Goal: Complete application form

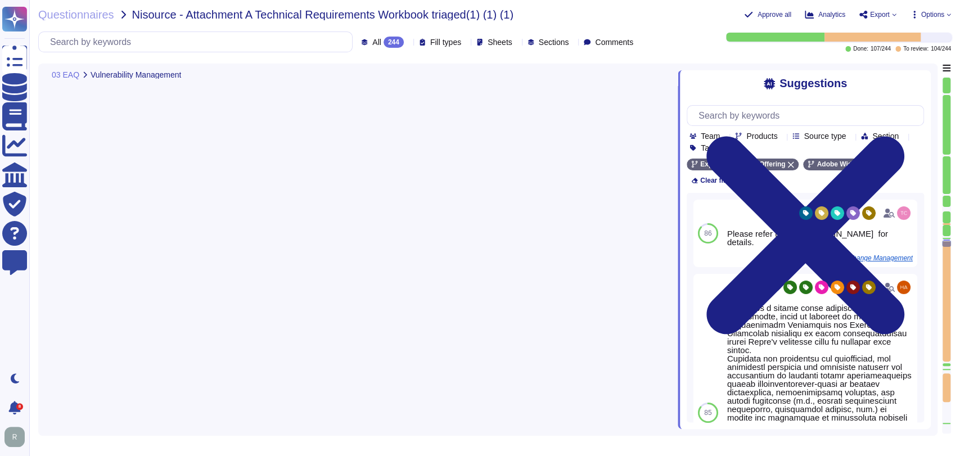
type textarea "Security Team"
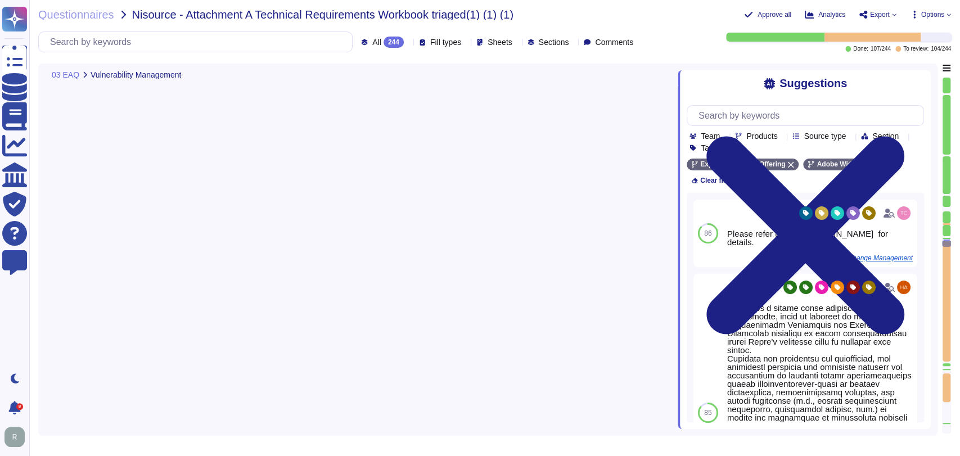
type textarea "Security Team"
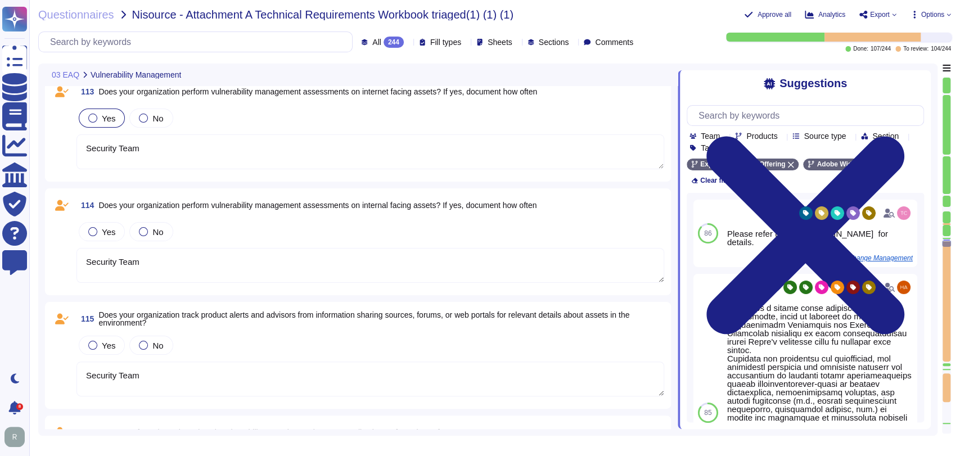
click at [102, 126] on div "Yes" at bounding box center [102, 117] width 46 height 19
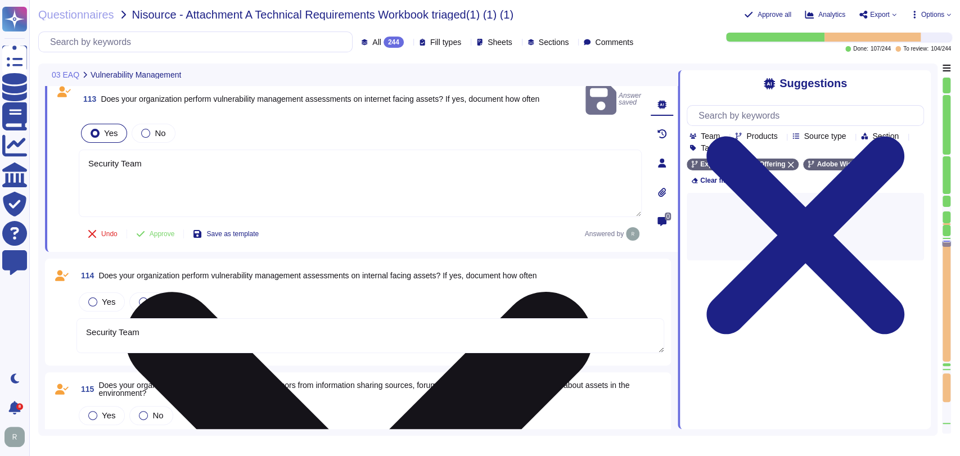
click at [209, 150] on textarea "Security Team" at bounding box center [360, 183] width 563 height 67
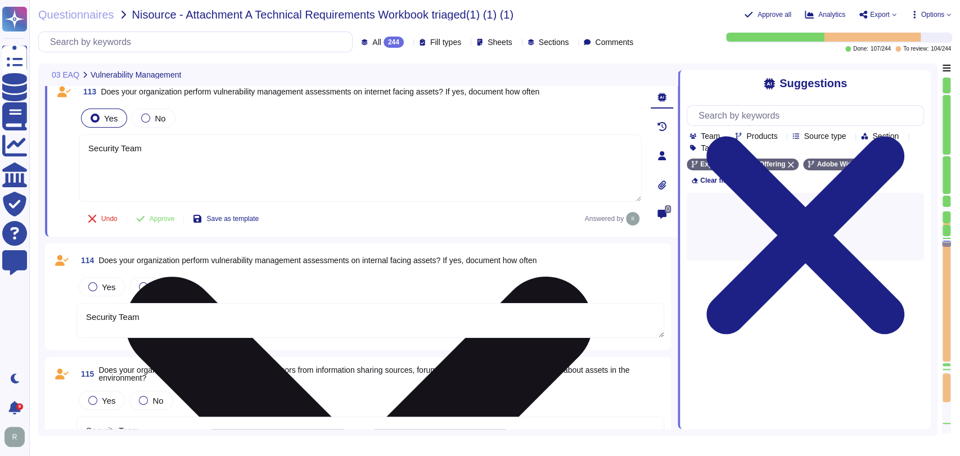
click at [209, 145] on textarea "Security Team" at bounding box center [360, 167] width 563 height 67
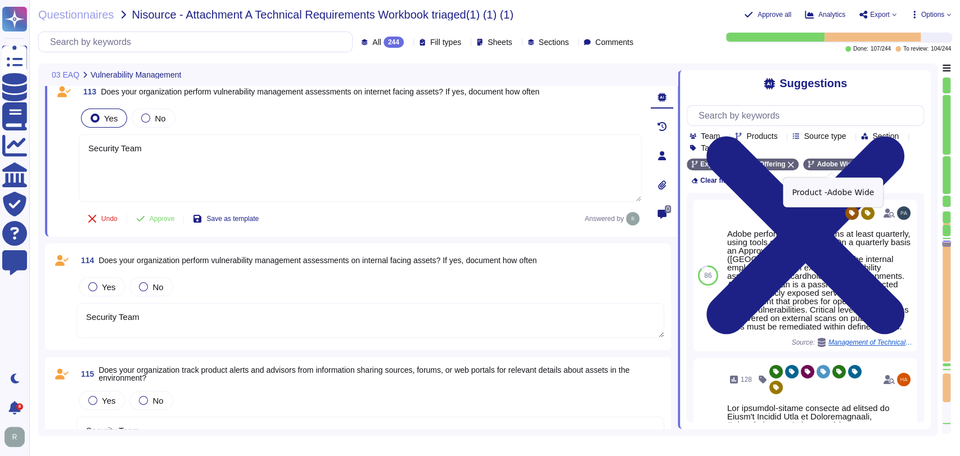
click at [853, 162] on div "Adobe Wide" at bounding box center [836, 165] width 66 height 12
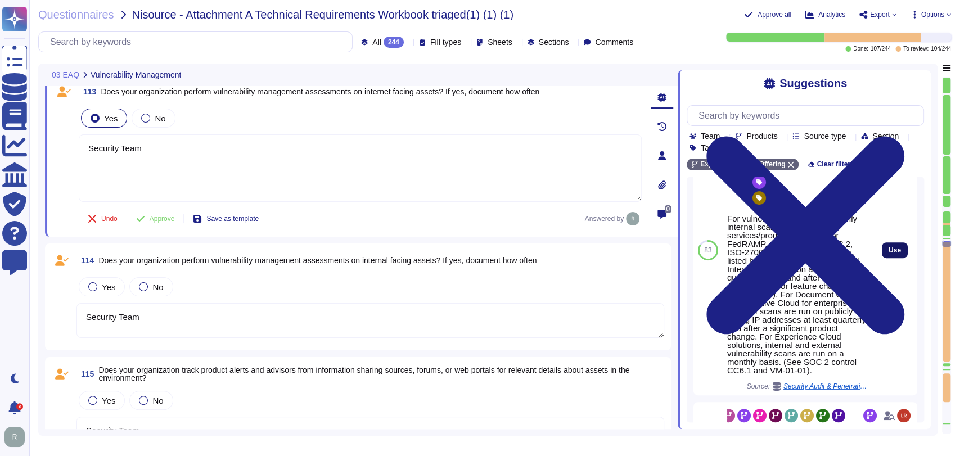
click at [888, 254] on span "Use" at bounding box center [894, 250] width 12 height 7
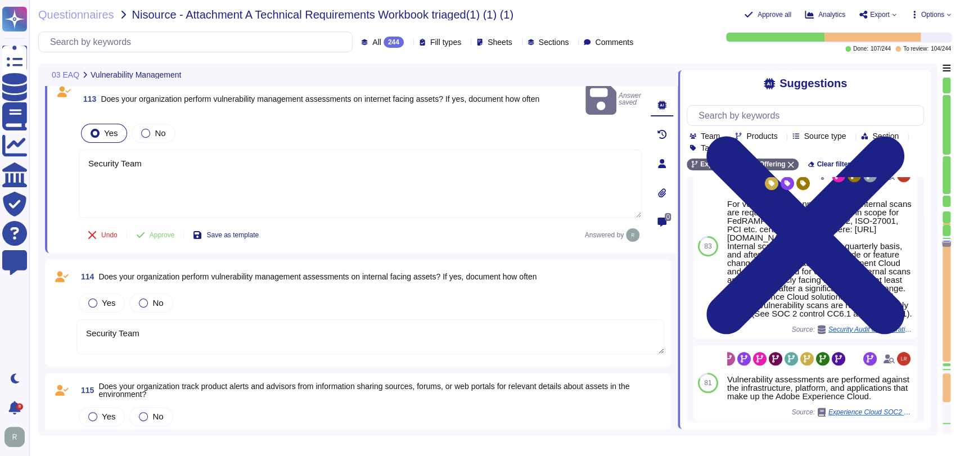
scroll to position [8743, 0]
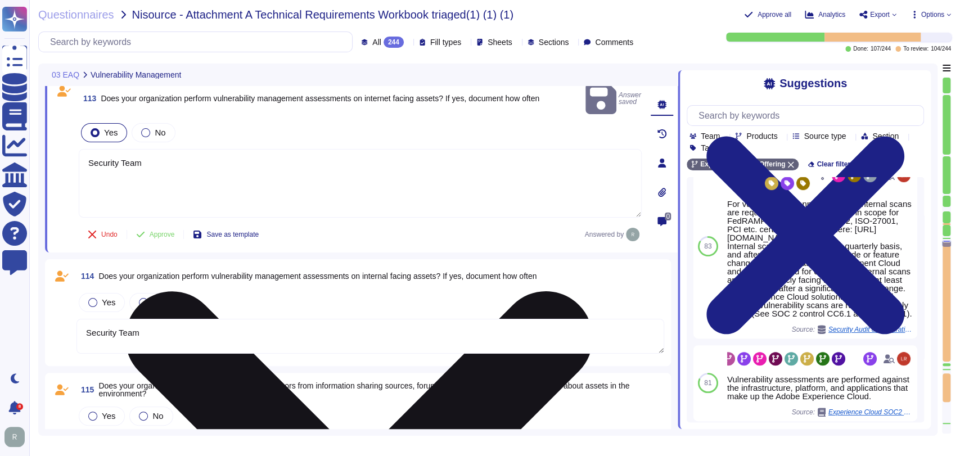
drag, startPoint x: 88, startPoint y: 154, endPoint x: 85, endPoint y: 148, distance: 6.6
click at [85, 149] on textarea "Security Team For vulnerability scanning, monthly internal scans are required f…" at bounding box center [360, 183] width 563 height 69
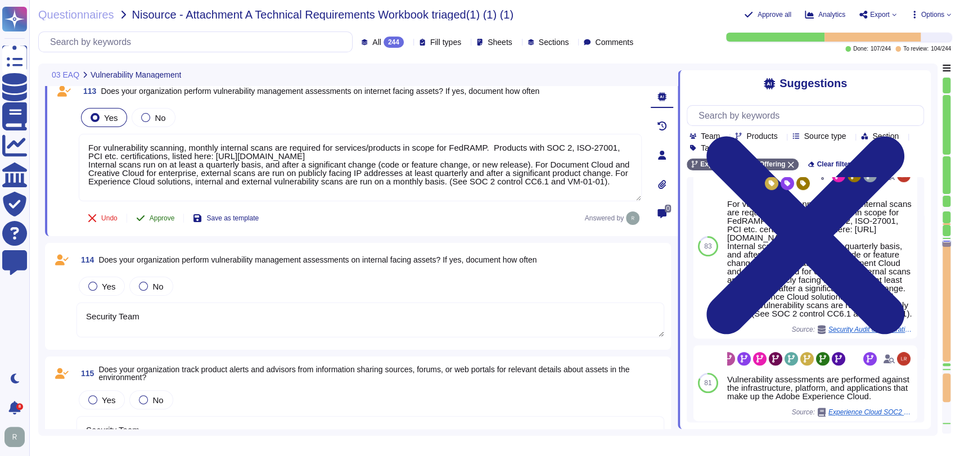
click at [156, 218] on span "Approve" at bounding box center [162, 218] width 25 height 7
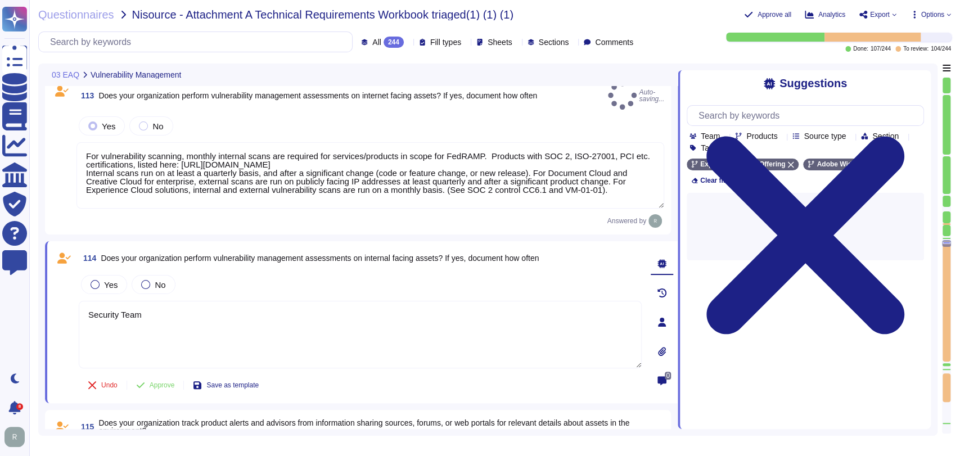
type textarea "For vulnerability scanning, monthly internal scans are required for services/pr…"
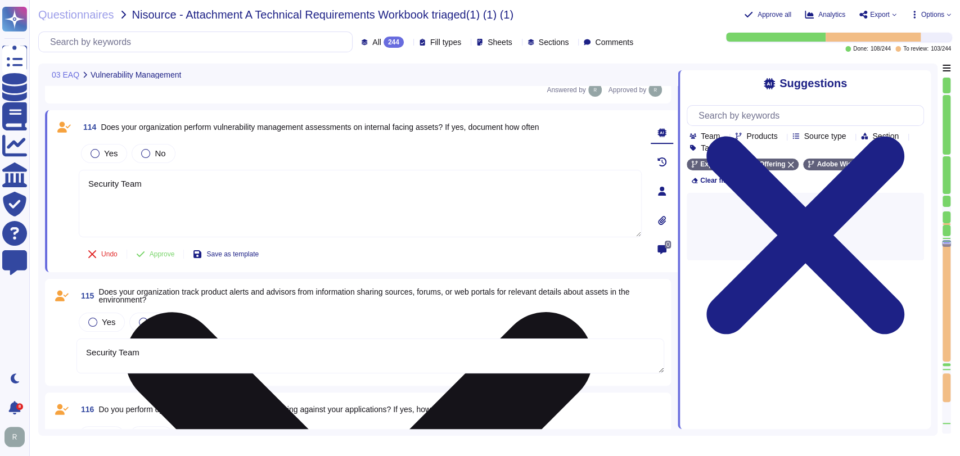
click at [319, 257] on div "114 Does your organization perform vulnerability management assessments on inte…" at bounding box center [361, 191] width 632 height 162
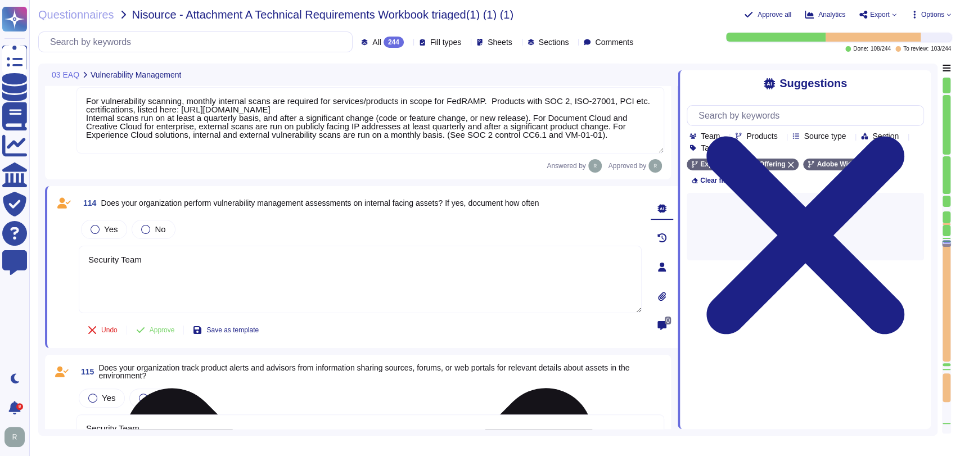
click at [263, 246] on textarea "Security Team" at bounding box center [360, 279] width 563 height 67
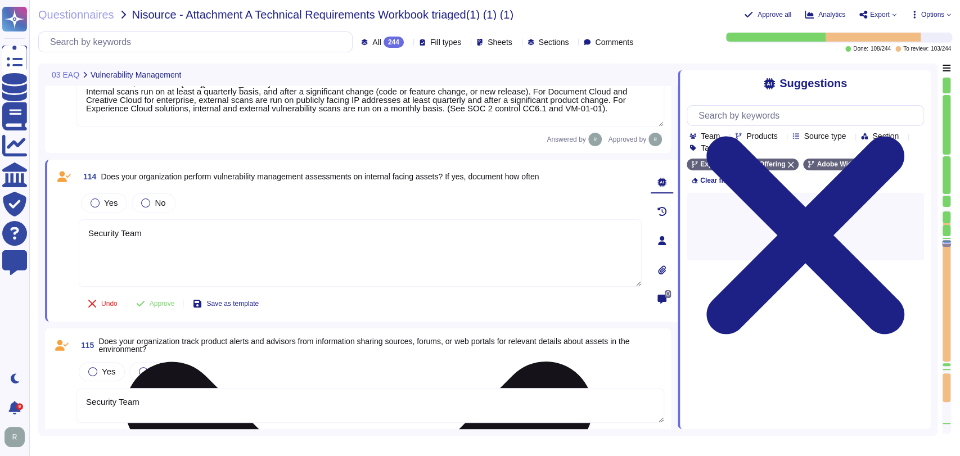
scroll to position [8883, 0]
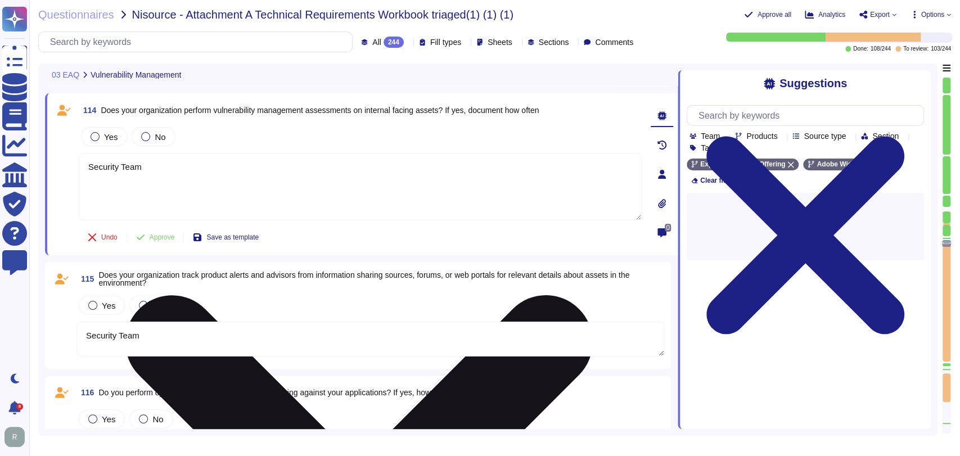
type textarea "Security Team"
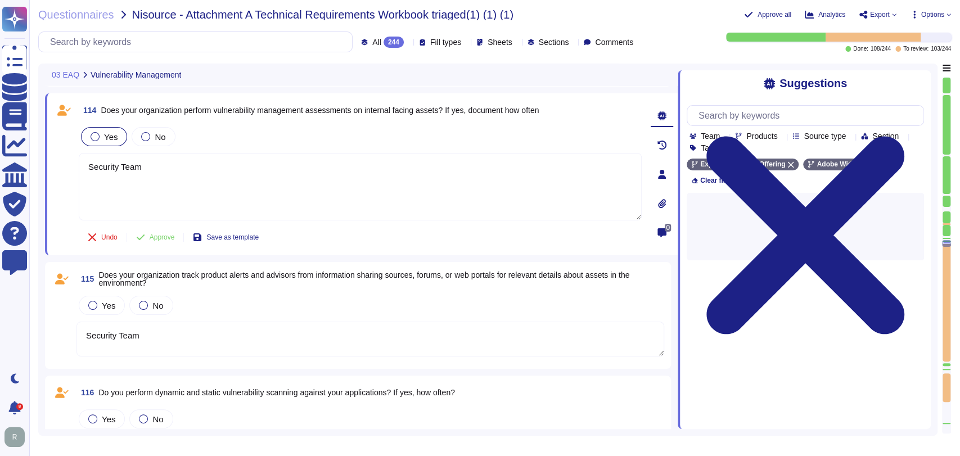
click at [109, 141] on div "Yes" at bounding box center [104, 136] width 46 height 19
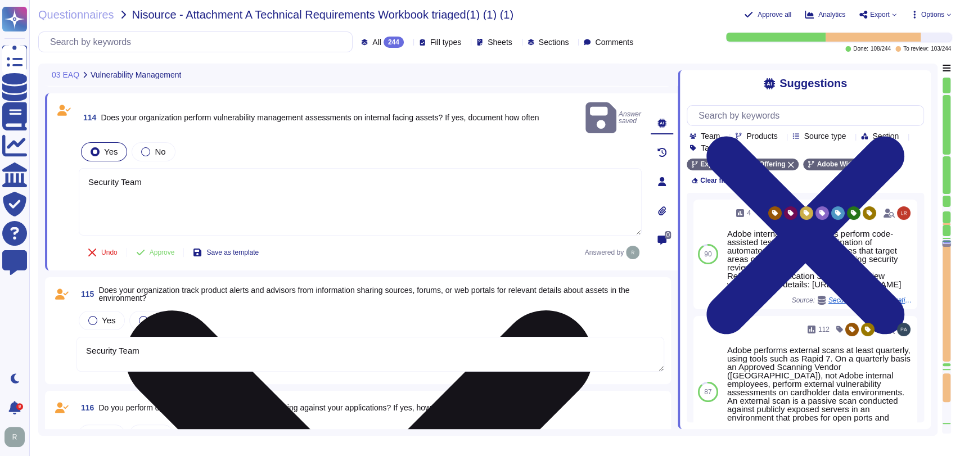
click at [256, 180] on textarea "Security Team" at bounding box center [360, 201] width 563 height 67
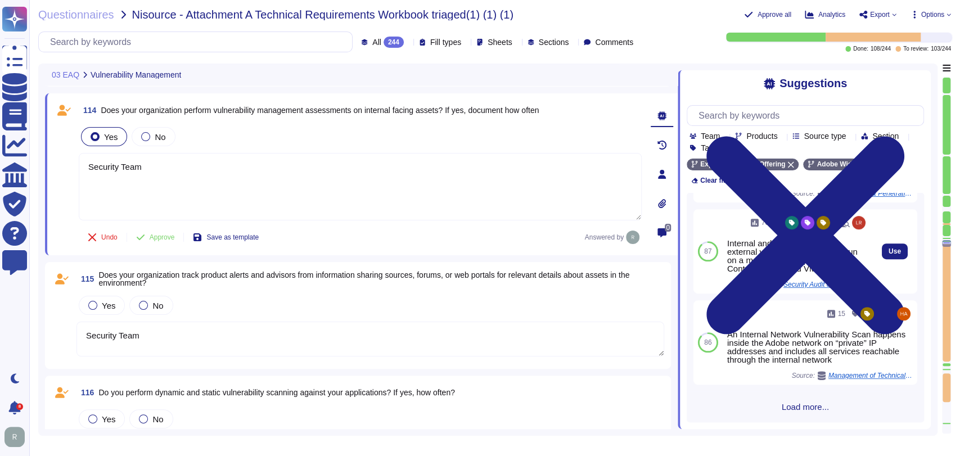
scroll to position [483, 0]
click at [893, 259] on button "Use" at bounding box center [894, 251] width 26 height 16
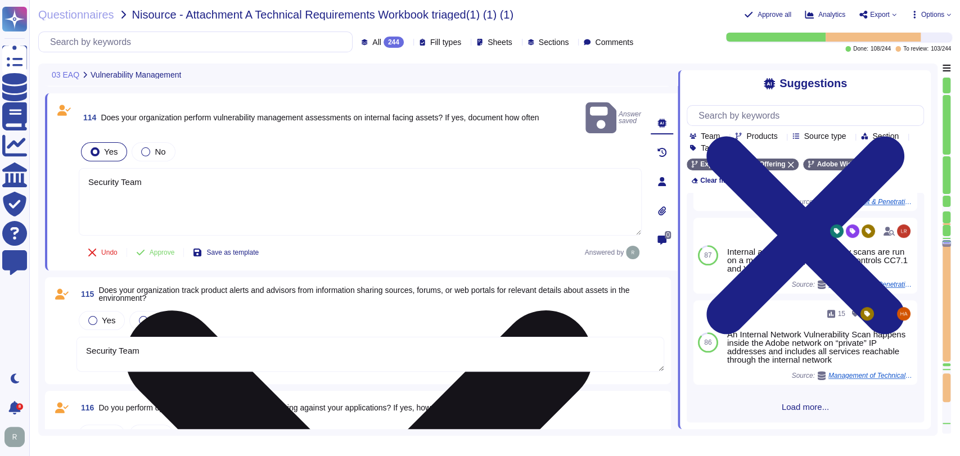
drag, startPoint x: 88, startPoint y: 174, endPoint x: 84, endPoint y: 168, distance: 7.8
click at [84, 168] on textarea "Security Team Internal and external vulnerability scans are run on a monthly ba…" at bounding box center [360, 201] width 563 height 67
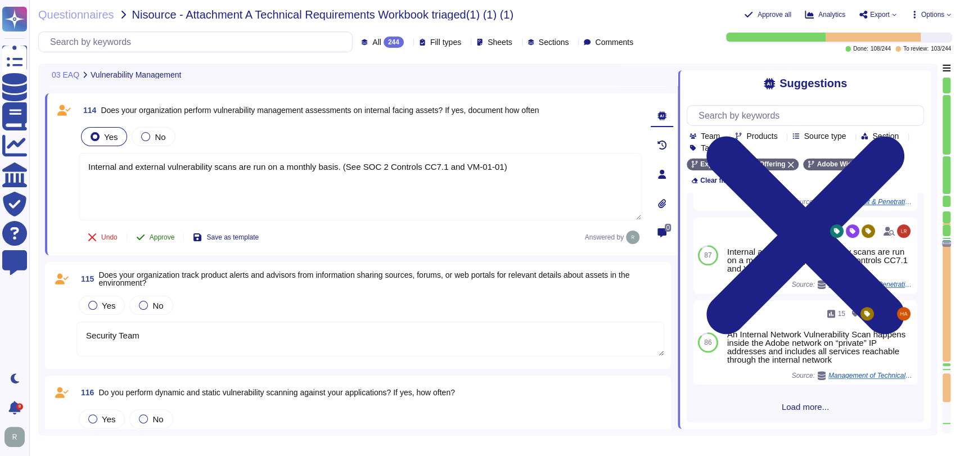
click at [152, 235] on span "Approve" at bounding box center [162, 237] width 25 height 7
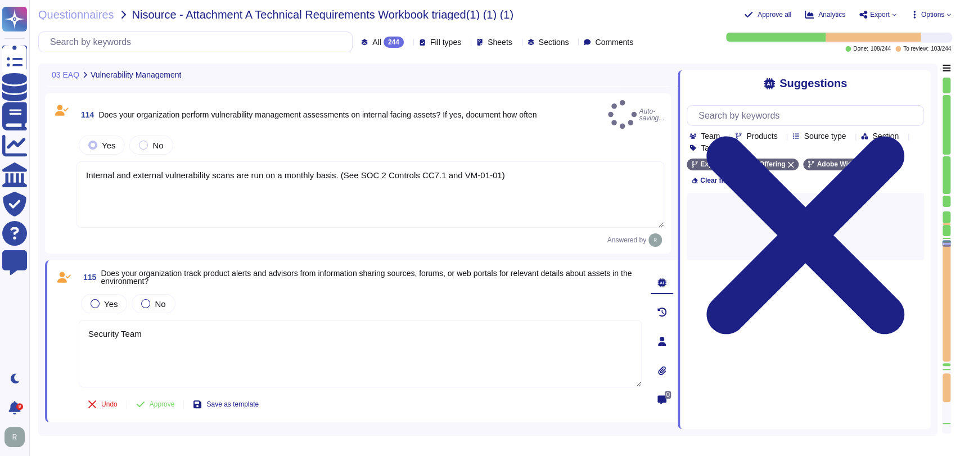
type textarea "Internal and external vulnerability scans are run on a monthly basis. (See SOC …"
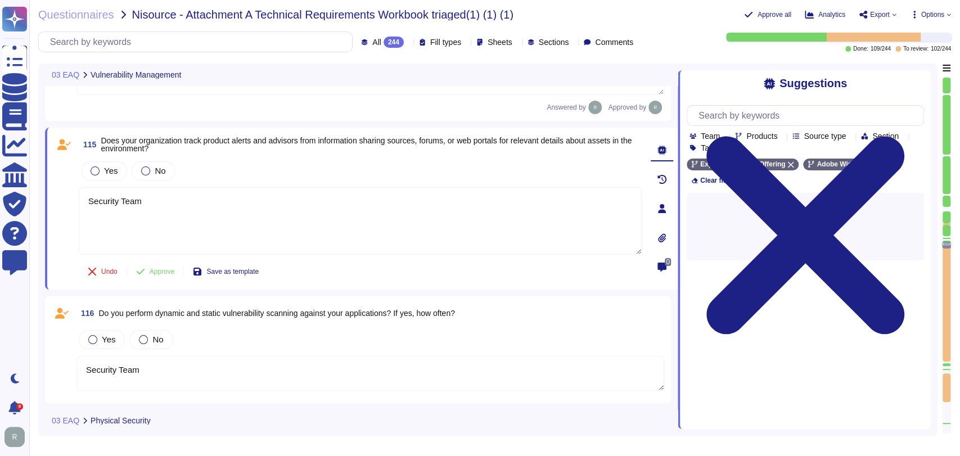
type textarea "Security Team"
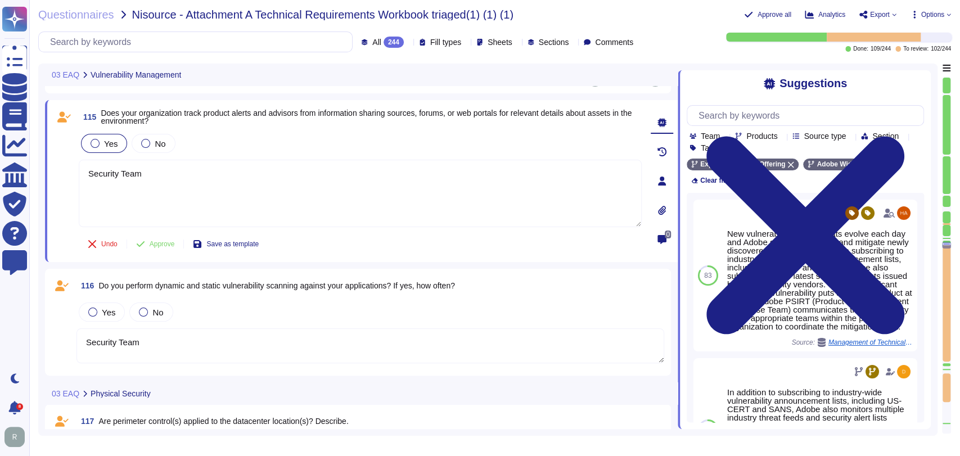
click at [118, 143] on div "Yes" at bounding box center [104, 143] width 46 height 19
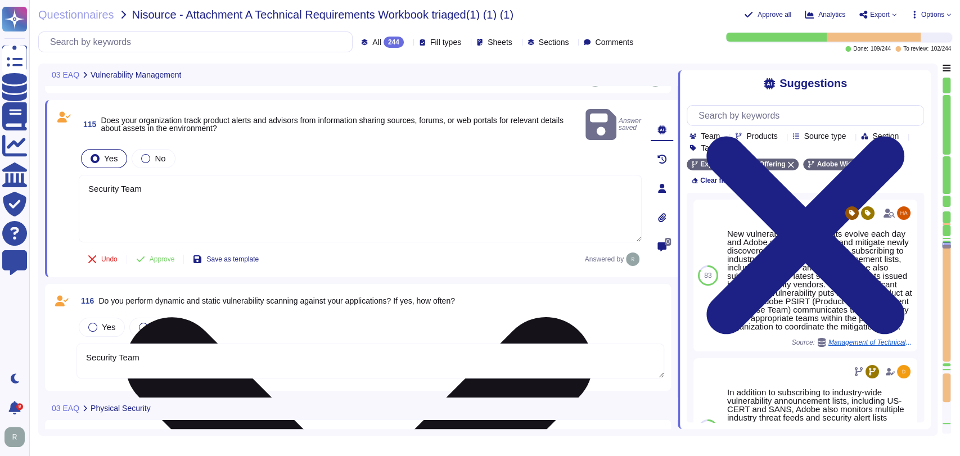
click at [433, 197] on textarea "Security Team" at bounding box center [360, 208] width 563 height 67
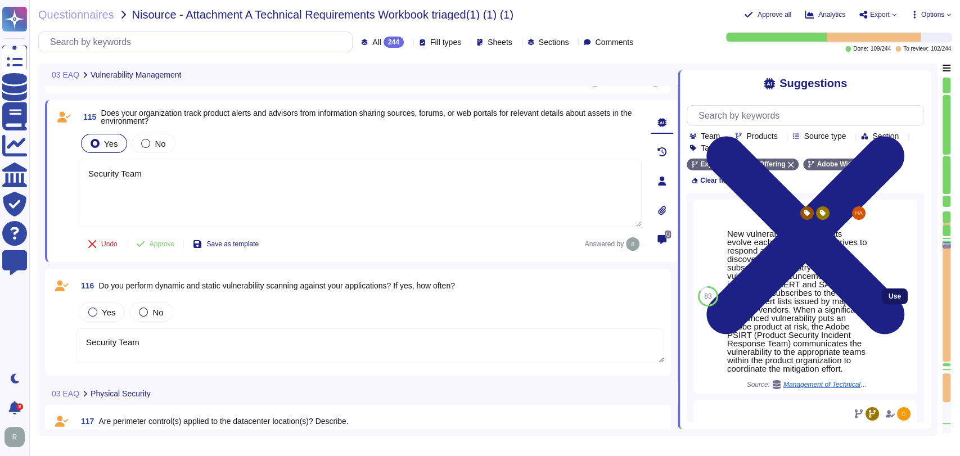
click at [881, 288] on button "Use" at bounding box center [894, 296] width 26 height 16
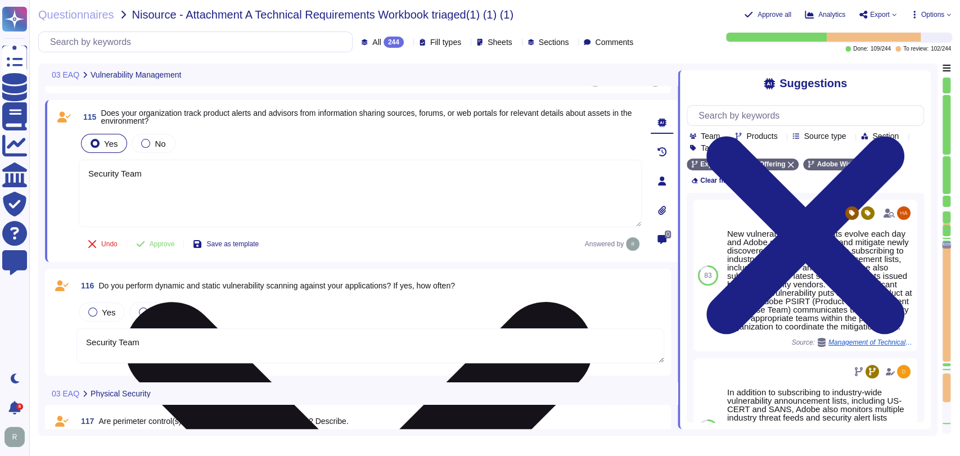
click at [88, 181] on textarea "Security Team New vulnerabilities and threats evolve each day and Adobe strives…" at bounding box center [360, 193] width 563 height 67
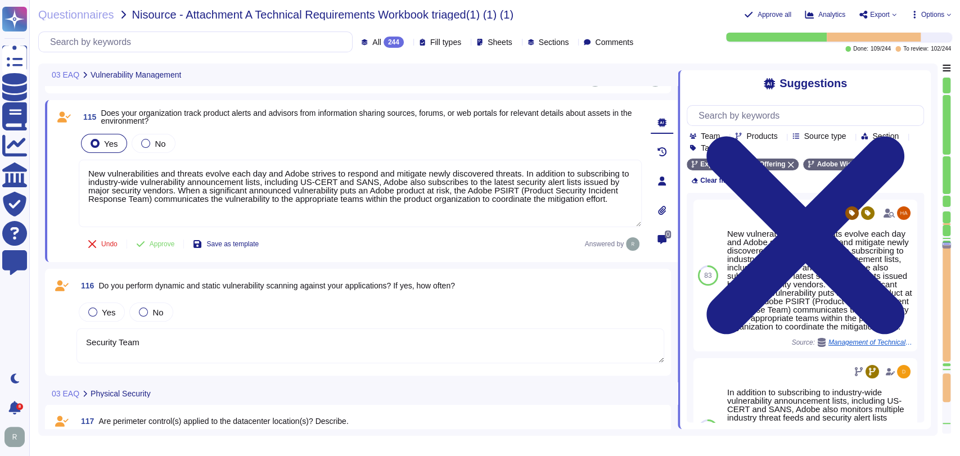
click at [169, 248] on button "Approve" at bounding box center [155, 244] width 57 height 22
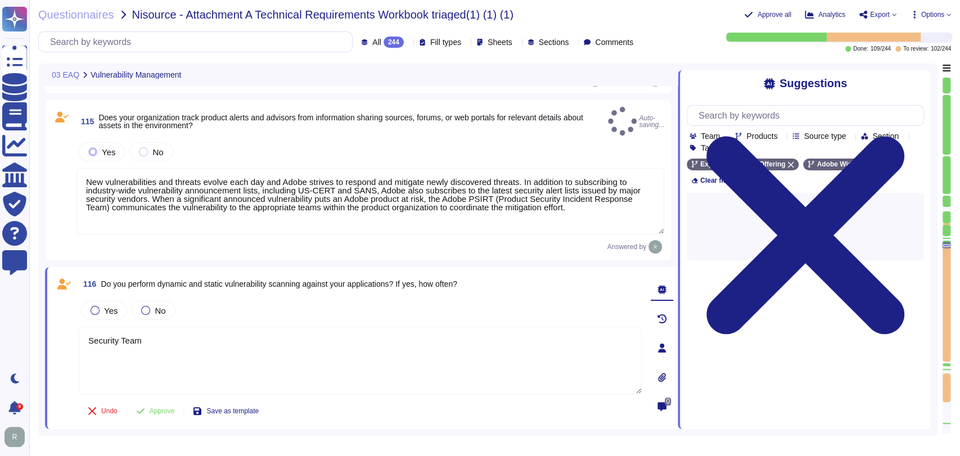
type textarea "New vulnerabilities and threats evolve each day and Adobe strives to respond an…"
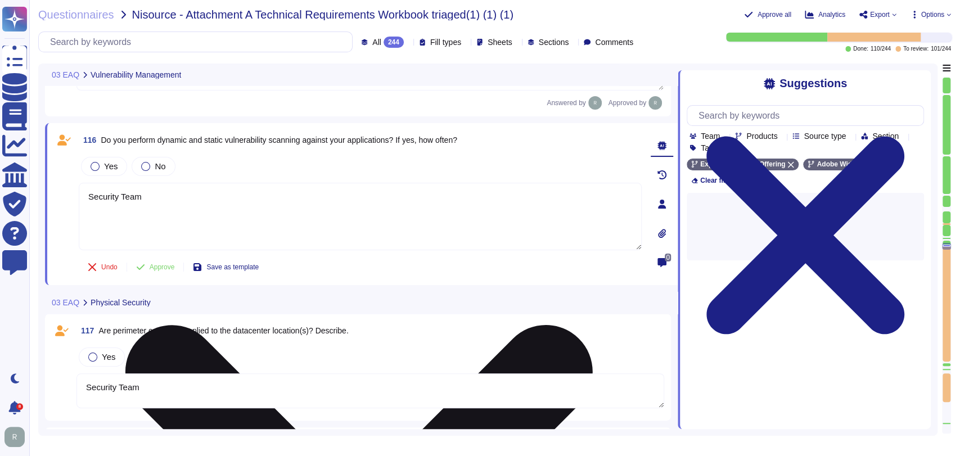
type textarea "Security Team"
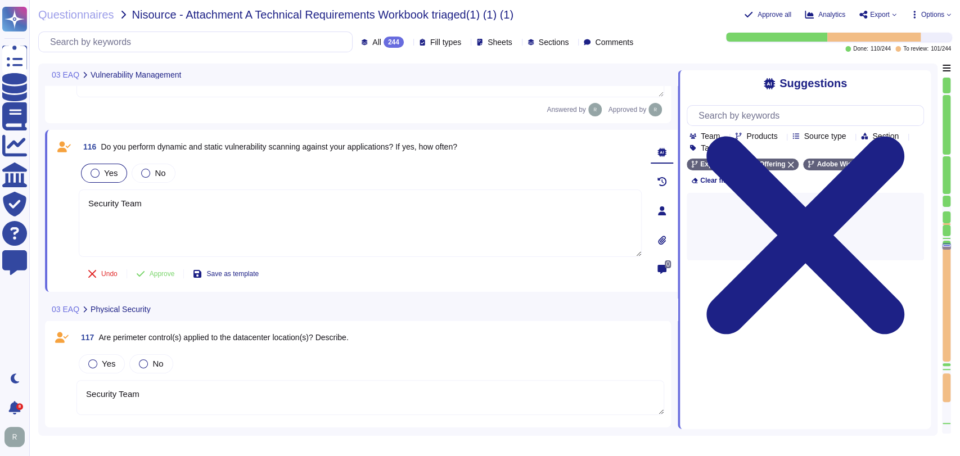
click at [100, 169] on label "Yes" at bounding box center [104, 173] width 27 height 9
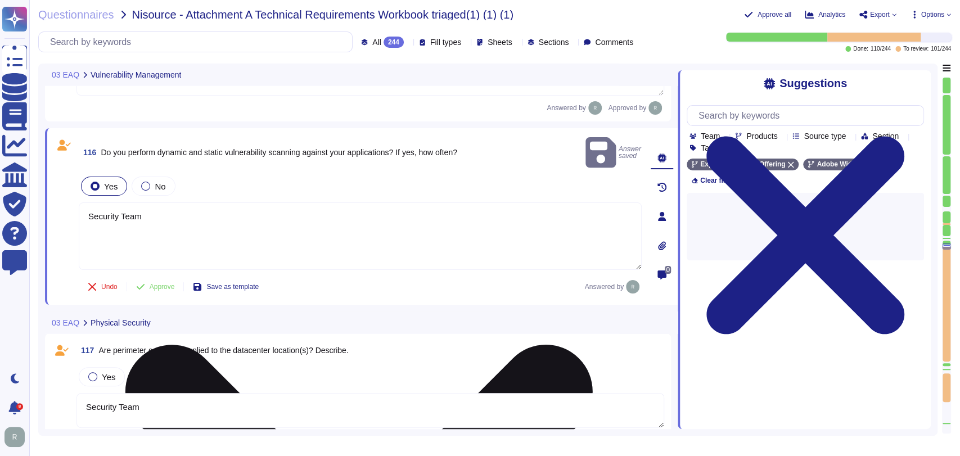
click at [209, 202] on textarea "Security Team" at bounding box center [360, 235] width 563 height 67
click at [202, 202] on textarea "Security Team" at bounding box center [360, 235] width 563 height 67
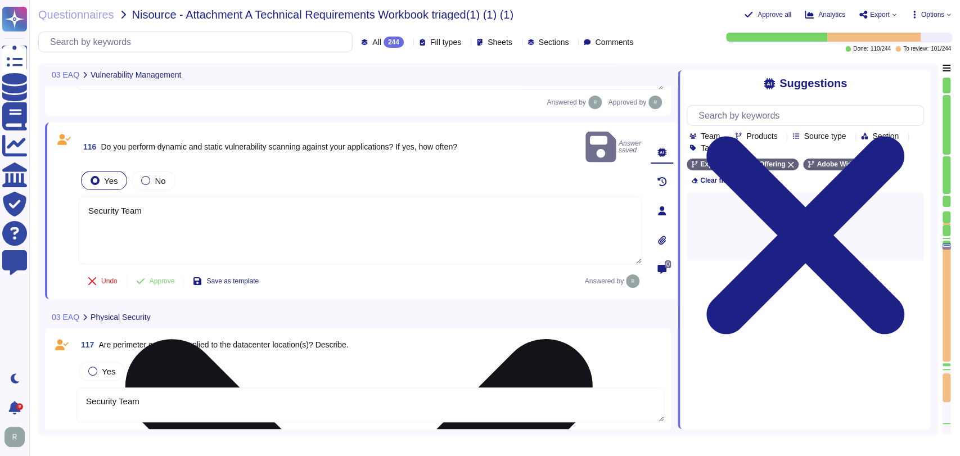
click at [202, 197] on textarea "Security Team" at bounding box center [360, 230] width 563 height 67
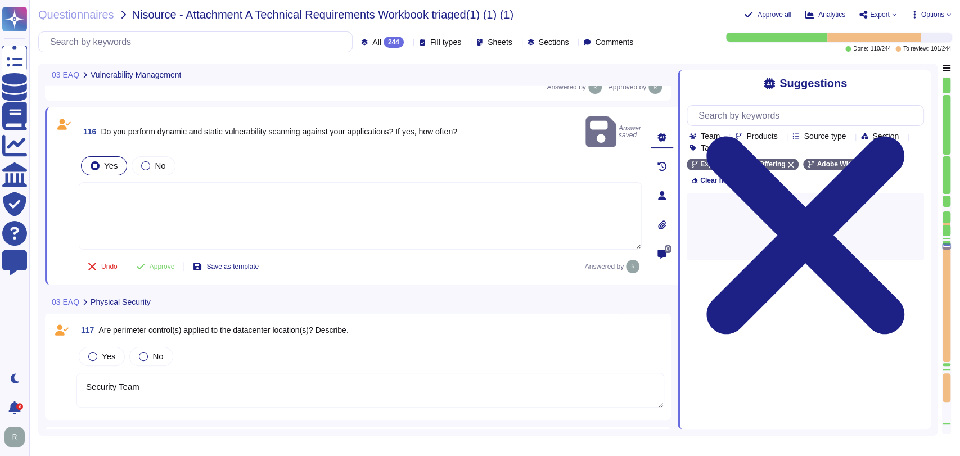
click at [202, 187] on textarea at bounding box center [360, 215] width 563 height 67
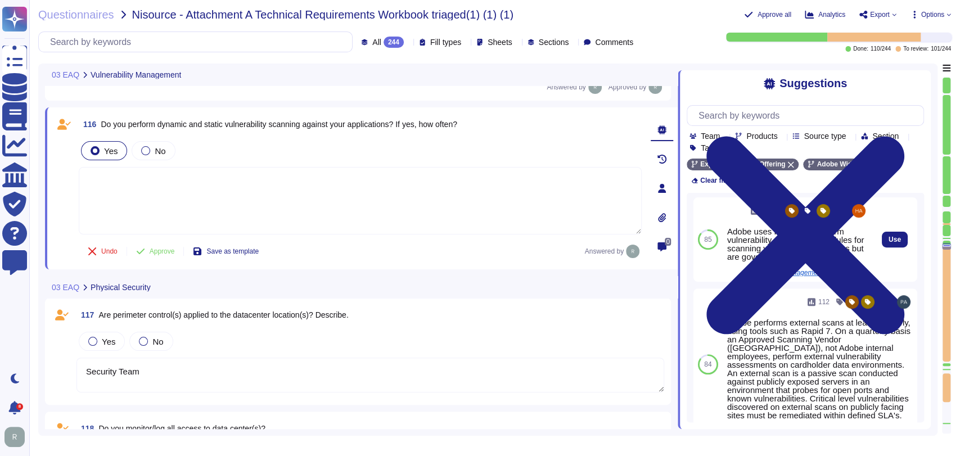
scroll to position [0, 0]
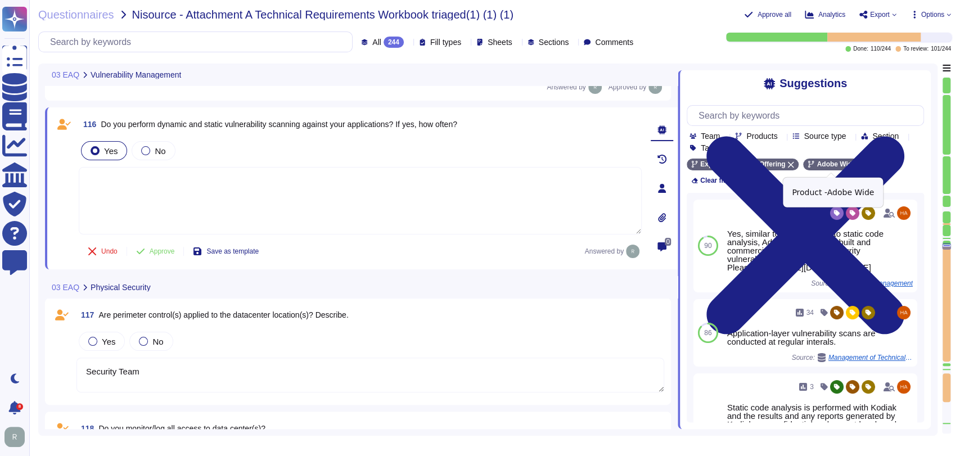
click at [858, 164] on icon at bounding box center [861, 164] width 7 height 7
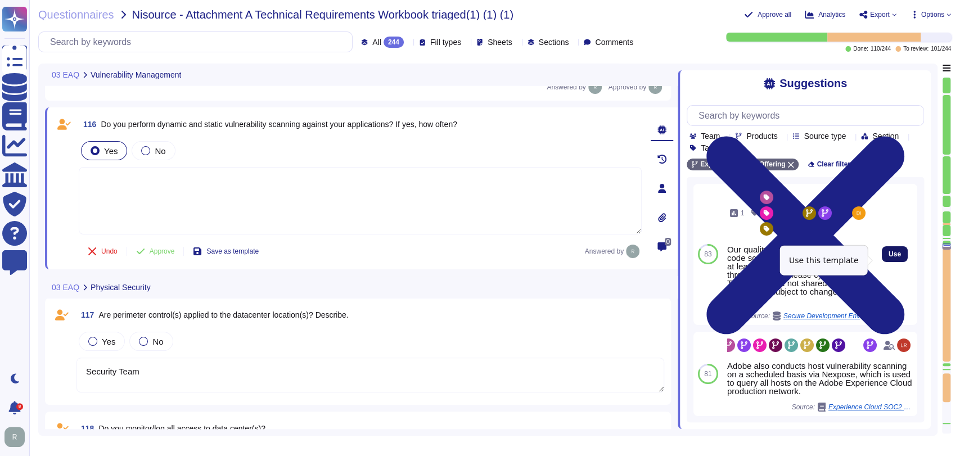
click at [888, 257] on span "Use" at bounding box center [894, 254] width 12 height 7
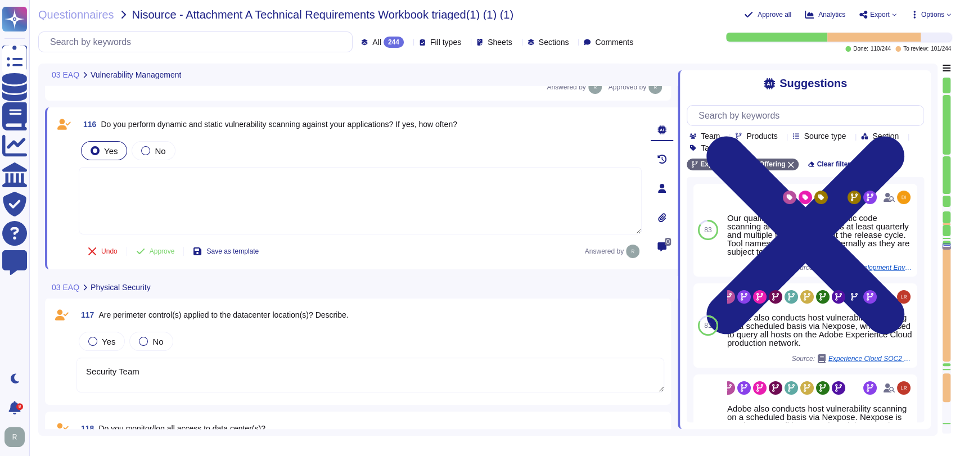
click at [155, 248] on span "Approve" at bounding box center [162, 251] width 25 height 7
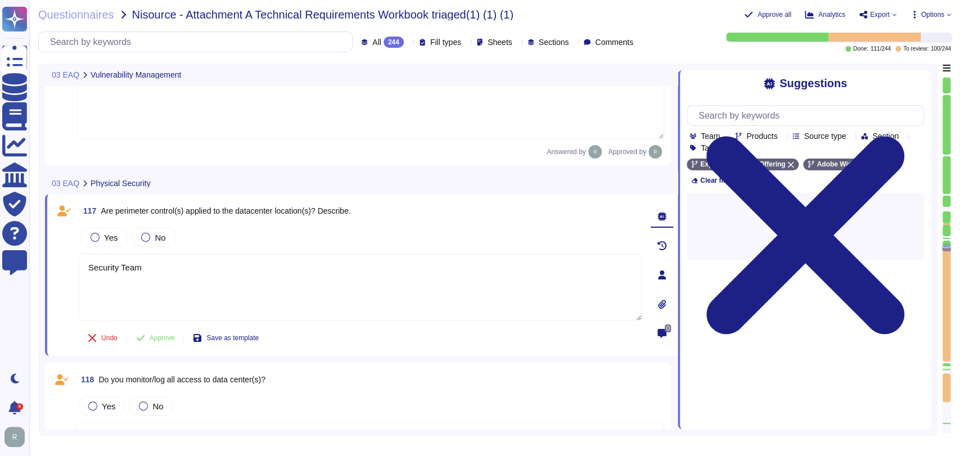
type textarea "Security Team"
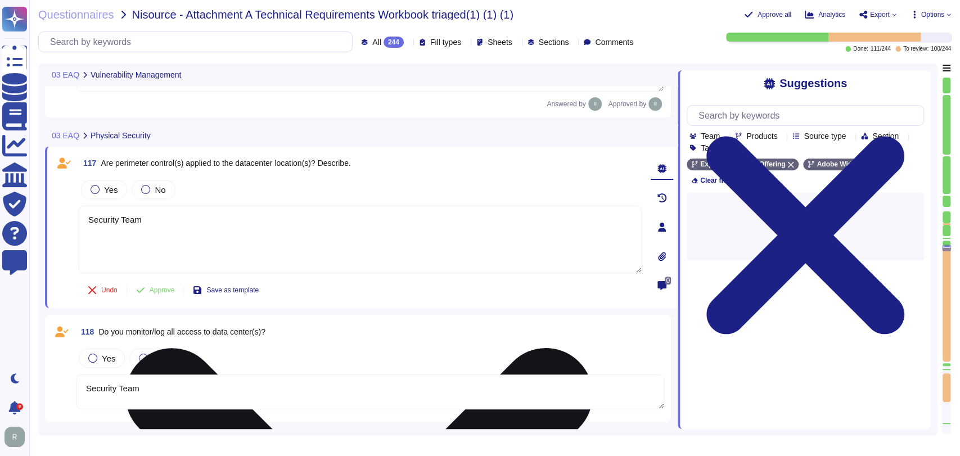
scroll to position [9358, 0]
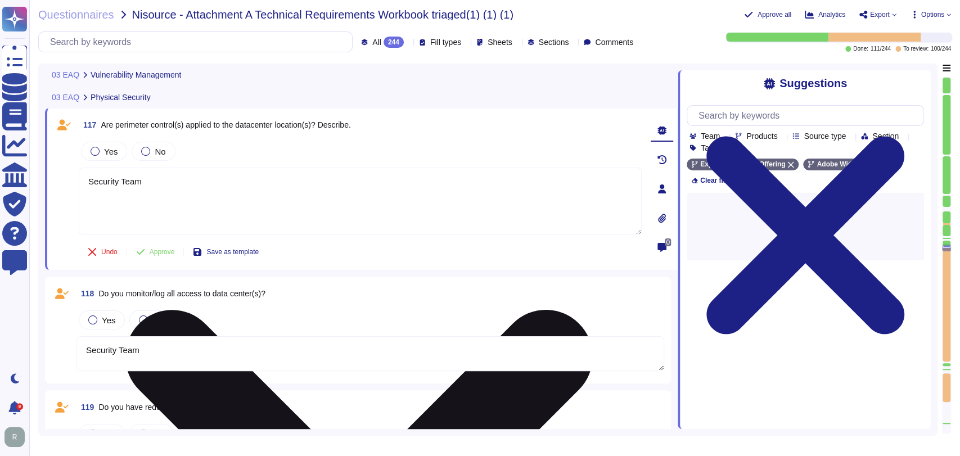
click at [117, 236] on div "117 Are perimeter control(s) applied to the datacenter location(s)? Describe. Y…" at bounding box center [347, 189] width 587 height 148
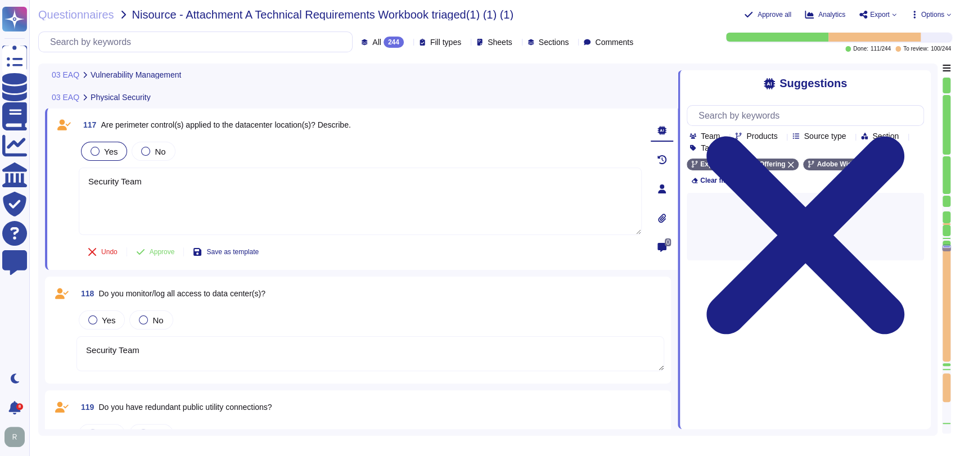
click at [118, 153] on div "Yes" at bounding box center [104, 151] width 46 height 19
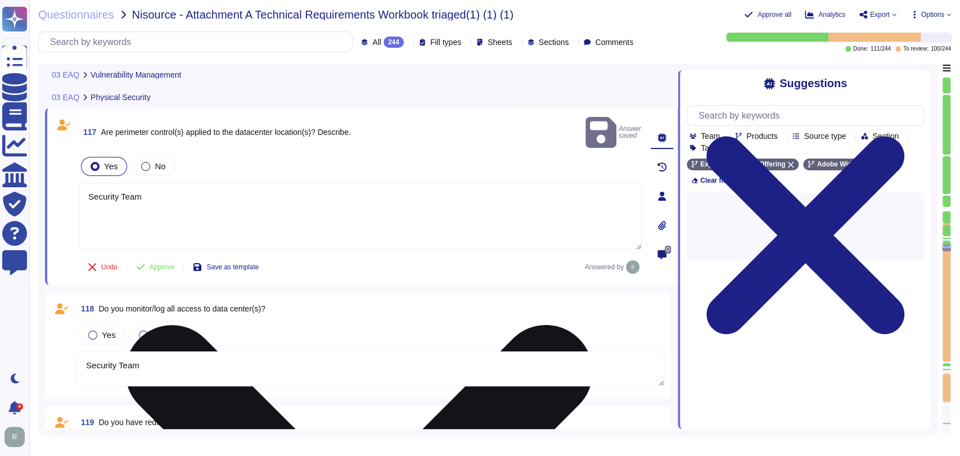
click at [155, 186] on textarea "Security Team" at bounding box center [360, 216] width 563 height 67
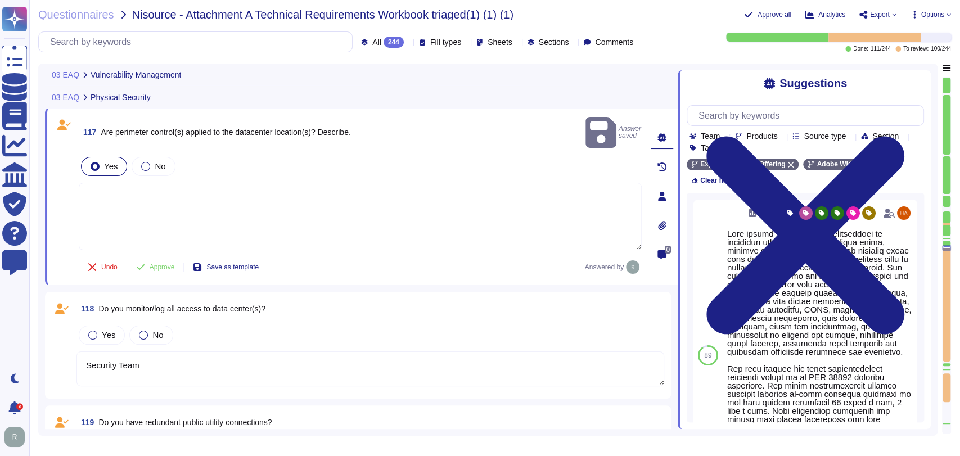
click at [155, 183] on textarea at bounding box center [360, 216] width 563 height 67
drag, startPoint x: 138, startPoint y: 200, endPoint x: 154, endPoint y: 224, distance: 28.8
click at [139, 200] on textarea at bounding box center [360, 216] width 563 height 67
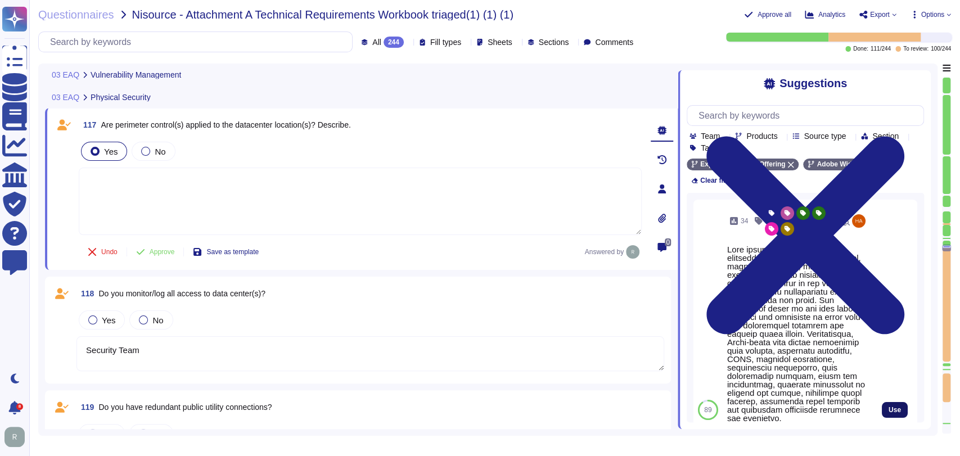
click at [889, 406] on span "Use" at bounding box center [894, 409] width 12 height 7
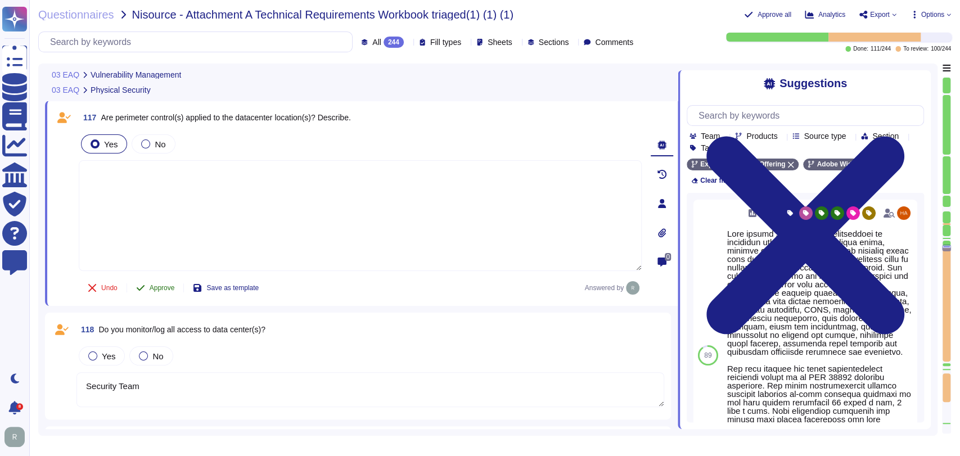
click at [153, 284] on span "Approve" at bounding box center [162, 287] width 25 height 7
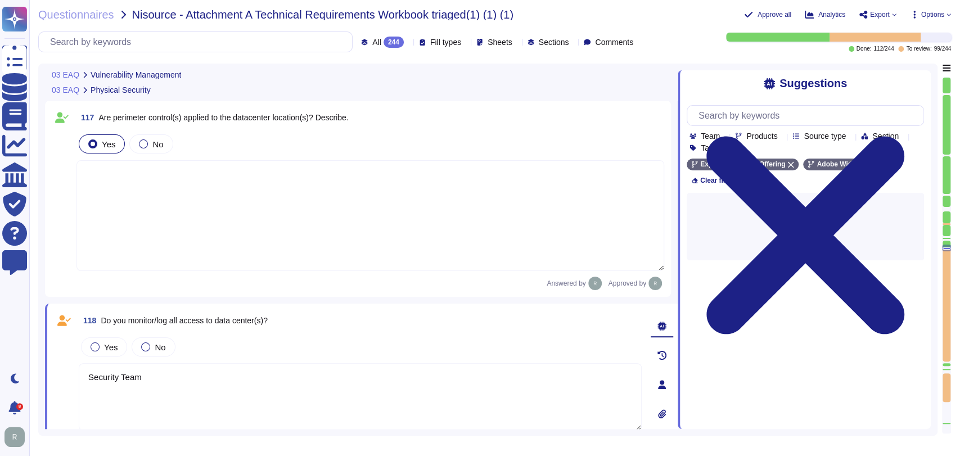
scroll to position [1, 0]
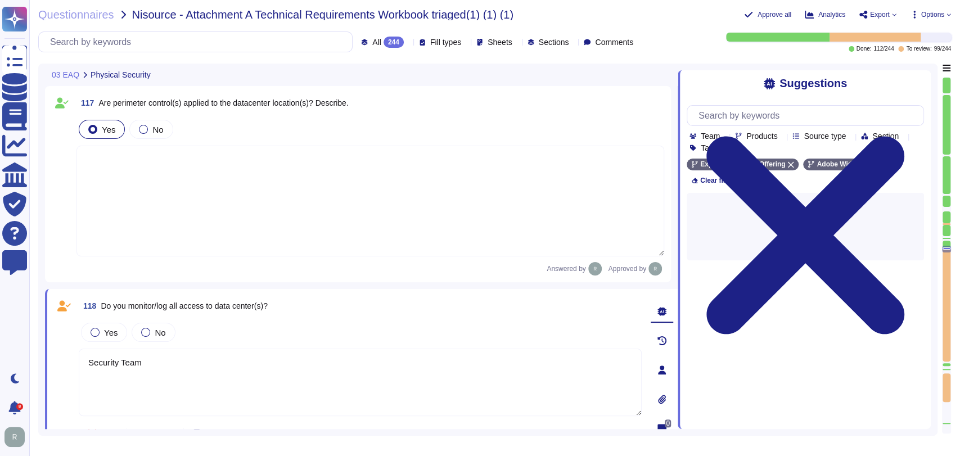
type textarea "Security Team"
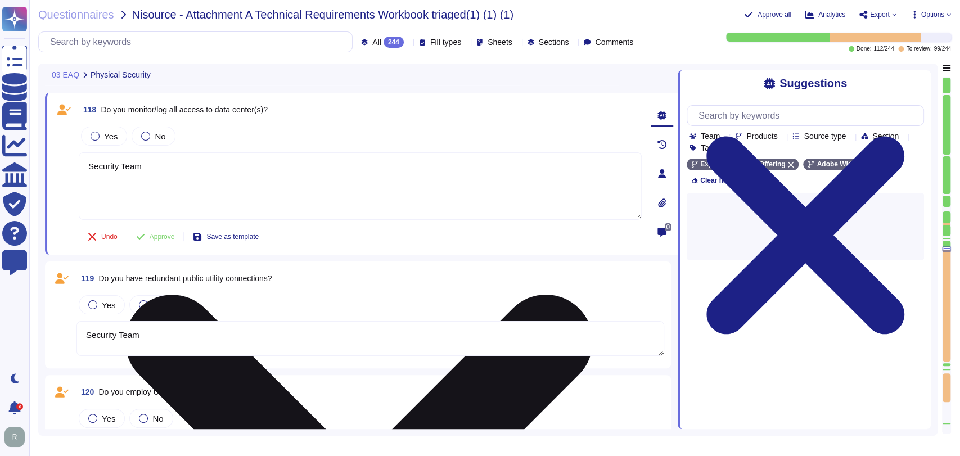
type textarea "Security Team"
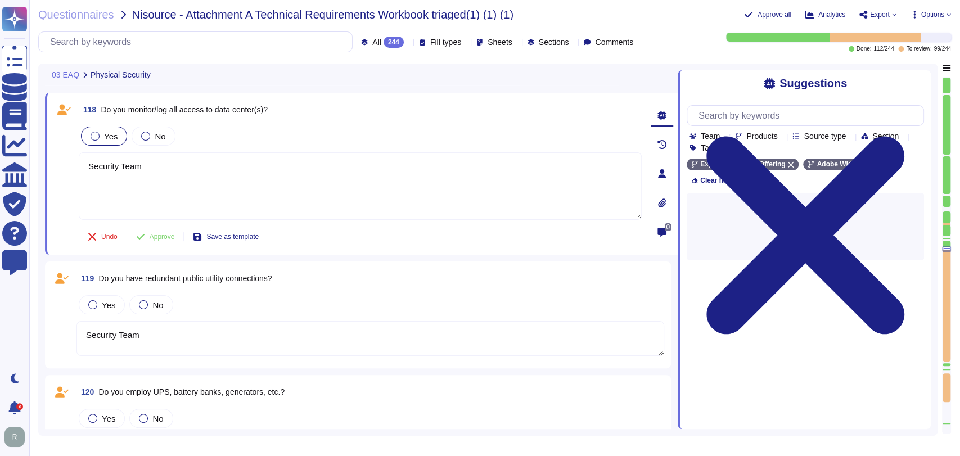
click at [101, 144] on div "Yes No" at bounding box center [360, 136] width 563 height 24
click at [104, 136] on span "Yes" at bounding box center [110, 137] width 13 height 10
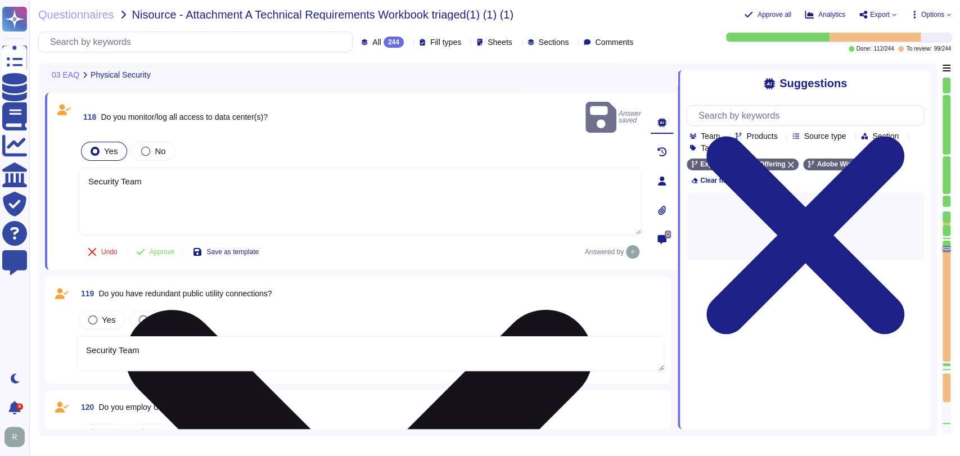
click at [183, 172] on textarea "Security Team" at bounding box center [360, 201] width 563 height 67
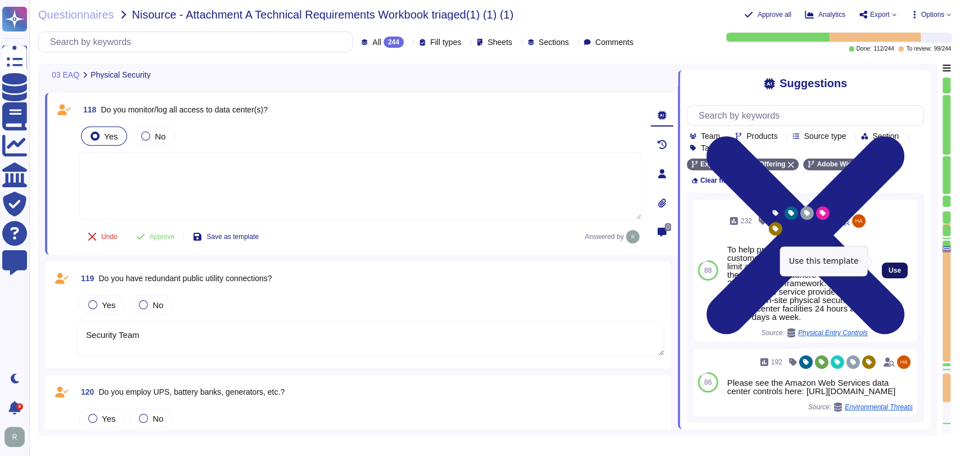
click at [888, 267] on span "Use" at bounding box center [894, 270] width 12 height 7
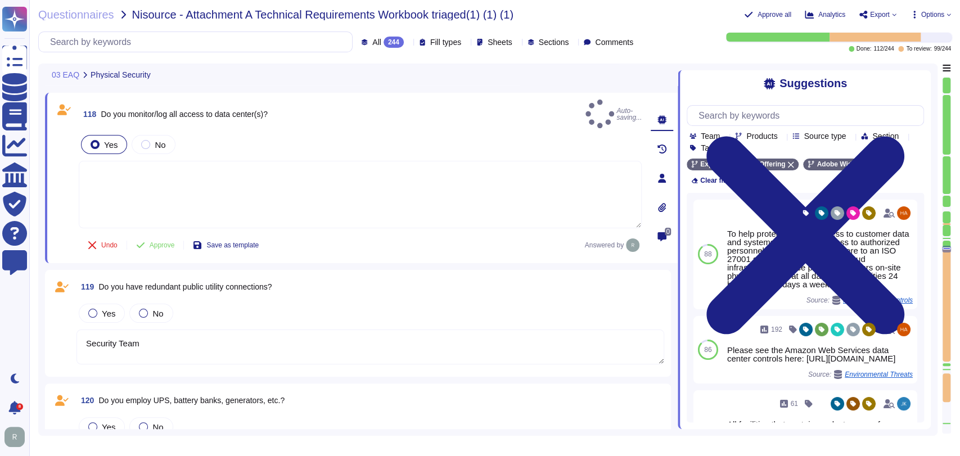
type textarea "To help protect physical access to customer data and systems, and to limit acce…"
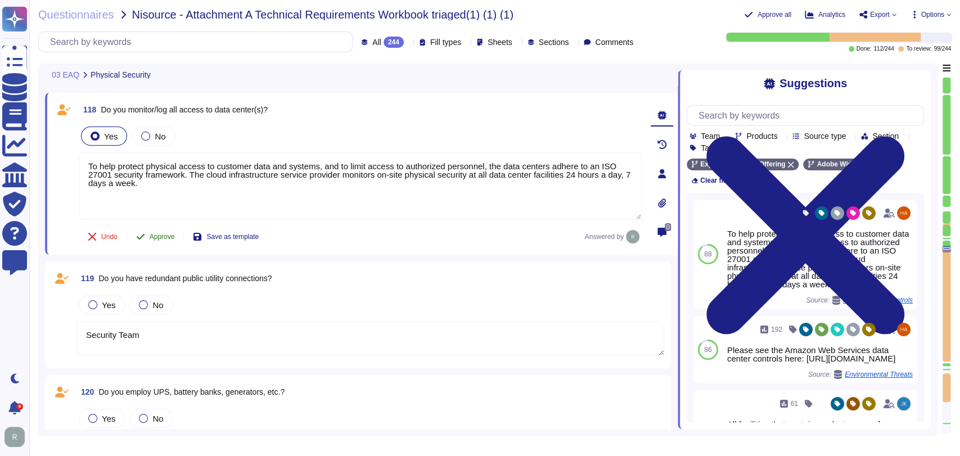
click at [144, 237] on icon at bounding box center [140, 236] width 9 height 9
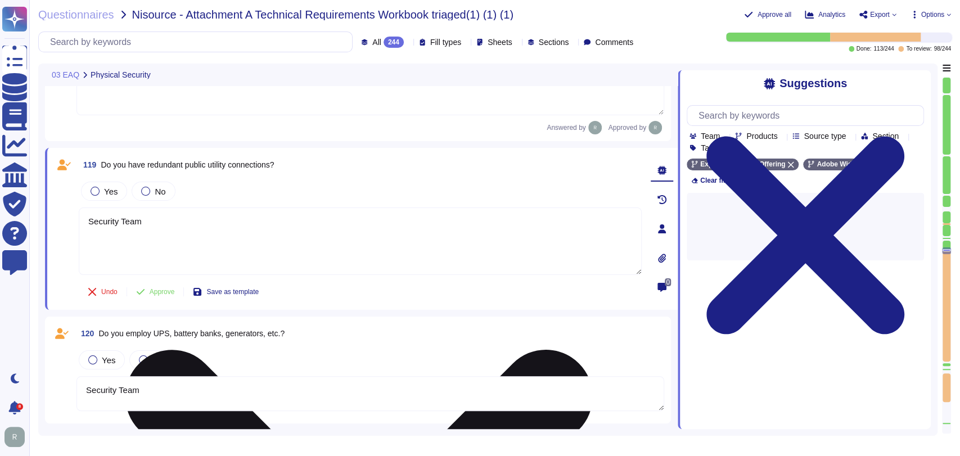
type textarea "Security Team"
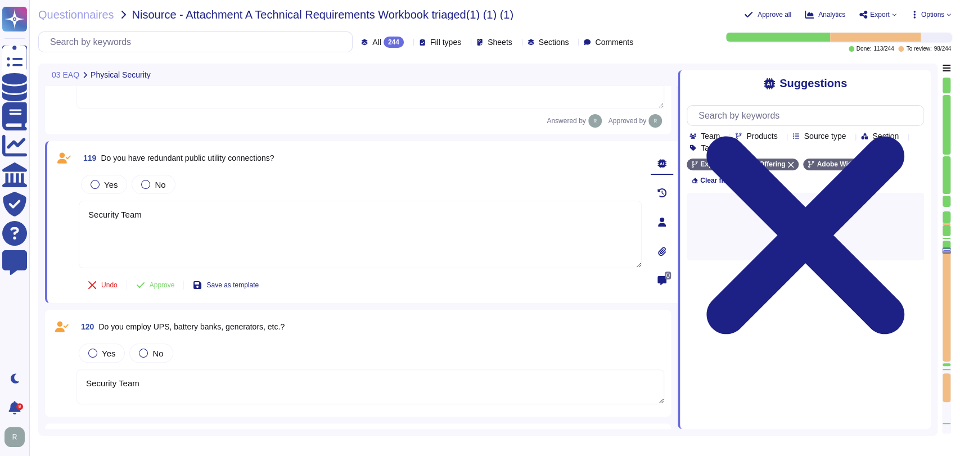
scroll to position [9705, 0]
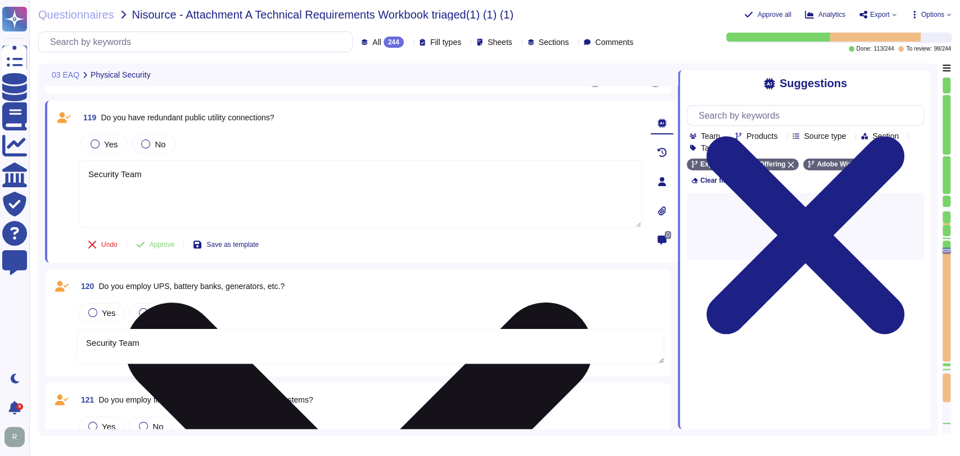
click at [168, 193] on textarea "Security Team" at bounding box center [360, 193] width 563 height 67
click at [168, 191] on textarea "Security Team" at bounding box center [360, 193] width 563 height 67
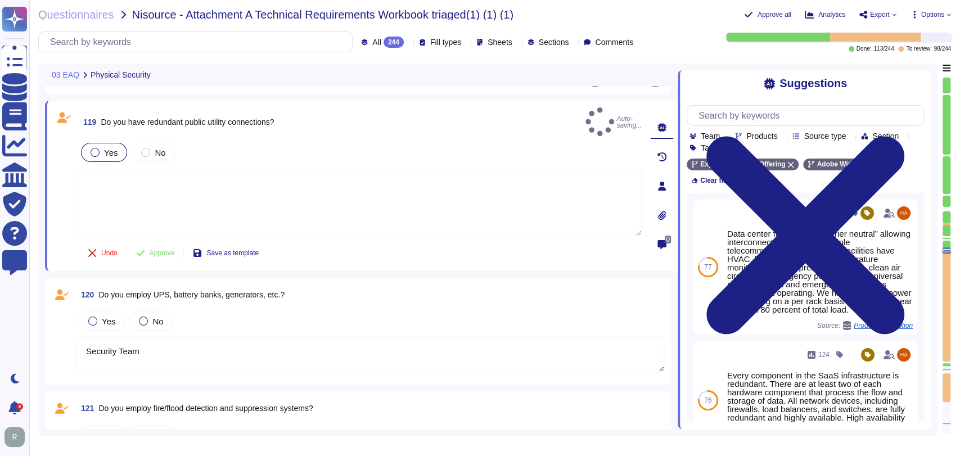
click at [115, 148] on span "Yes" at bounding box center [110, 153] width 13 height 10
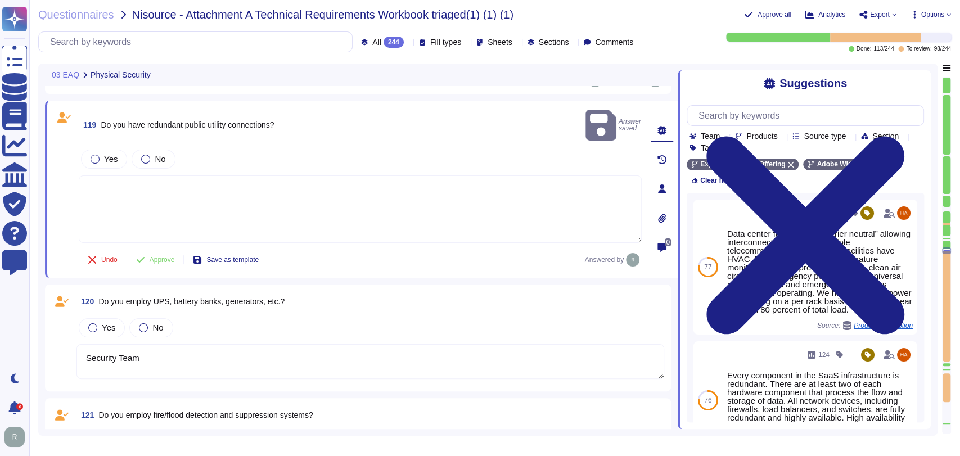
click at [198, 179] on textarea at bounding box center [360, 208] width 563 height 67
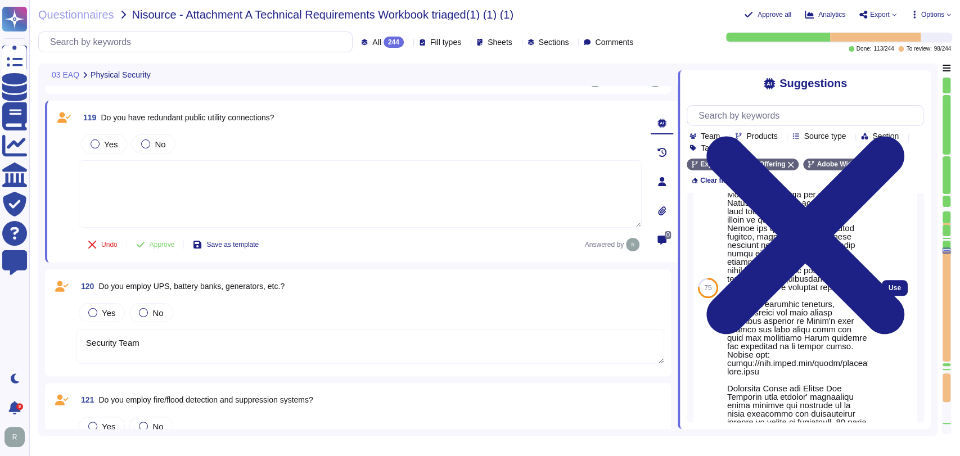
scroll to position [621, 0]
click at [881, 295] on button "Use" at bounding box center [894, 287] width 26 height 16
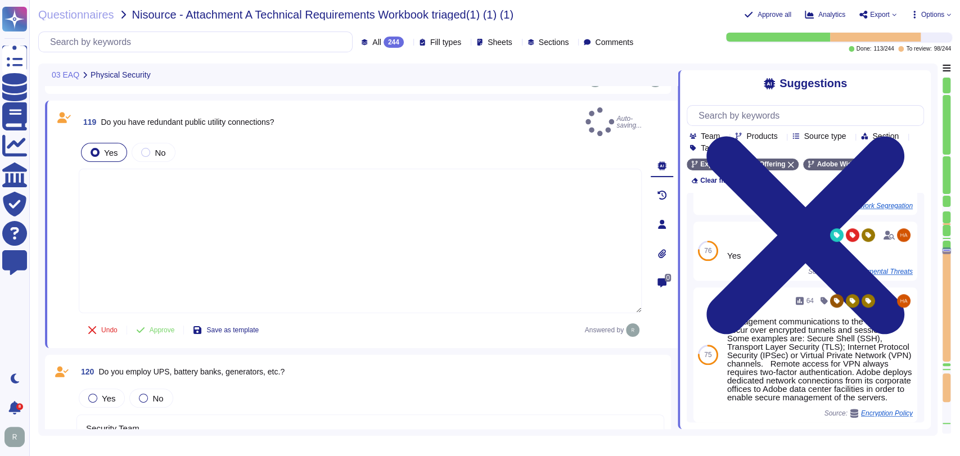
type textarea "Lorem-ipsum dolo sitamet conse Adipi elitseddo, eiusmodtemp incid, utl e dolore…"
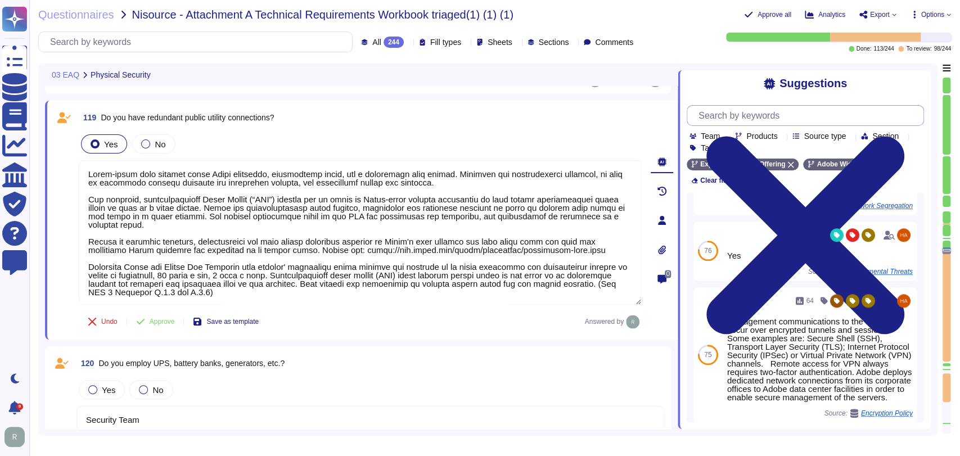
click at [803, 118] on input "text" at bounding box center [808, 116] width 230 height 20
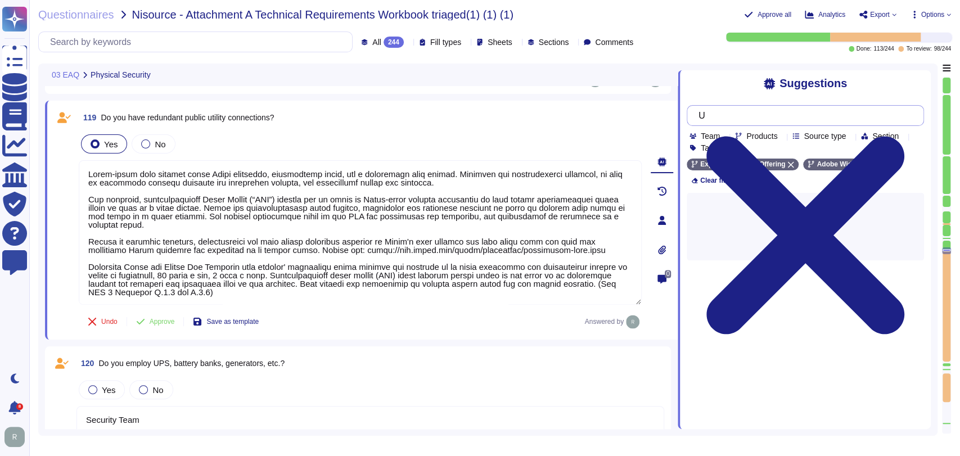
scroll to position [0, 0]
type input "UPS"
click at [858, 164] on icon at bounding box center [861, 164] width 7 height 7
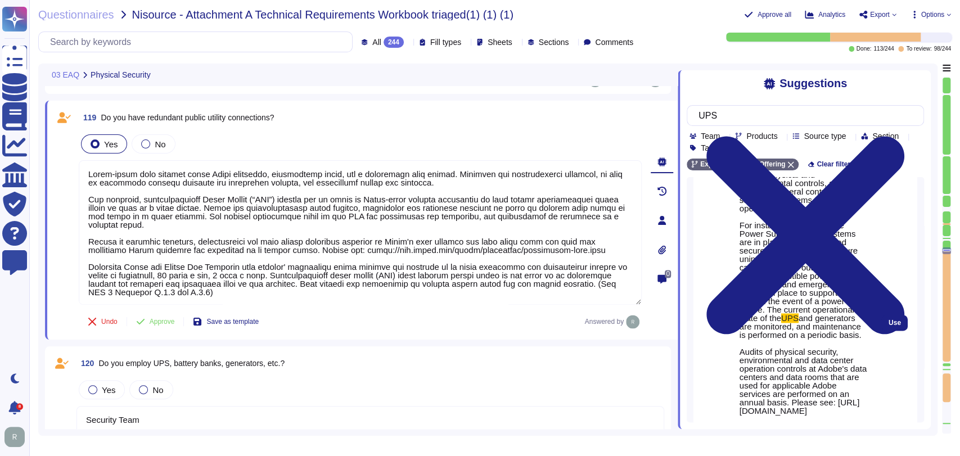
scroll to position [1096, 0]
click at [823, 312] on span "and generators are monitored, and maintenance is performed on a periodic basis.…" at bounding box center [803, 400] width 128 height 178
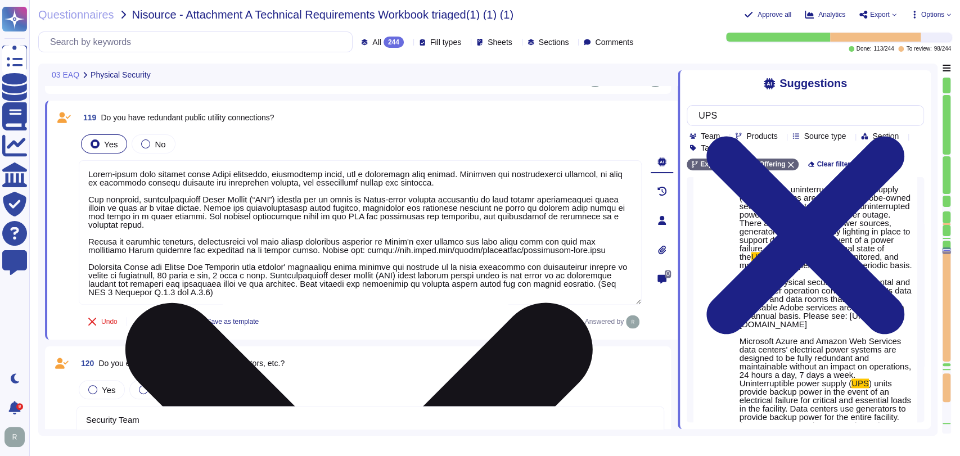
scroll to position [1088, 0]
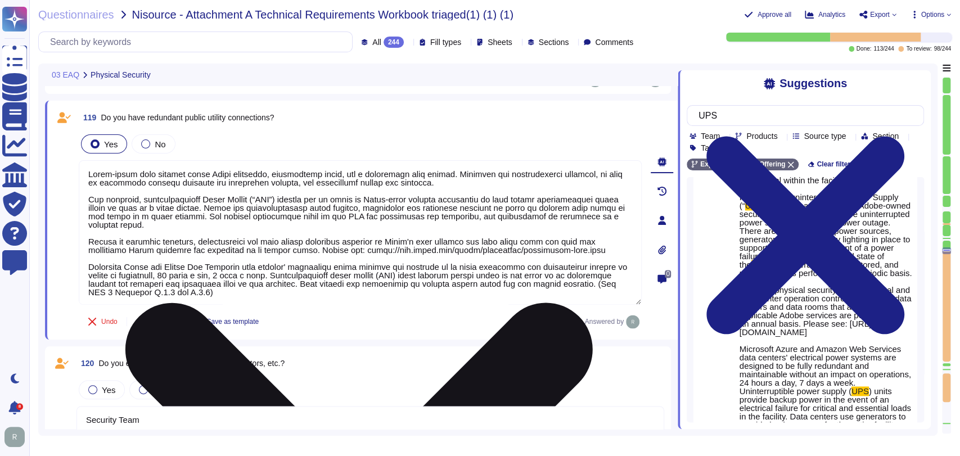
drag, startPoint x: 596, startPoint y: 248, endPoint x: 89, endPoint y: 172, distance: 513.3
click at [89, 172] on textarea at bounding box center [360, 232] width 563 height 144
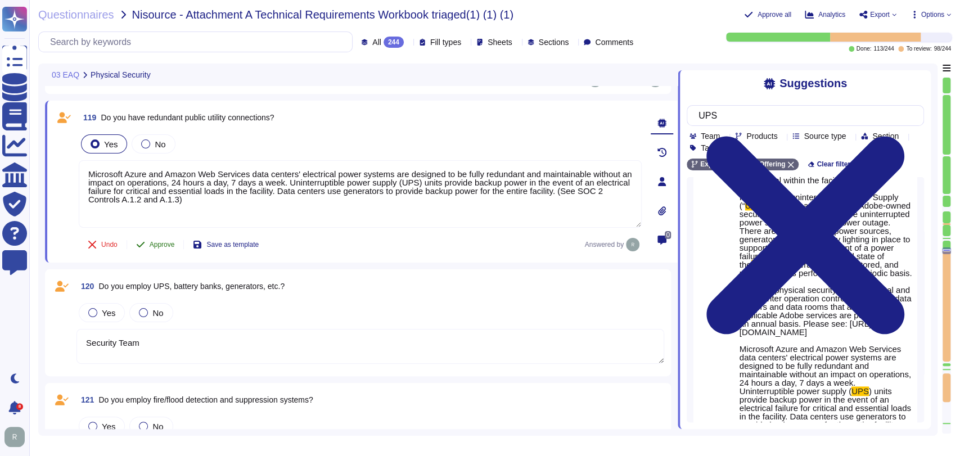
click at [154, 243] on span "Approve" at bounding box center [162, 244] width 25 height 7
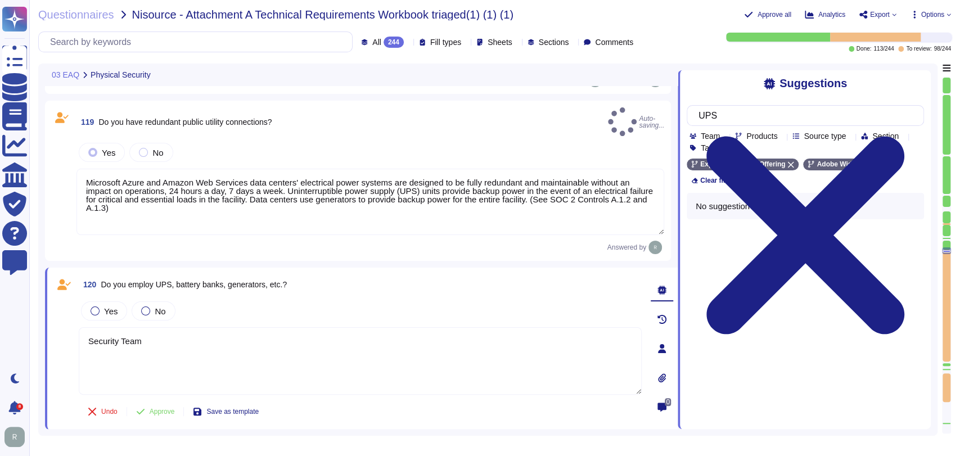
type textarea "Microsoft Azure and Amazon Web Services data centers' electrical power systems …"
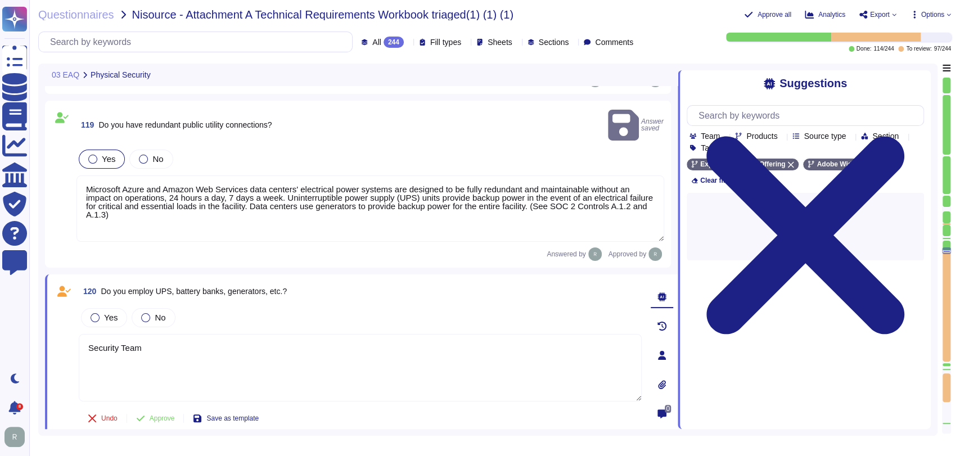
type textarea "Microsoft Azure and Amazon Web Services data centers' electrical power systems …"
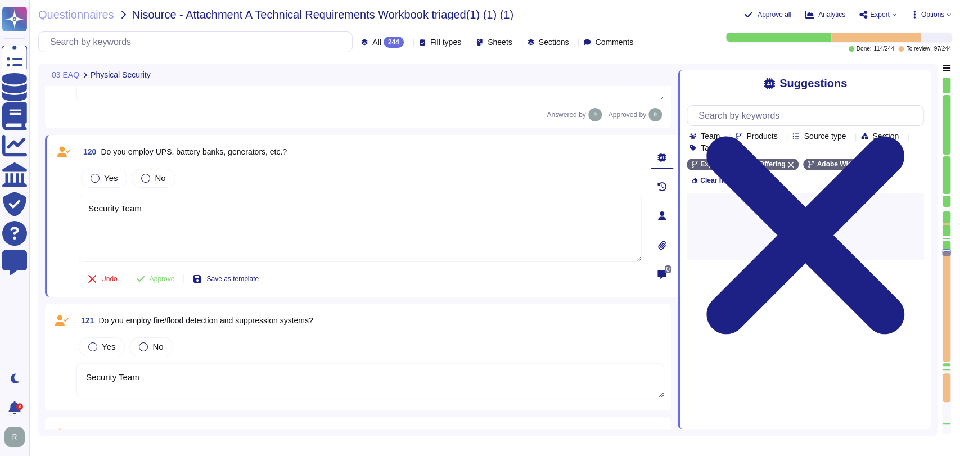
click at [168, 363] on textarea "Security Team" at bounding box center [369, 380] width 587 height 35
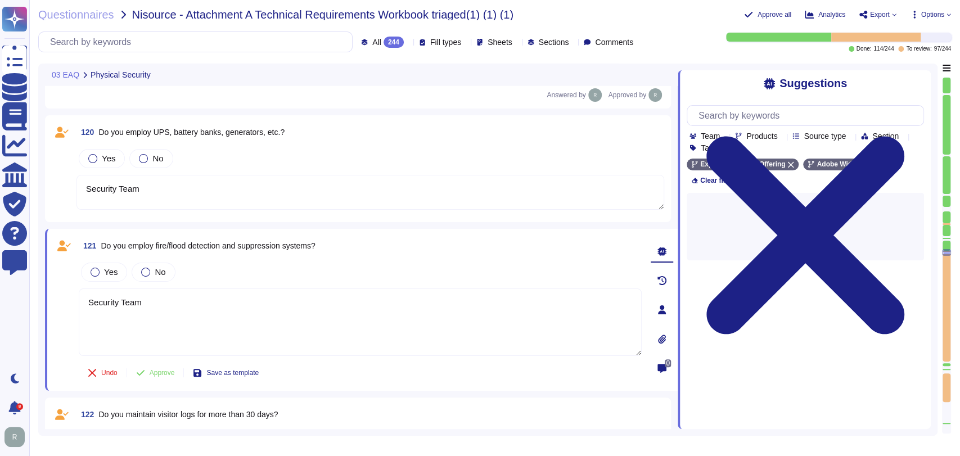
type textarea "Security Team"
click at [171, 296] on textarea "Security Team" at bounding box center [360, 321] width 563 height 67
click at [171, 175] on textarea "Security Team" at bounding box center [369, 192] width 587 height 35
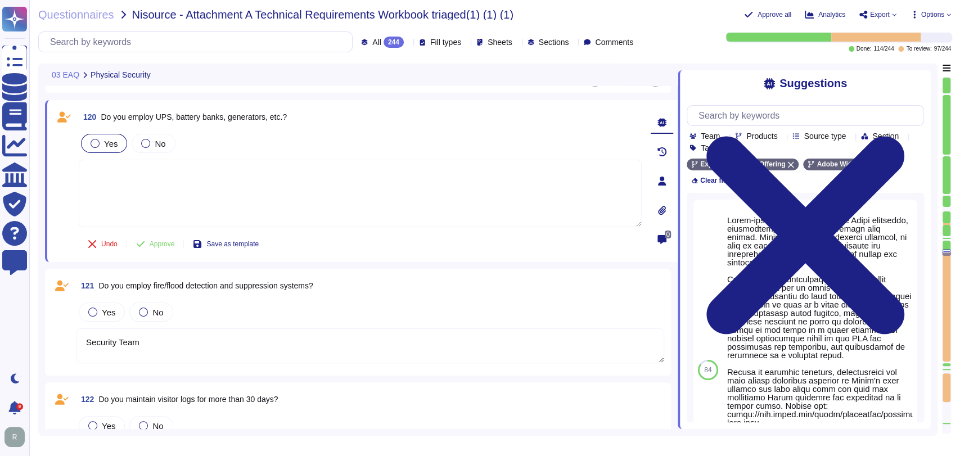
click at [99, 144] on label "Yes" at bounding box center [104, 143] width 27 height 9
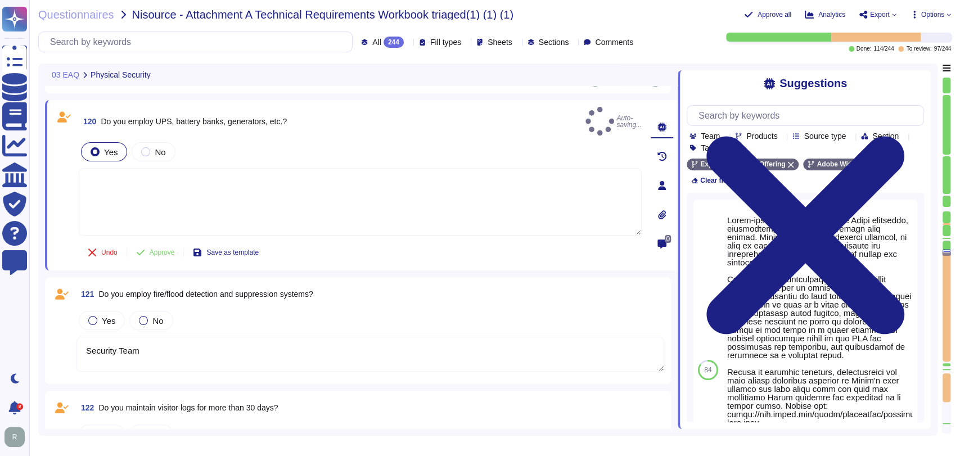
type textarea "Security Team"
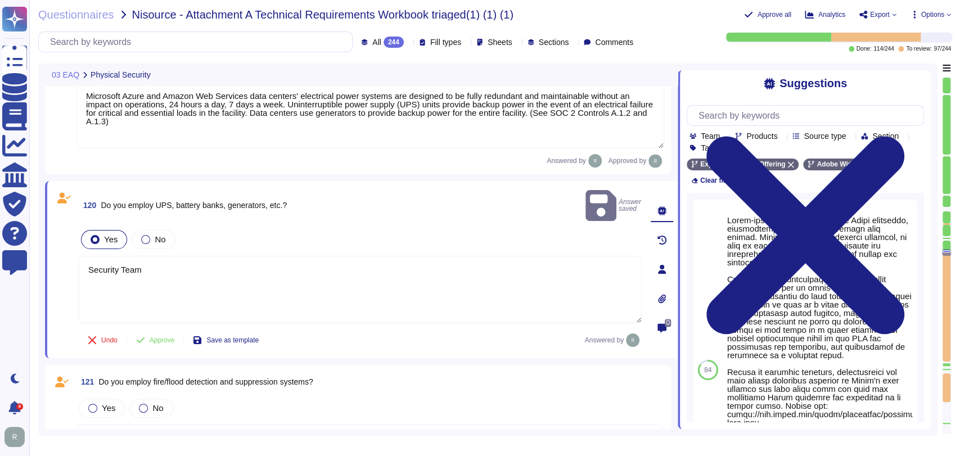
type textarea "Data center facilities are architected to segregate office space, data center r…"
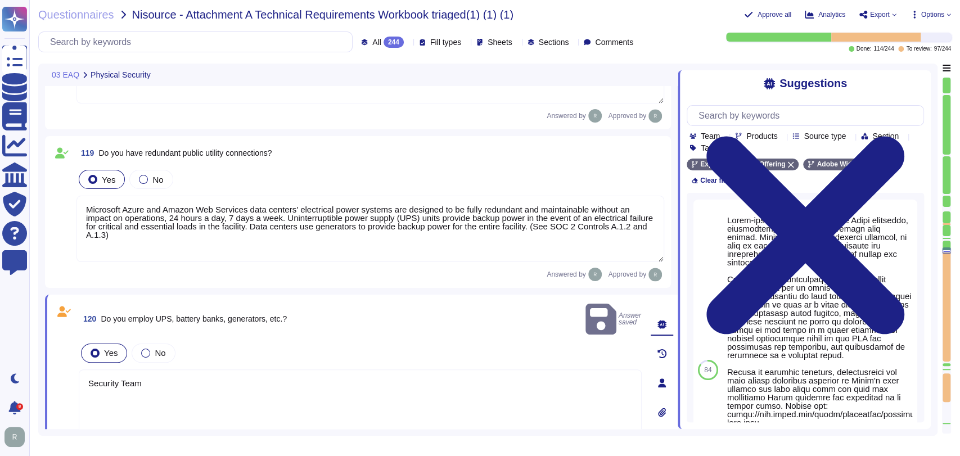
scroll to position [9669, 0]
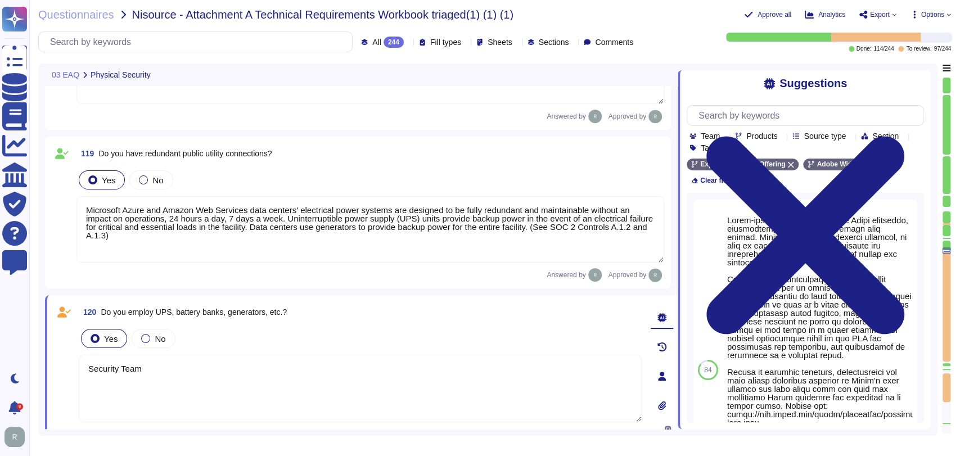
click at [216, 230] on textarea "Microsoft Azure and Amazon Web Services data centers' electrical power systems …" at bounding box center [369, 229] width 587 height 66
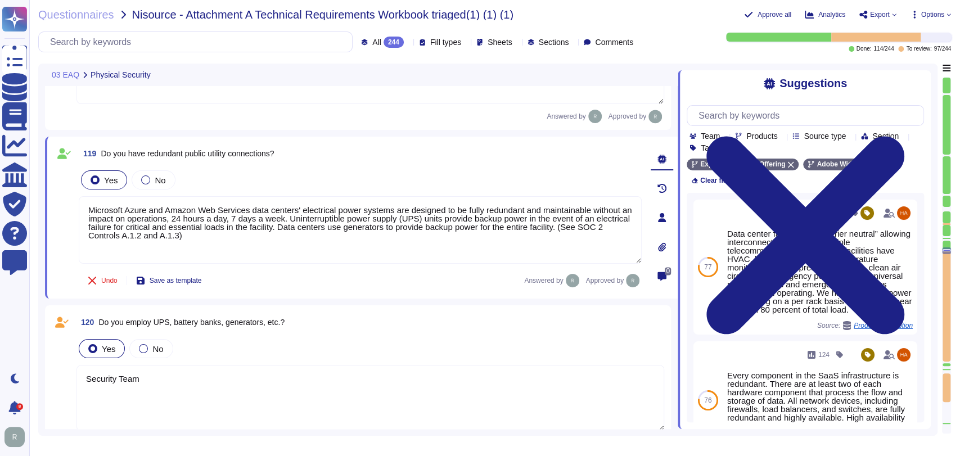
click at [203, 383] on textarea "Security Team" at bounding box center [369, 398] width 587 height 66
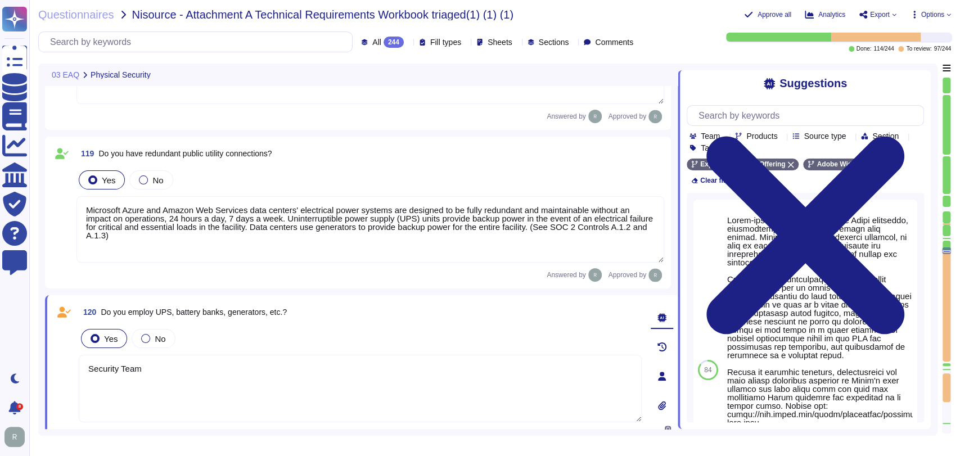
click at [195, 379] on textarea "Security Team" at bounding box center [360, 388] width 563 height 67
paste textarea "Microsoft Azure and Amazon Web Services data centers' electrical power systems …"
type textarea "Microsoft Azure and Amazon Web Services data centers' electrical power systems …"
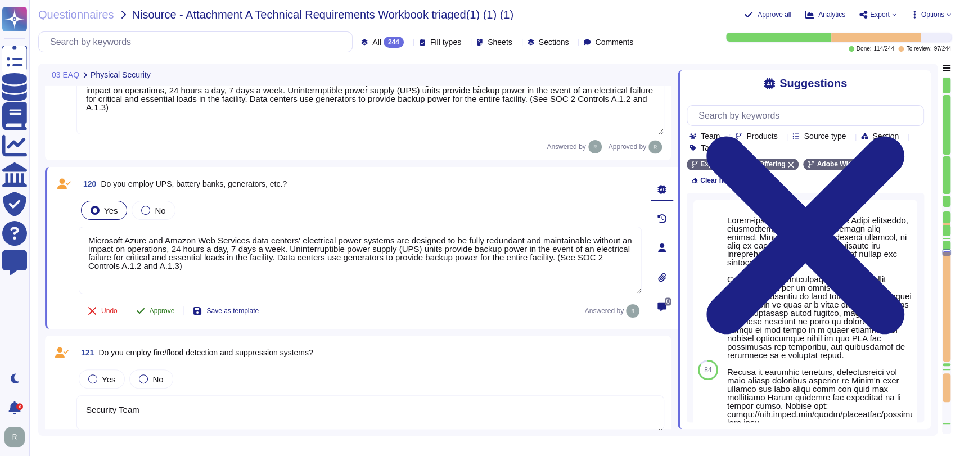
type textarea "Security Team"
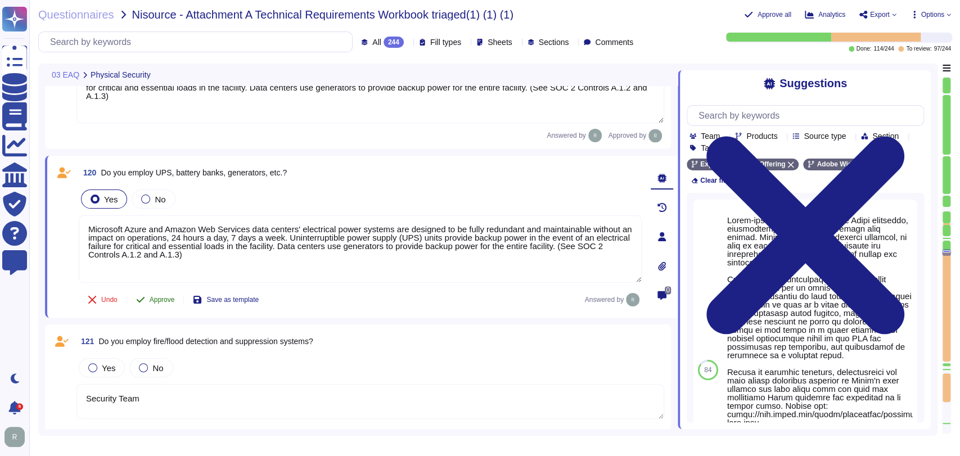
scroll to position [9813, 0]
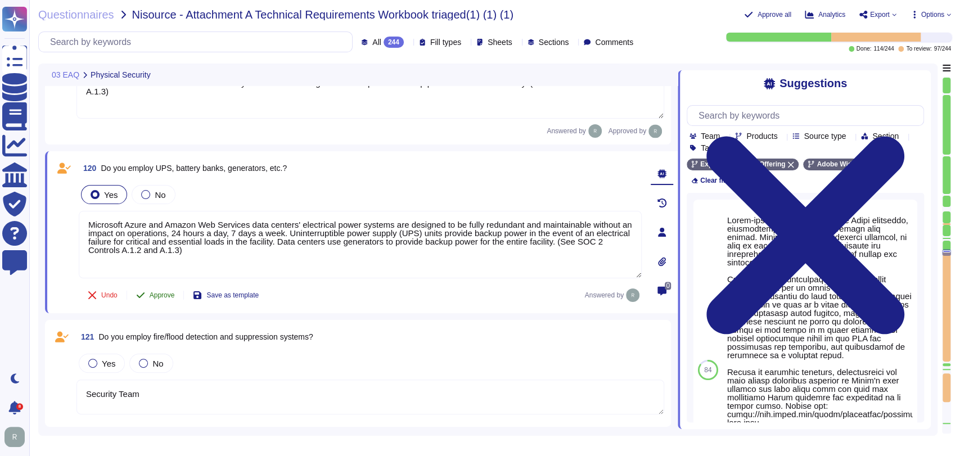
click at [159, 292] on span "Approve" at bounding box center [162, 295] width 25 height 7
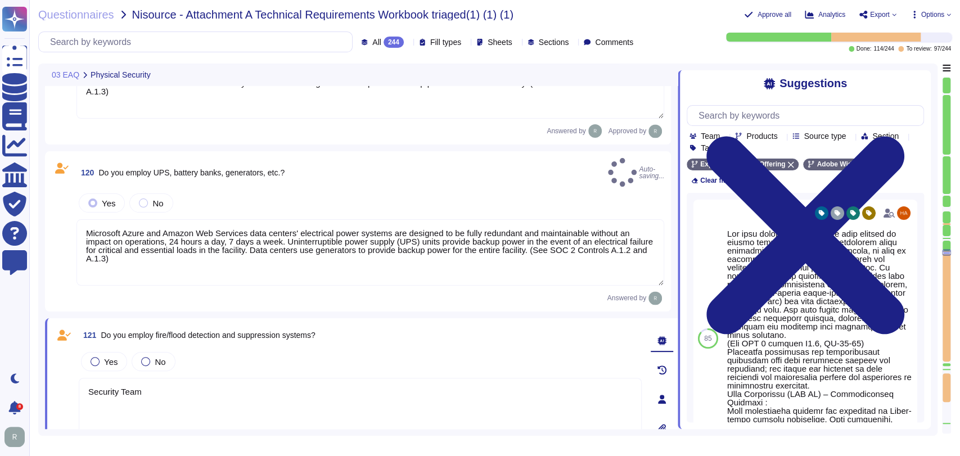
type textarea "Microsoft Azure and Amazon Web Services data centers' electrical power systems …"
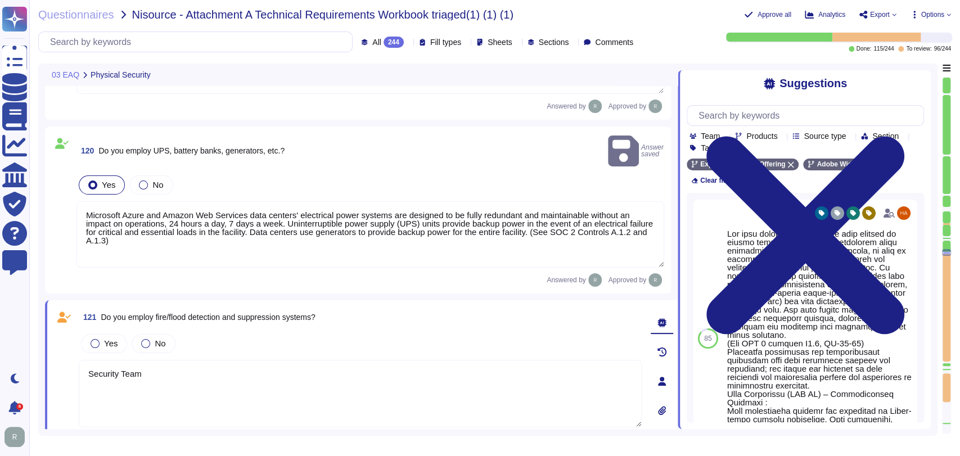
type textarea "Security Team"
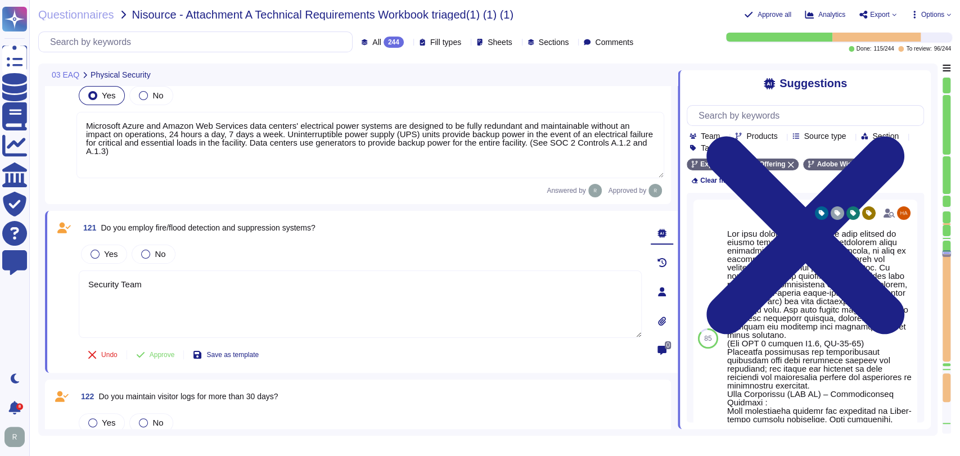
type textarea "Security Team"
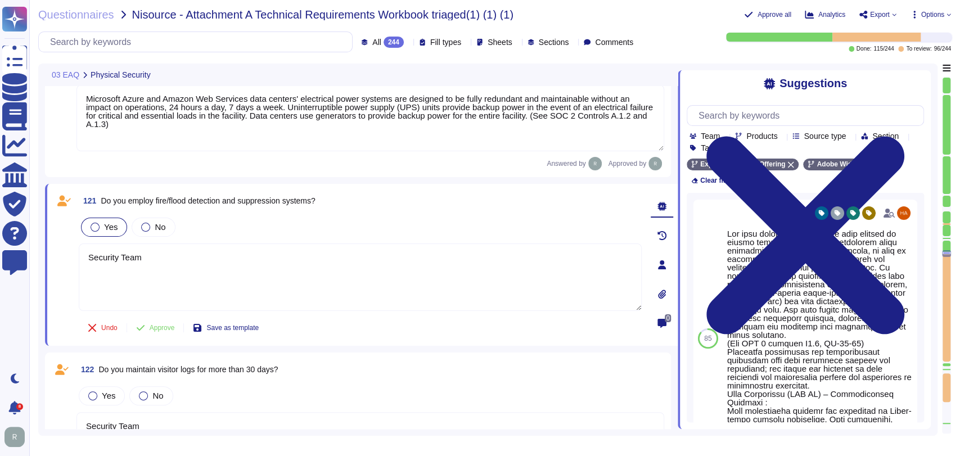
click at [109, 263] on div "121 Do you employ fire/flood detection and suppression systems? Yes No Security…" at bounding box center [347, 265] width 587 height 148
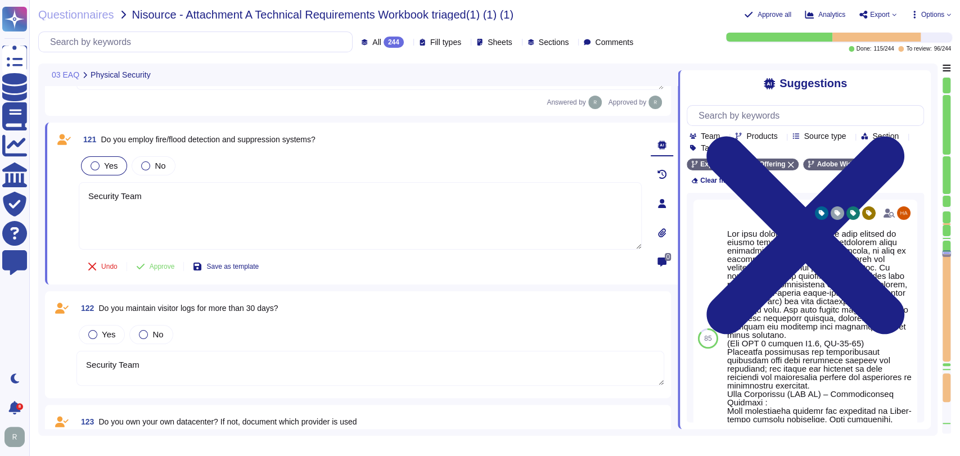
click at [96, 161] on div at bounding box center [95, 165] width 9 height 9
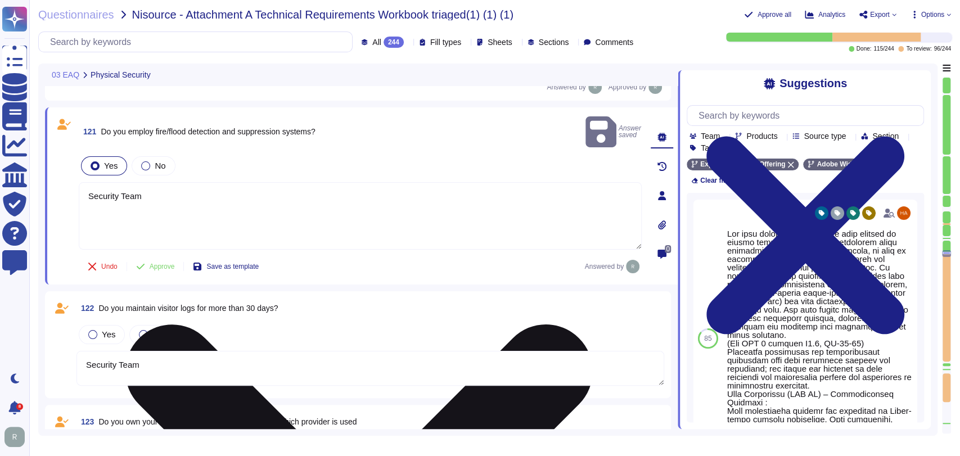
click at [200, 193] on textarea "Security Team" at bounding box center [360, 215] width 563 height 67
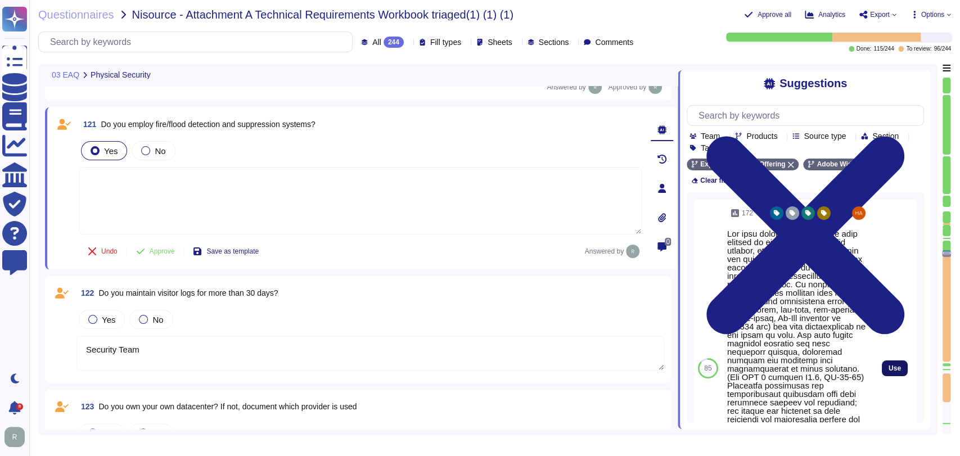
click at [888, 370] on span "Use" at bounding box center [894, 368] width 12 height 7
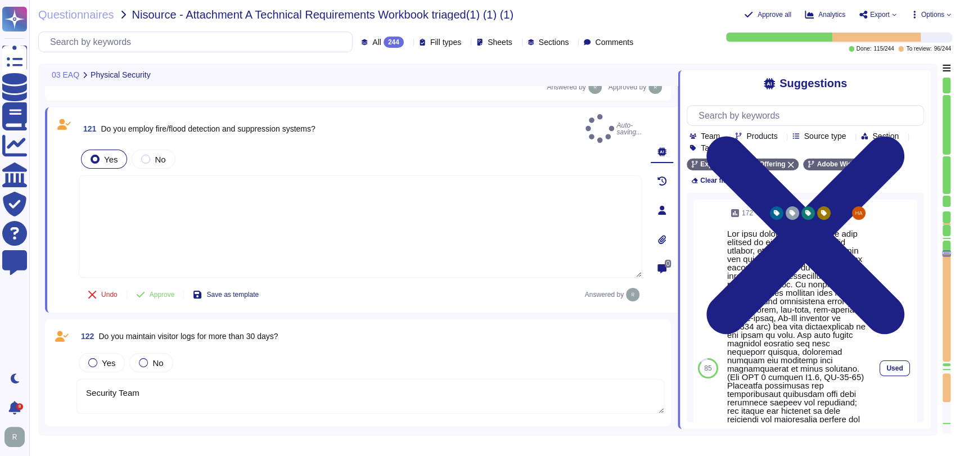
type textarea "Lor ipsu dolorsi ame consecte adip elitsed do eiusmo temporincidid utlabor, etd…"
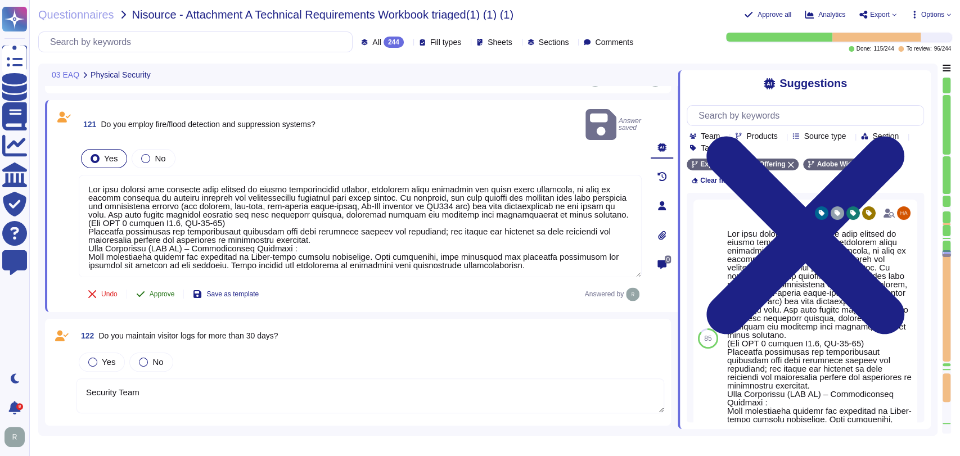
click at [162, 291] on span "Approve" at bounding box center [162, 294] width 25 height 7
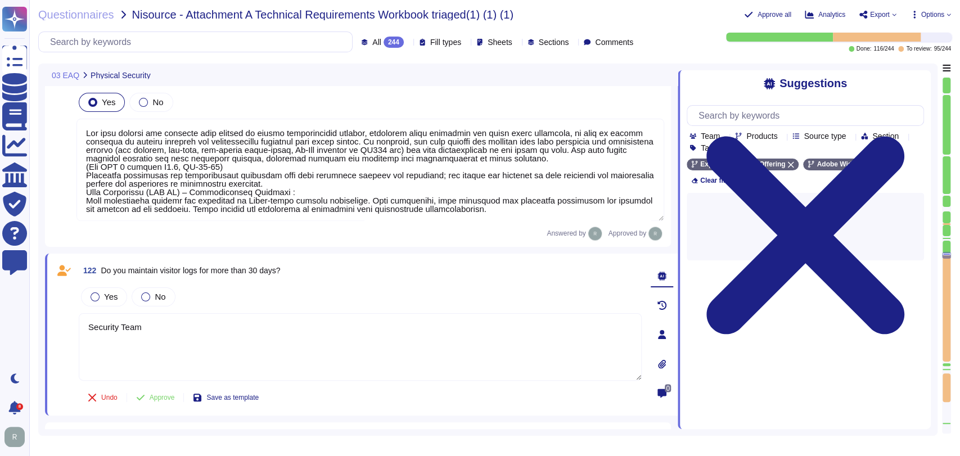
type textarea "Security Team"
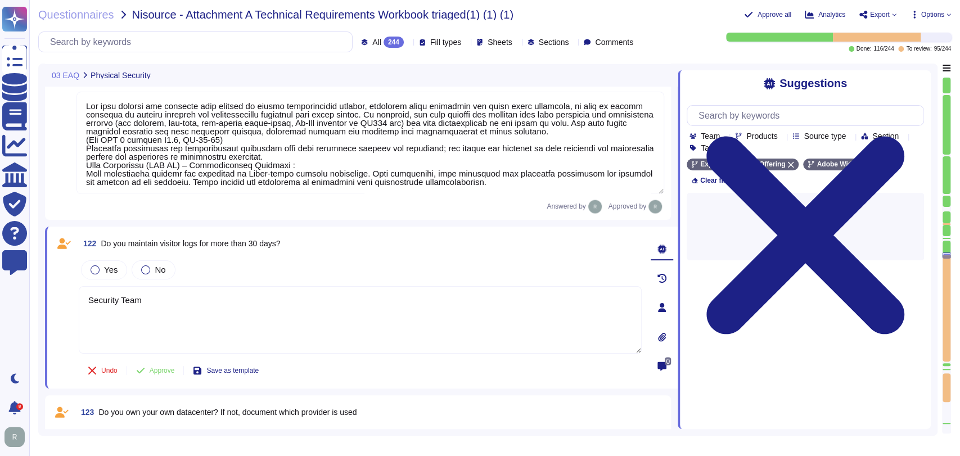
type textarea "Security Team"
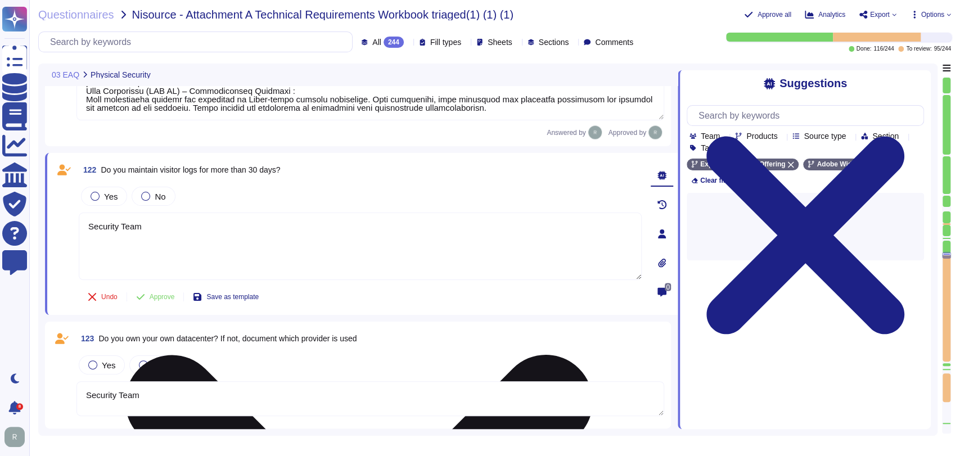
scroll to position [10195, 0]
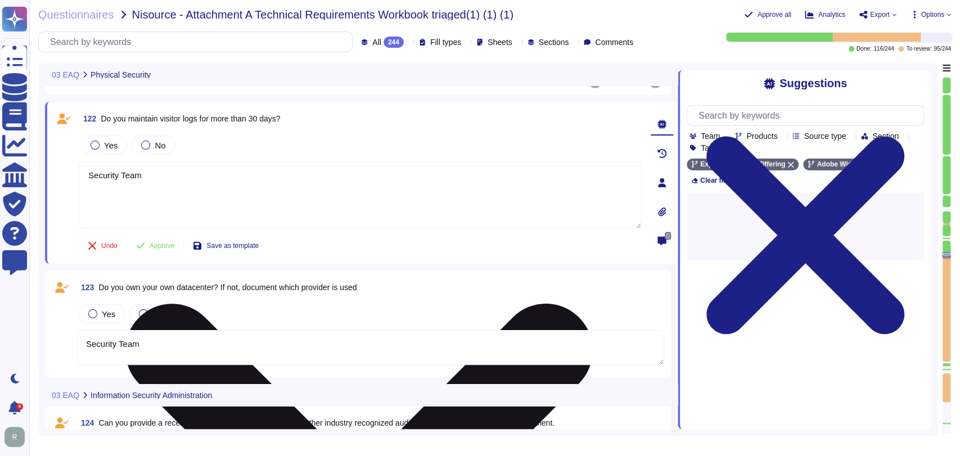
click at [107, 235] on div "122 Do you maintain visitor logs for more than 30 days? Yes No Security Team Un…" at bounding box center [347, 182] width 587 height 148
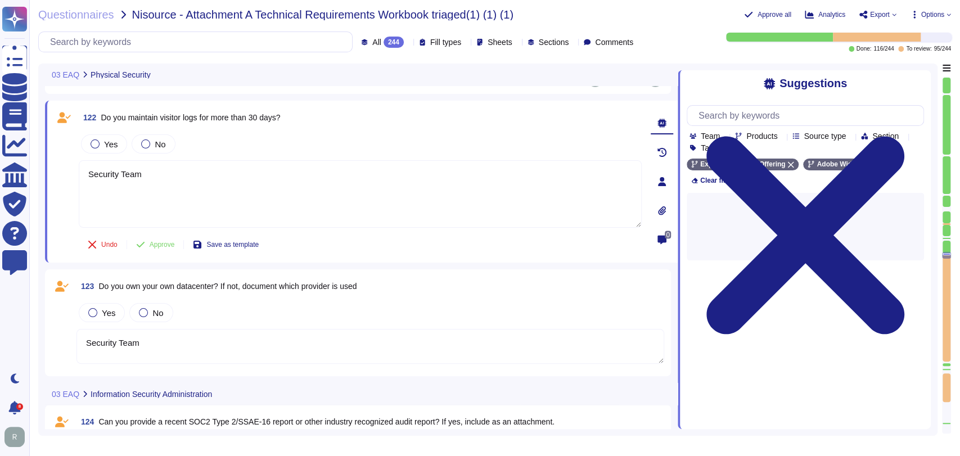
click at [97, 152] on div "Yes No" at bounding box center [360, 144] width 563 height 24
click at [101, 141] on label "Yes" at bounding box center [104, 143] width 27 height 9
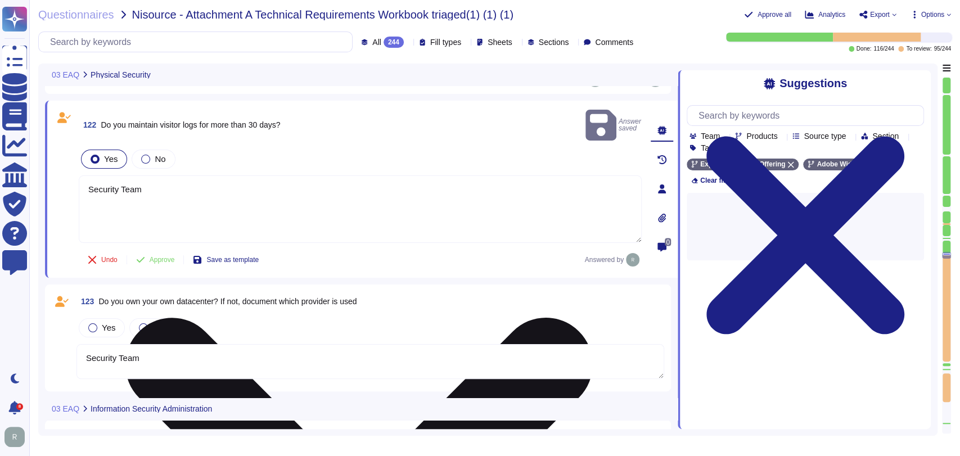
click at [169, 180] on textarea "Security Team" at bounding box center [360, 208] width 563 height 67
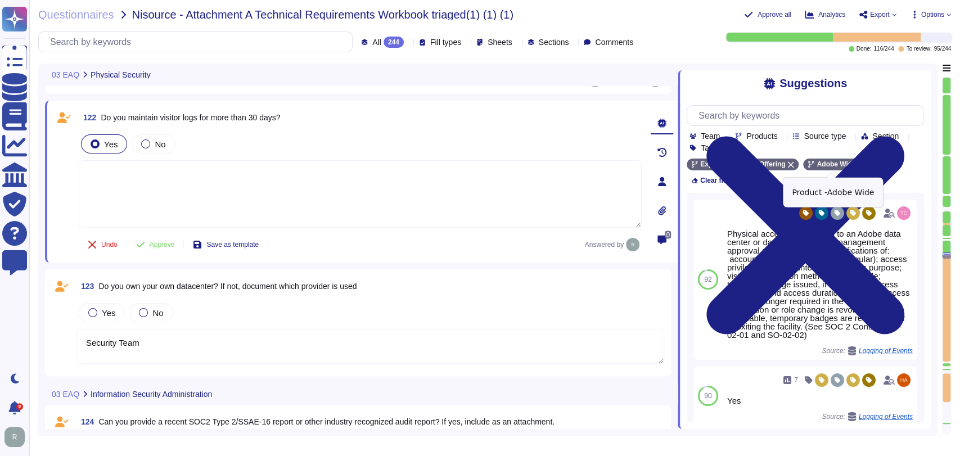
click at [858, 165] on icon at bounding box center [861, 165] width 6 height 6
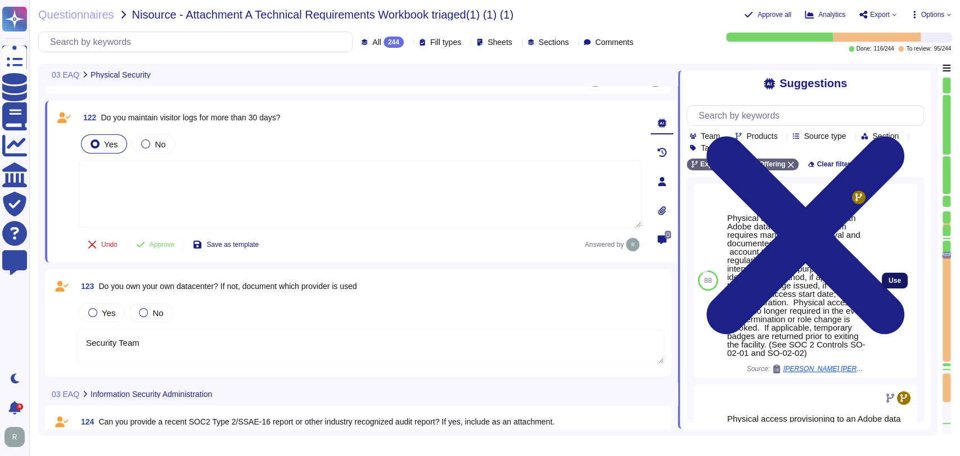
click at [888, 284] on span "Use" at bounding box center [894, 280] width 12 height 7
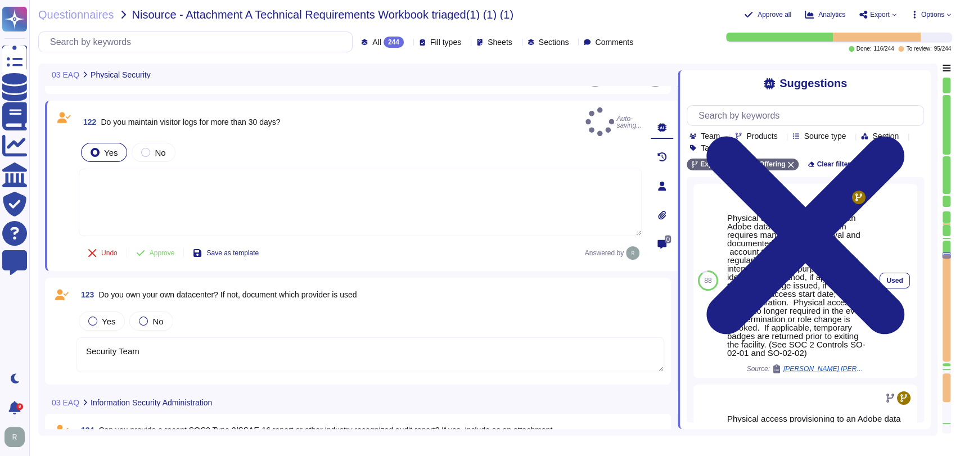
type textarea "Physical access provisioning to an Adobe data center or data room requires mana…"
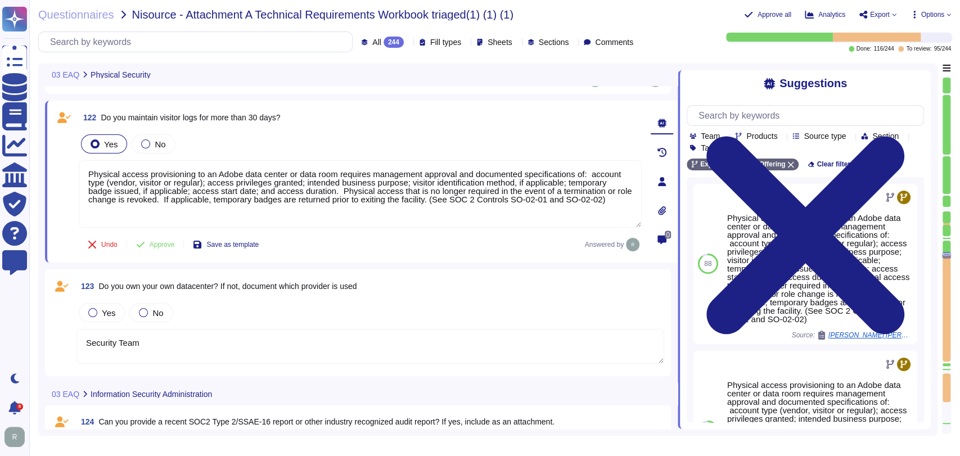
click at [162, 237] on button "Approve" at bounding box center [155, 244] width 57 height 22
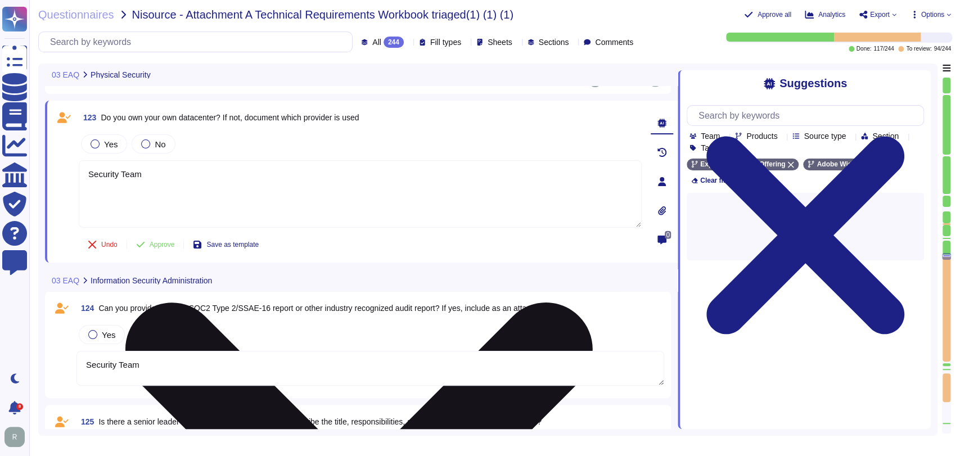
type textarea "Security Team"
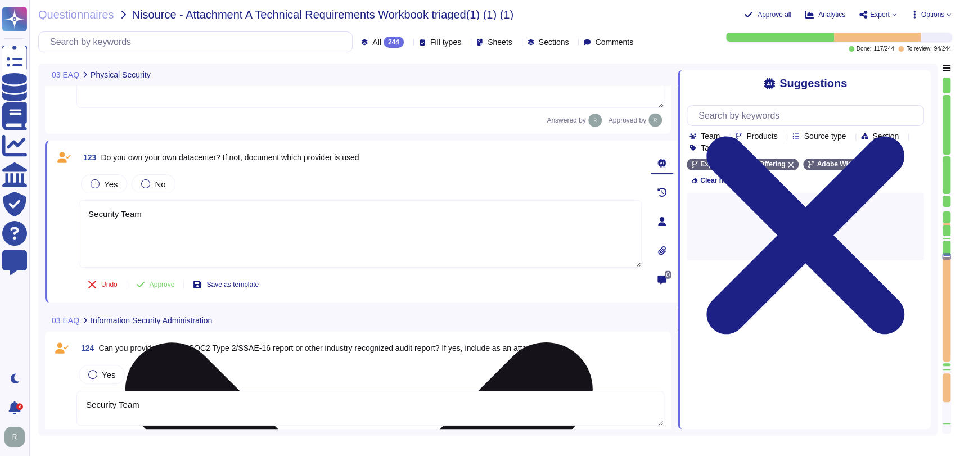
scroll to position [10347, 0]
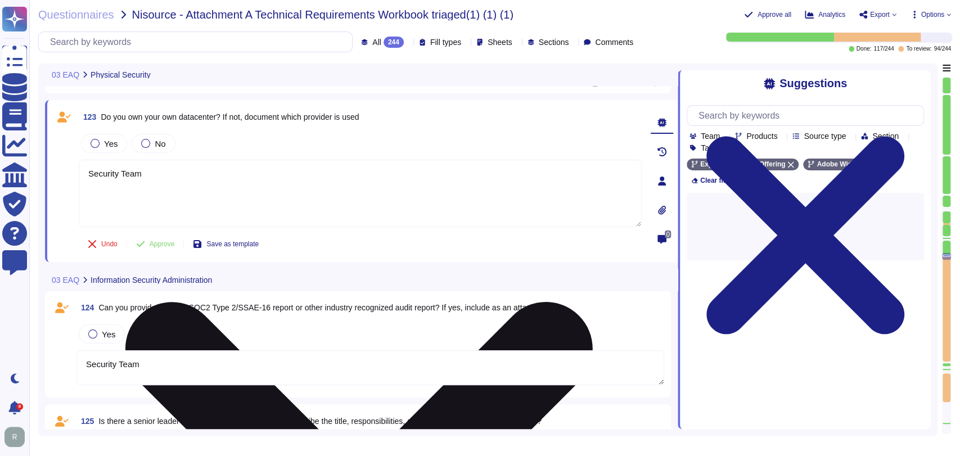
click at [106, 229] on div "123 Do you own your own datacenter? If not, document which provider is used Yes…" at bounding box center [347, 181] width 587 height 148
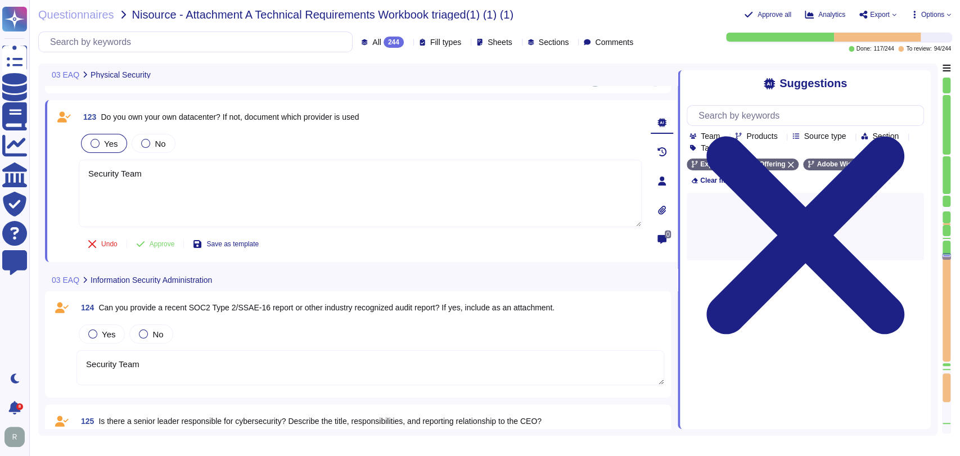
click at [106, 151] on div "Yes" at bounding box center [104, 143] width 46 height 19
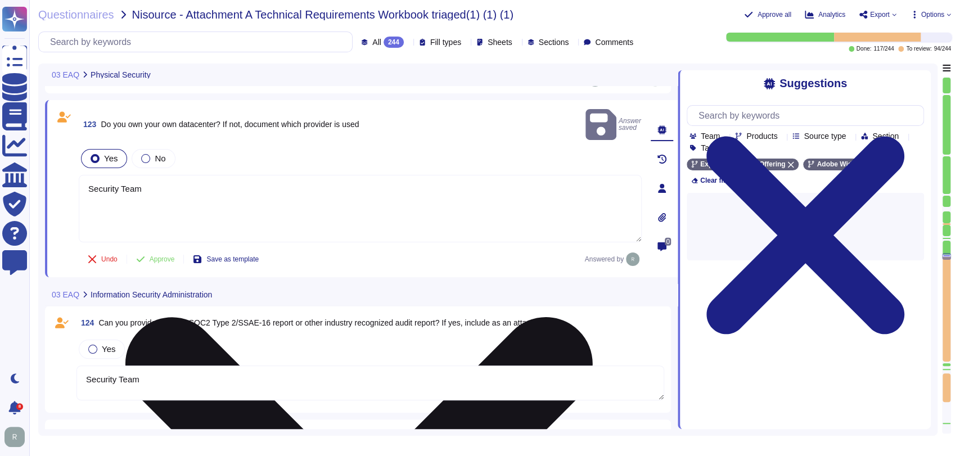
click at [167, 191] on textarea "Security Team" at bounding box center [360, 208] width 563 height 67
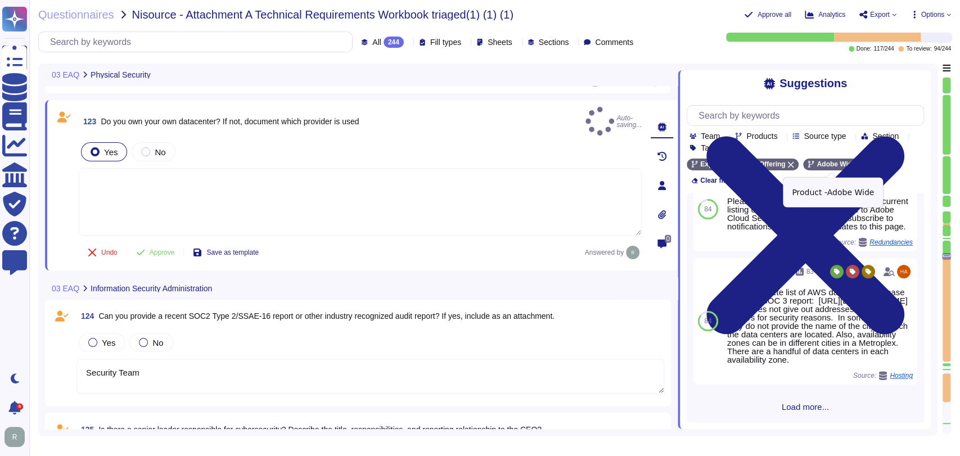
click at [858, 166] on icon at bounding box center [861, 164] width 7 height 7
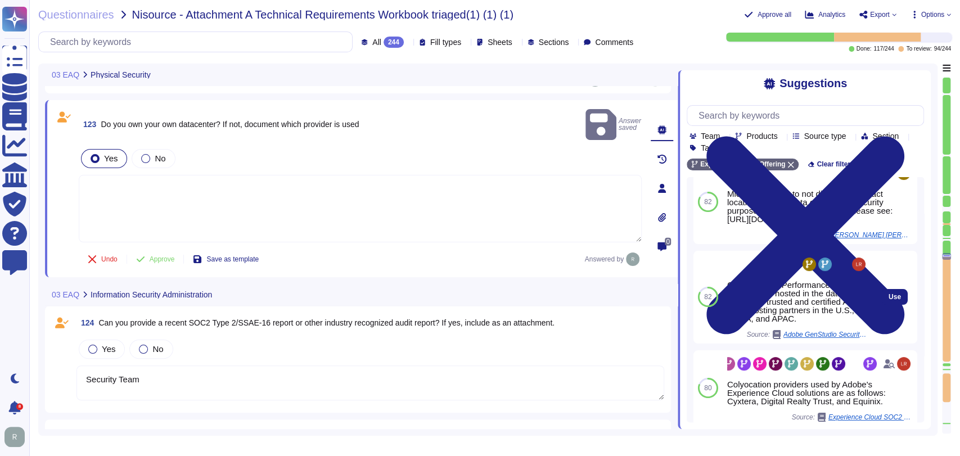
scroll to position [0, 0]
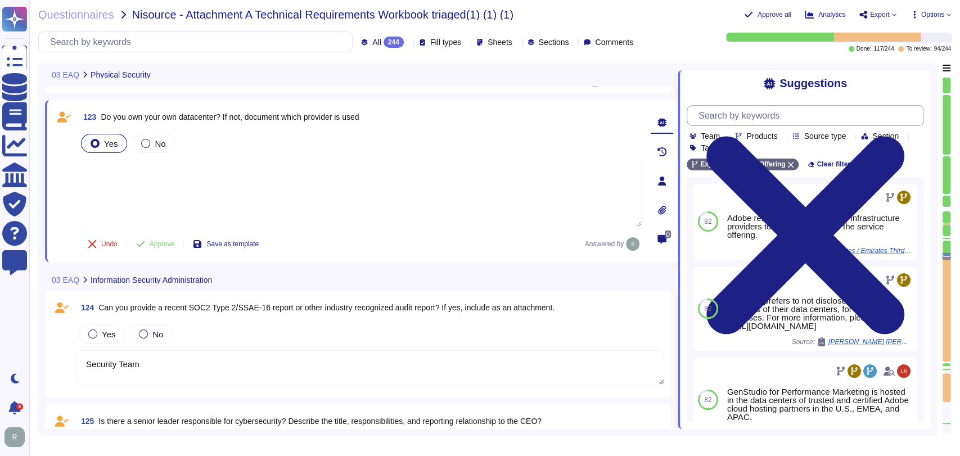
click at [756, 120] on input "text" at bounding box center [808, 116] width 230 height 20
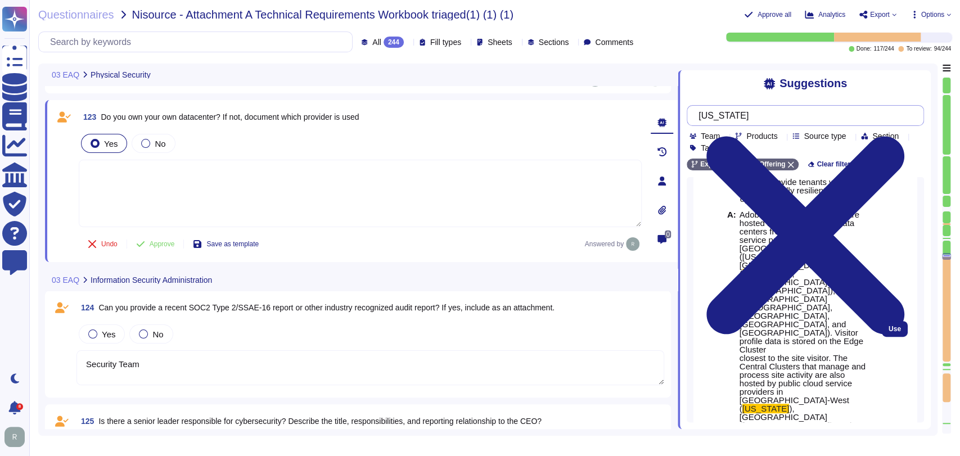
scroll to position [273, 0]
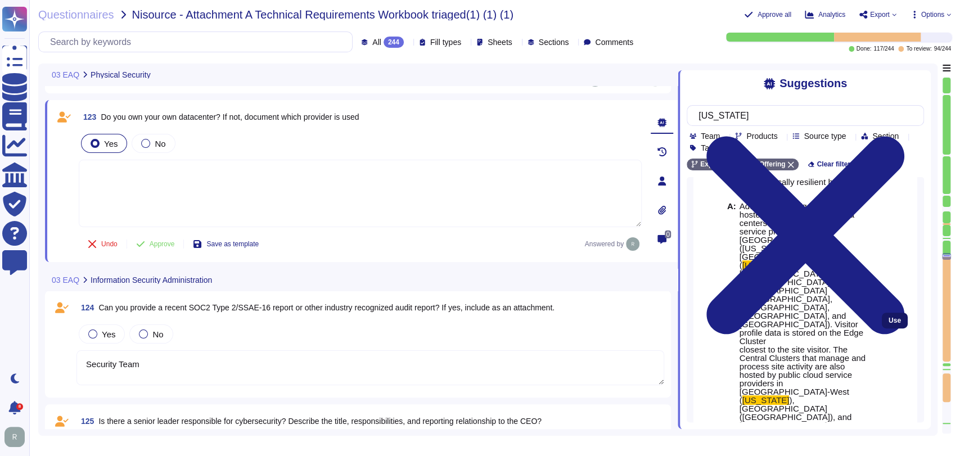
type input "[US_STATE]"
click at [888, 317] on span "Use" at bounding box center [894, 320] width 12 height 7
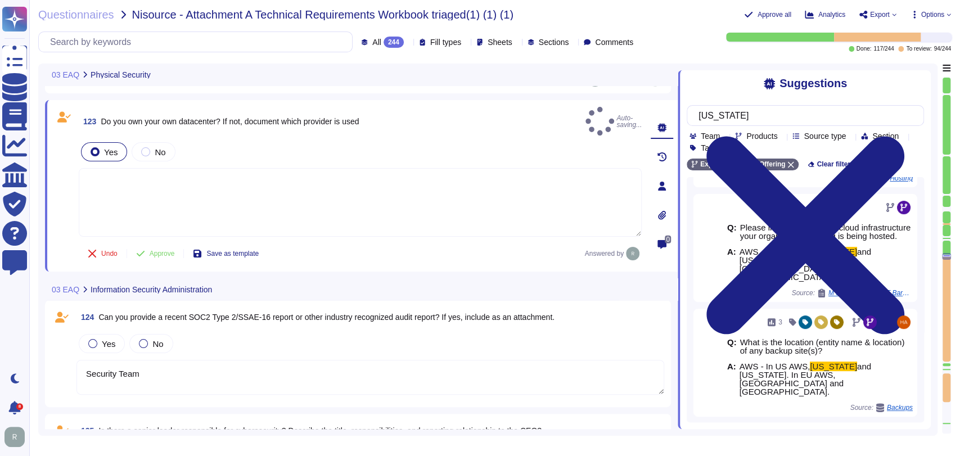
type textarea "Adobe Target Edge Clusters are hosted in enterprise-class data centers from pub…"
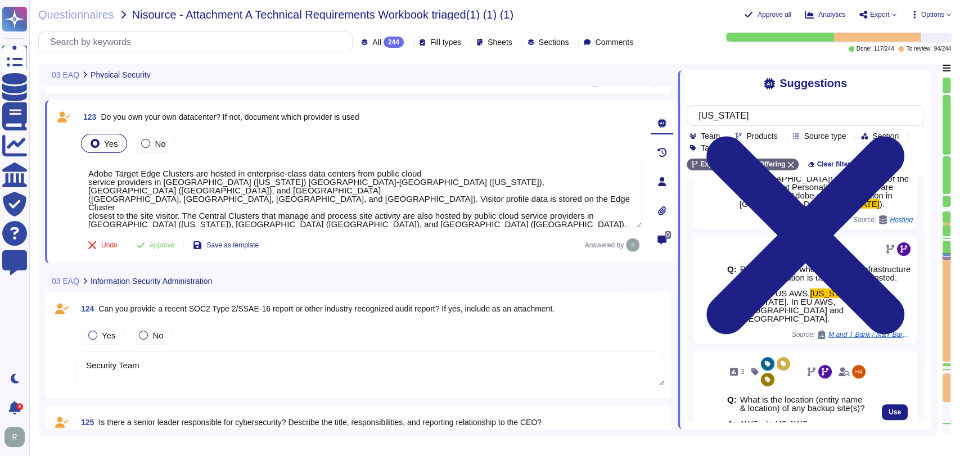
scroll to position [264, 0]
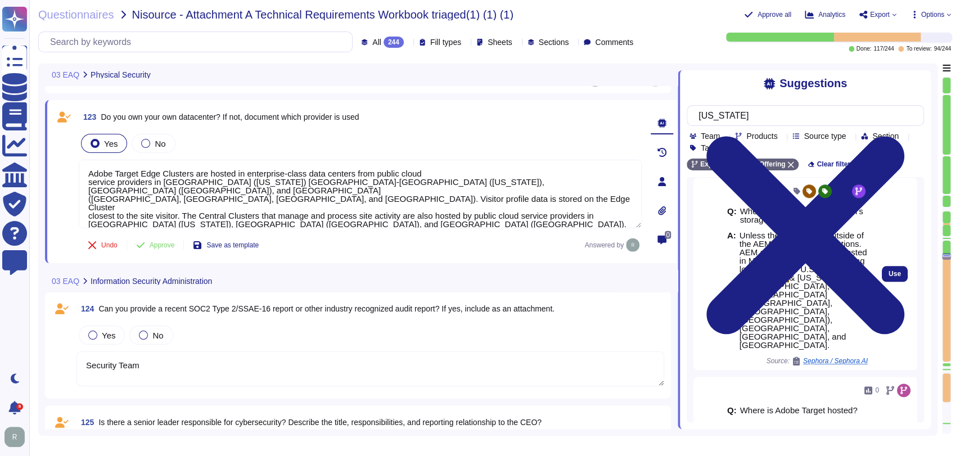
scroll to position [884, 0]
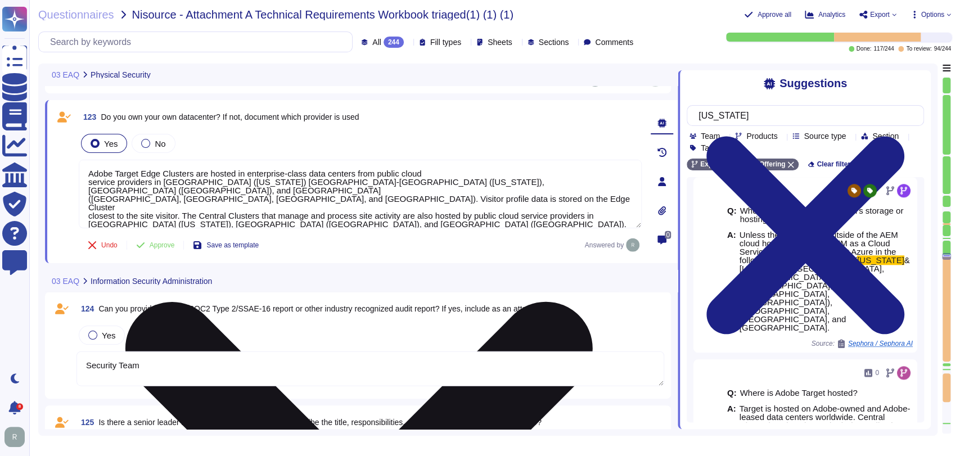
click at [265, 218] on textarea "Adobe Target Edge Clusters are hosted in enterprise-class data centers from pub…" at bounding box center [360, 194] width 563 height 69
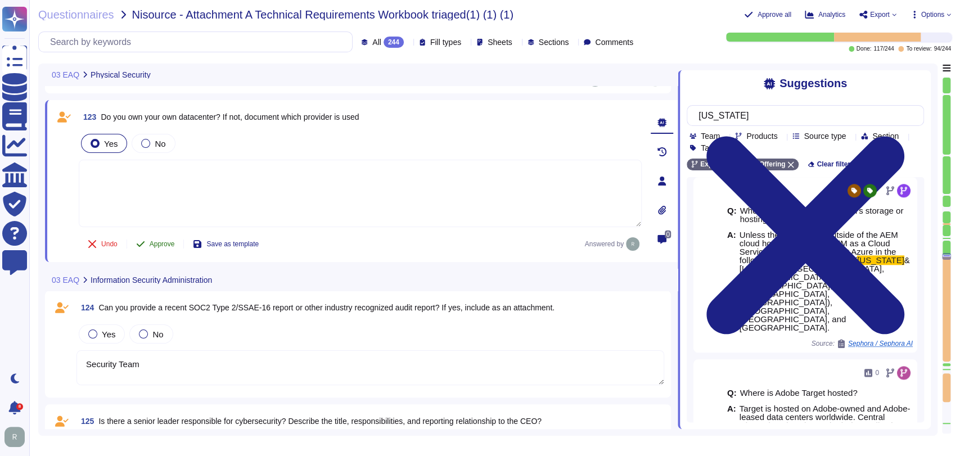
click at [161, 241] on span "Approve" at bounding box center [162, 244] width 25 height 7
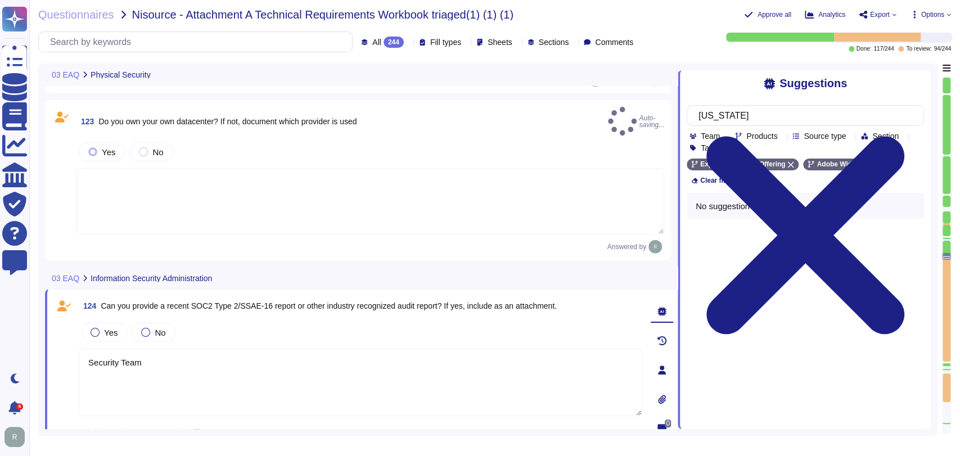
scroll to position [0, 0]
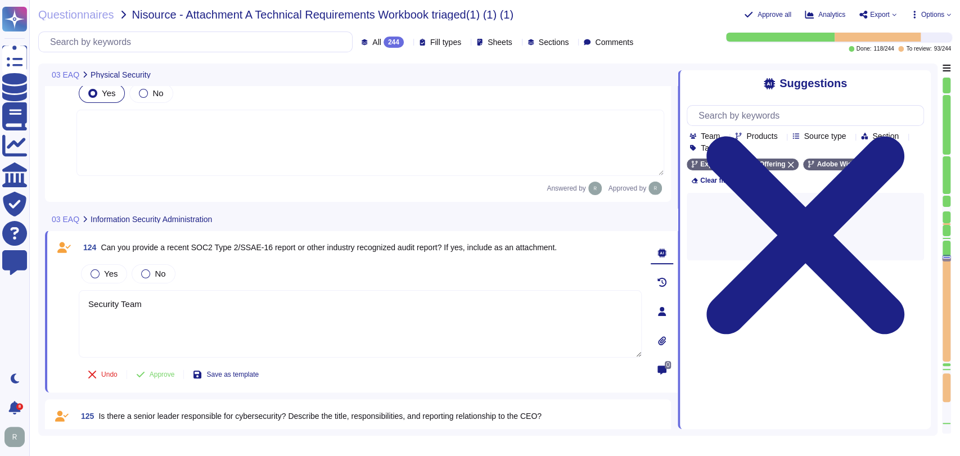
type textarea "Security Team"
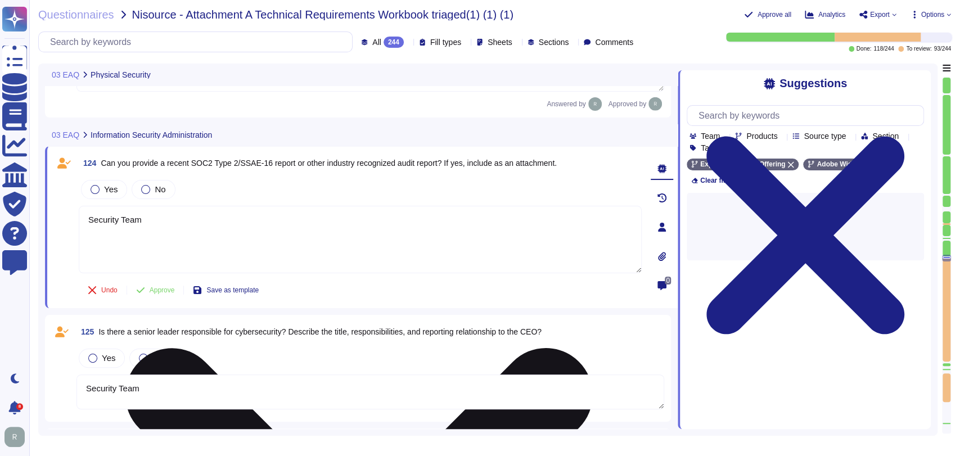
scroll to position [10519, 0]
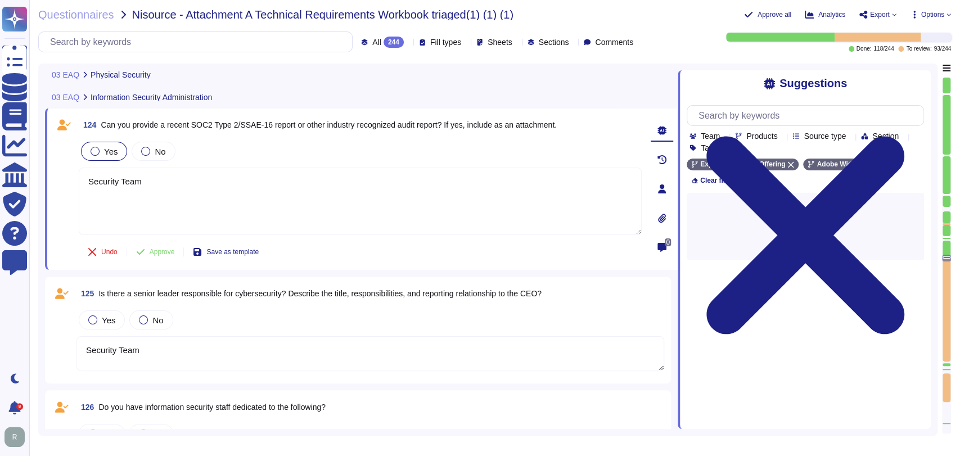
click at [99, 150] on label "Yes" at bounding box center [104, 151] width 27 height 9
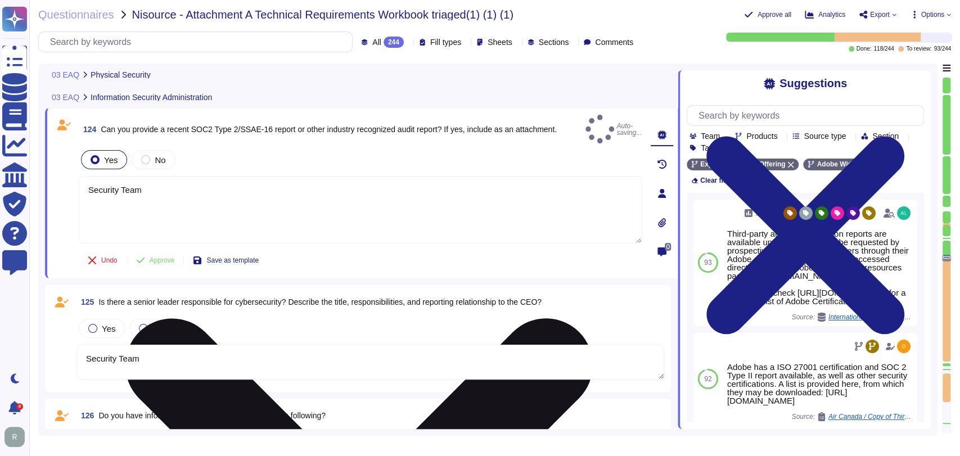
click at [156, 178] on textarea "Security Team" at bounding box center [360, 209] width 563 height 67
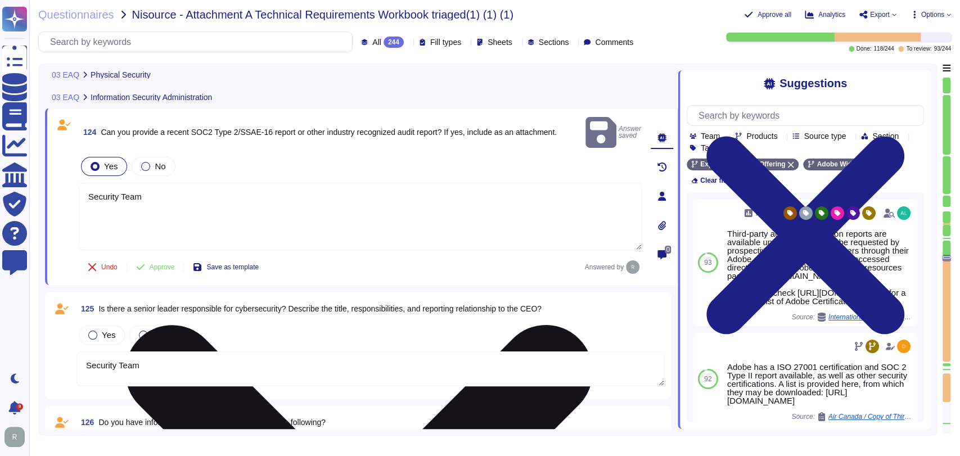
click at [156, 183] on textarea "Security Team" at bounding box center [360, 216] width 563 height 67
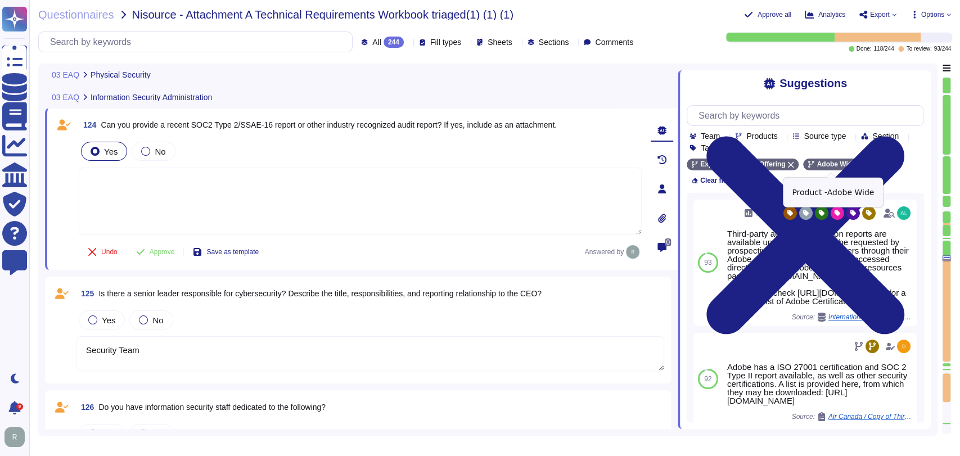
click at [858, 165] on icon at bounding box center [861, 164] width 7 height 7
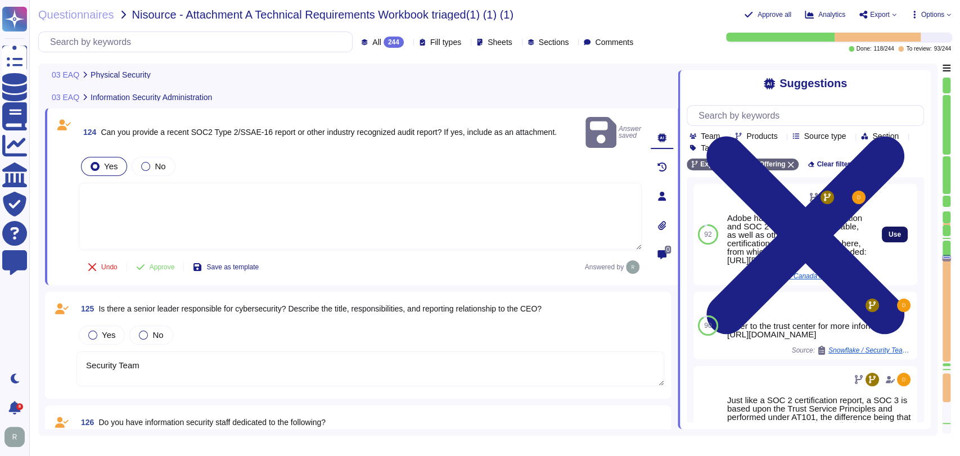
click at [881, 242] on button "Use" at bounding box center [894, 235] width 26 height 16
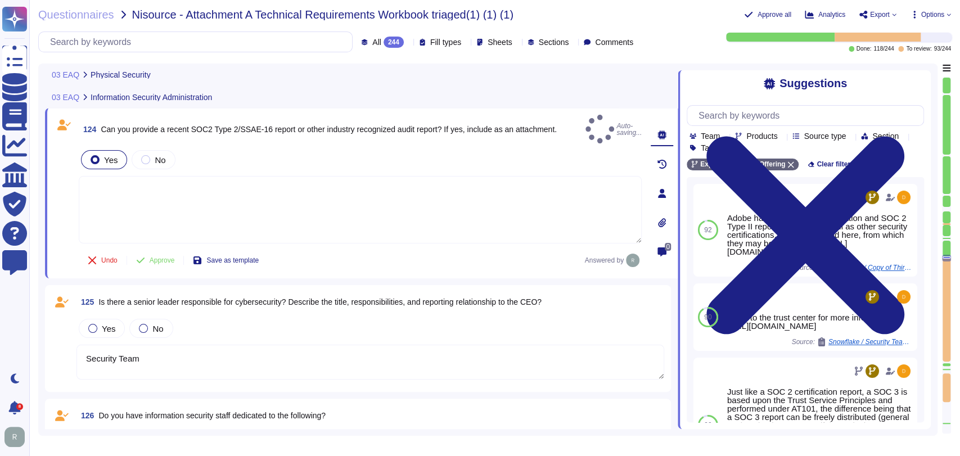
type textarea "Adobe has a ISO 27001 certification and SOC 2 Type II report available, as well…"
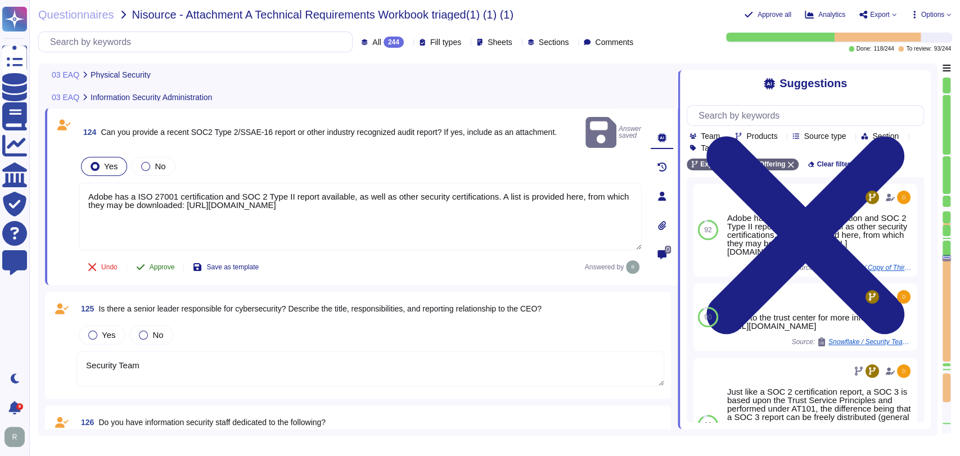
click at [157, 264] on span "Approve" at bounding box center [162, 267] width 25 height 7
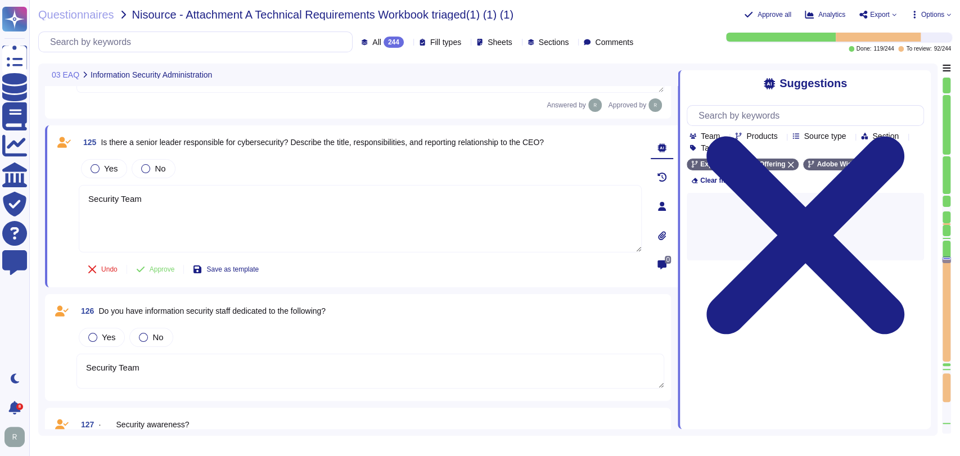
scroll to position [10671, 0]
type textarea "Security Team"
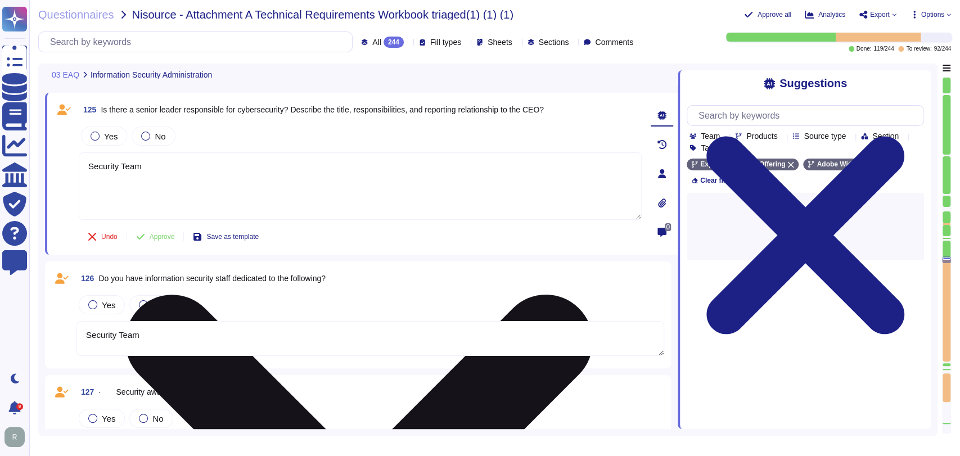
click at [210, 181] on textarea "Security Team" at bounding box center [360, 185] width 563 height 67
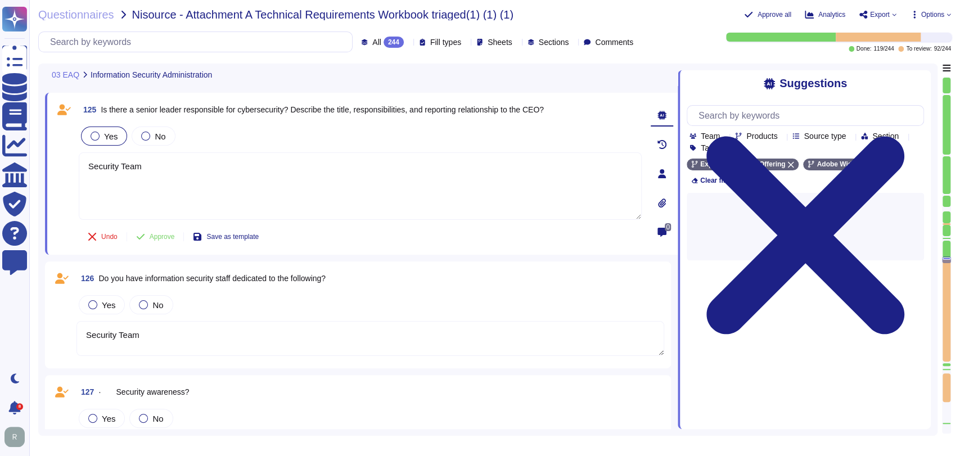
click at [101, 132] on label "Yes" at bounding box center [104, 136] width 27 height 9
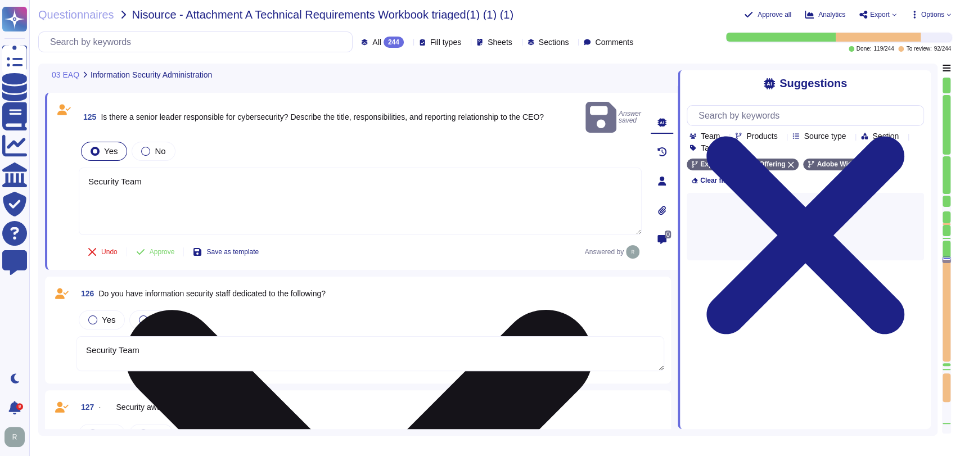
click at [153, 168] on textarea "Security Team" at bounding box center [360, 201] width 563 height 67
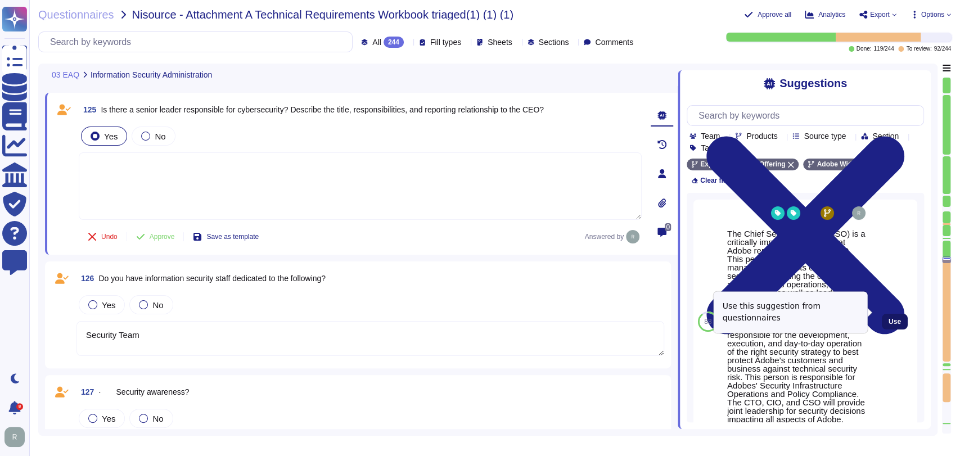
click at [881, 316] on button "Use" at bounding box center [894, 322] width 26 height 16
type textarea "The Chief Security Officer (CSO) is a critically important global role at Adobe…"
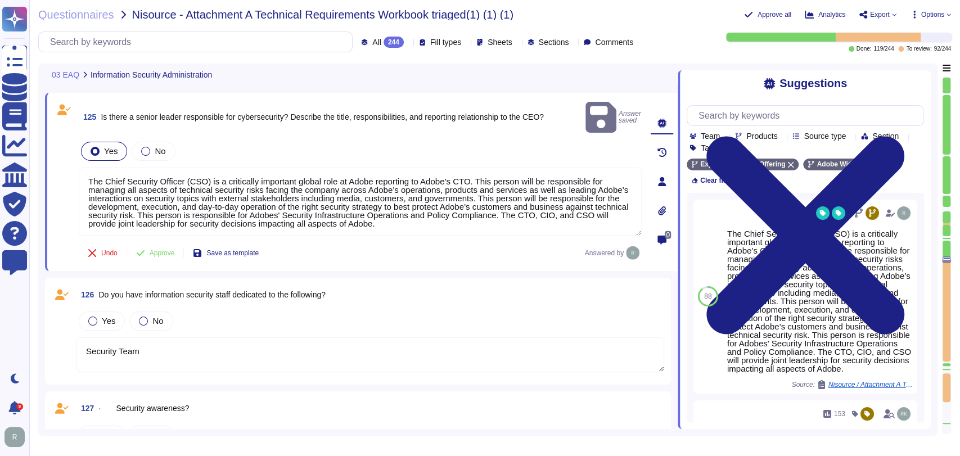
click at [153, 250] on span "Approve" at bounding box center [162, 253] width 25 height 7
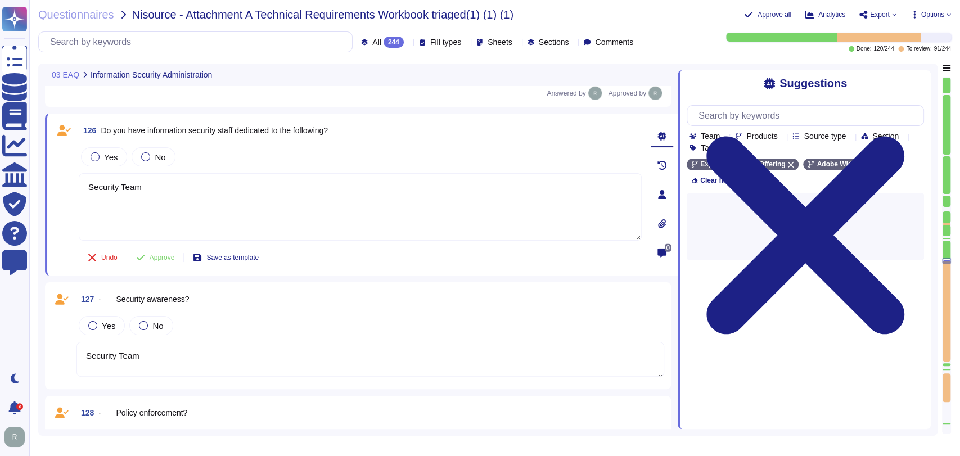
scroll to position [10706, 0]
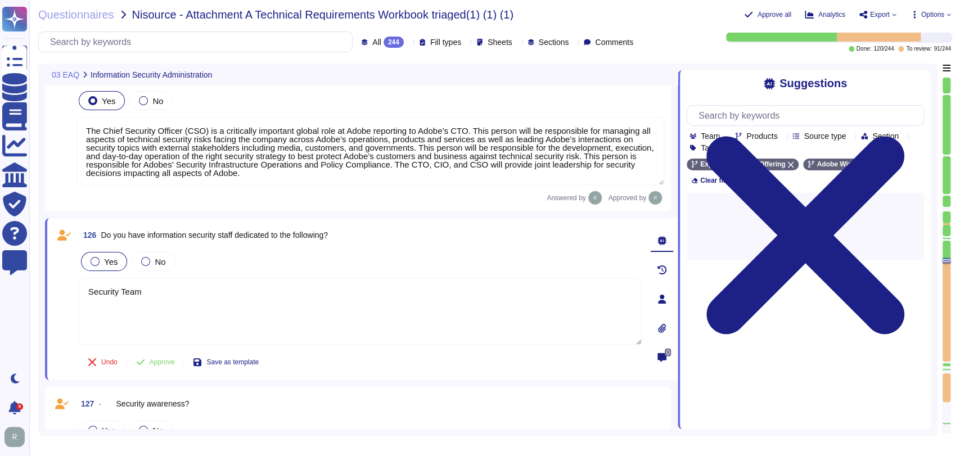
click at [111, 257] on span "Yes" at bounding box center [110, 262] width 13 height 10
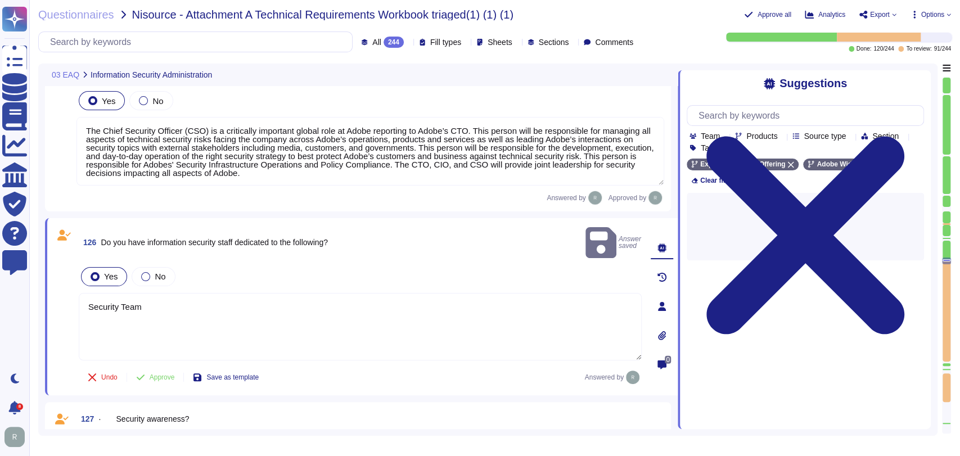
click at [161, 293] on textarea "Security Team" at bounding box center [360, 326] width 563 height 67
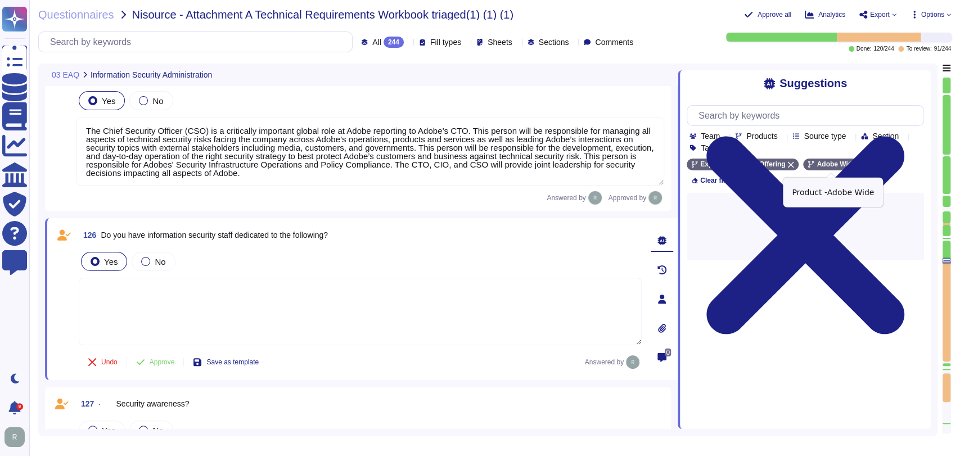
click at [858, 163] on icon at bounding box center [861, 164] width 7 height 7
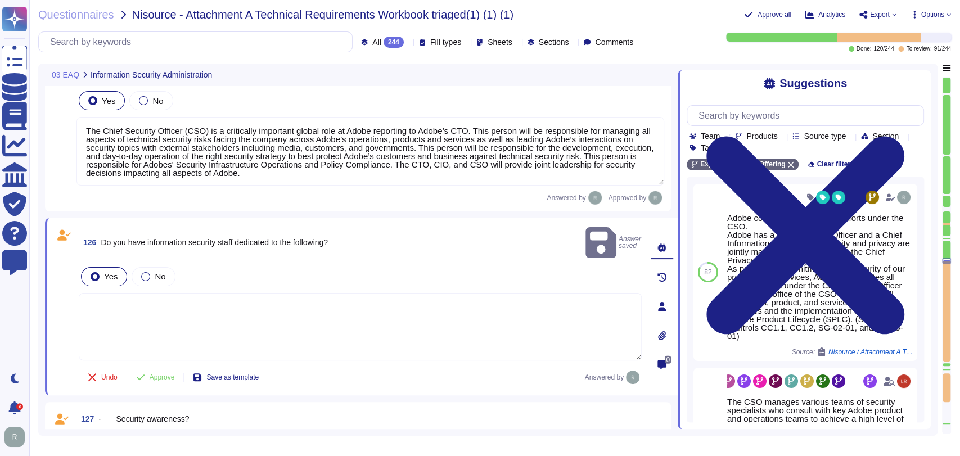
click at [325, 302] on textarea at bounding box center [360, 326] width 563 height 67
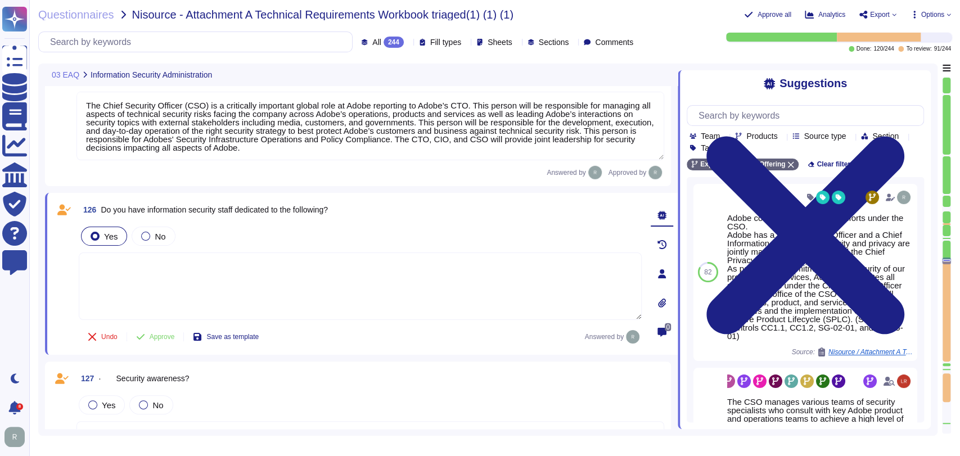
type textarea "Security Team"
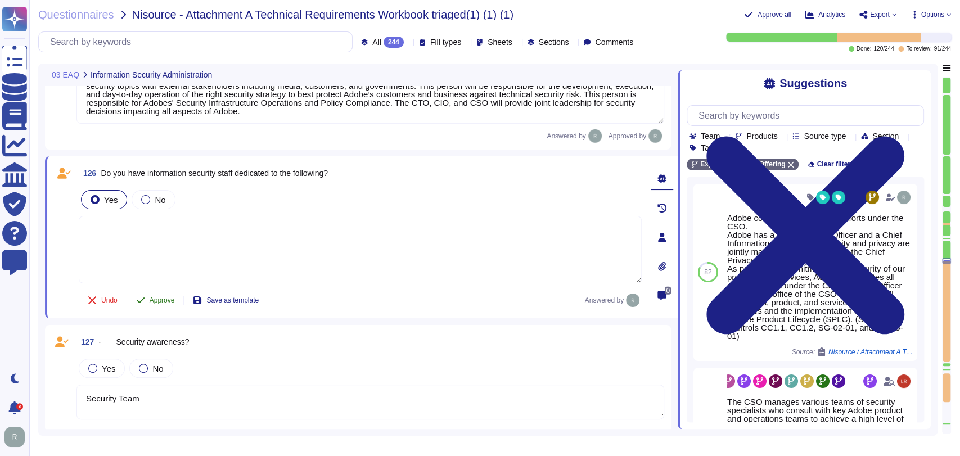
click at [162, 297] on span "Approve" at bounding box center [162, 300] width 25 height 7
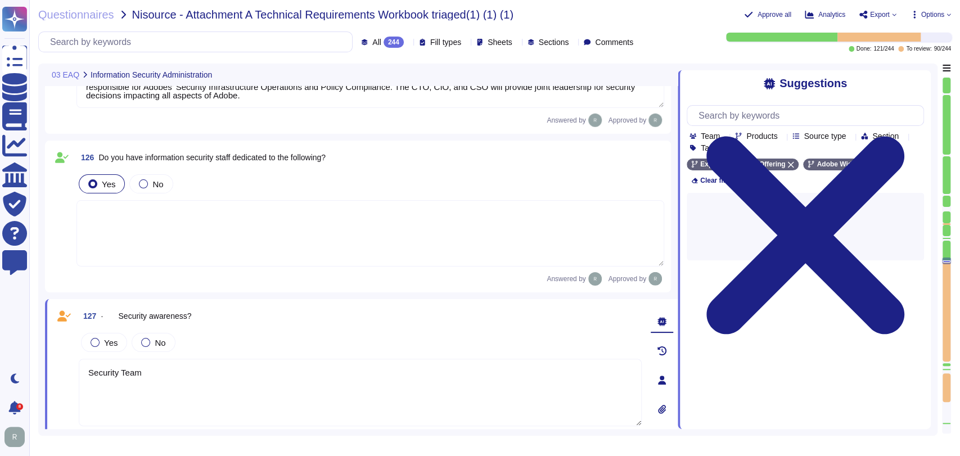
type textarea "Security Team"
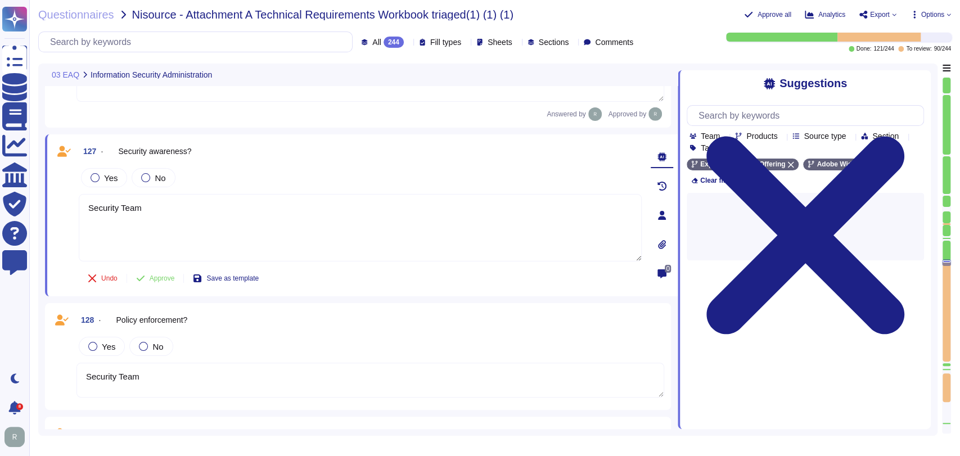
type textarea "Security Team"
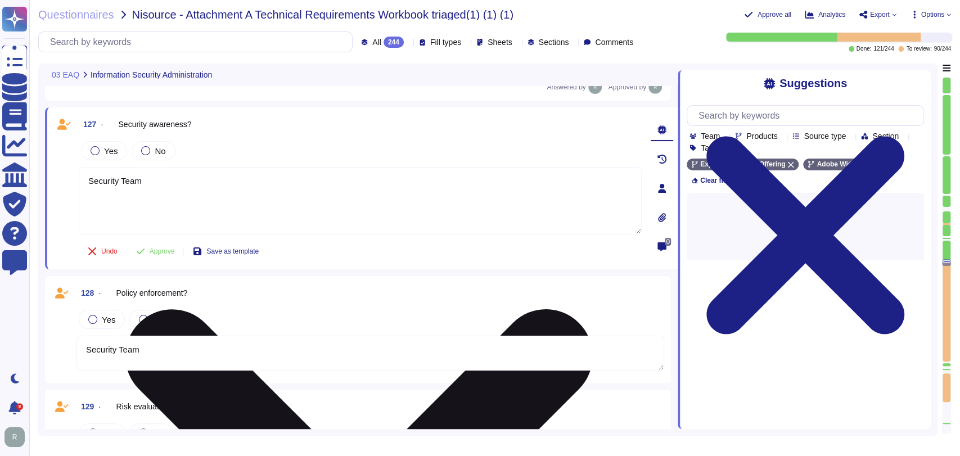
click at [173, 183] on textarea "Security Team" at bounding box center [360, 200] width 563 height 67
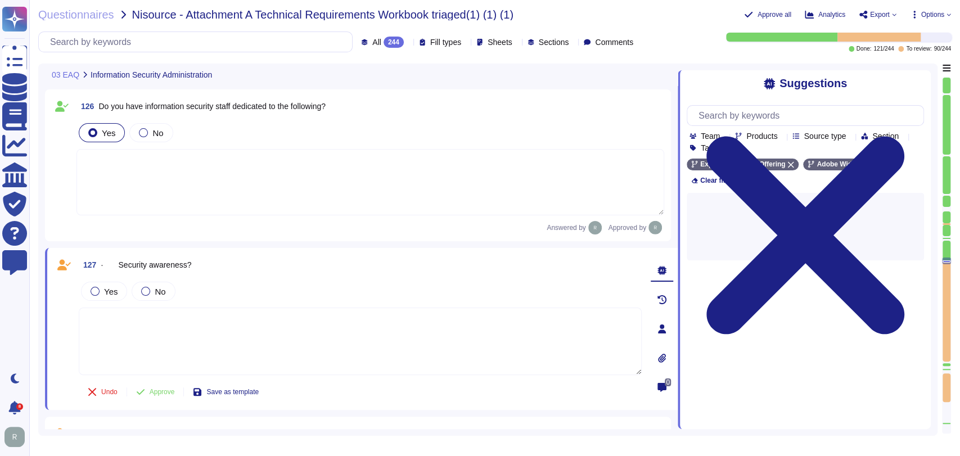
click at [183, 171] on textarea at bounding box center [369, 182] width 587 height 66
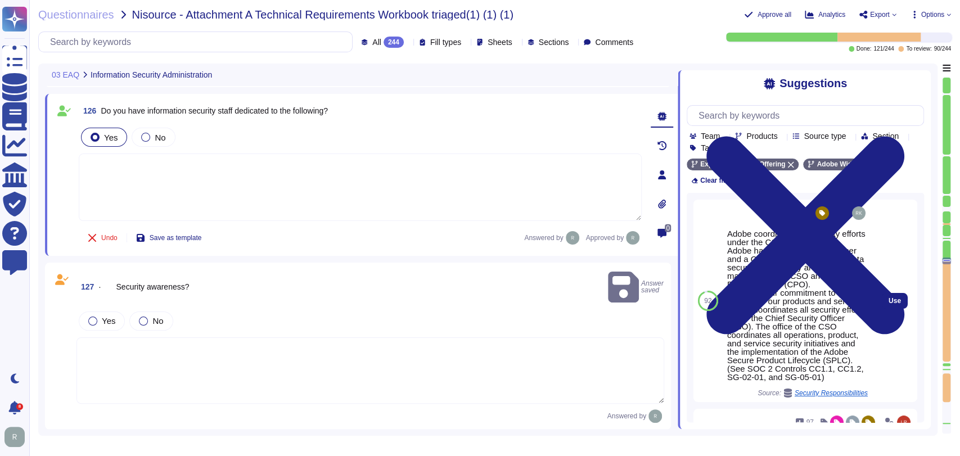
scroll to position [10830, 0]
click at [888, 297] on span "Use" at bounding box center [894, 300] width 12 height 7
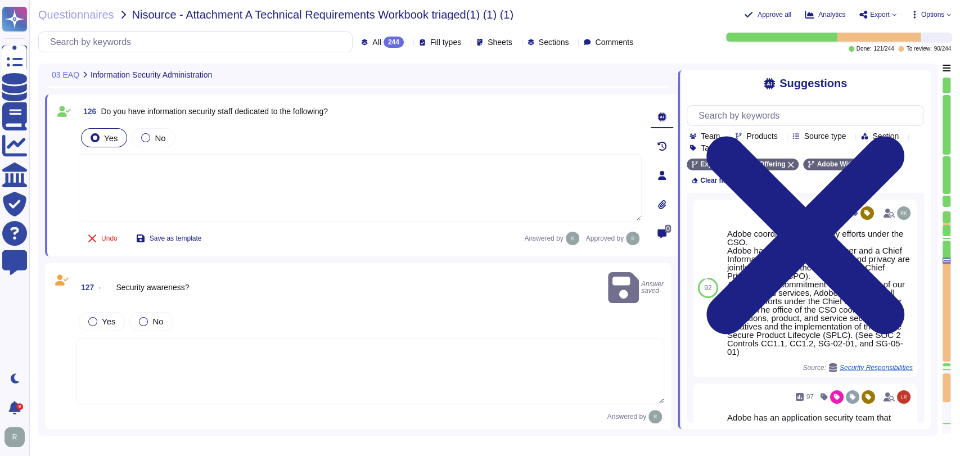
type textarea "Adobe coordinates all security efforts under the CSO. Adobe has a Chief Securit…"
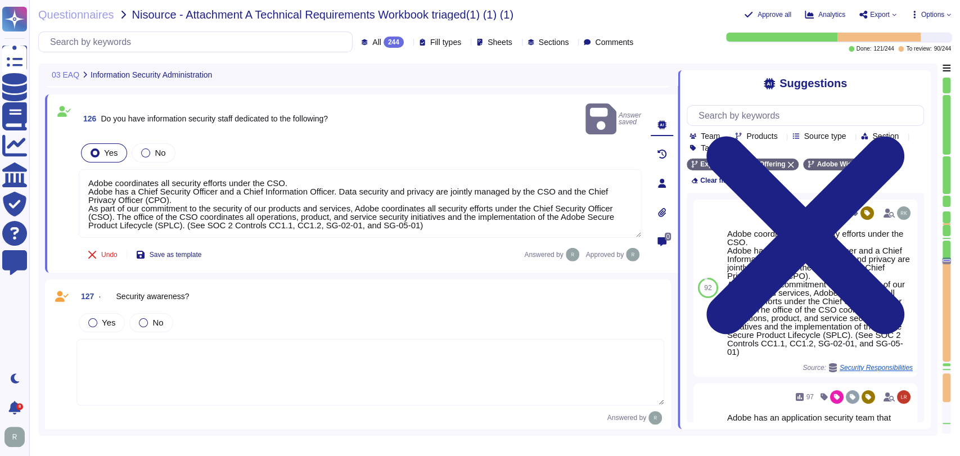
click at [346, 293] on div "127 · Security awareness? Yes No Answered by" at bounding box center [358, 355] width 612 height 138
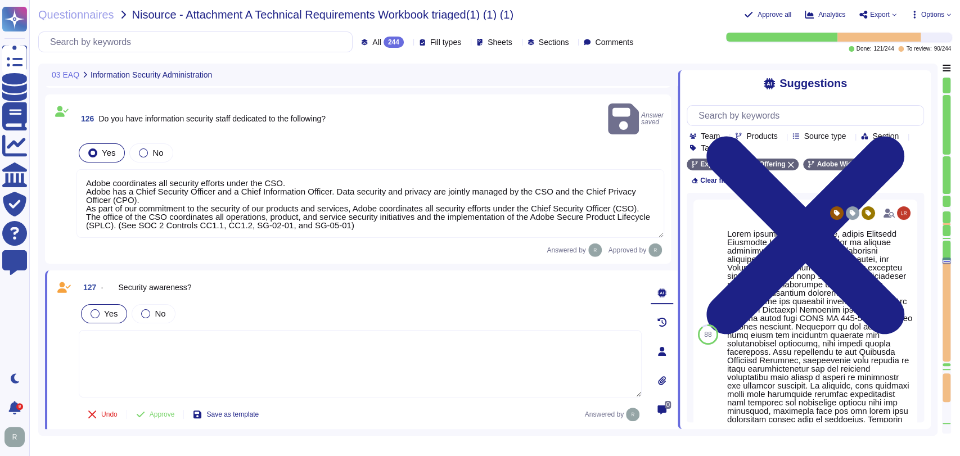
click at [102, 304] on div "Yes" at bounding box center [104, 313] width 46 height 19
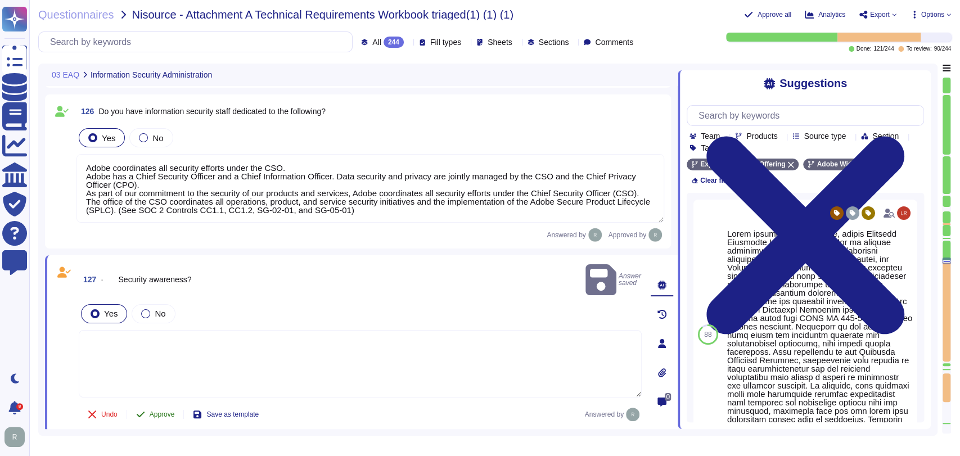
click at [155, 403] on button "Approve" at bounding box center [155, 414] width 57 height 22
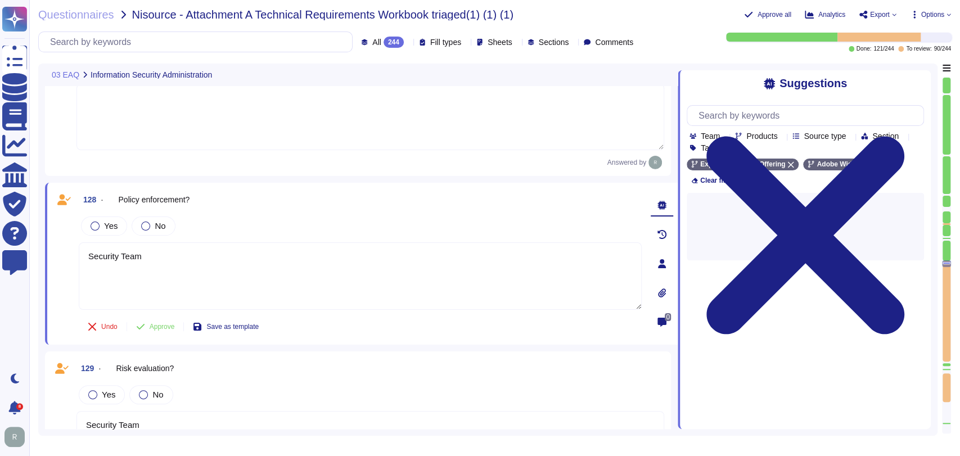
type textarea "Security Team"
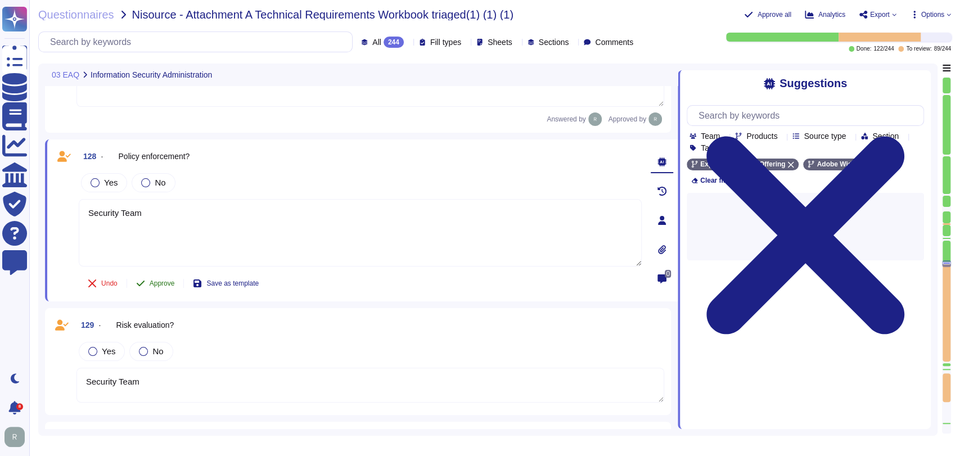
scroll to position [11129, 0]
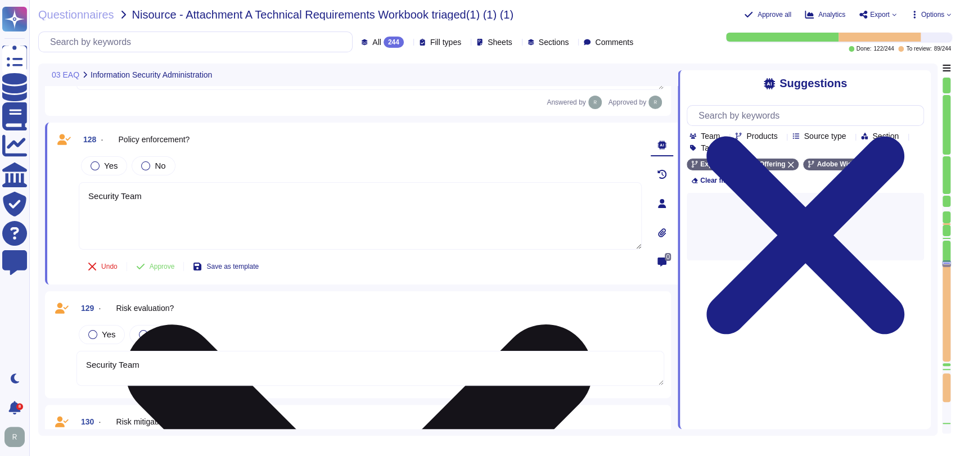
click at [181, 207] on textarea "Security Team" at bounding box center [360, 215] width 563 height 67
click at [181, 206] on textarea "Security Team" at bounding box center [360, 215] width 563 height 67
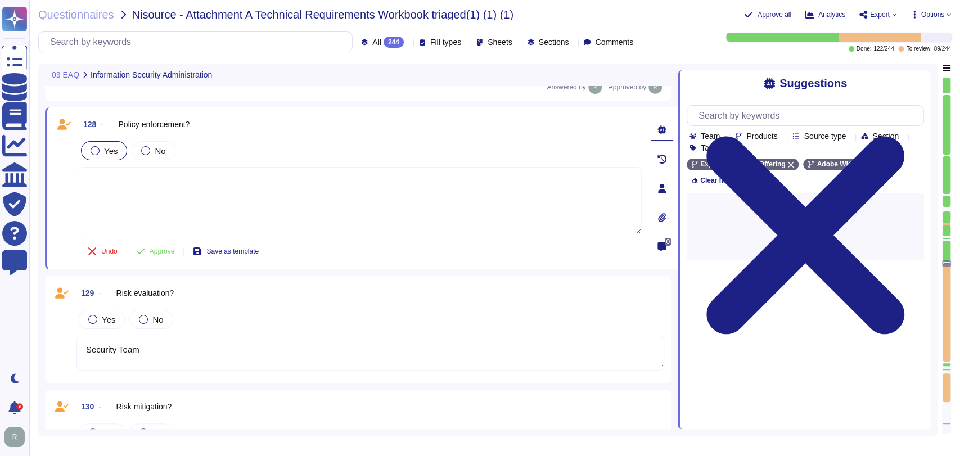
click at [114, 149] on span "Yes" at bounding box center [110, 151] width 13 height 10
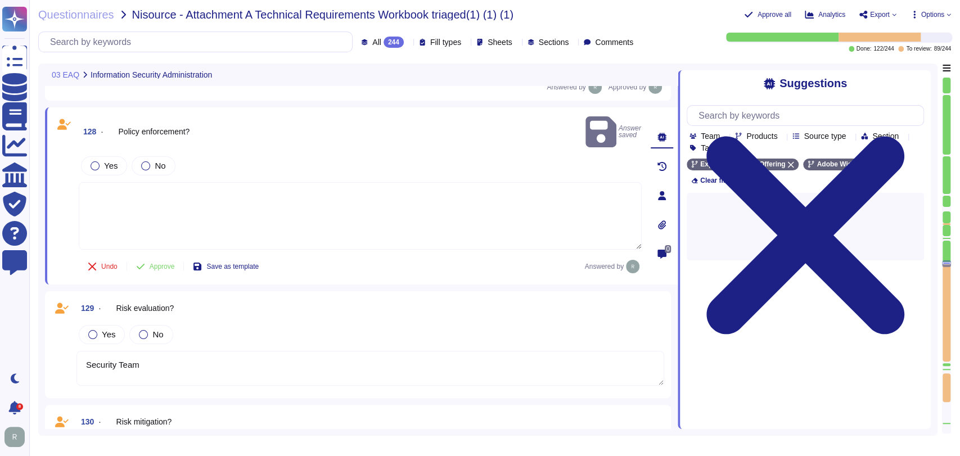
click at [157, 263] on span "Approve" at bounding box center [162, 266] width 25 height 7
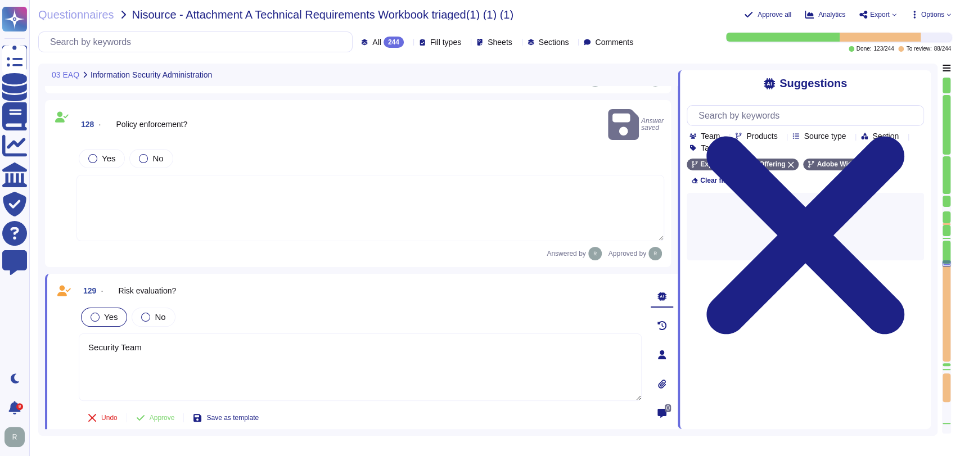
click at [110, 312] on span "Yes" at bounding box center [110, 317] width 13 height 10
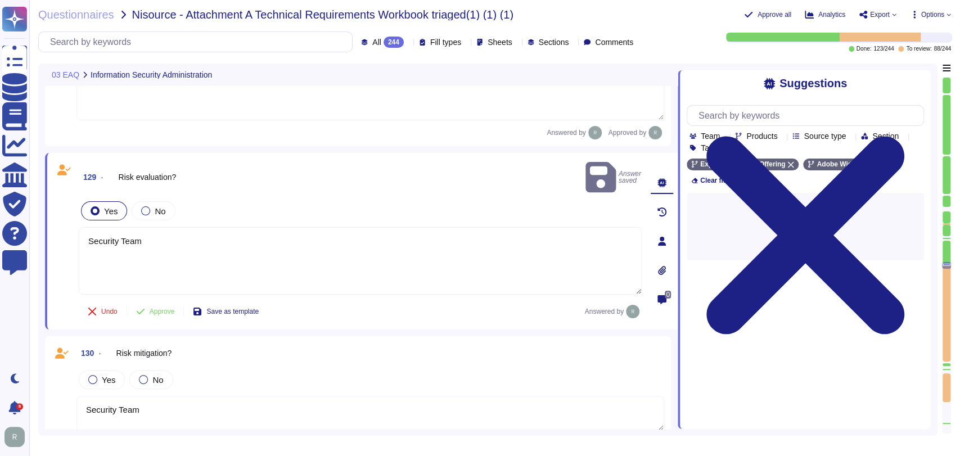
scroll to position [11280, 0]
type textarea "Security Team"
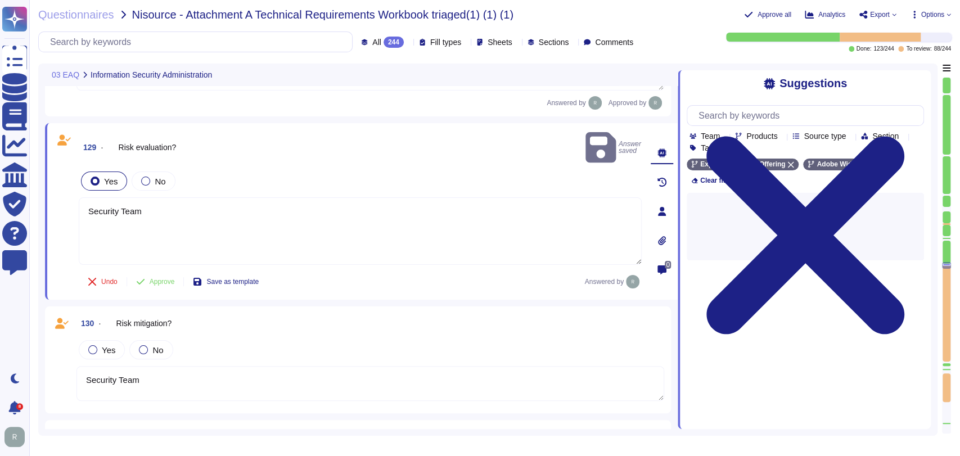
click at [157, 338] on div "Yes No Security Team" at bounding box center [369, 370] width 587 height 64
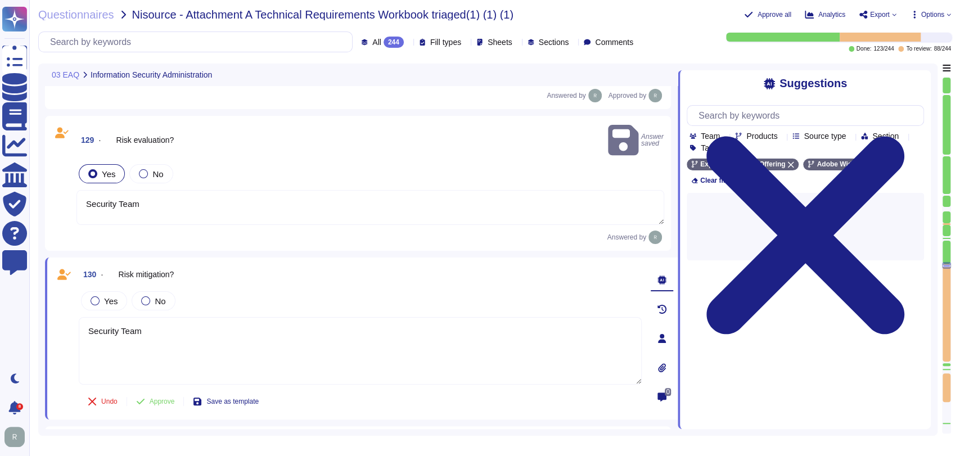
click at [162, 190] on textarea "Security Team" at bounding box center [369, 207] width 587 height 35
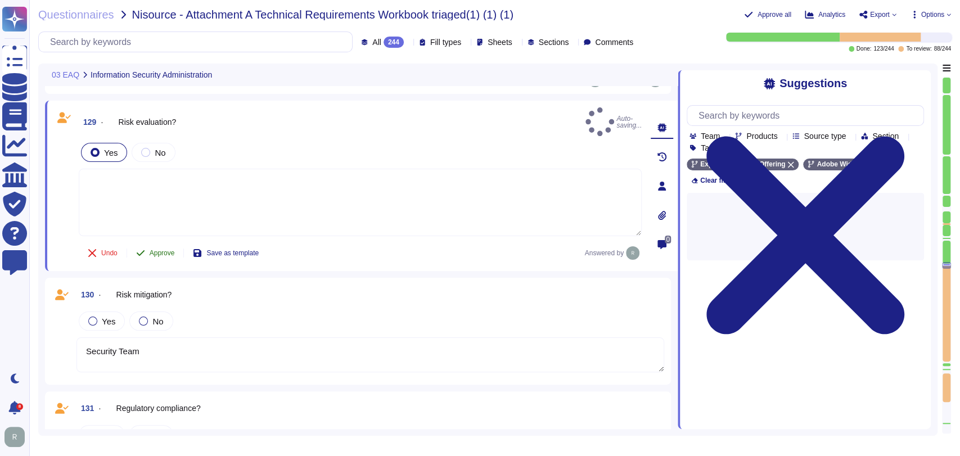
click at [168, 250] on span "Approve" at bounding box center [162, 253] width 25 height 7
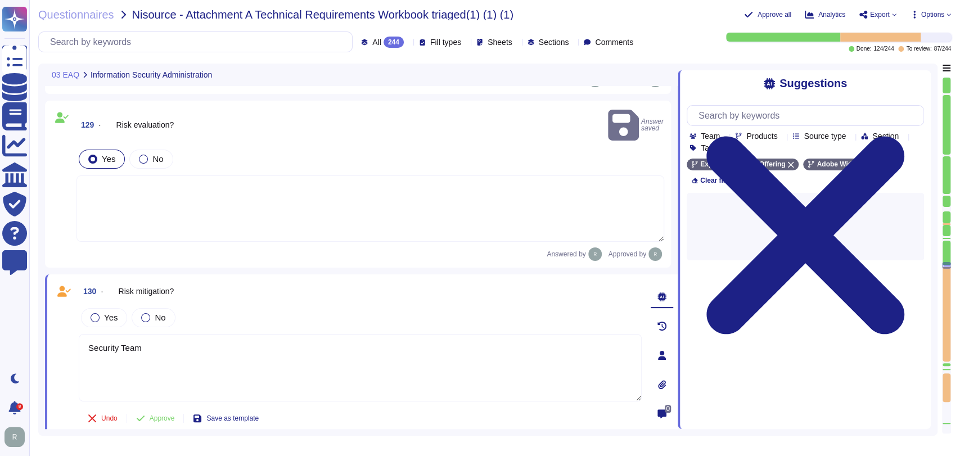
drag, startPoint x: 198, startPoint y: 325, endPoint x: 160, endPoint y: 326, distance: 37.7
click at [198, 334] on textarea "Security Team" at bounding box center [360, 367] width 563 height 67
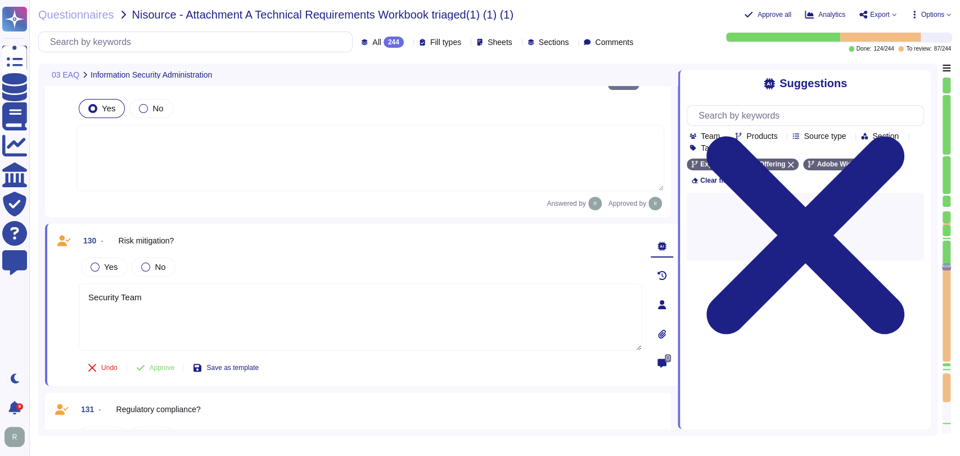
type textarea "Security Team"
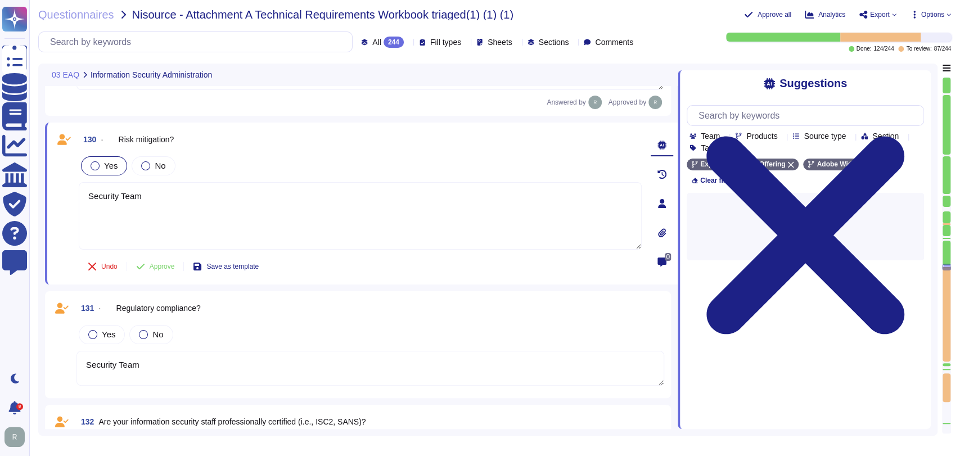
click at [97, 161] on div at bounding box center [95, 165] width 9 height 9
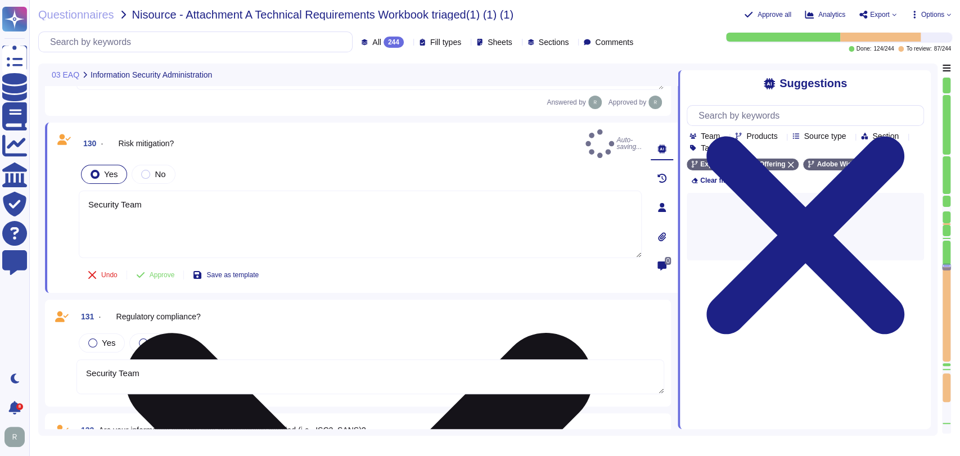
click at [153, 191] on textarea "Security Team" at bounding box center [360, 224] width 563 height 67
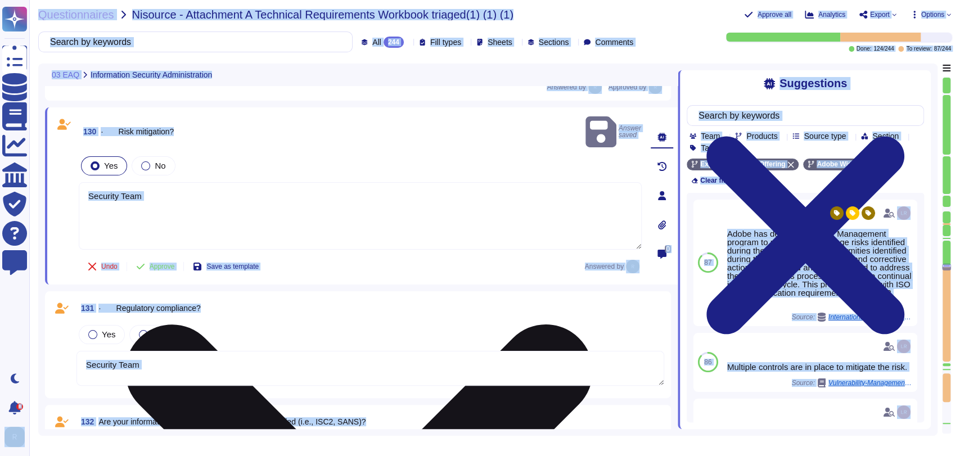
click at [130, 183] on textarea "Security Team" at bounding box center [360, 215] width 563 height 67
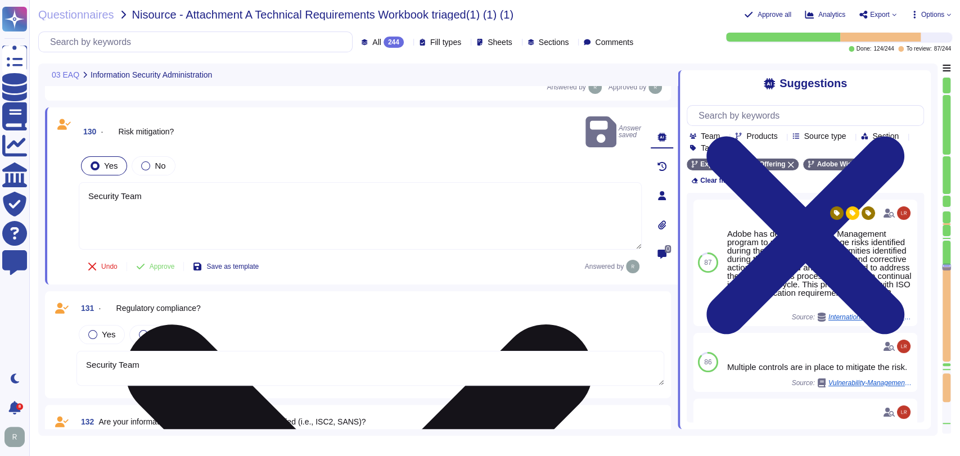
click at [180, 191] on textarea "Security Team" at bounding box center [360, 215] width 563 height 67
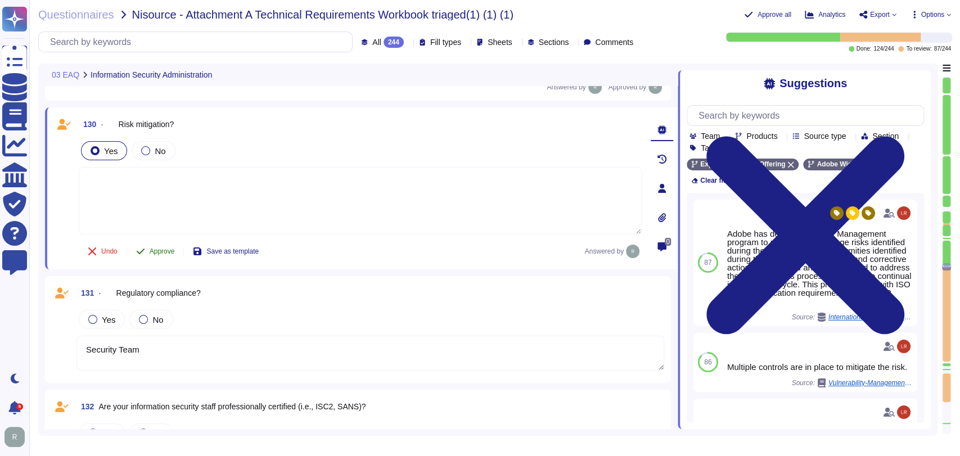
click at [156, 255] on button "Approve" at bounding box center [155, 251] width 57 height 22
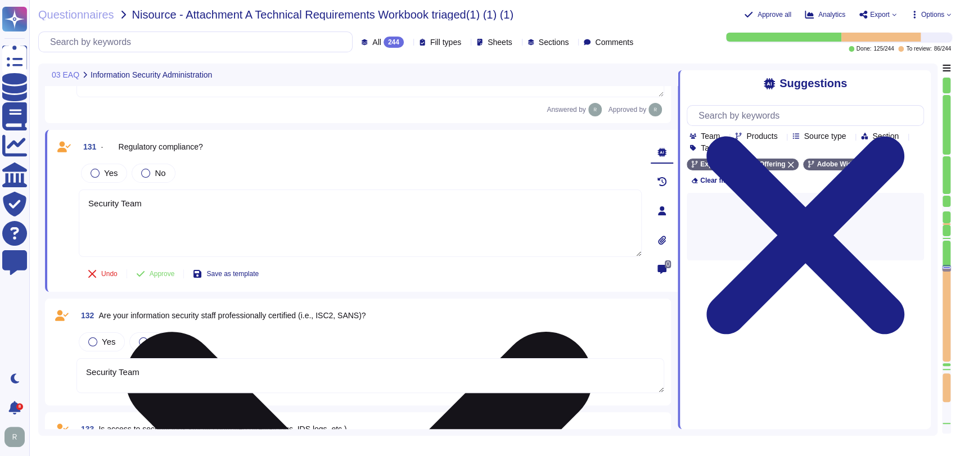
type textarea "Security Team"
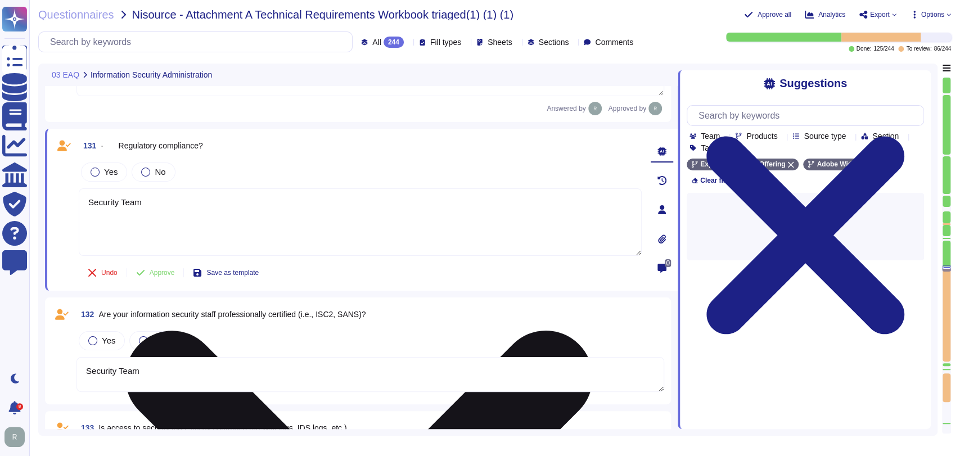
click at [150, 194] on textarea "Security Team" at bounding box center [360, 221] width 563 height 67
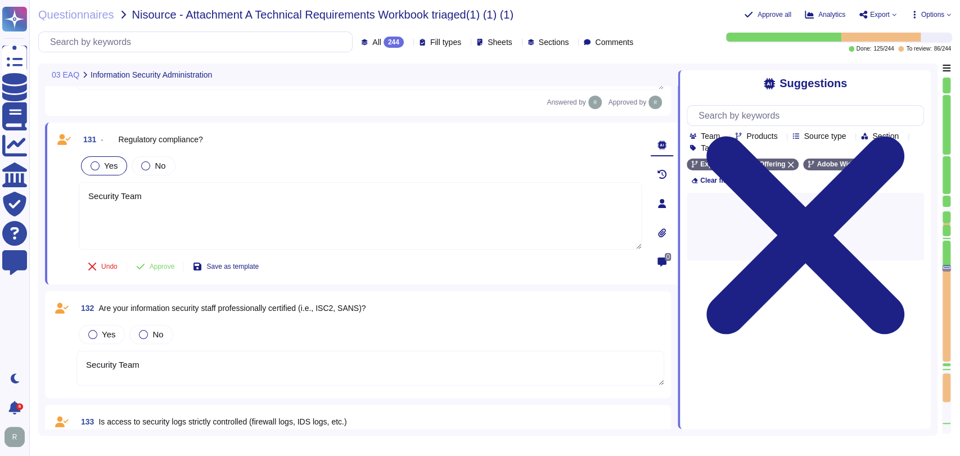
click at [114, 161] on span "Yes" at bounding box center [110, 166] width 13 height 10
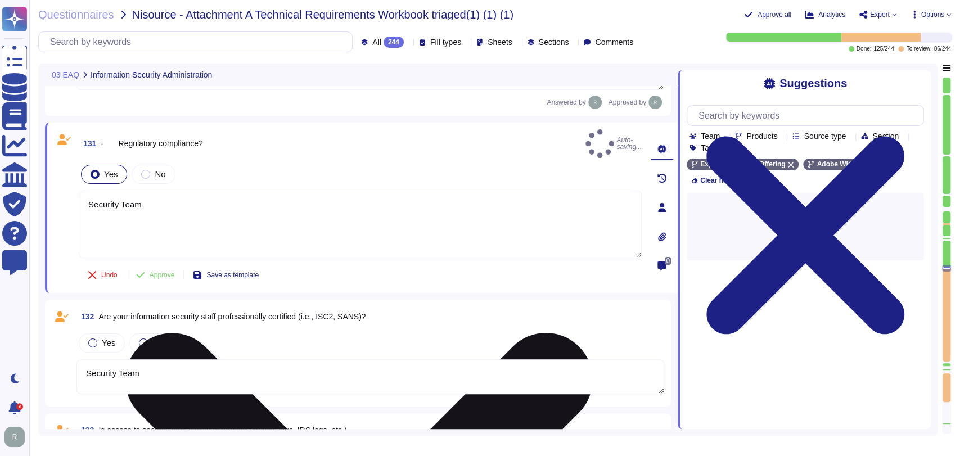
click at [184, 194] on textarea "Security Team" at bounding box center [360, 224] width 563 height 67
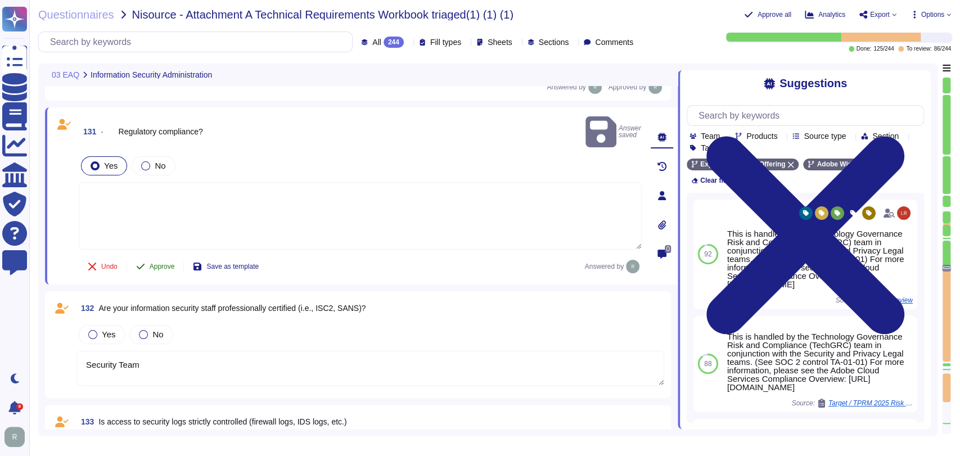
click at [155, 263] on span "Approve" at bounding box center [162, 266] width 25 height 7
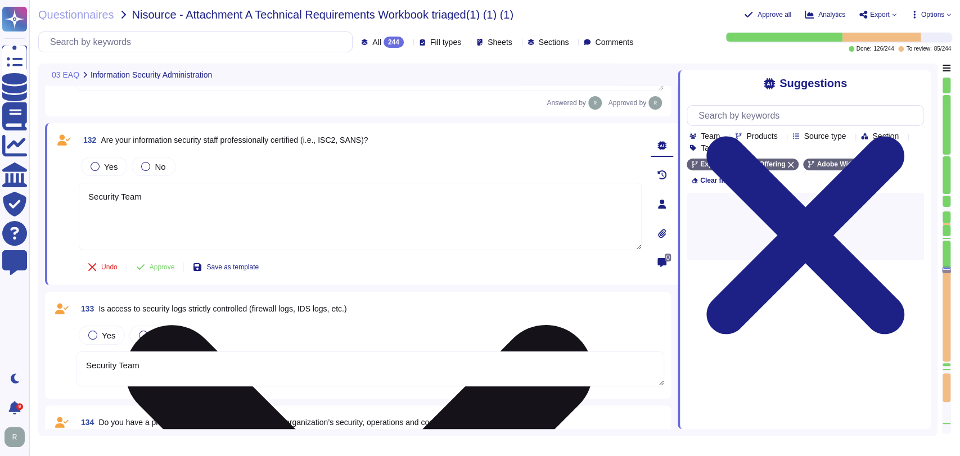
type textarea "Security Team"
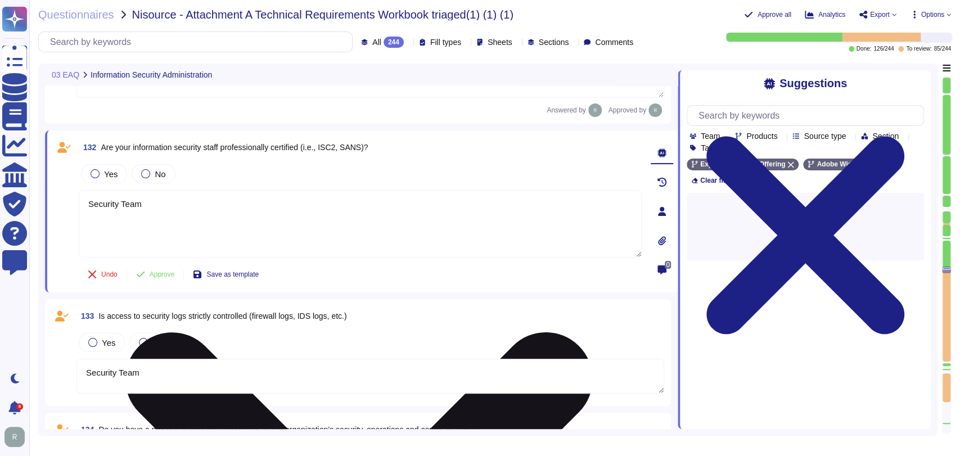
click at [233, 268] on div "132 Are your information security staff professionally certified (i.e., ISC2, S…" at bounding box center [347, 211] width 587 height 148
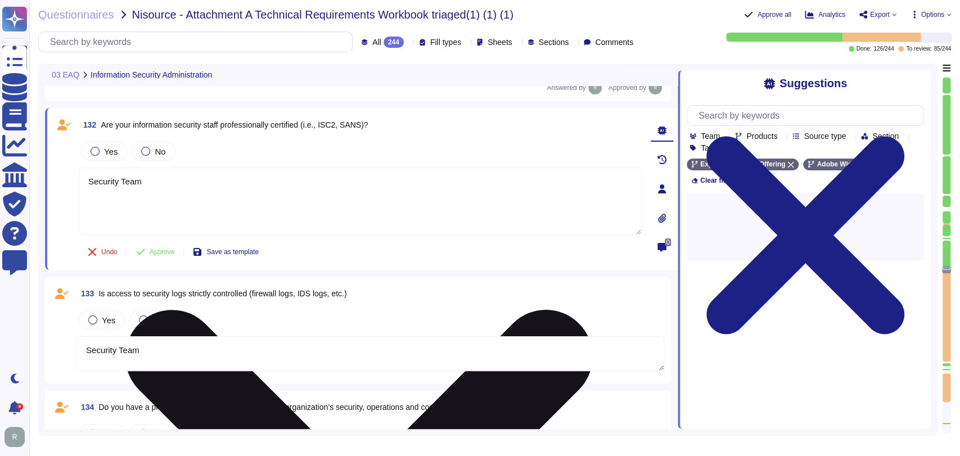
click at [250, 210] on textarea "Security Team" at bounding box center [360, 201] width 563 height 67
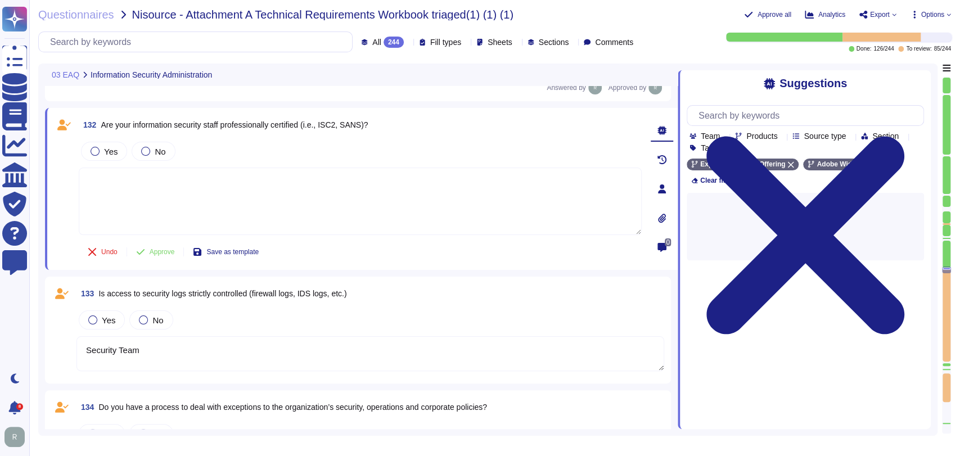
click at [250, 205] on textarea at bounding box center [360, 201] width 563 height 67
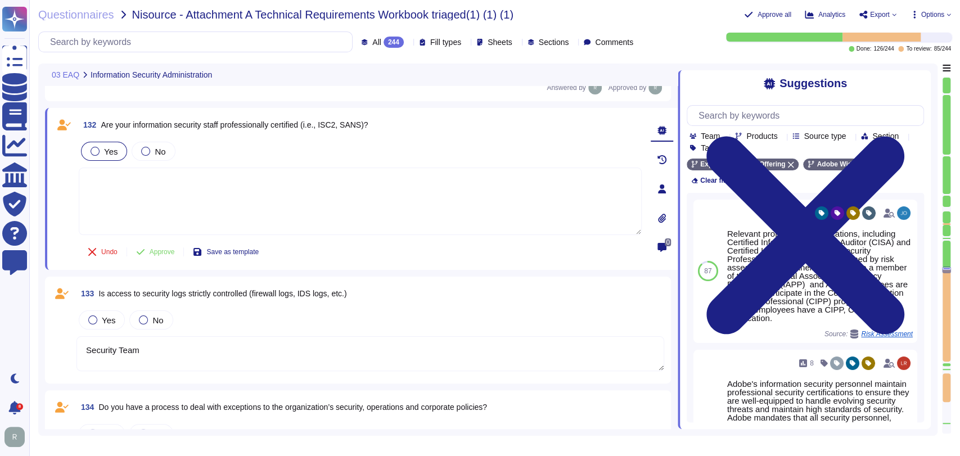
click at [114, 148] on span "Yes" at bounding box center [110, 152] width 13 height 10
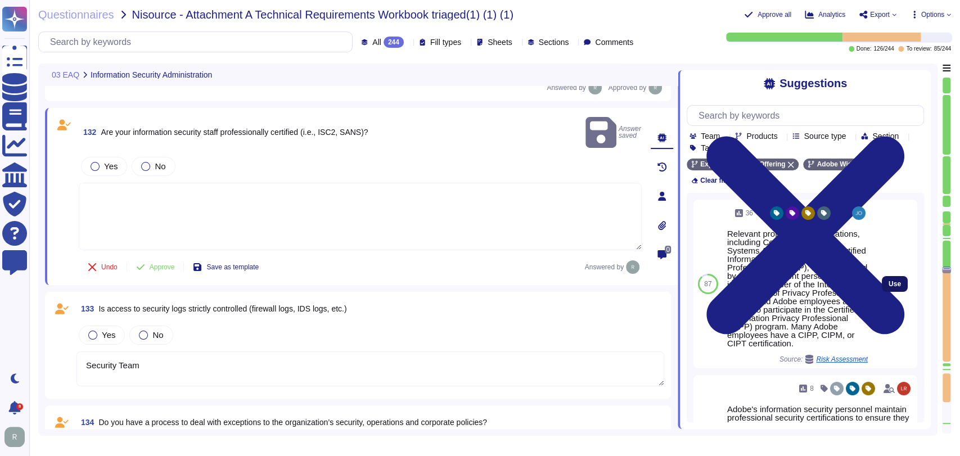
click at [888, 283] on span "Use" at bounding box center [894, 284] width 12 height 7
type textarea "Relevant professional certifications, including Certified Information Systems A…"
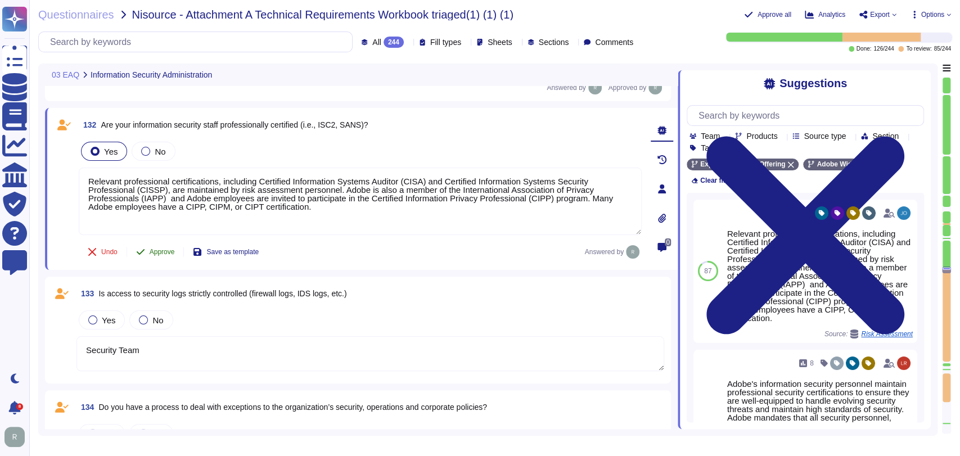
click at [170, 248] on span "Approve" at bounding box center [162, 251] width 25 height 7
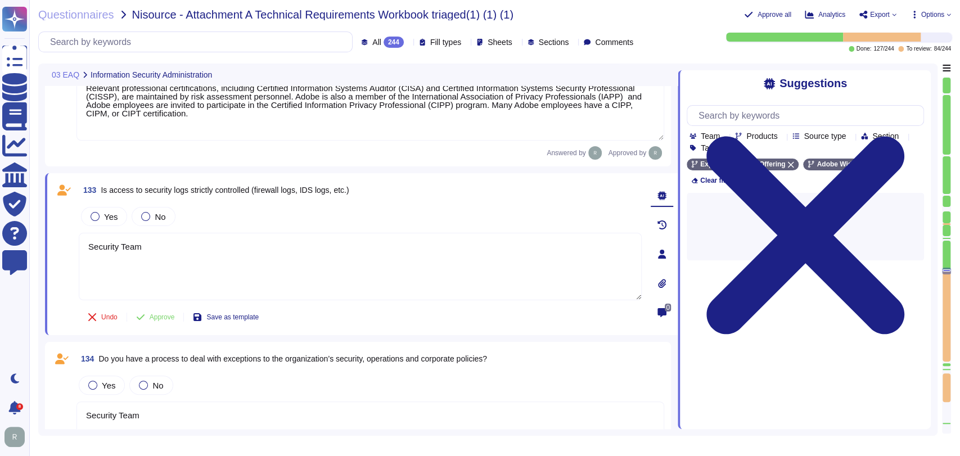
type textarea "Security Team"
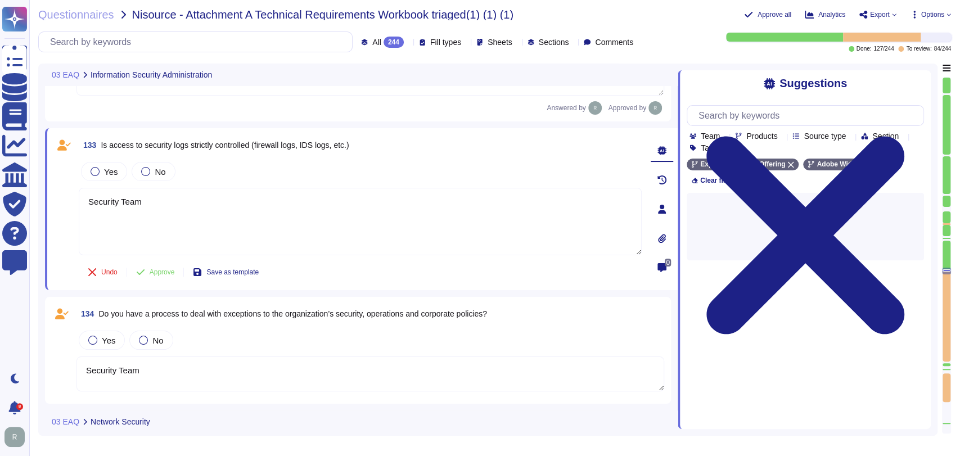
click at [198, 255] on div "133 Is access to security logs strictly controlled (firewall logs, IDS logs, et…" at bounding box center [347, 209] width 587 height 148
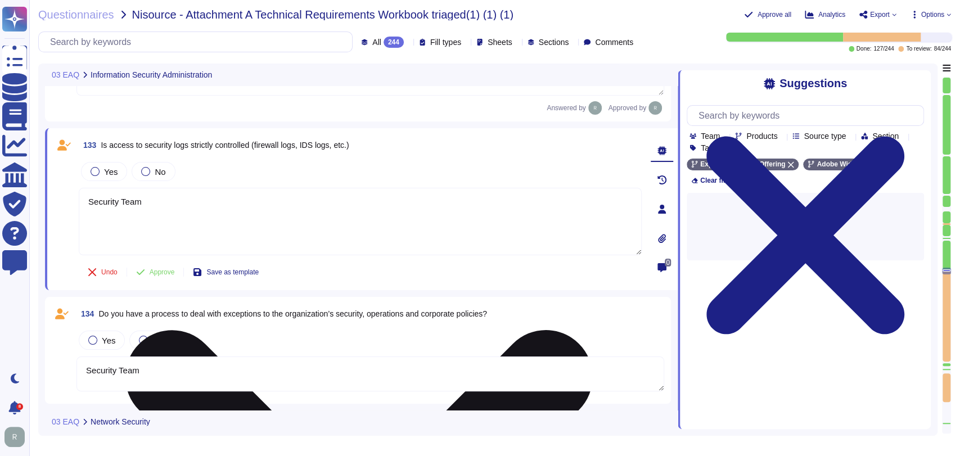
scroll to position [11854, 0]
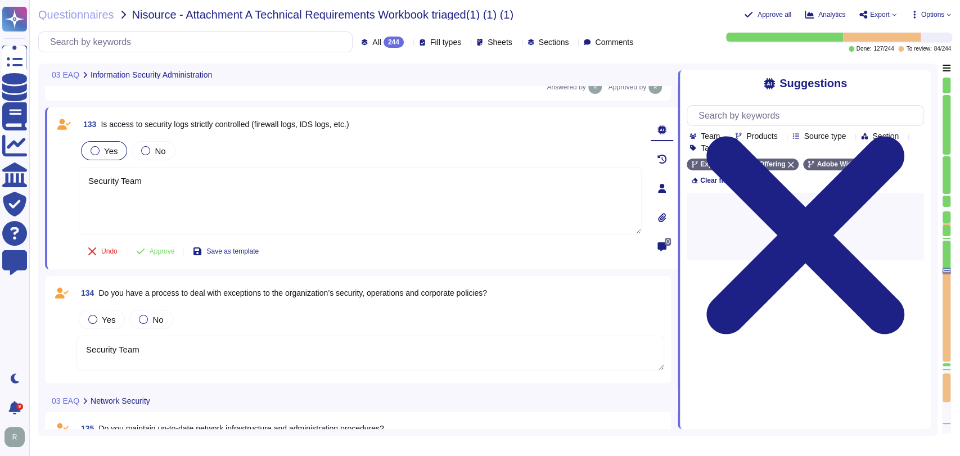
click at [109, 151] on span "Yes" at bounding box center [110, 151] width 13 height 10
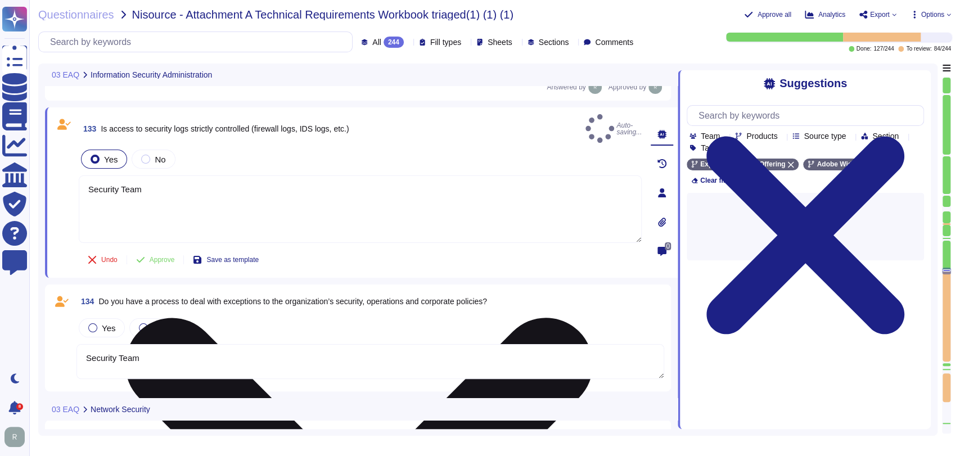
click at [158, 180] on textarea "Security Team" at bounding box center [360, 208] width 563 height 67
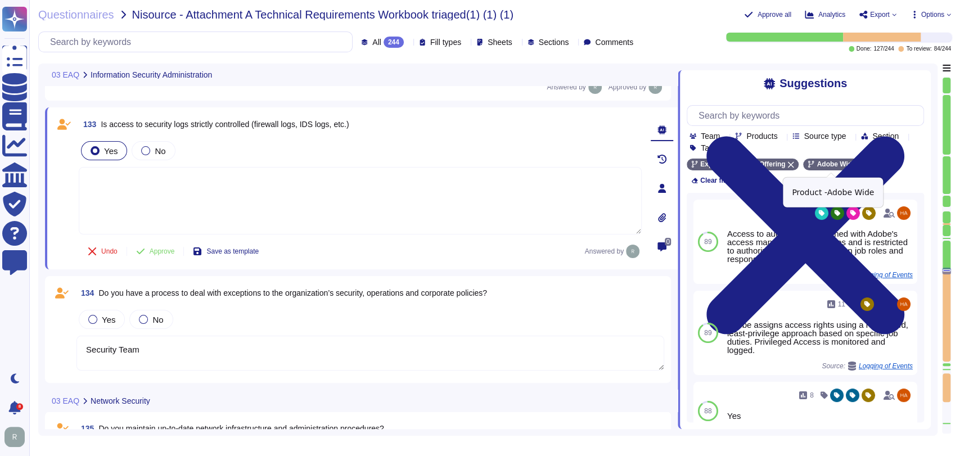
click at [858, 164] on icon at bounding box center [861, 164] width 7 height 7
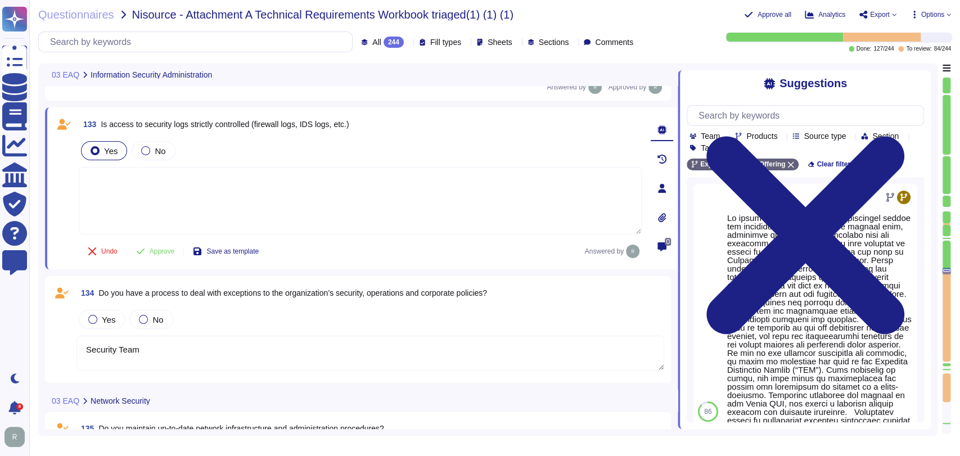
click at [401, 194] on textarea at bounding box center [360, 200] width 563 height 67
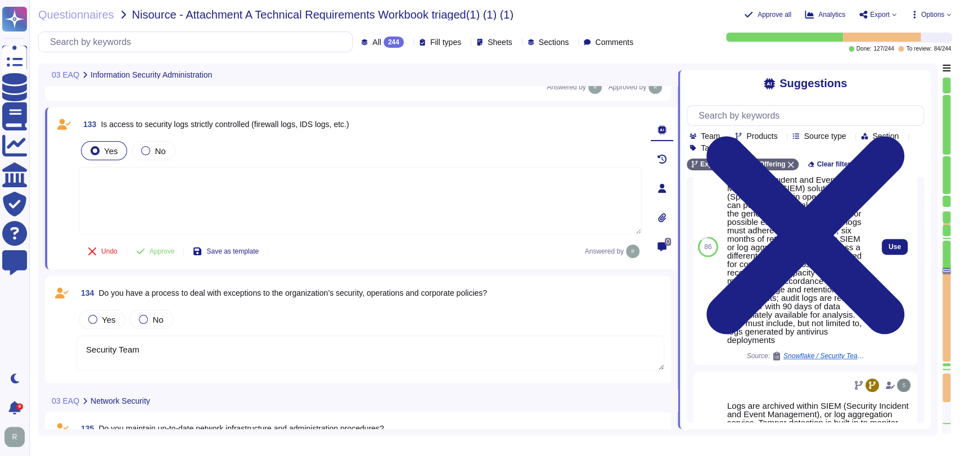
scroll to position [508, 0]
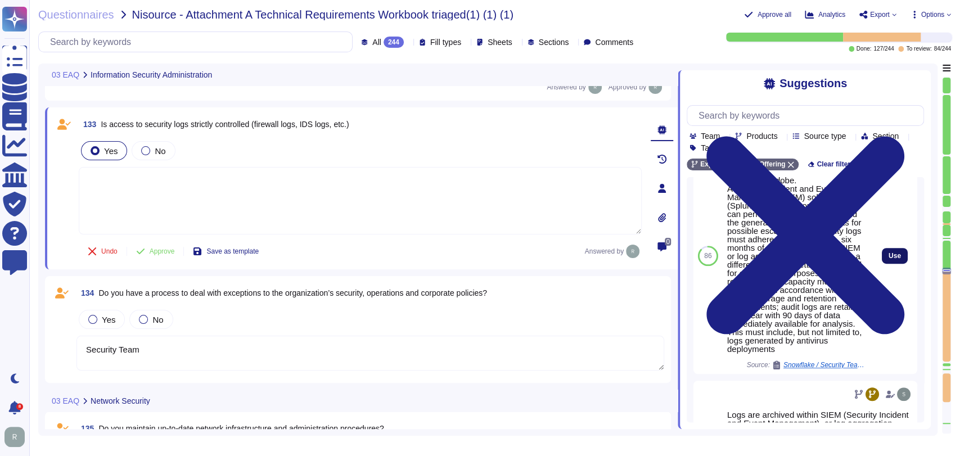
click at [888, 259] on span "Use" at bounding box center [894, 255] width 12 height 7
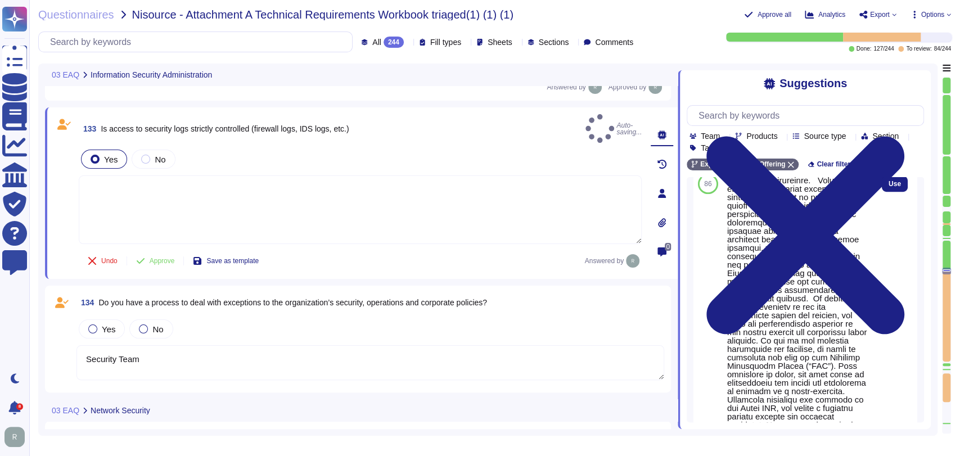
type textarea "Audit logs are stored and retained centrally at Adobe. A Security Incident and …"
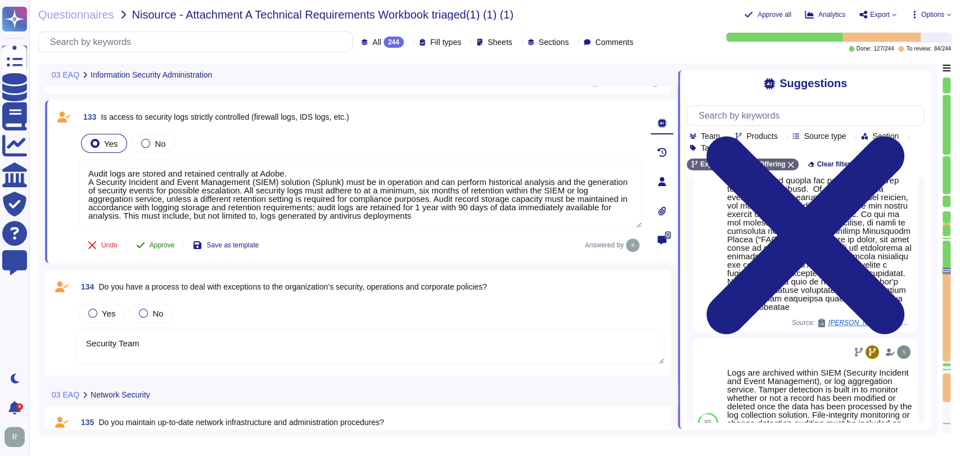
click at [166, 244] on span "Approve" at bounding box center [162, 245] width 25 height 7
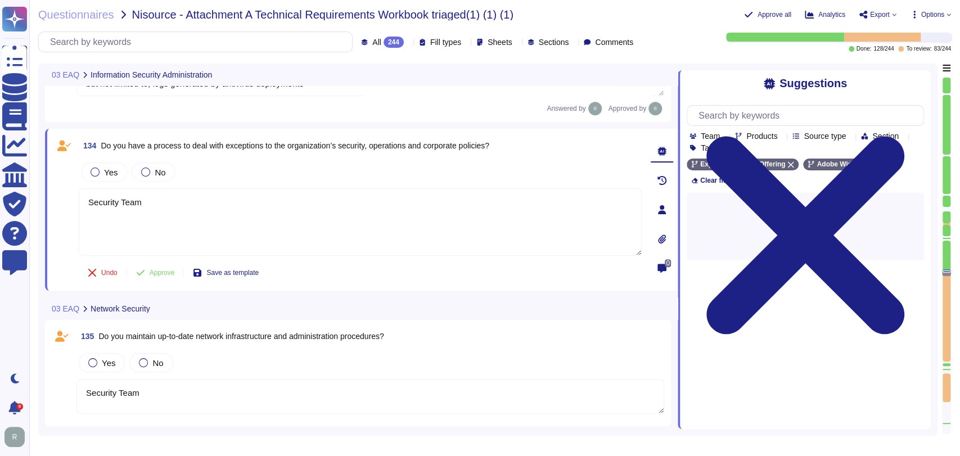
scroll to position [12007, 0]
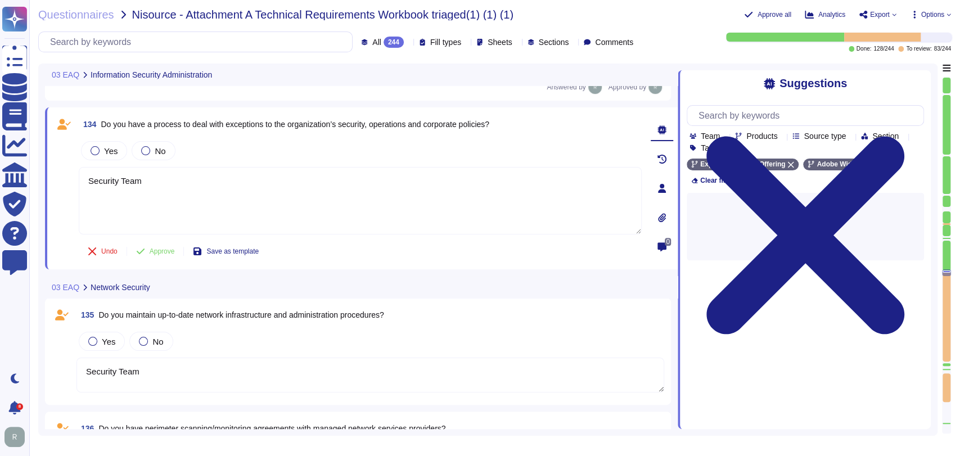
type textarea "Security Team"
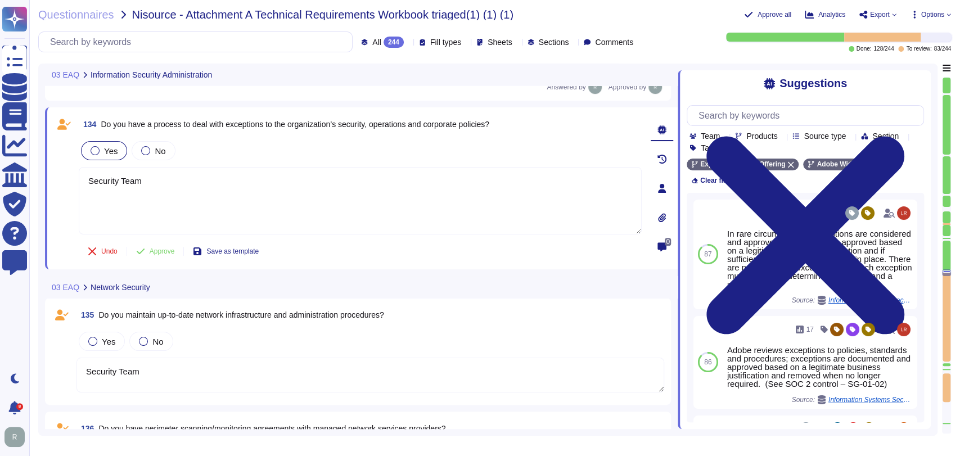
click at [113, 152] on span "Yes" at bounding box center [110, 151] width 13 height 10
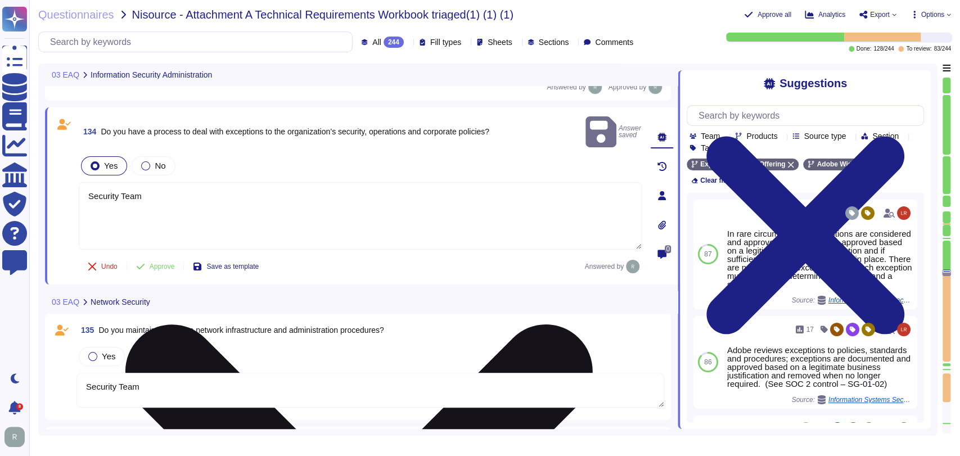
click at [174, 186] on textarea "Security Team" at bounding box center [360, 215] width 563 height 67
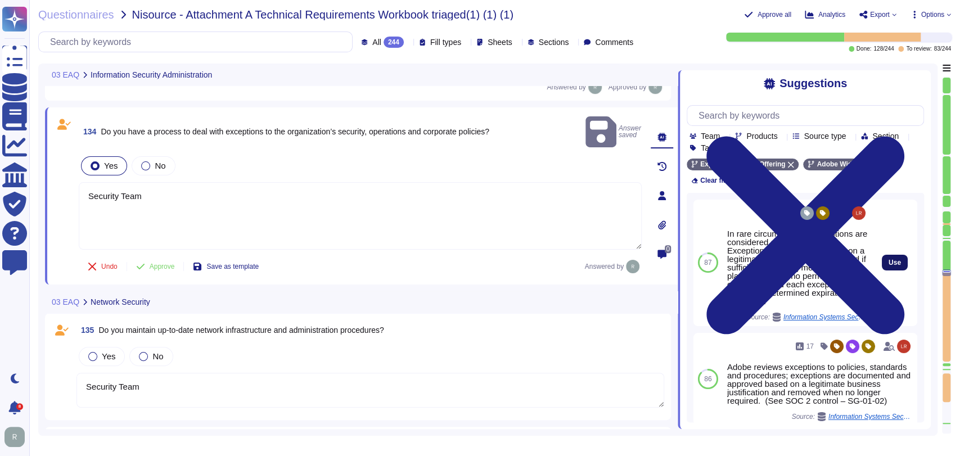
click at [888, 259] on span "Use" at bounding box center [894, 262] width 12 height 7
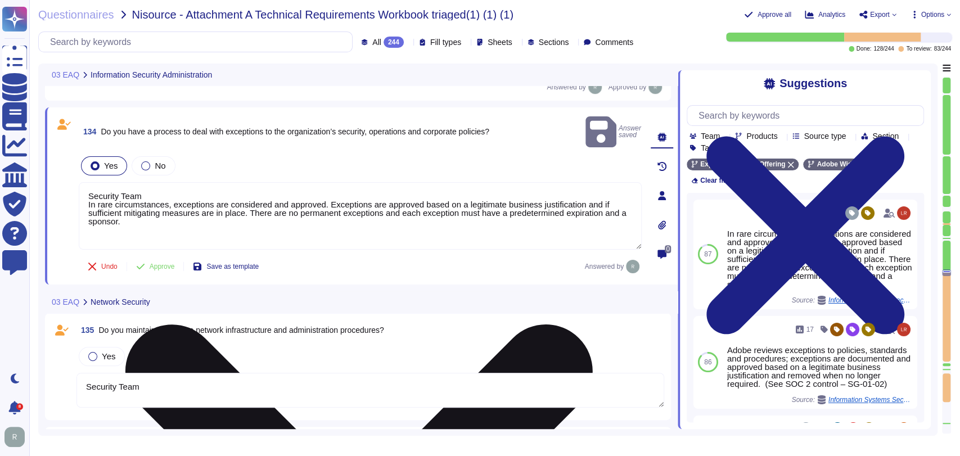
drag, startPoint x: 88, startPoint y: 186, endPoint x: 85, endPoint y: 170, distance: 15.4
click at [85, 182] on textarea "Security Team In rare circumstances, exceptions are considered and approved. Ex…" at bounding box center [360, 215] width 563 height 67
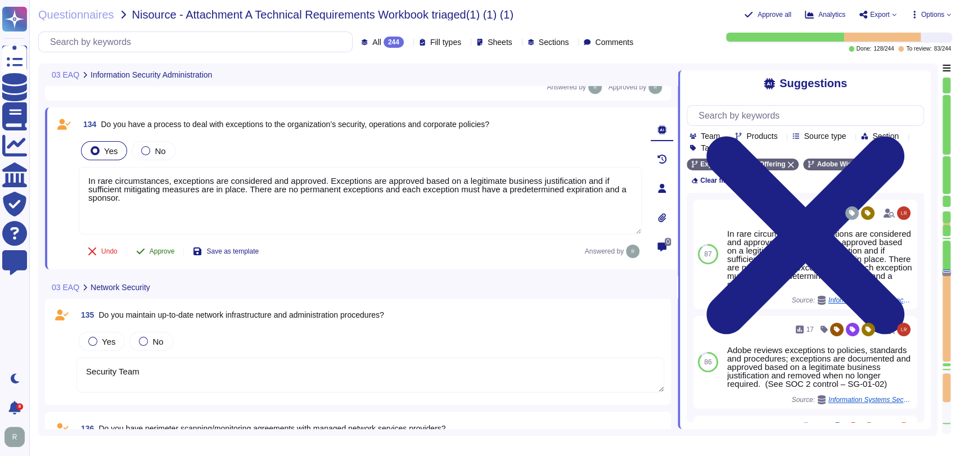
click at [150, 248] on span "Approve" at bounding box center [162, 251] width 25 height 7
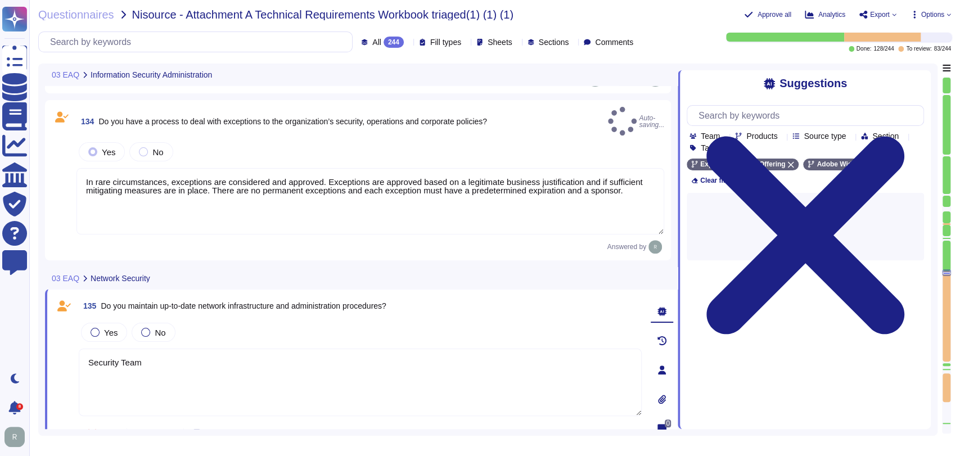
type textarea "In rare circumstances, exceptions are considered and approved. Exceptions are a…"
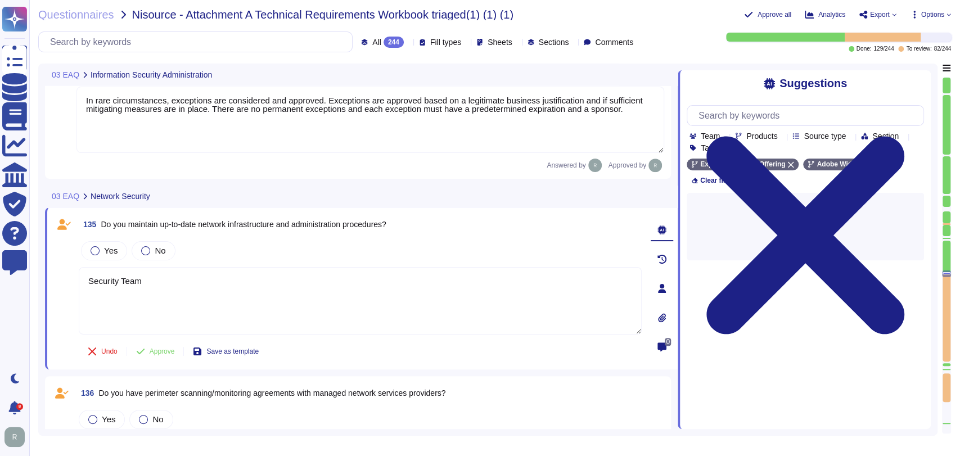
type textarea "Security Team"
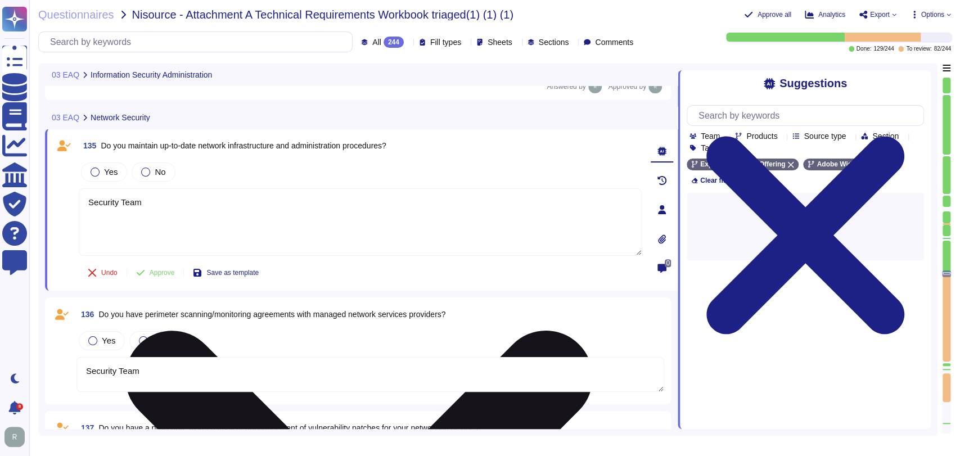
scroll to position [12180, 0]
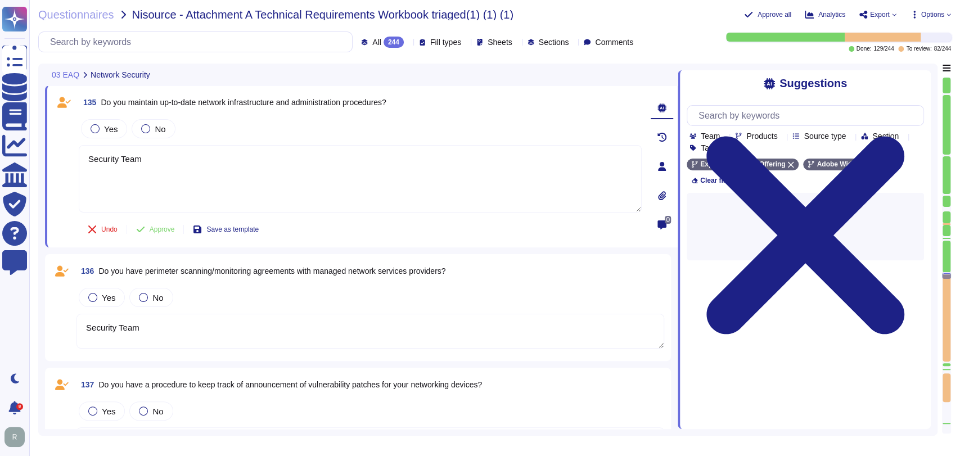
click at [722, 148] on icon at bounding box center [722, 148] width 0 height 0
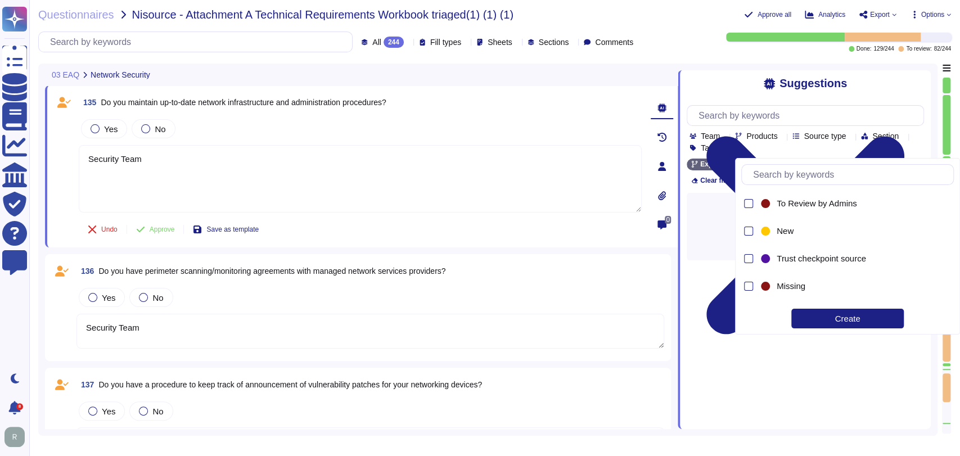
click at [896, 131] on div "Team Products Source type Section Tags" at bounding box center [804, 128] width 237 height 47
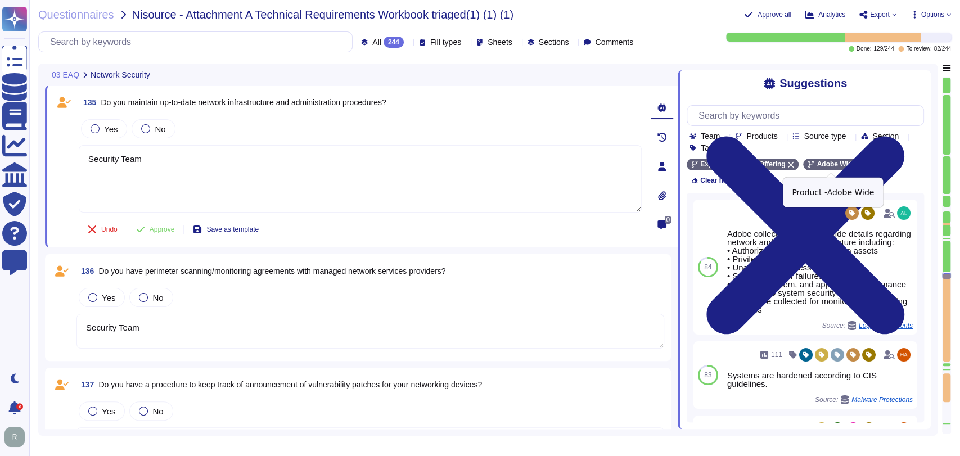
click at [858, 168] on icon at bounding box center [861, 164] width 7 height 7
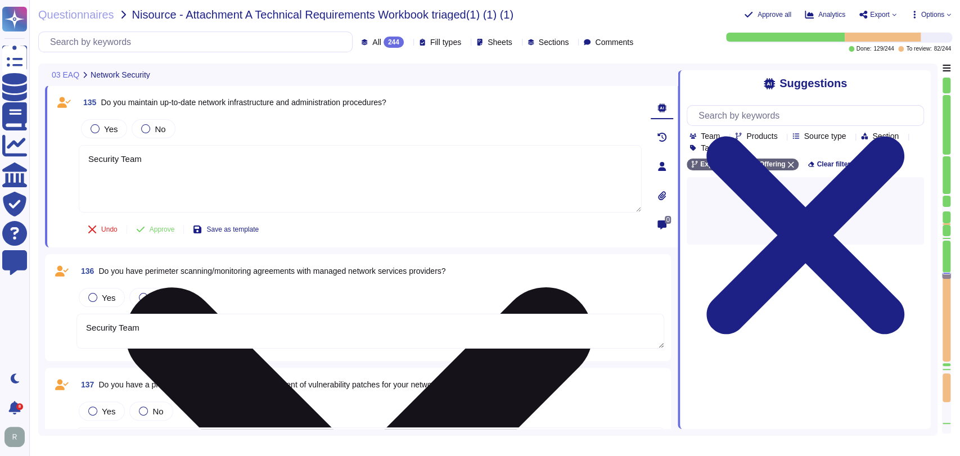
click at [236, 171] on textarea "Security Team" at bounding box center [360, 178] width 563 height 67
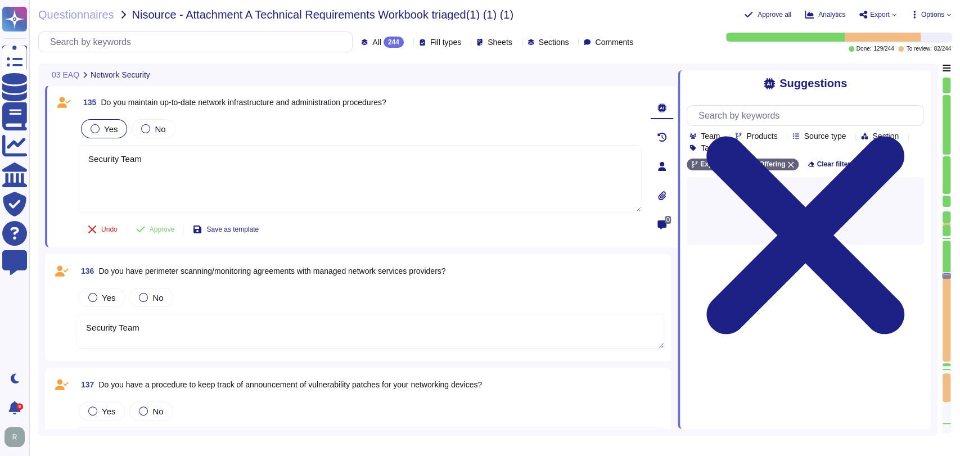
click at [106, 132] on span "Yes" at bounding box center [110, 129] width 13 height 10
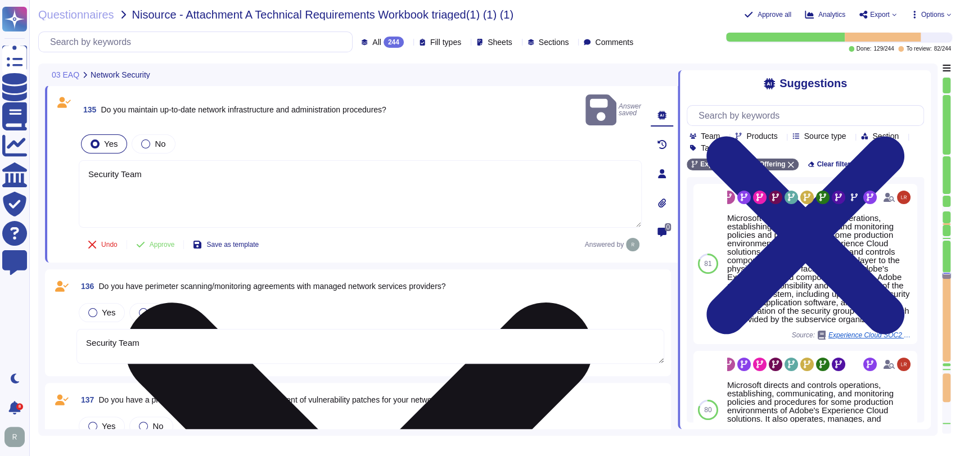
click at [180, 163] on textarea "Security Team" at bounding box center [360, 193] width 563 height 67
type textarea "\"
click at [180, 163] on textarea "\" at bounding box center [360, 193] width 563 height 67
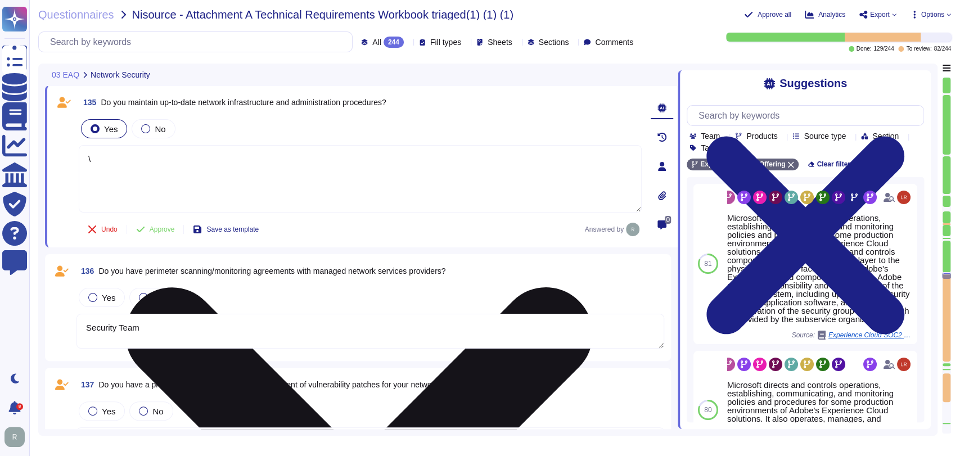
click at [180, 163] on textarea "\" at bounding box center [360, 178] width 563 height 67
click at [146, 164] on textarea "\" at bounding box center [360, 178] width 563 height 67
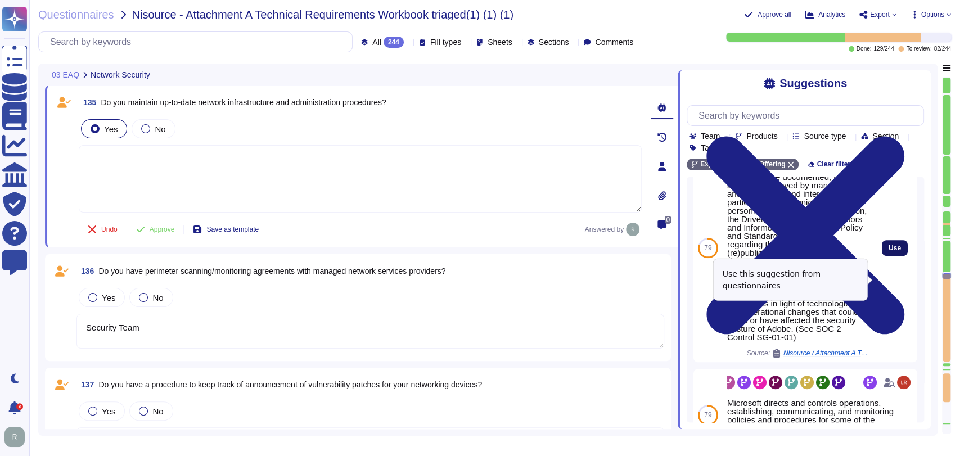
scroll to position [508, 0]
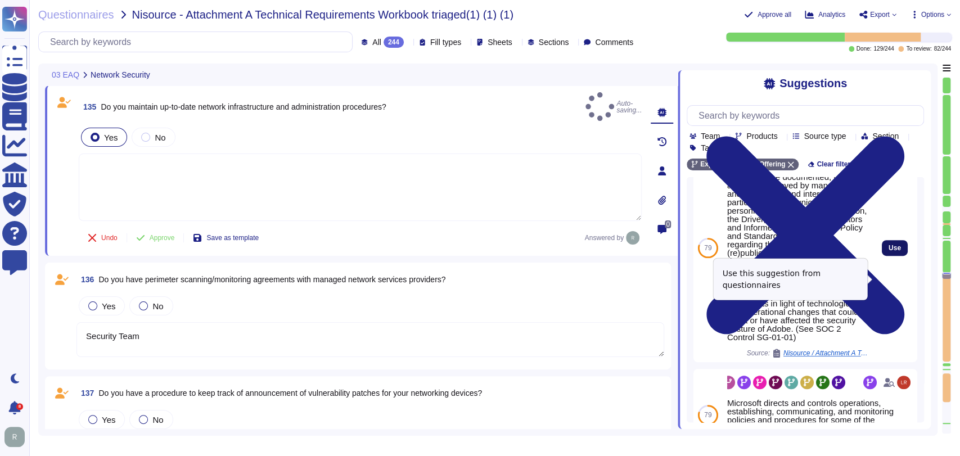
click at [888, 251] on span "Use" at bounding box center [894, 248] width 12 height 7
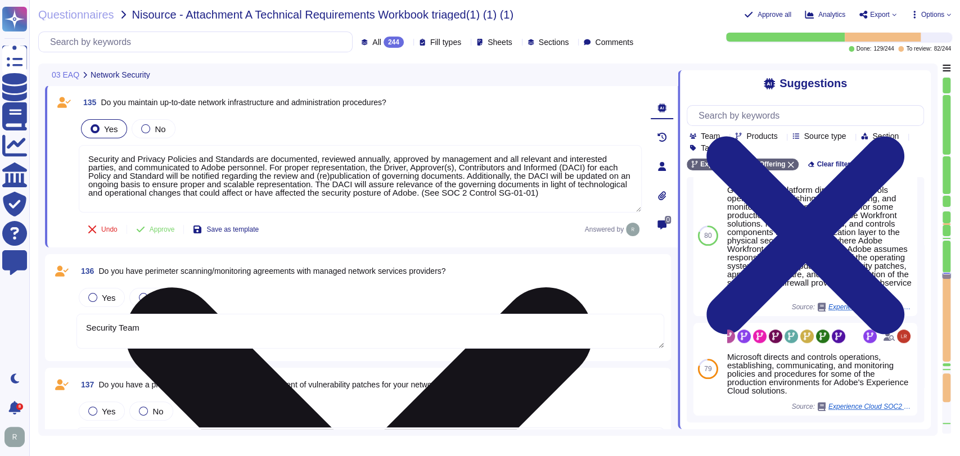
drag, startPoint x: 527, startPoint y: 196, endPoint x: 241, endPoint y: 168, distance: 288.1
click at [241, 168] on textarea "Security and Privacy Policies and Standards are documented, reviewed annually, …" at bounding box center [360, 178] width 563 height 67
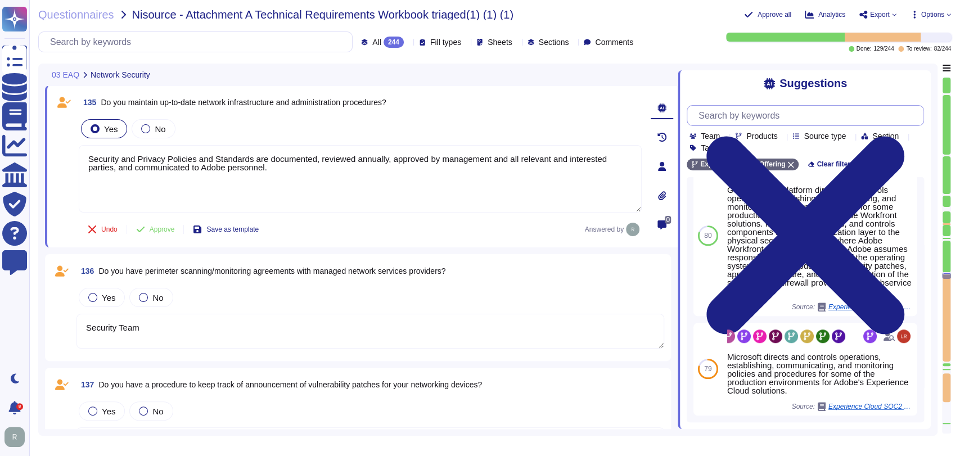
click at [799, 119] on input "text" at bounding box center [808, 116] width 230 height 20
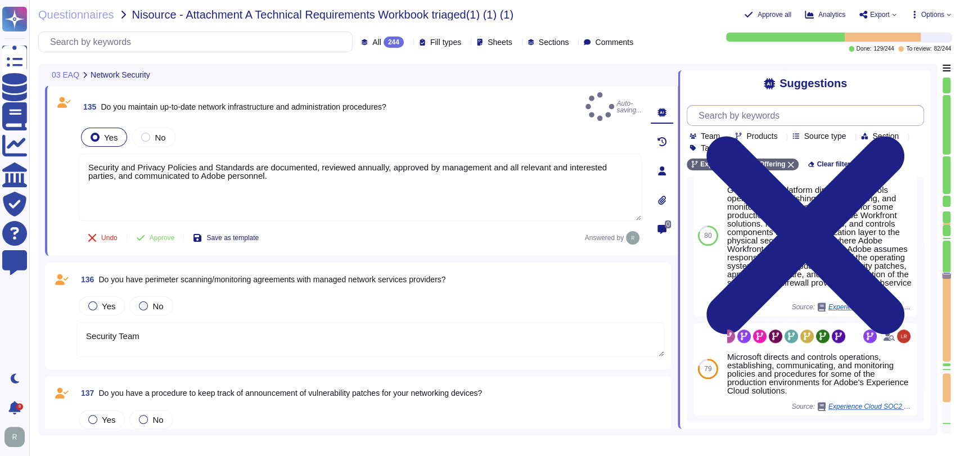
type textarea "Security and Privacy Policies and Standards are documented, reviewed annually, …"
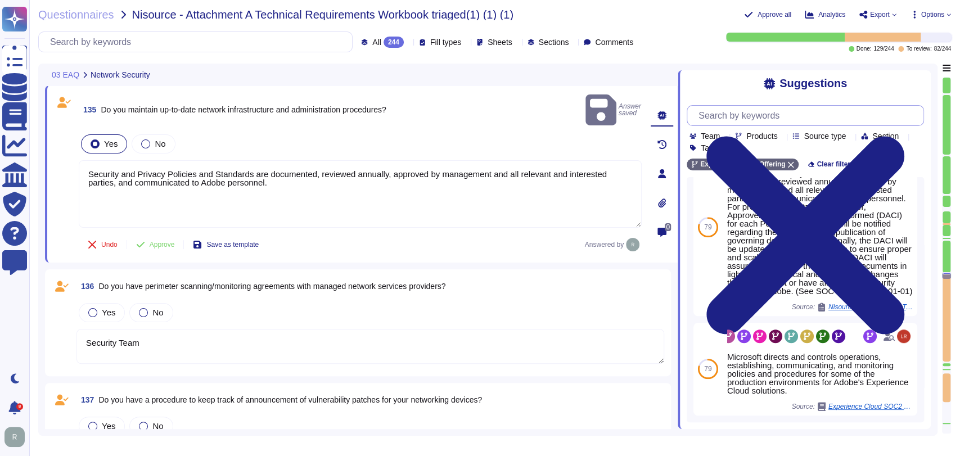
scroll to position [0, 0]
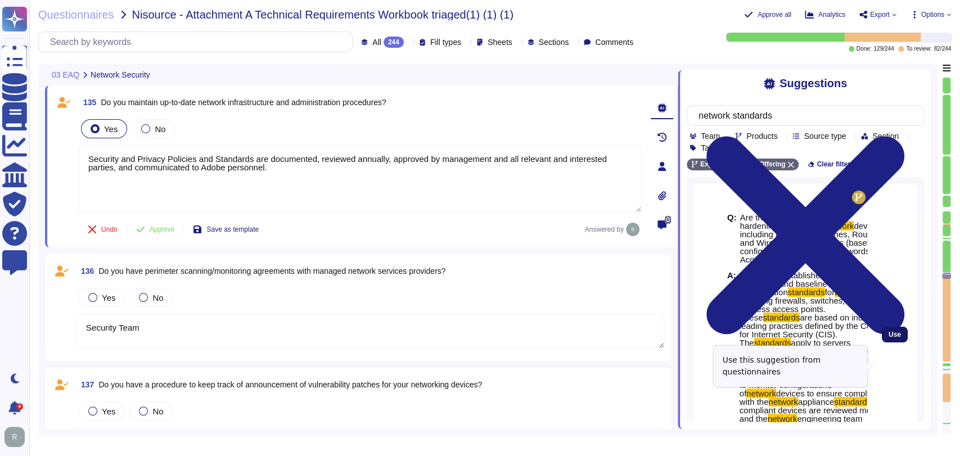
type input "network standards"
click at [890, 342] on button "Use" at bounding box center [894, 335] width 26 height 16
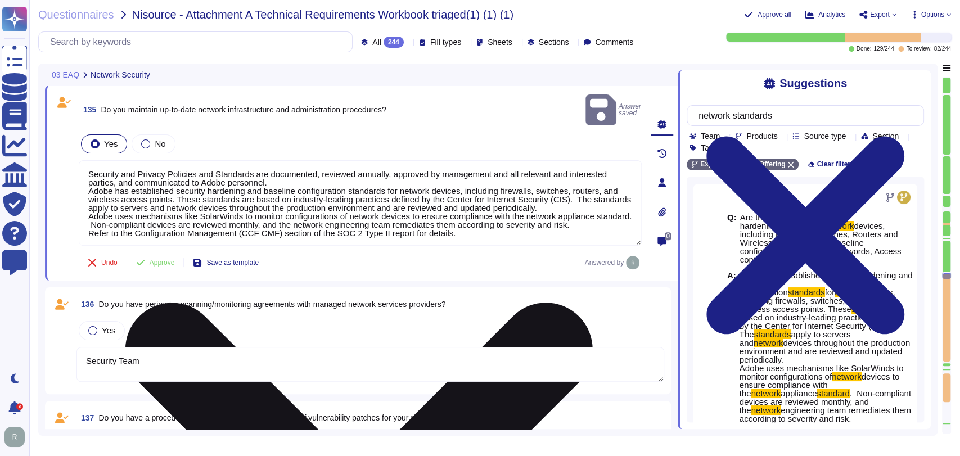
click at [288, 164] on textarea "Security and Privacy Policies and Standards are documented, reviewed annually, …" at bounding box center [360, 202] width 563 height 85
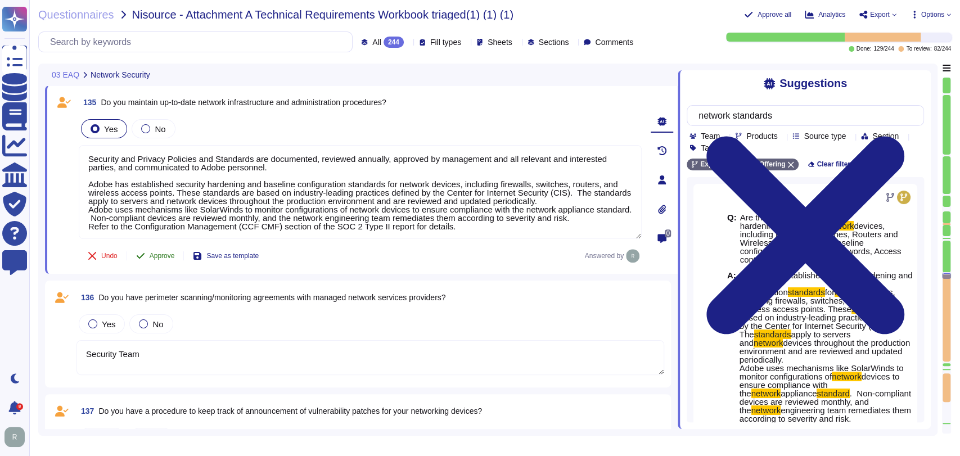
click at [146, 258] on button "Approve" at bounding box center [155, 256] width 57 height 22
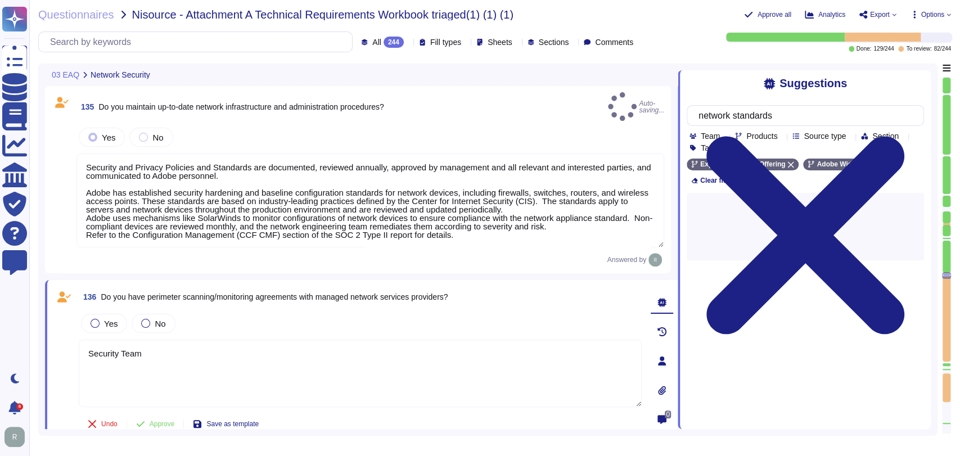
type textarea "Security and Privacy Policies and Standards are documented, reviewed annually, …"
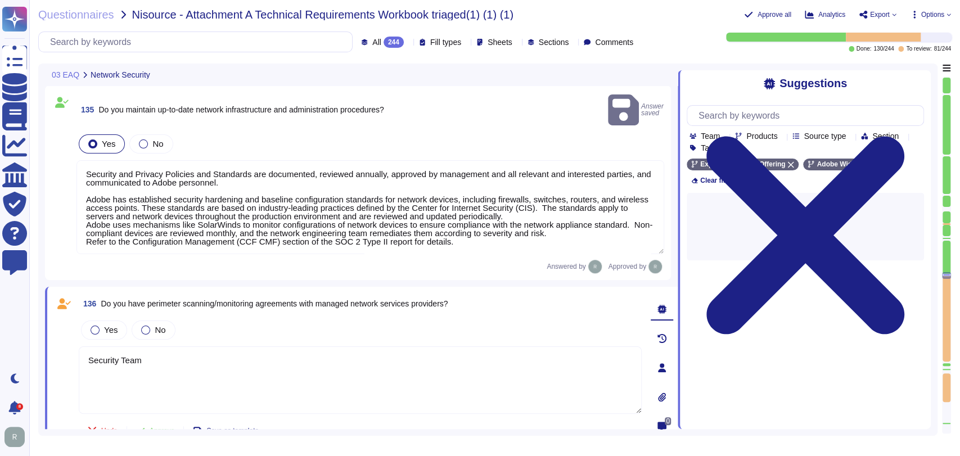
type textarea "Security Team"
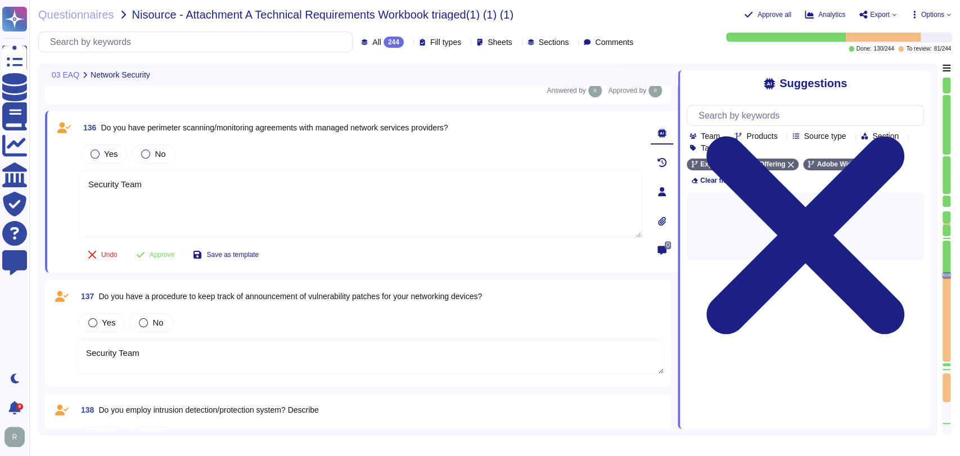
type textarea "Security Team"
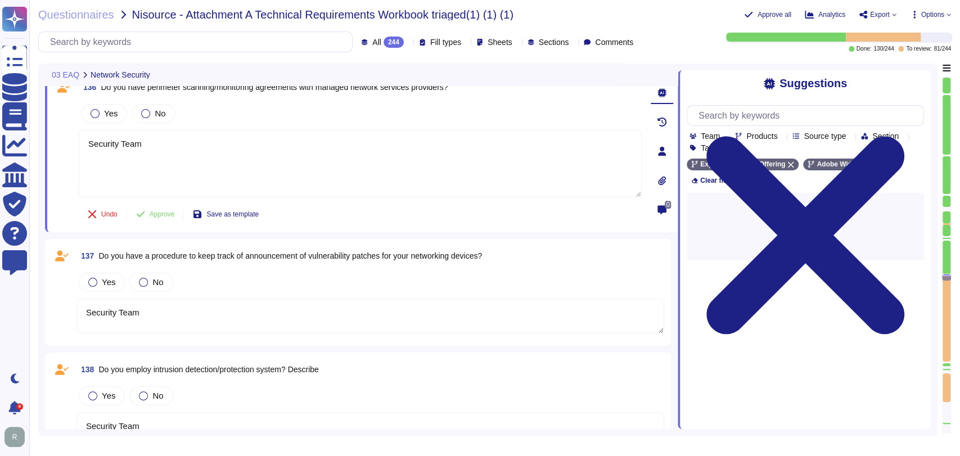
click at [101, 105] on div "136 Do you have perimeter scanning/monitoring agreements with managed network s…" at bounding box center [347, 151] width 587 height 148
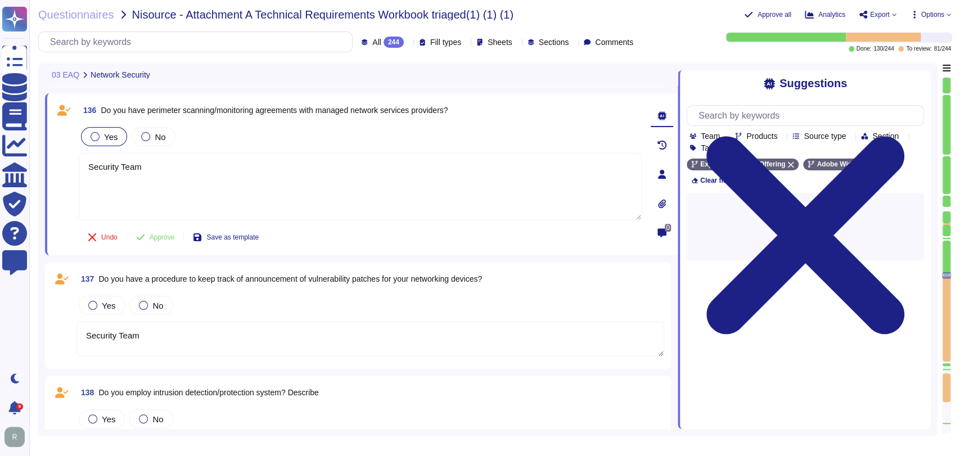
click at [101, 134] on label "Yes" at bounding box center [104, 136] width 27 height 9
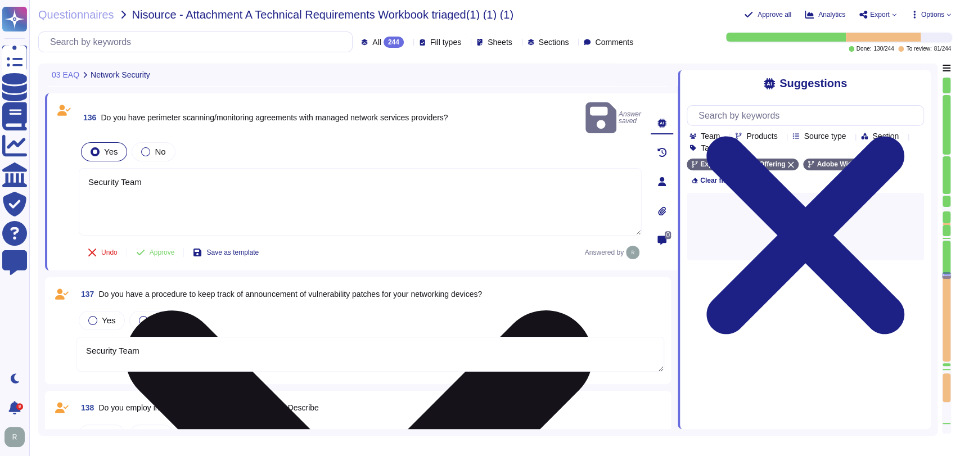
click at [199, 182] on textarea "Security Team" at bounding box center [360, 201] width 563 height 67
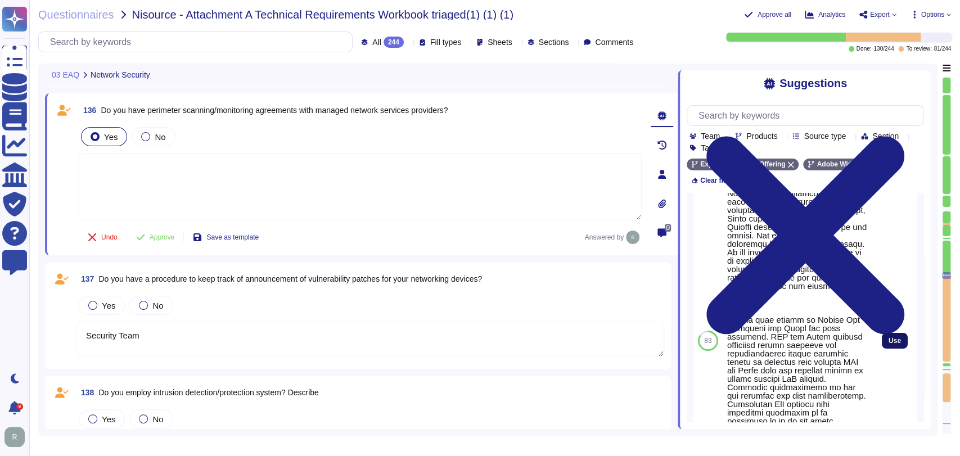
click at [888, 337] on span "Use" at bounding box center [894, 340] width 12 height 7
type textarea "Adobe employs a defense-in-depth strategy for Denial-of-Service (DoS) and Distr…"
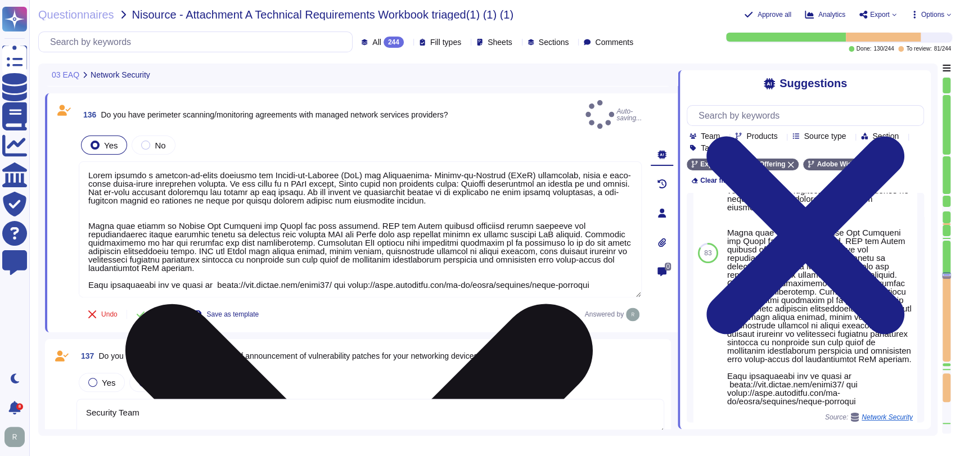
scroll to position [124, 0]
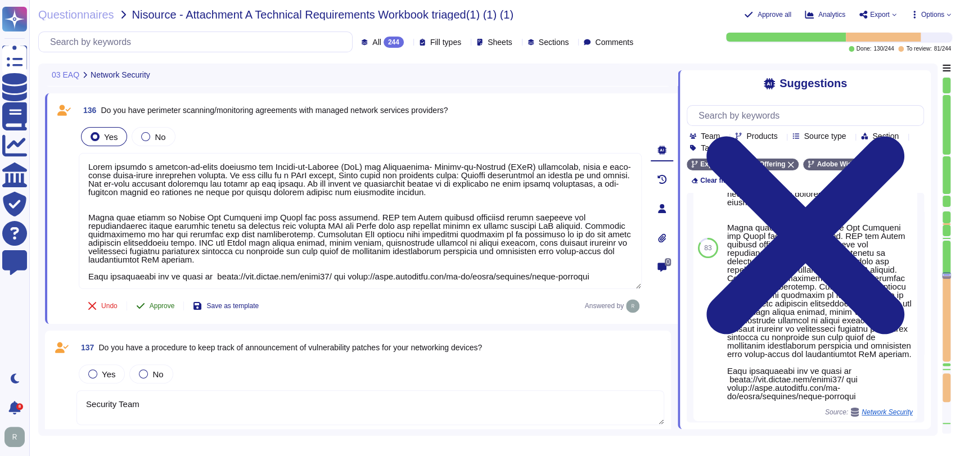
click at [158, 302] on span "Approve" at bounding box center [162, 305] width 25 height 7
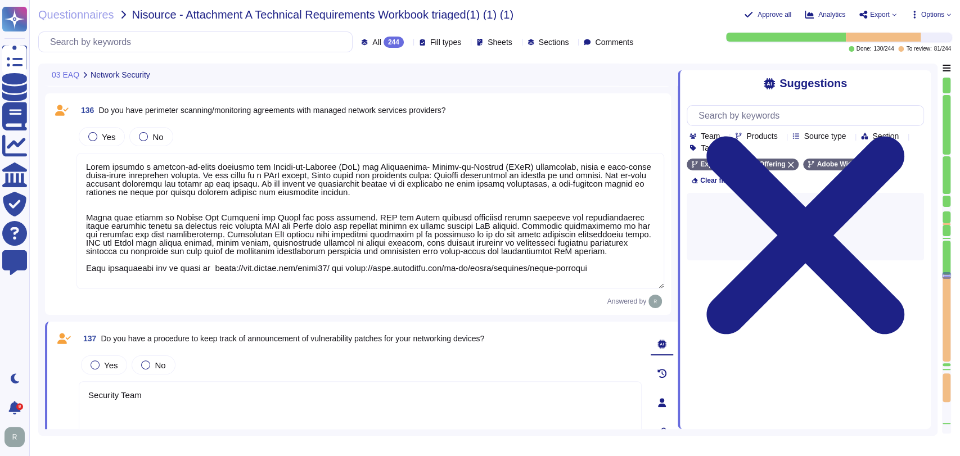
scroll to position [0, 0]
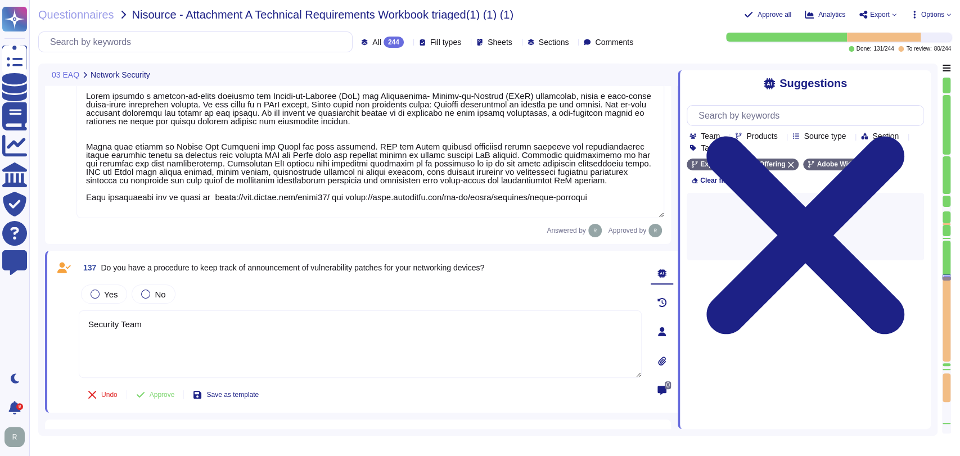
type textarea "Security Team"
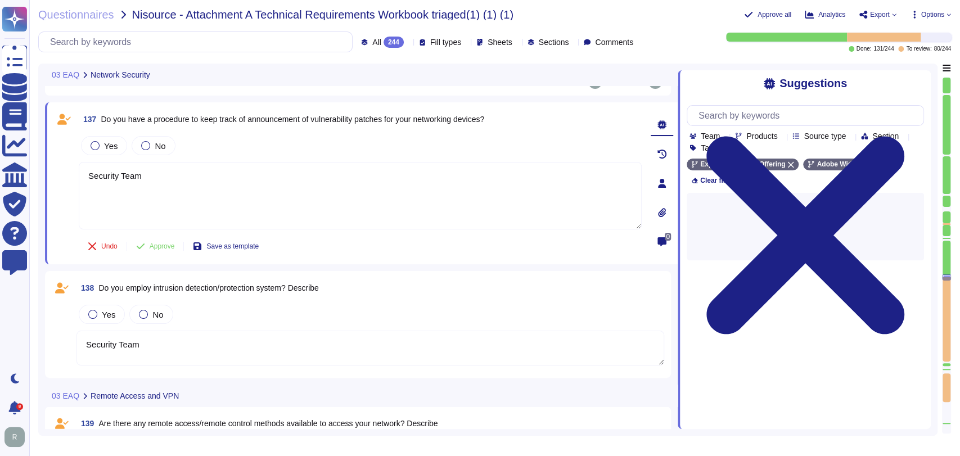
type textarea "Security Team"
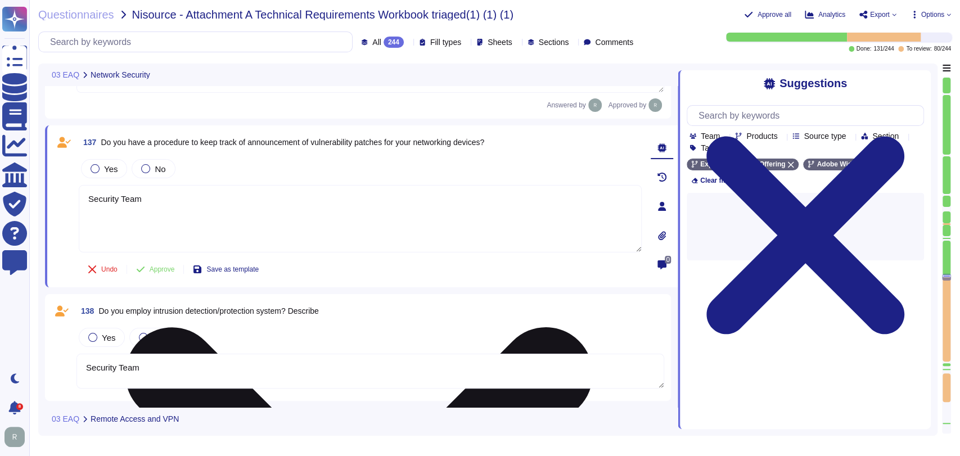
scroll to position [12580, 0]
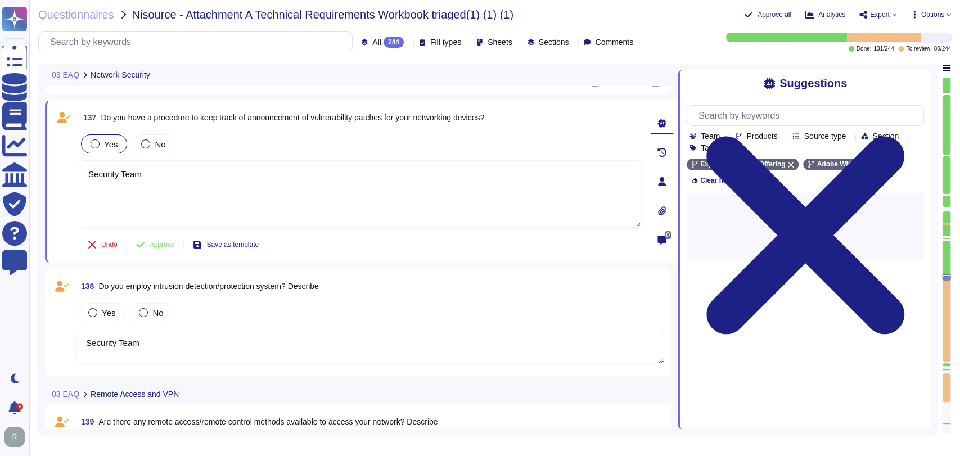
click at [108, 150] on div "Yes" at bounding box center [104, 143] width 46 height 19
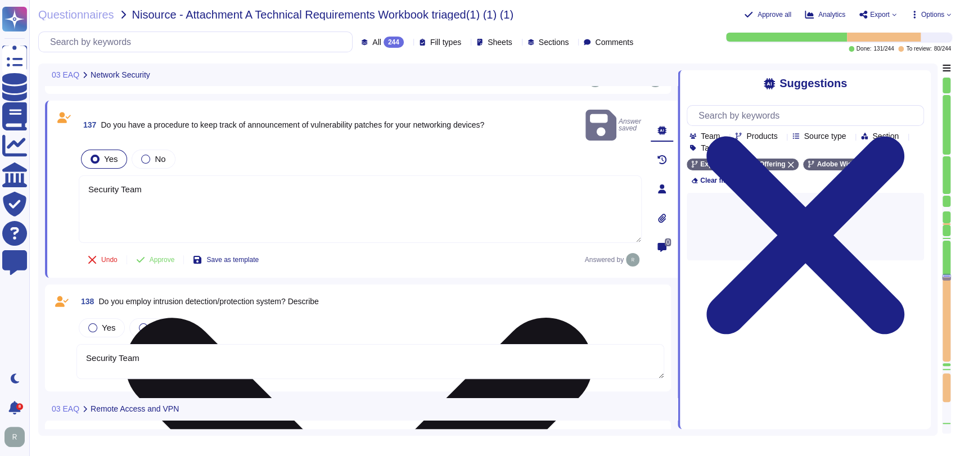
click at [202, 178] on textarea "Security Team" at bounding box center [360, 208] width 563 height 67
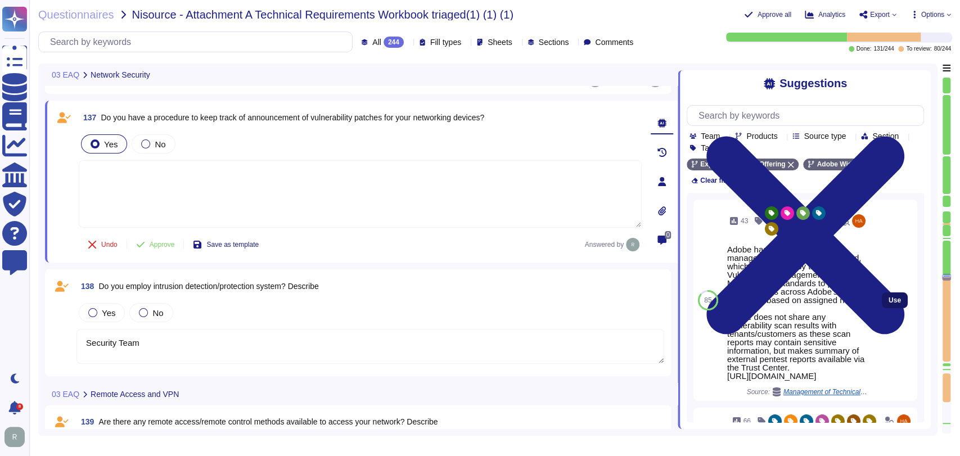
scroll to position [0, 0]
click at [888, 297] on span "Use" at bounding box center [894, 300] width 12 height 7
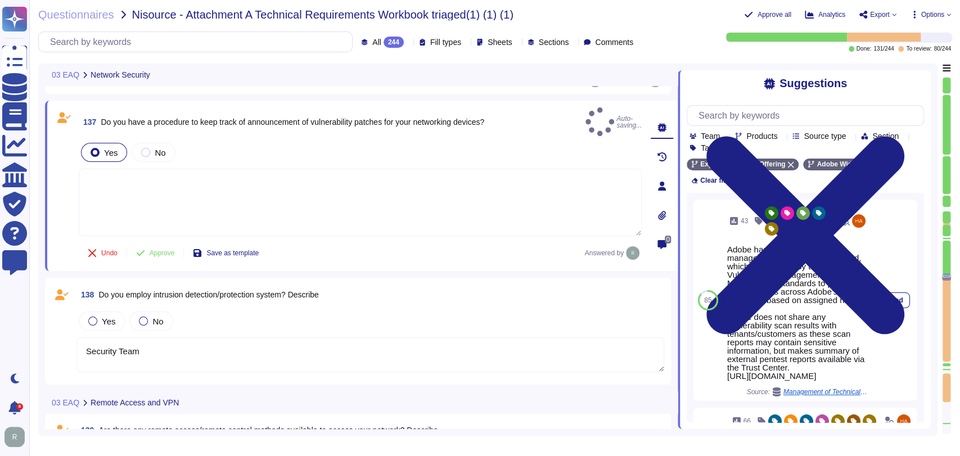
type textarea "Adobe has a formal patch management process implemented, which is governed by t…"
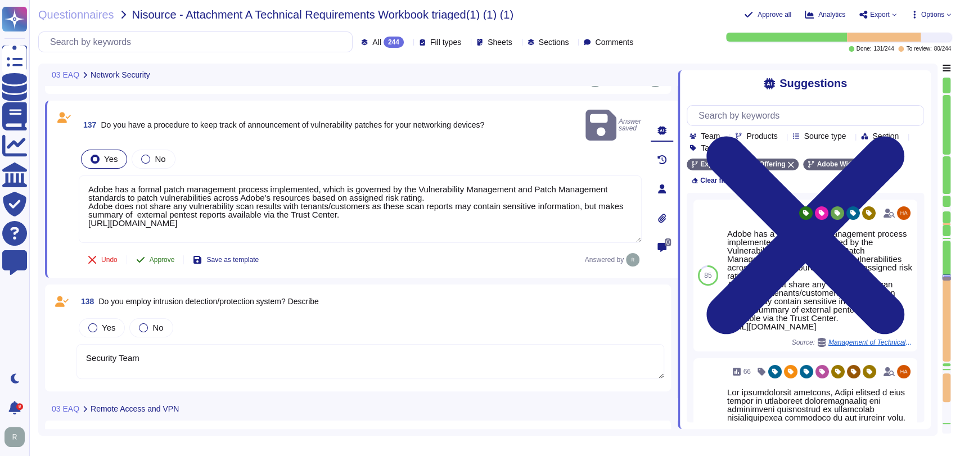
click at [167, 256] on span "Approve" at bounding box center [162, 259] width 25 height 7
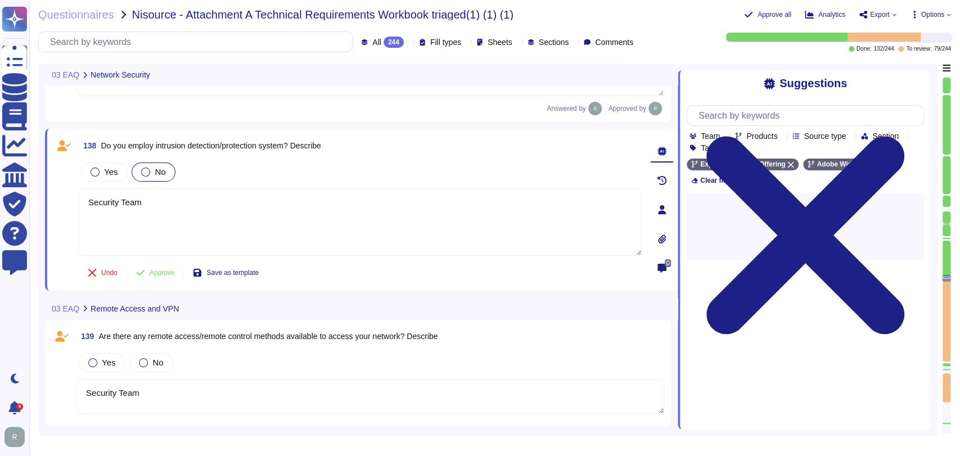
type textarea "Security Team"
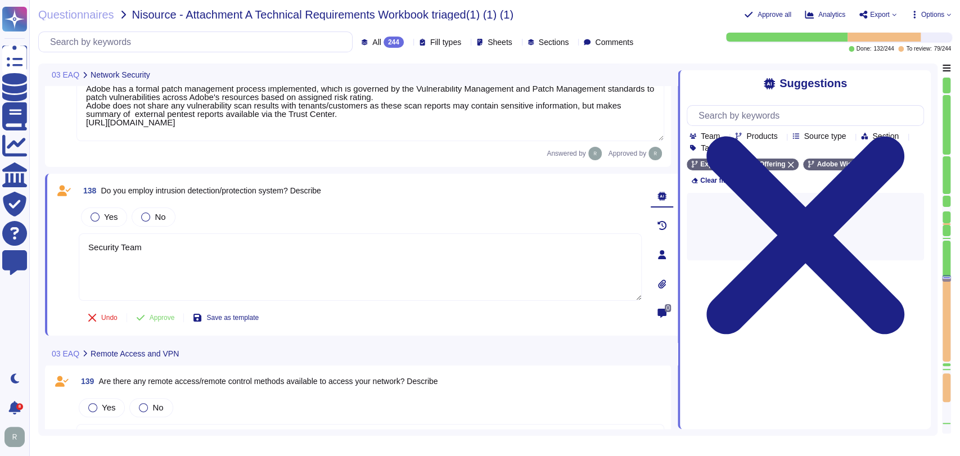
scroll to position [12673, 0]
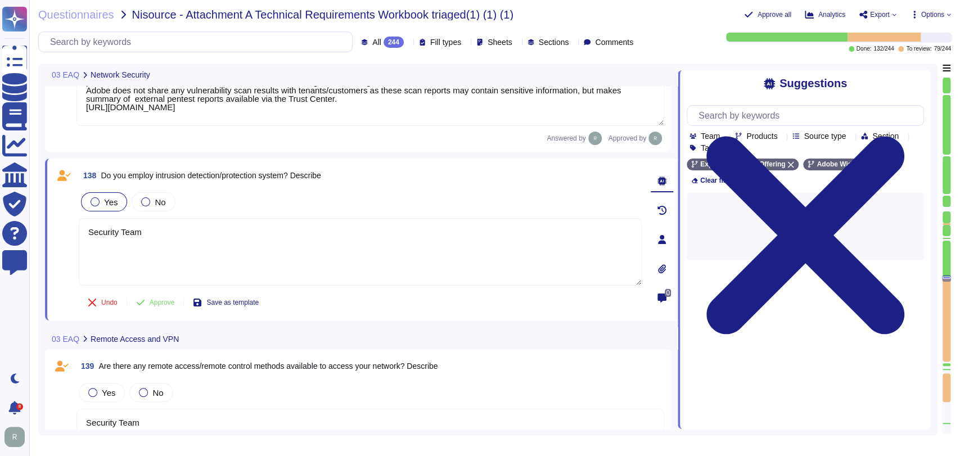
click at [103, 192] on div "Yes" at bounding box center [104, 201] width 46 height 19
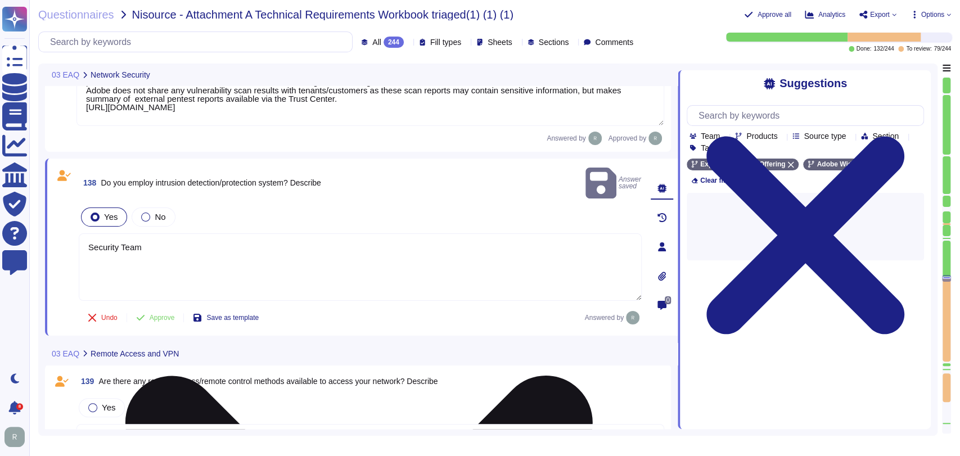
click at [156, 235] on textarea "Security Team" at bounding box center [360, 266] width 563 height 67
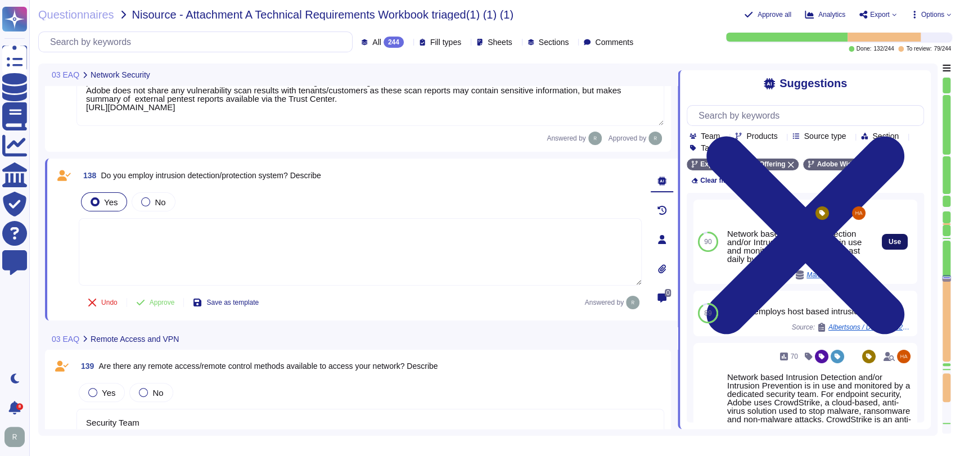
click at [881, 237] on button "Use" at bounding box center [894, 242] width 26 height 16
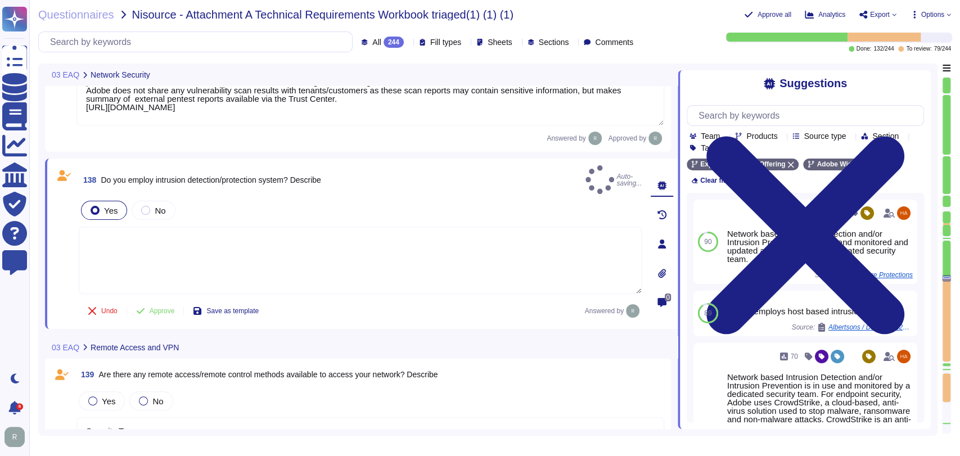
type textarea "Network based Intrusion Detection and/or Intrusion Prevention is in use and mon…"
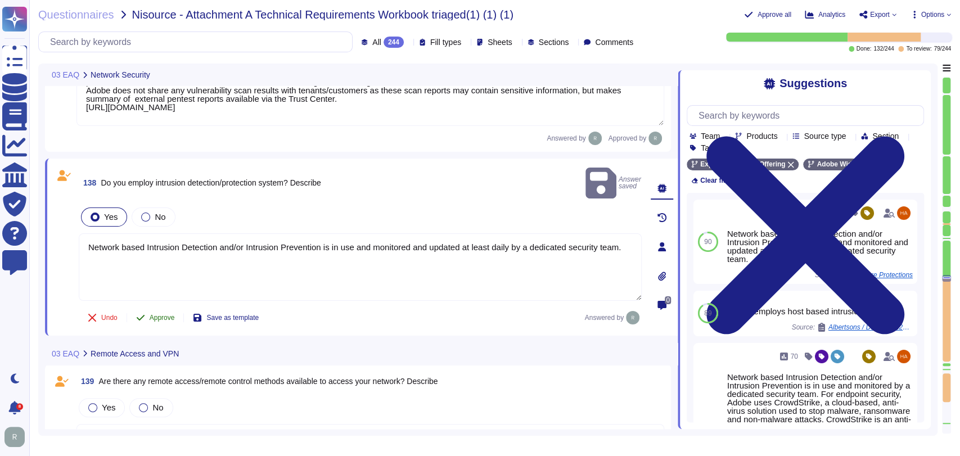
click at [175, 306] on button "Approve" at bounding box center [155, 317] width 57 height 22
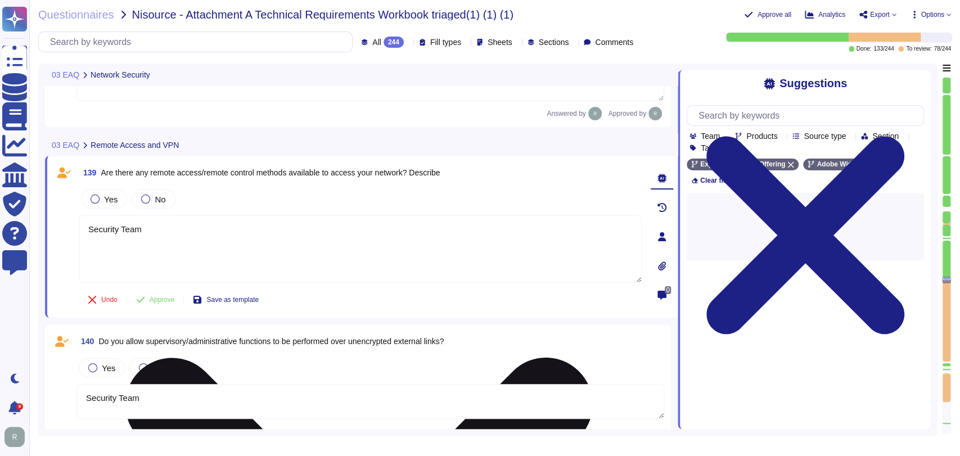
type textarea "Security Team"
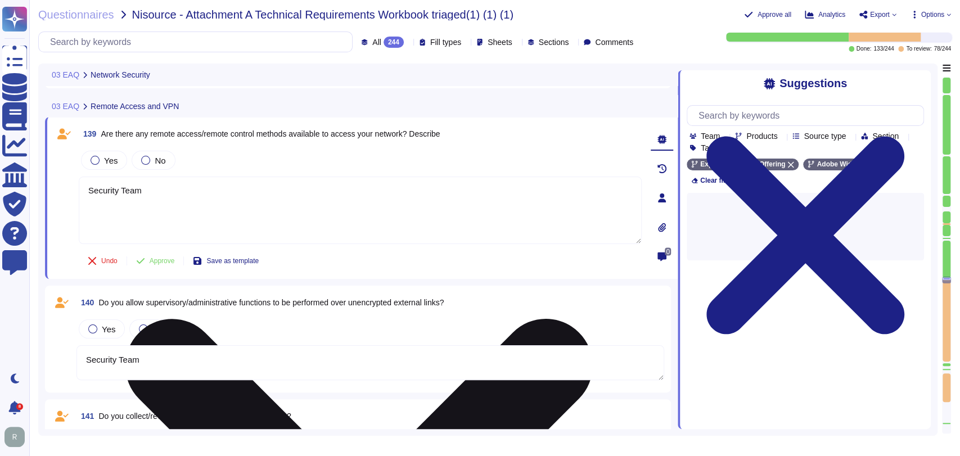
type textarea "Adobe has a formal patch management process implemented, which is governed by t…"
type textarea "Network based Intrusion Detection and/or Intrusion Prevention is in use and mon…"
click at [168, 192] on textarea "Security Team" at bounding box center [360, 210] width 563 height 67
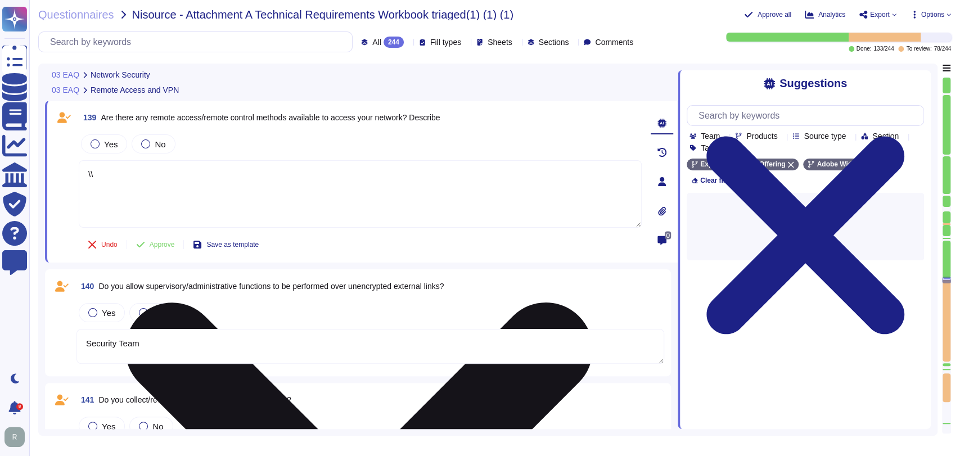
type textarea "\"
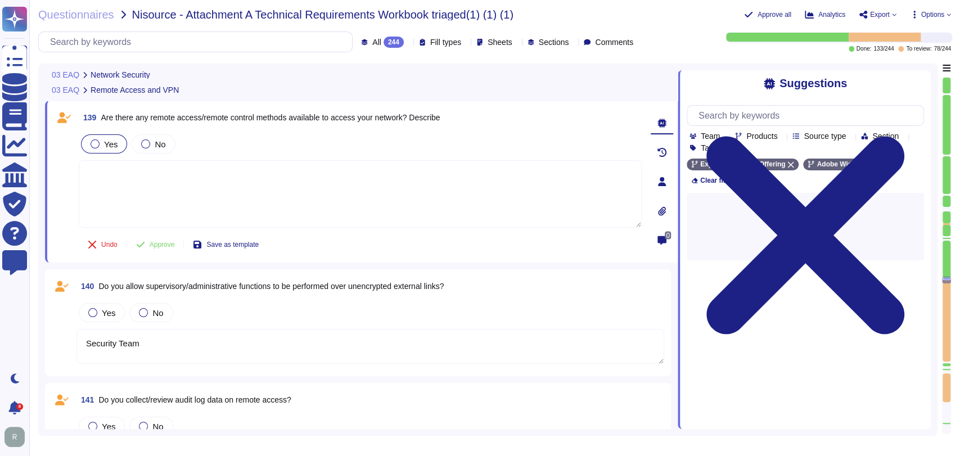
click at [103, 141] on label "Yes" at bounding box center [104, 143] width 27 height 9
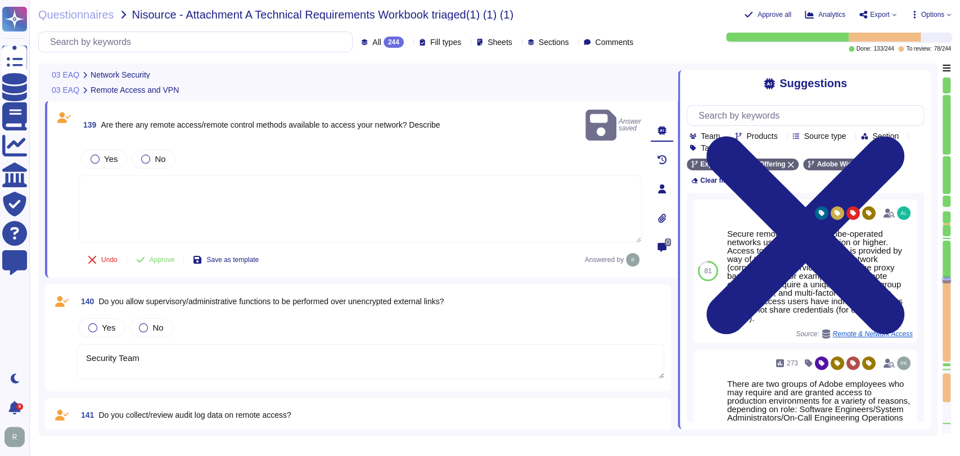
click at [208, 175] on textarea at bounding box center [360, 208] width 563 height 67
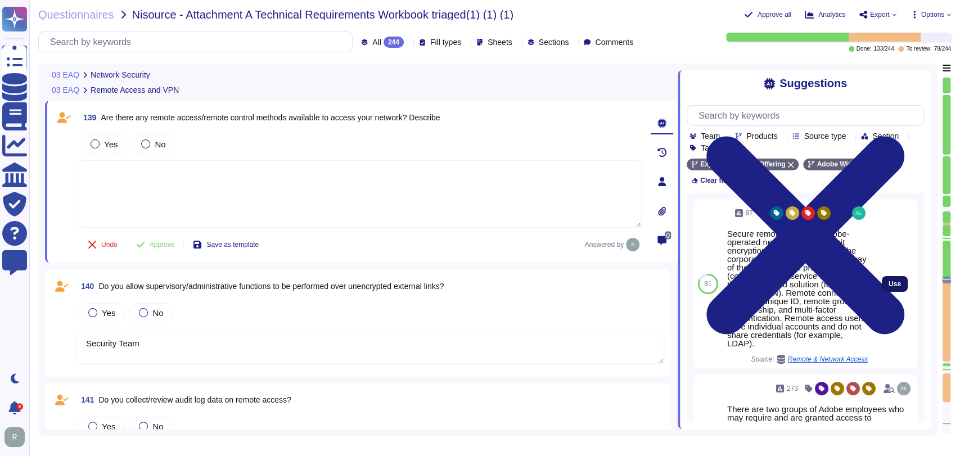
click at [888, 281] on span "Use" at bounding box center [894, 284] width 12 height 7
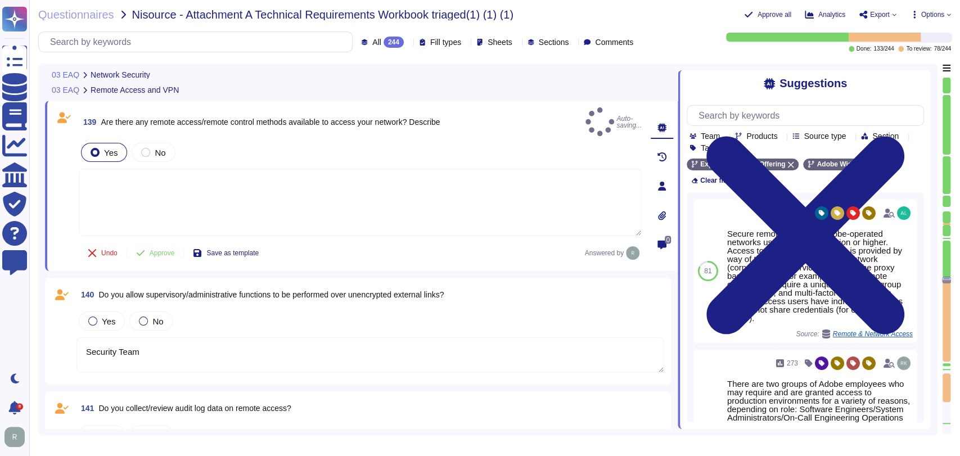
type textarea "Secure remote access to Adobe-operated networks uses 128-bit encryption or high…"
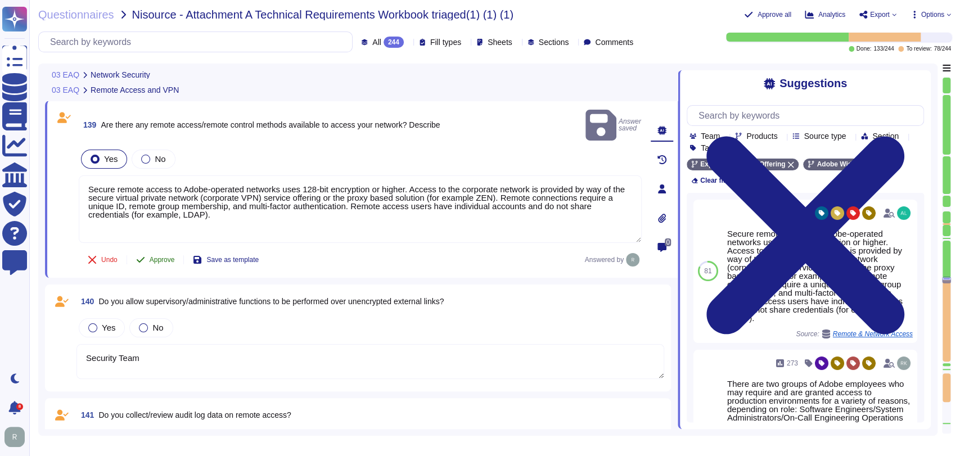
click at [162, 248] on button "Approve" at bounding box center [155, 259] width 57 height 22
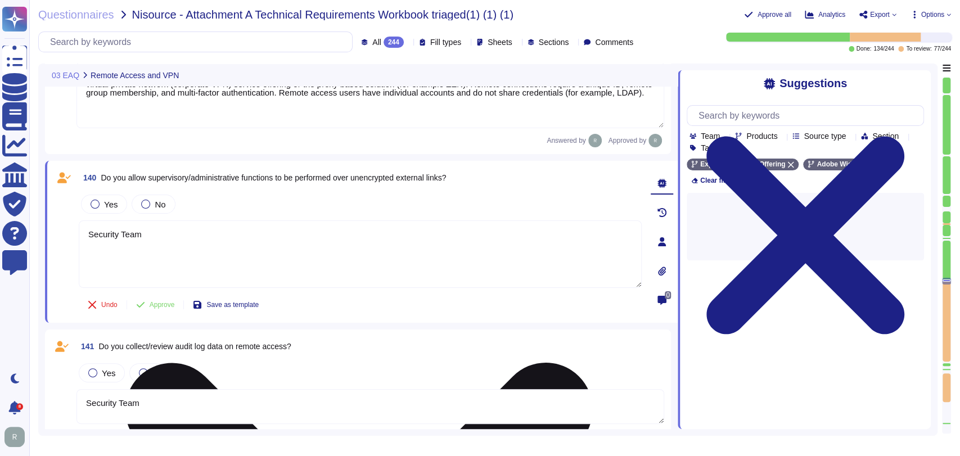
click at [178, 247] on textarea "Security Team" at bounding box center [360, 253] width 563 height 67
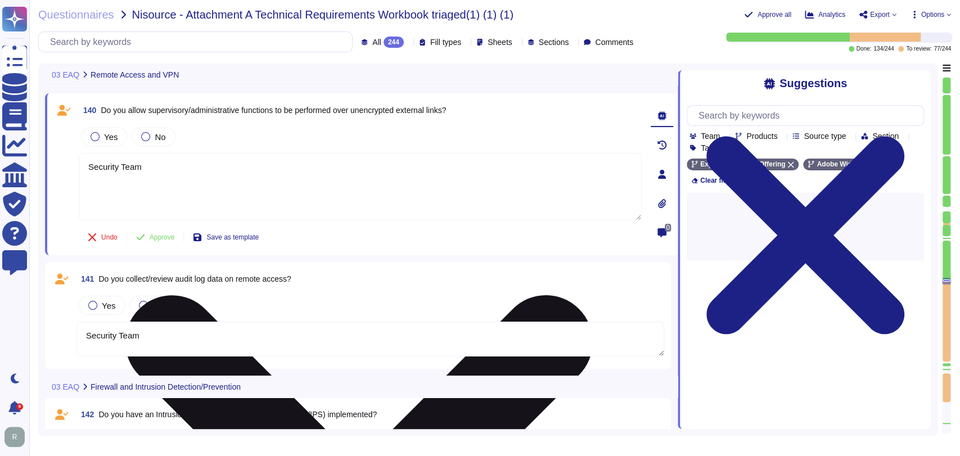
type textarea "Security Team"
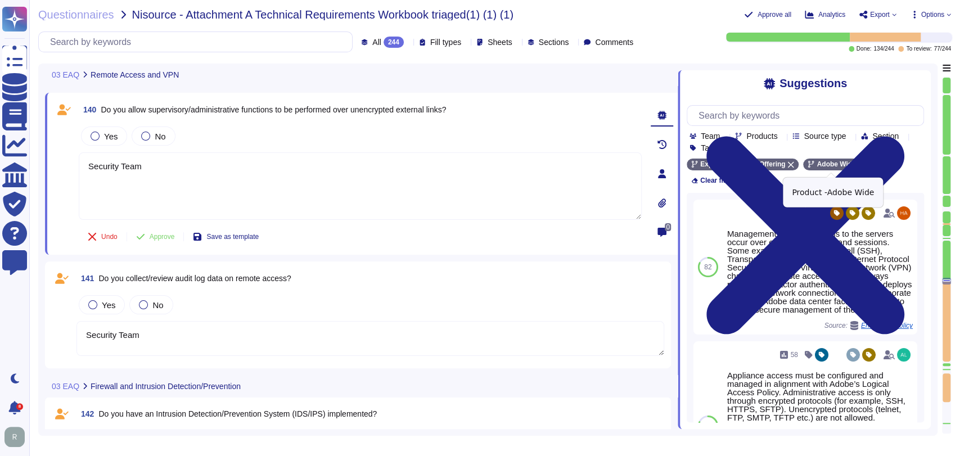
click at [858, 164] on icon at bounding box center [861, 164] width 7 height 7
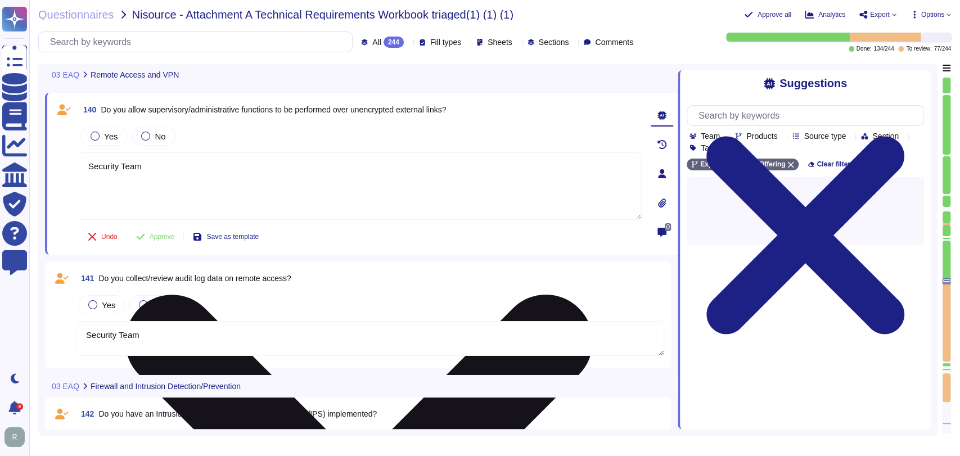
click at [251, 186] on textarea "Security Team" at bounding box center [360, 185] width 563 height 67
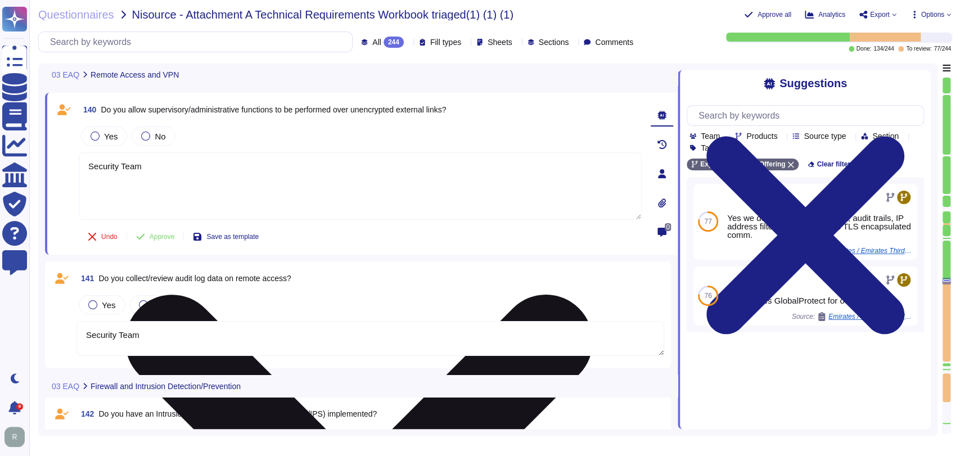
click at [251, 186] on textarea "Security Team" at bounding box center [360, 185] width 563 height 67
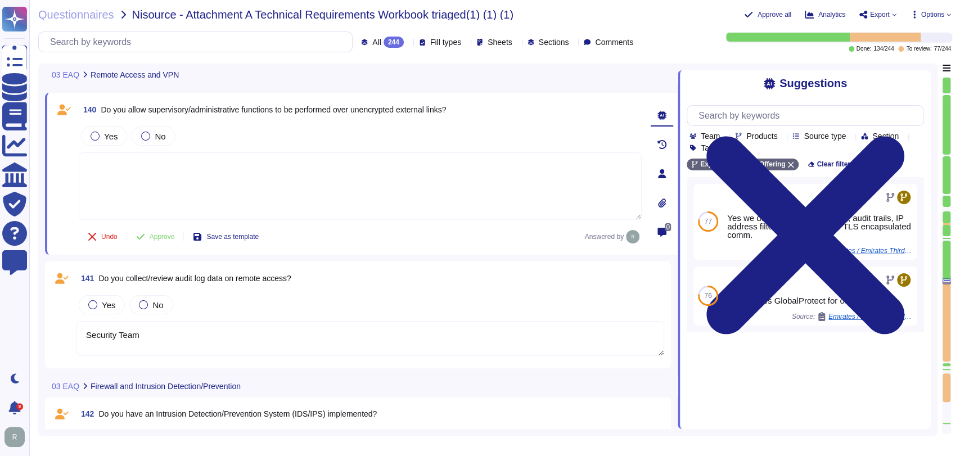
click at [175, 343] on textarea "Security Team" at bounding box center [369, 338] width 587 height 35
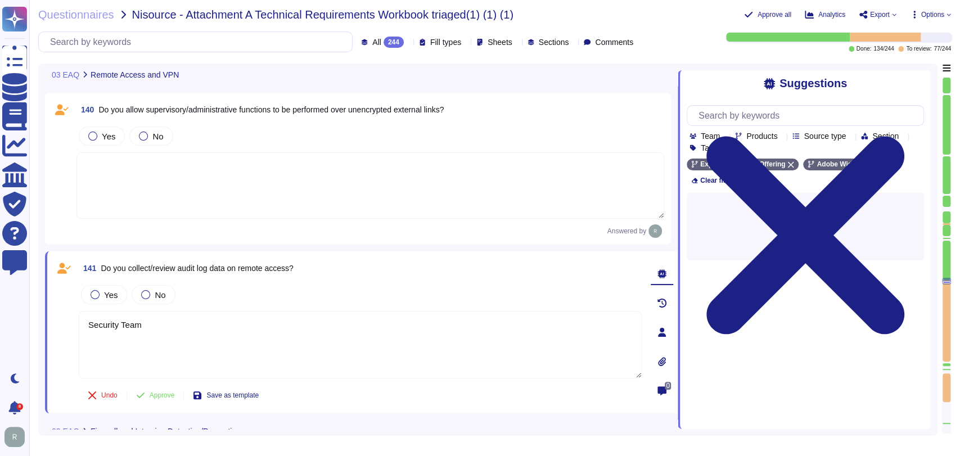
drag, startPoint x: 178, startPoint y: 337, endPoint x: 181, endPoint y: 329, distance: 8.6
click at [180, 335] on textarea "Security Team" at bounding box center [360, 344] width 563 height 67
click at [182, 328] on textarea "Security Team" at bounding box center [360, 344] width 563 height 67
click at [180, 328] on textarea "Security Team" at bounding box center [360, 344] width 563 height 67
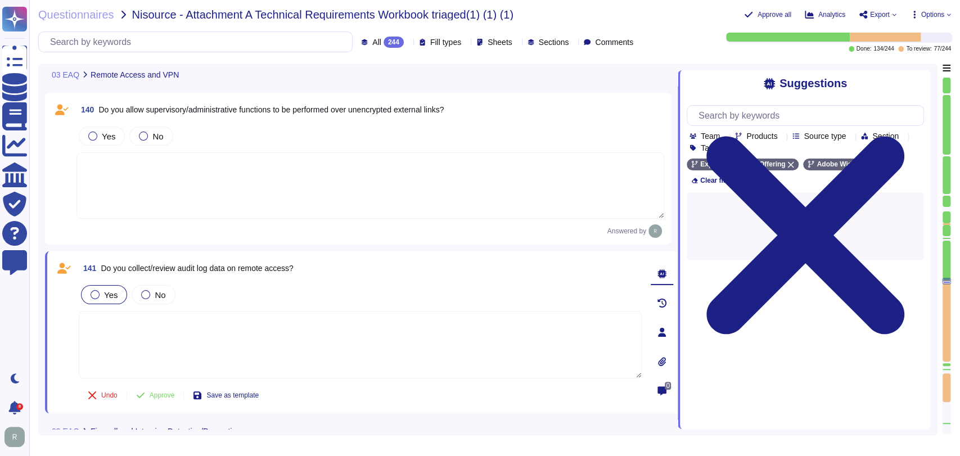
click at [107, 293] on span "Yes" at bounding box center [110, 295] width 13 height 10
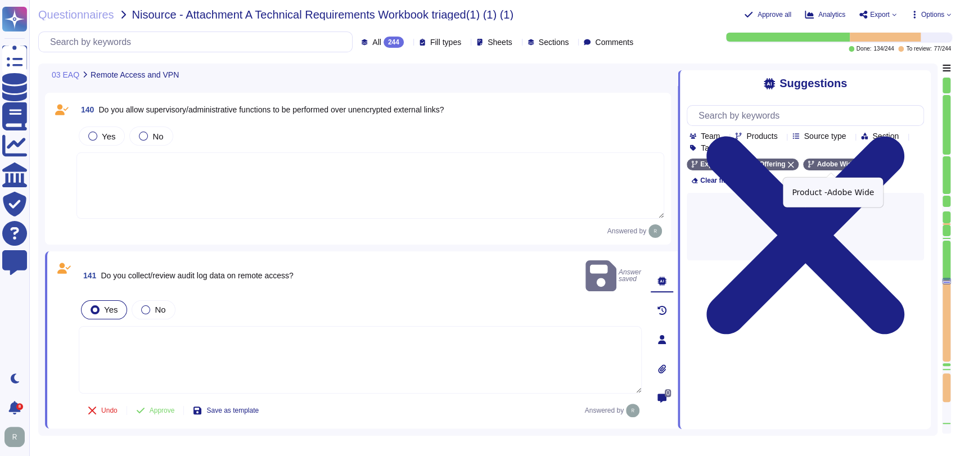
click at [858, 166] on icon at bounding box center [861, 165] width 6 height 6
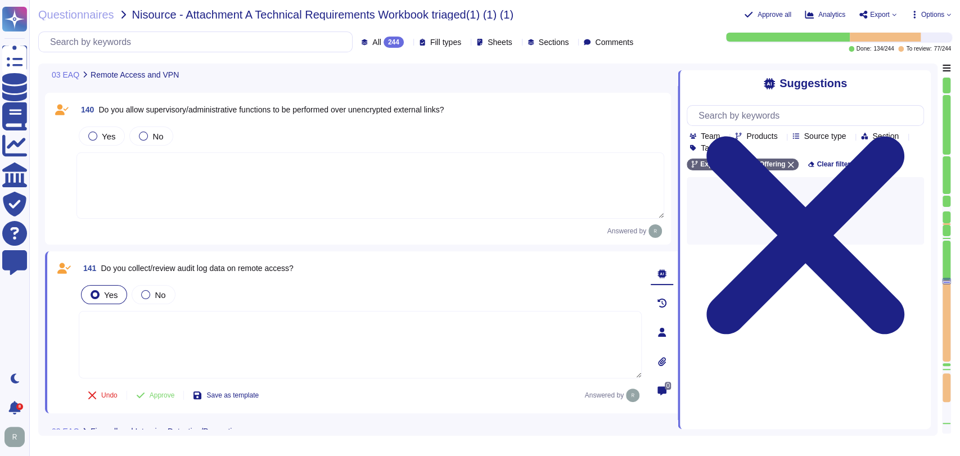
click at [351, 336] on textarea at bounding box center [360, 344] width 563 height 67
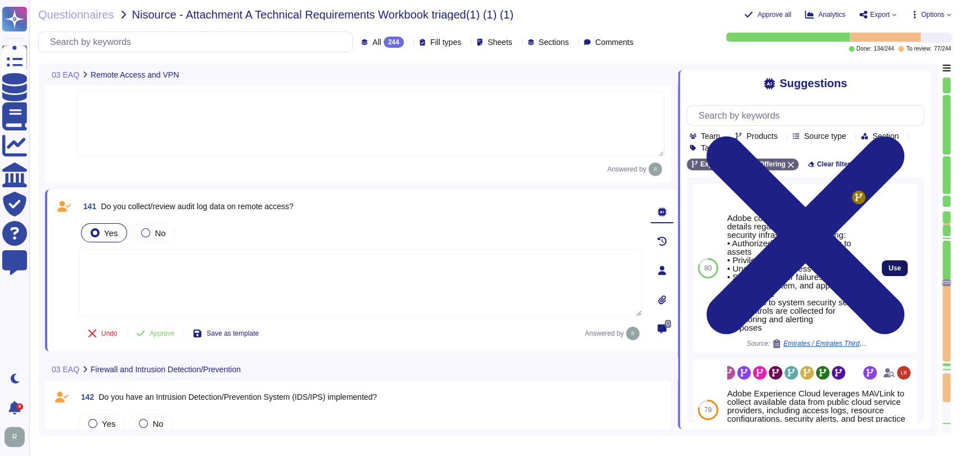
scroll to position [13080, 0]
click at [883, 262] on button "Use" at bounding box center [894, 268] width 26 height 16
type textarea "Adobe collects logs that provide details regarding network and security infrast…"
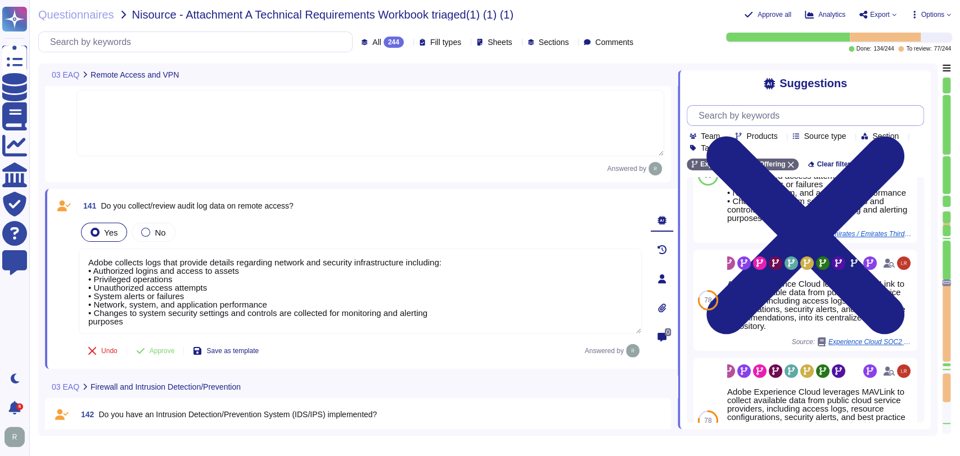
click at [793, 116] on input "text" at bounding box center [808, 116] width 230 height 20
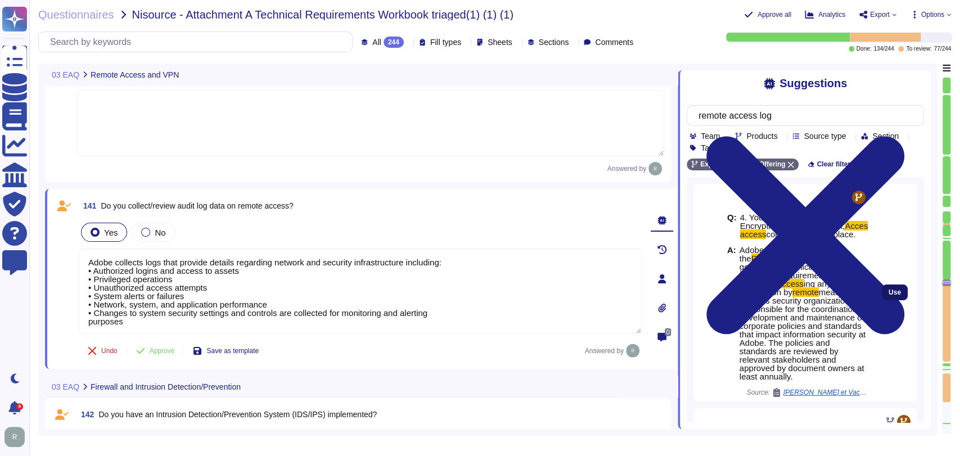
type input "remote access log"
click at [888, 296] on span "Use" at bounding box center [894, 292] width 12 height 7
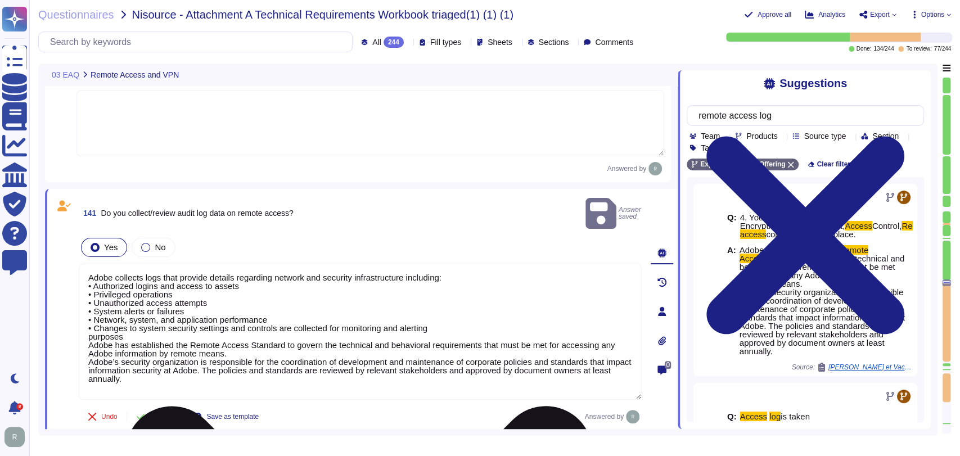
drag, startPoint x: 132, startPoint y: 316, endPoint x: 90, endPoint y: 263, distance: 68.5
click at [90, 264] on textarea "Adobe collects logs that provide details regarding network and security infrast…" at bounding box center [360, 332] width 563 height 136
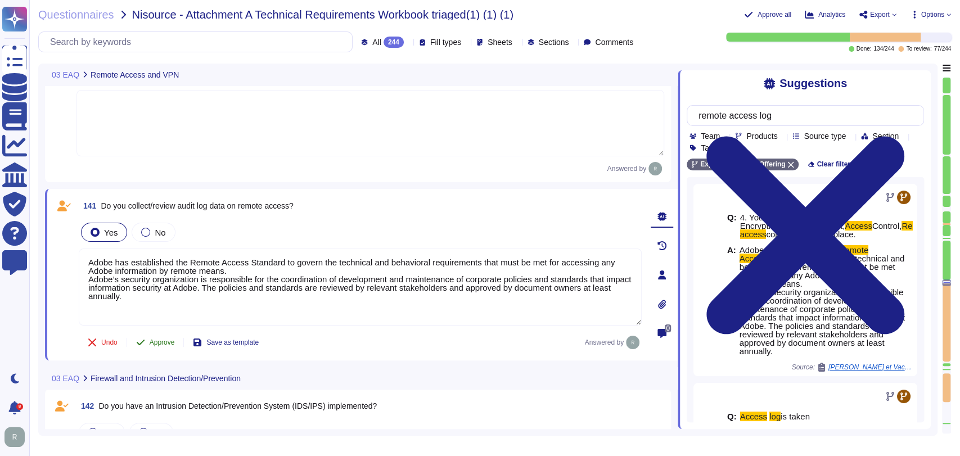
click at [164, 342] on span "Approve" at bounding box center [162, 342] width 25 height 7
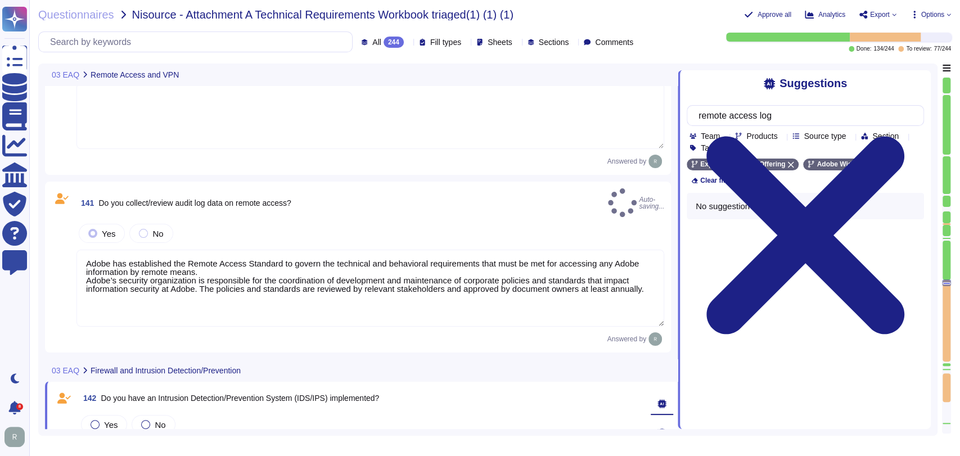
type textarea "Adobe has established the Remote Access Standard to govern the technical and be…"
type textarea "Security Team"
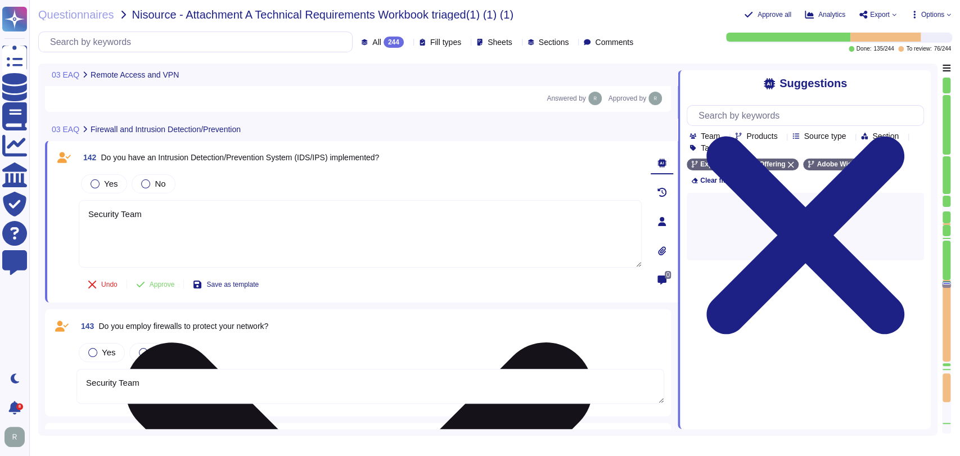
scroll to position [13352, 0]
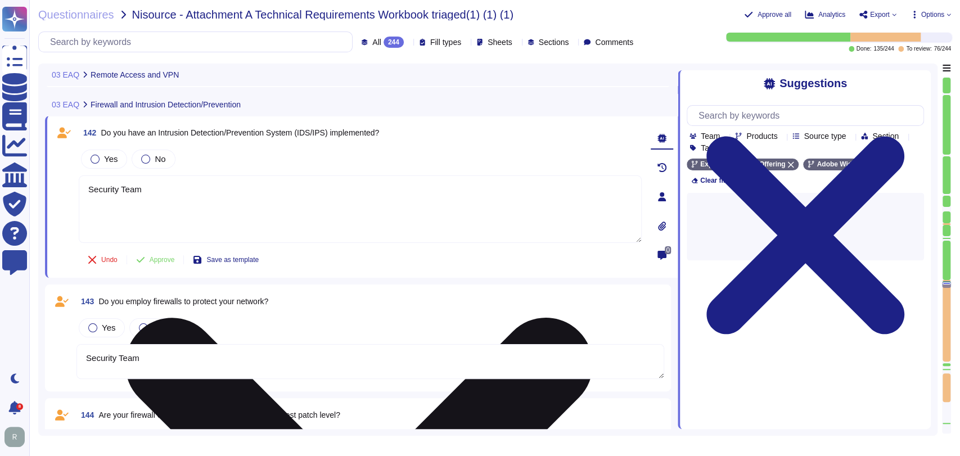
click at [166, 210] on textarea "Security Team" at bounding box center [360, 208] width 563 height 67
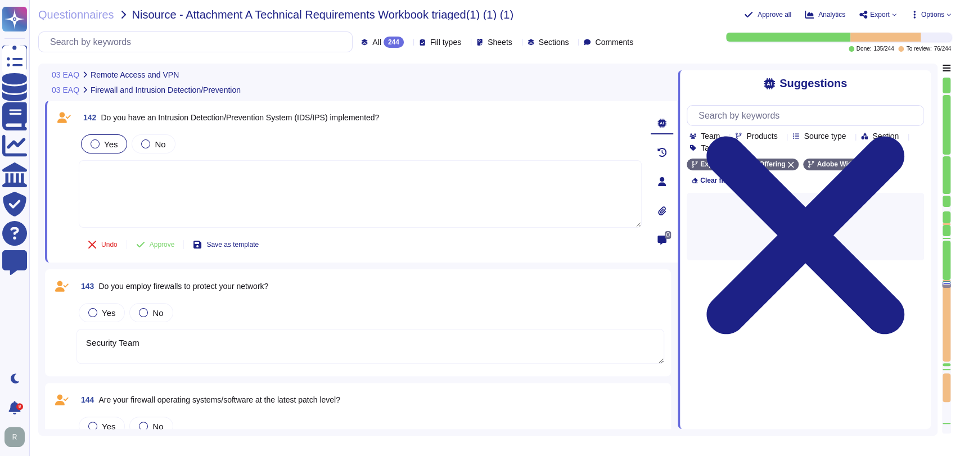
click at [97, 143] on div at bounding box center [95, 143] width 9 height 9
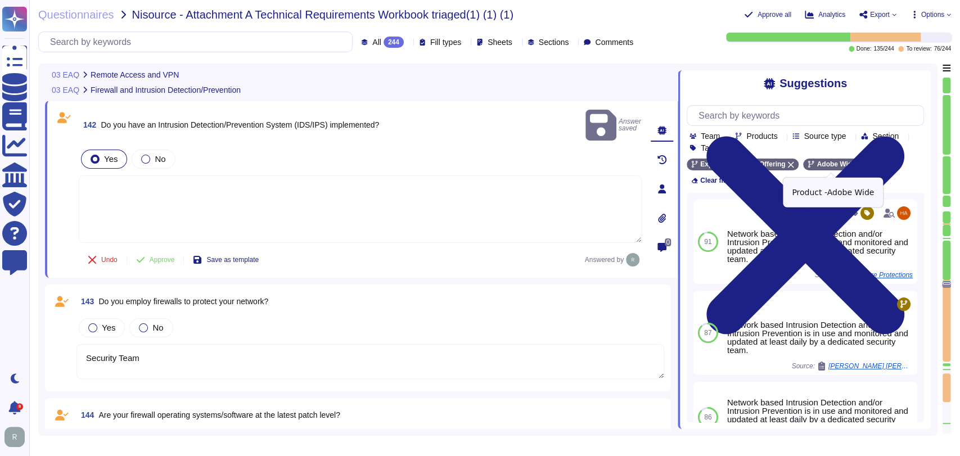
click at [858, 167] on icon at bounding box center [861, 165] width 6 height 6
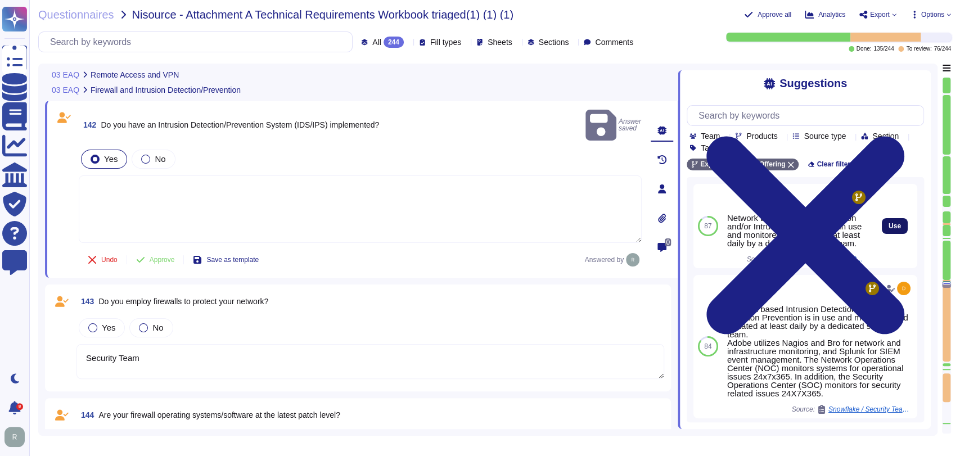
click at [888, 229] on span "Use" at bounding box center [894, 226] width 12 height 7
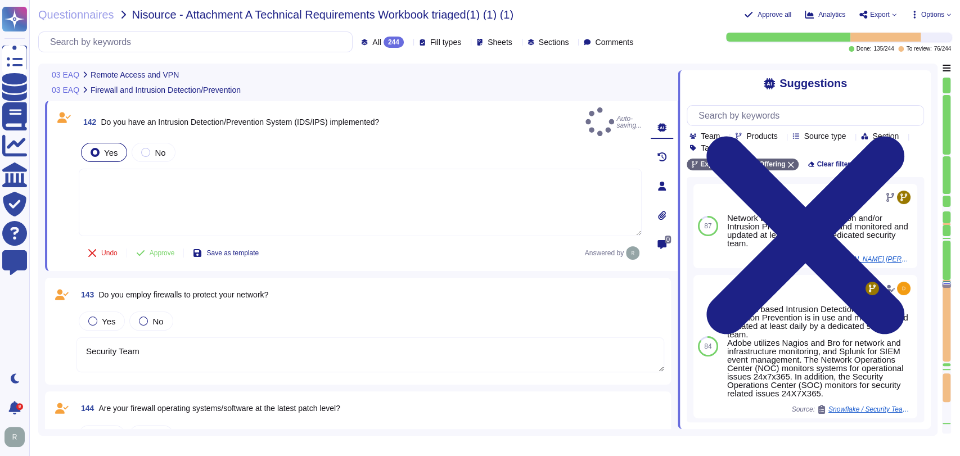
type textarea "Network based Intrusion Detection and/or Intrusion Prevention is in use and mon…"
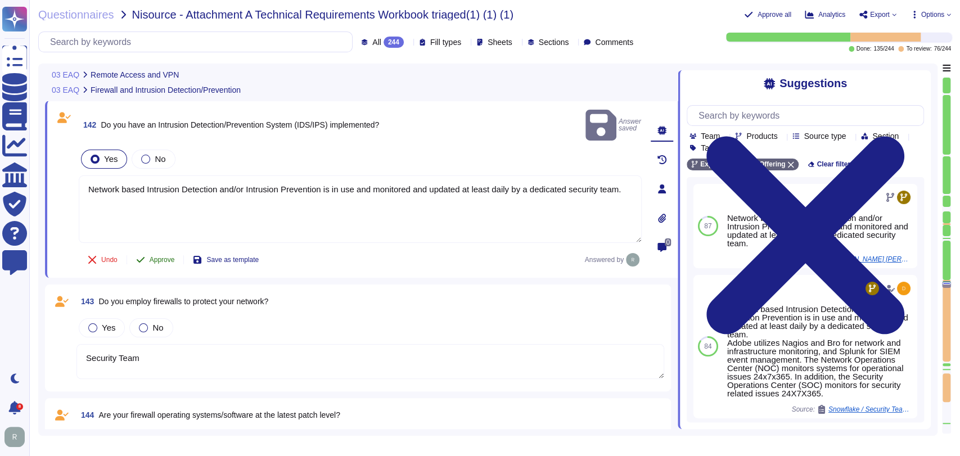
click at [169, 256] on span "Approve" at bounding box center [162, 259] width 25 height 7
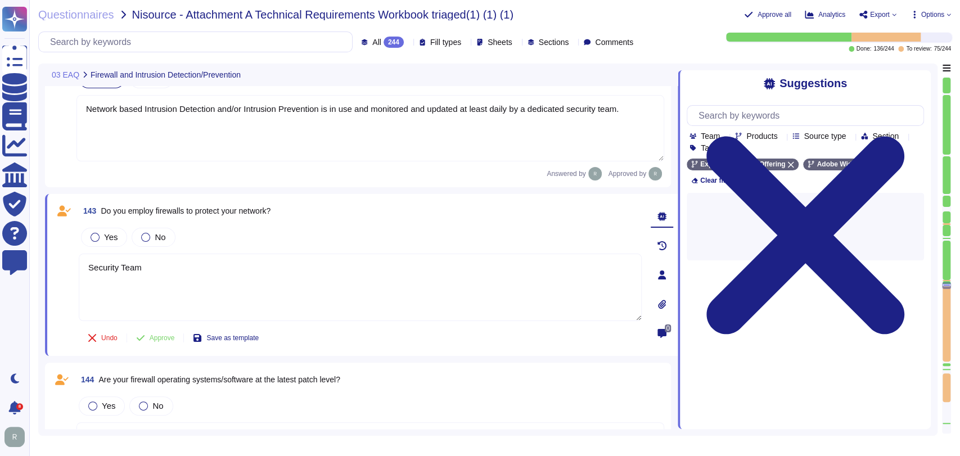
scroll to position [13504, 0]
type textarea "Security Team"
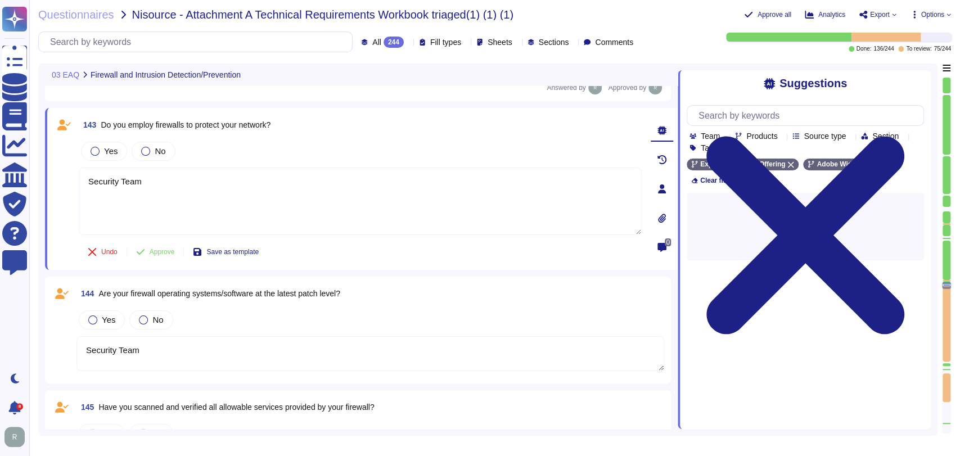
click at [112, 303] on div "144 Are your firewall operating systems/software at the latest patch level? Yes…" at bounding box center [358, 329] width 612 height 93
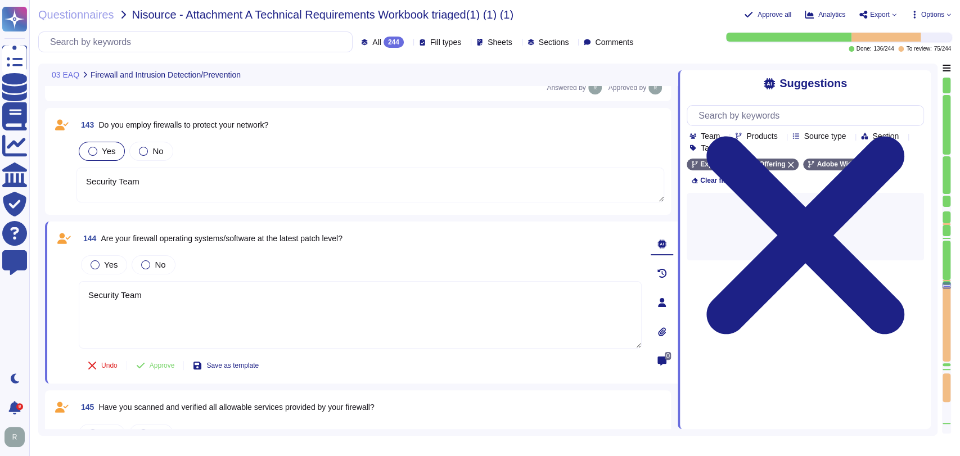
click at [99, 147] on label "Yes" at bounding box center [101, 151] width 27 height 9
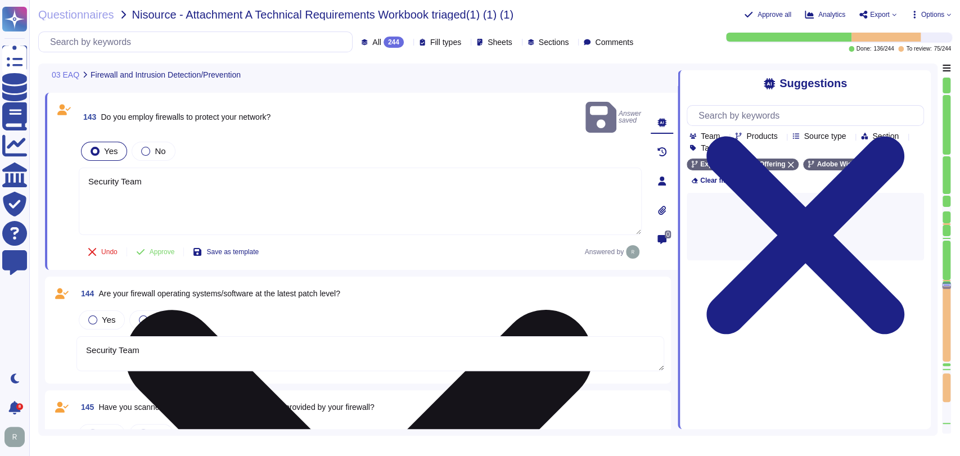
click at [179, 169] on textarea "Security Team" at bounding box center [360, 201] width 563 height 67
click at [180, 169] on textarea "Security Team" at bounding box center [360, 201] width 563 height 67
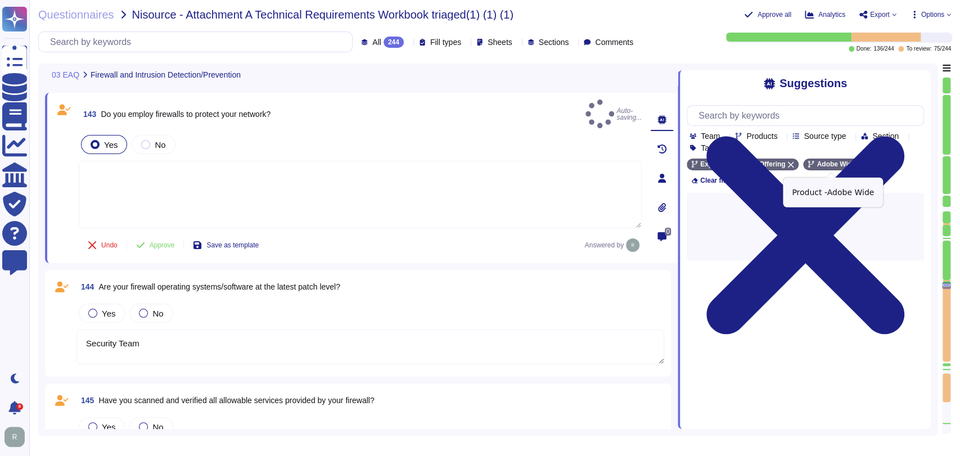
click at [858, 165] on icon at bounding box center [861, 165] width 6 height 6
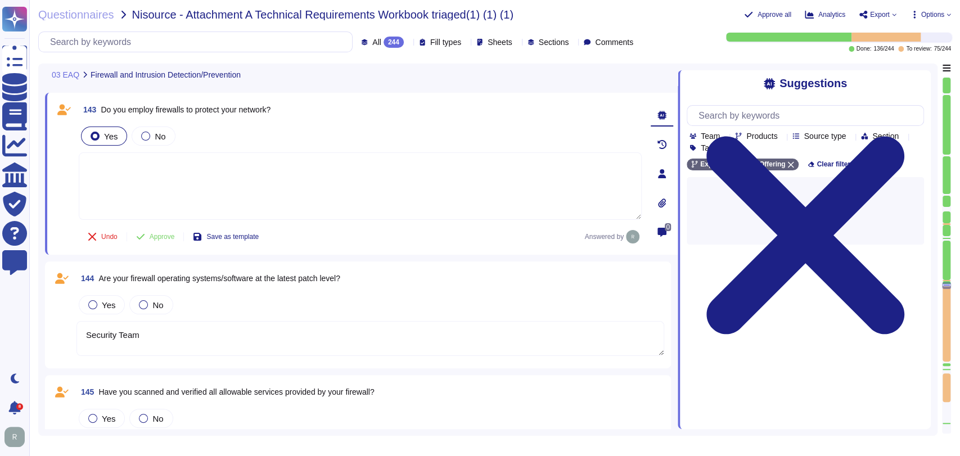
click at [413, 172] on textarea at bounding box center [360, 185] width 563 height 67
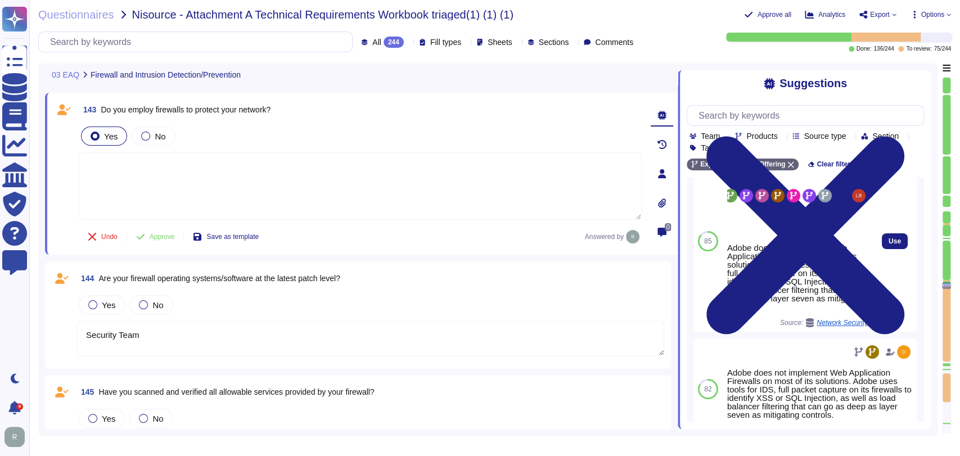
scroll to position [41, 0]
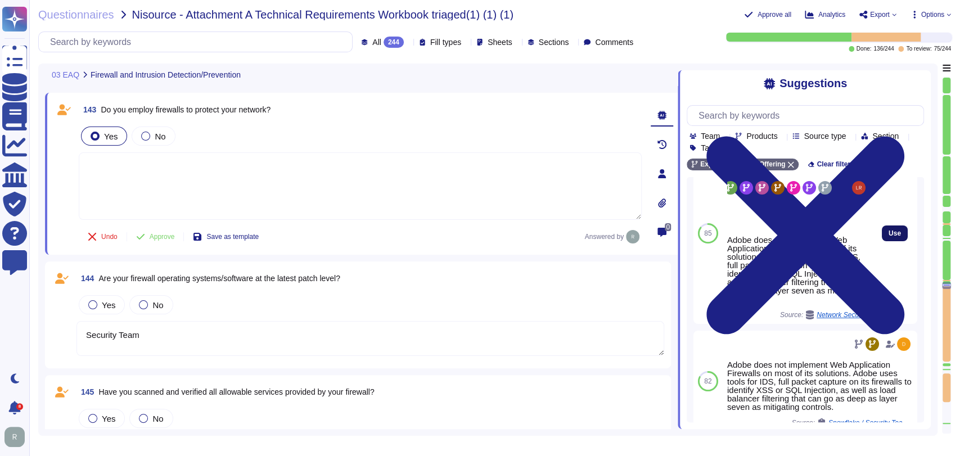
click at [881, 239] on button "Use" at bounding box center [894, 233] width 26 height 16
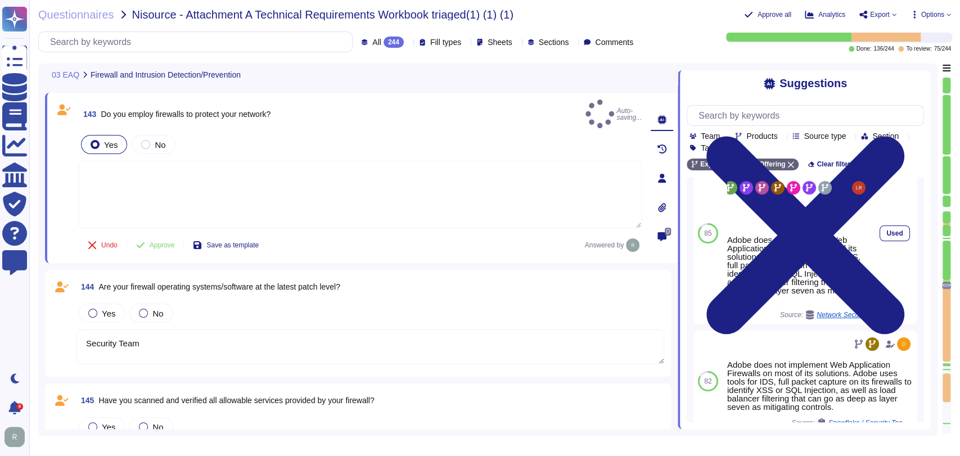
type textarea "Adobe does not implement Web Application Firewalls on most of its solutions. Ad…"
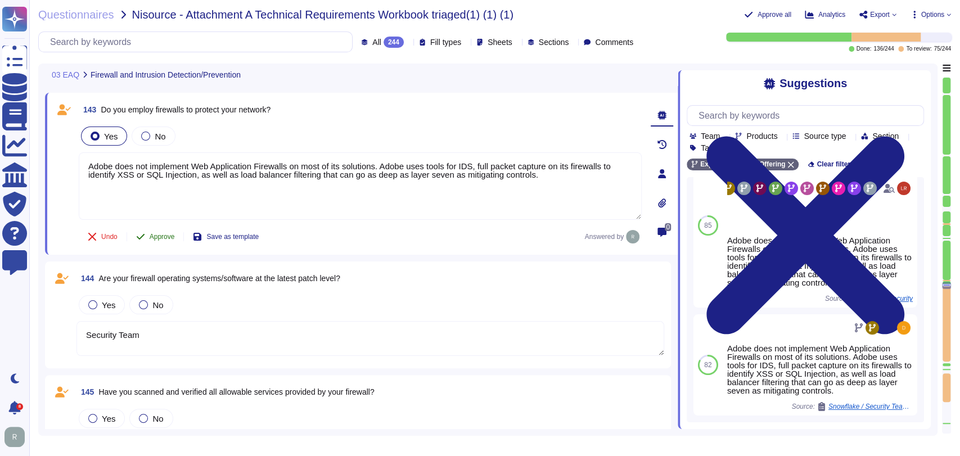
click at [159, 235] on span "Approve" at bounding box center [162, 236] width 25 height 7
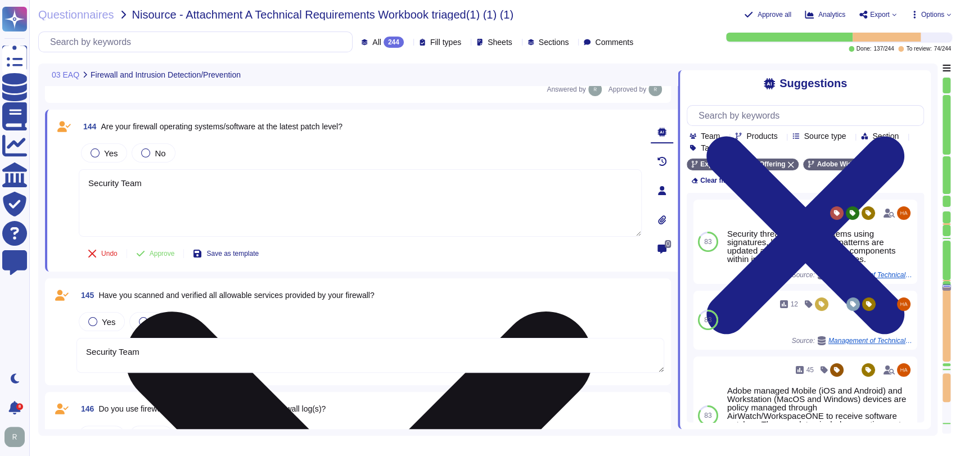
scroll to position [13655, 0]
type textarea "Security Team"
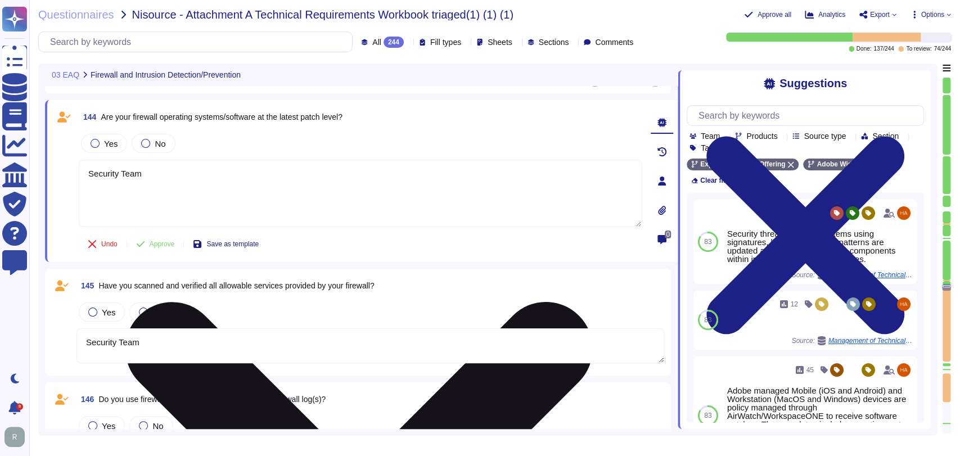
click at [107, 221] on textarea "Security Team" at bounding box center [360, 193] width 563 height 67
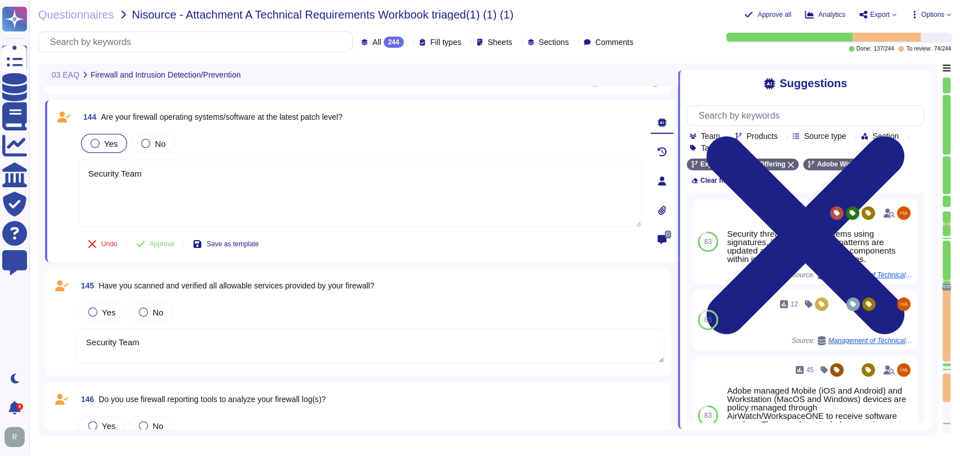
click at [103, 147] on div "Yes" at bounding box center [104, 143] width 46 height 19
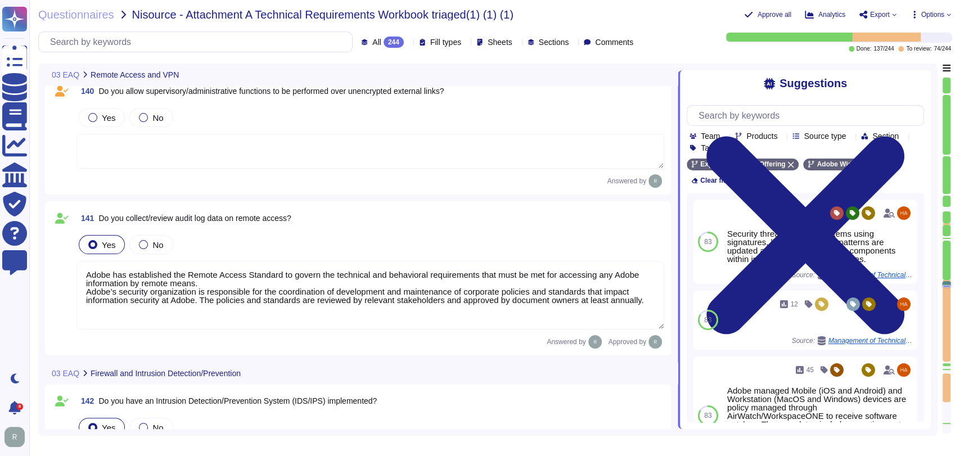
type textarea "Secure remote access to Adobe-operated networks uses 128-bit encryption or high…"
type textarea "Adobe has established the Remote Access Standard to govern the technical and be…"
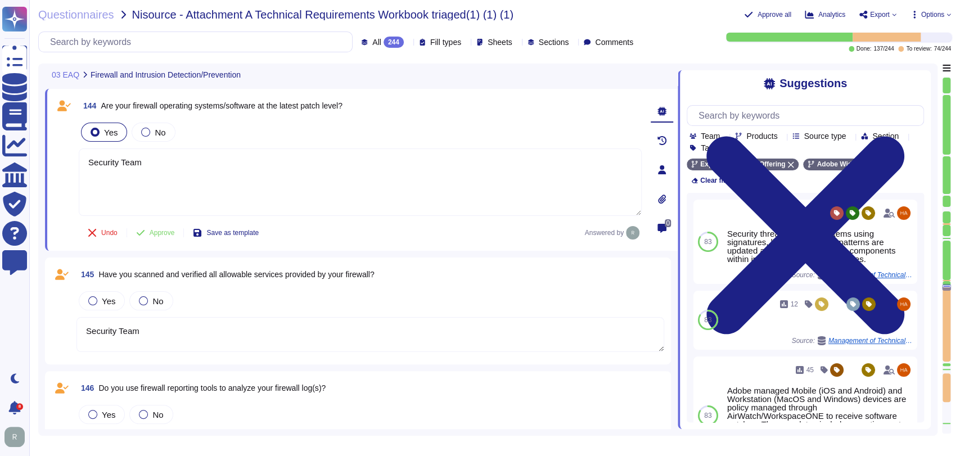
type textarea "Security Team"
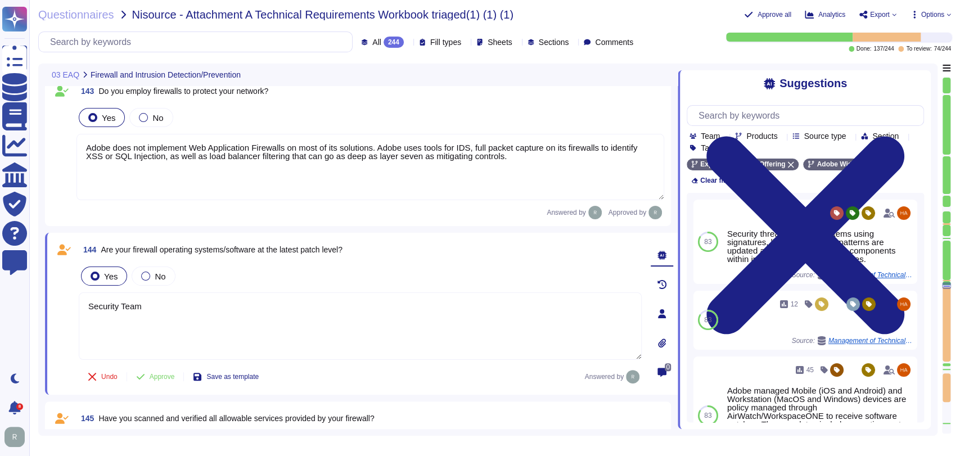
scroll to position [13468, 0]
click at [219, 183] on textarea "Adobe does not implement Web Application Firewalls on most of its solutions. Ad…" at bounding box center [369, 167] width 587 height 66
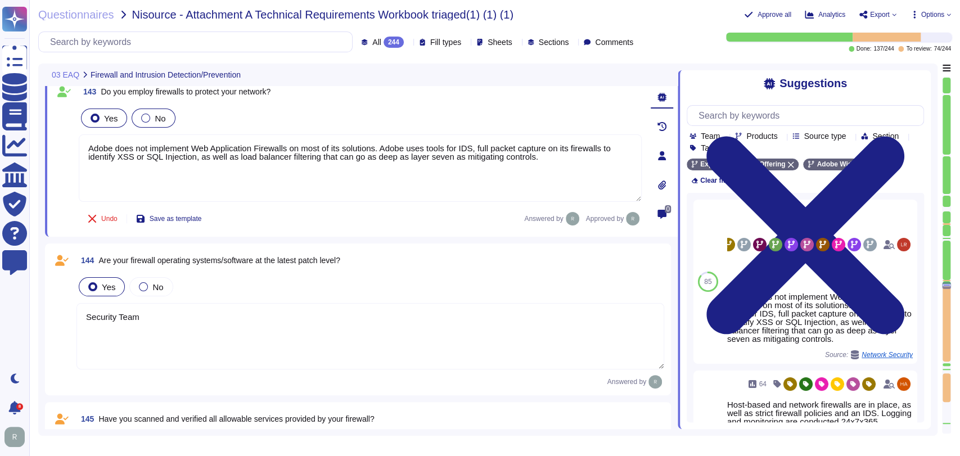
click at [165, 119] on div "No" at bounding box center [153, 117] width 43 height 19
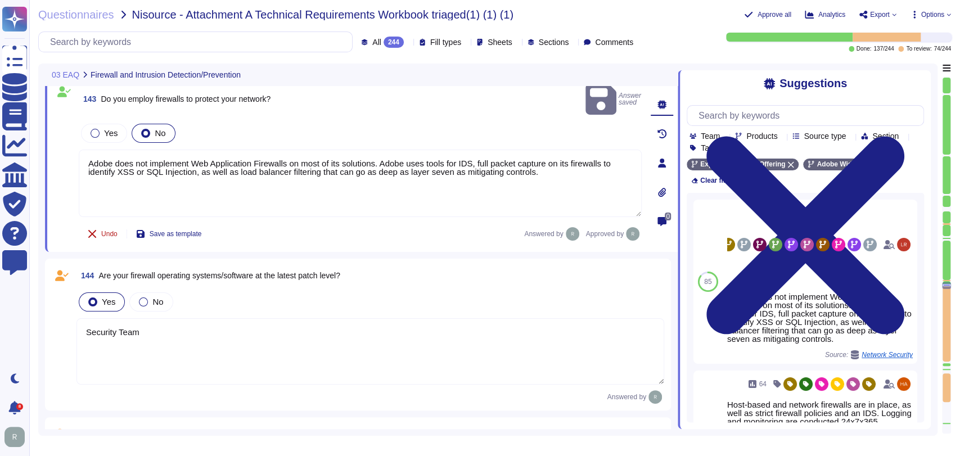
click at [94, 229] on icon at bounding box center [92, 233] width 9 height 9
click at [96, 229] on icon at bounding box center [92, 233] width 9 height 9
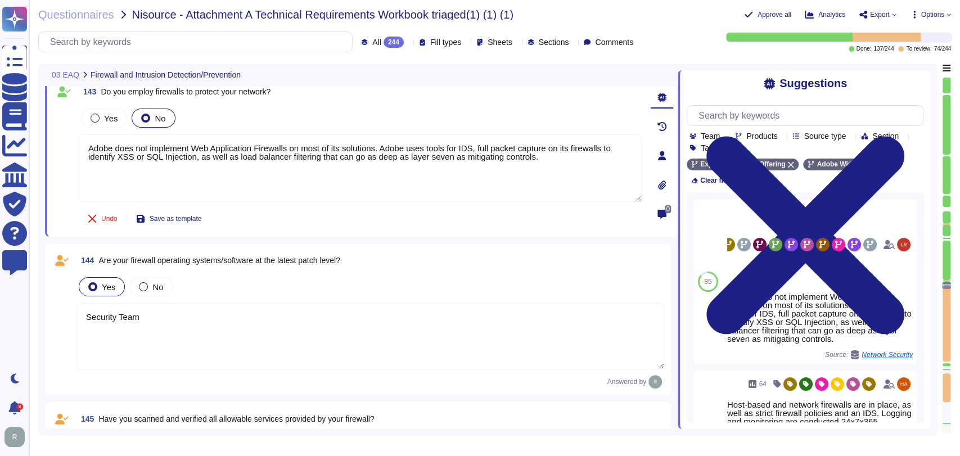
click at [331, 120] on div "Yes No" at bounding box center [360, 118] width 563 height 24
click at [168, 120] on div "No" at bounding box center [153, 117] width 43 height 19
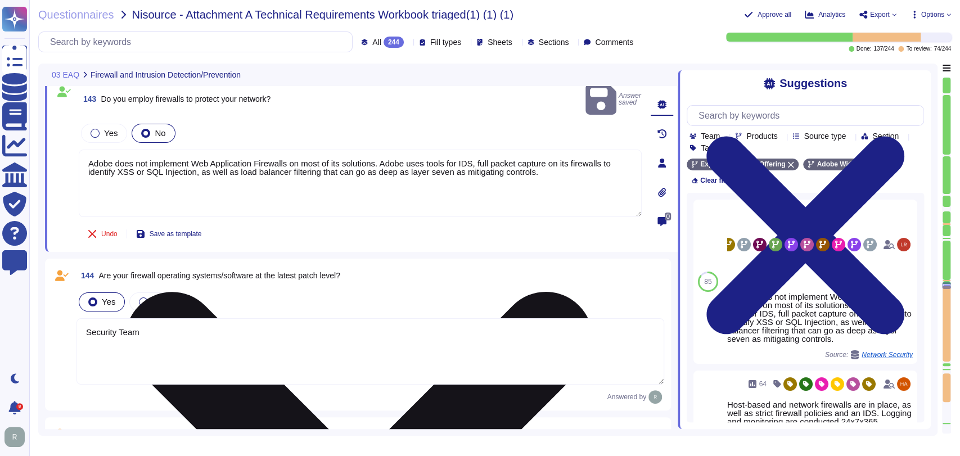
click at [192, 177] on textarea "Adobe does not implement Web Application Firewalls on most of its solutions. Ad…" at bounding box center [360, 183] width 563 height 67
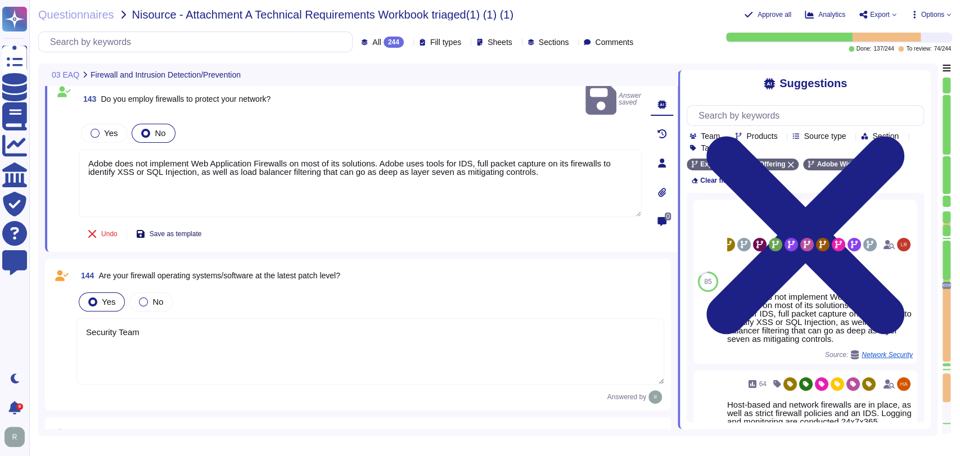
click at [159, 230] on span "Save as template" at bounding box center [176, 233] width 52 height 7
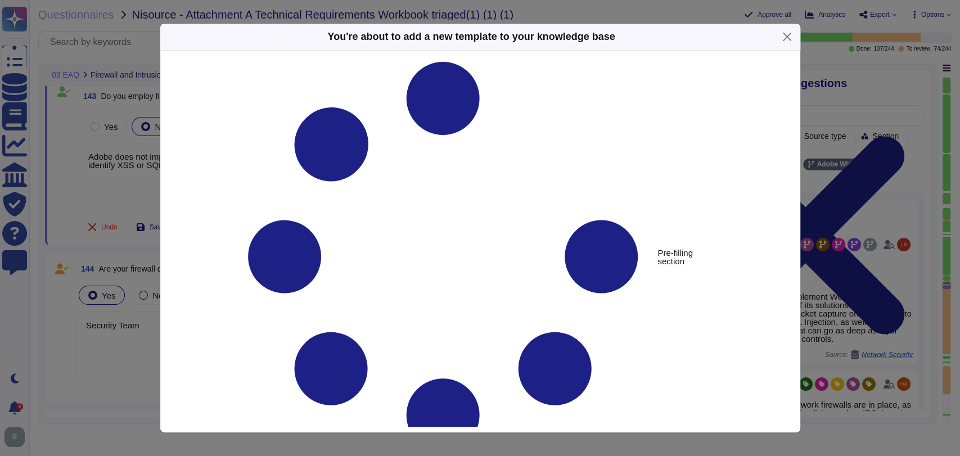
type textarea "Do you employ firewalls to protect your network?"
type textarea "Adobe does not implement Web Application Firewalls on most of its solutions. Ad…"
click at [784, 38] on button "Close" at bounding box center [786, 36] width 17 height 17
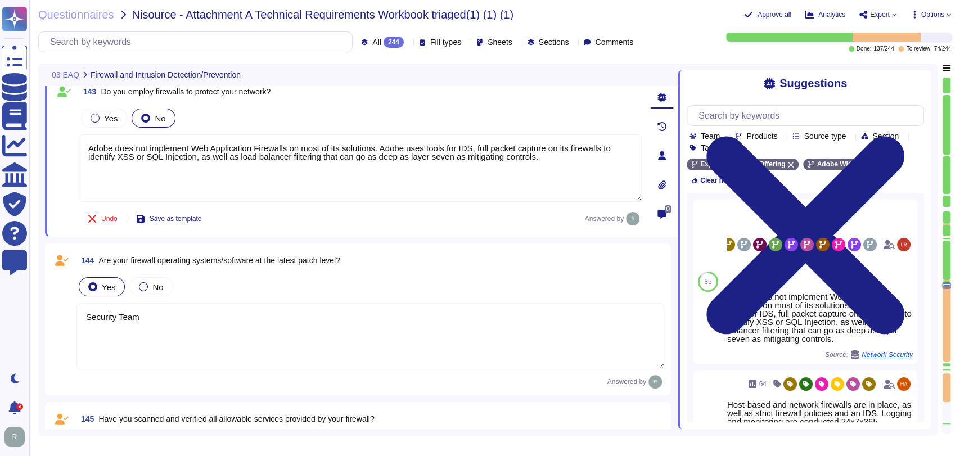
click at [371, 233] on div "143 Do you employ firewalls to protect your network? Yes No Adobe does not impl…" at bounding box center [361, 156] width 632 height 162
click at [395, 222] on div "Undo Save as template Answered by" at bounding box center [360, 218] width 563 height 22
click at [410, 281] on div "Yes No" at bounding box center [369, 287] width 587 height 24
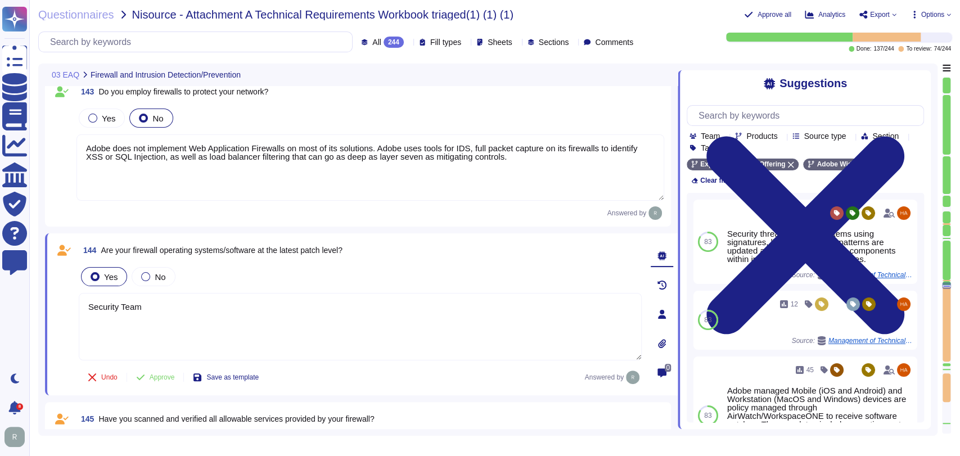
click at [272, 333] on textarea "Security Team" at bounding box center [360, 326] width 563 height 67
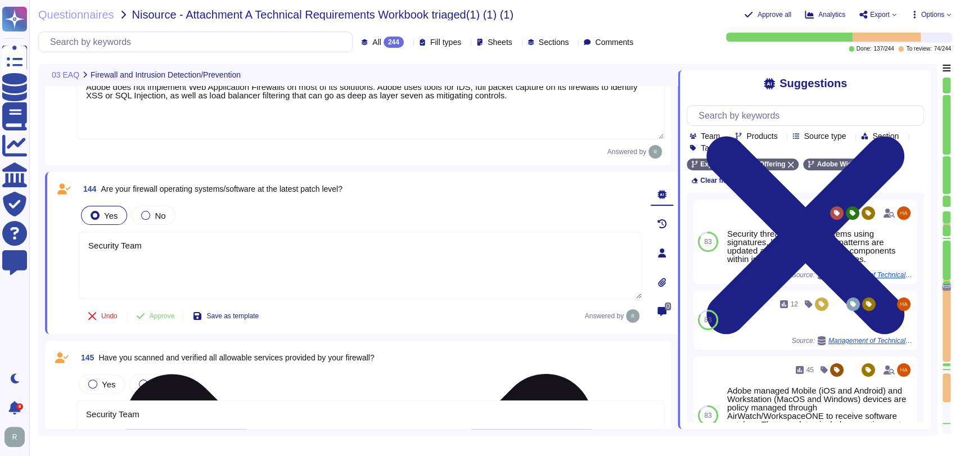
scroll to position [13530, 0]
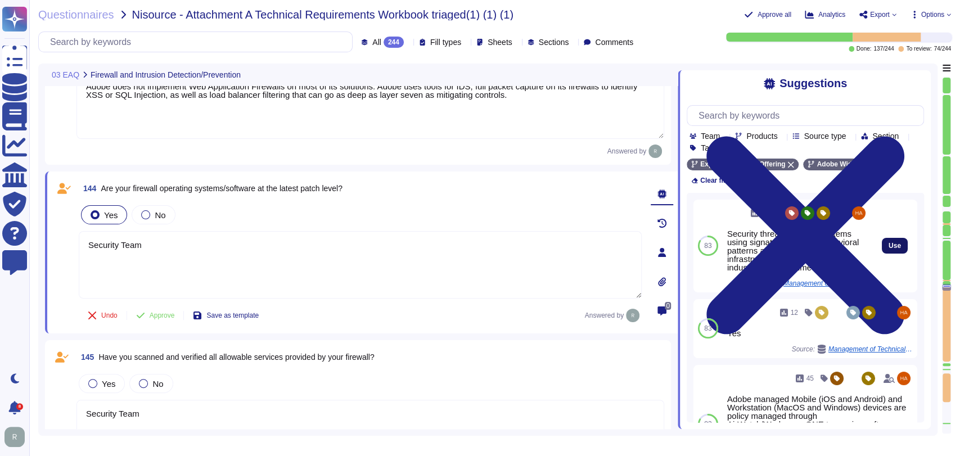
click at [888, 242] on span "Use" at bounding box center [894, 245] width 12 height 7
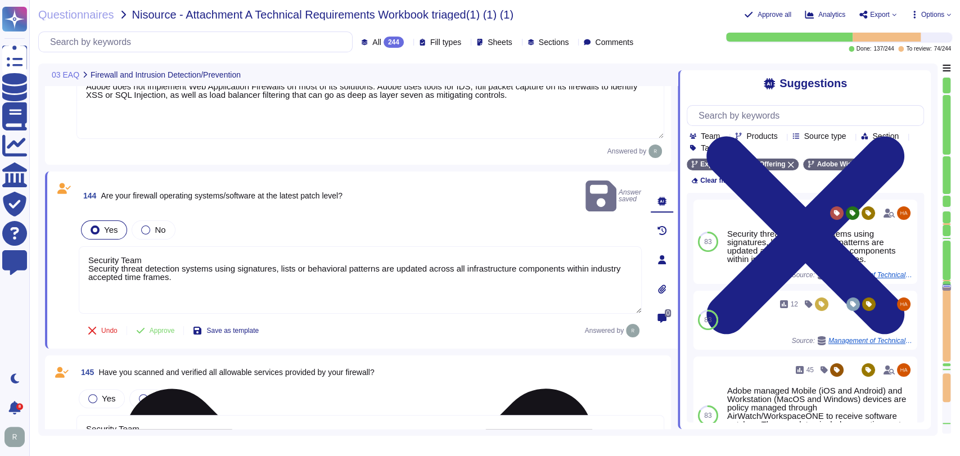
drag, startPoint x: 89, startPoint y: 251, endPoint x: 87, endPoint y: 242, distance: 10.0
click at [87, 246] on textarea "Security Team Security threat detection systems using signatures, lists or beha…" at bounding box center [360, 279] width 563 height 67
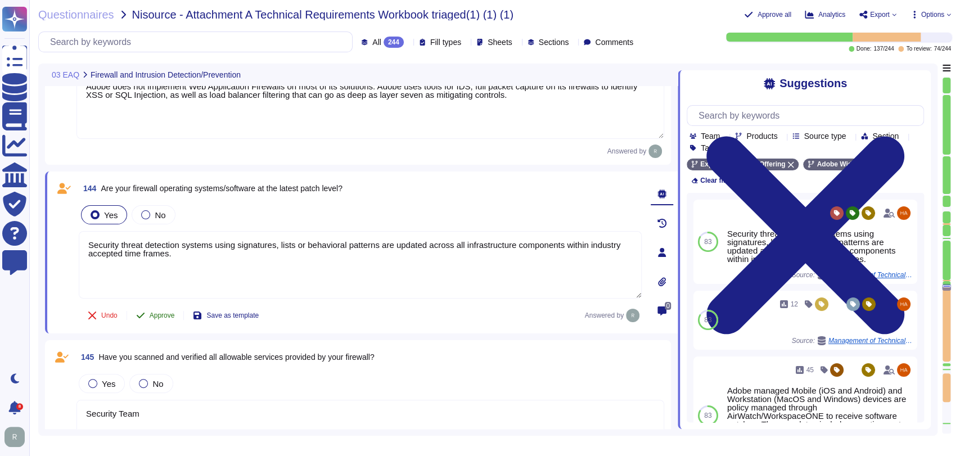
click at [160, 318] on button "Approve" at bounding box center [155, 315] width 57 height 22
type textarea "Security threat detection systems using signatures, lists or behavioral pattern…"
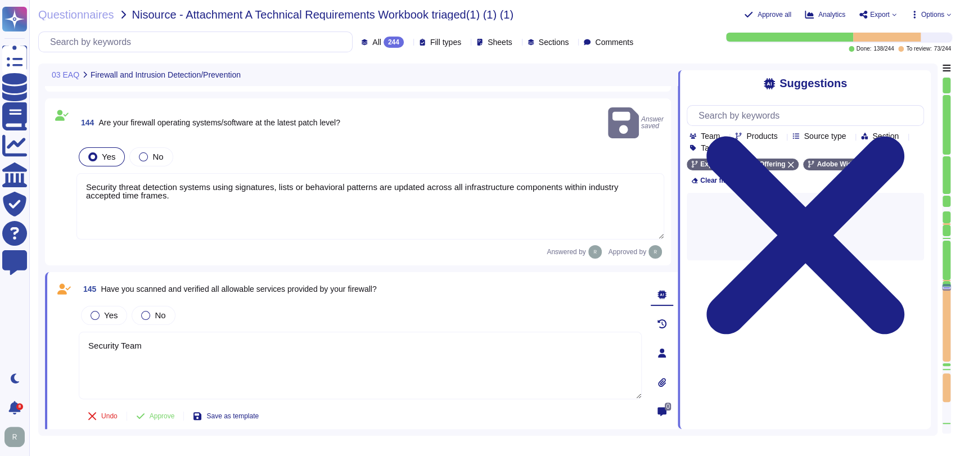
type textarea "Security Team"
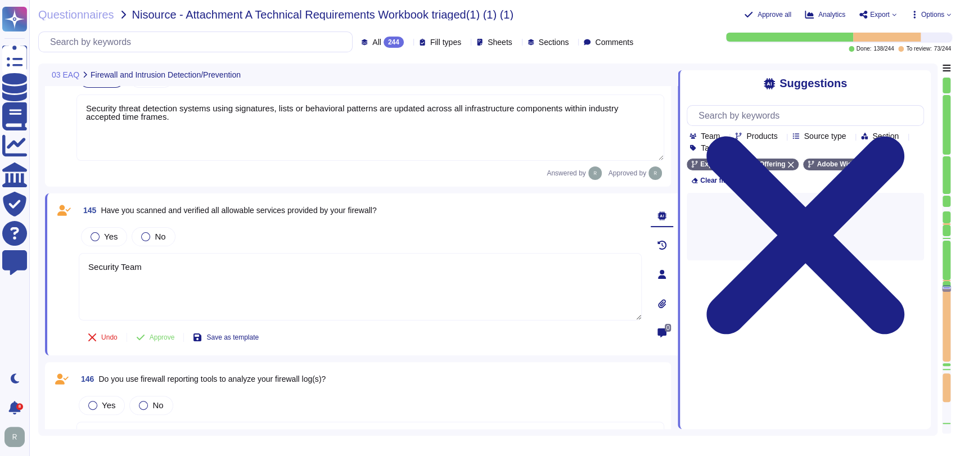
type textarea "Network based Intrusion Detection and/or Intrusion Prevention is in use and mon…"
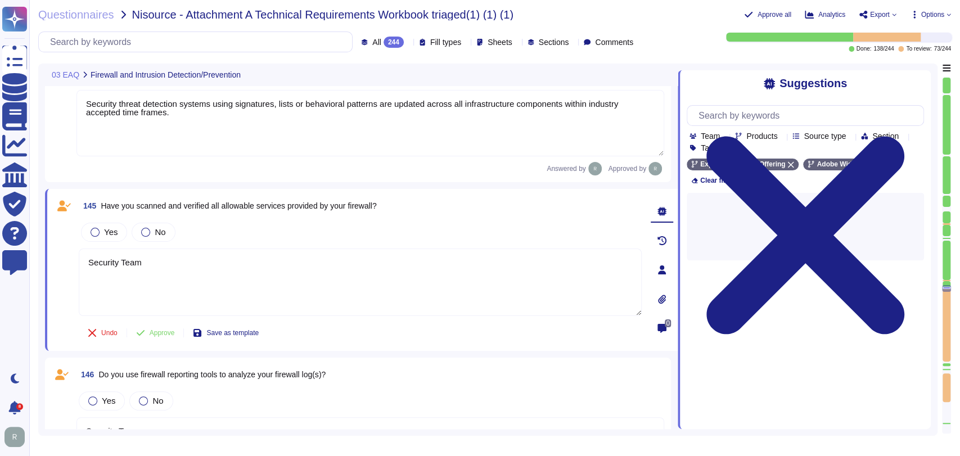
type textarea "Security Team"
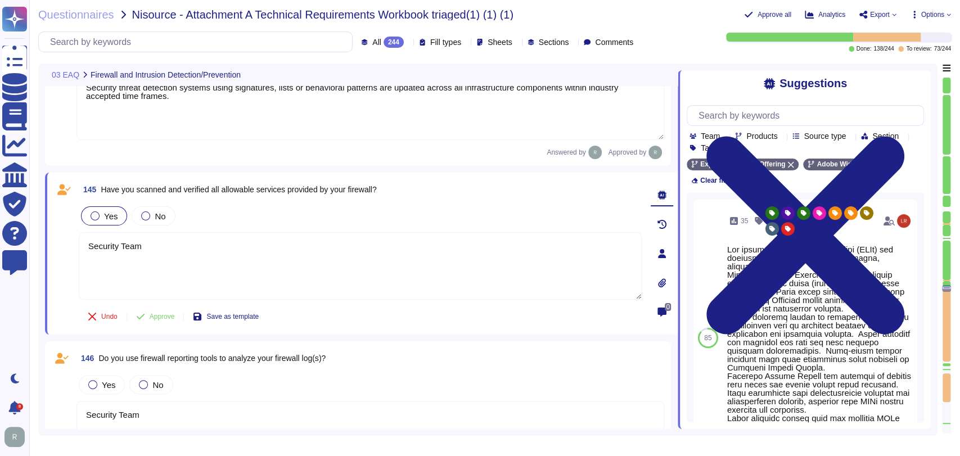
click at [115, 213] on span "Yes" at bounding box center [110, 216] width 13 height 10
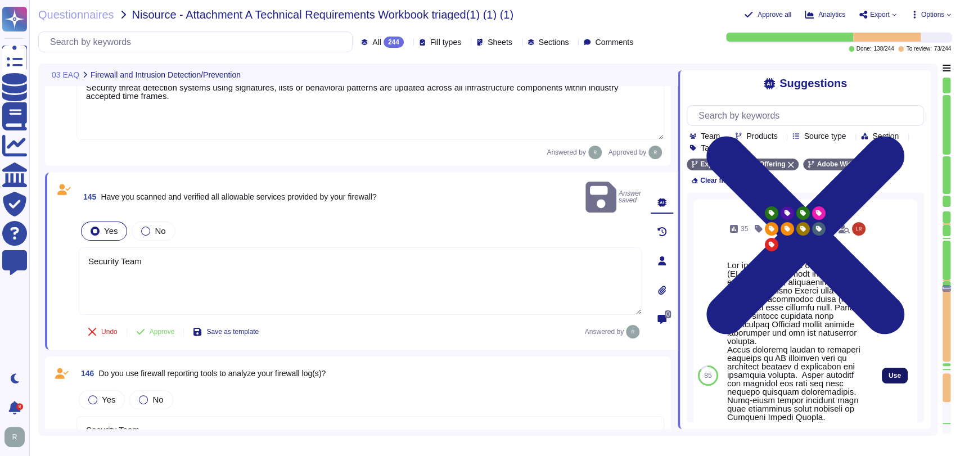
click at [888, 372] on span "Use" at bounding box center [894, 375] width 12 height 7
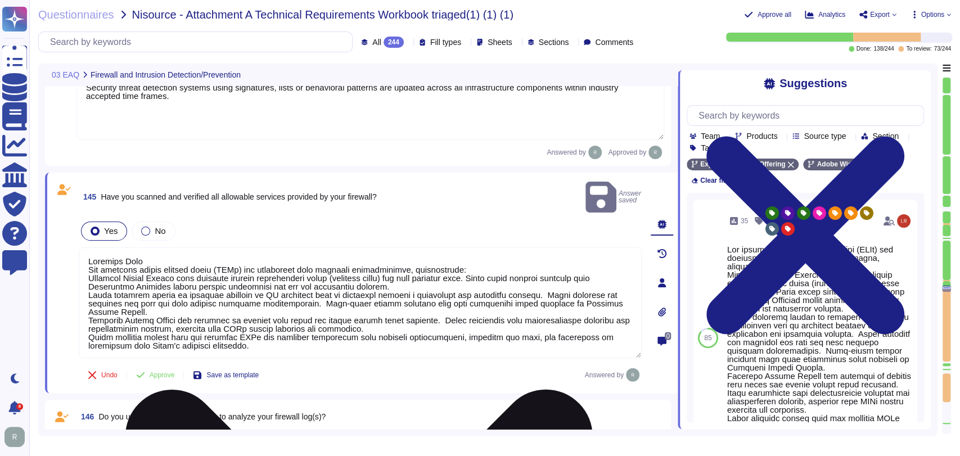
click at [91, 251] on textarea at bounding box center [360, 302] width 563 height 111
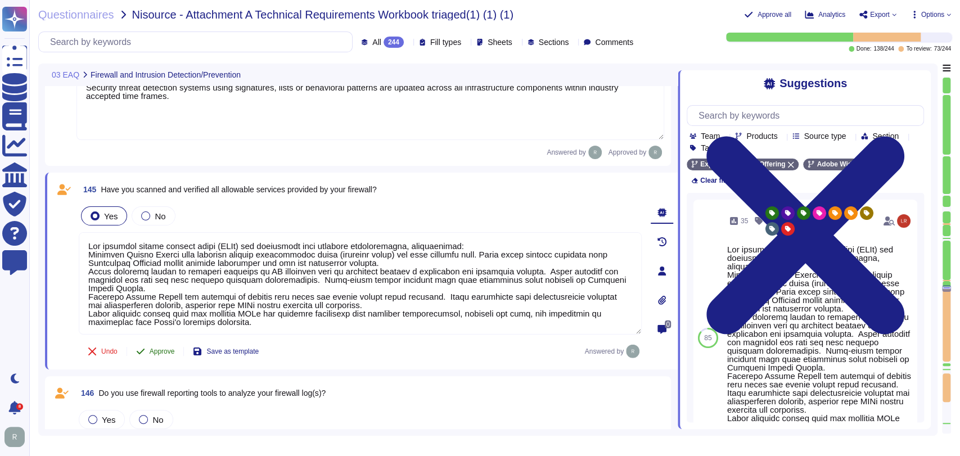
click at [160, 348] on span "Approve" at bounding box center [162, 351] width 25 height 7
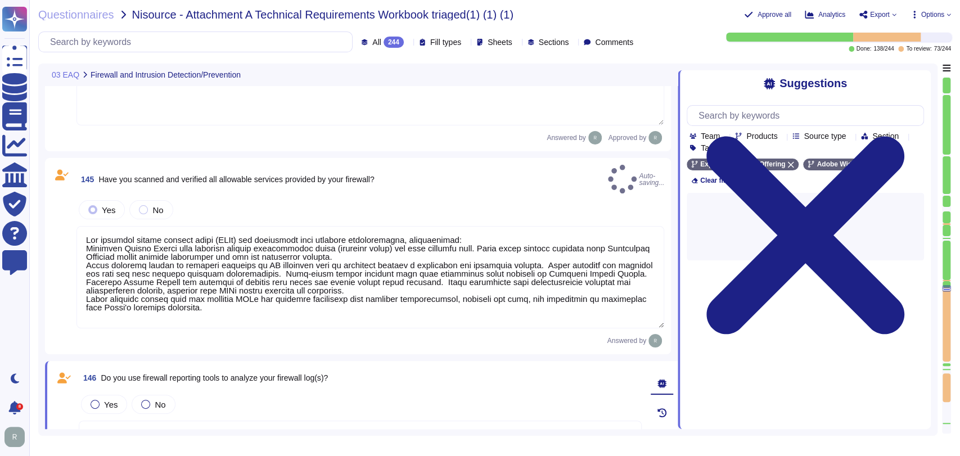
type textarea "Lor ipsumdol sitame consect adipi (ELIt) sed doeiusmodt inci utlabore etdolorem…"
type textarea "Security Team"
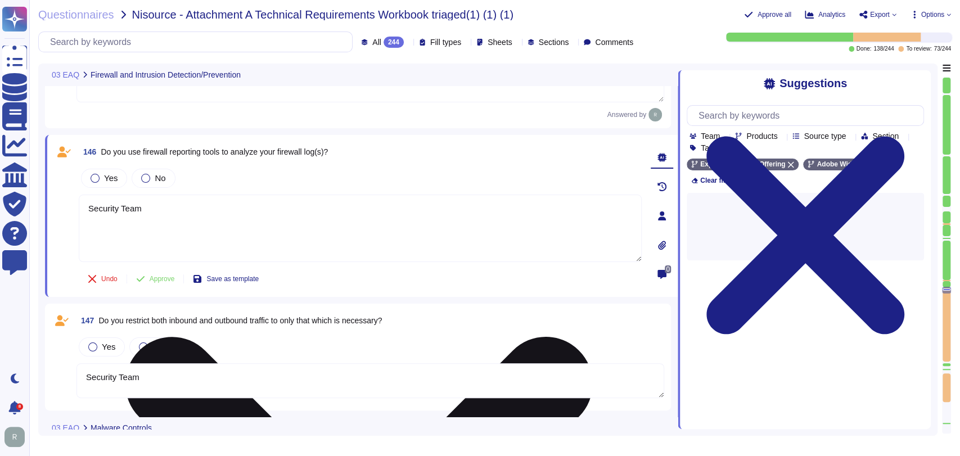
scroll to position [13908, 0]
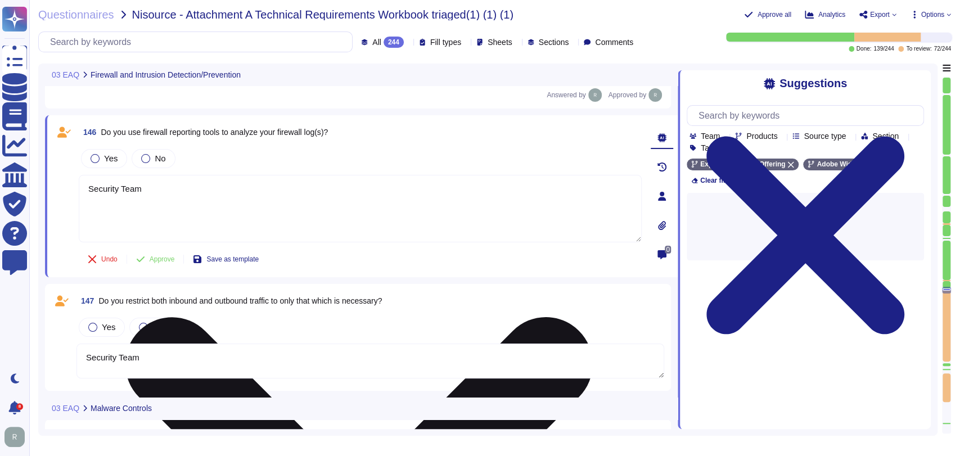
click at [189, 182] on textarea "Security Team" at bounding box center [360, 208] width 563 height 67
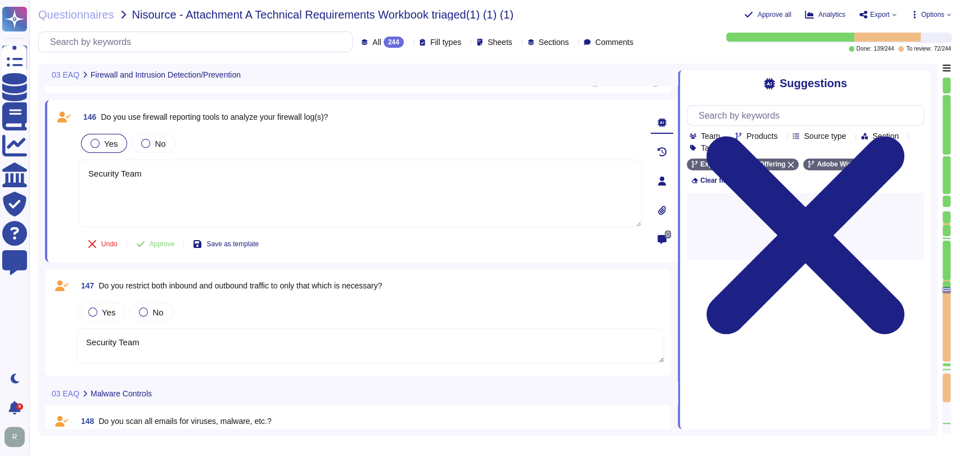
click at [98, 143] on div at bounding box center [95, 143] width 9 height 9
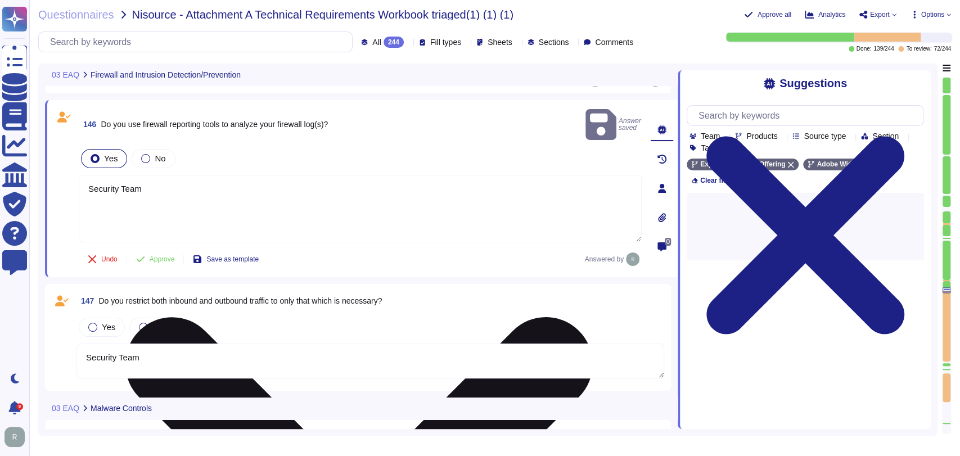
click at [220, 179] on textarea "Security Team" at bounding box center [360, 208] width 563 height 67
click at [220, 178] on textarea "Security Team" at bounding box center [360, 208] width 563 height 67
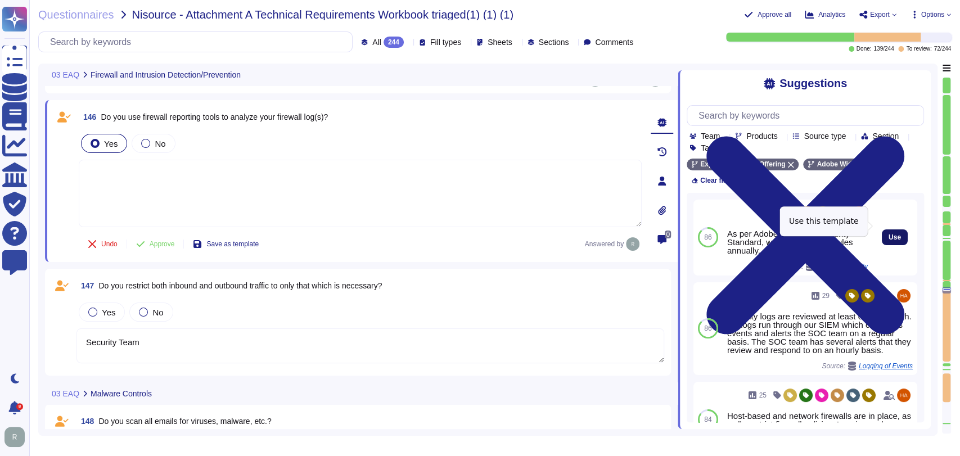
click at [890, 234] on span "Use" at bounding box center [894, 237] width 12 height 7
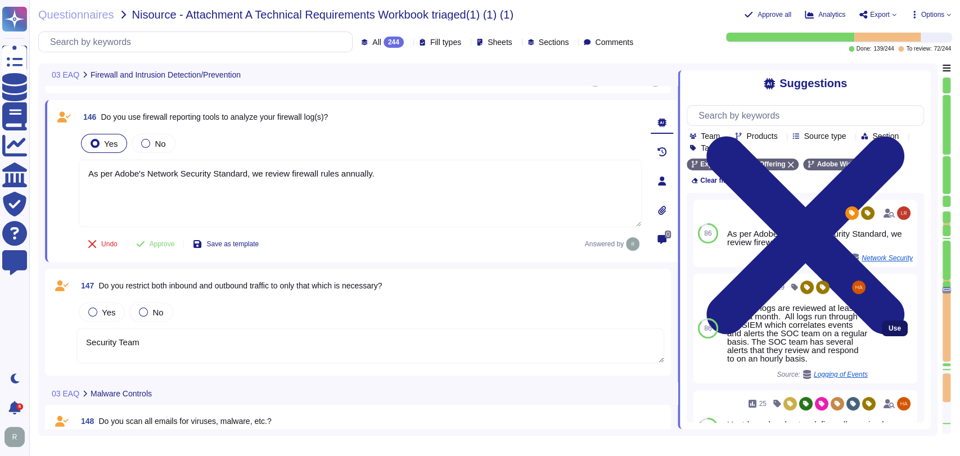
click at [881, 320] on button "Use" at bounding box center [894, 328] width 26 height 16
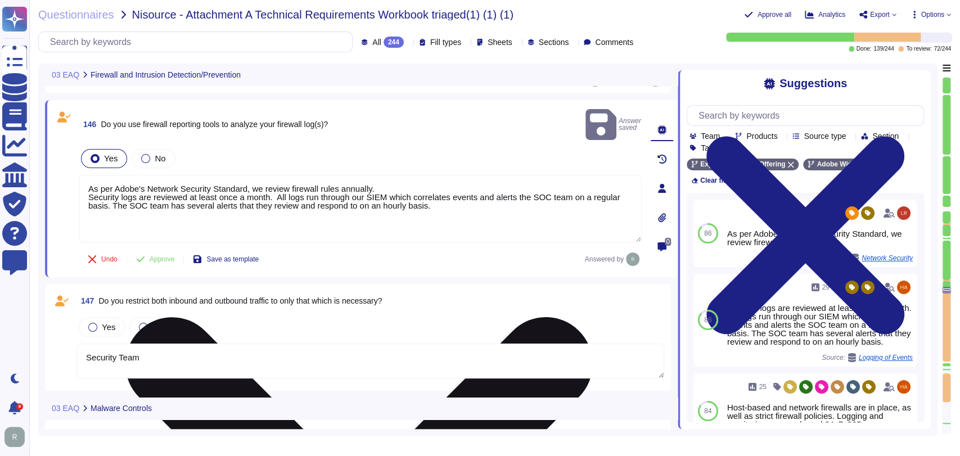
drag, startPoint x: 85, startPoint y: 177, endPoint x: 81, endPoint y: 168, distance: 10.3
click at [81, 175] on textarea "As per Adobe's Network Security Standard, we review firewall rules annually. Se…" at bounding box center [360, 208] width 563 height 67
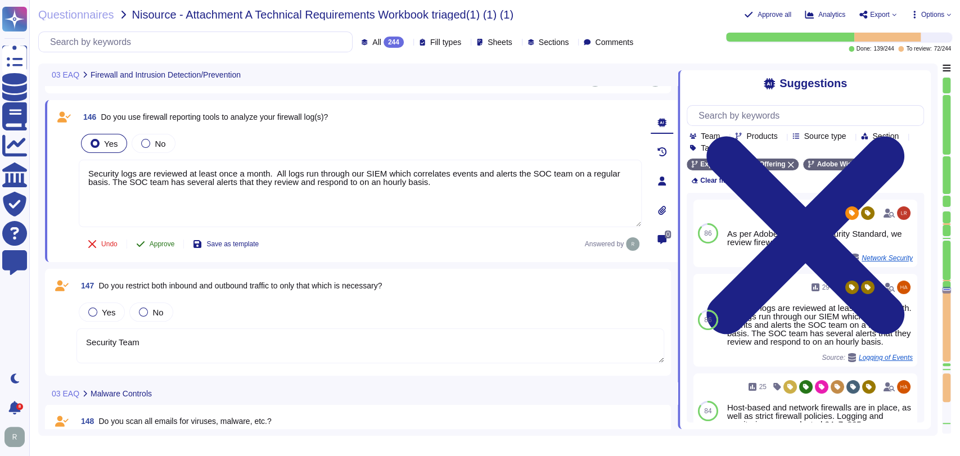
click at [162, 241] on span "Approve" at bounding box center [162, 244] width 25 height 7
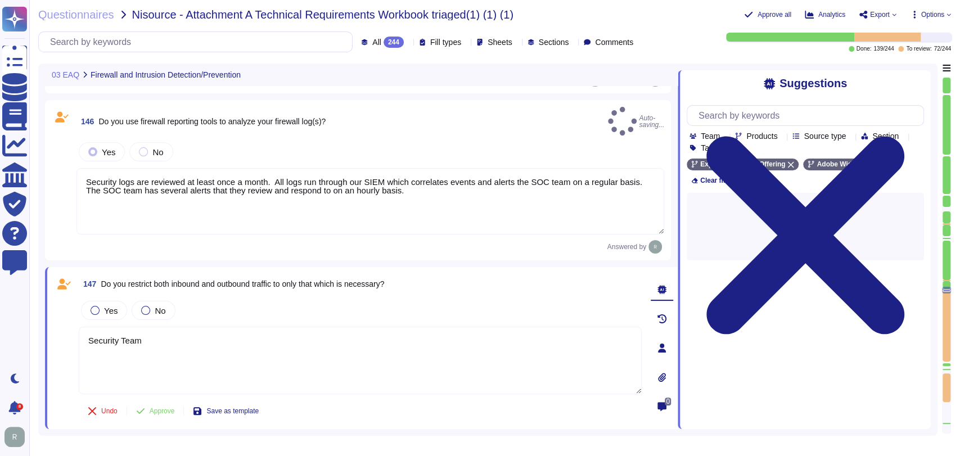
type textarea "Security logs are reviewed at least once a month. All logs run through our SIEM…"
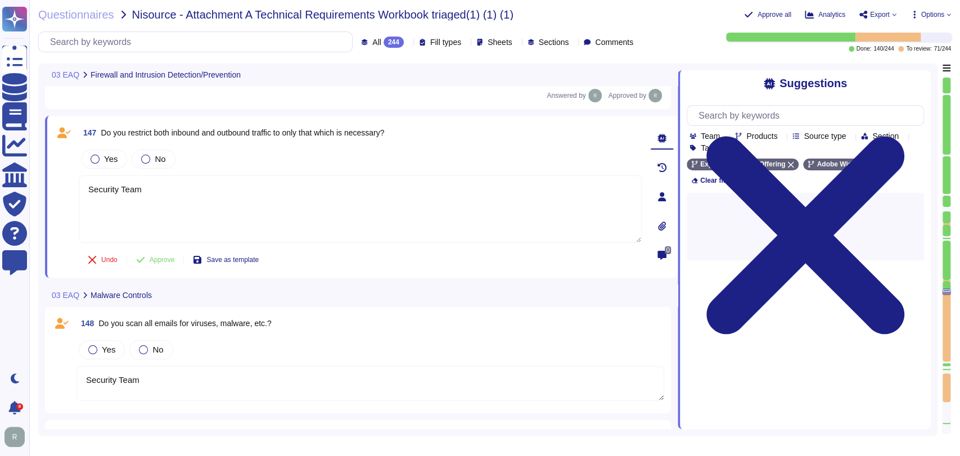
type textarea "Security Team"
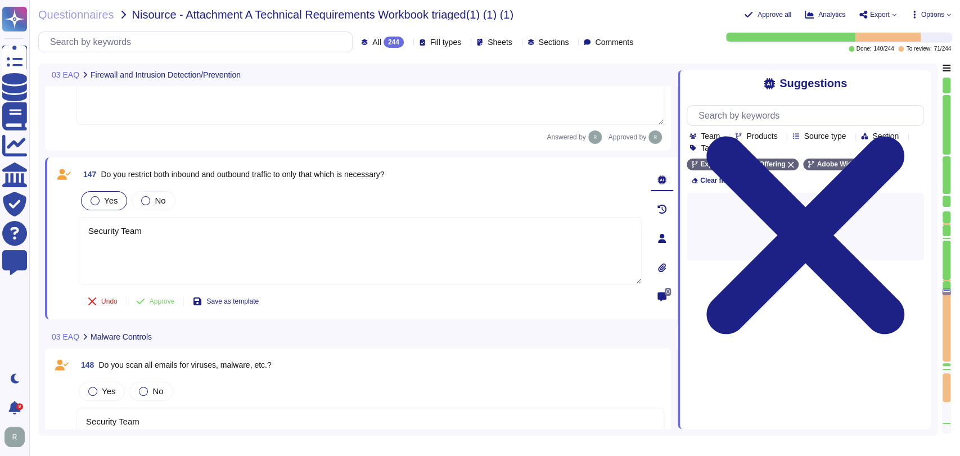
click at [98, 213] on div "Yes No Security Team" at bounding box center [360, 237] width 563 height 97
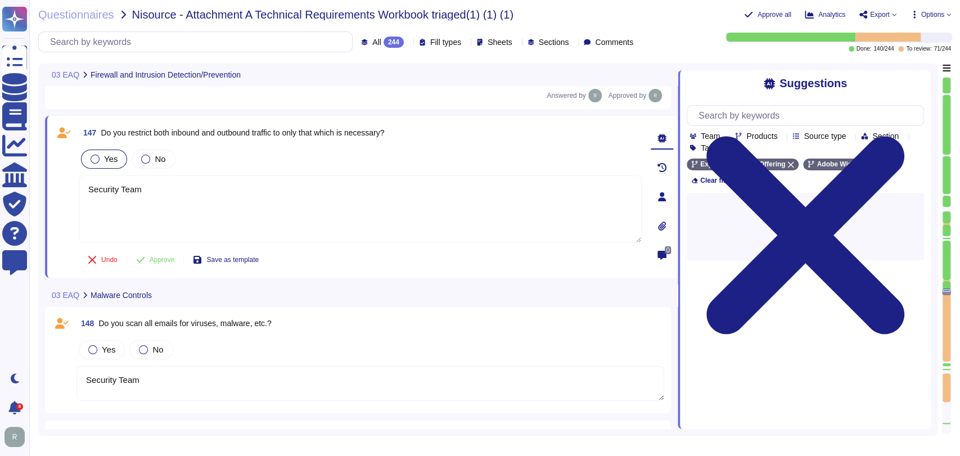
click at [96, 150] on div "Yes" at bounding box center [104, 159] width 46 height 19
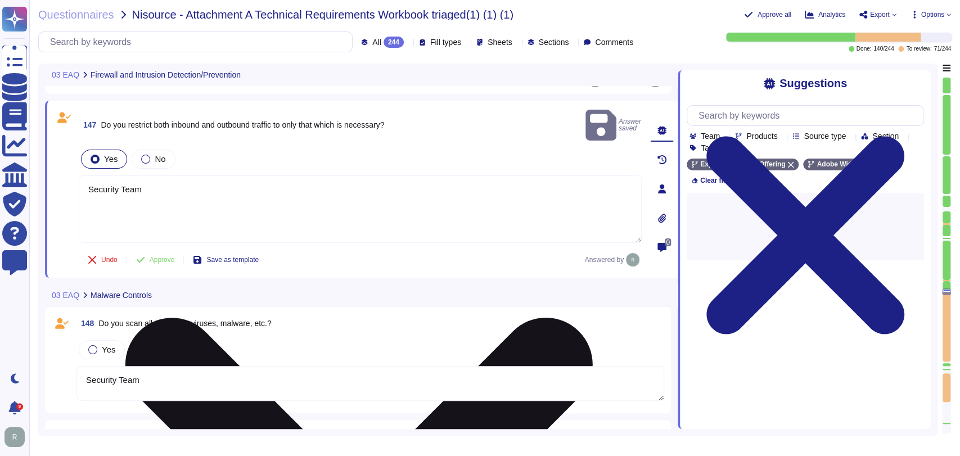
click at [155, 175] on textarea "Security Team" at bounding box center [360, 208] width 563 height 67
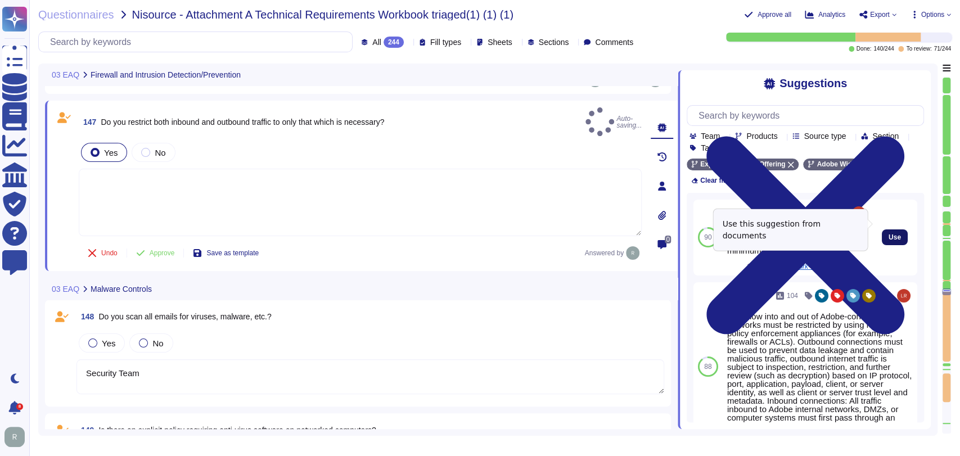
click at [890, 229] on button "Use" at bounding box center [894, 237] width 26 height 16
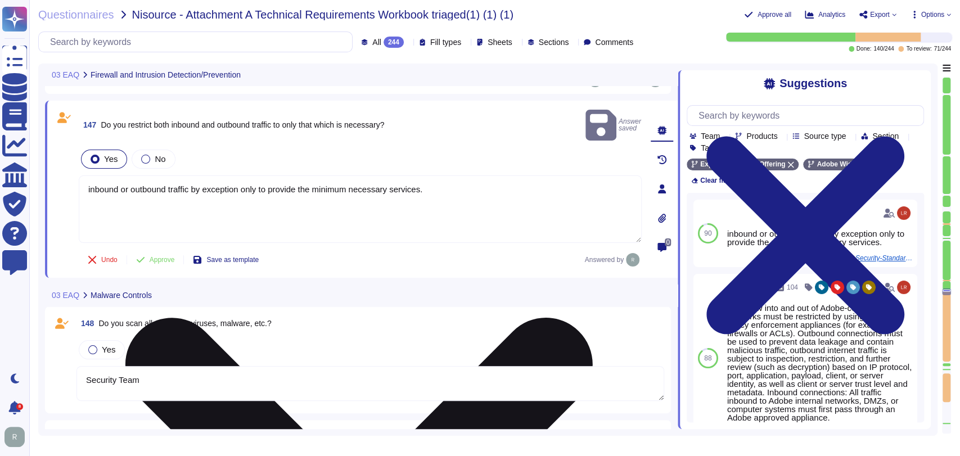
click at [93, 175] on textarea "inbound or outbound traffic by exception only to provide the minimum necessary …" at bounding box center [360, 208] width 563 height 67
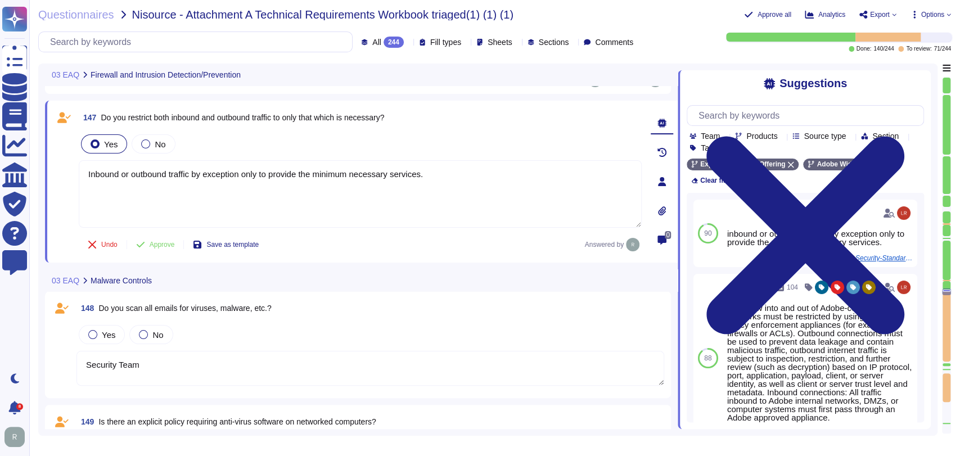
click at [164, 237] on button "Approve" at bounding box center [155, 244] width 57 height 22
type textarea "Inbound or outbound traffic by exception only to provide the minimum necessary …"
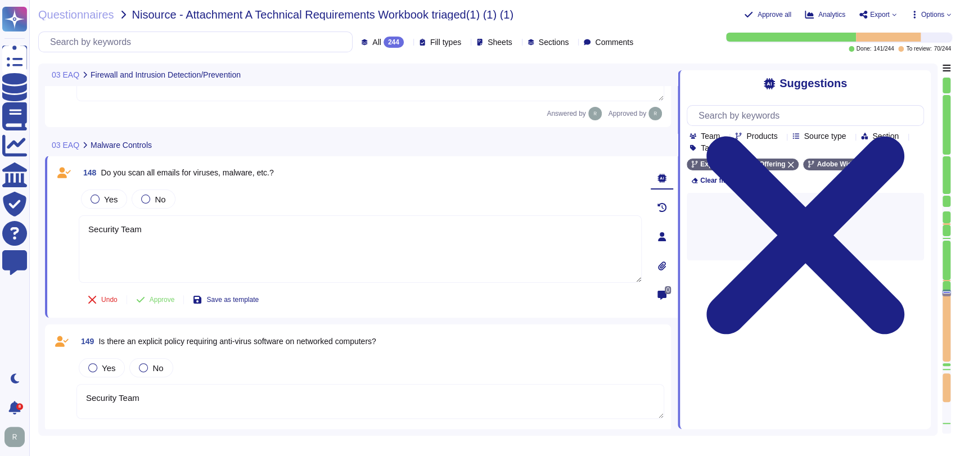
type textarea "Lor ipsumdol sitame consect adipi (ELIt) sed doeiusmodt inci utlabore etdolorem…"
type textarea "Security logs are reviewed at least once a month. All logs run through our SIEM…"
type textarea "Inbound or outbound traffic by exception only to provide the minimum necessary …"
type textarea "Security Team"
click at [114, 195] on span "Yes" at bounding box center [110, 199] width 13 height 10
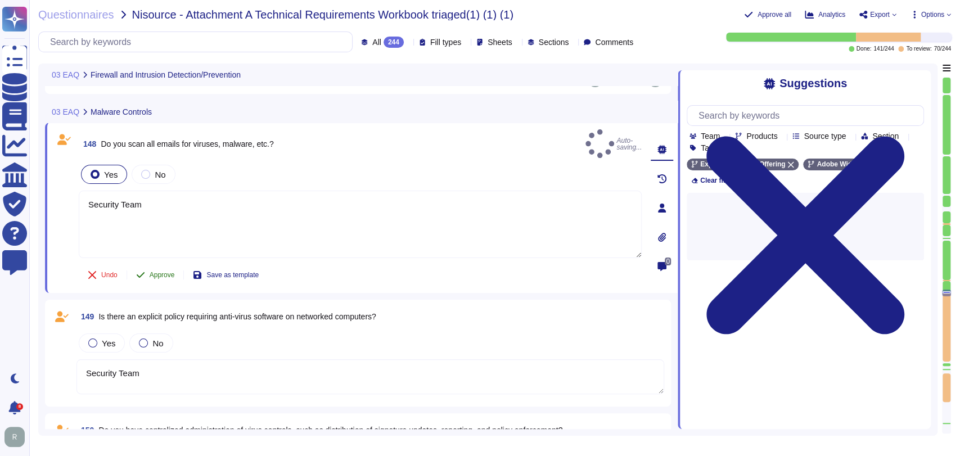
scroll to position [14169, 0]
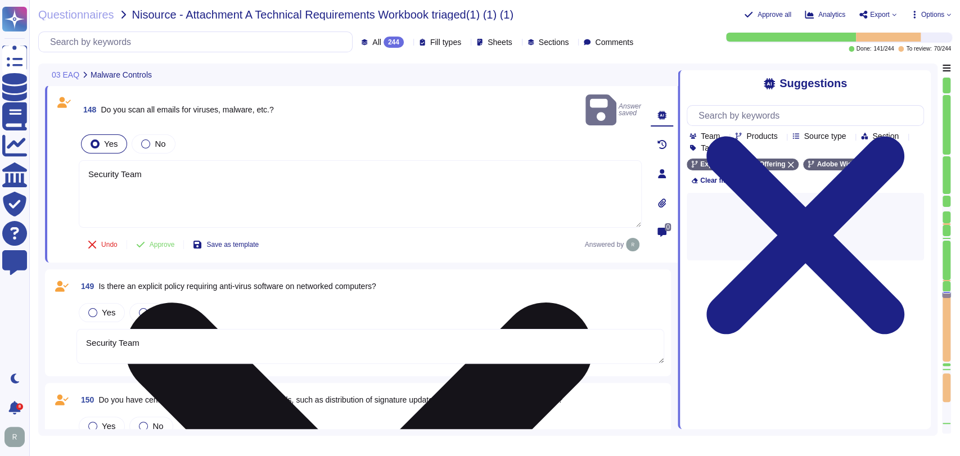
click at [183, 161] on textarea "Security Team" at bounding box center [360, 193] width 563 height 67
click at [184, 161] on textarea "Security Team" at bounding box center [360, 193] width 563 height 67
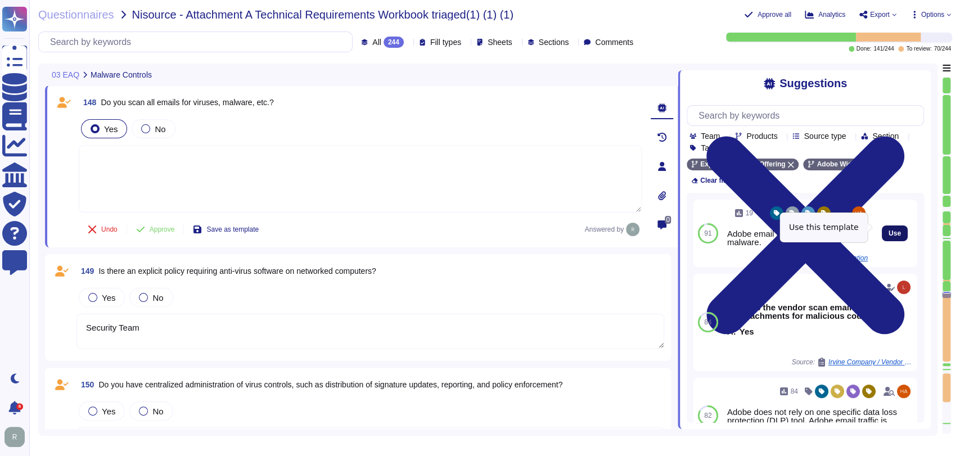
click at [891, 225] on button "Use" at bounding box center [894, 233] width 26 height 16
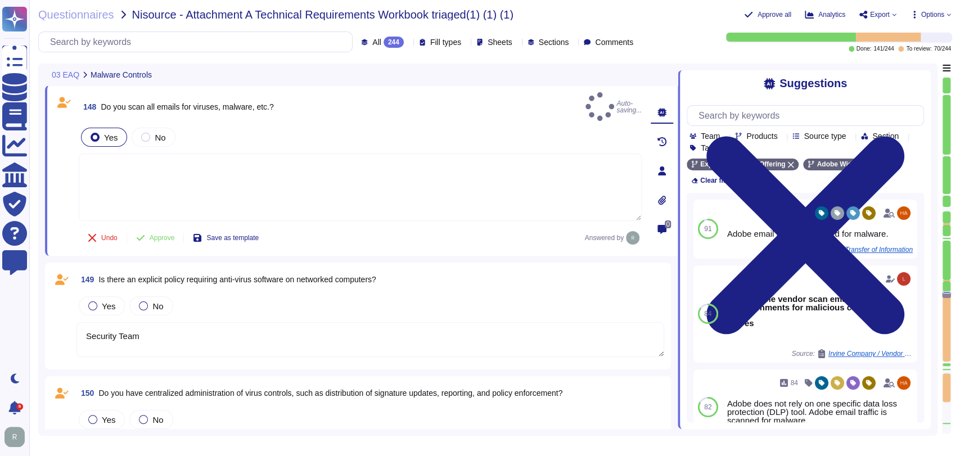
type textarea "Adobe email traffic is scanned for malware."
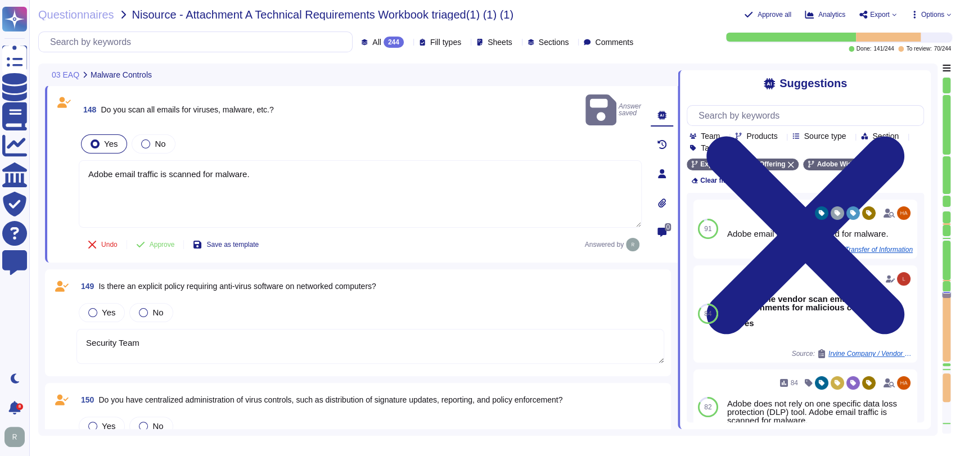
click at [167, 241] on span "Approve" at bounding box center [162, 244] width 25 height 7
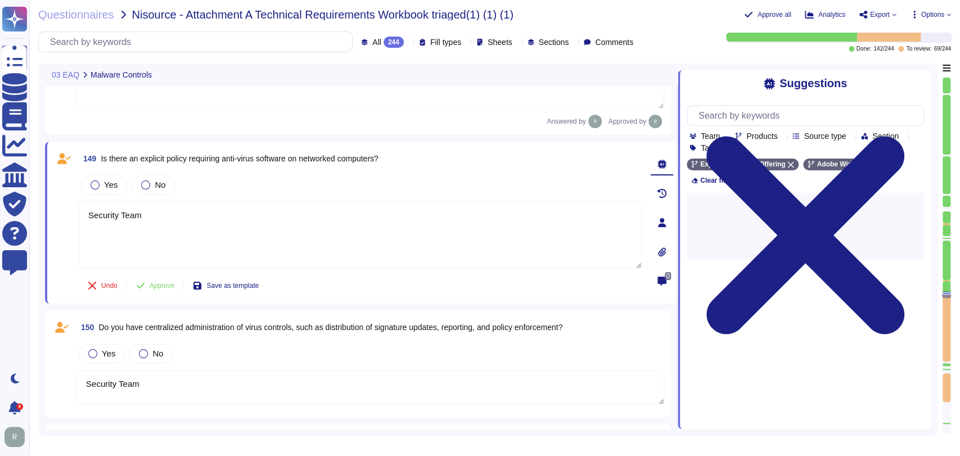
click at [105, 244] on div "149 Is there an explicit policy requiring anti‐virus software on networked comp…" at bounding box center [347, 222] width 587 height 148
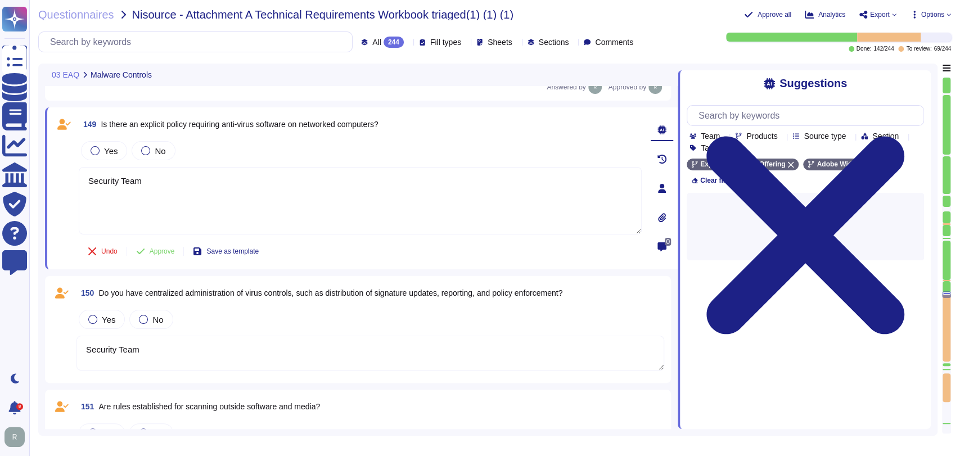
scroll to position [14320, 0]
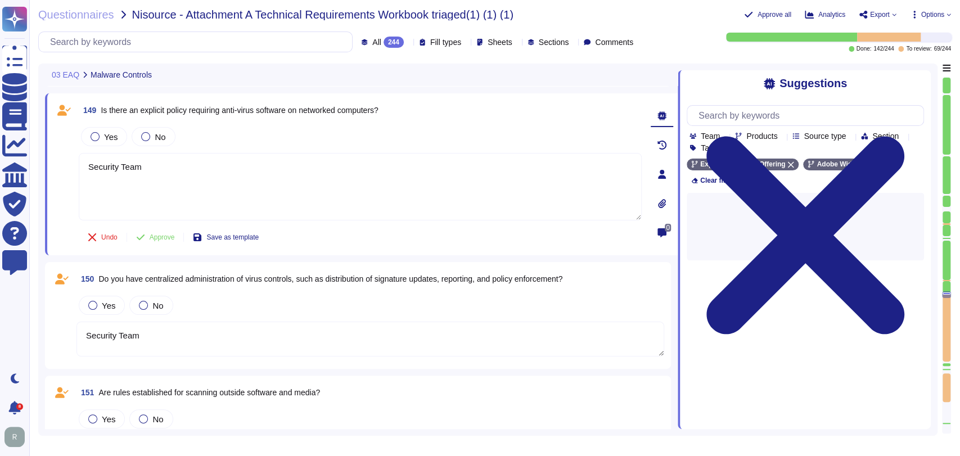
type textarea "Security Team"
click at [108, 132] on span "Yes" at bounding box center [110, 137] width 13 height 10
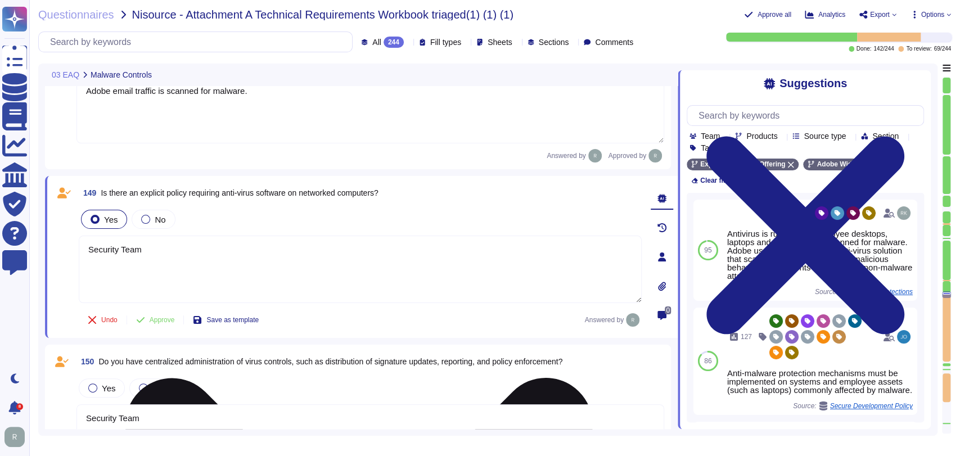
scroll to position [14237, 0]
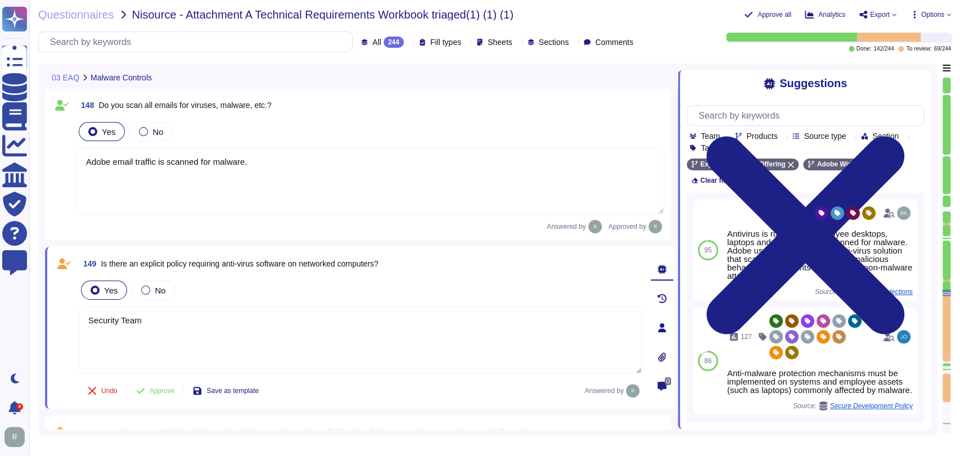
type textarea "Lor ipsumdol sitame consect adipi (ELIt) sed doeiusmodt inci utlabore etdolorem…"
type textarea "Security logs are reviewed at least once a month. All logs run through our SIEM…"
type textarea "Inbound or outbound traffic by exception only to provide the minimum necessary …"
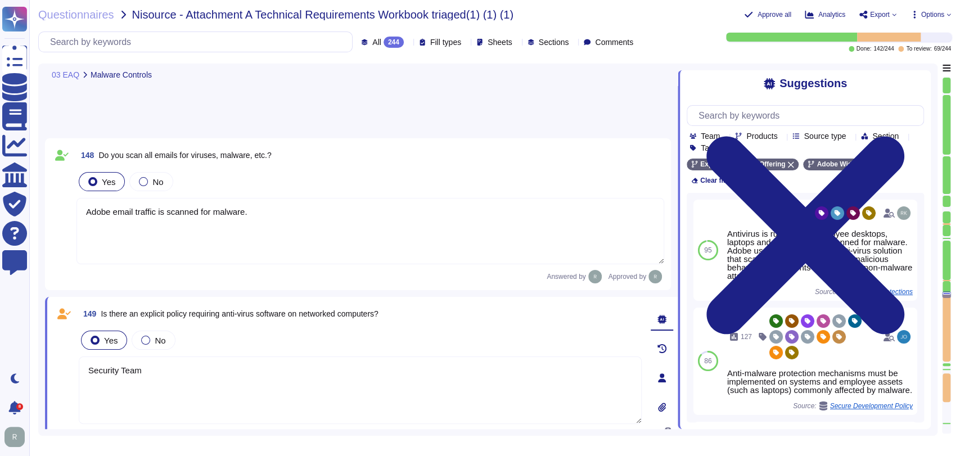
type textarea "Security Team"
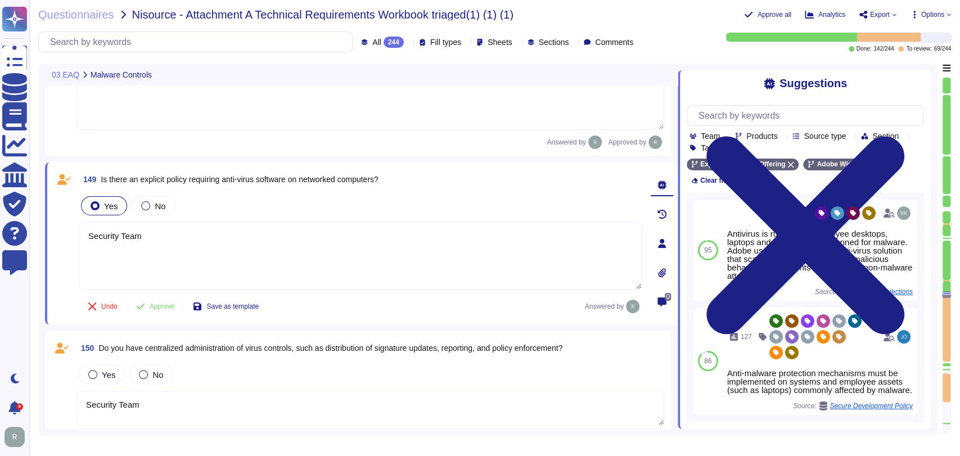
type textarea "Security Team"
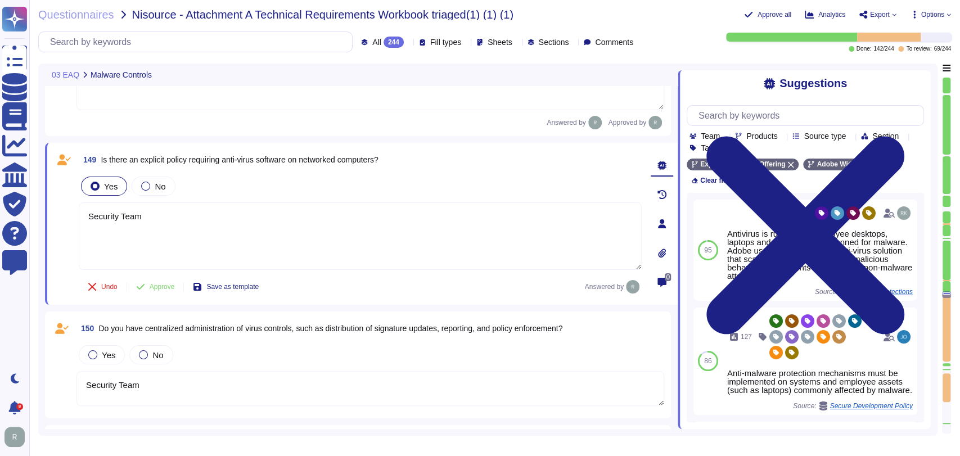
scroll to position [14271, 0]
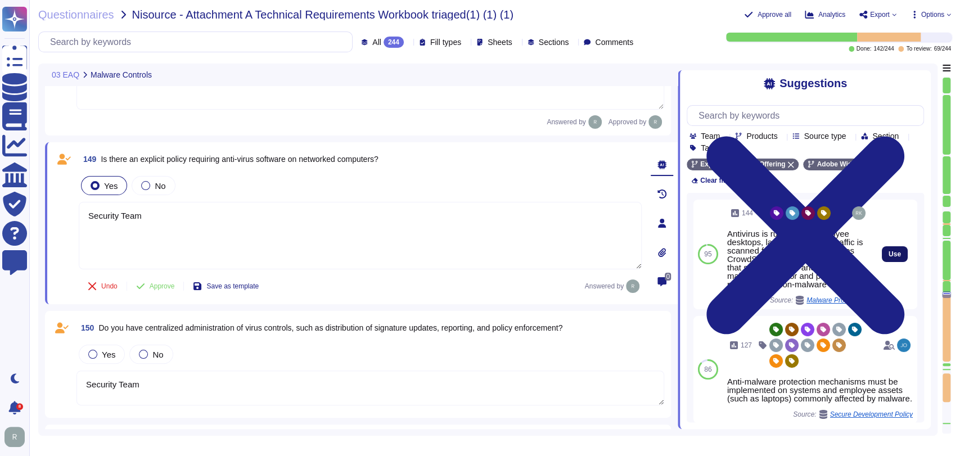
click at [888, 252] on span "Use" at bounding box center [894, 254] width 12 height 7
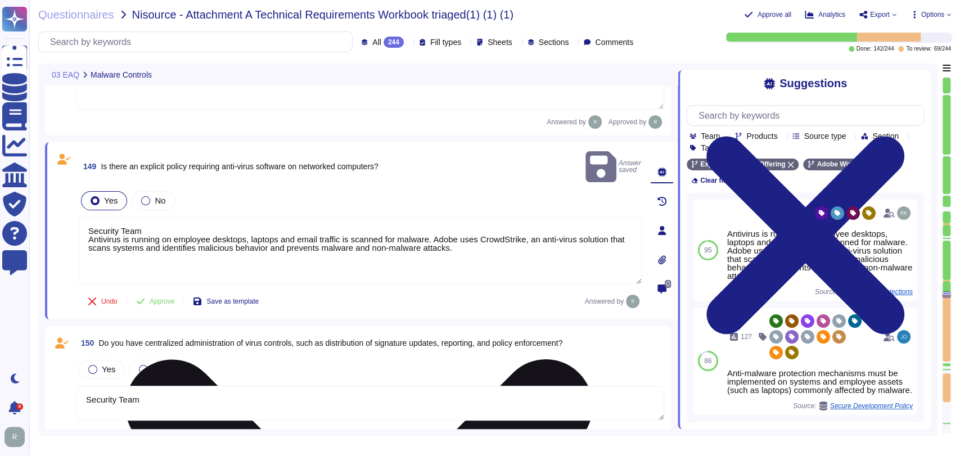
drag, startPoint x: 87, startPoint y: 221, endPoint x: 82, endPoint y: 211, distance: 11.1
click at [82, 217] on textarea "Security Team Antivirus is running on employee desktops, laptops and email traf…" at bounding box center [360, 250] width 563 height 67
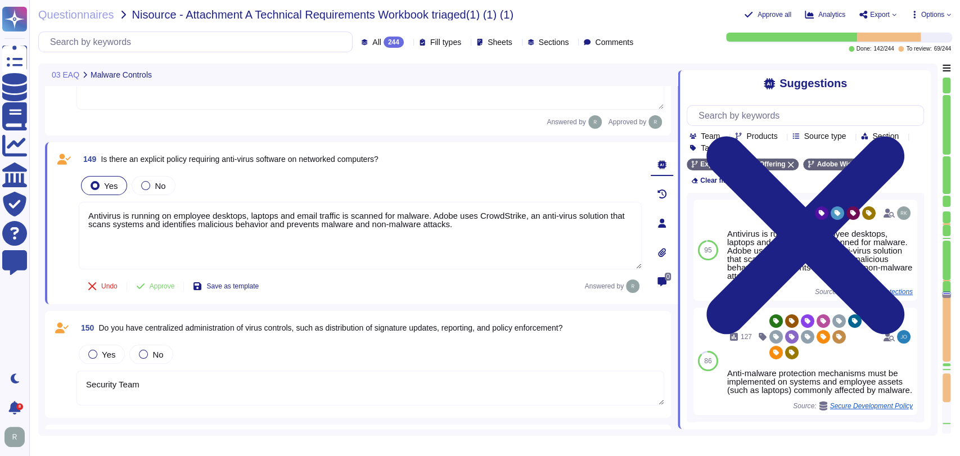
click at [161, 283] on span "Approve" at bounding box center [162, 286] width 25 height 7
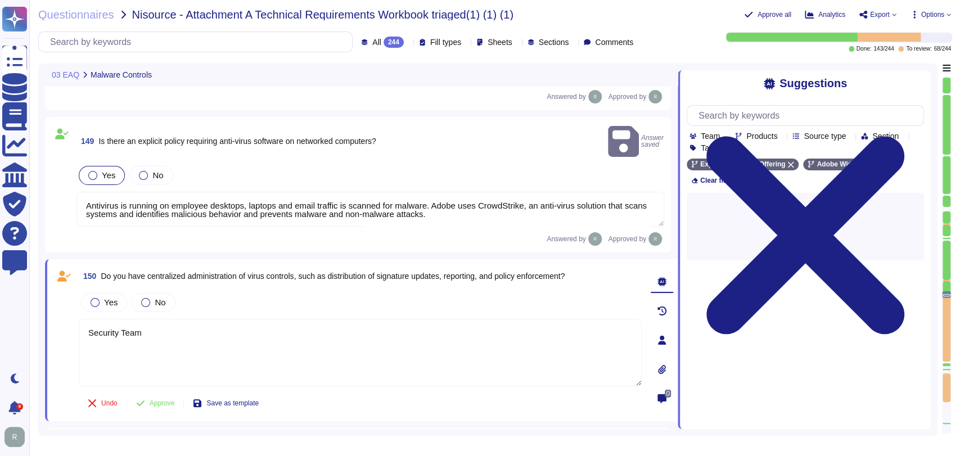
type textarea "Antivirus is running on employee desktops, laptops and email traffic is scanned…"
type textarea "Security Team"
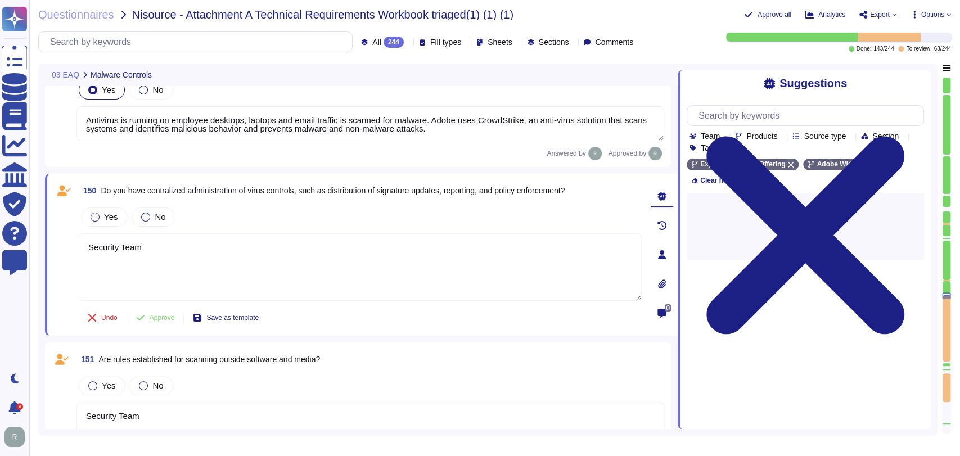
type textarea "Security Team"
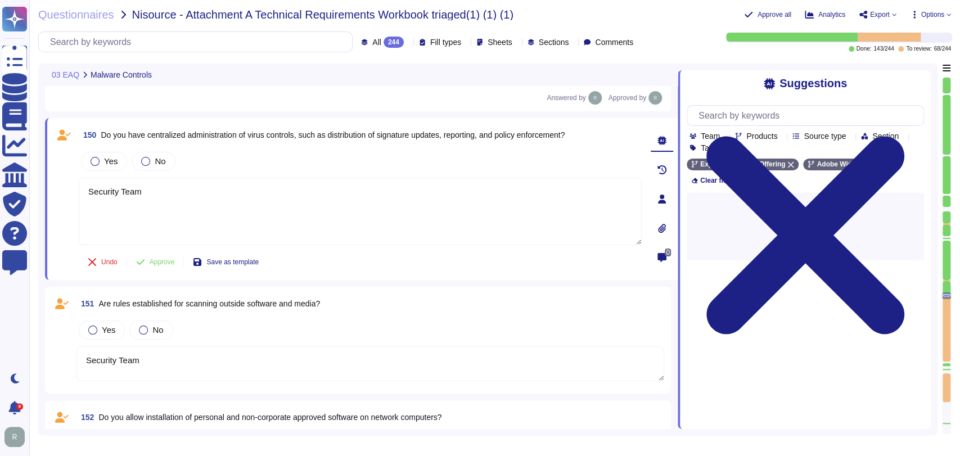
click at [246, 293] on span "151 Are rules established for scanning outside software and media?" at bounding box center [197, 303] width 243 height 20
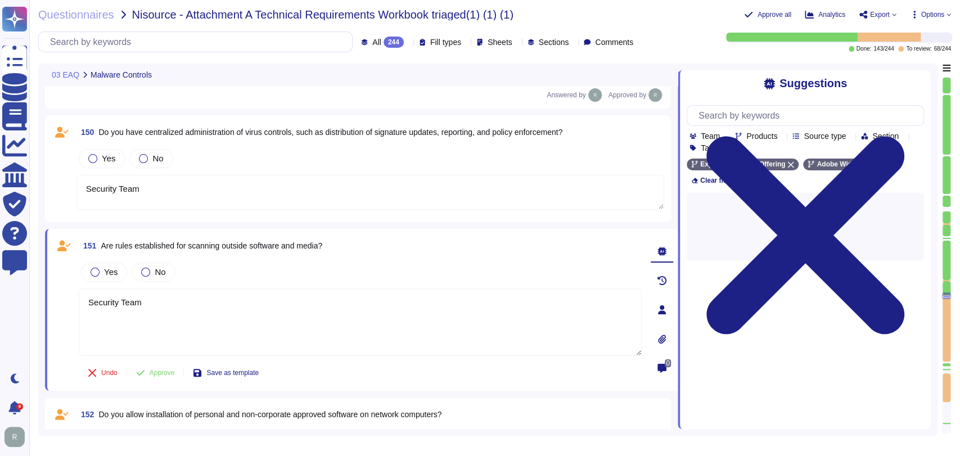
click at [288, 175] on textarea "Security Team" at bounding box center [369, 192] width 587 height 35
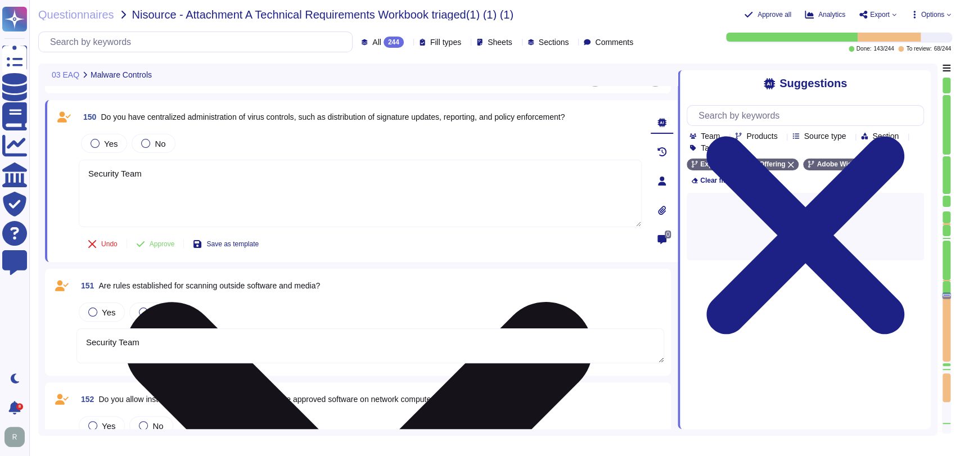
click at [285, 177] on textarea "Security Team" at bounding box center [360, 193] width 563 height 67
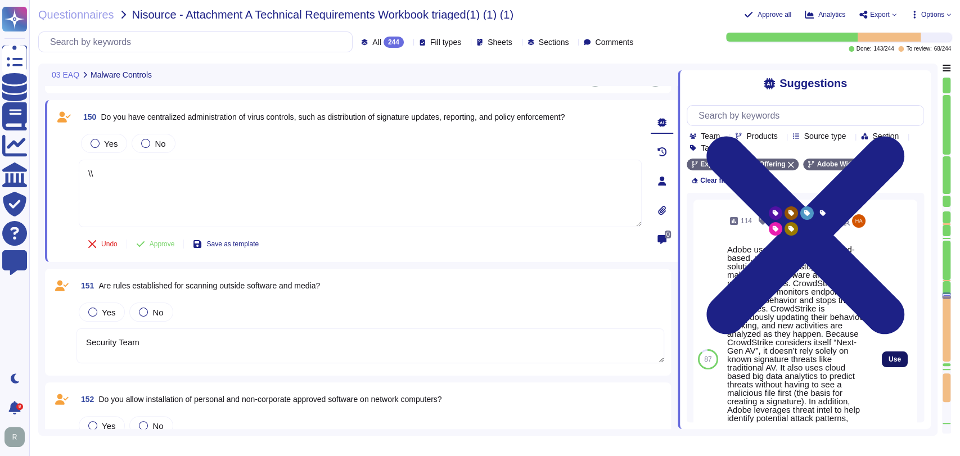
click at [888, 357] on span "Use" at bounding box center [894, 359] width 12 height 7
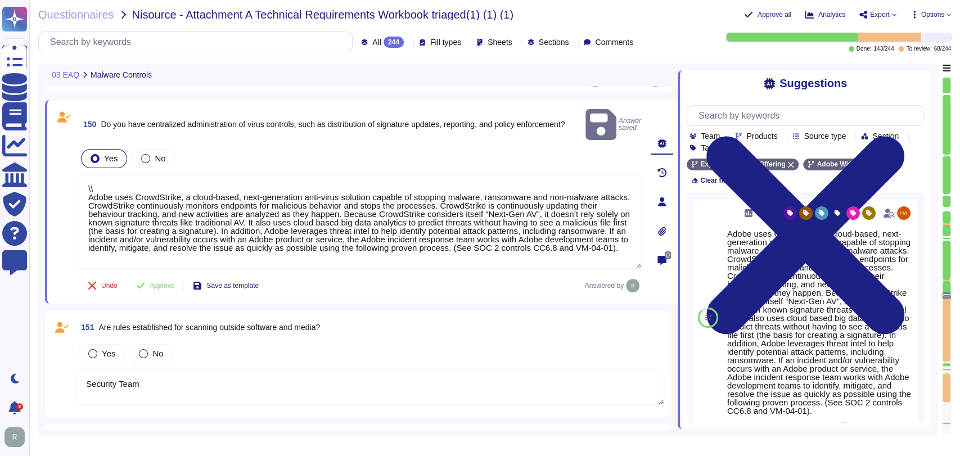
click at [105, 153] on span "Yes" at bounding box center [110, 158] width 13 height 10
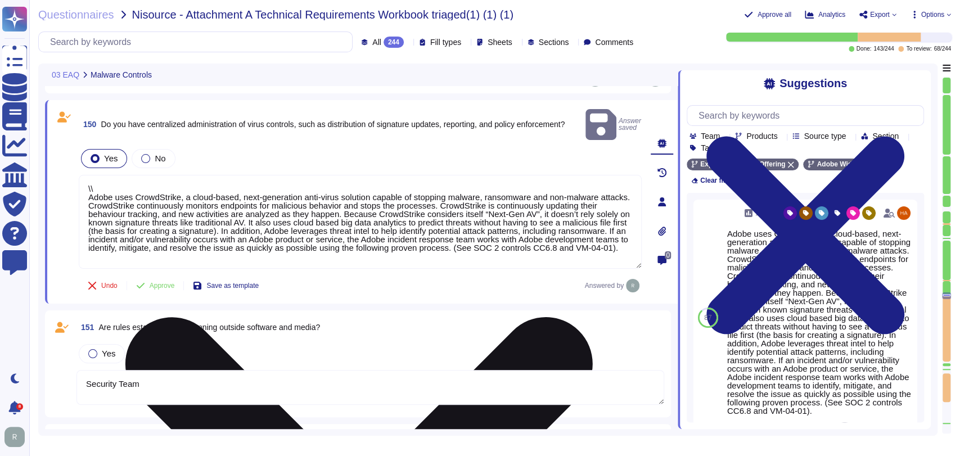
click at [88, 180] on textarea "\\ Adobe uses CrowdStrike, a cloud-based, next-generation anti-virus solution c…" at bounding box center [360, 222] width 563 height 94
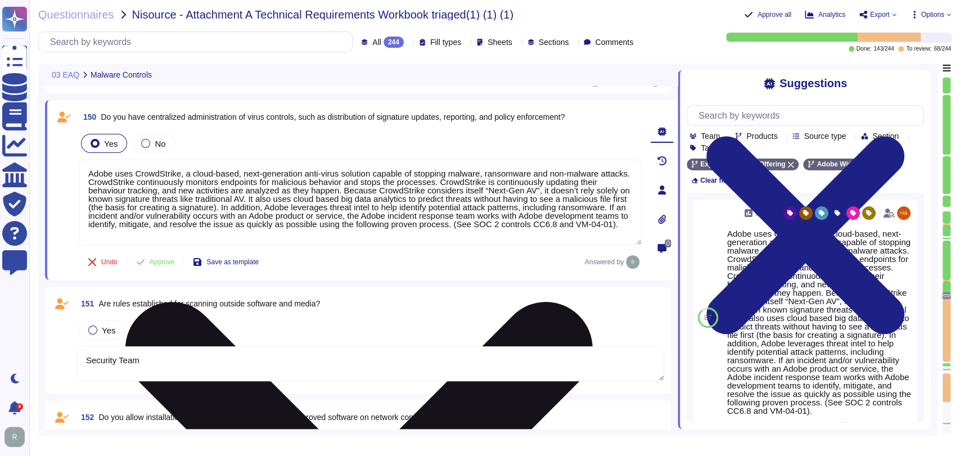
click at [122, 186] on textarea "Adobe uses CrowdStrike, a cloud-based, next-generation anti-virus solution capa…" at bounding box center [360, 202] width 563 height 85
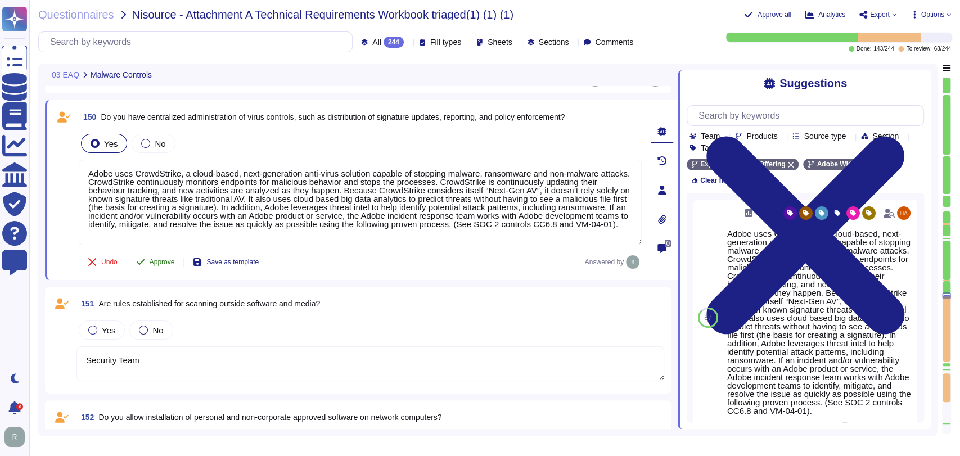
click at [152, 259] on span "Approve" at bounding box center [162, 262] width 25 height 7
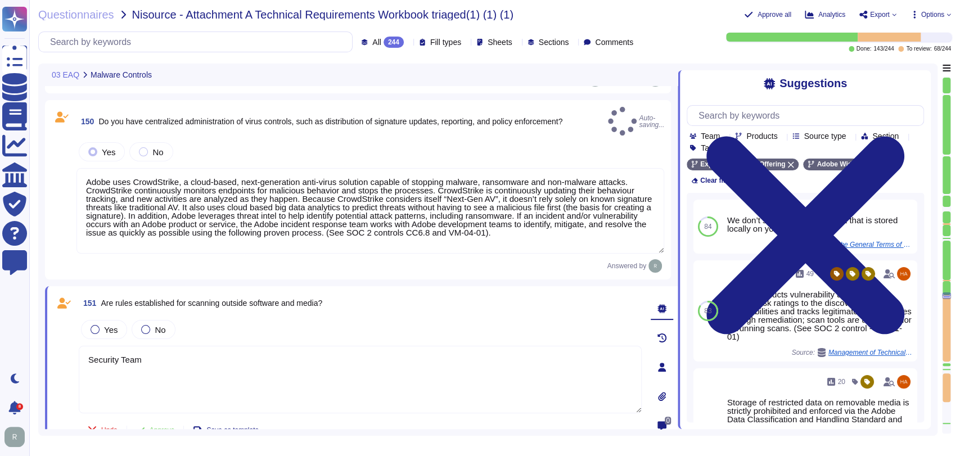
type textarea "Adobe uses CrowdStrike, a cloud-based, next-generation anti-virus solution capa…"
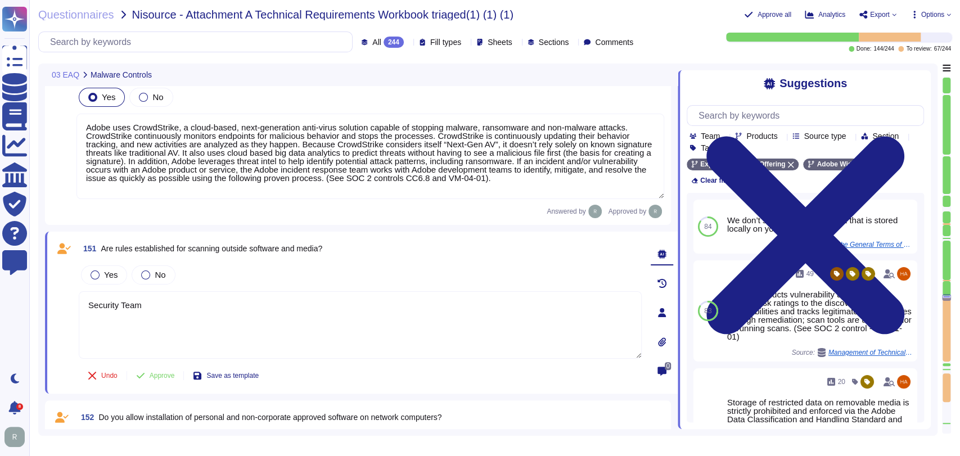
type textarea "Security Team"
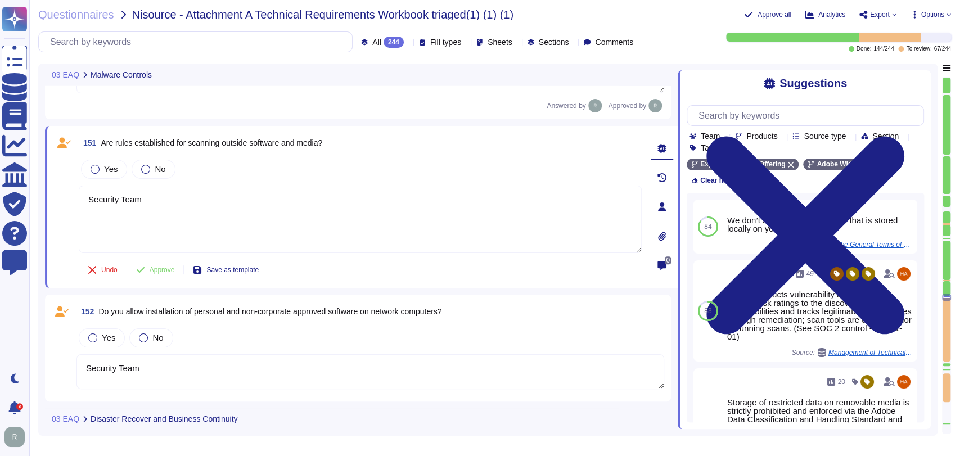
scroll to position [14611, 0]
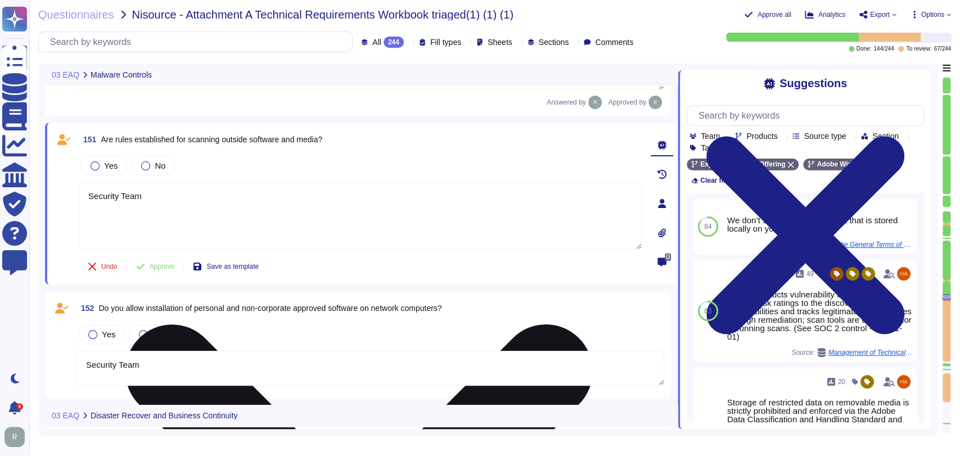
click at [225, 200] on textarea "Security Team" at bounding box center [360, 215] width 563 height 67
click at [224, 201] on textarea "Security Team" at bounding box center [360, 215] width 563 height 67
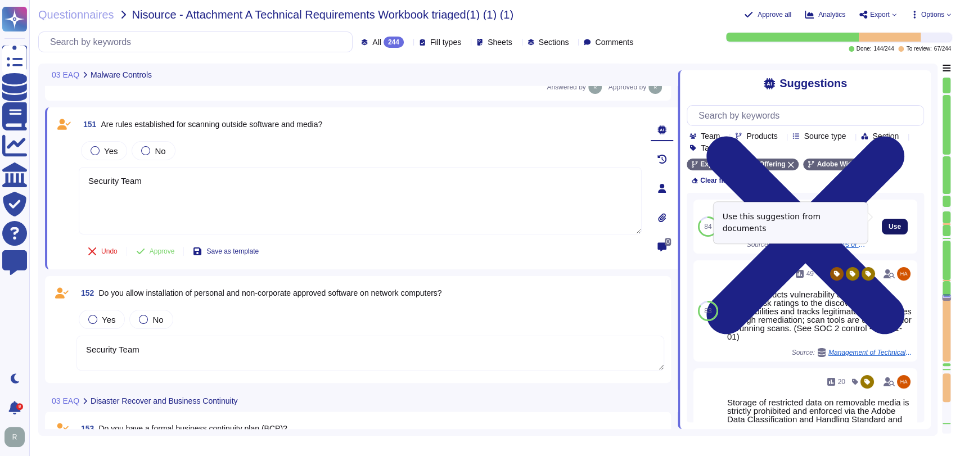
click at [895, 219] on button "Use" at bounding box center [894, 227] width 26 height 16
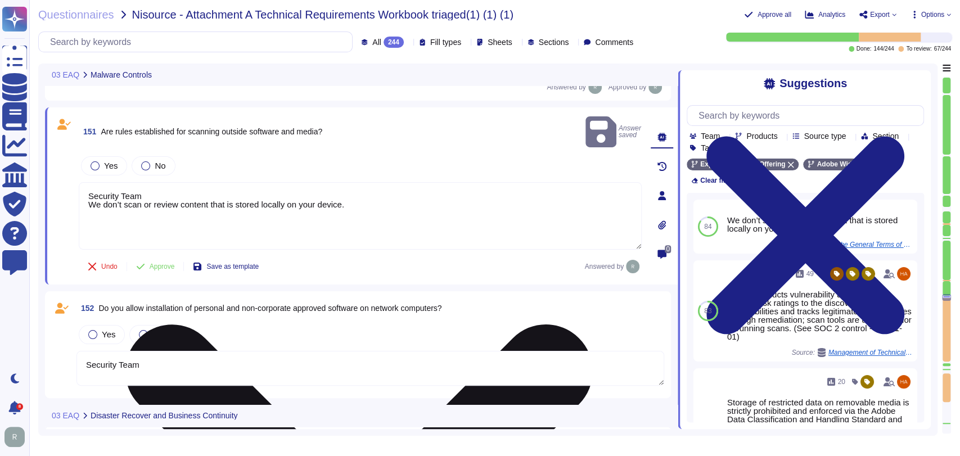
drag, startPoint x: 83, startPoint y: 189, endPoint x: 83, endPoint y: 178, distance: 10.7
click at [83, 182] on textarea "Security Team We don’t scan or review content that is stored locally on your de…" at bounding box center [360, 215] width 563 height 67
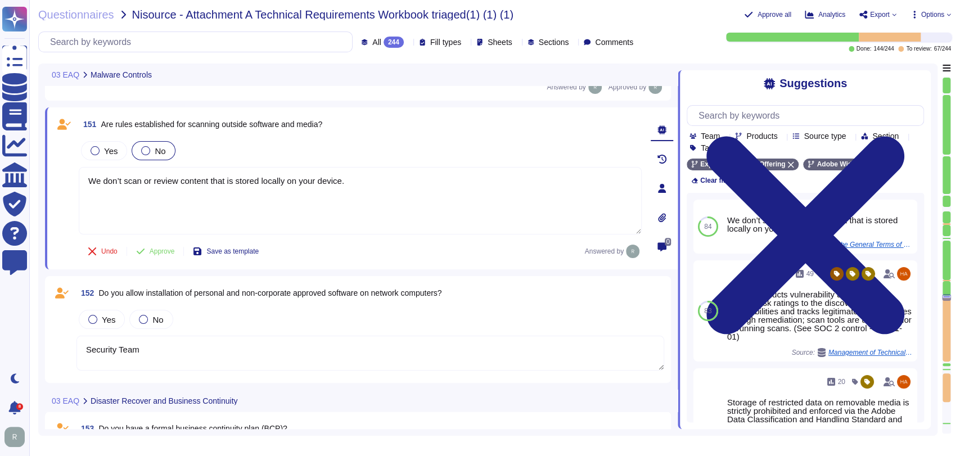
click at [165, 153] on div "No" at bounding box center [153, 150] width 43 height 19
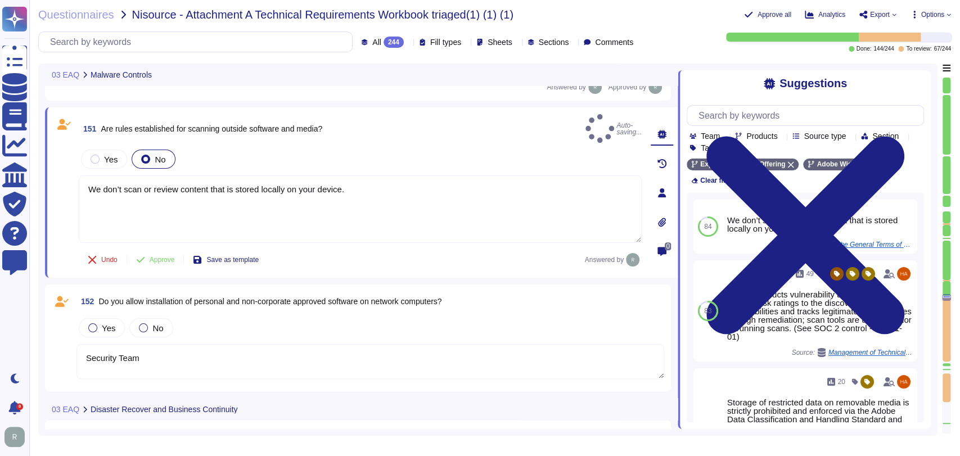
type textarea "We don’t scan or review content that is stored locally on your device."
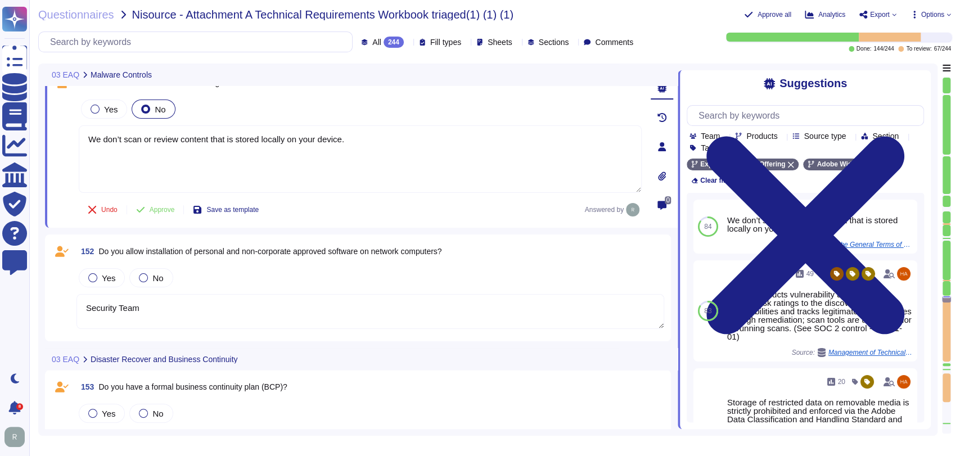
type textarea "Security Team"
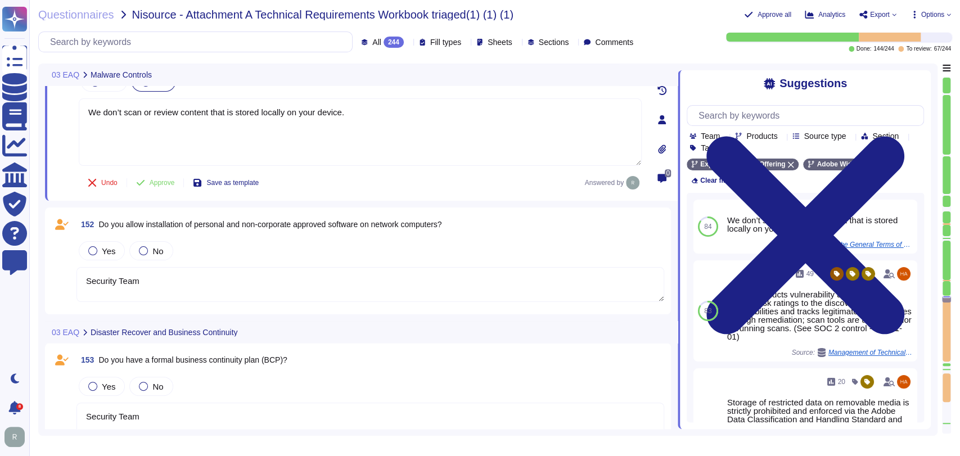
scroll to position [14672, 0]
click at [228, 277] on textarea "Security Team" at bounding box center [369, 283] width 587 height 35
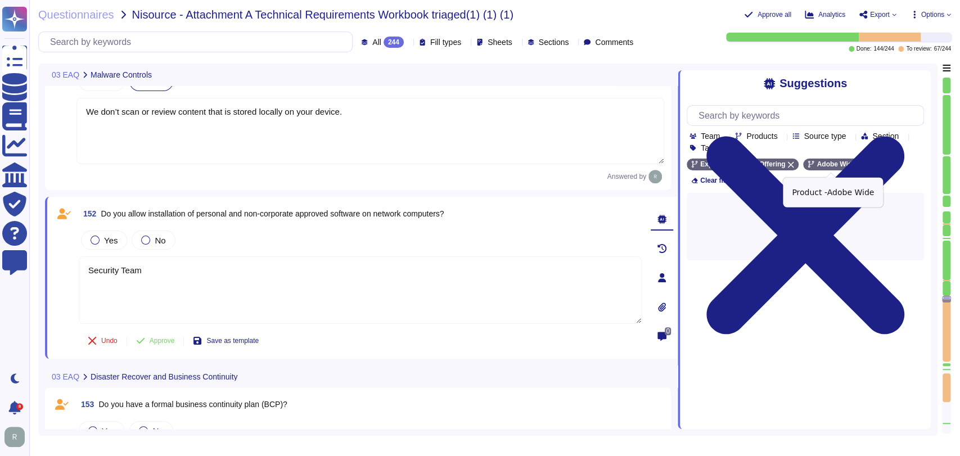
click at [858, 164] on icon at bounding box center [861, 165] width 6 height 6
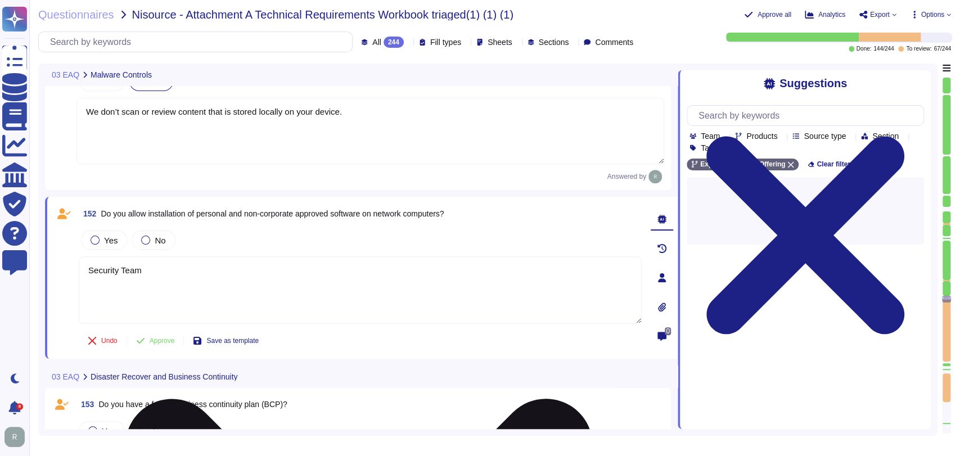
click at [174, 280] on textarea "Security Team" at bounding box center [360, 289] width 563 height 67
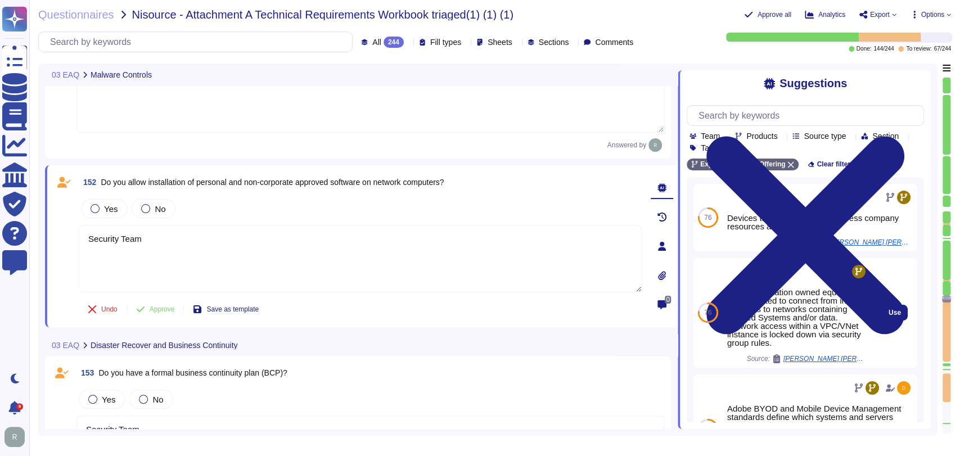
type textarea "Security Team"
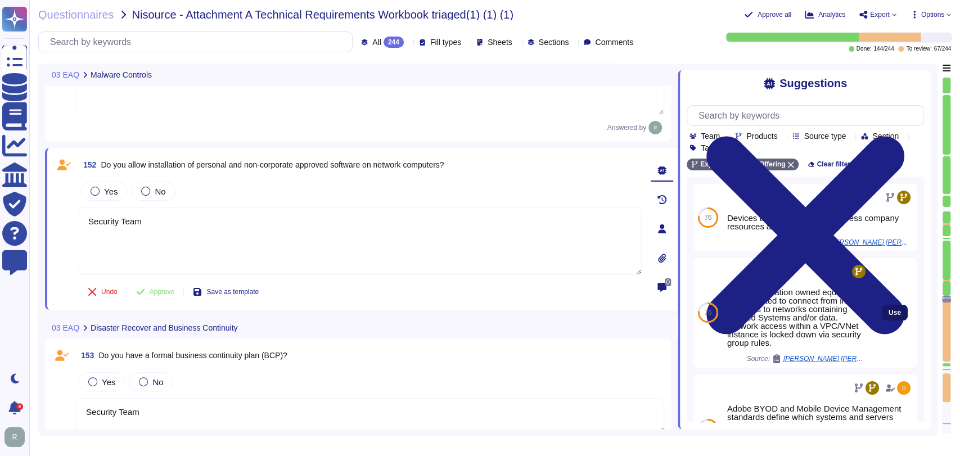
scroll to position [14715, 0]
click at [888, 316] on span "Use" at bounding box center [894, 312] width 12 height 7
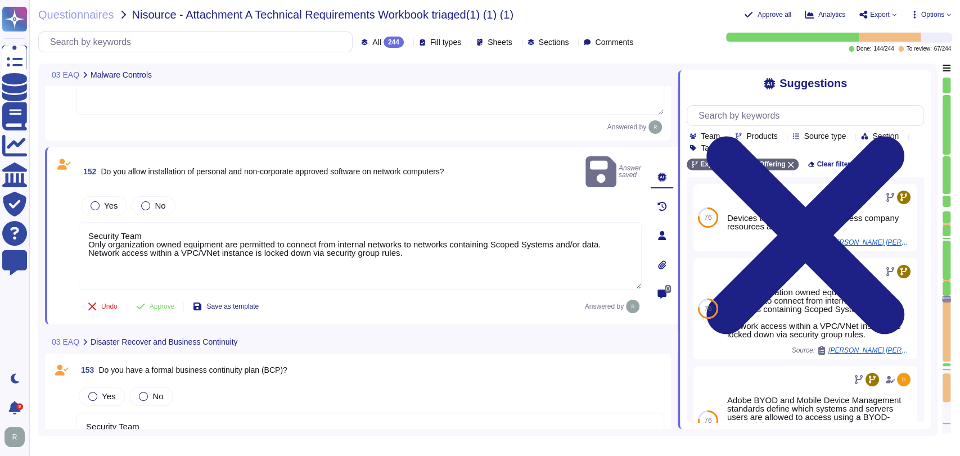
drag, startPoint x: 156, startPoint y: 216, endPoint x: 55, endPoint y: 221, distance: 101.8
click at [55, 221] on div "152 Do you allow installation of personal and non-corporate approved software o…" at bounding box center [347, 236] width 587 height 164
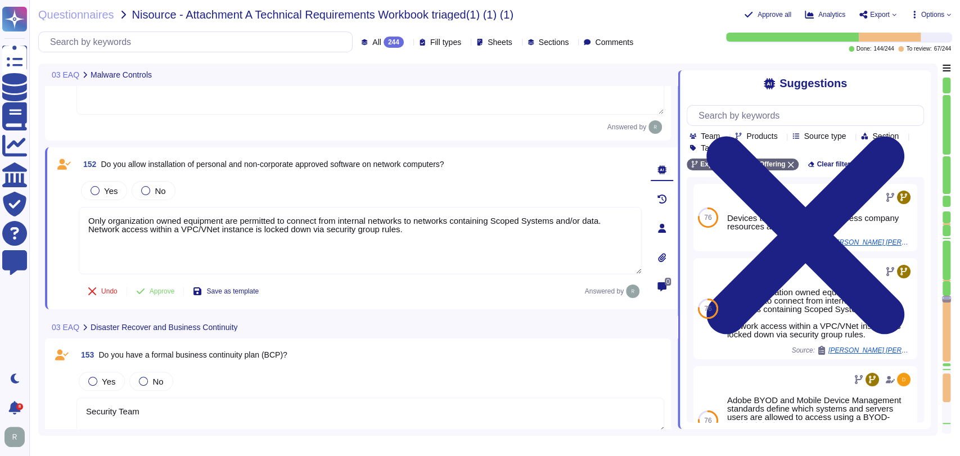
click at [361, 291] on div "Undo Approve Save as template Answered by" at bounding box center [360, 291] width 563 height 22
type textarea "Only organization owned equipment are permitted to connect from internal networ…"
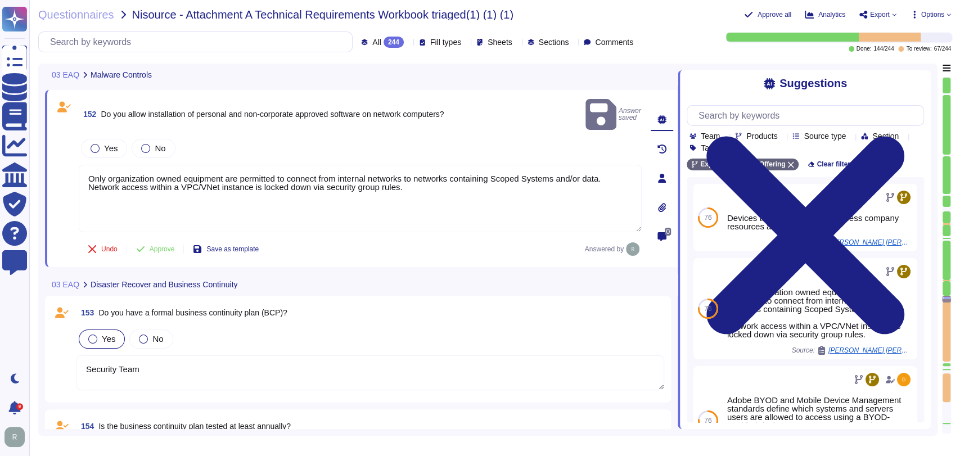
scroll to position [14772, 0]
click at [105, 333] on span "Yes" at bounding box center [108, 338] width 13 height 10
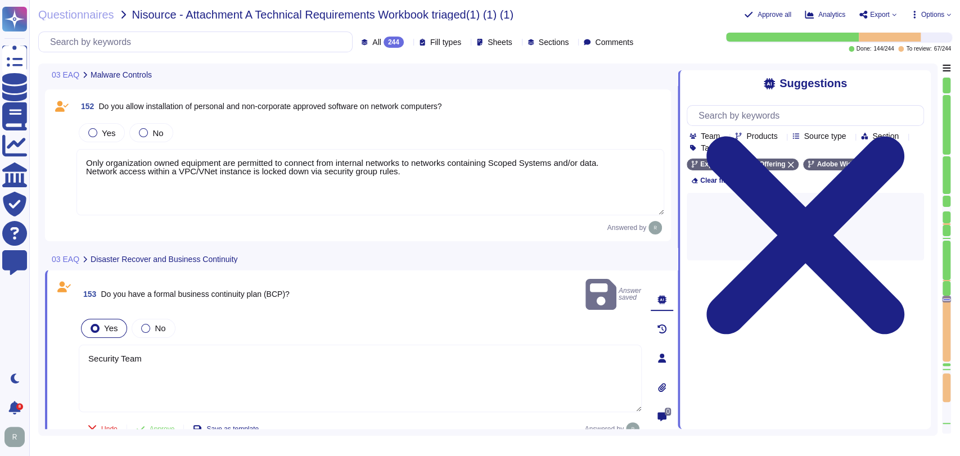
click at [213, 345] on textarea "Security Team" at bounding box center [360, 378] width 563 height 67
click at [212, 345] on textarea "Security Team" at bounding box center [360, 378] width 563 height 67
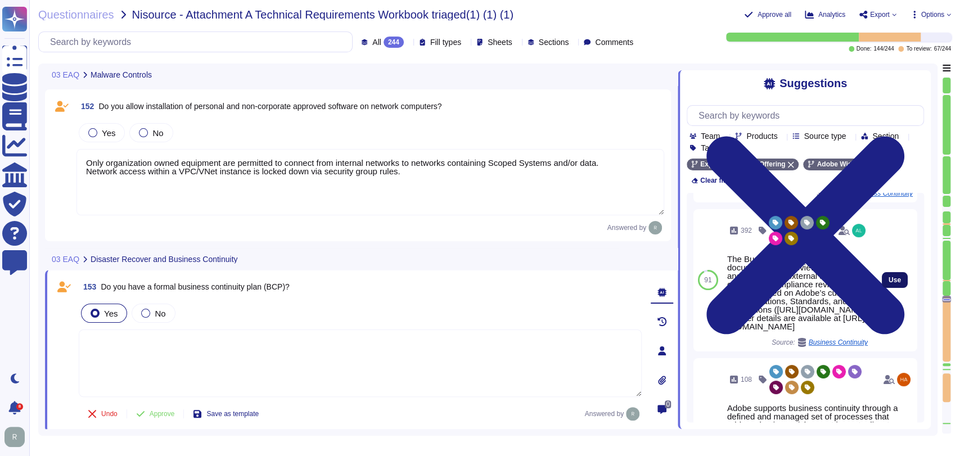
scroll to position [166, 0]
click at [889, 283] on span "Use" at bounding box center [894, 279] width 12 height 7
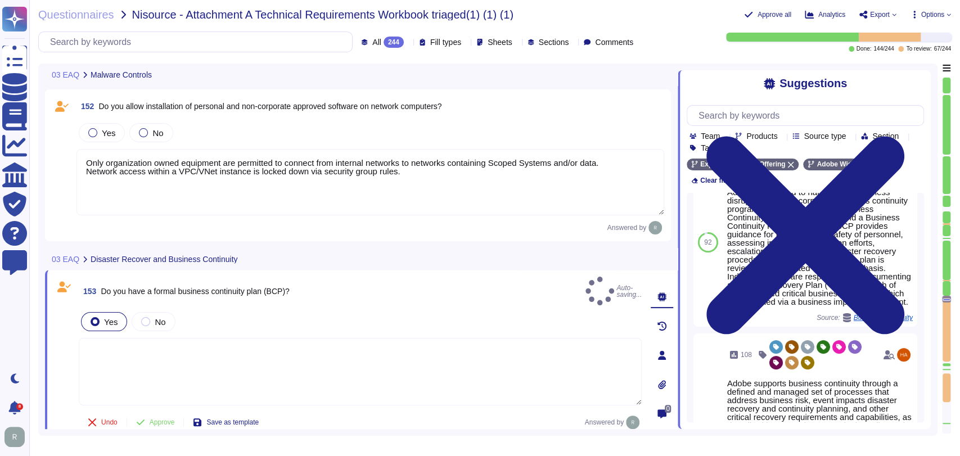
type textarea "The Business continuity plan is documented and reviewed annually and attested b…"
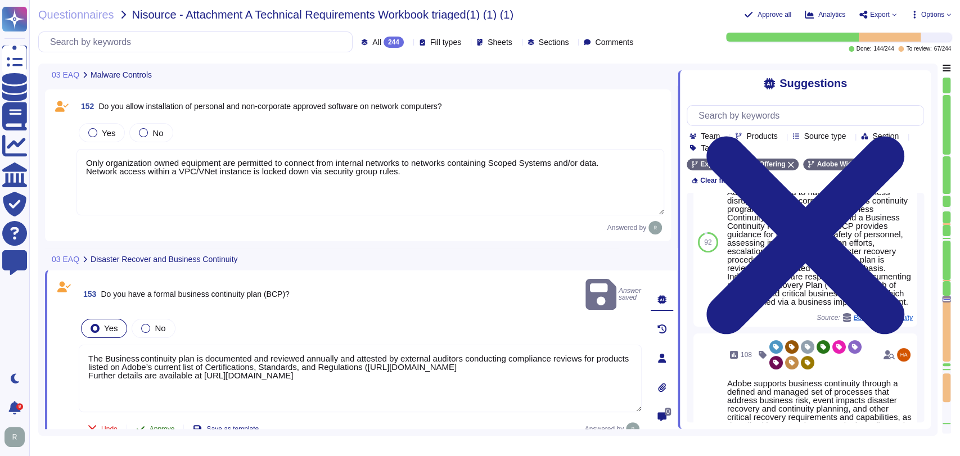
click at [166, 418] on button "Approve" at bounding box center [155, 429] width 57 height 22
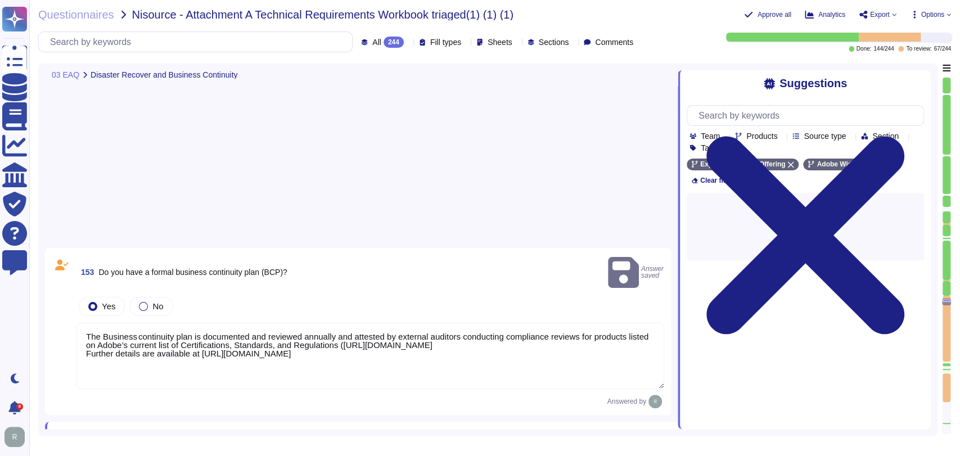
type textarea "Security Team"
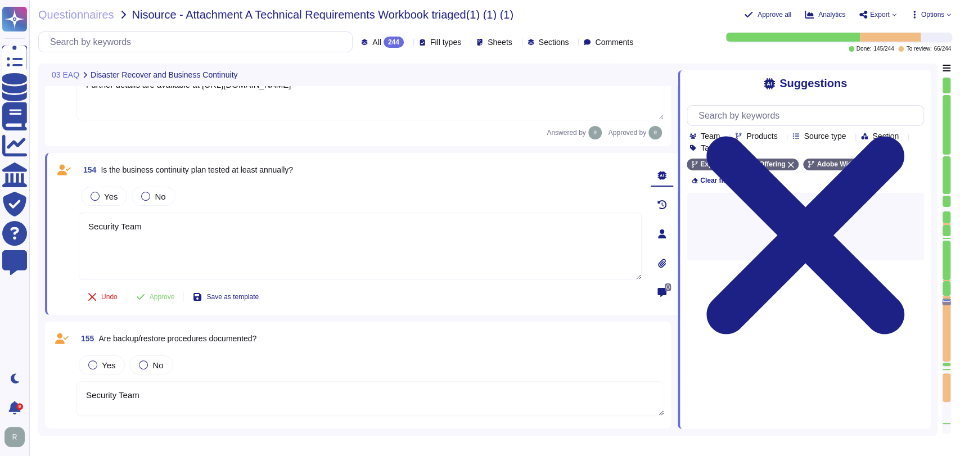
scroll to position [15086, 0]
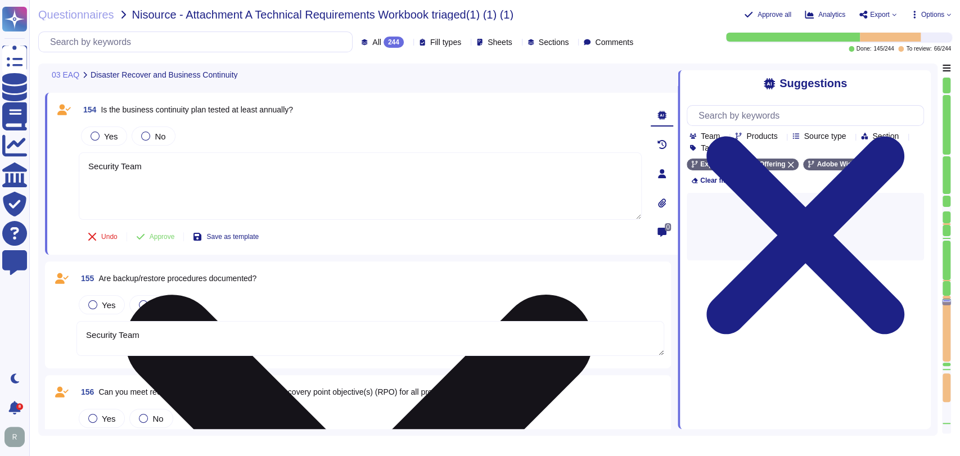
click at [214, 176] on textarea "Security Team" at bounding box center [360, 185] width 563 height 67
click at [214, 177] on textarea "Security Team" at bounding box center [360, 185] width 563 height 67
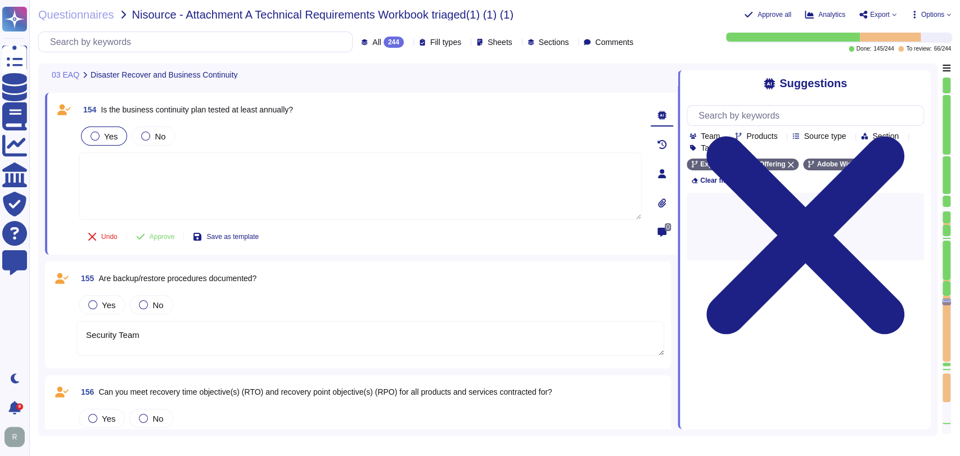
click at [104, 134] on span "Yes" at bounding box center [110, 137] width 13 height 10
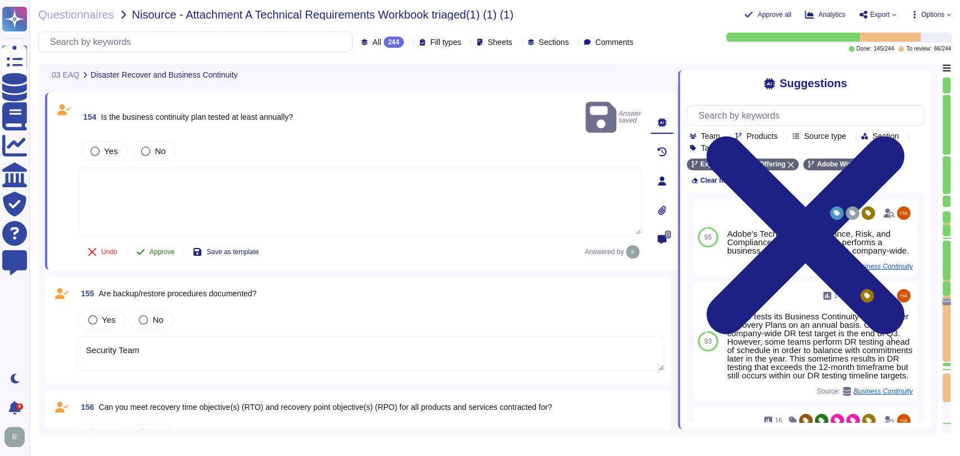
click at [167, 248] on span "Approve" at bounding box center [162, 251] width 25 height 7
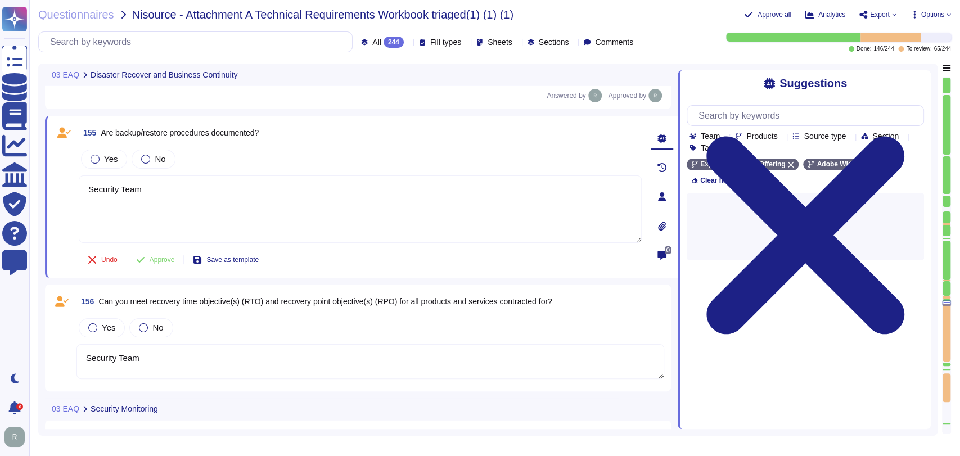
type textarea "Security Team"
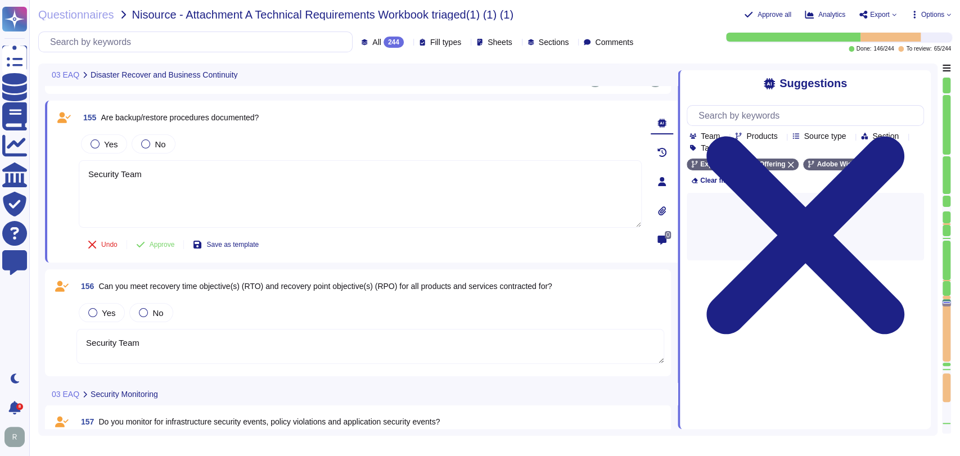
type textarea "Security Team"
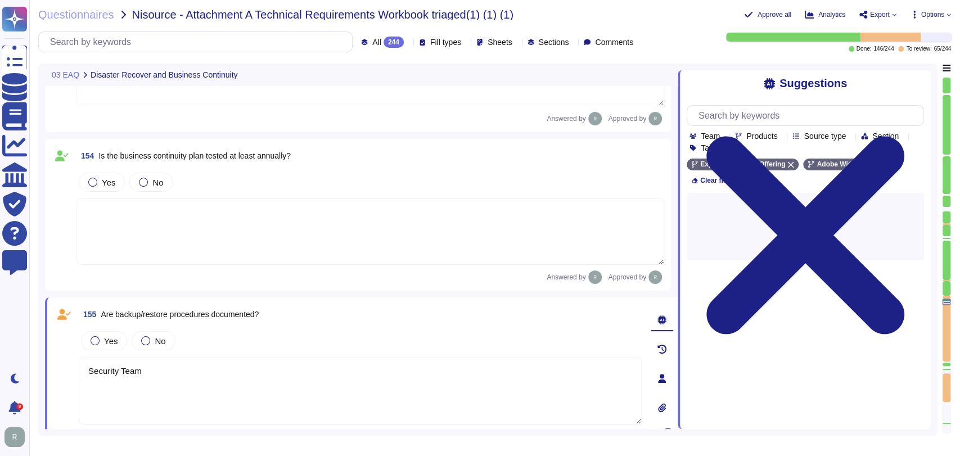
type textarea "Security Team"
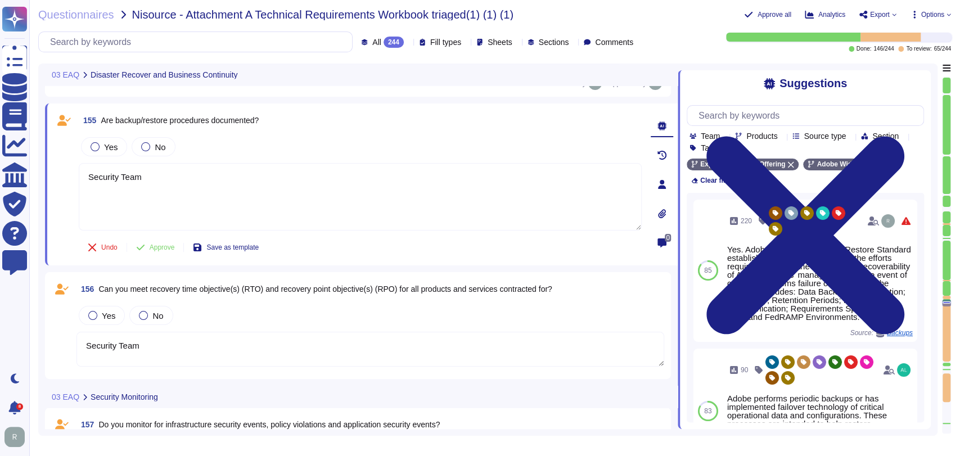
type textarea "Security Team"
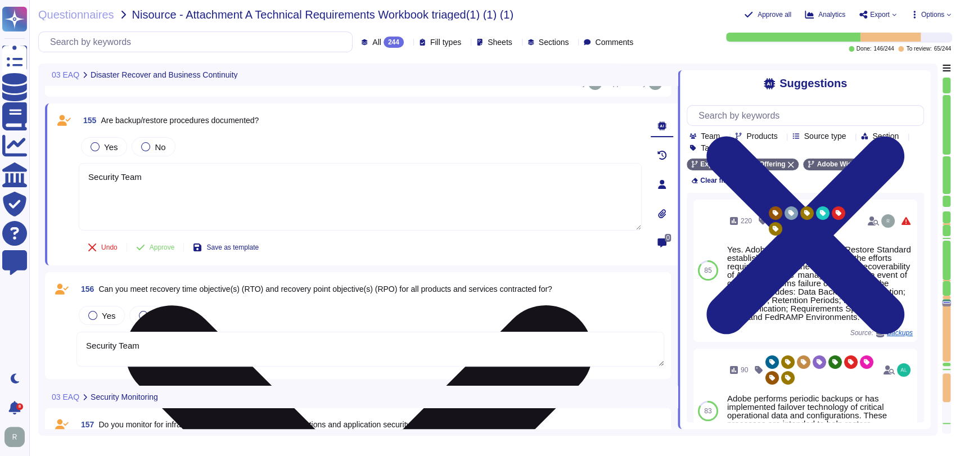
scroll to position [15237, 0]
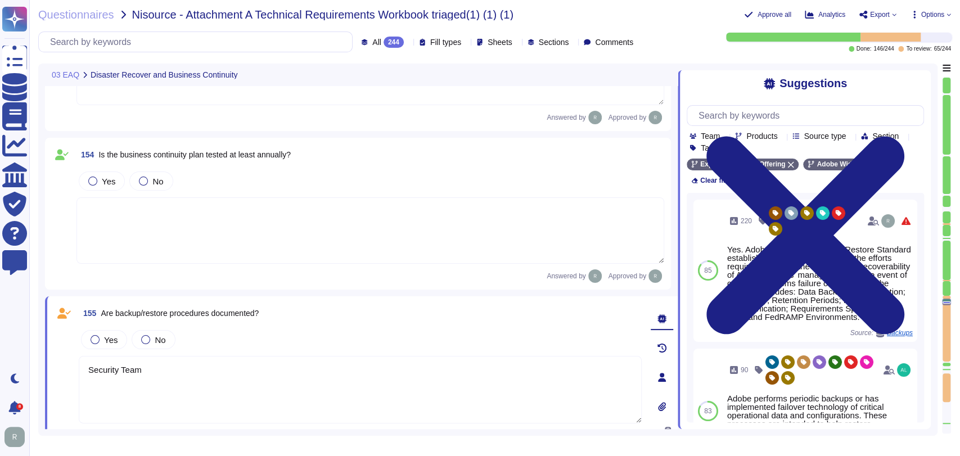
type textarea "Security Team"
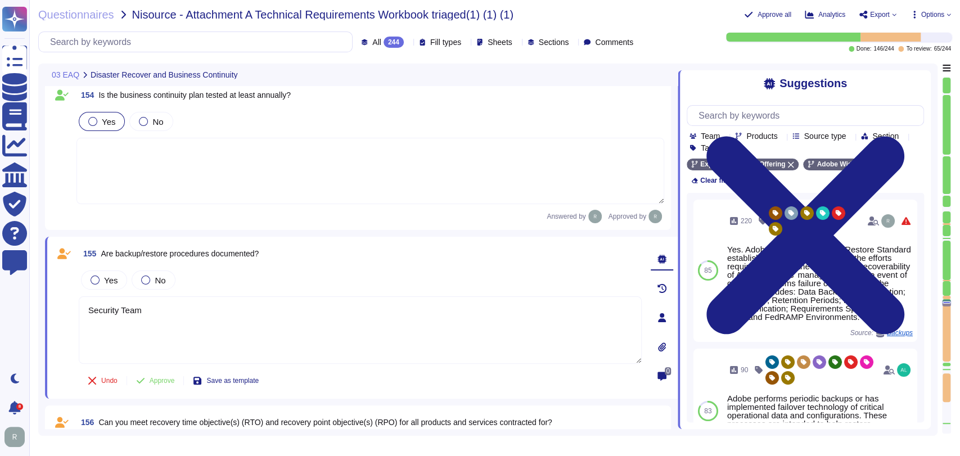
type textarea "Security Team"
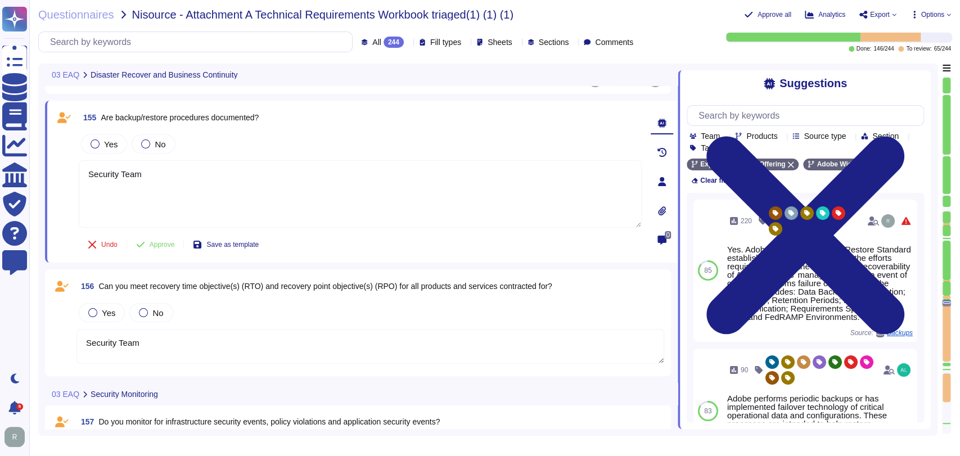
click at [367, 91] on div "154 Is the business continuity plan tested at least annually? Yes No Answered b…" at bounding box center [358, 18] width 626 height 152
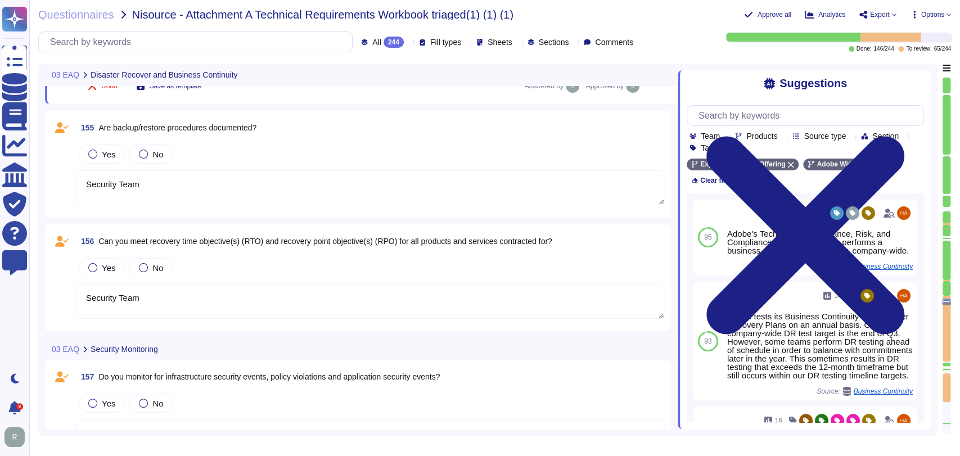
scroll to position [14960, 0]
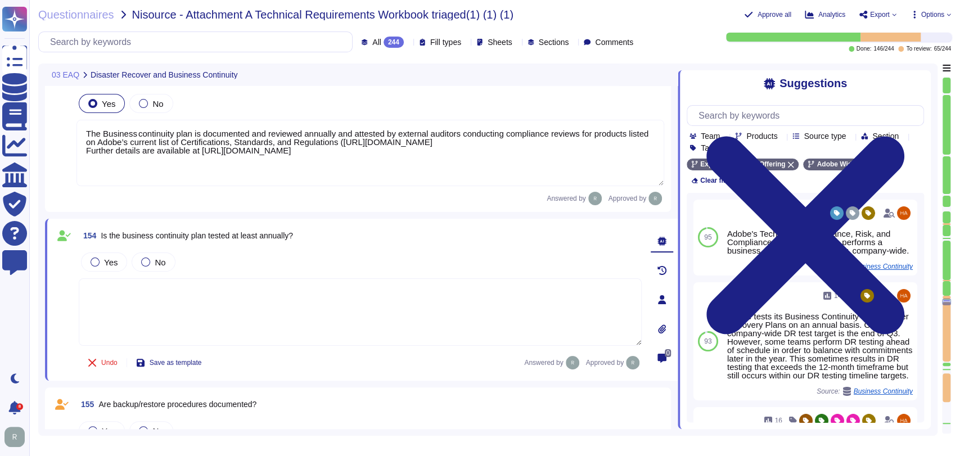
click at [368, 92] on div "Yes No" at bounding box center [369, 104] width 587 height 24
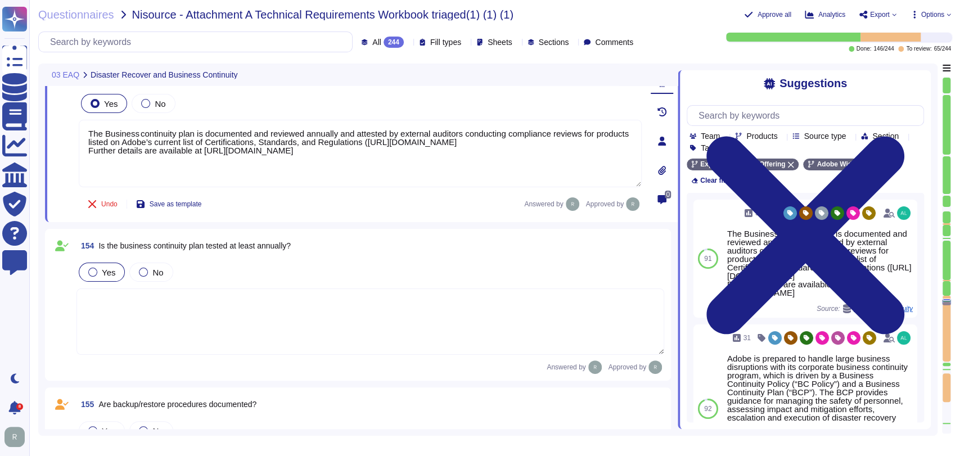
click at [105, 268] on span "Yes" at bounding box center [108, 273] width 13 height 10
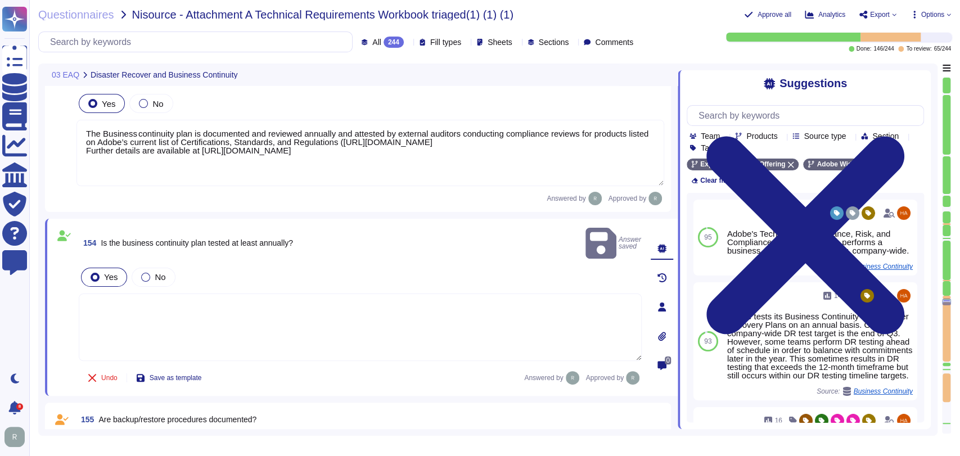
click at [346, 265] on div "Yes No" at bounding box center [360, 277] width 563 height 24
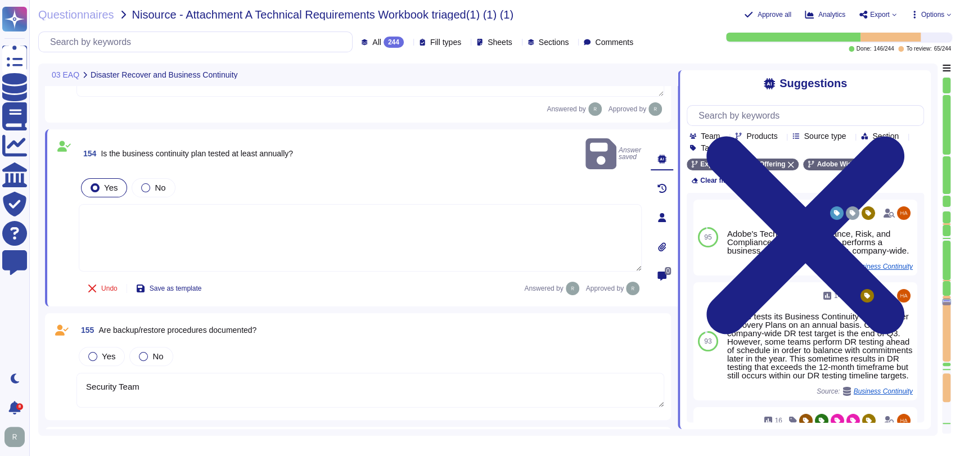
type textarea "Security Team"
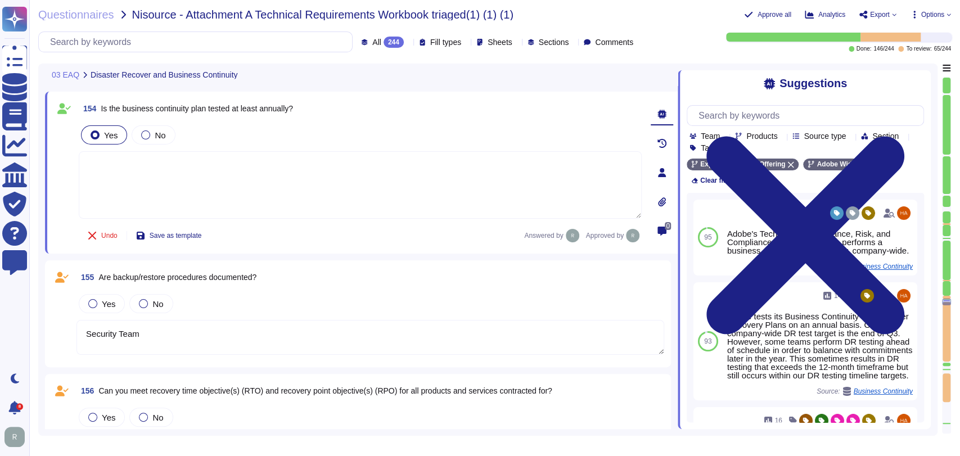
scroll to position [15087, 0]
click at [367, 270] on div "155 Are backup/restore procedures documented?" at bounding box center [369, 278] width 587 height 20
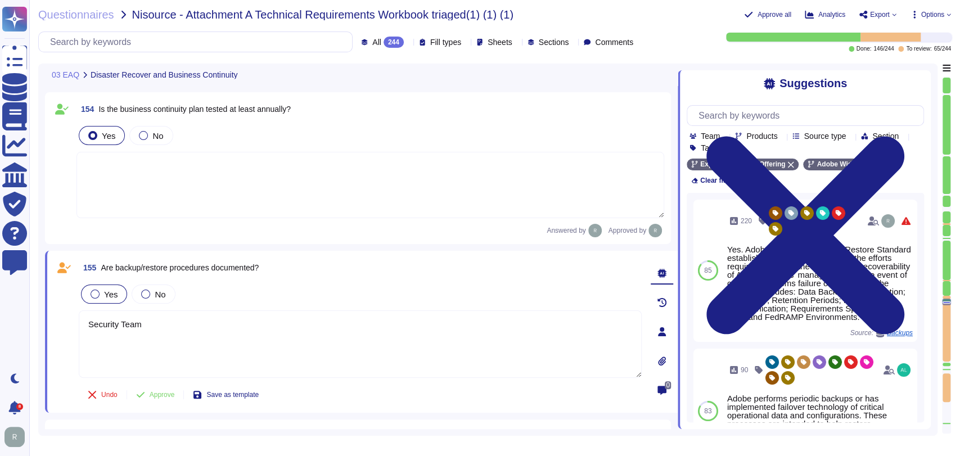
click at [104, 292] on span "Yes" at bounding box center [110, 295] width 13 height 10
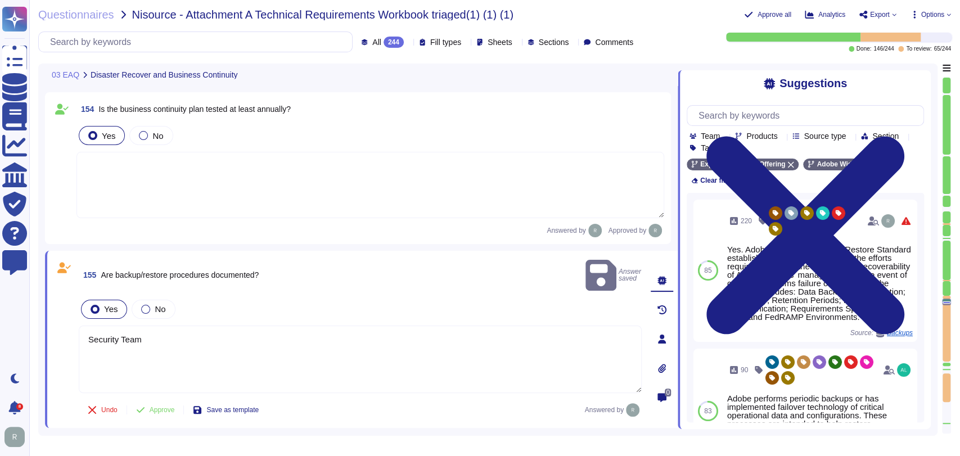
click at [184, 336] on textarea "Security Team" at bounding box center [360, 358] width 563 height 67
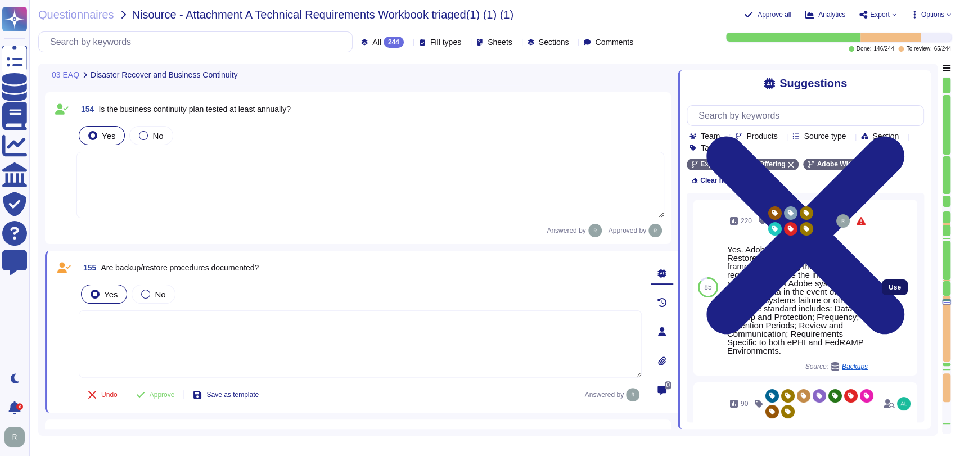
click at [888, 284] on span "Use" at bounding box center [894, 287] width 12 height 7
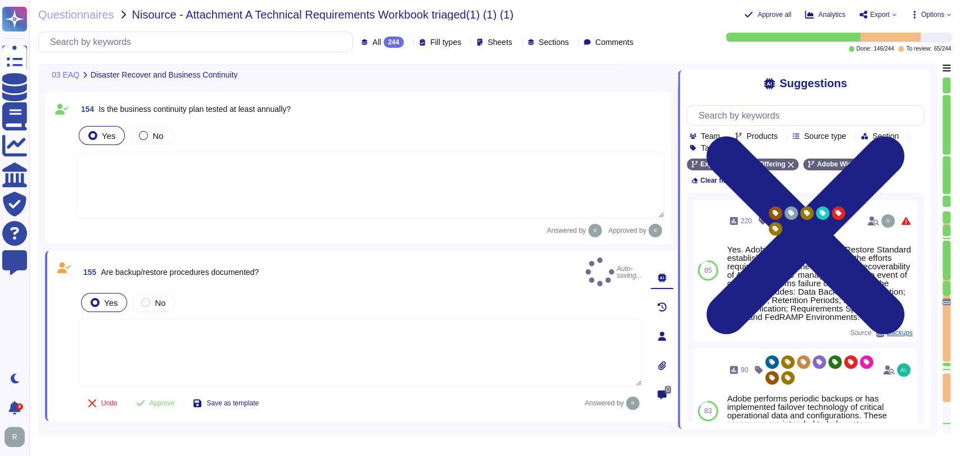
type textarea "Yes. Adobe's Data Backup and Restore Standard establishes a framework detailing…"
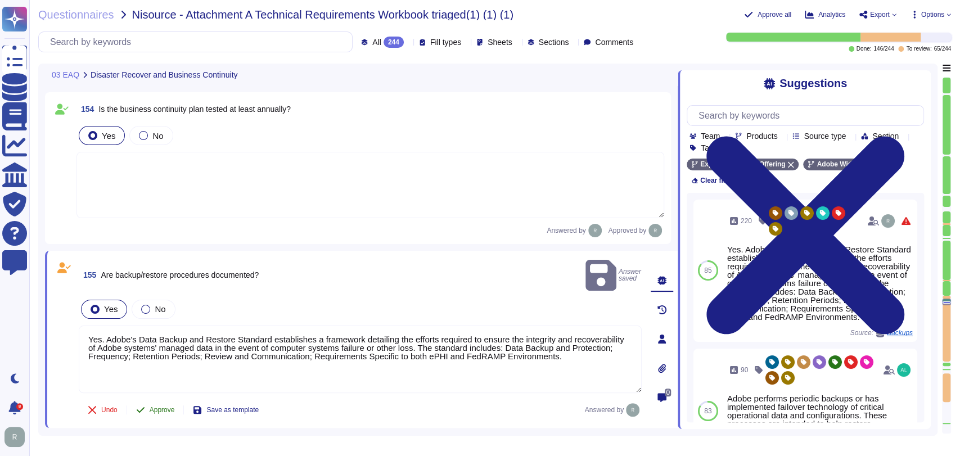
click at [162, 406] on span "Approve" at bounding box center [162, 409] width 25 height 7
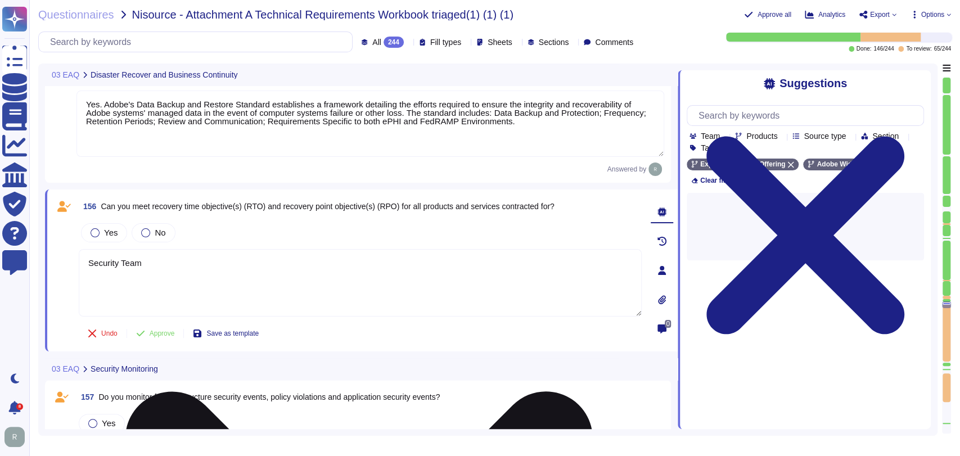
type textarea "Security Team"
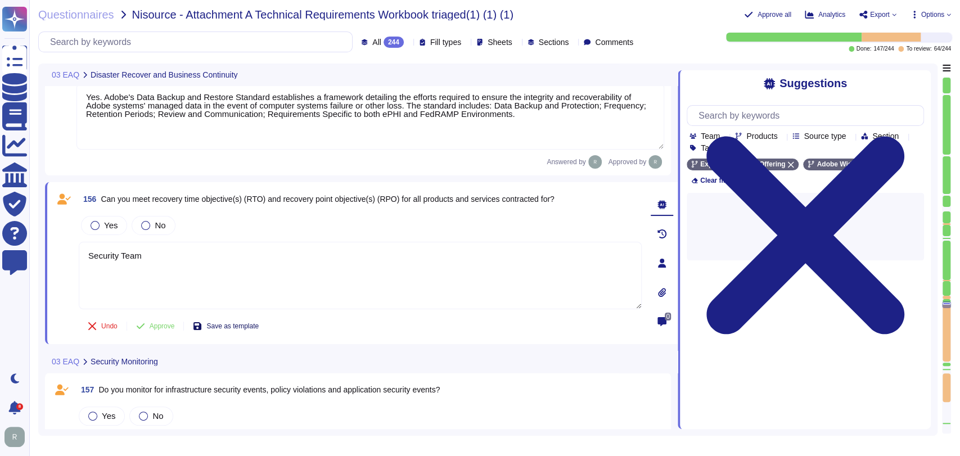
type textarea "Security Team"
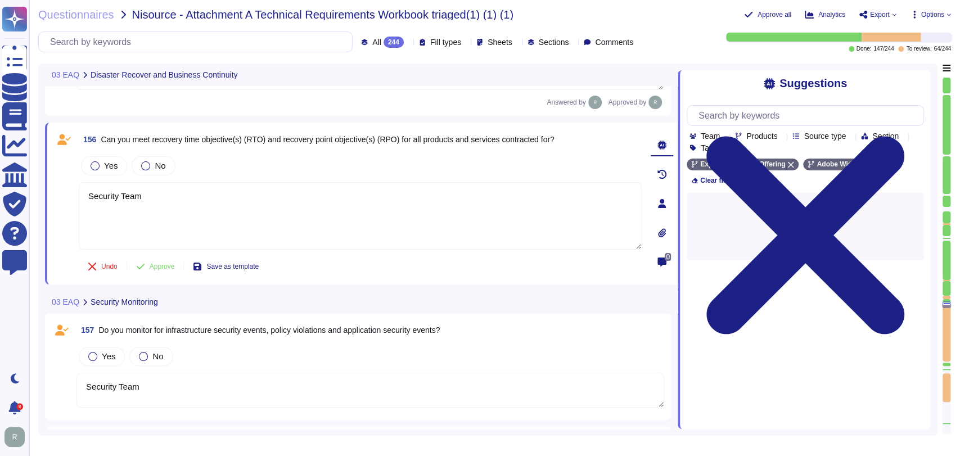
scroll to position [15389, 0]
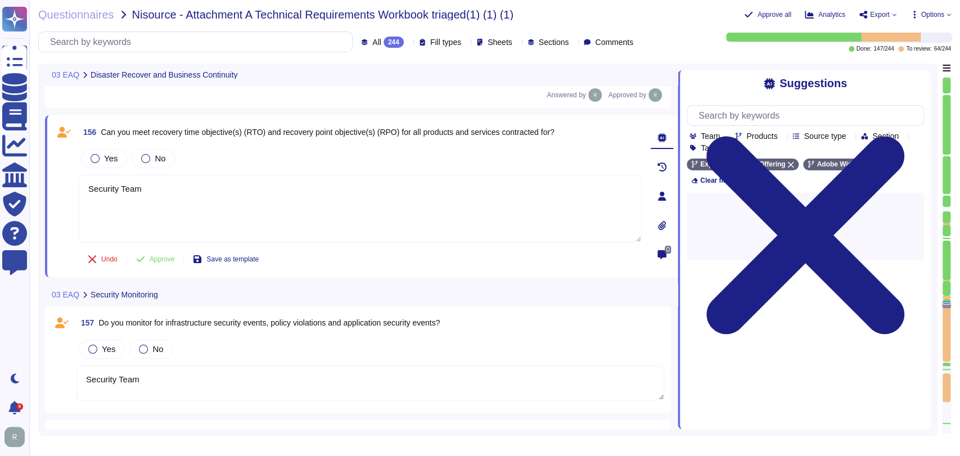
click at [220, 284] on div "03 EAQ Security Monitoring" at bounding box center [282, 295] width 475 height 22
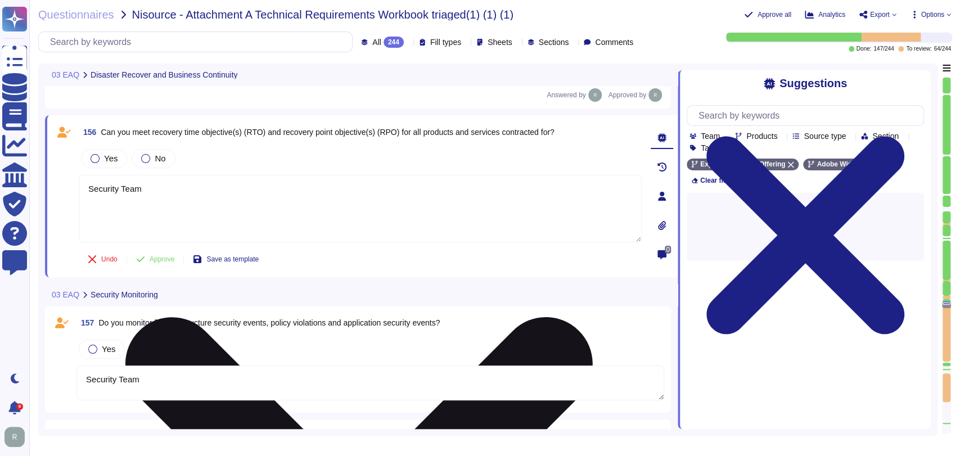
click at [234, 198] on textarea "Security Team" at bounding box center [360, 208] width 563 height 67
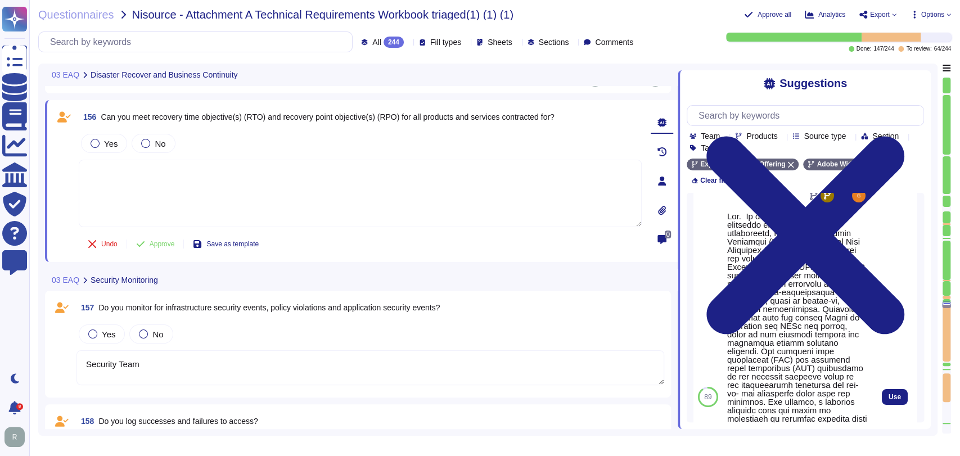
scroll to position [17, 0]
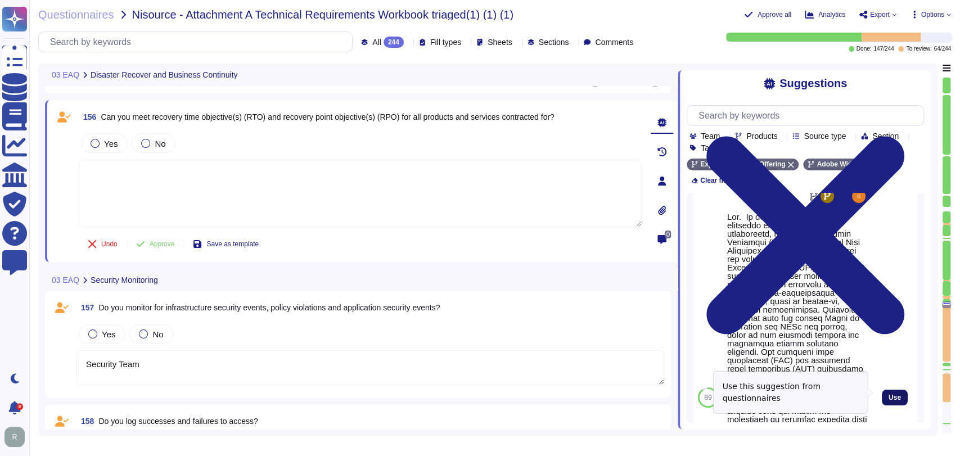
click at [888, 396] on span "Use" at bounding box center [894, 397] width 12 height 7
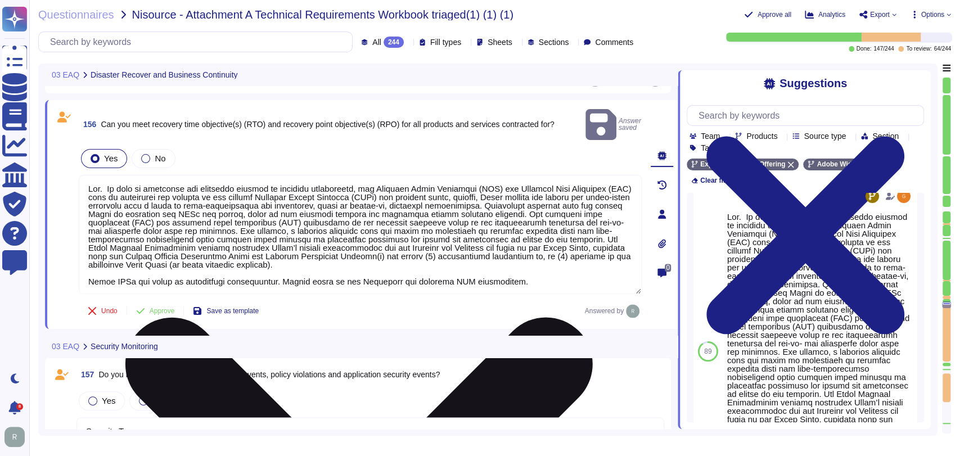
click at [107, 175] on textarea at bounding box center [360, 234] width 563 height 119
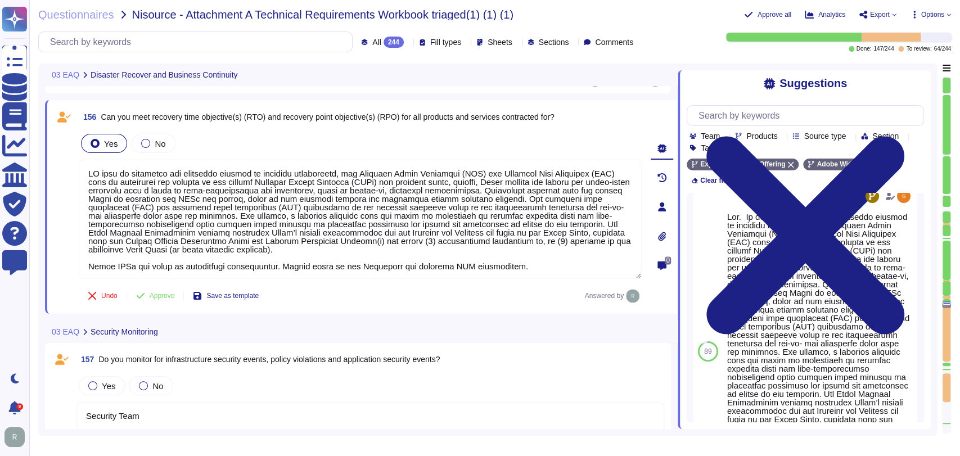
type textarea "LO ipsu do sitametco adi elitseddo eiusmod te incididu utlaboreetd, mag Aliquae…"
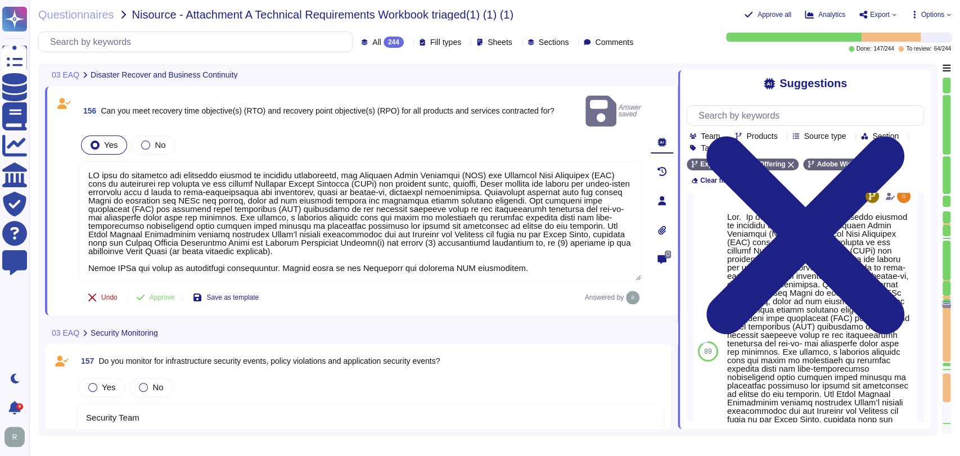
type textarea "Security Team"
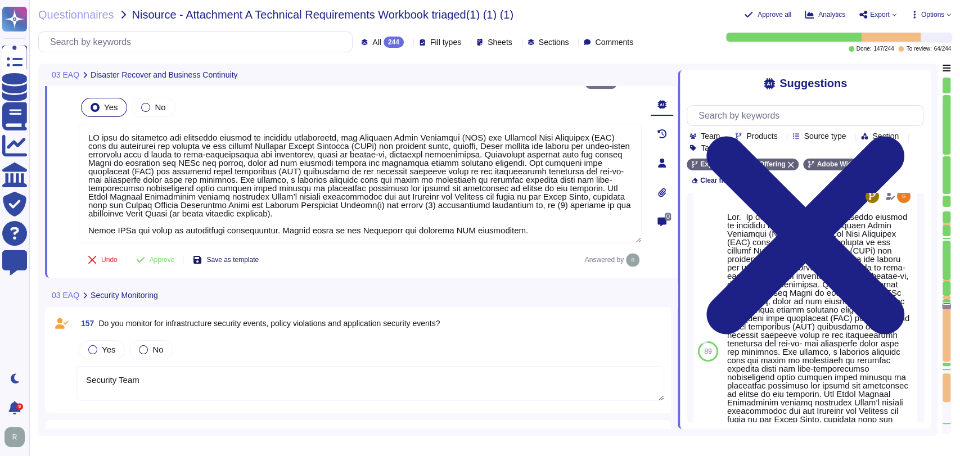
scroll to position [15440, 0]
click at [169, 256] on span "Approve" at bounding box center [162, 259] width 25 height 7
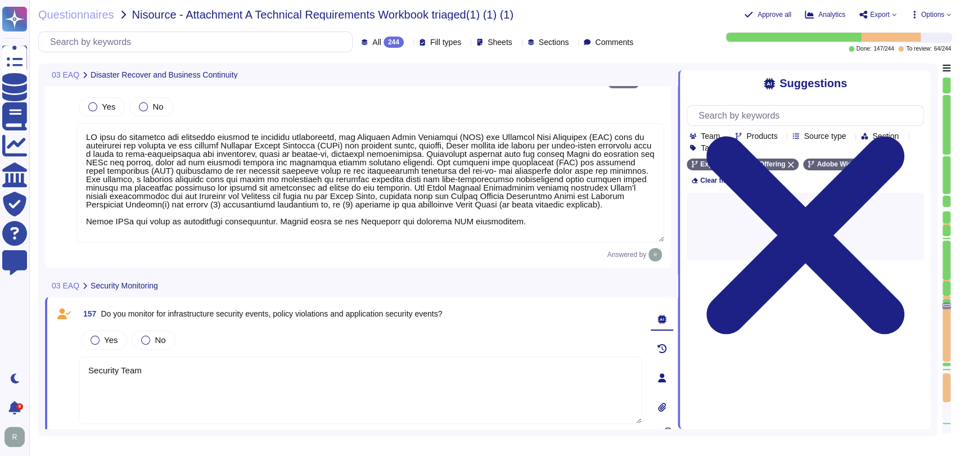
scroll to position [0, 0]
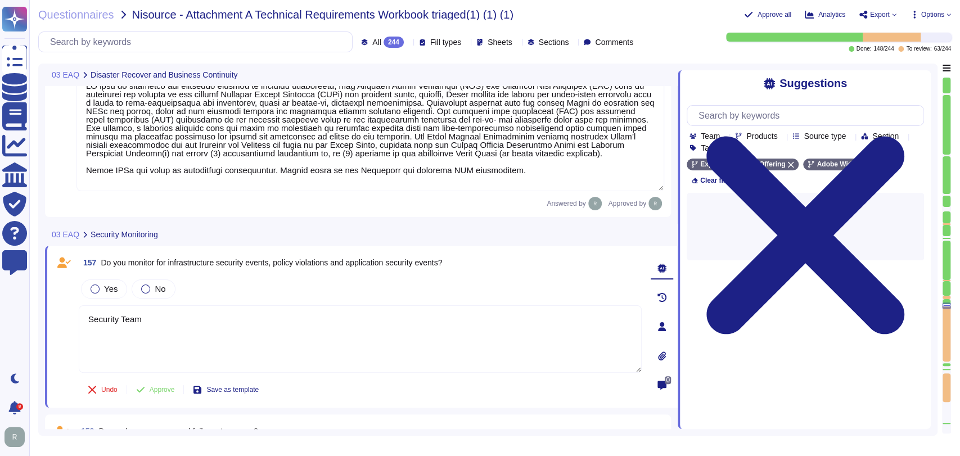
type textarea "Security Team"
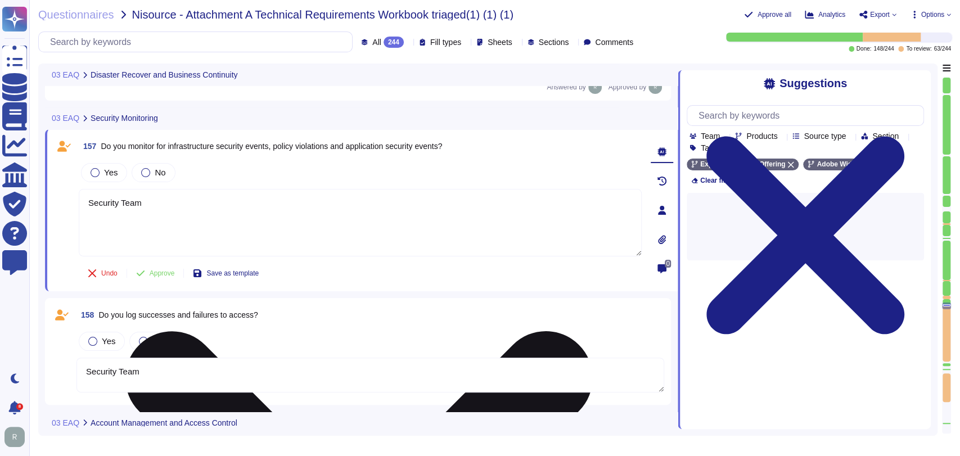
scroll to position [15614, 0]
type textarea "Security Team"
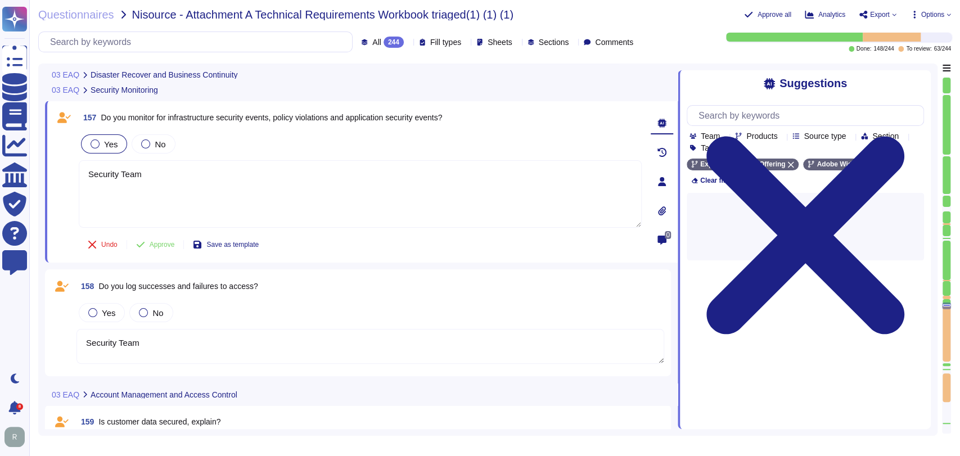
click at [117, 140] on div "Yes" at bounding box center [104, 143] width 46 height 19
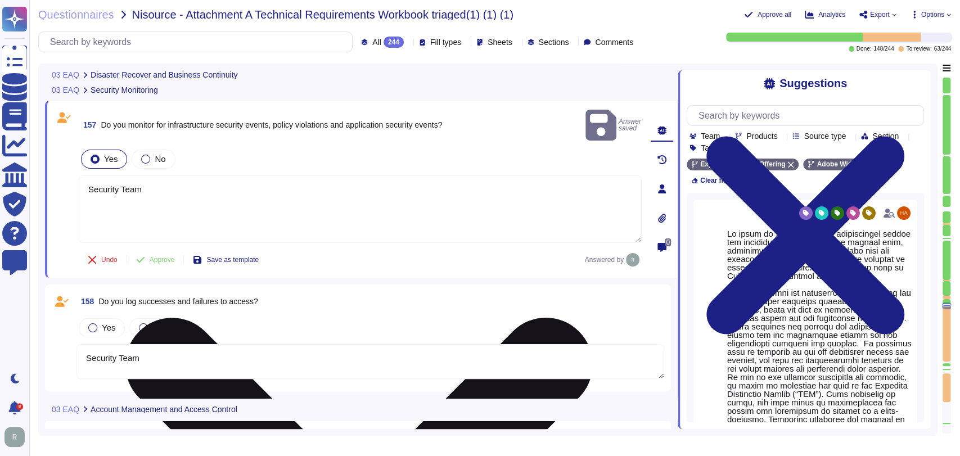
click at [162, 177] on textarea "Security Team" at bounding box center [360, 208] width 563 height 67
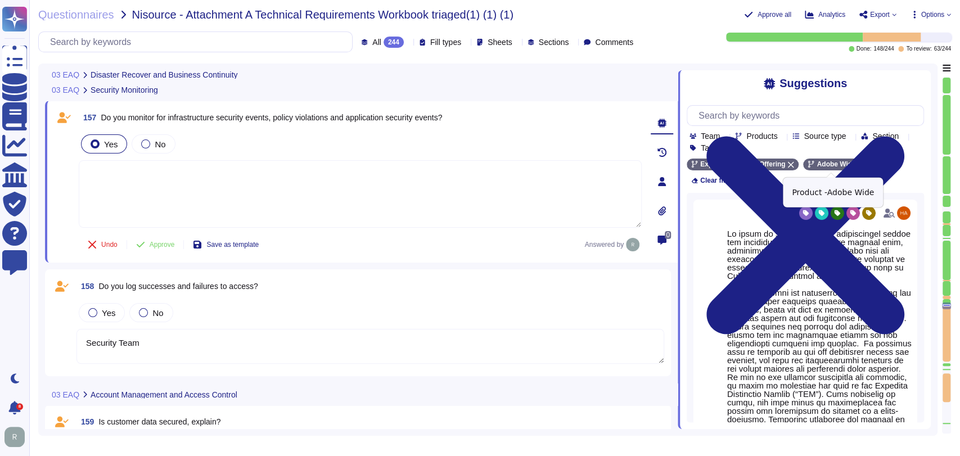
click at [851, 168] on div "Adobe Wide" at bounding box center [836, 165] width 66 height 12
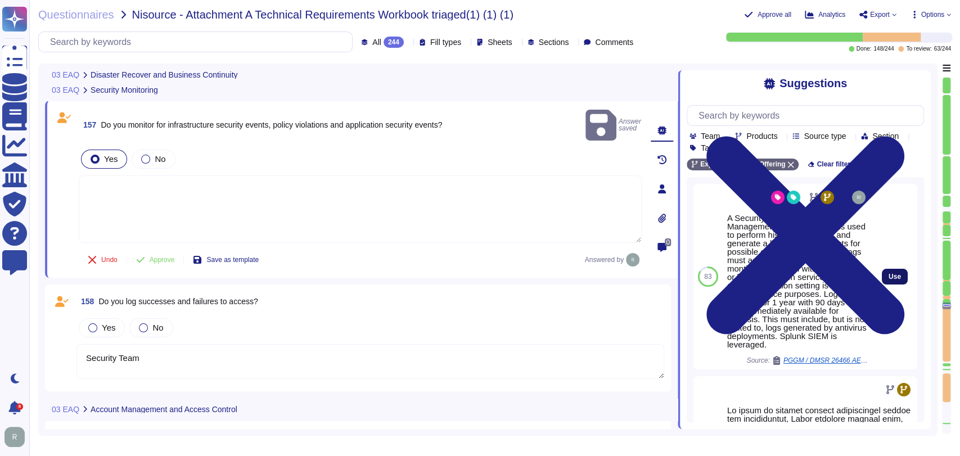
click at [881, 279] on button "Use" at bounding box center [894, 277] width 26 height 16
type textarea "A Security Incident and Event Management (SIEM) solution is used to perform his…"
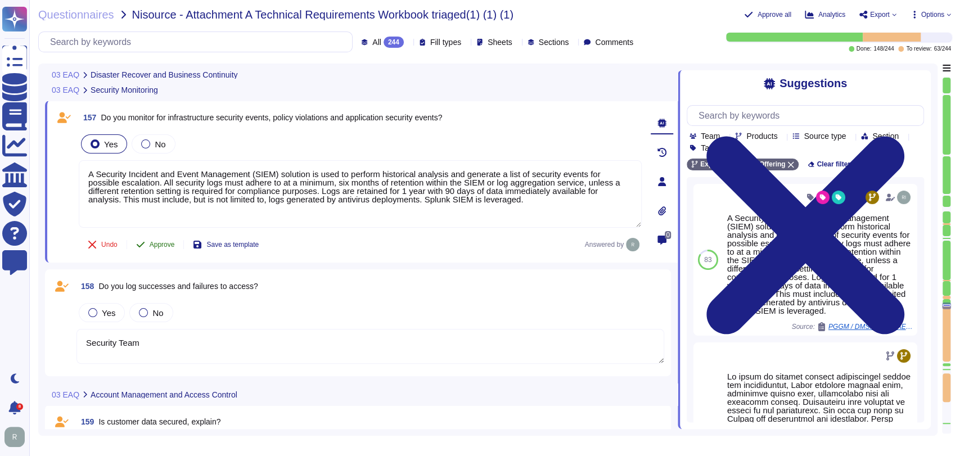
click at [154, 244] on span "Approve" at bounding box center [162, 244] width 25 height 7
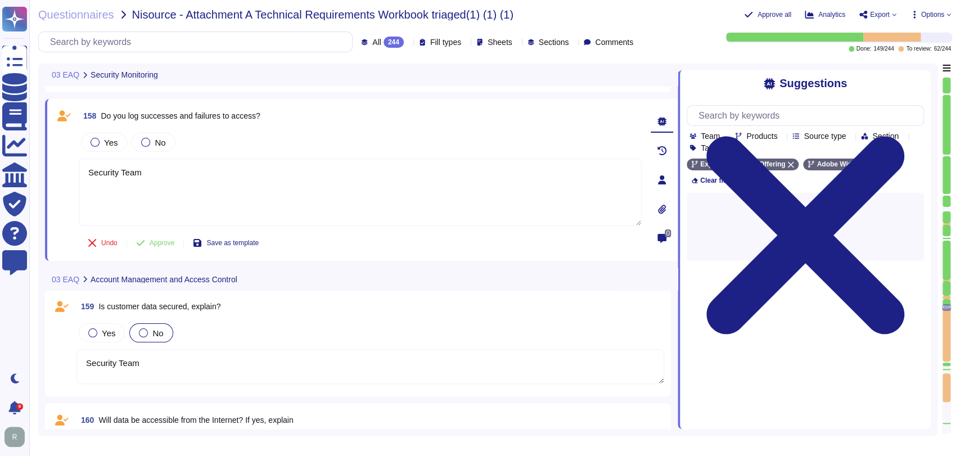
scroll to position [15766, 0]
type textarea "Security Team"
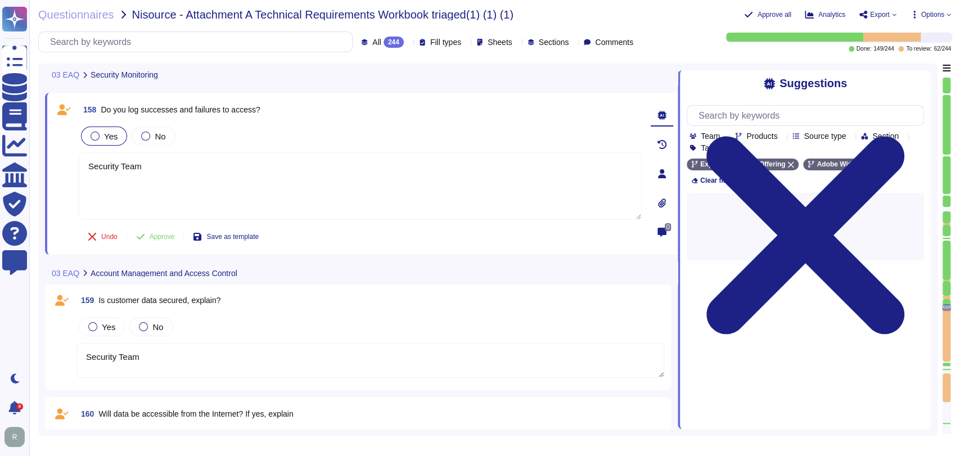
click at [112, 133] on span "Yes" at bounding box center [110, 137] width 13 height 10
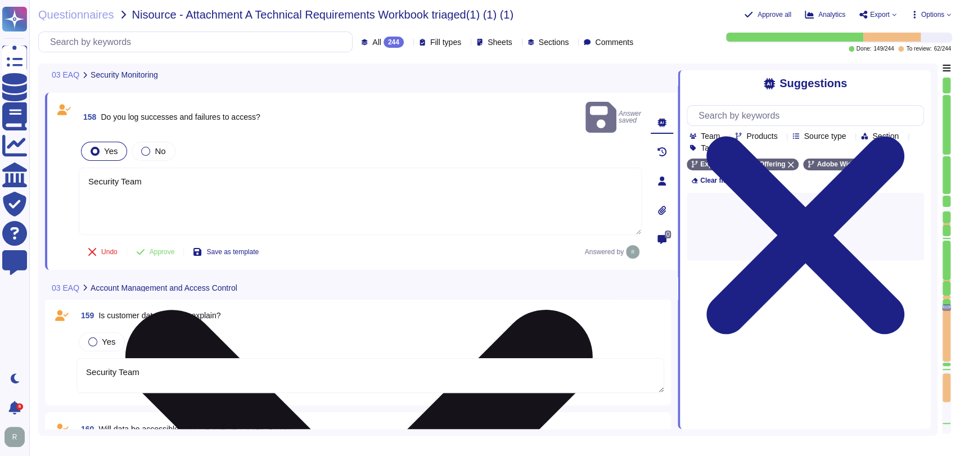
click at [223, 170] on textarea "Security Team" at bounding box center [360, 201] width 563 height 67
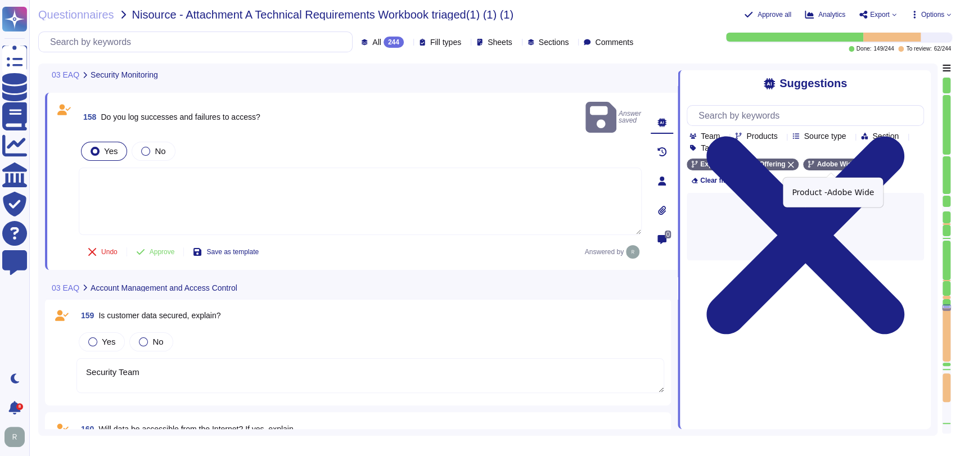
click at [858, 165] on icon at bounding box center [861, 164] width 7 height 7
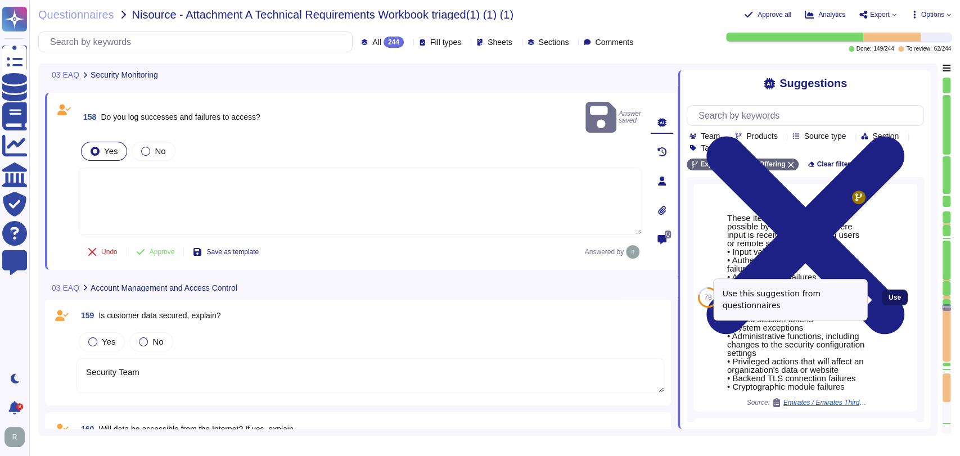
click at [888, 296] on span "Use" at bounding box center [894, 297] width 12 height 7
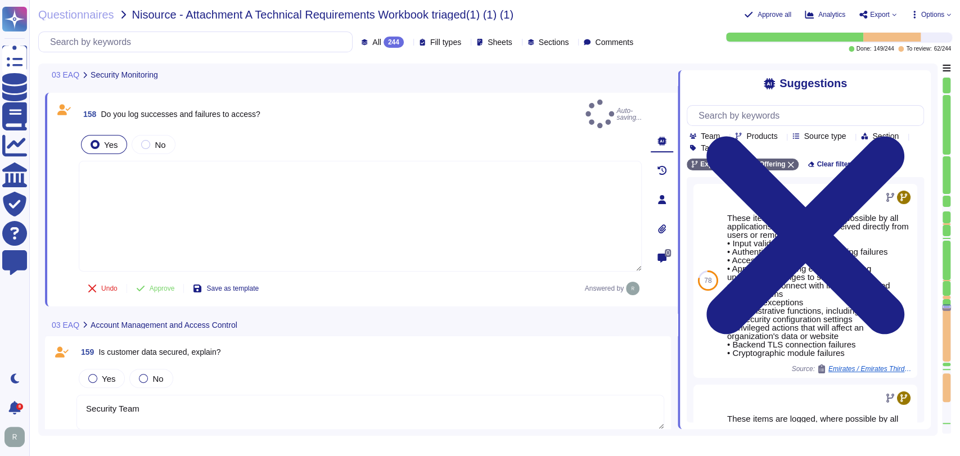
type textarea "These items are logged, where possible by all applications where input is recei…"
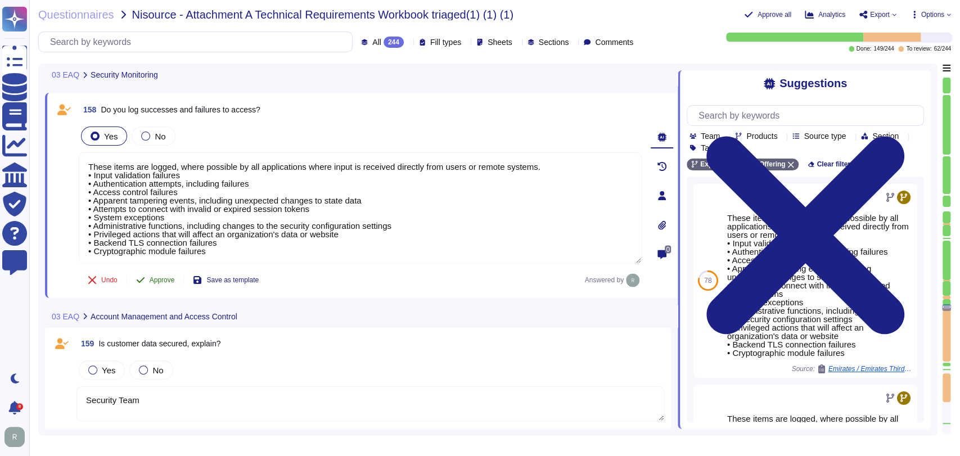
click at [164, 277] on span "Approve" at bounding box center [162, 280] width 25 height 7
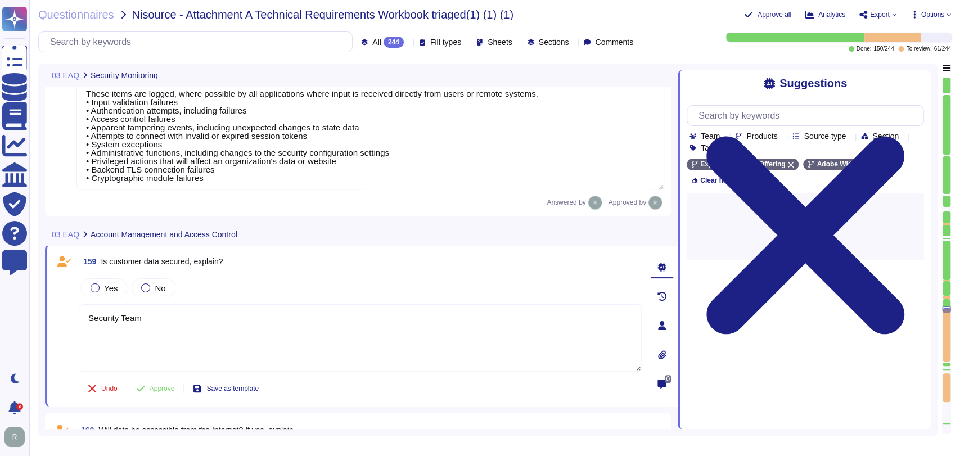
scroll to position [15983, 0]
type textarea "Security Team"
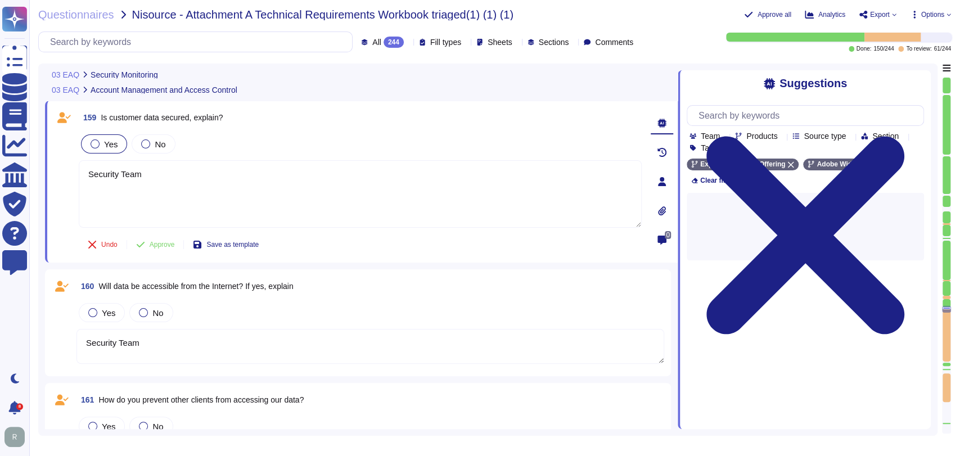
click at [116, 145] on div "Yes" at bounding box center [104, 143] width 46 height 19
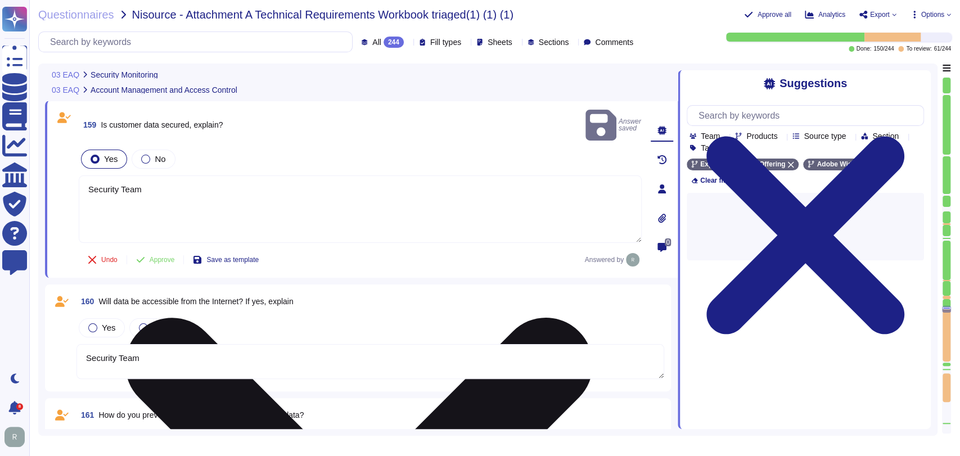
click at [175, 177] on textarea "Security Team" at bounding box center [360, 208] width 563 height 67
type textarea "\"
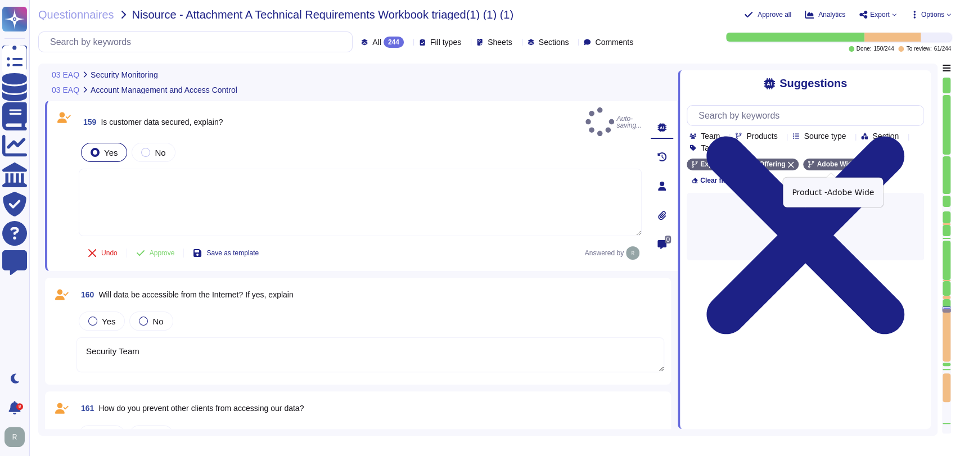
click at [858, 165] on icon at bounding box center [861, 164] width 7 height 7
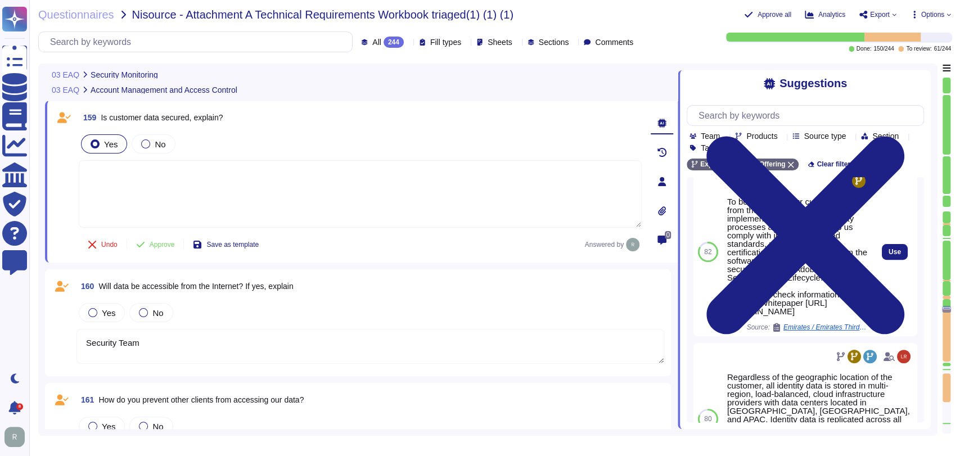
scroll to position [283, 0]
click at [894, 260] on button "Use" at bounding box center [894, 252] width 26 height 16
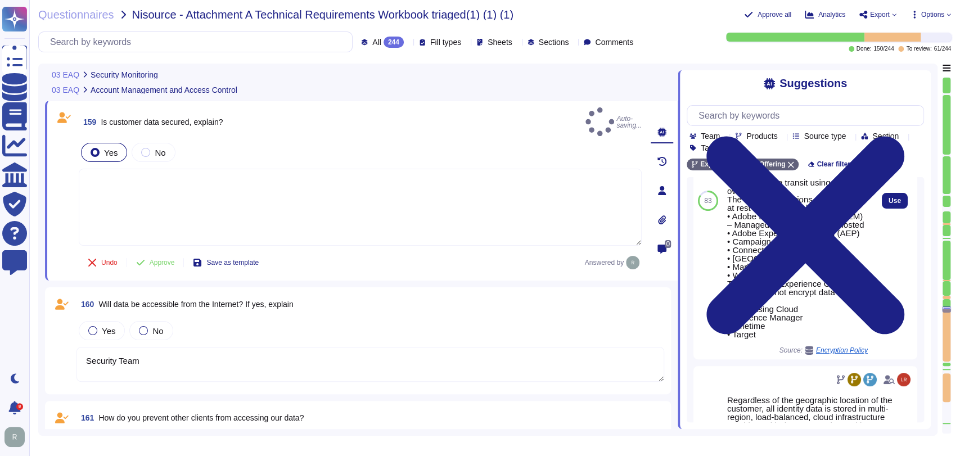
type textarea "To better protect our customers’ data from the physical layer up, we’ve impleme…"
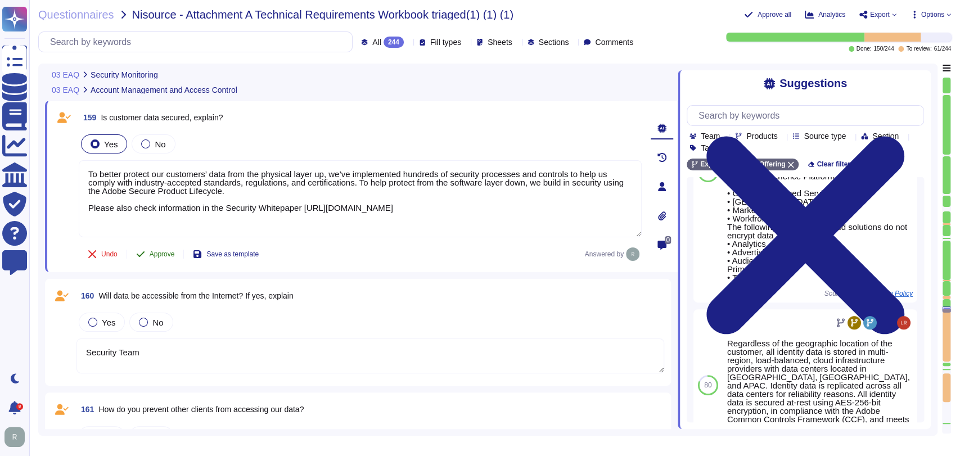
click at [175, 248] on button "Approve" at bounding box center [155, 254] width 57 height 22
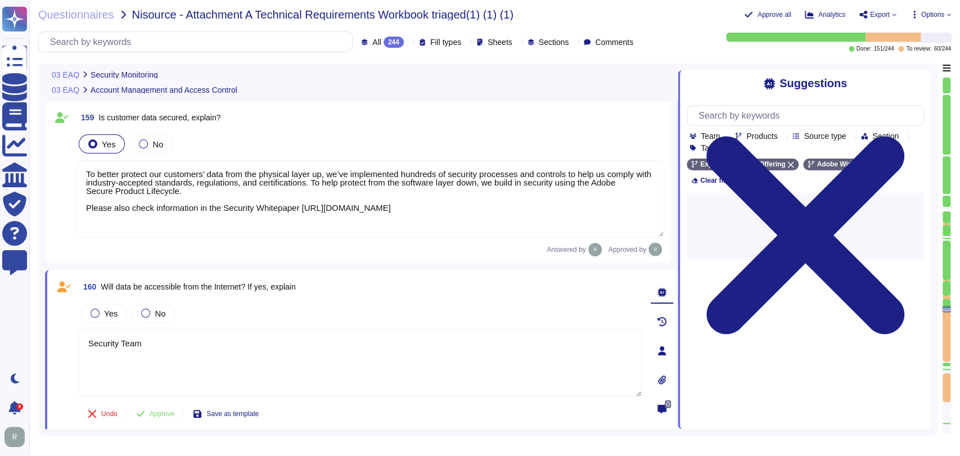
scroll to position [1, 0]
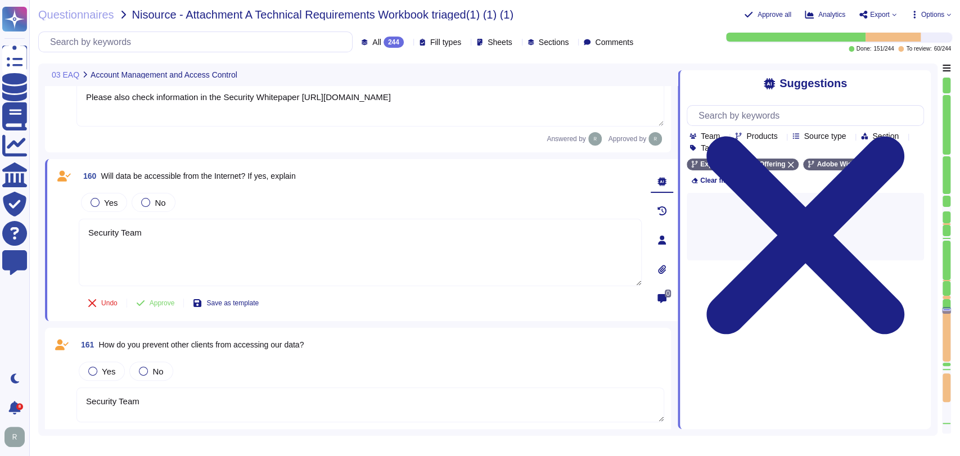
type textarea "Security Team"
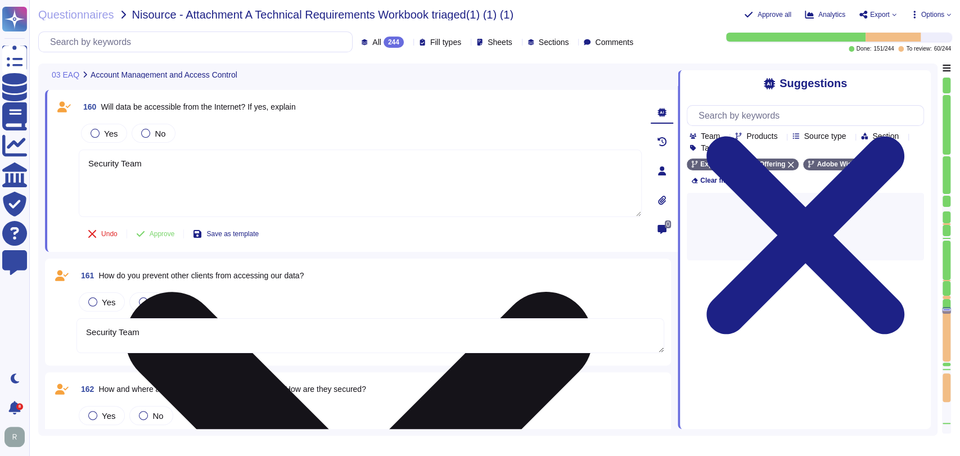
click at [314, 192] on textarea "Security Team" at bounding box center [360, 183] width 563 height 67
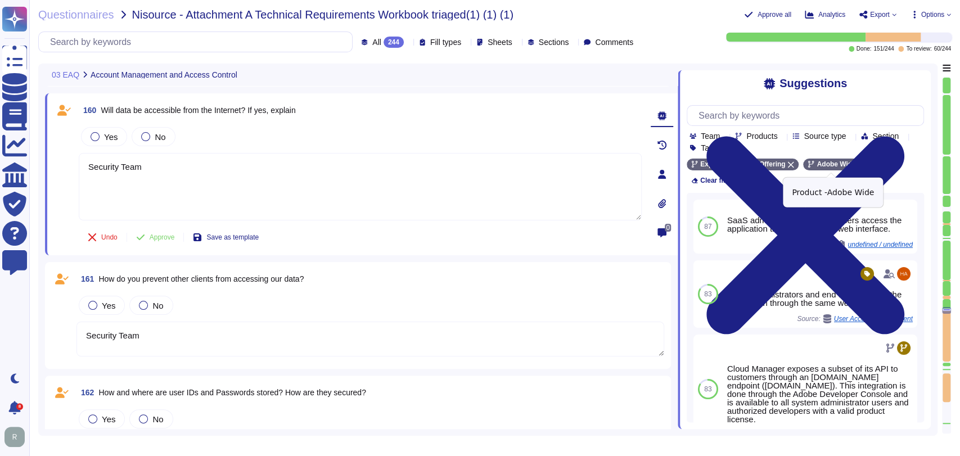
click at [858, 164] on icon at bounding box center [861, 164] width 7 height 7
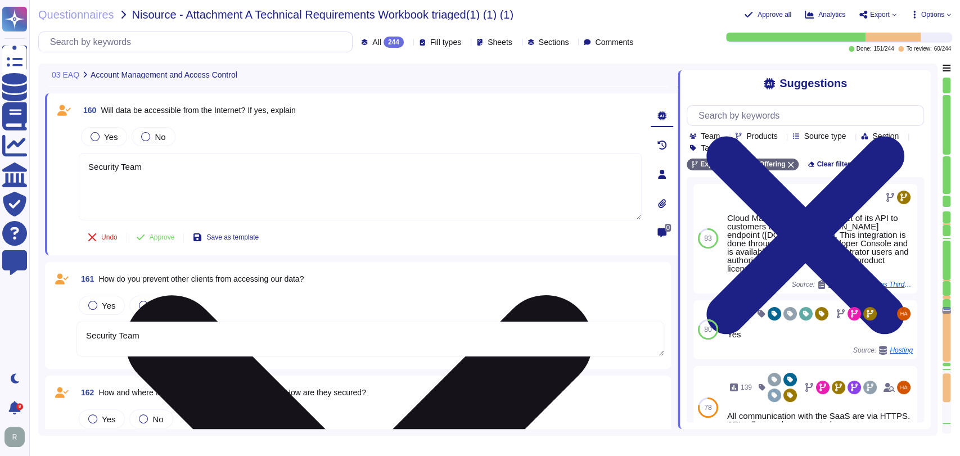
click at [329, 197] on textarea "Security Team" at bounding box center [360, 186] width 563 height 67
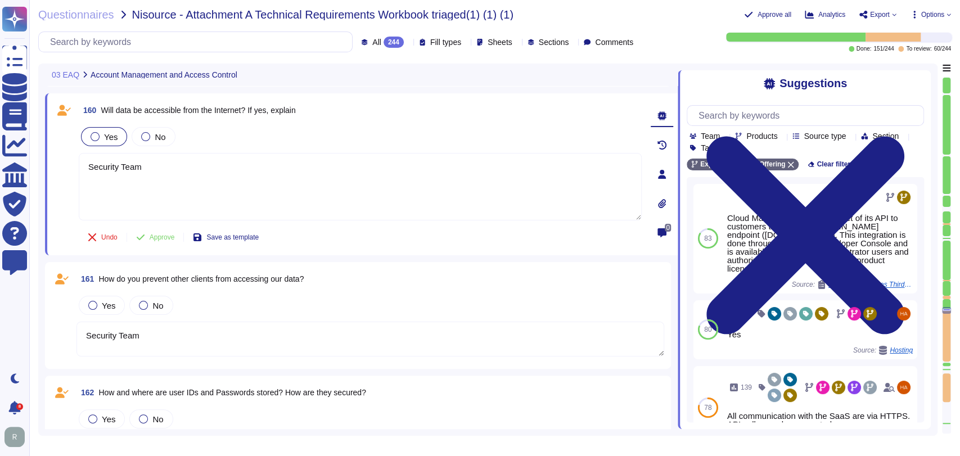
click at [108, 137] on span "Yes" at bounding box center [110, 137] width 13 height 10
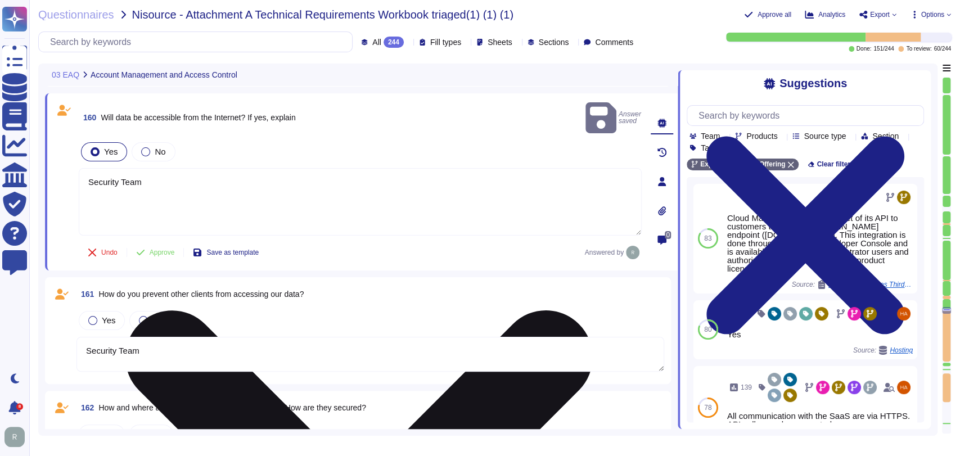
click at [148, 168] on textarea "Security Team" at bounding box center [360, 201] width 563 height 67
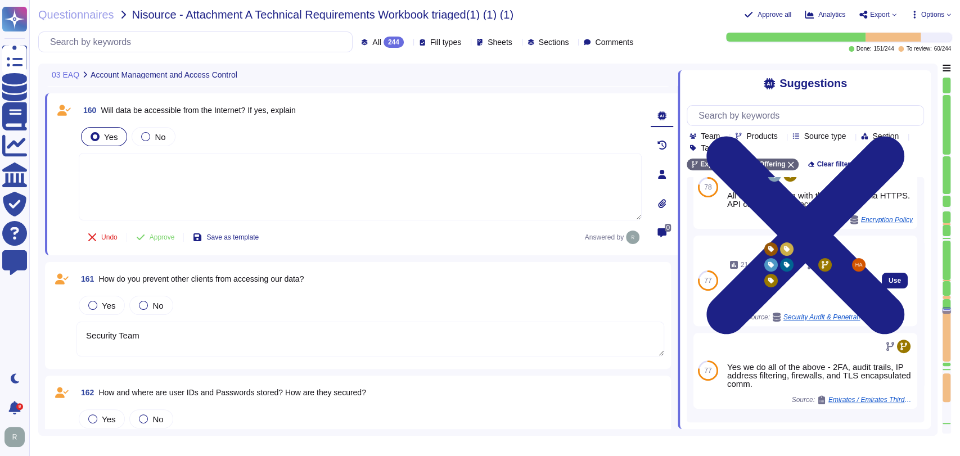
scroll to position [217, 0]
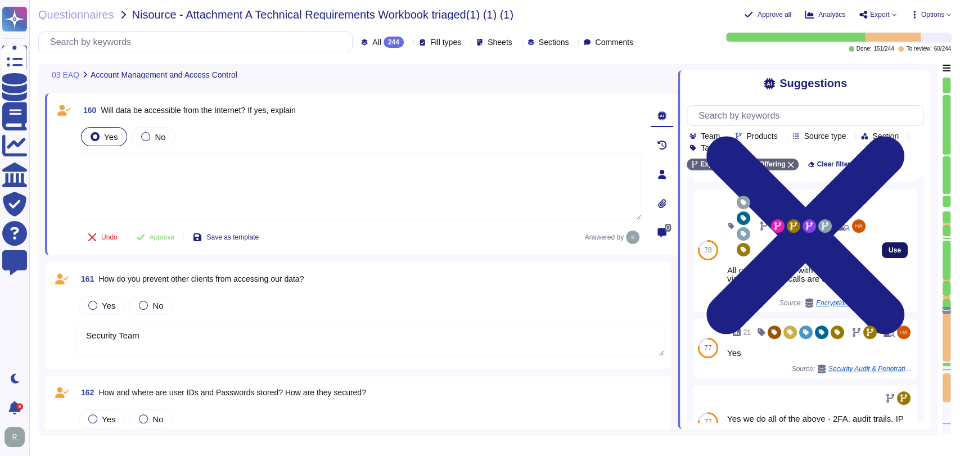
click at [881, 258] on button "Use" at bounding box center [894, 250] width 26 height 16
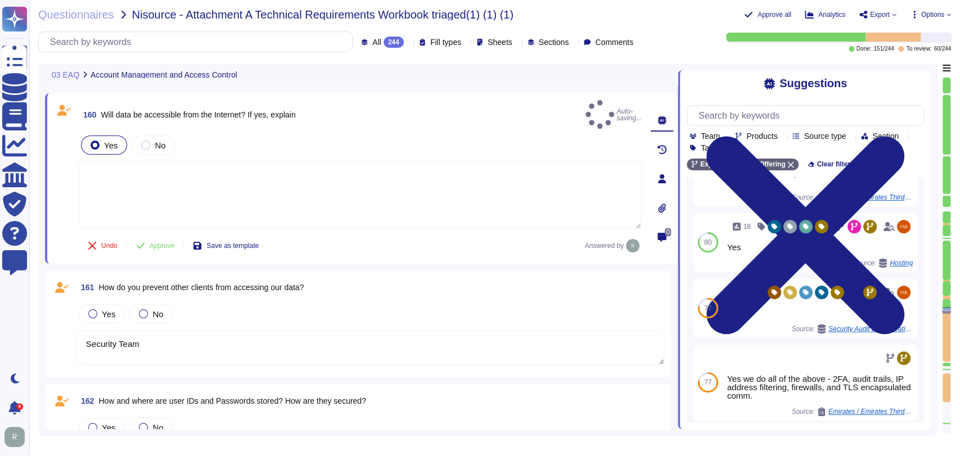
type textarea "All communication with the SaaS are via HTTPS. API calls are also encrypted."
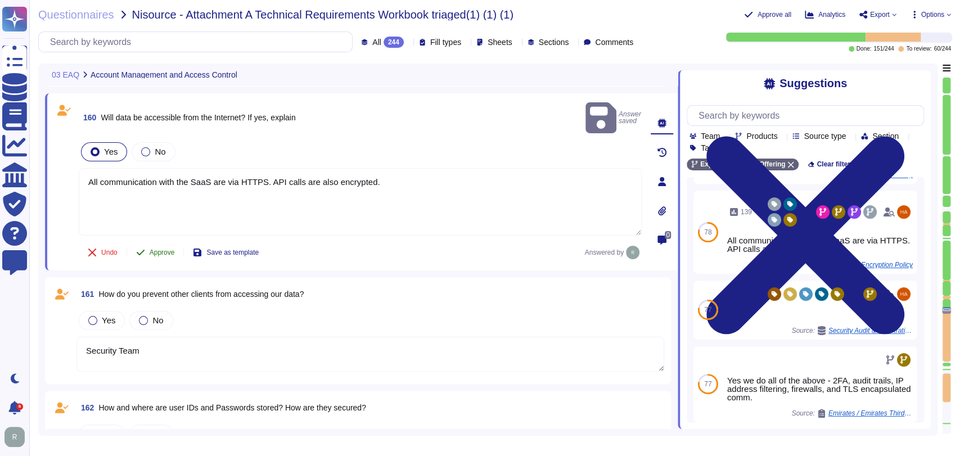
scroll to position [16145, 0]
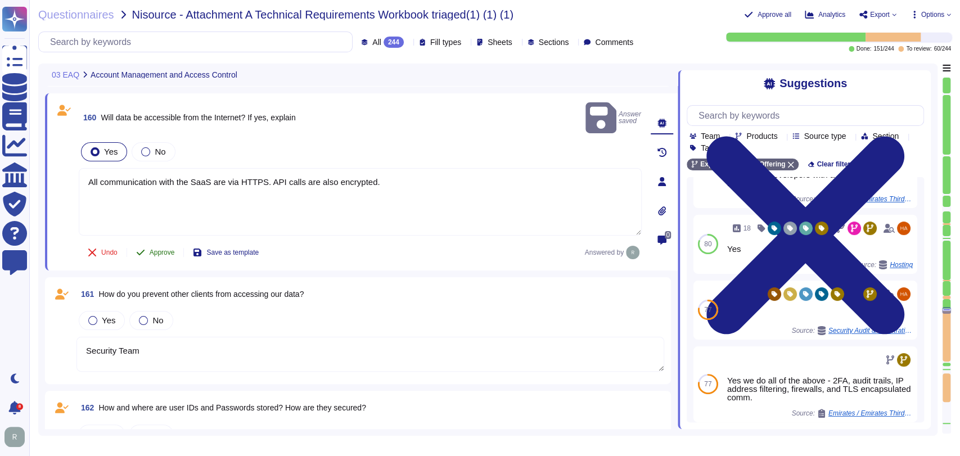
click at [143, 248] on icon at bounding box center [140, 252] width 9 height 9
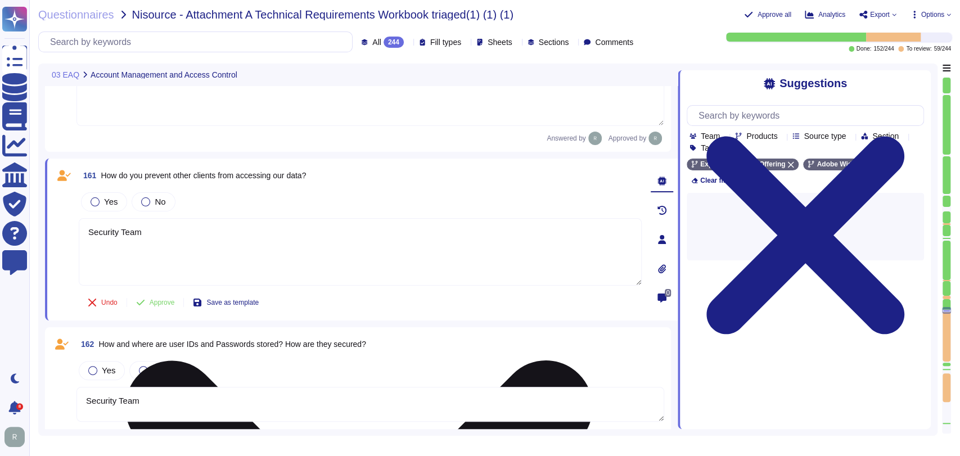
scroll to position [16296, 0]
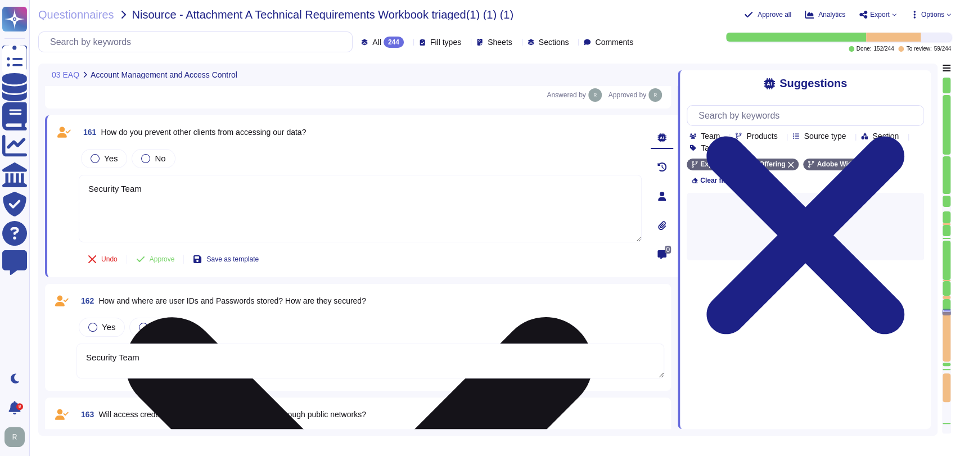
type textarea "Security Team"
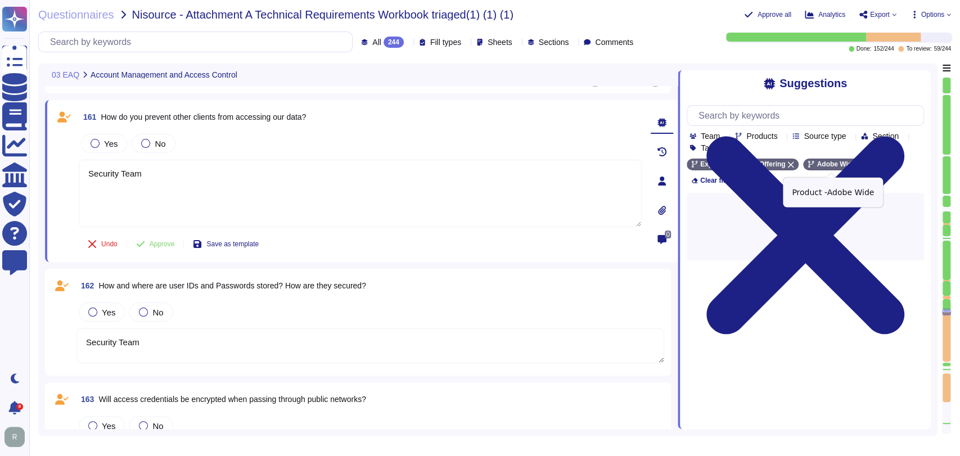
click at [858, 163] on icon at bounding box center [861, 164] width 7 height 7
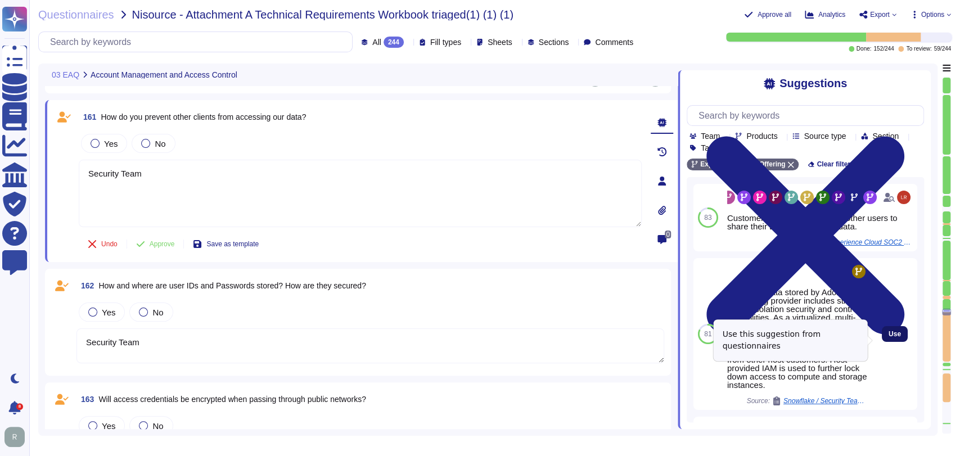
click at [890, 342] on button "Use" at bounding box center [894, 334] width 26 height 16
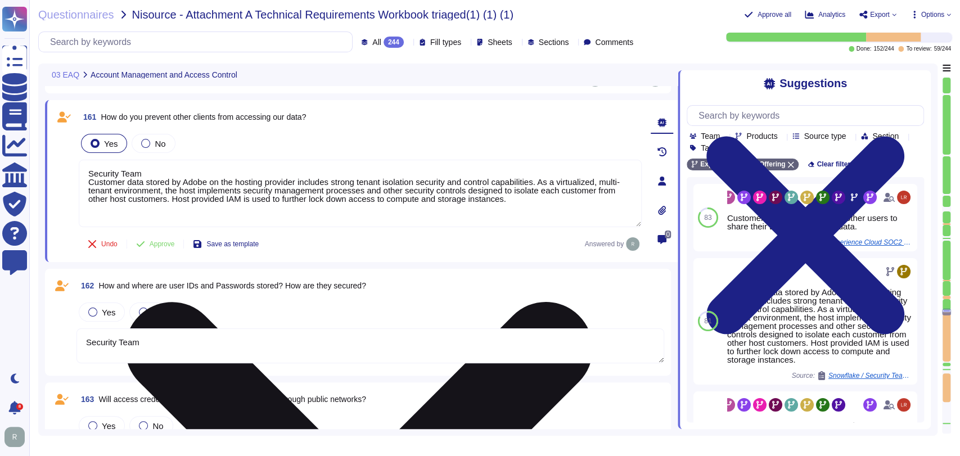
click at [90, 181] on textarea "Security Team Customer data stored by Adobe on the hosting provider includes st…" at bounding box center [360, 193] width 563 height 67
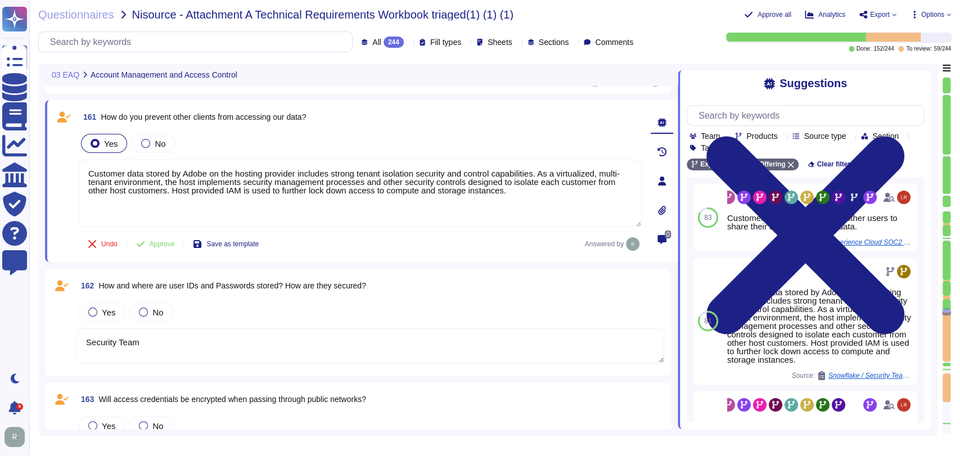
click at [166, 246] on span "Approve" at bounding box center [162, 244] width 25 height 7
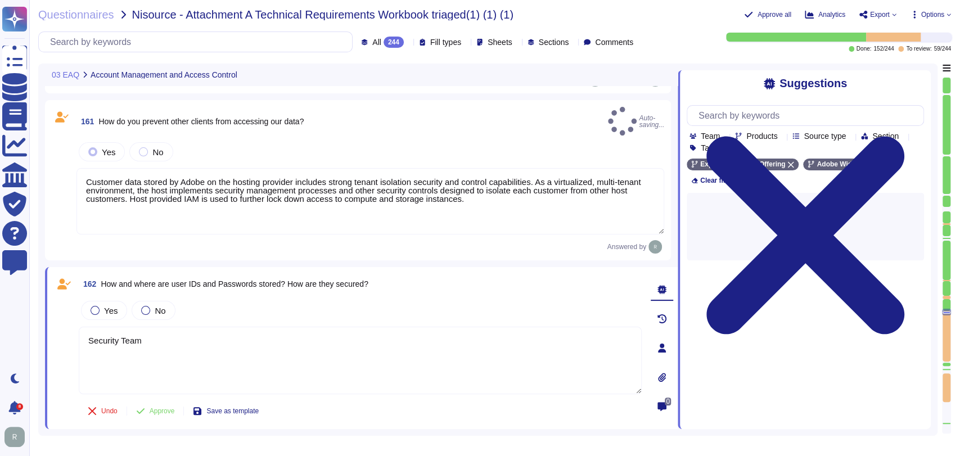
type textarea "Customer data stored by Adobe on the hosting provider includes strong tenant is…"
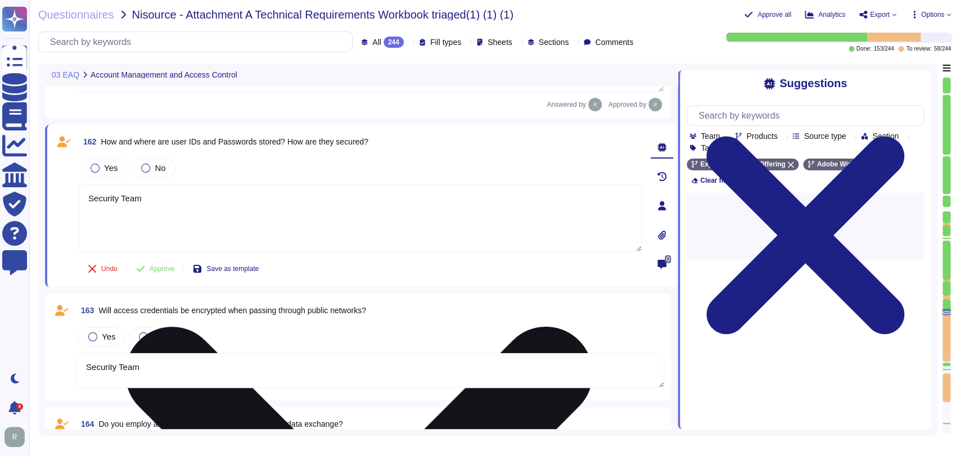
scroll to position [16447, 0]
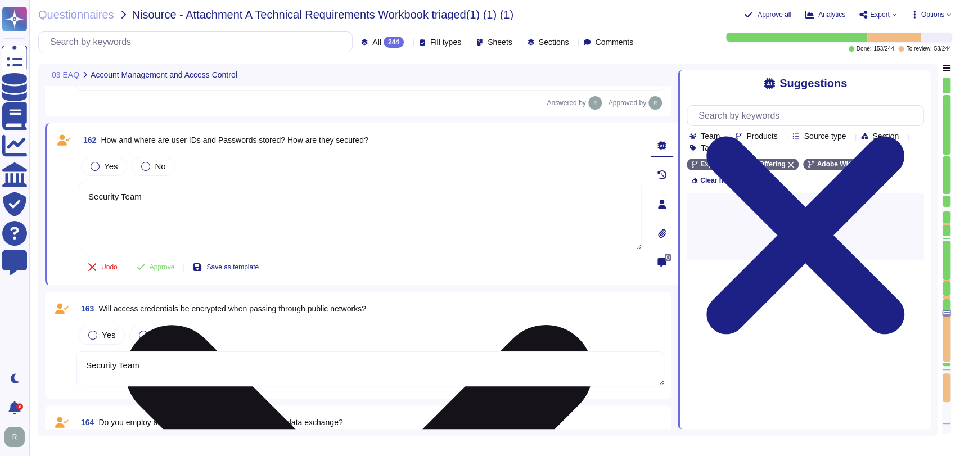
type textarea "Security Team"
click at [181, 184] on textarea "Security Team" at bounding box center [360, 216] width 563 height 67
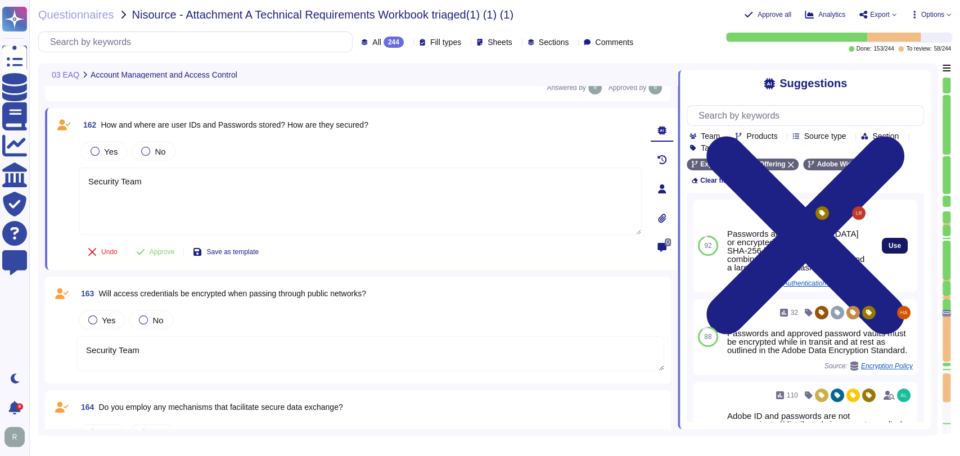
click at [881, 239] on button "Use" at bounding box center [894, 246] width 26 height 16
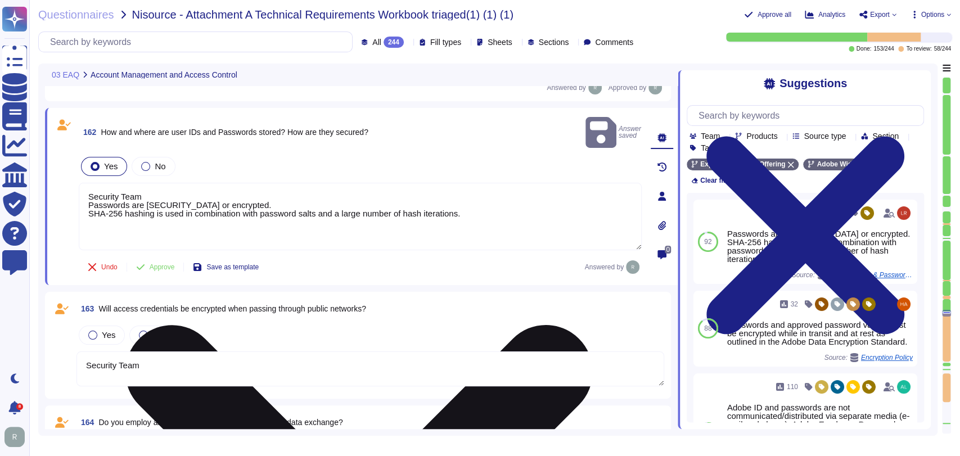
click at [85, 189] on textarea "Security Team Passwords are [SECURITY_DATA] or encrypted. SHA-256 hashing is us…" at bounding box center [360, 216] width 563 height 67
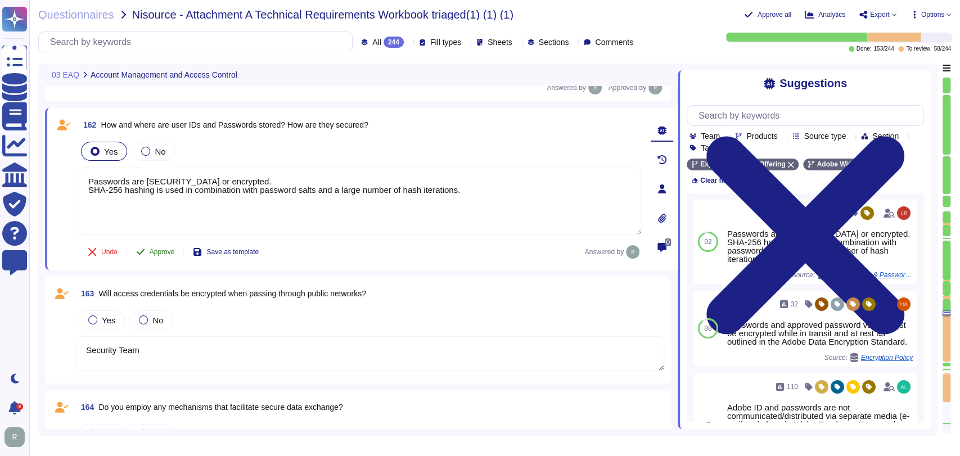
click at [153, 250] on span "Approve" at bounding box center [162, 251] width 25 height 7
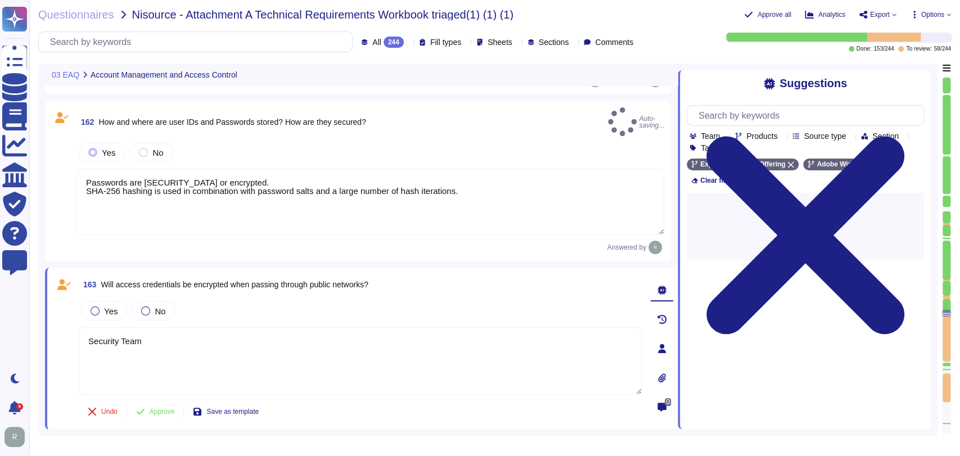
type textarea "Passwords are [SECURITY_DATA] or encrypted. SHA-256 hashing is used in combinat…"
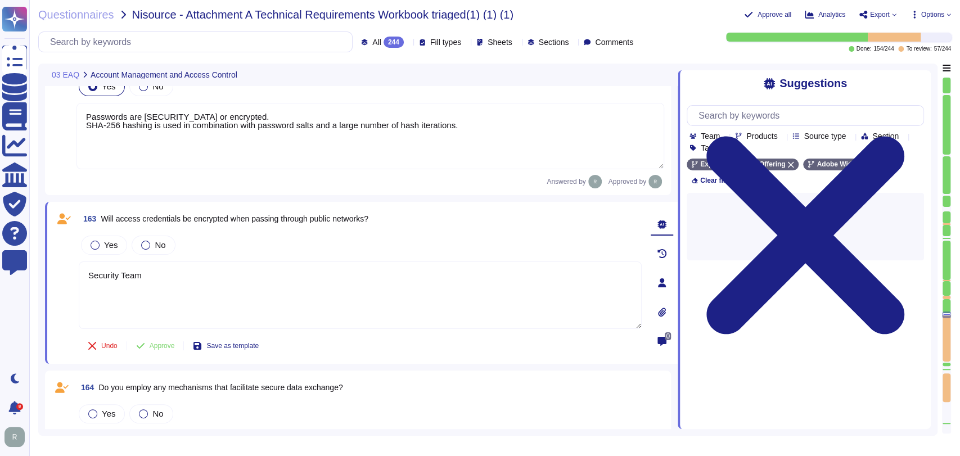
type textarea "Security Team"
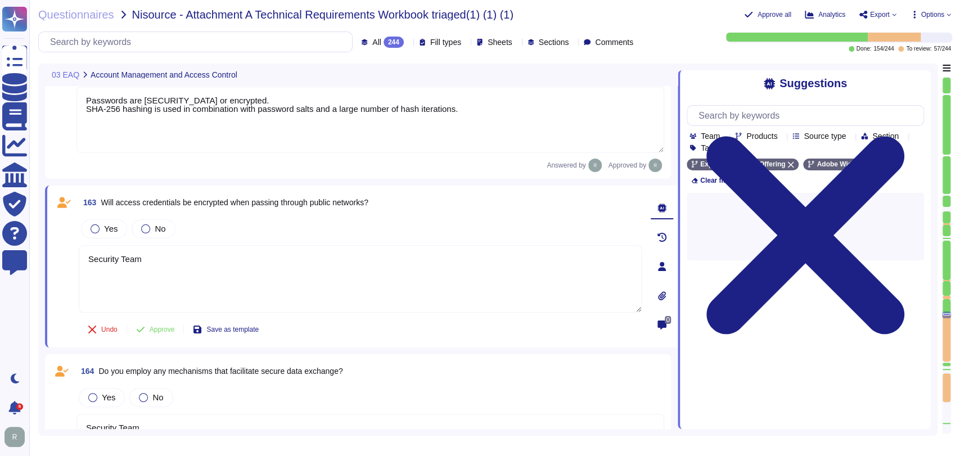
type textarea "All communication with the SaaS are via HTTPS. API calls are also encrypted."
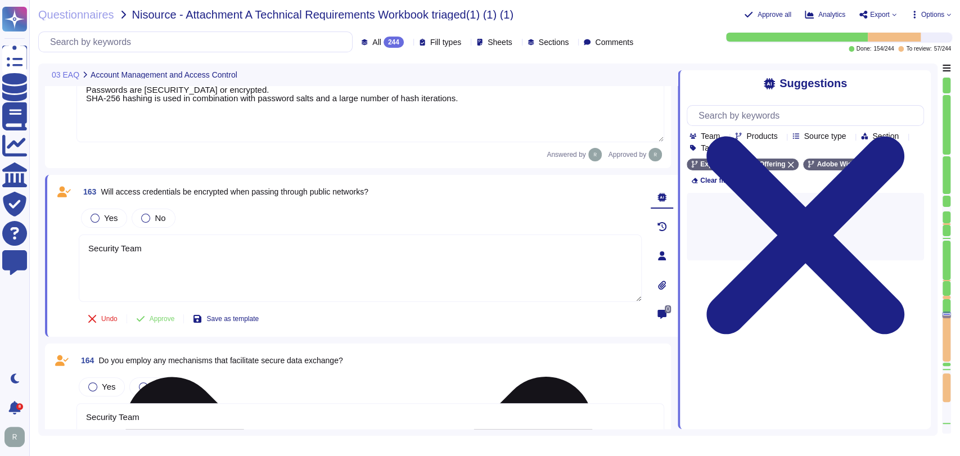
scroll to position [16516, 0]
click at [226, 245] on textarea "Security Team" at bounding box center [360, 267] width 563 height 67
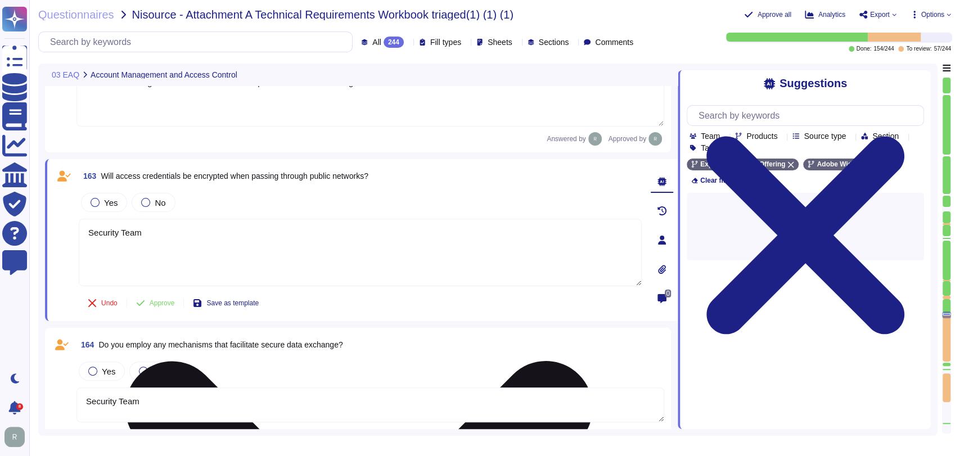
click at [193, 257] on textarea "Security Team" at bounding box center [360, 252] width 563 height 67
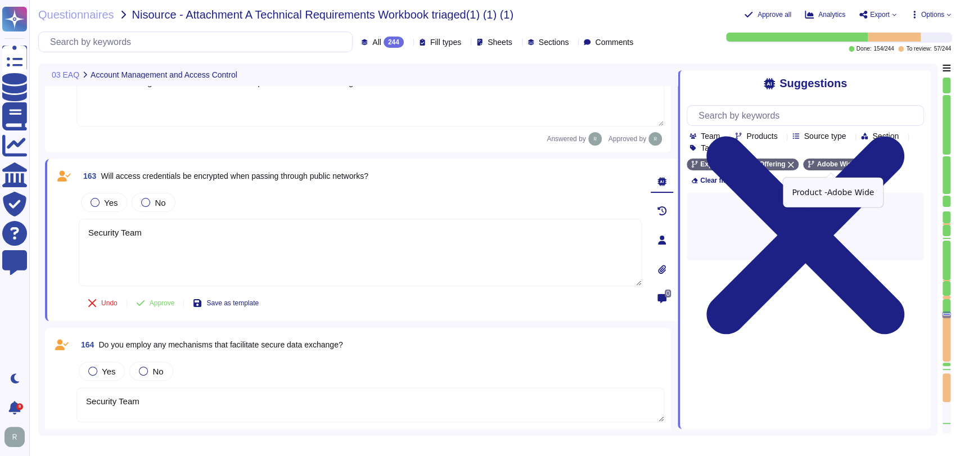
click at [858, 164] on icon at bounding box center [861, 164] width 7 height 7
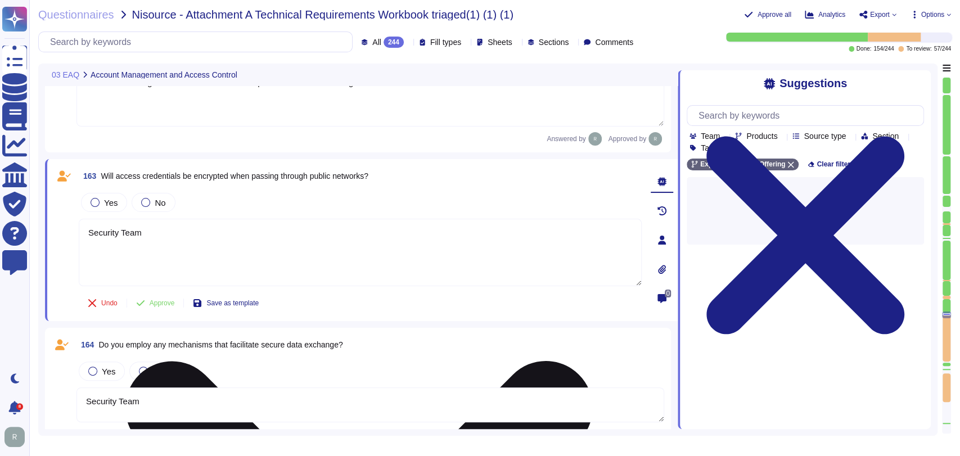
click at [387, 246] on textarea "Security Team" at bounding box center [360, 252] width 563 height 67
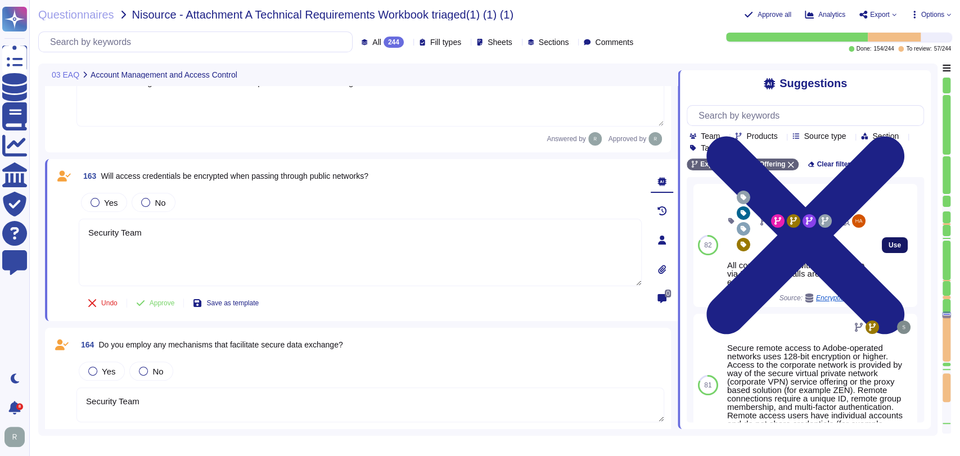
click at [888, 248] on span "Use" at bounding box center [894, 245] width 12 height 7
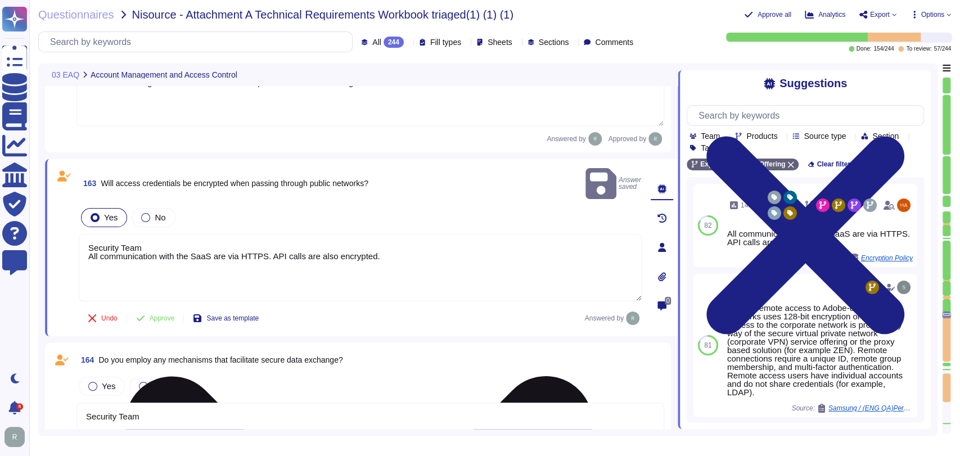
click at [85, 239] on textarea "Security Team All communication with the SaaS are via HTTPS. API calls are also…" at bounding box center [360, 267] width 563 height 67
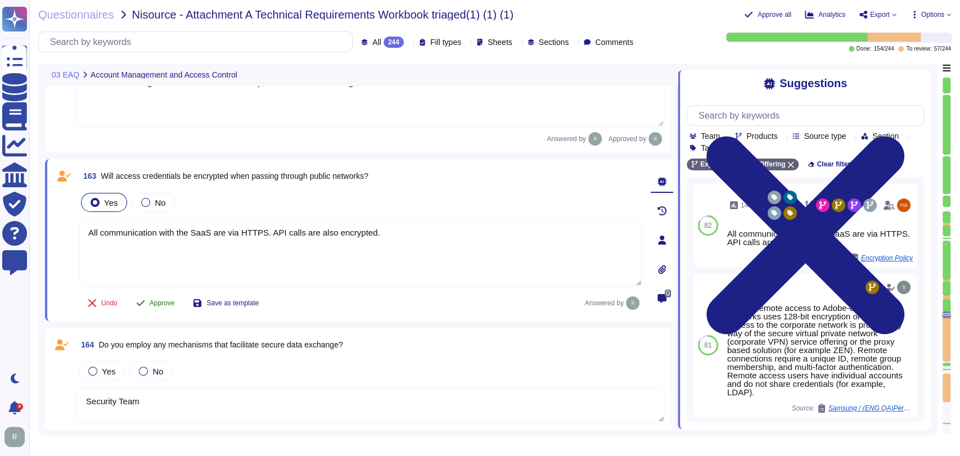
click at [171, 300] on span "Approve" at bounding box center [162, 303] width 25 height 7
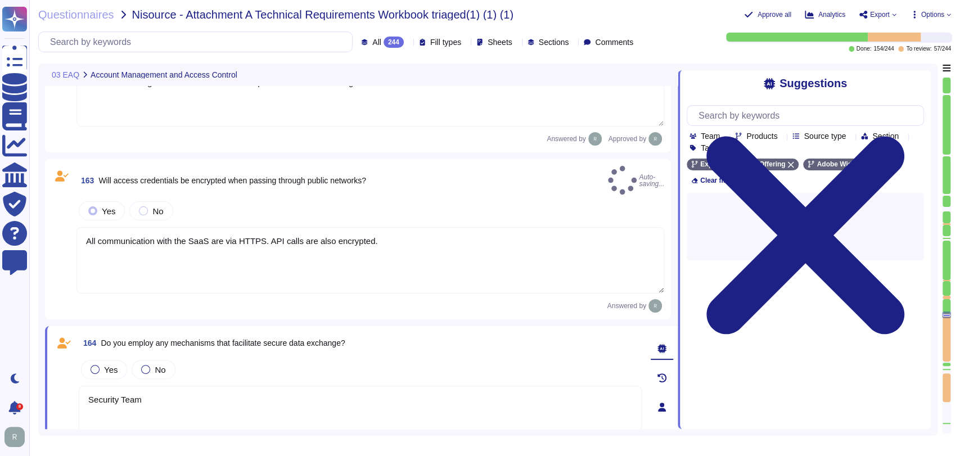
type textarea "All communication with the SaaS are via HTTPS. API calls are also encrypted."
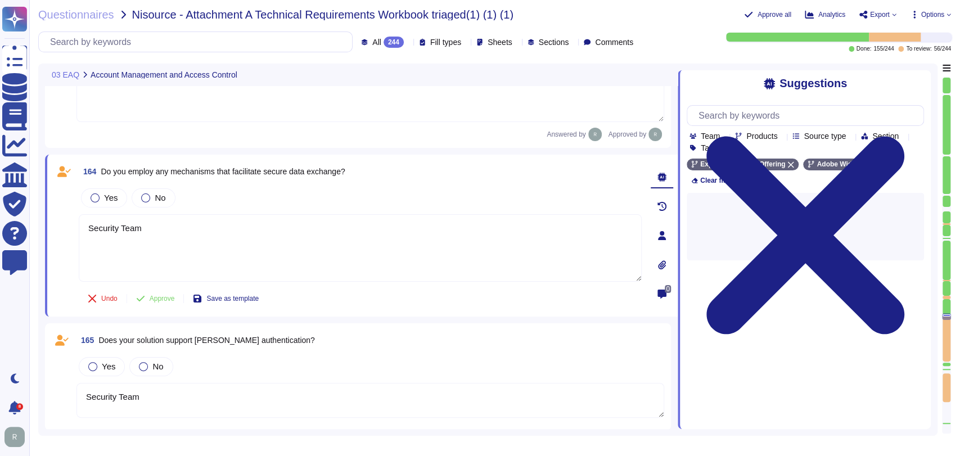
type textarea "Security Team"
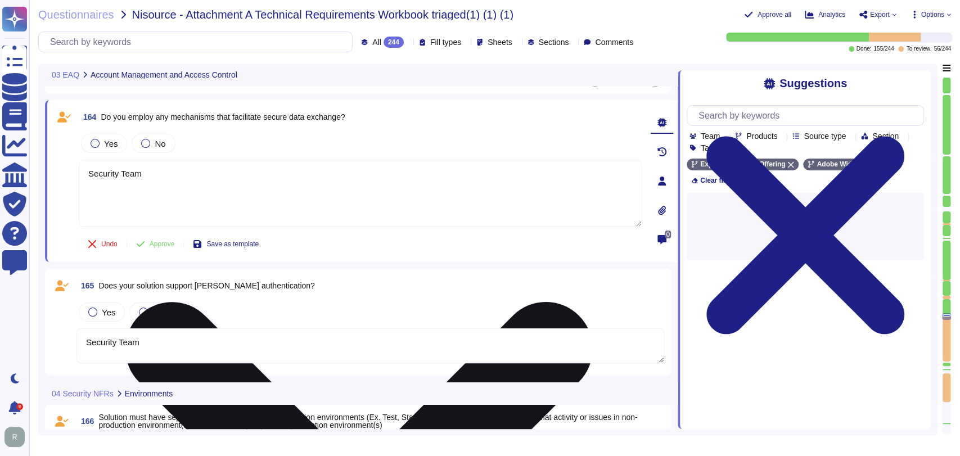
click at [162, 174] on textarea "Security Team" at bounding box center [360, 193] width 563 height 67
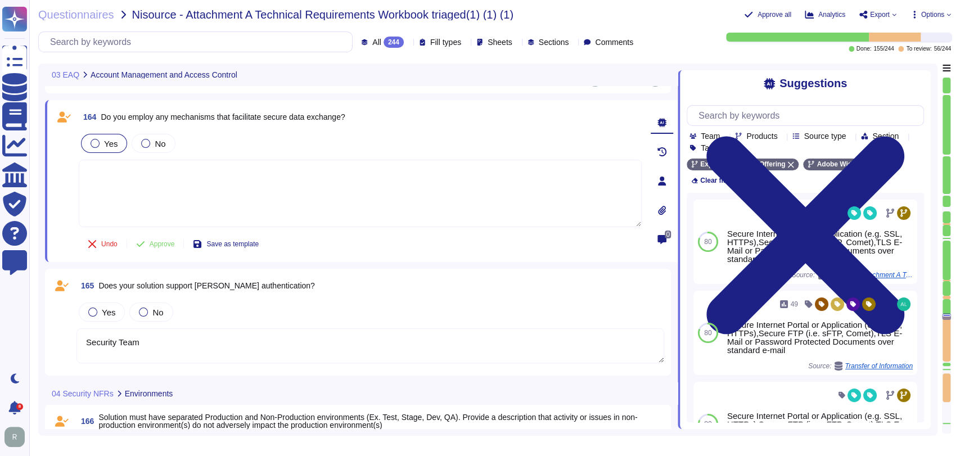
click at [115, 143] on span "Yes" at bounding box center [110, 144] width 13 height 10
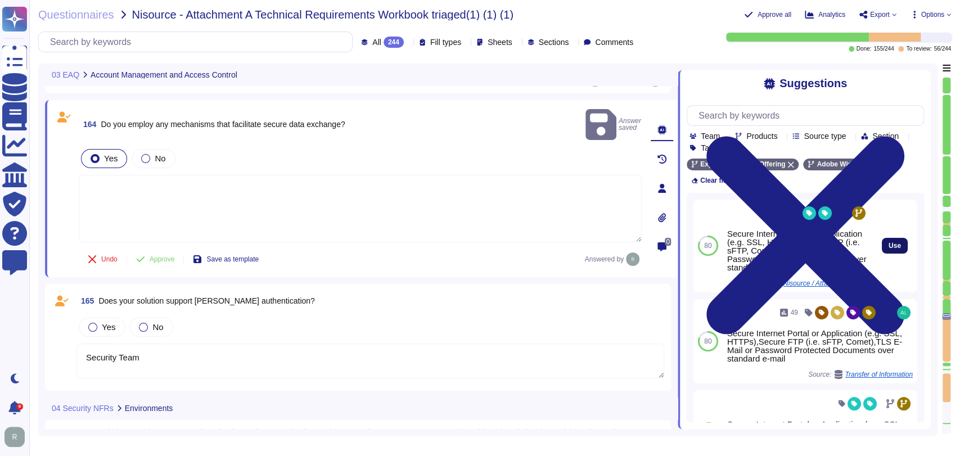
click at [889, 242] on span "Use" at bounding box center [894, 245] width 12 height 7
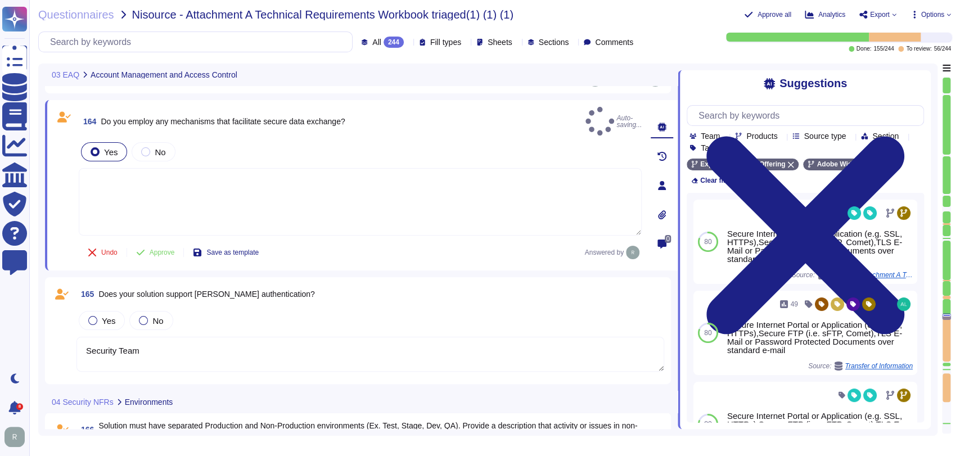
type textarea "Secure Internet Portal or Application (e.g. SSL, HTTPs),Secure FTP (i.e. sFTP, …"
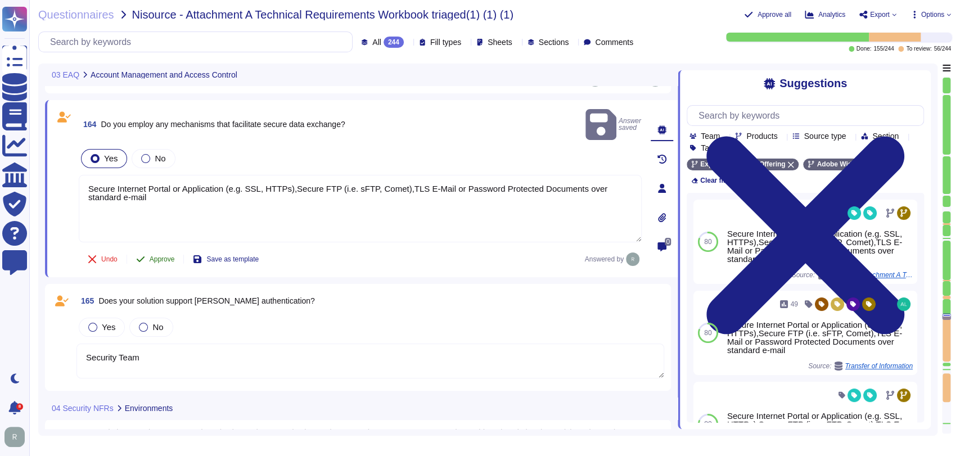
click at [157, 256] on span "Approve" at bounding box center [162, 259] width 25 height 7
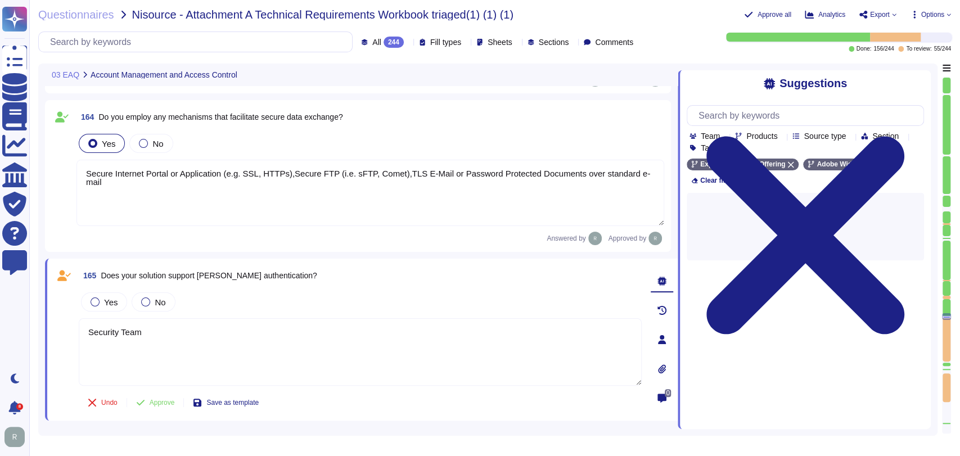
type textarea "Security Team"
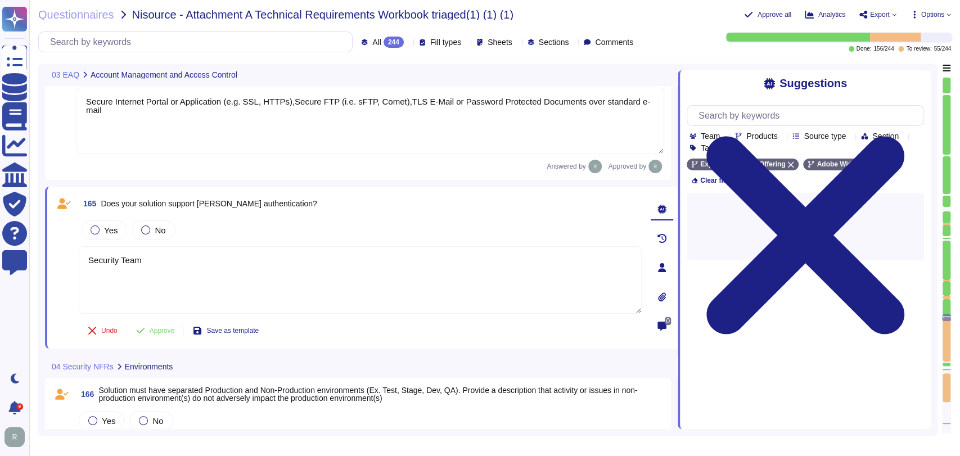
scroll to position [16869, 0]
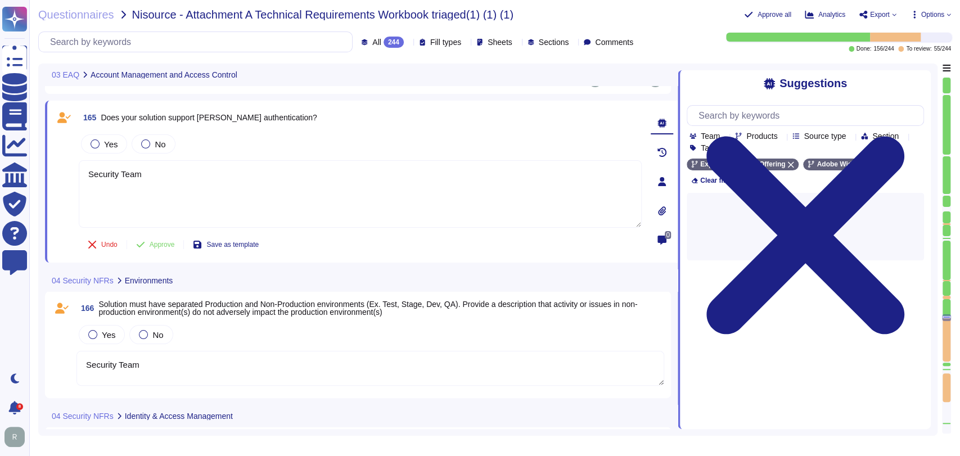
type textarea "Security Team"
click at [115, 141] on span "Yes" at bounding box center [110, 144] width 13 height 10
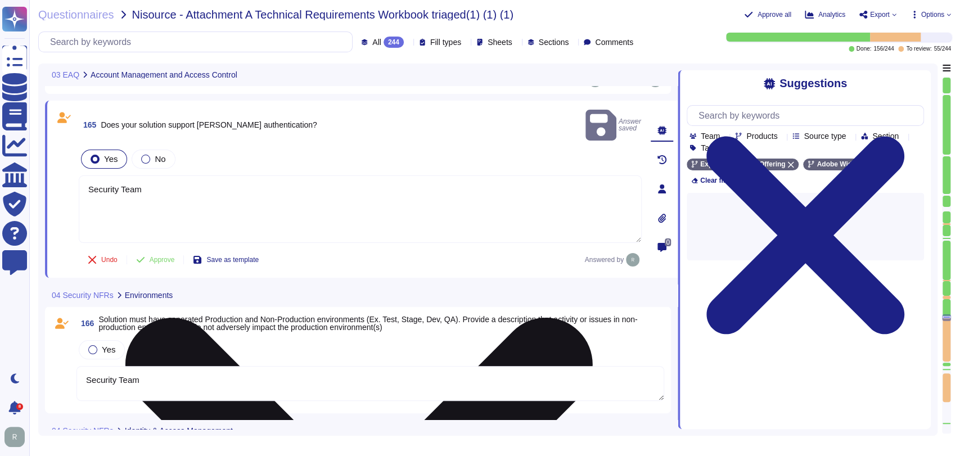
click at [162, 175] on textarea "Security Team" at bounding box center [360, 208] width 563 height 67
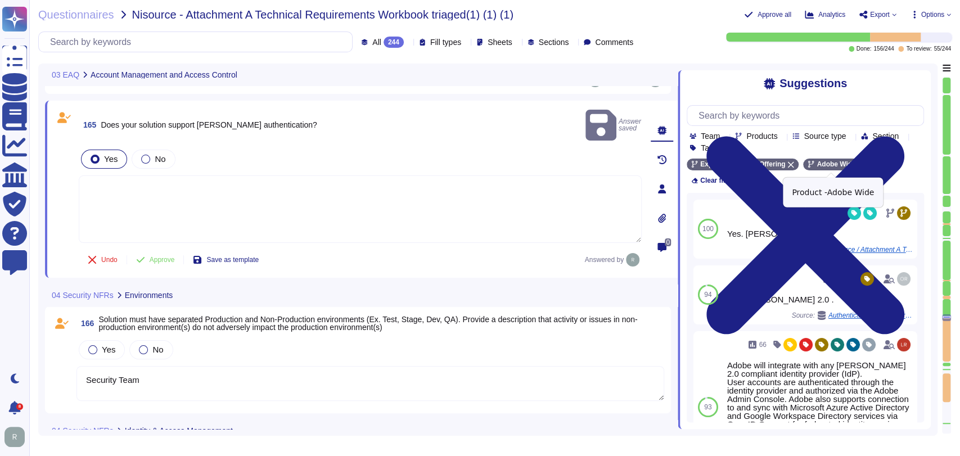
click at [858, 167] on icon at bounding box center [861, 164] width 7 height 7
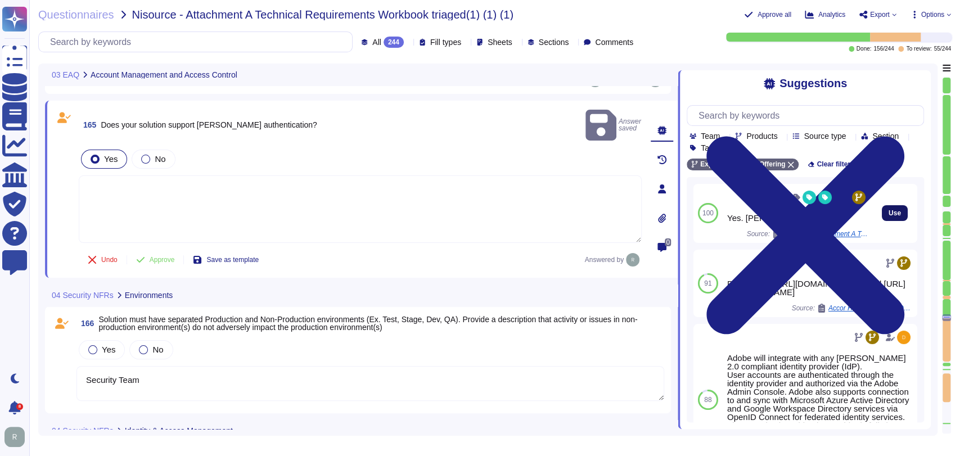
click at [892, 216] on button "Use" at bounding box center [894, 213] width 26 height 16
type textarea "Yes. [PERSON_NAME] 2.0 ."
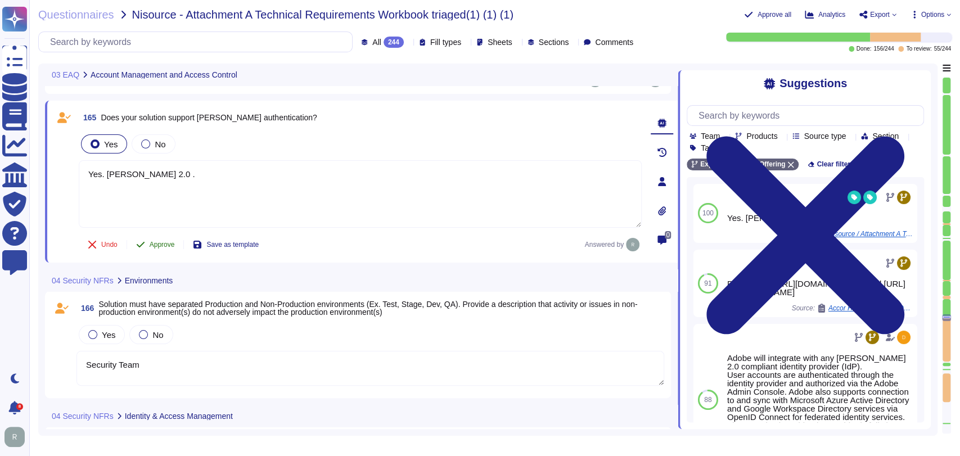
click at [151, 245] on span "Approve" at bounding box center [162, 244] width 25 height 7
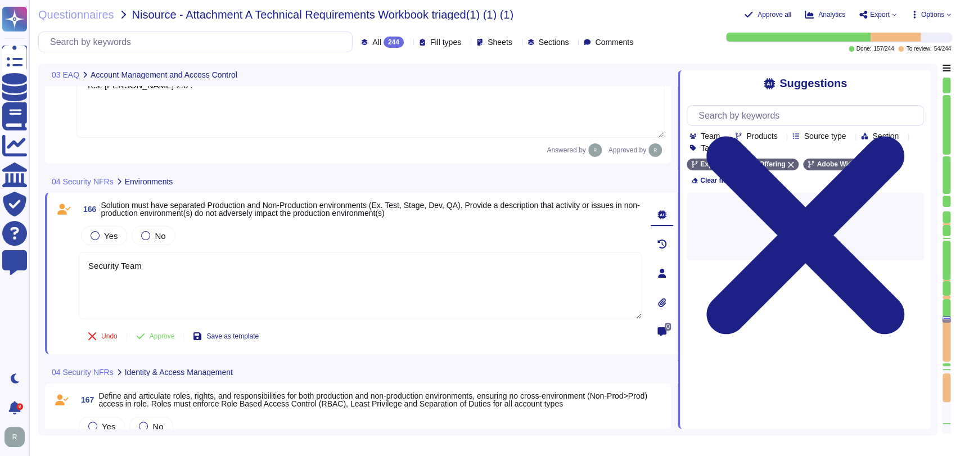
scroll to position [17043, 0]
type textarea "Security Team"
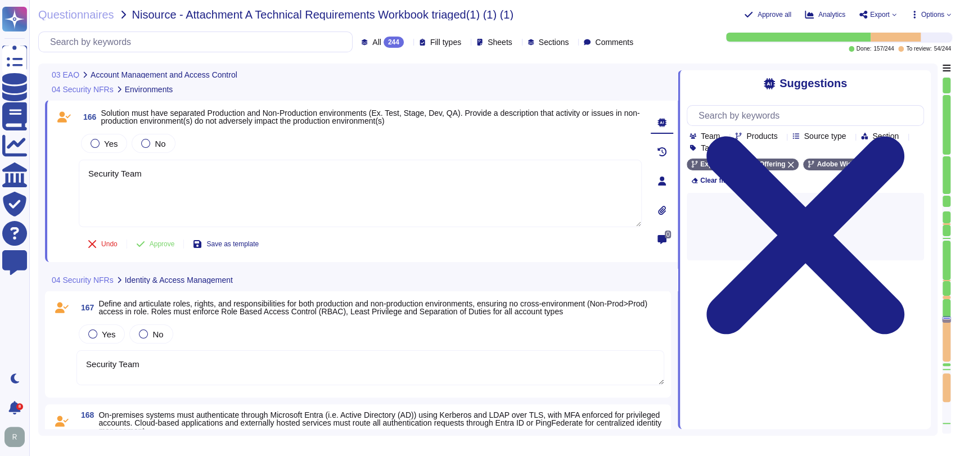
type textarea "Security Team"
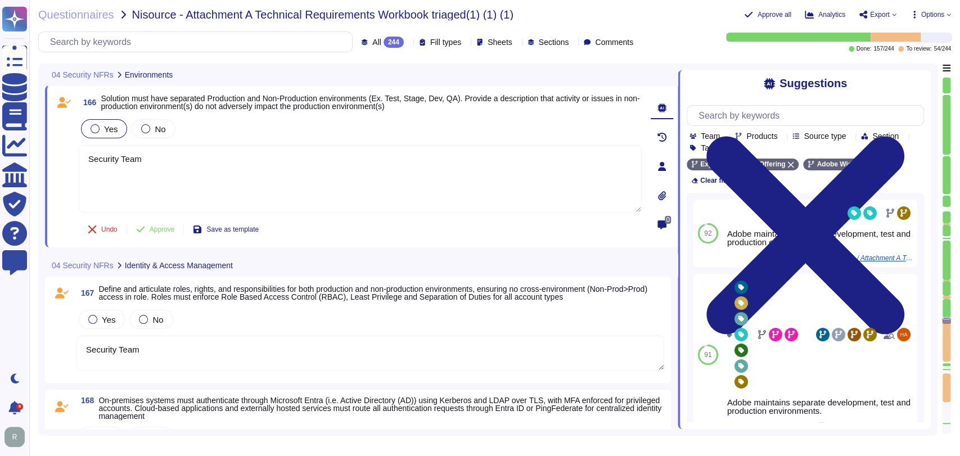
click at [121, 123] on div "Yes" at bounding box center [104, 128] width 46 height 19
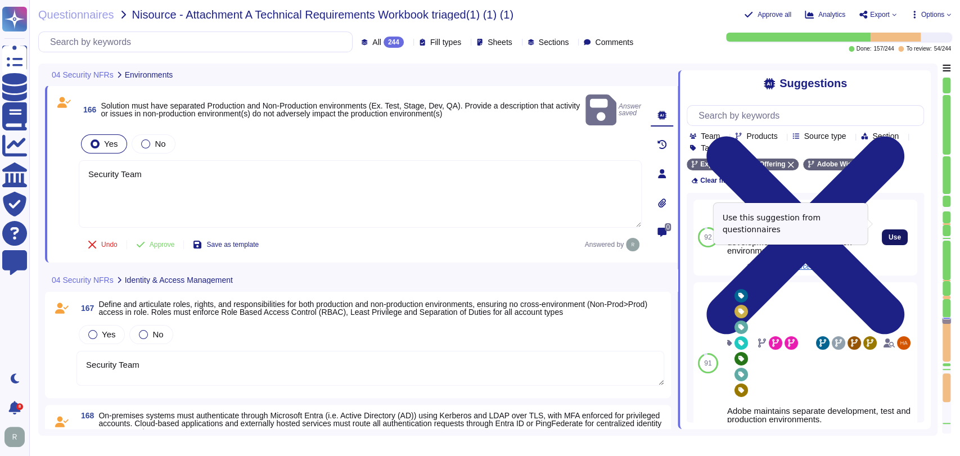
click at [893, 229] on button "Use" at bounding box center [894, 237] width 26 height 16
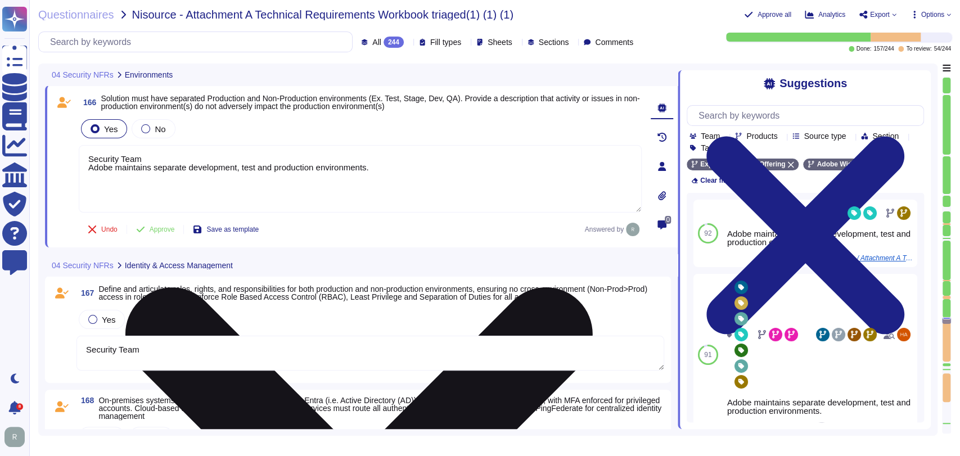
drag, startPoint x: 90, startPoint y: 167, endPoint x: 89, endPoint y: 157, distance: 9.6
click at [89, 157] on textarea "Security Team Adobe maintains separate development, test and production environ…" at bounding box center [360, 178] width 563 height 67
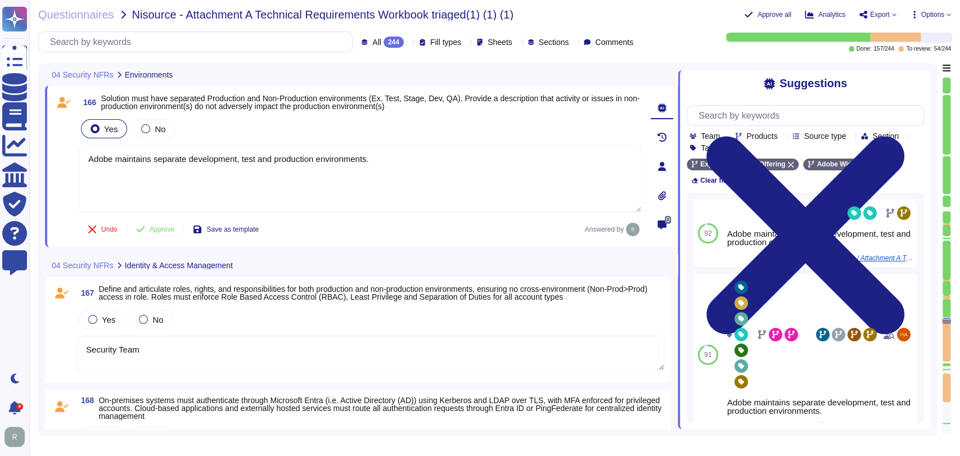
click at [162, 232] on span "Approve" at bounding box center [162, 229] width 25 height 7
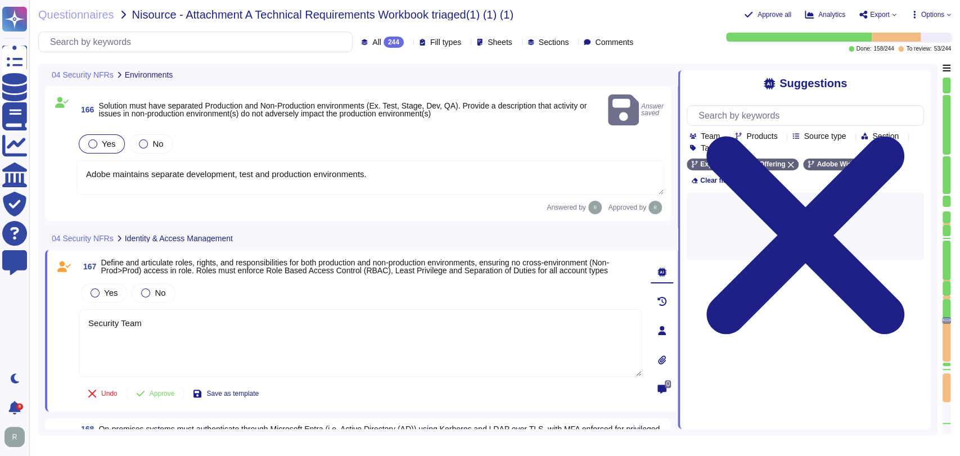
type textarea "Adobe maintains separate development, test and production environments."
type textarea "Security Team"
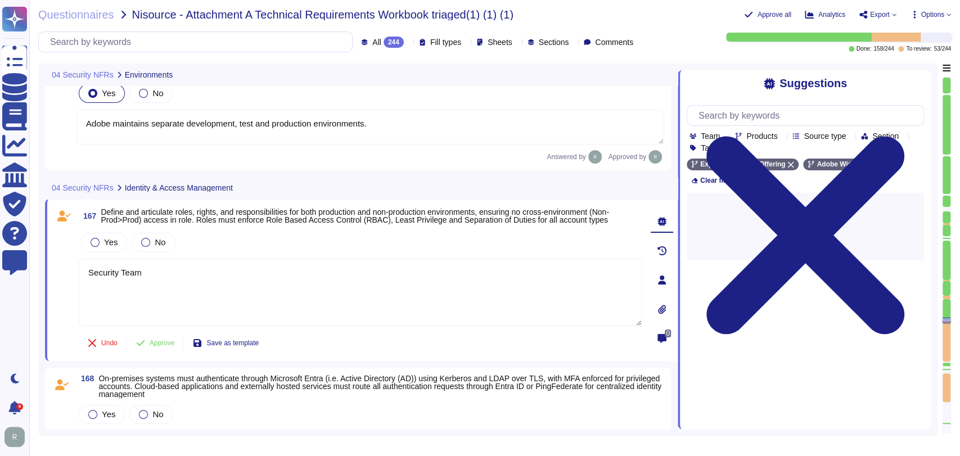
type textarea "Security Team"
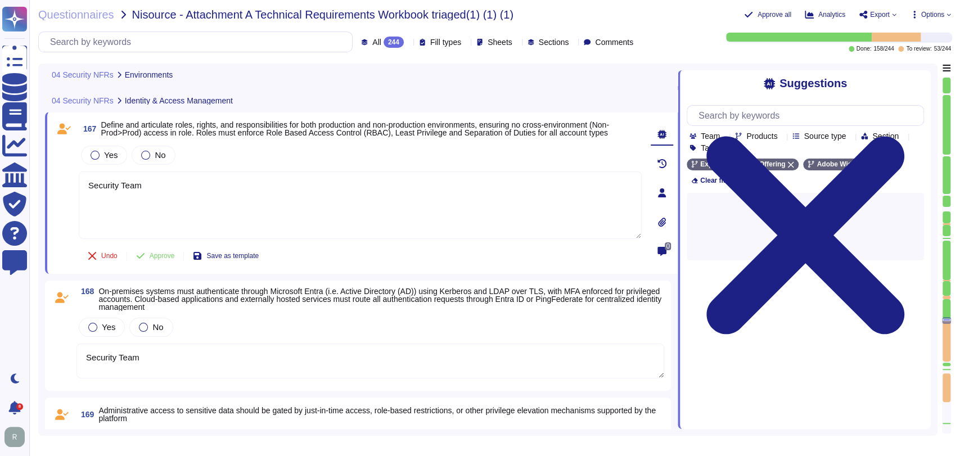
scroll to position [17184, 0]
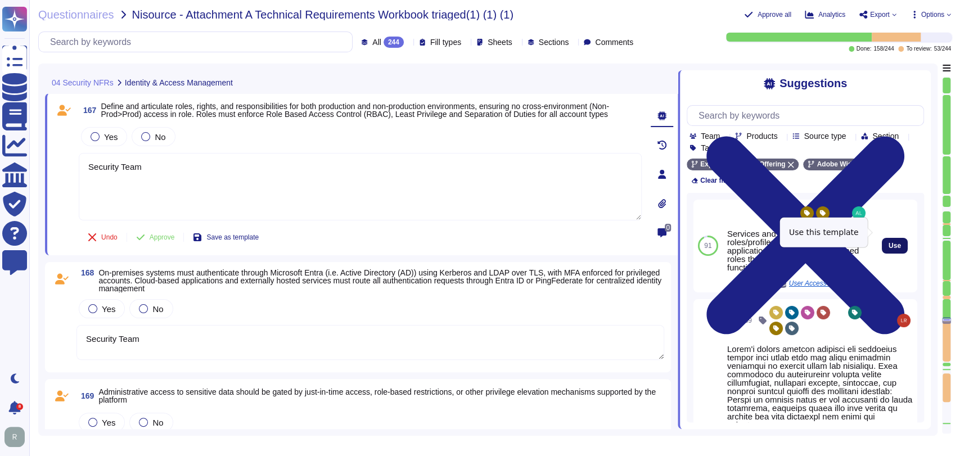
click at [888, 242] on span "Use" at bounding box center [894, 245] width 12 height 7
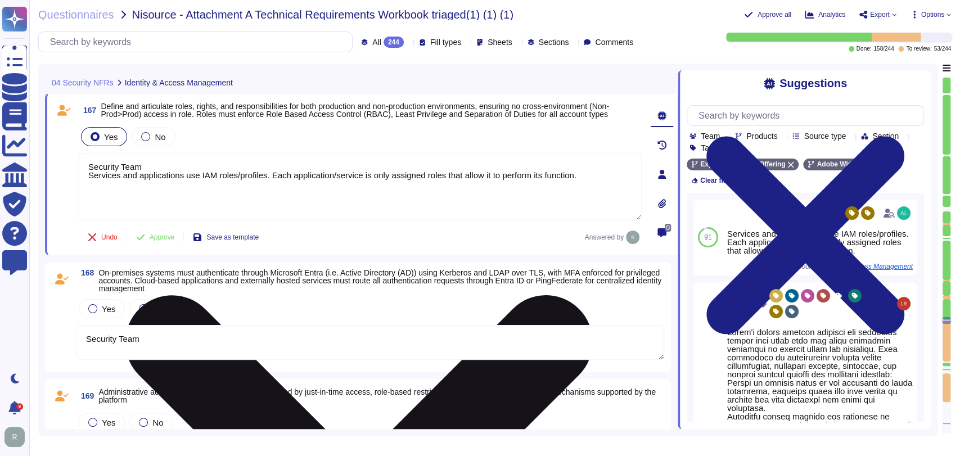
click at [166, 173] on textarea "Security Team Services and applications use IAM roles/profiles. Each applicatio…" at bounding box center [360, 186] width 563 height 67
click at [160, 155] on textarea "Security Team Services and applications use IAM roles/profiles. Each applicatio…" at bounding box center [360, 186] width 563 height 67
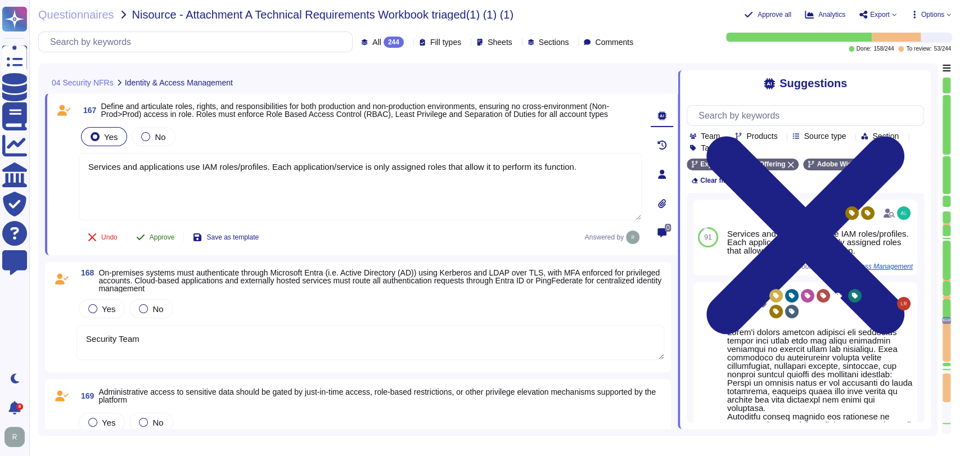
click at [166, 234] on span "Approve" at bounding box center [162, 237] width 25 height 7
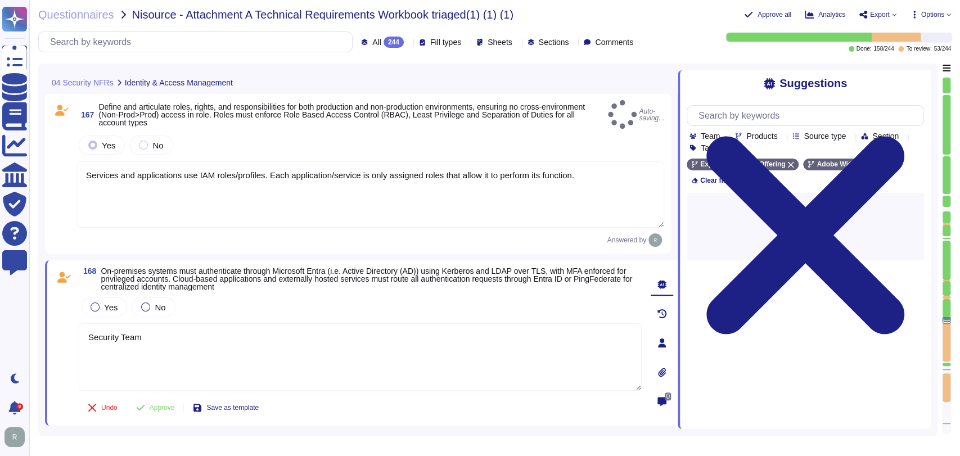
type textarea "Services and applications use IAM roles/profiles. Each application/service is o…"
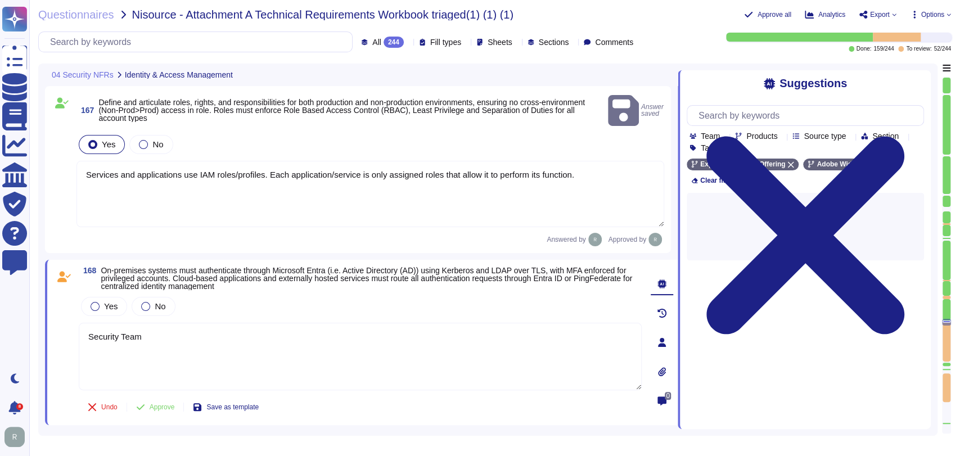
type textarea "Security Team"
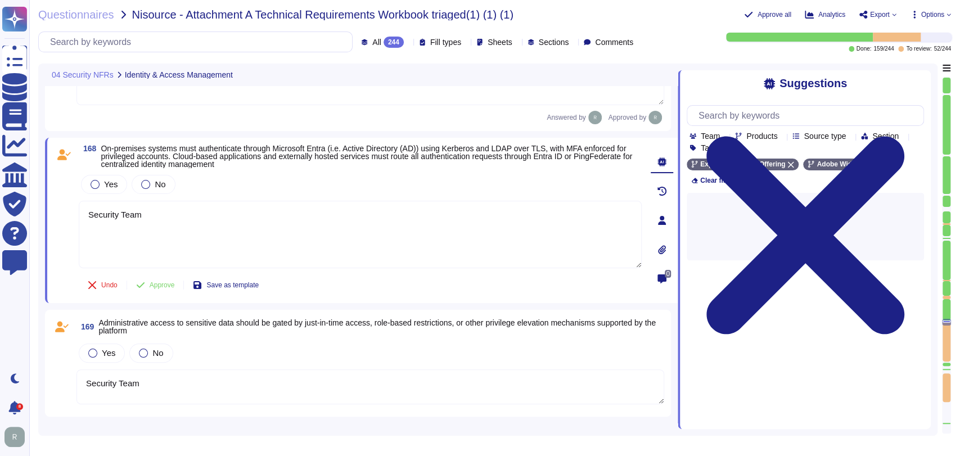
scroll to position [17339, 0]
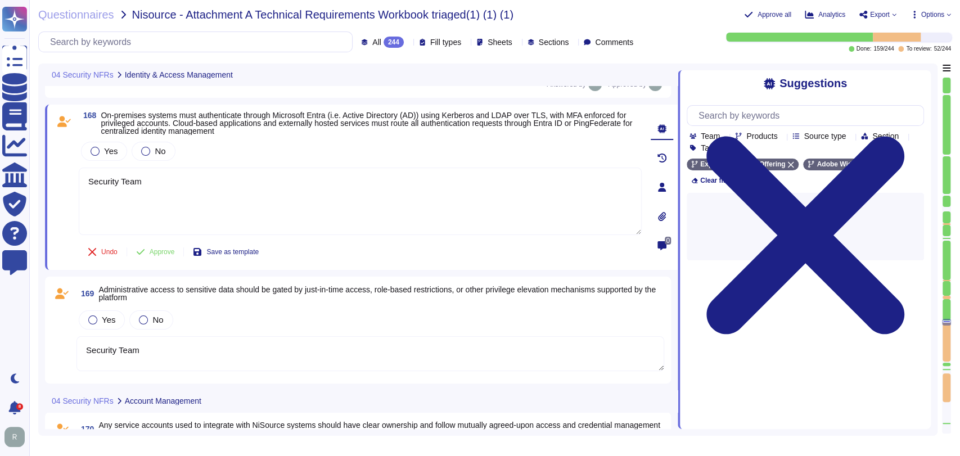
type textarea "Security Team"
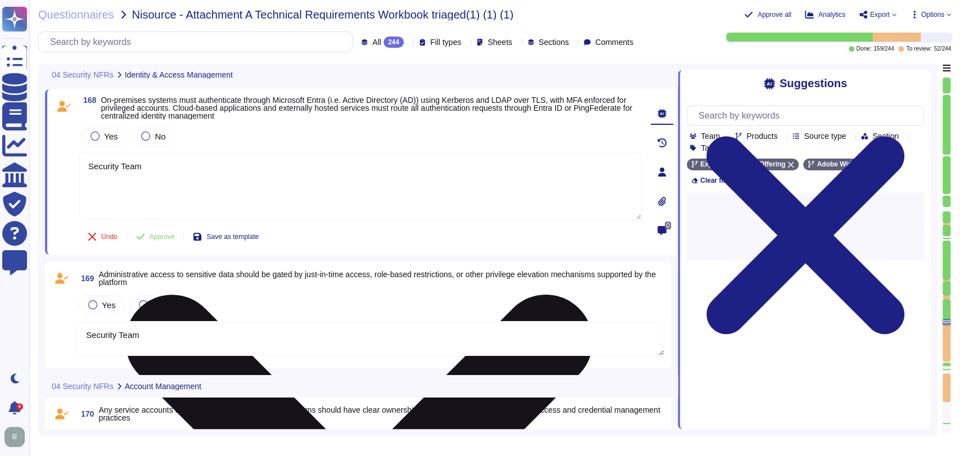
click at [282, 173] on textarea "Security Team" at bounding box center [360, 185] width 563 height 67
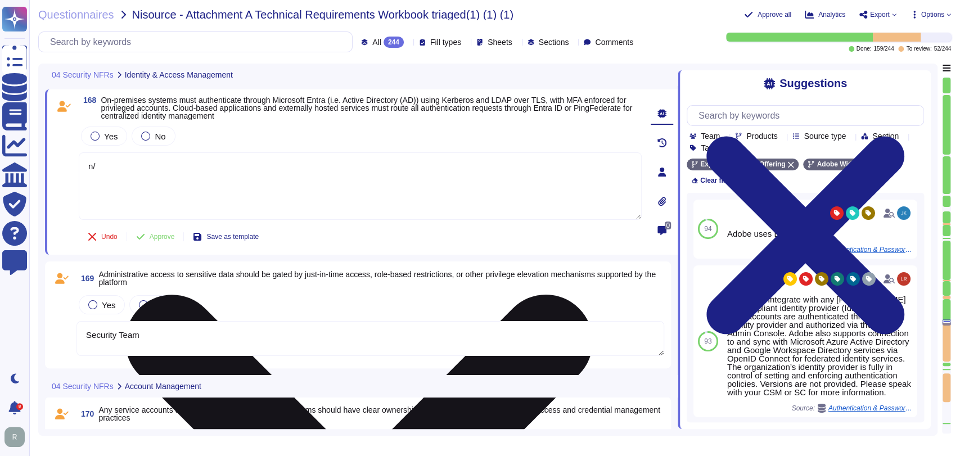
type textarea "n"
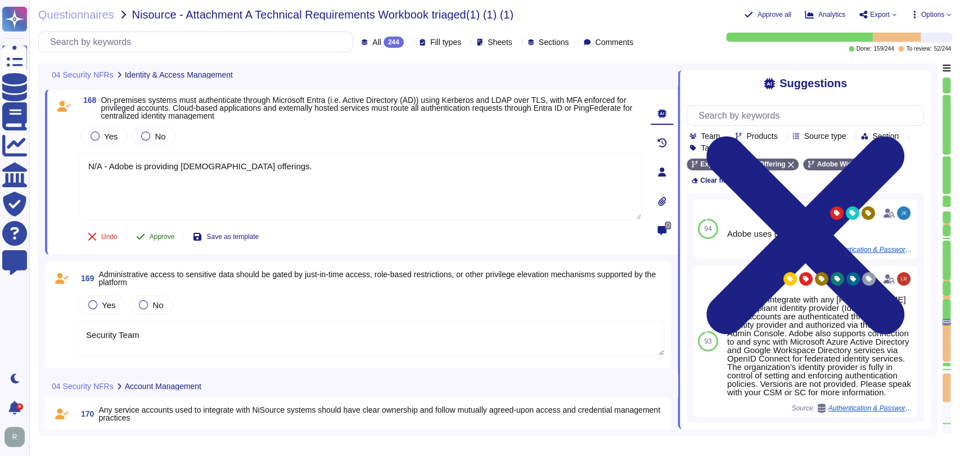
click at [163, 238] on span "Approve" at bounding box center [162, 236] width 25 height 7
type textarea "N/A - Adobe is providing [DEMOGRAPHIC_DATA] offerings."
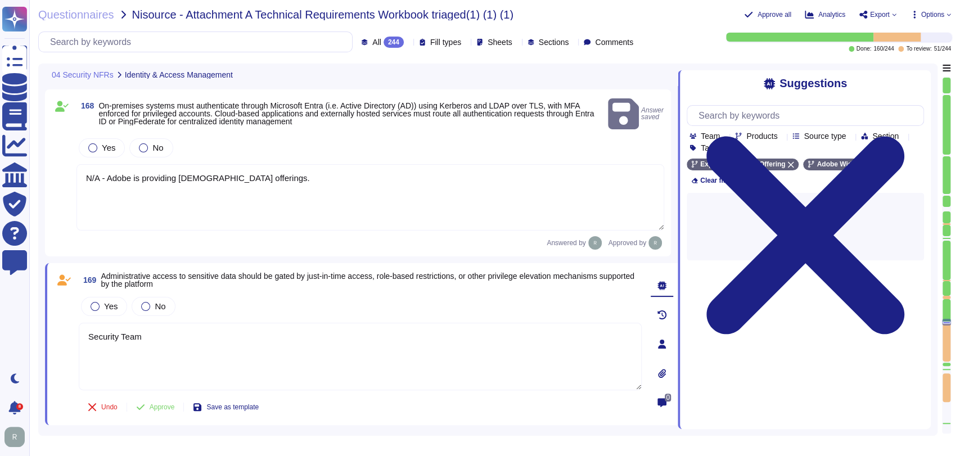
type textarea "Security Team"
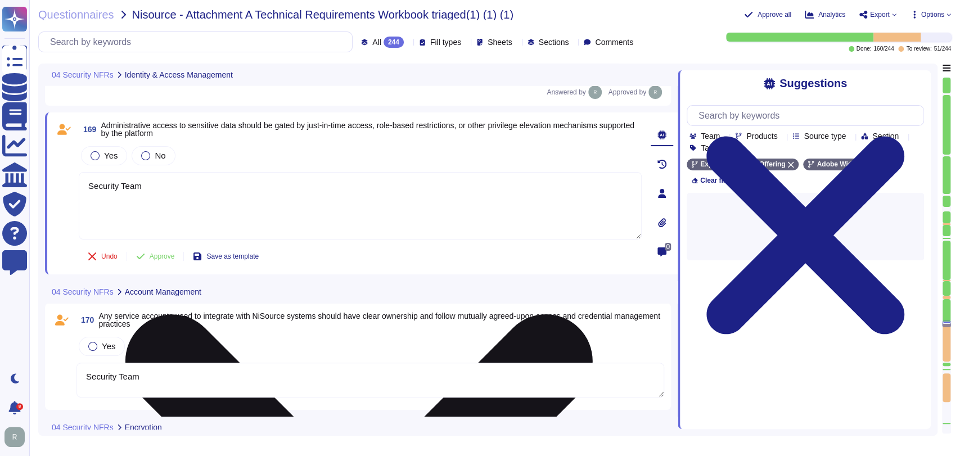
type textarea "Security Team"
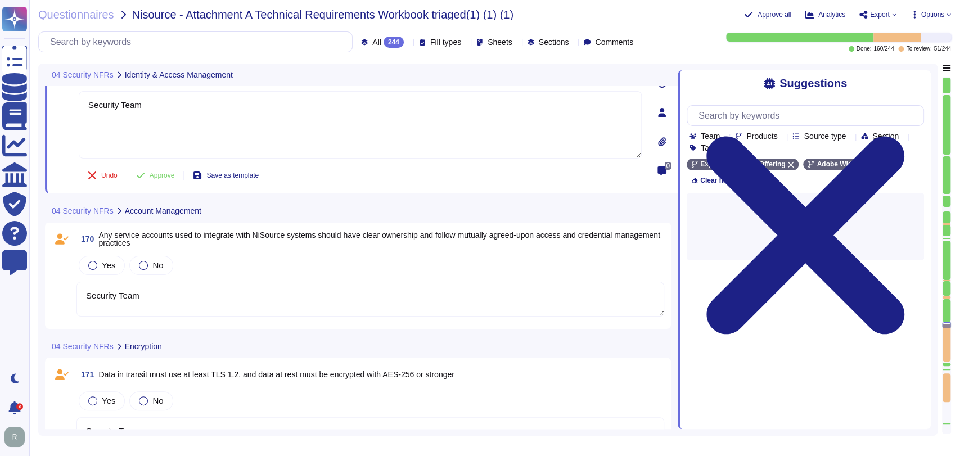
type textarea "Security Team"
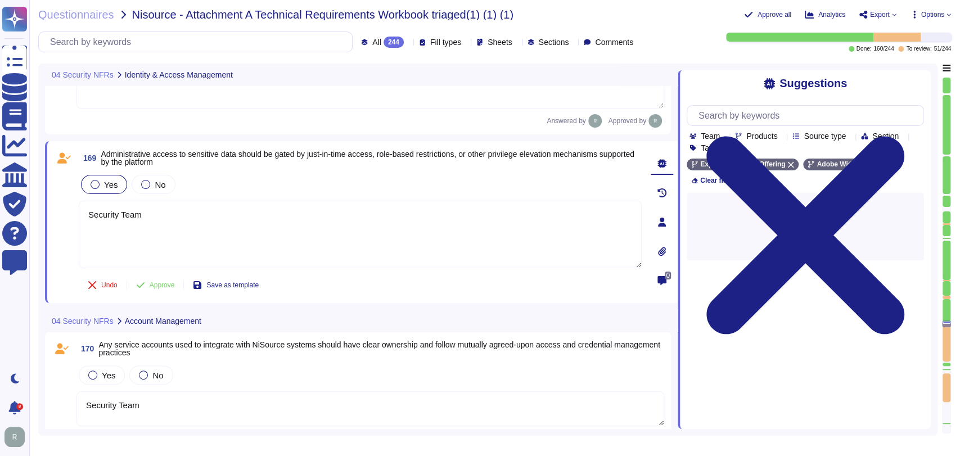
click at [107, 232] on textarea "Security Team" at bounding box center [360, 234] width 563 height 67
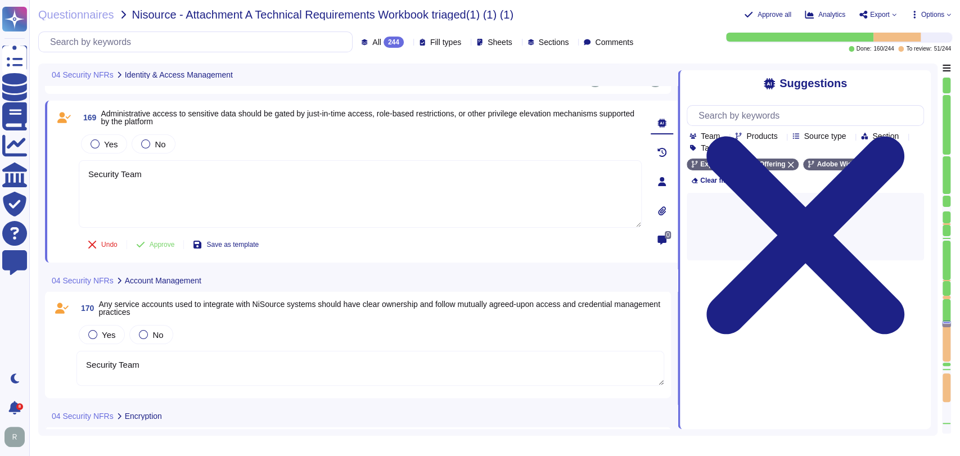
type textarea "Security Team"
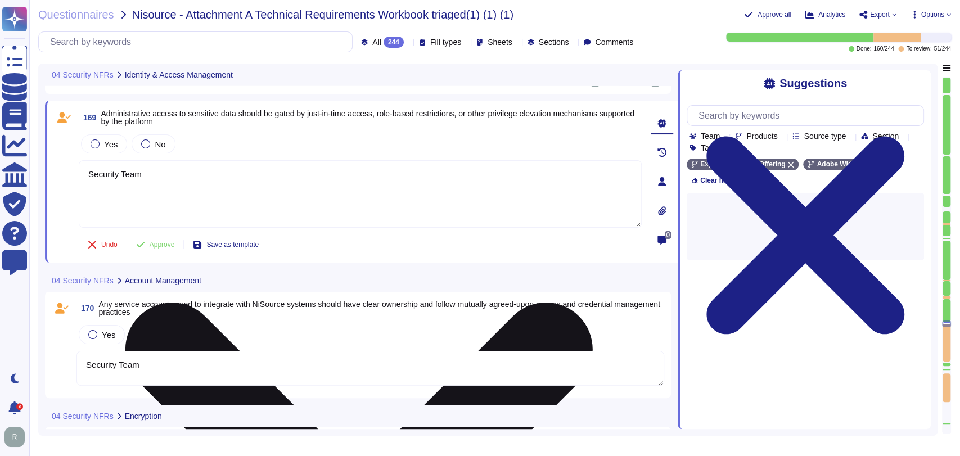
click at [189, 177] on textarea "Security Team" at bounding box center [360, 193] width 563 height 67
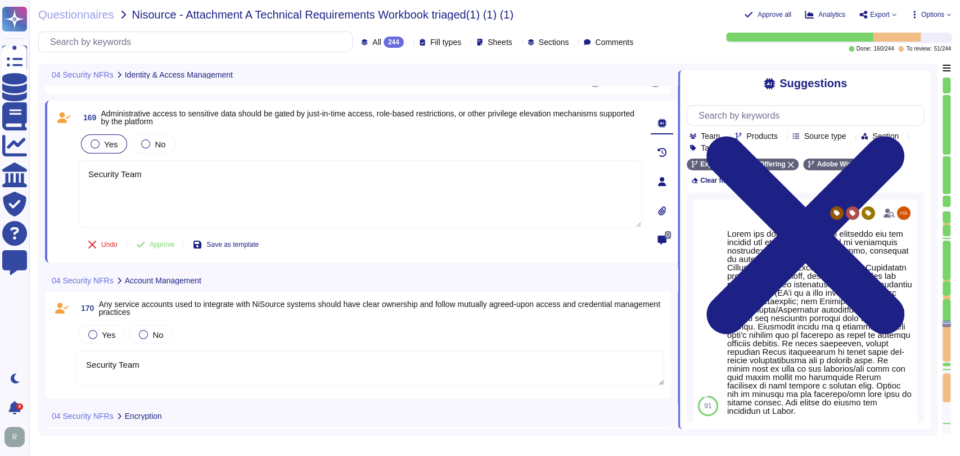
click at [104, 144] on span "Yes" at bounding box center [110, 144] width 13 height 10
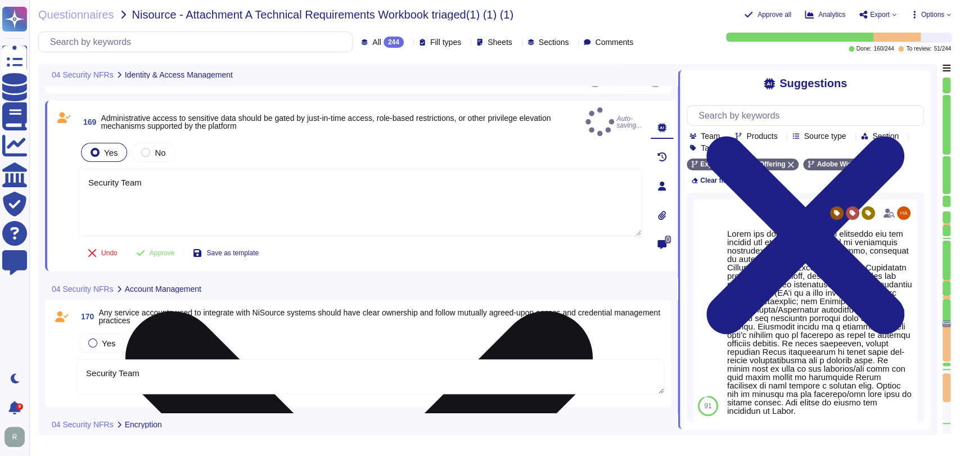
click at [197, 182] on textarea "Security Team" at bounding box center [360, 202] width 563 height 67
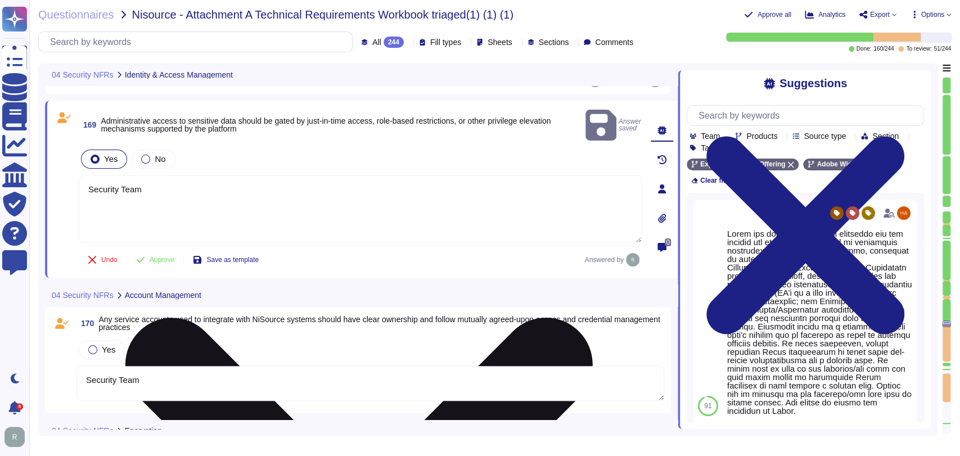
click at [197, 182] on textarea "Security Team" at bounding box center [360, 208] width 563 height 67
type textarea "\"
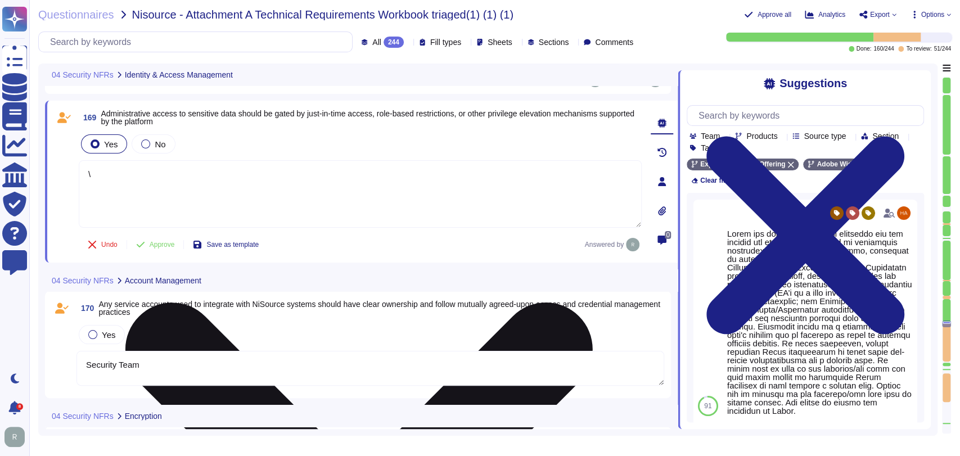
click at [429, 196] on textarea "\" at bounding box center [360, 193] width 563 height 67
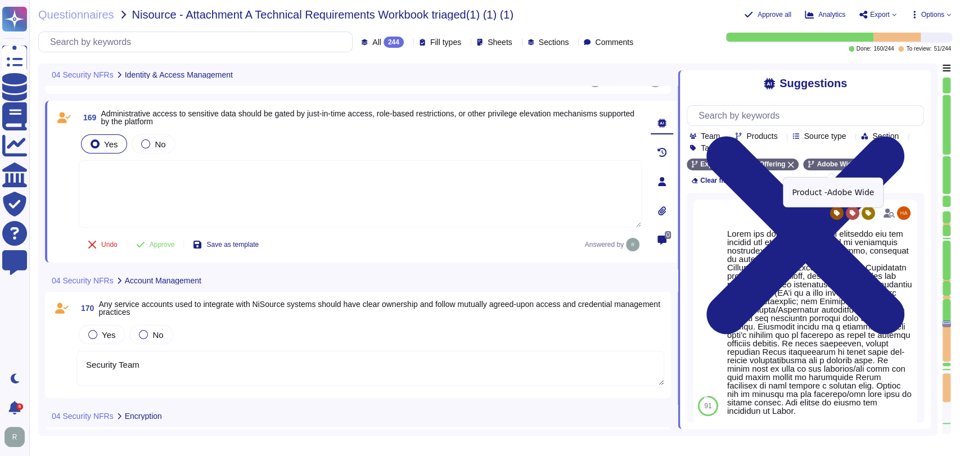
click at [858, 166] on icon at bounding box center [861, 164] width 7 height 7
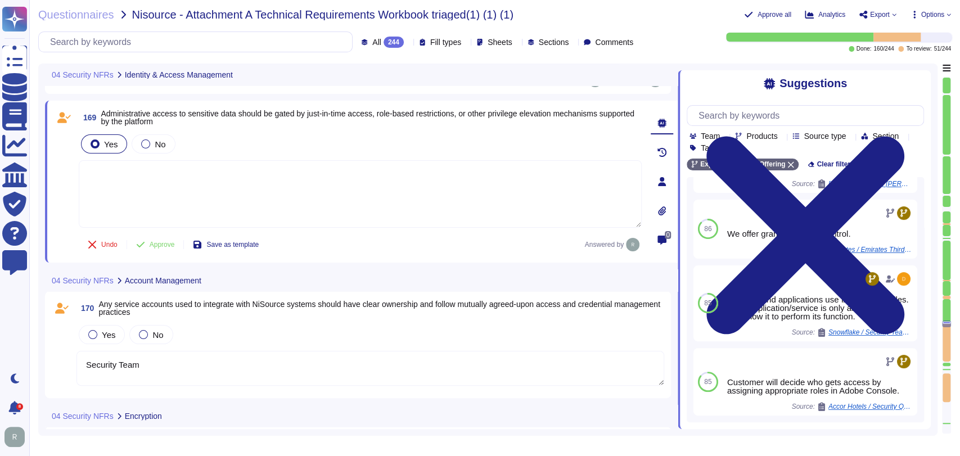
scroll to position [246, 0]
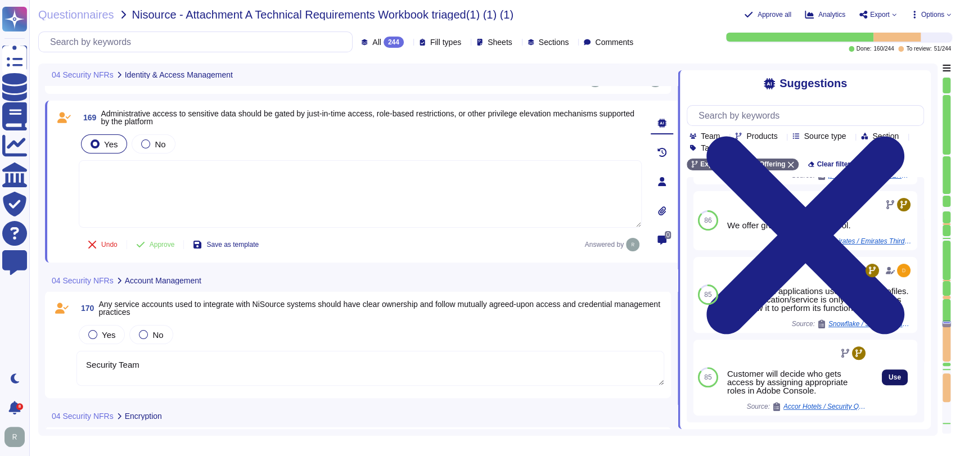
click at [888, 381] on span "Use" at bounding box center [894, 377] width 12 height 7
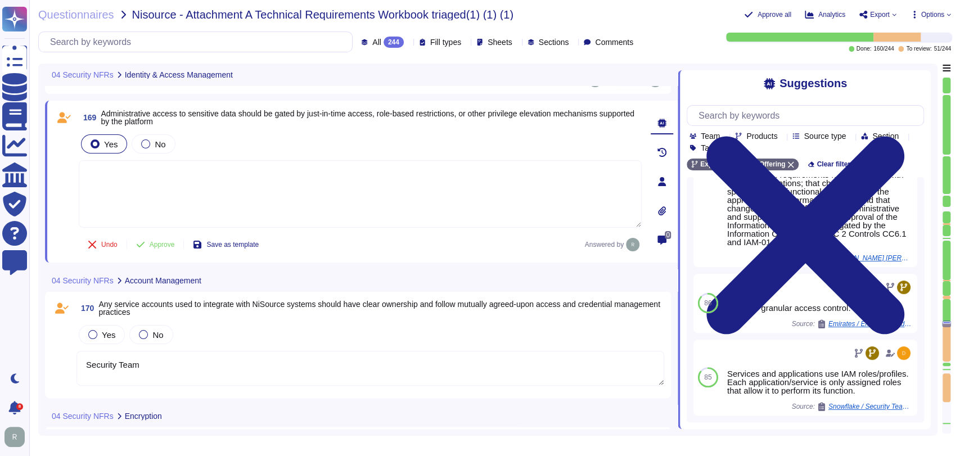
type textarea "Customer will decide who gets access by assigning appropriate roles in Adobe Co…"
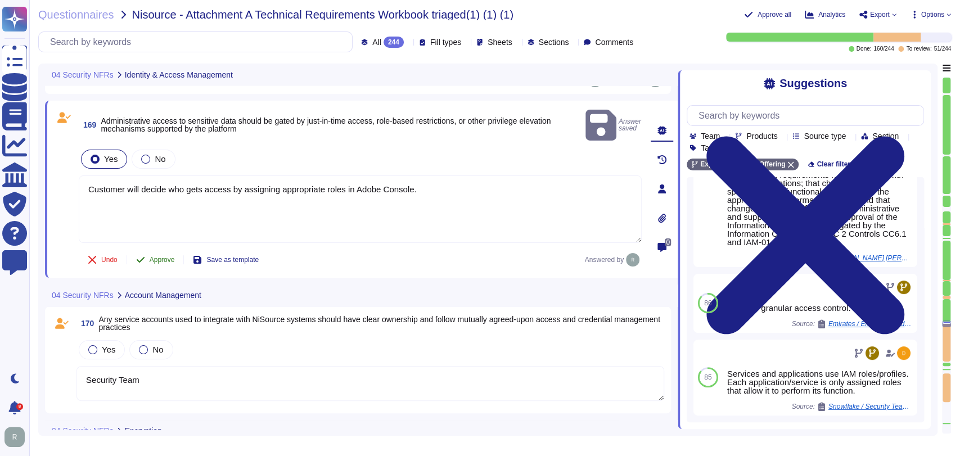
click at [159, 256] on span "Approve" at bounding box center [162, 259] width 25 height 7
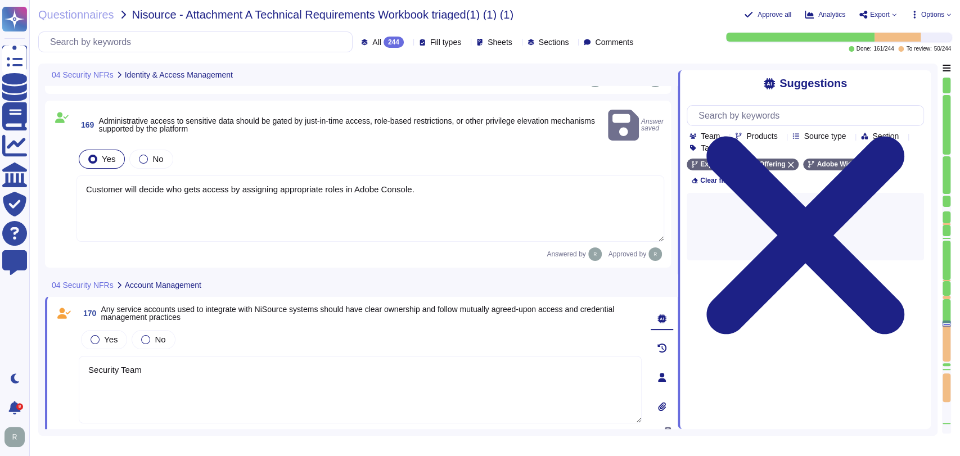
type textarea "Security Team"
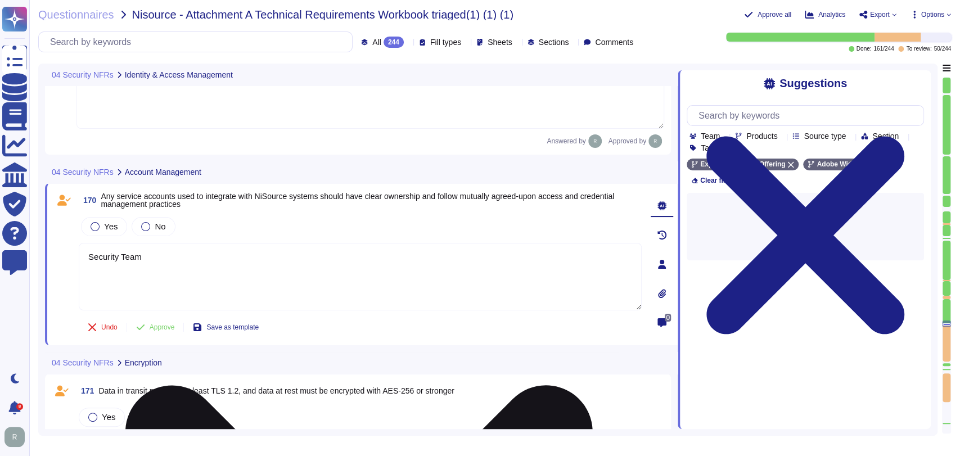
scroll to position [17663, 0]
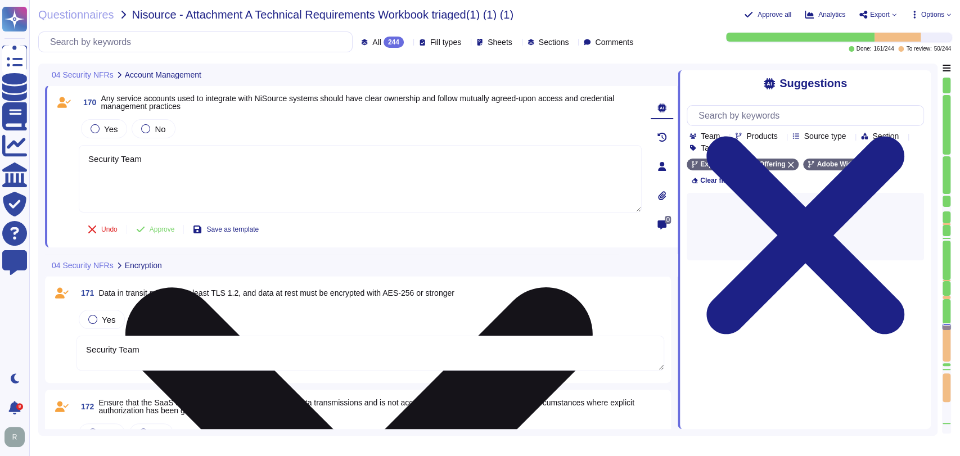
type textarea "Security Team"
click at [184, 165] on textarea "Security Team" at bounding box center [360, 178] width 563 height 67
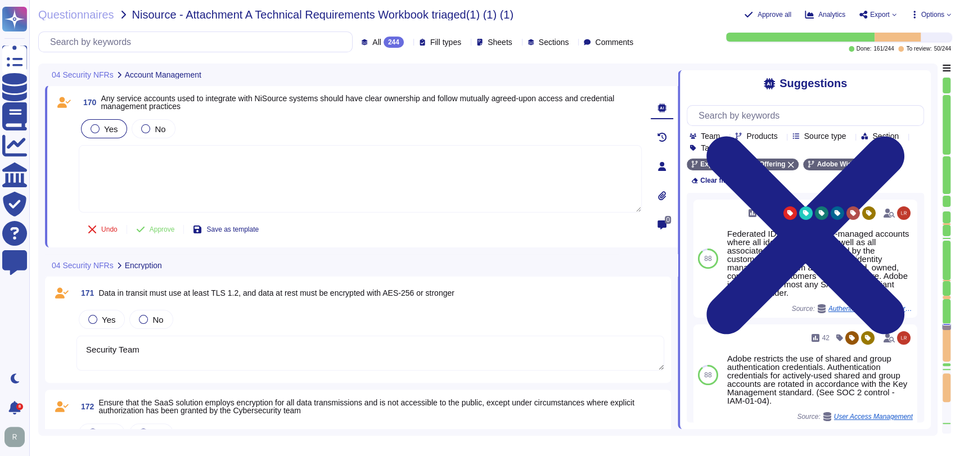
click at [99, 122] on div "Yes" at bounding box center [104, 128] width 46 height 19
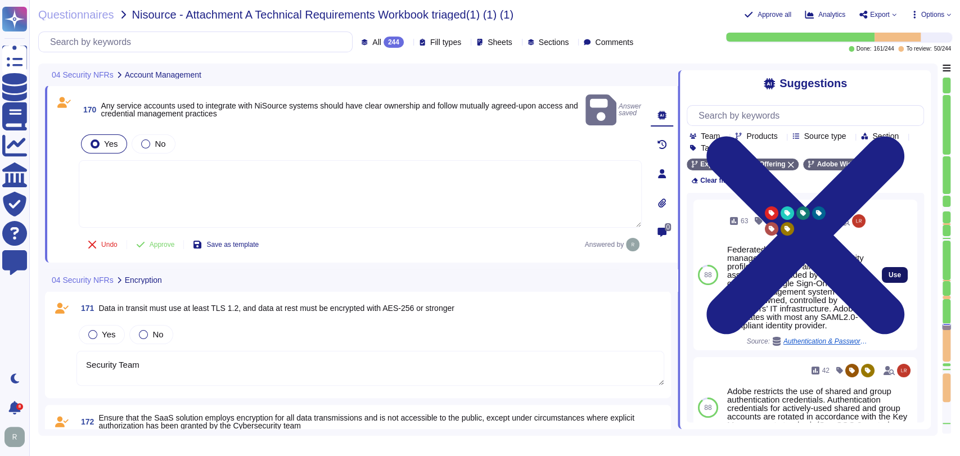
click at [888, 272] on span "Use" at bounding box center [894, 275] width 12 height 7
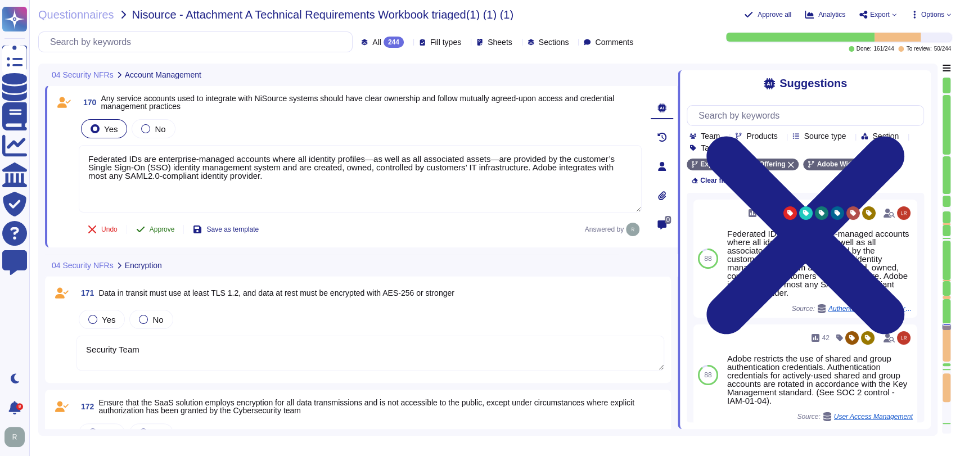
click at [171, 233] on button "Approve" at bounding box center [155, 229] width 57 height 22
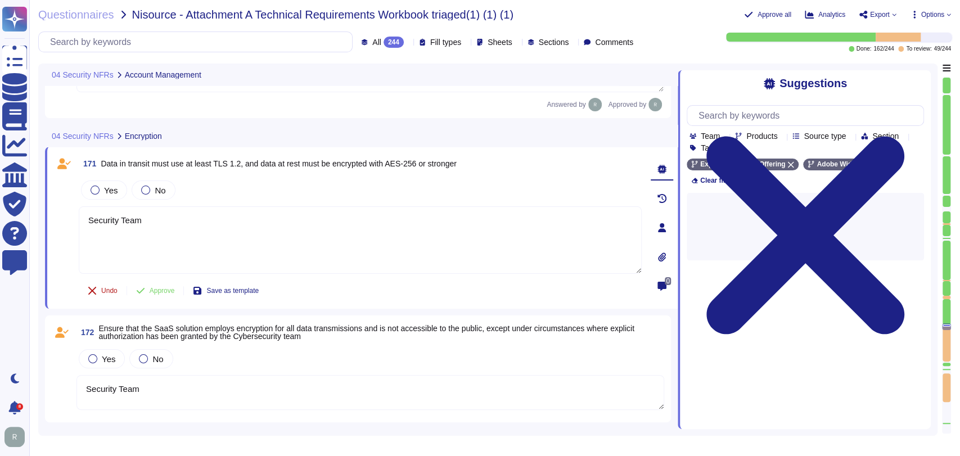
scroll to position [17836, 0]
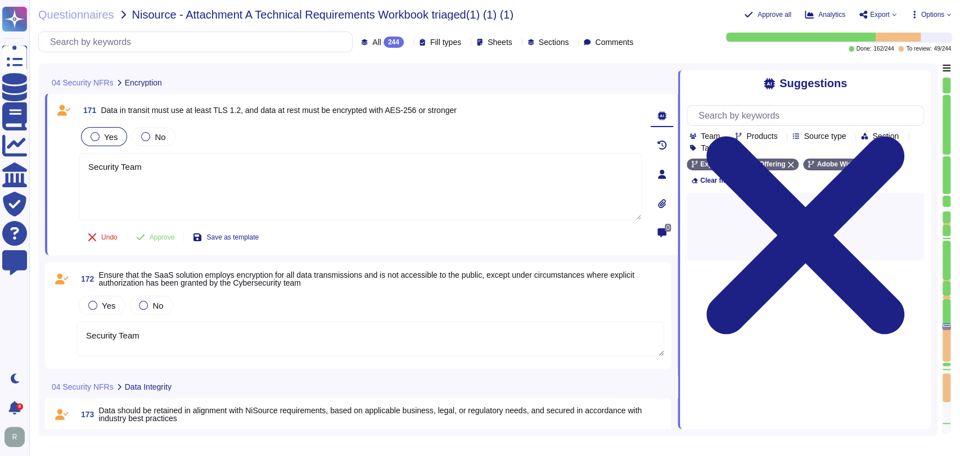
click at [119, 139] on div "Yes" at bounding box center [104, 136] width 46 height 19
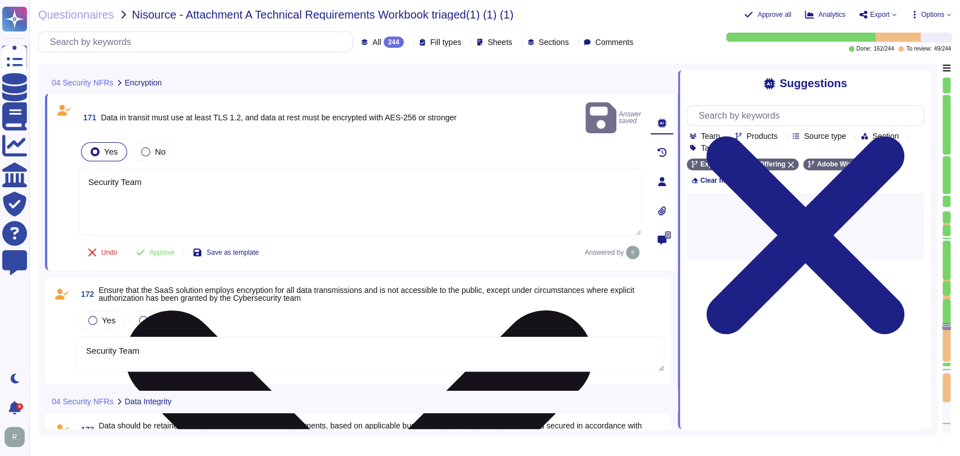
click at [162, 168] on textarea "Security Team" at bounding box center [360, 201] width 563 height 67
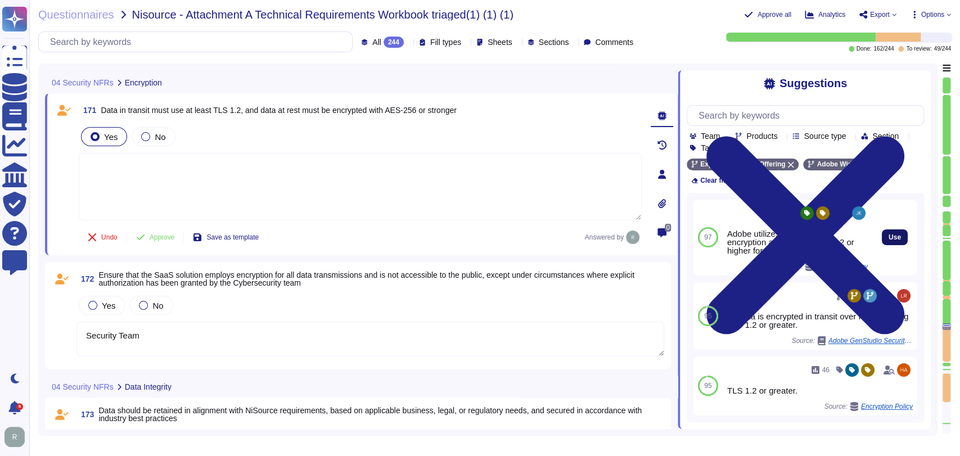
click at [889, 234] on span "Use" at bounding box center [894, 237] width 12 height 7
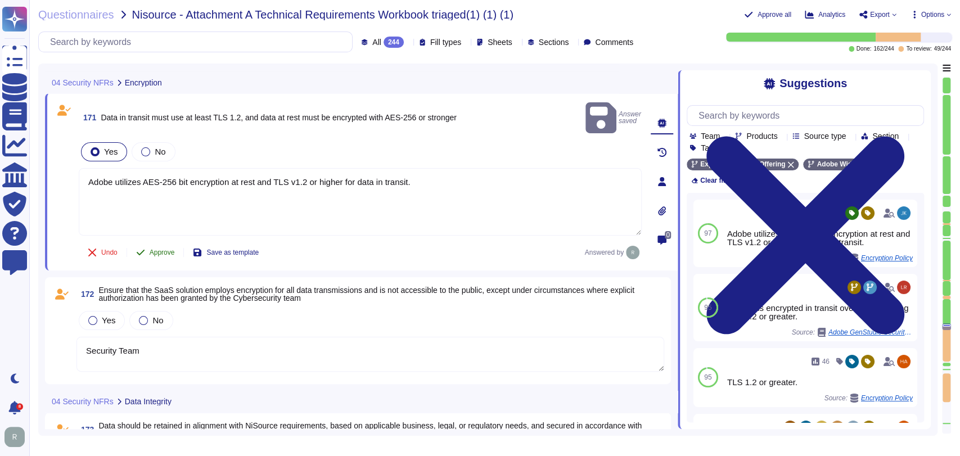
click at [162, 249] on span "Approve" at bounding box center [162, 252] width 25 height 7
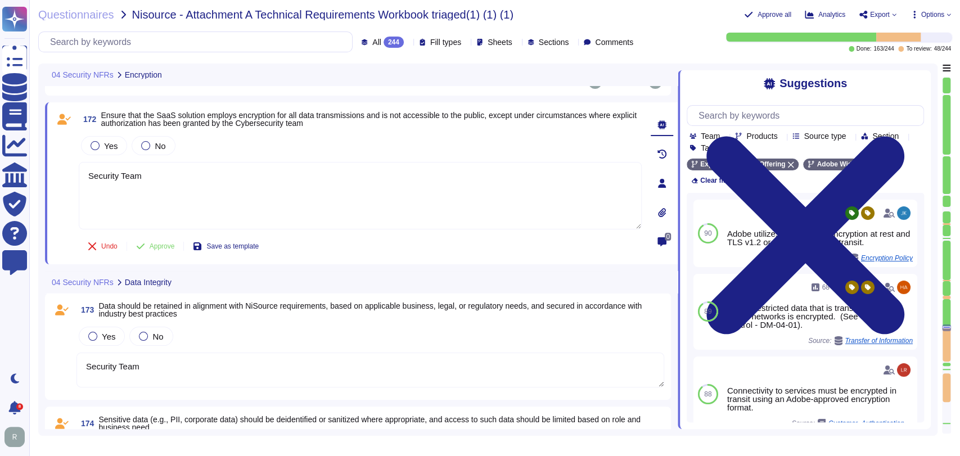
scroll to position [17988, 0]
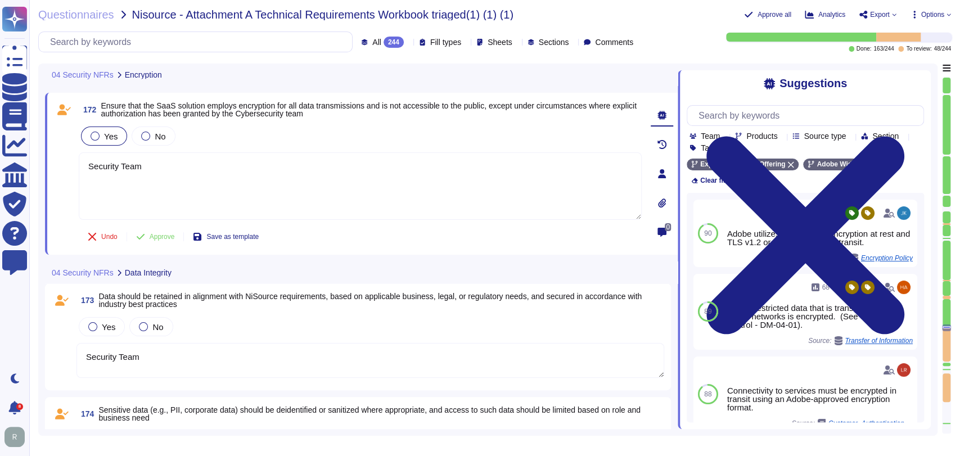
click at [105, 137] on span "Yes" at bounding box center [110, 137] width 13 height 10
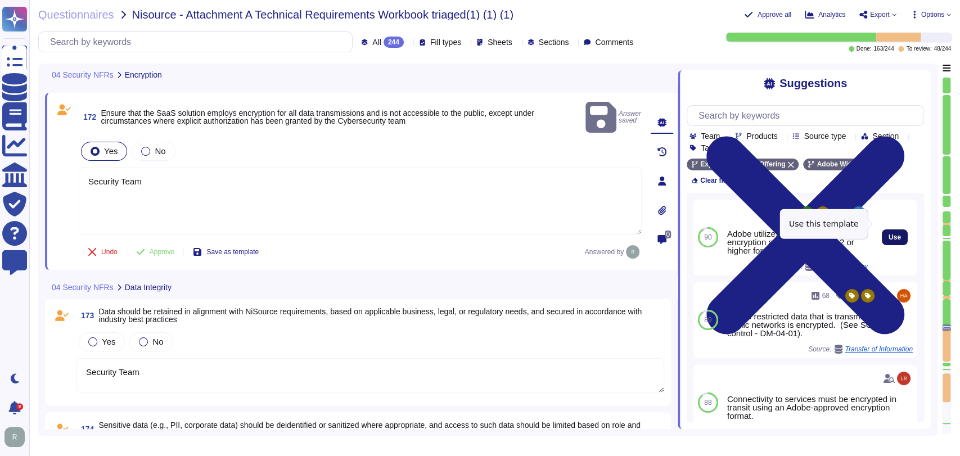
click at [892, 229] on button "Use" at bounding box center [894, 237] width 26 height 16
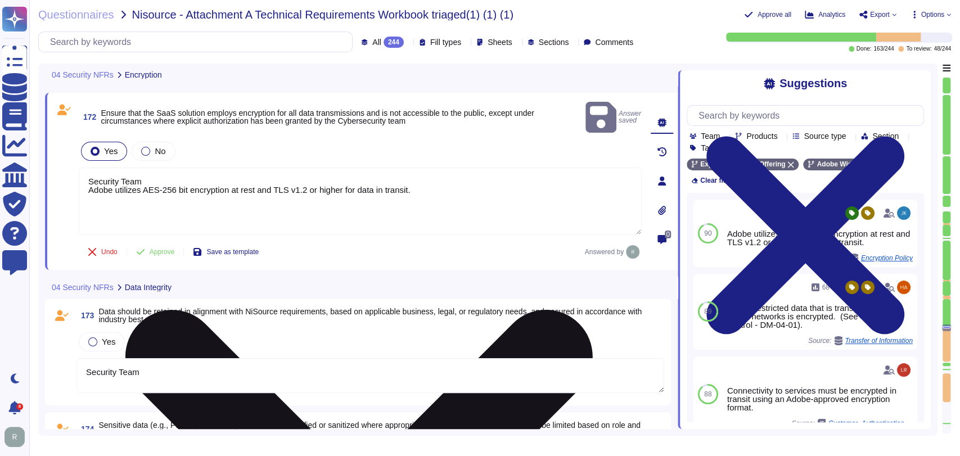
drag, startPoint x: 149, startPoint y: 164, endPoint x: 82, endPoint y: 165, distance: 66.9
click at [82, 168] on textarea "Security Team Adobe utilizes AES-256 bit encryption at rest and TLS v1.2 or hig…" at bounding box center [360, 201] width 563 height 67
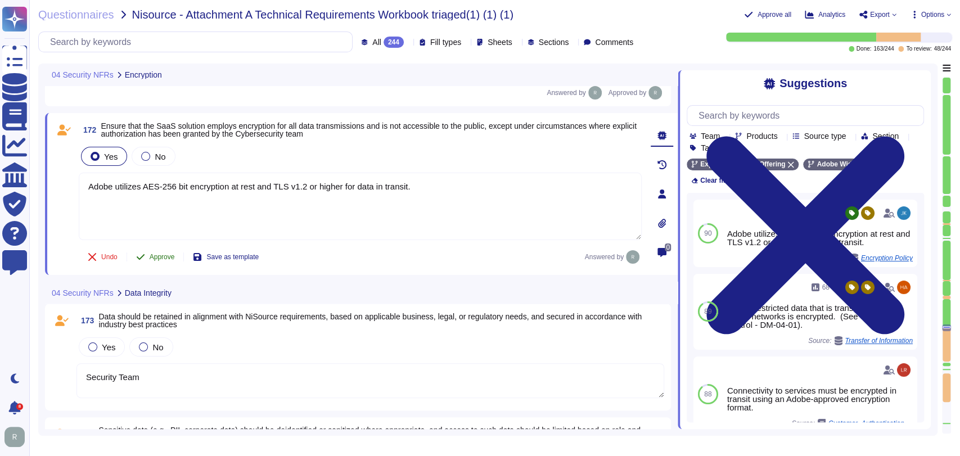
click at [161, 251] on button "Approve" at bounding box center [155, 257] width 57 height 22
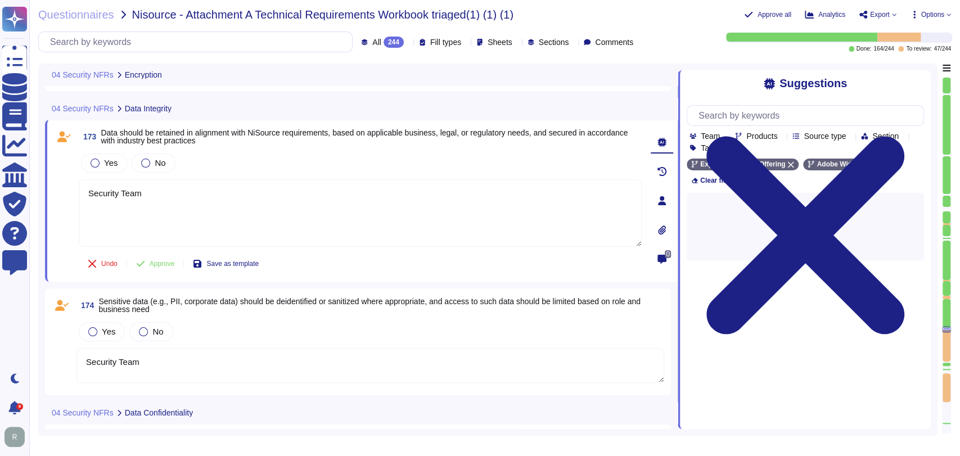
scroll to position [18160, 0]
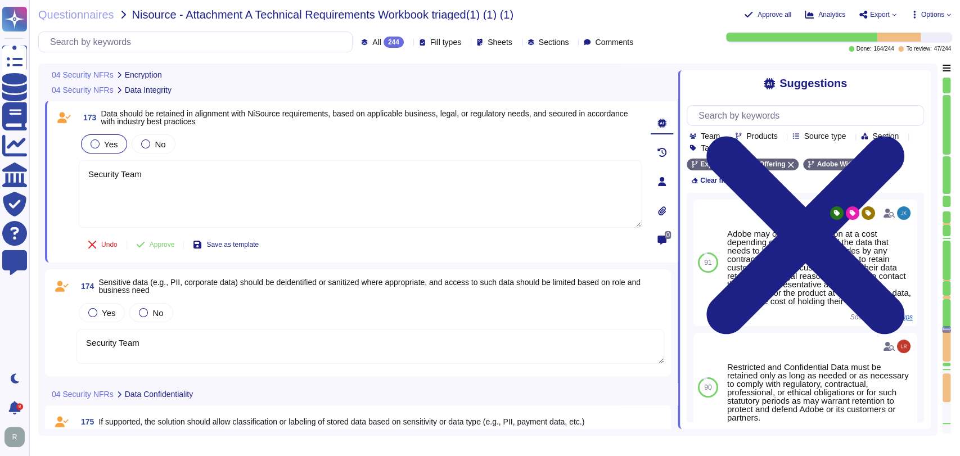
click at [101, 139] on label "Yes" at bounding box center [104, 143] width 27 height 9
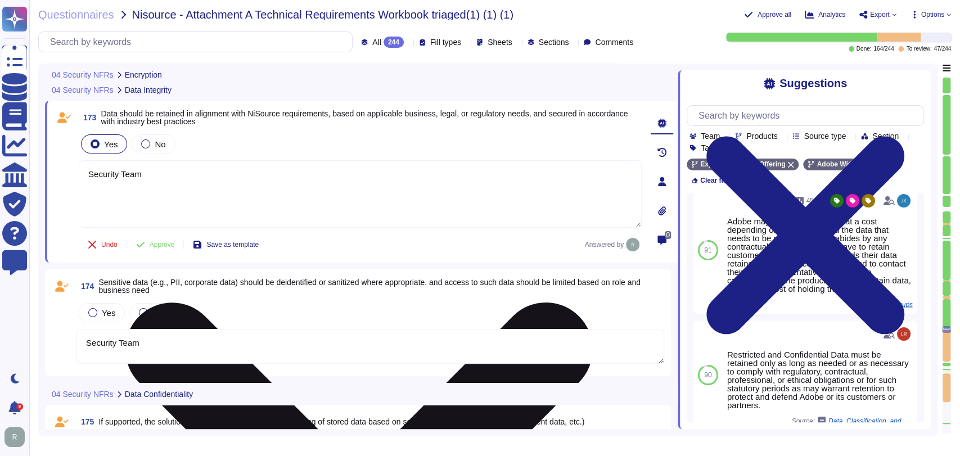
scroll to position [8, 0]
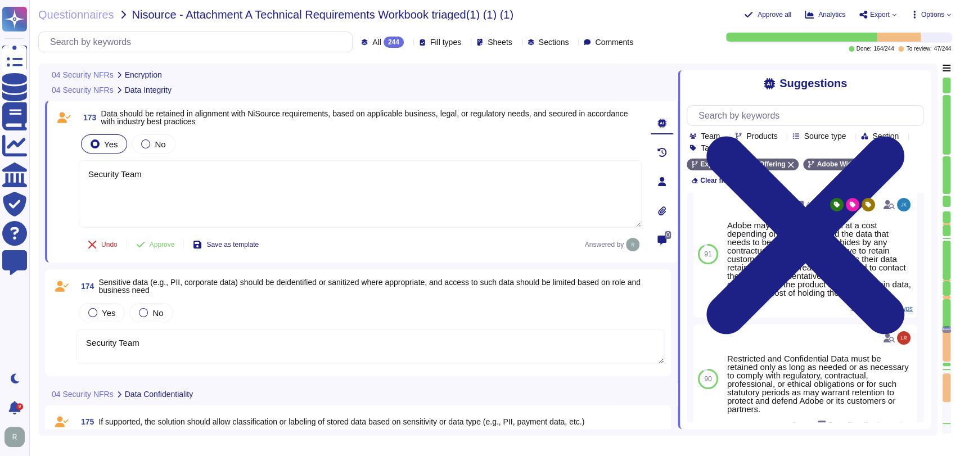
click at [239, 137] on div "Yes No" at bounding box center [360, 144] width 563 height 24
click at [238, 137] on div "Yes No" at bounding box center [360, 144] width 563 height 24
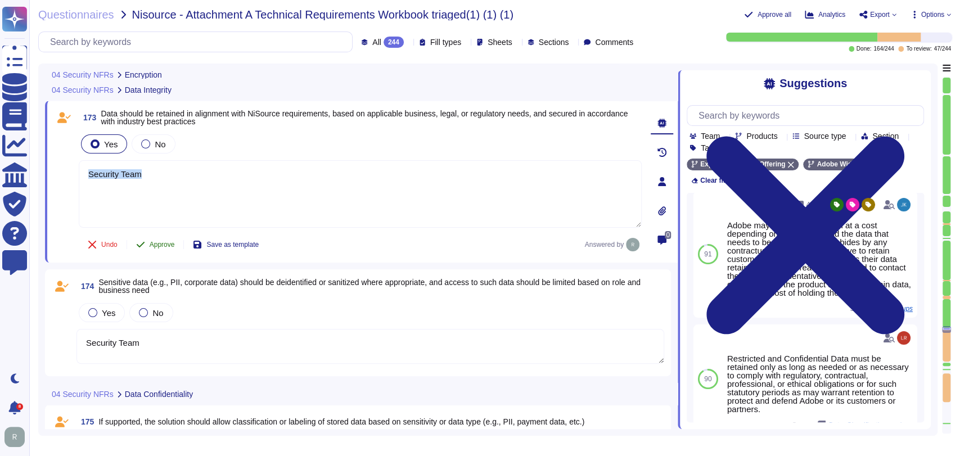
click at [100, 247] on button "Undo" at bounding box center [103, 244] width 48 height 22
click at [94, 242] on icon at bounding box center [92, 245] width 8 height 6
click at [94, 242] on icon at bounding box center [92, 244] width 9 height 9
click at [94, 242] on icon at bounding box center [92, 245] width 8 height 6
click at [94, 242] on icon at bounding box center [92, 244] width 9 height 9
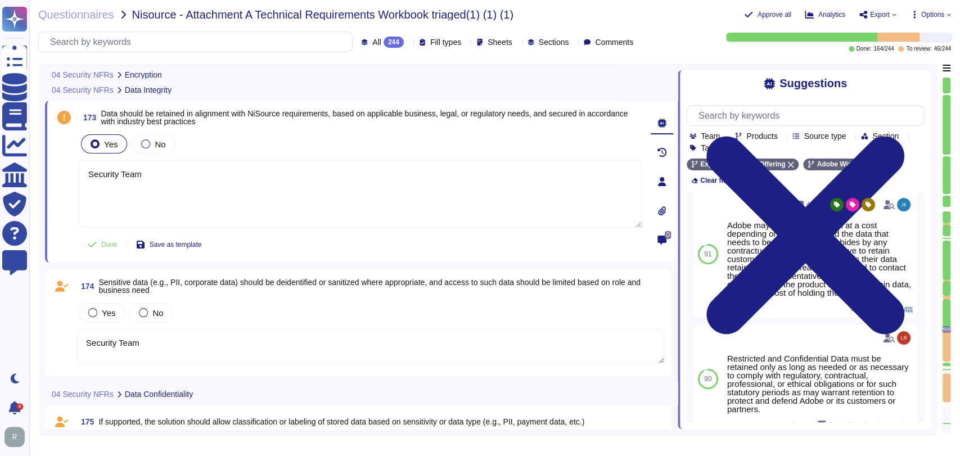
click at [209, 152] on div "Yes No" at bounding box center [360, 144] width 563 height 24
click at [297, 301] on div "Yes No" at bounding box center [369, 313] width 587 height 24
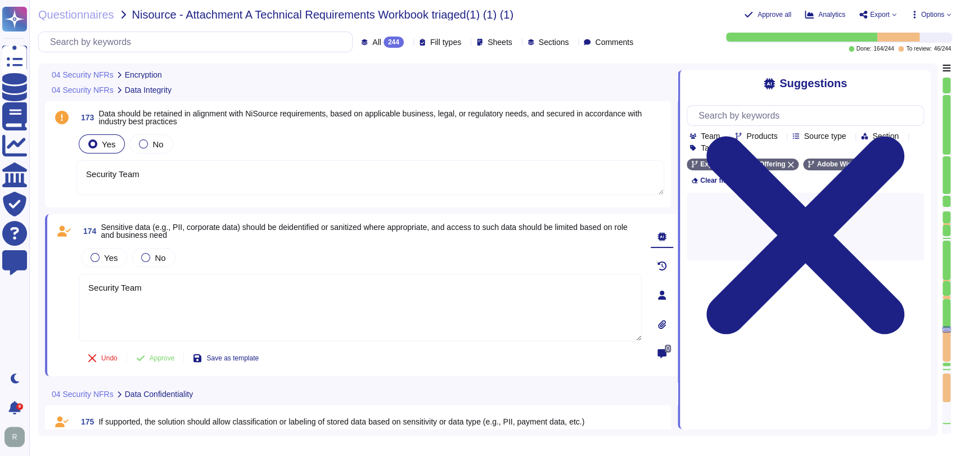
click at [156, 174] on textarea "Security Team" at bounding box center [369, 177] width 587 height 35
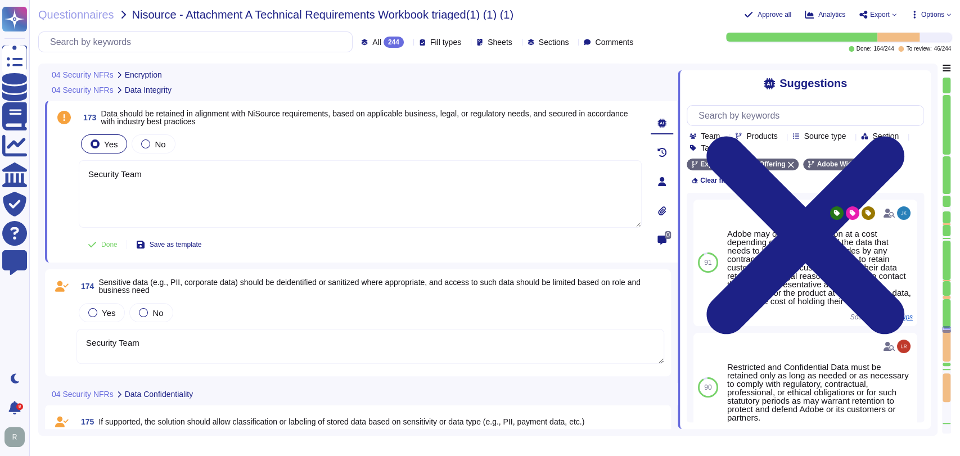
click at [297, 133] on div "Yes No" at bounding box center [360, 144] width 563 height 24
click at [178, 91] on icon at bounding box center [178, 91] width 0 height 0
click at [420, 144] on div "Yes No" at bounding box center [360, 144] width 563 height 24
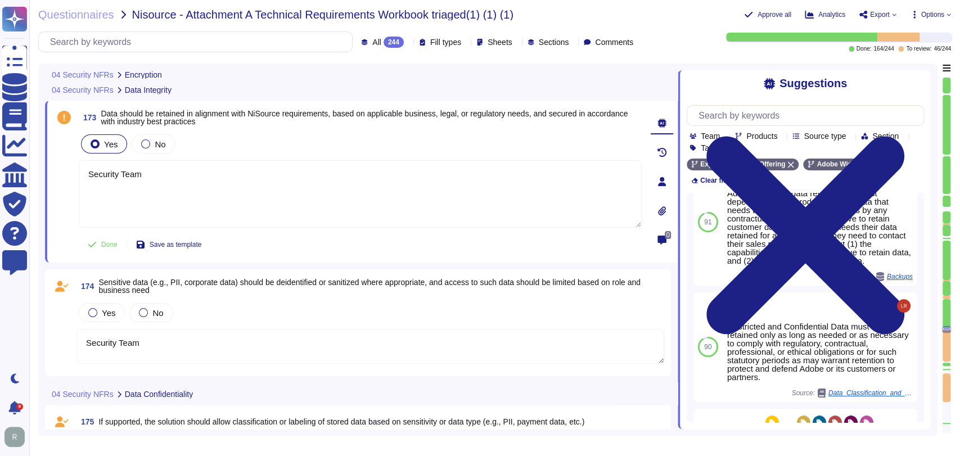
scroll to position [28, 0]
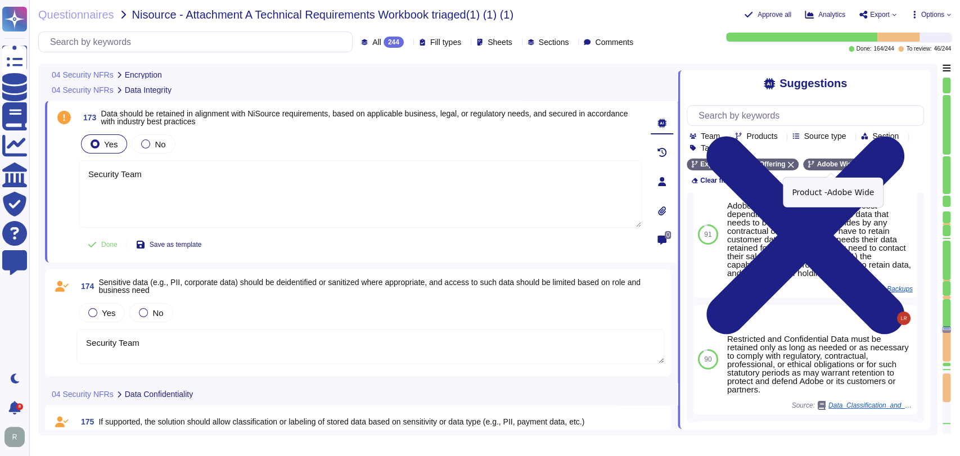
click at [858, 165] on icon at bounding box center [861, 165] width 6 height 6
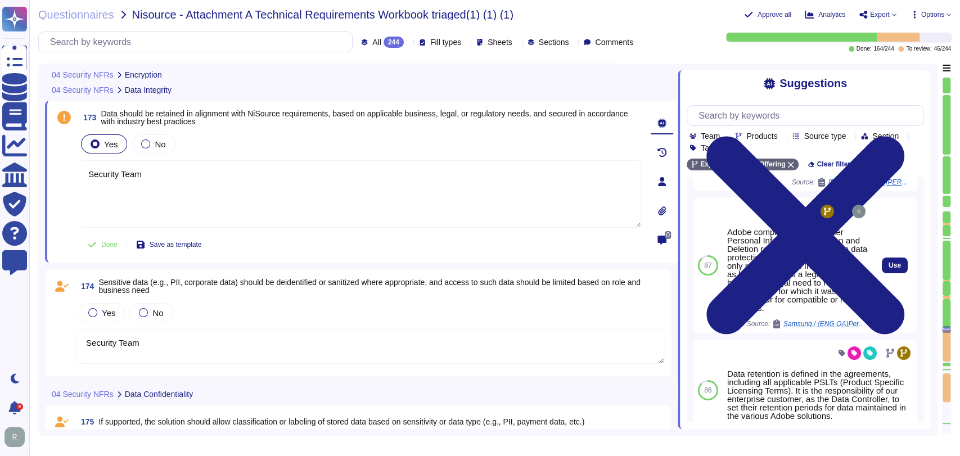
scroll to position [153, 0]
click at [888, 267] on span "Use" at bounding box center [894, 265] width 12 height 7
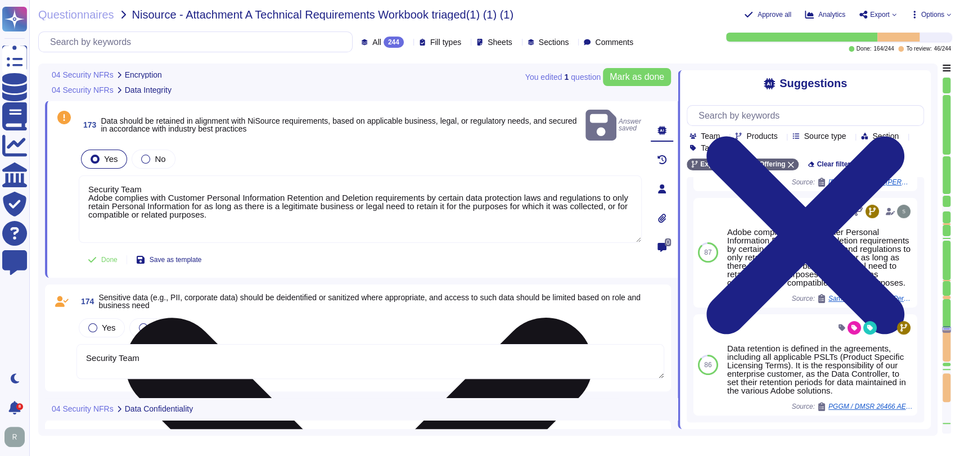
drag, startPoint x: 85, startPoint y: 181, endPoint x: 82, endPoint y: 173, distance: 9.3
click at [82, 175] on textarea "Security Team Adobe complies with Customer Personal Information Retention and D…" at bounding box center [360, 208] width 563 height 67
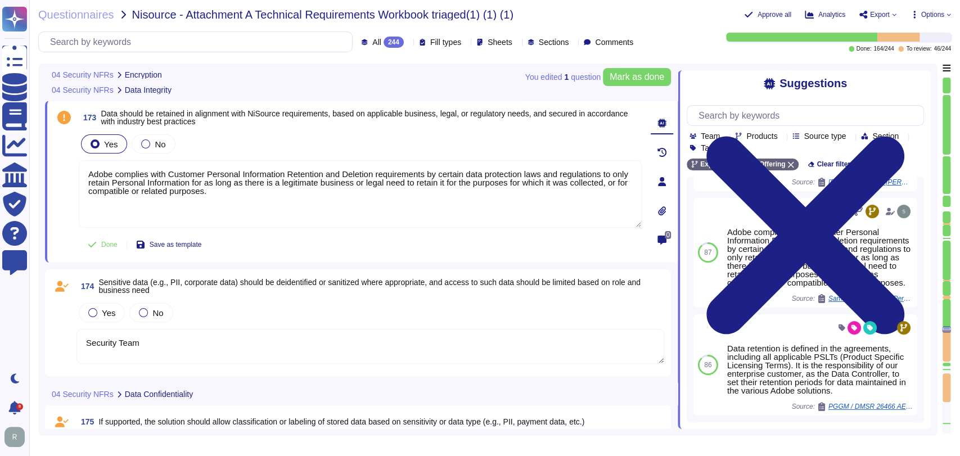
click at [339, 270] on div "174 Sensitive data (e.g., PII, corporate data) should be deidentified or saniti…" at bounding box center [358, 322] width 626 height 107
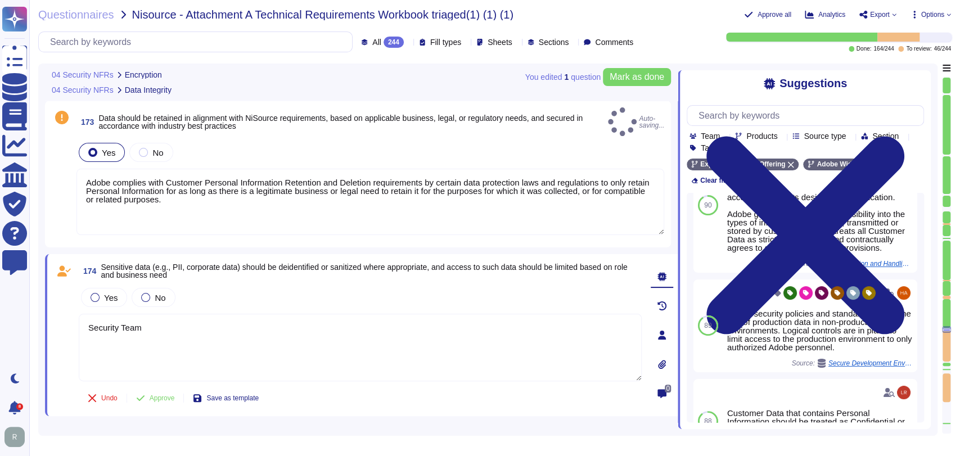
scroll to position [0, 0]
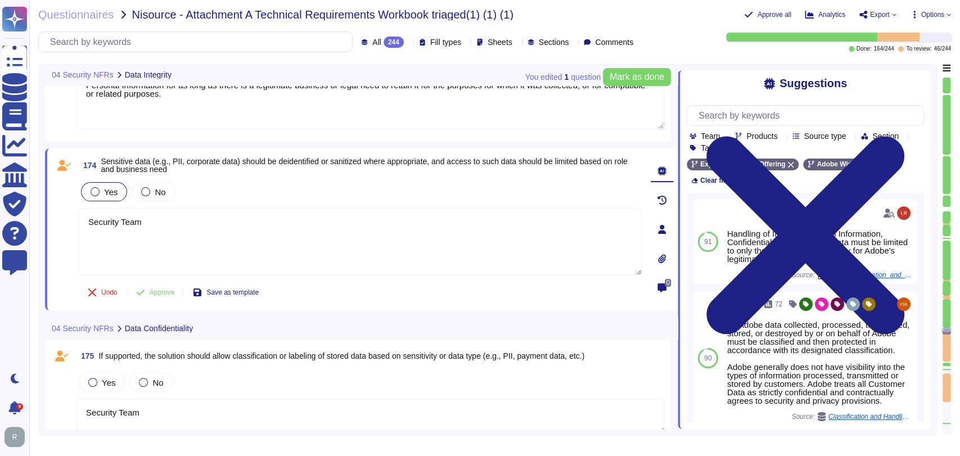
click at [101, 190] on label "Yes" at bounding box center [104, 191] width 27 height 9
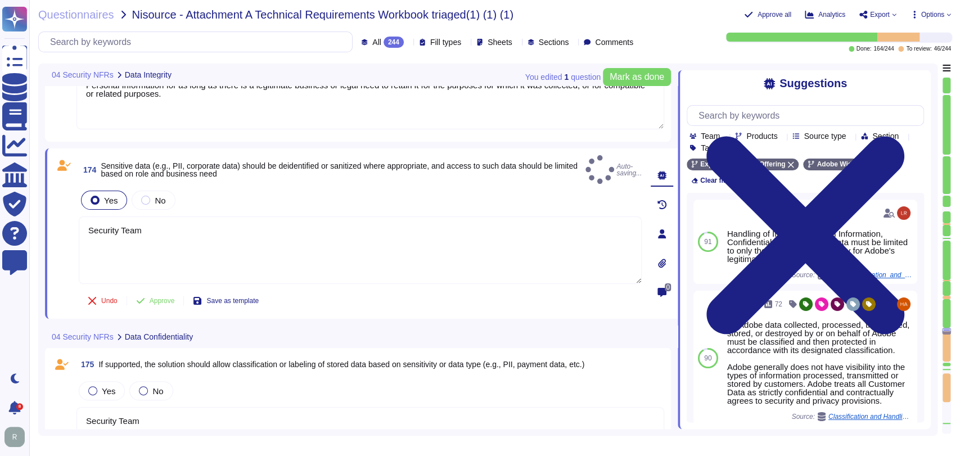
scroll to position [18244, 0]
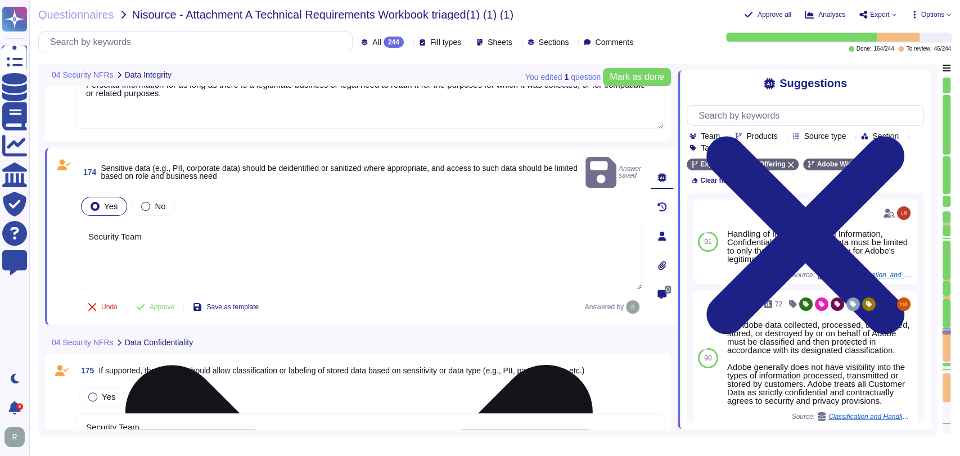
click at [180, 227] on textarea "Security Team" at bounding box center [360, 256] width 563 height 67
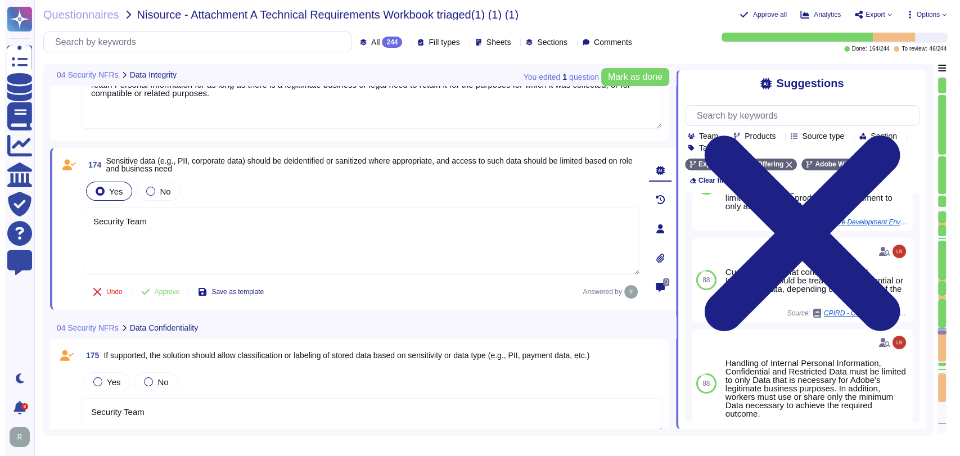
scroll to position [278, 0]
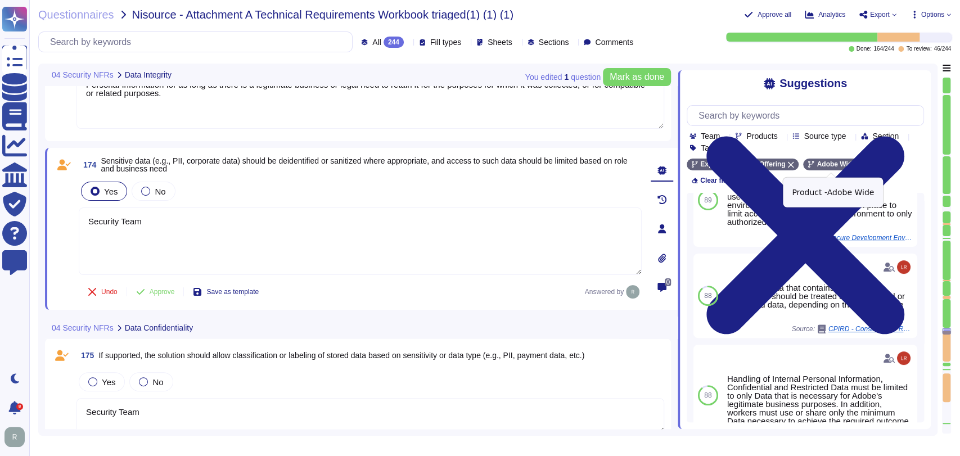
click at [858, 165] on icon at bounding box center [861, 164] width 7 height 7
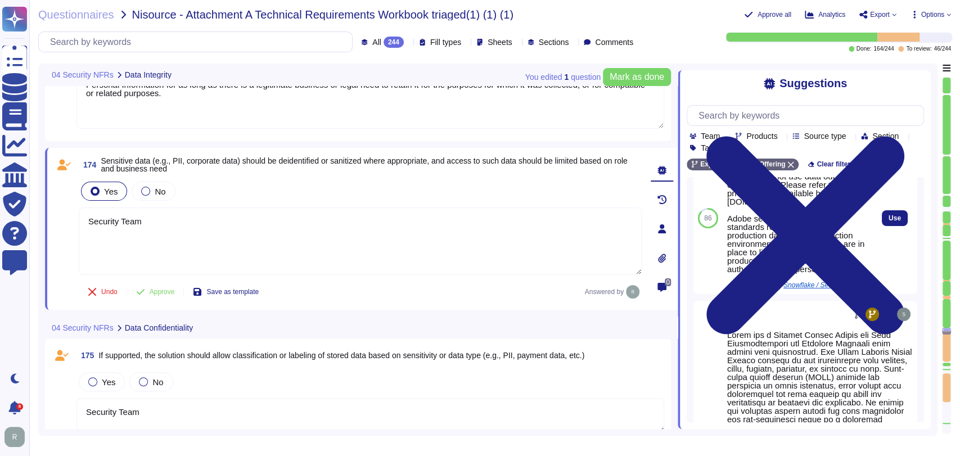
scroll to position [0, 0]
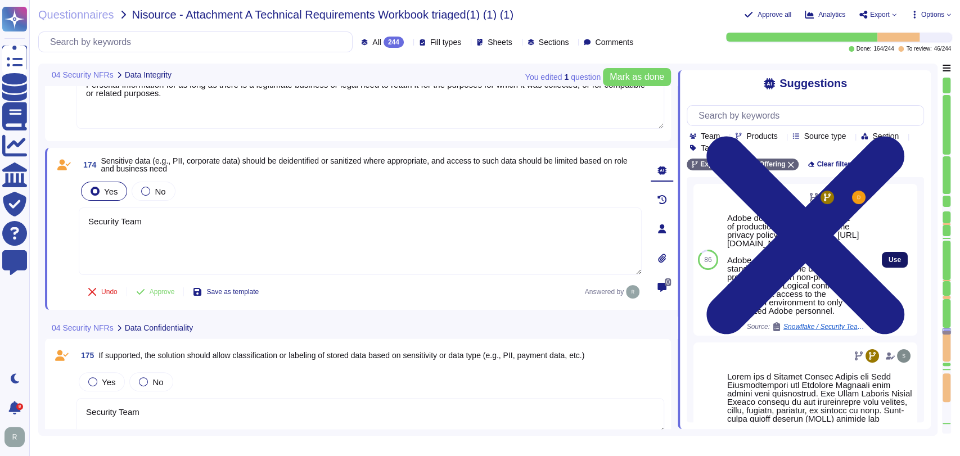
click at [888, 257] on span "Use" at bounding box center [894, 259] width 12 height 7
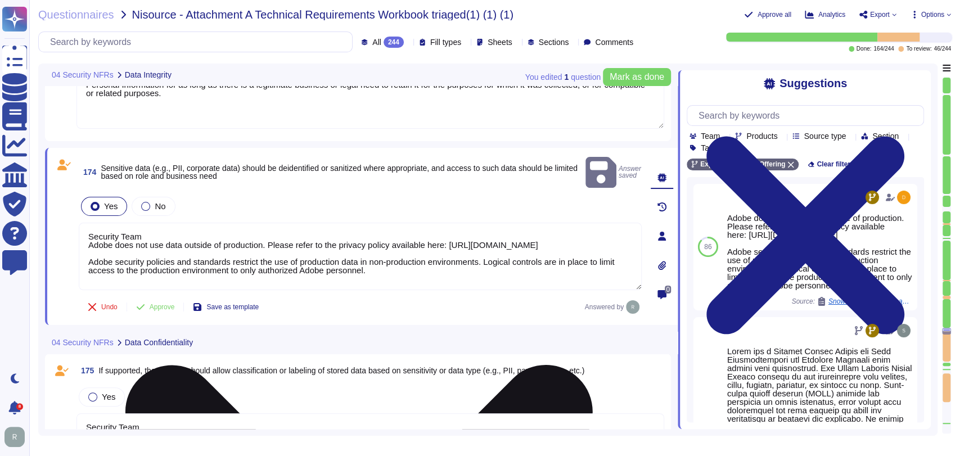
click at [89, 227] on textarea "Security Team Adobe does not use data outside of production. Please refer to th…" at bounding box center [360, 256] width 563 height 67
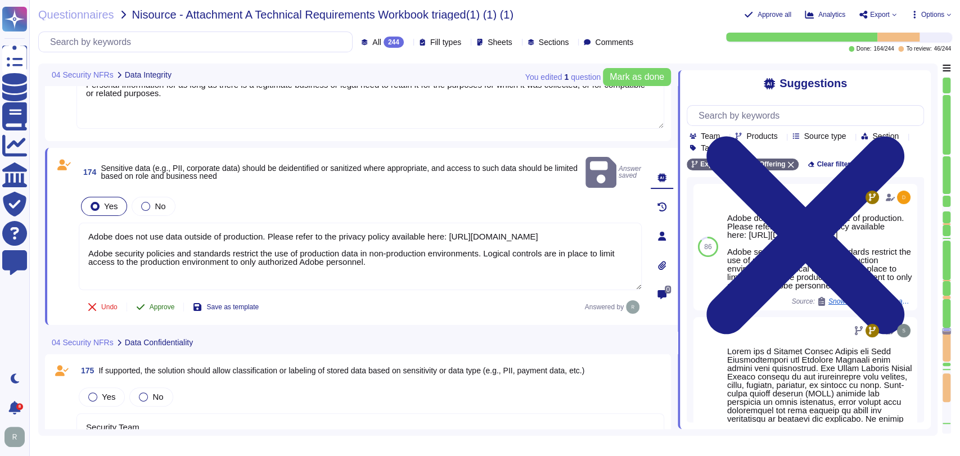
click at [160, 304] on span "Approve" at bounding box center [162, 307] width 25 height 7
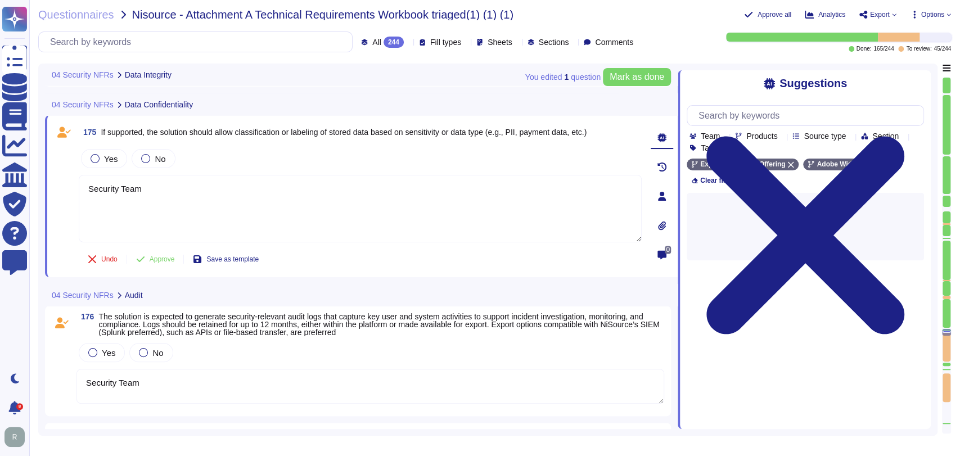
scroll to position [18434, 0]
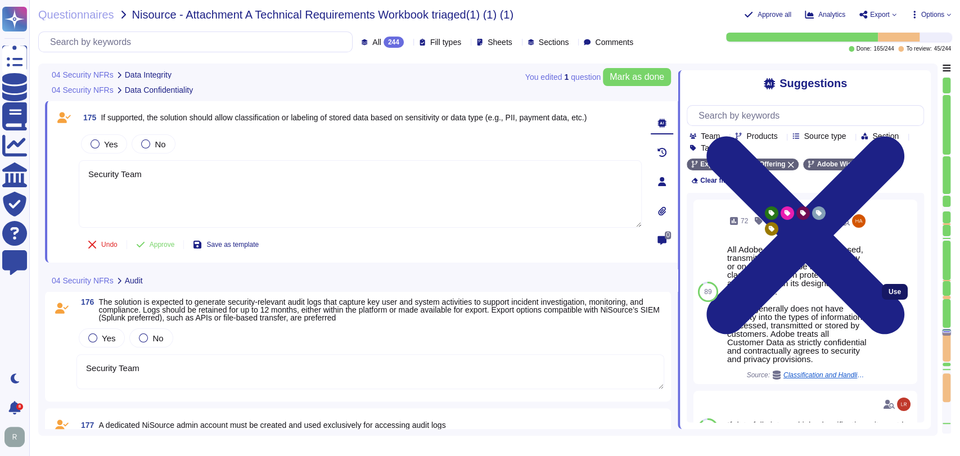
click at [881, 284] on button "Use" at bounding box center [894, 292] width 26 height 16
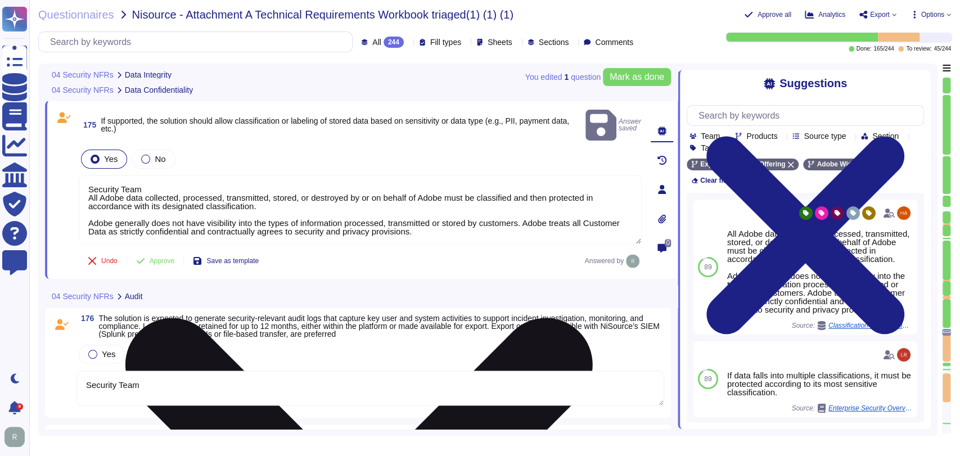
drag, startPoint x: 87, startPoint y: 181, endPoint x: 79, endPoint y: 163, distance: 19.4
click at [79, 175] on textarea "Security Team All Adobe data collected, processed, transmitted, stored, or dest…" at bounding box center [360, 209] width 563 height 69
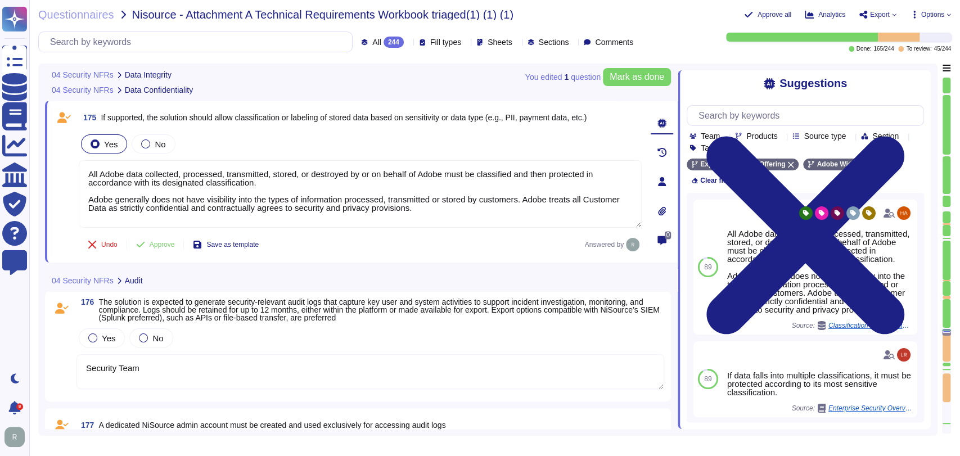
click at [121, 136] on div "Yes" at bounding box center [104, 143] width 46 height 19
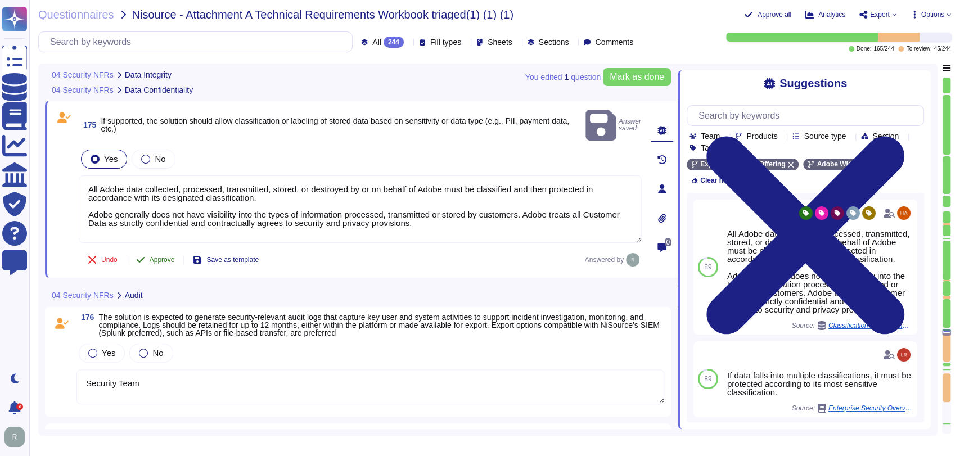
click at [165, 256] on span "Approve" at bounding box center [162, 259] width 25 height 7
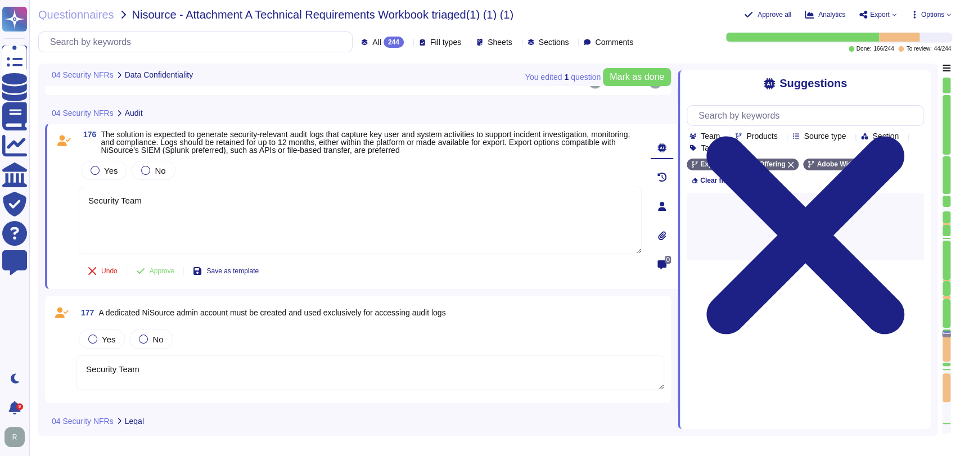
scroll to position [18601, 0]
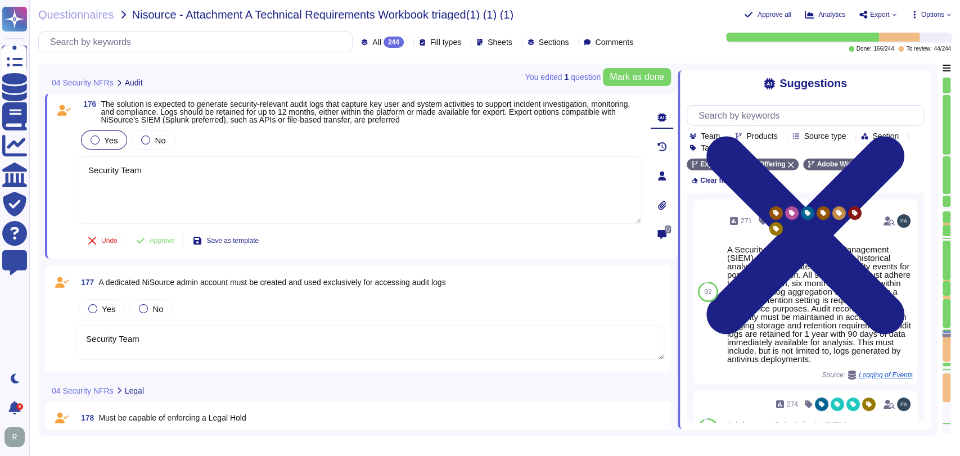
click at [115, 138] on span "Yes" at bounding box center [110, 140] width 13 height 10
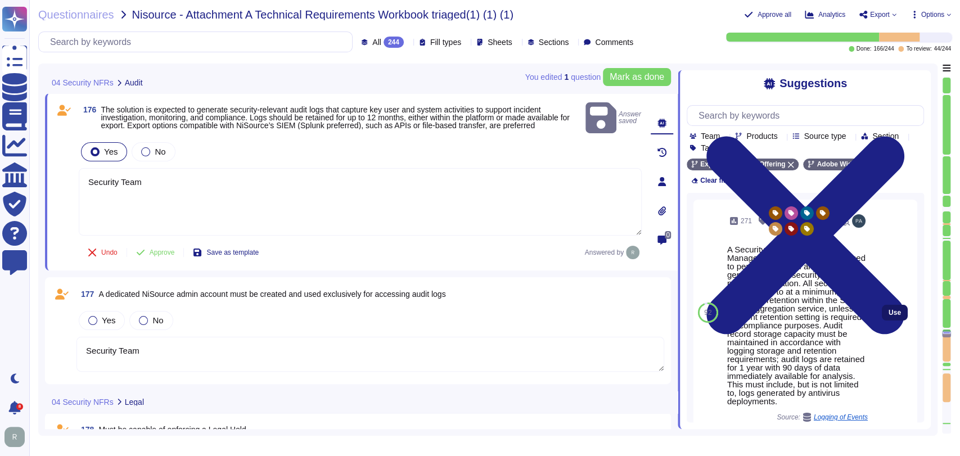
click at [892, 309] on button "Use" at bounding box center [894, 313] width 26 height 16
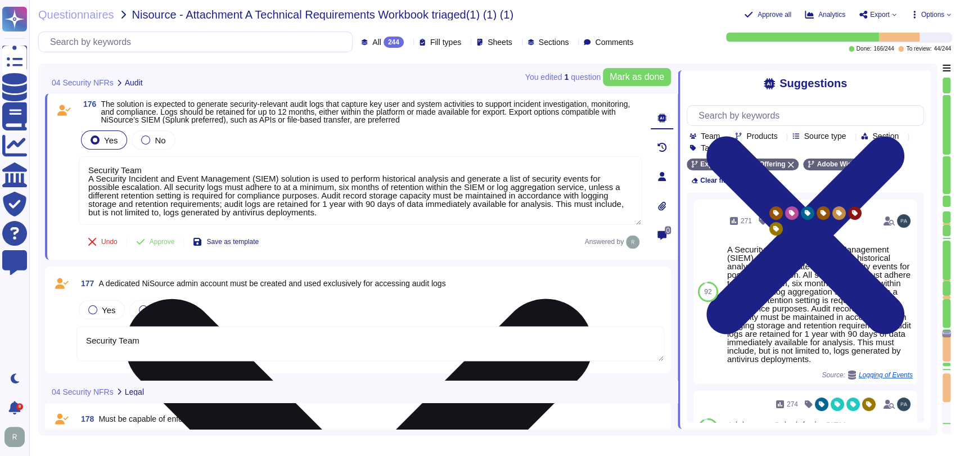
click at [85, 179] on textarea "Security Team A Security Incident and Event Management (SIEM) solution is used …" at bounding box center [360, 190] width 563 height 69
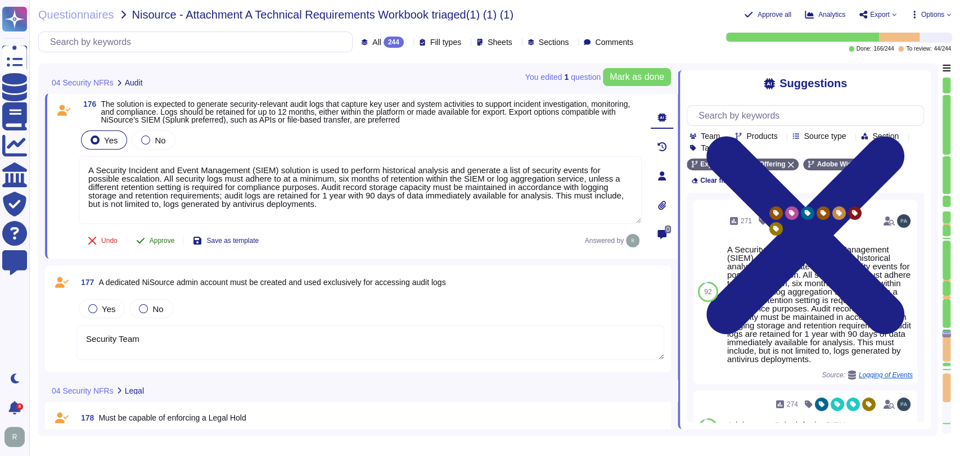
click at [173, 240] on span "Approve" at bounding box center [162, 240] width 25 height 7
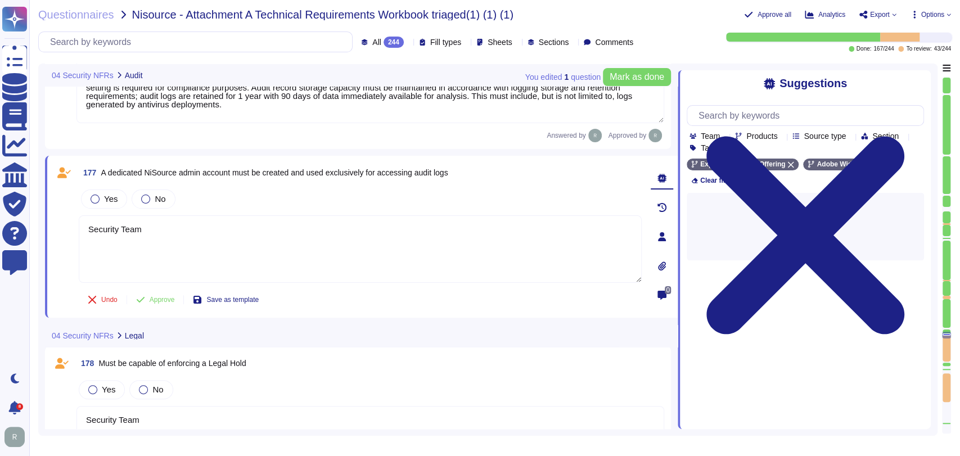
scroll to position [18756, 0]
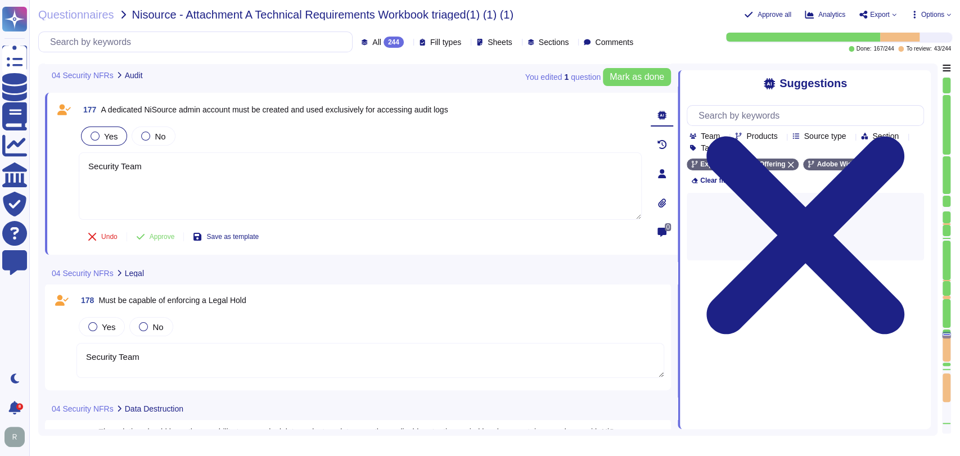
click at [94, 138] on div at bounding box center [95, 136] width 9 height 9
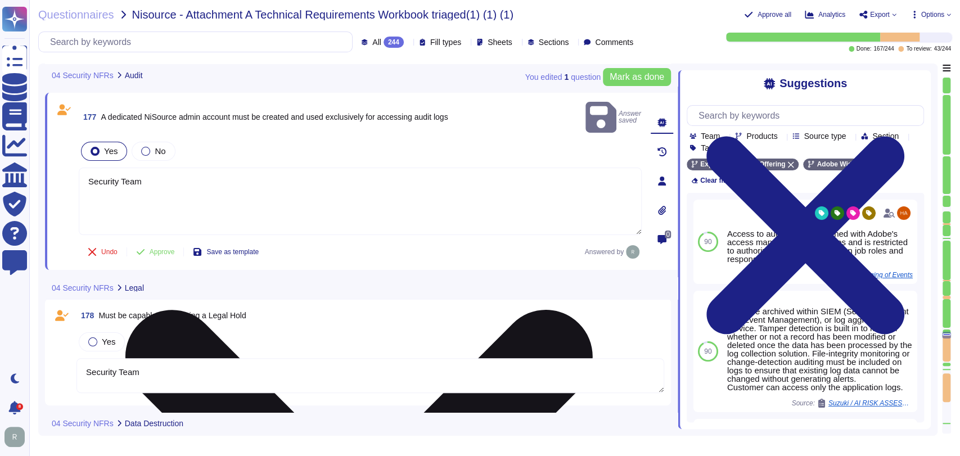
click at [193, 168] on textarea "Security Team" at bounding box center [360, 201] width 563 height 67
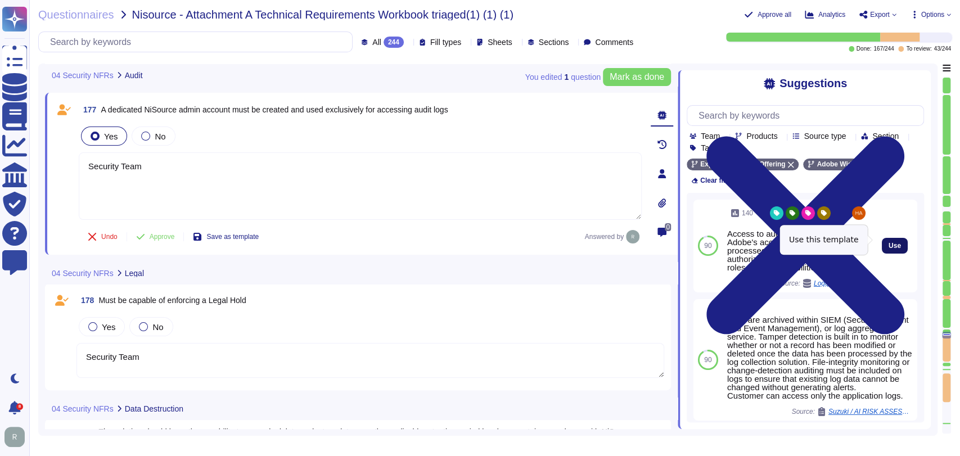
click at [894, 238] on button "Use" at bounding box center [894, 246] width 26 height 16
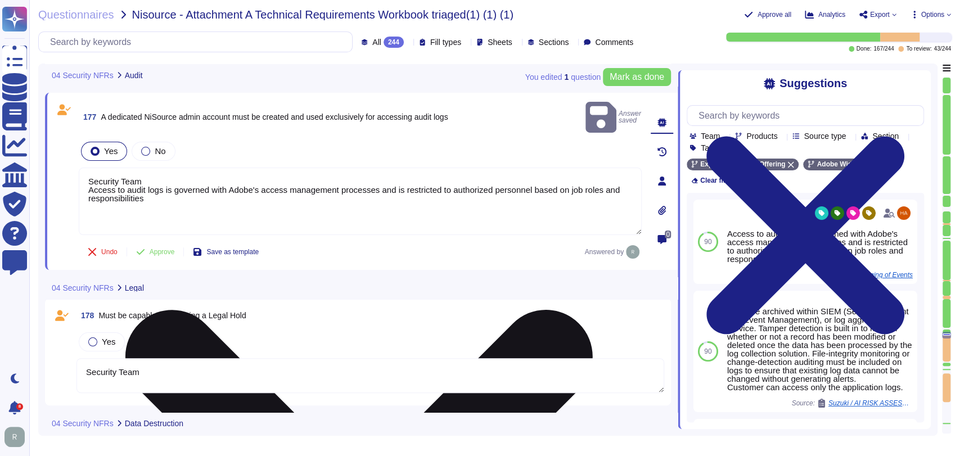
drag, startPoint x: 91, startPoint y: 174, endPoint x: 82, endPoint y: 163, distance: 14.0
click at [82, 168] on textarea "Security Team Access to audit logs is governed with Adobe's access management p…" at bounding box center [360, 201] width 563 height 67
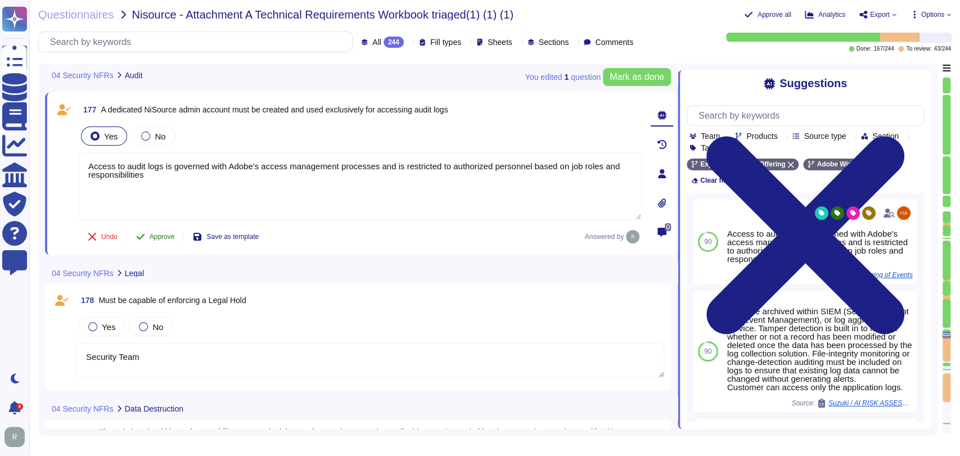
click at [166, 237] on span "Approve" at bounding box center [162, 236] width 25 height 7
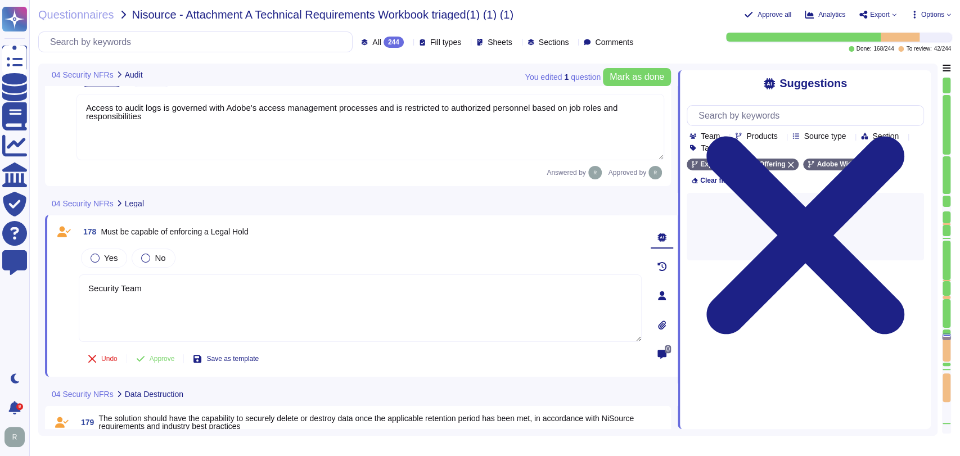
scroll to position [18928, 0]
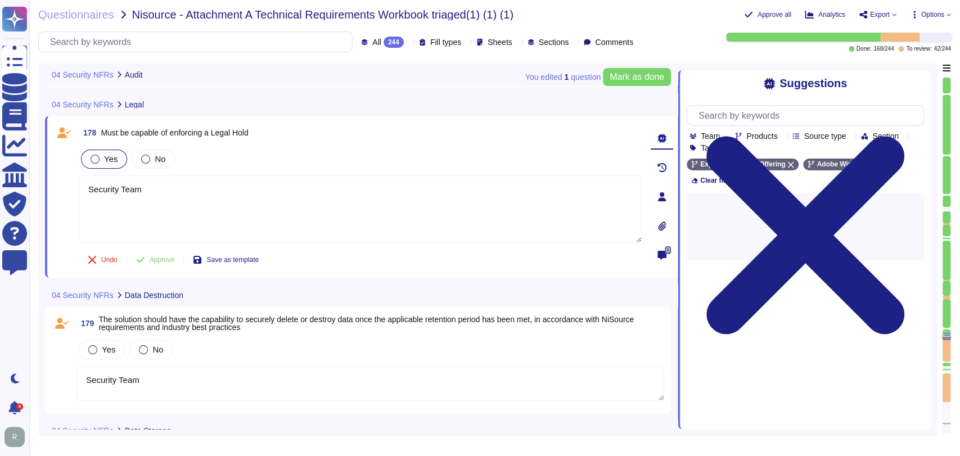
click at [110, 154] on span "Yes" at bounding box center [110, 159] width 13 height 10
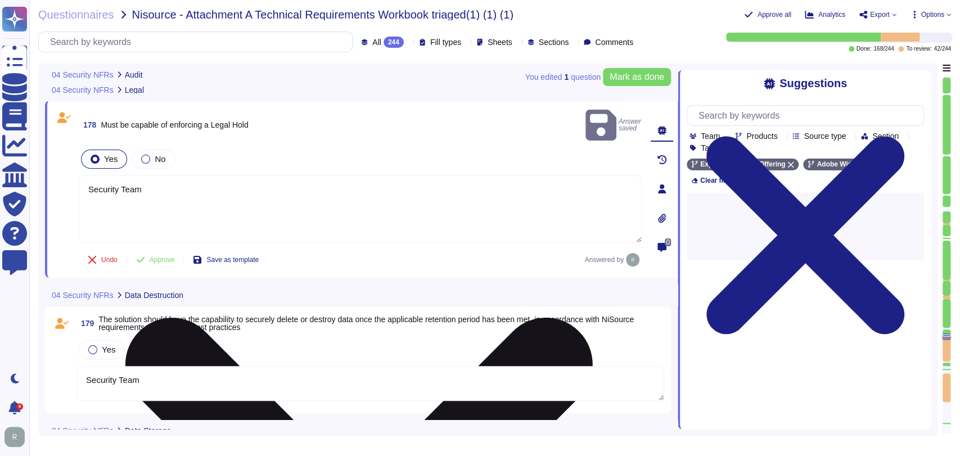
click at [193, 175] on textarea "Security Team" at bounding box center [360, 208] width 563 height 67
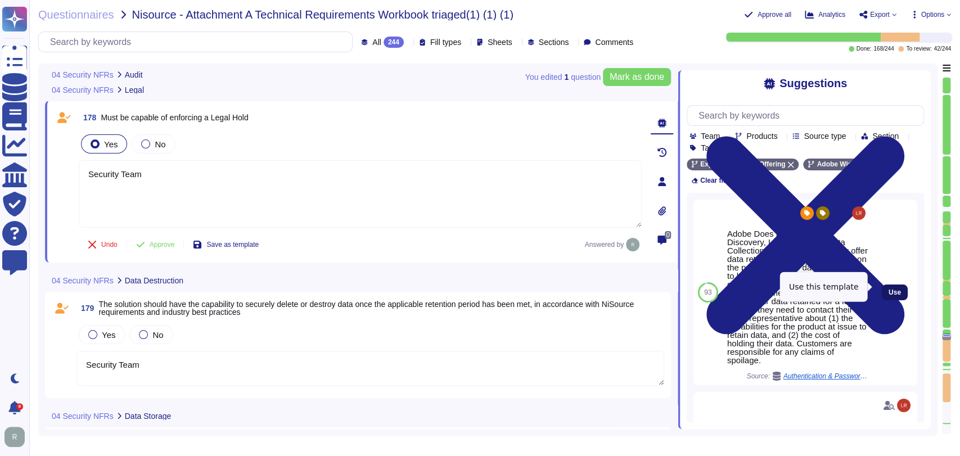
click at [888, 289] on span "Use" at bounding box center [894, 292] width 12 height 7
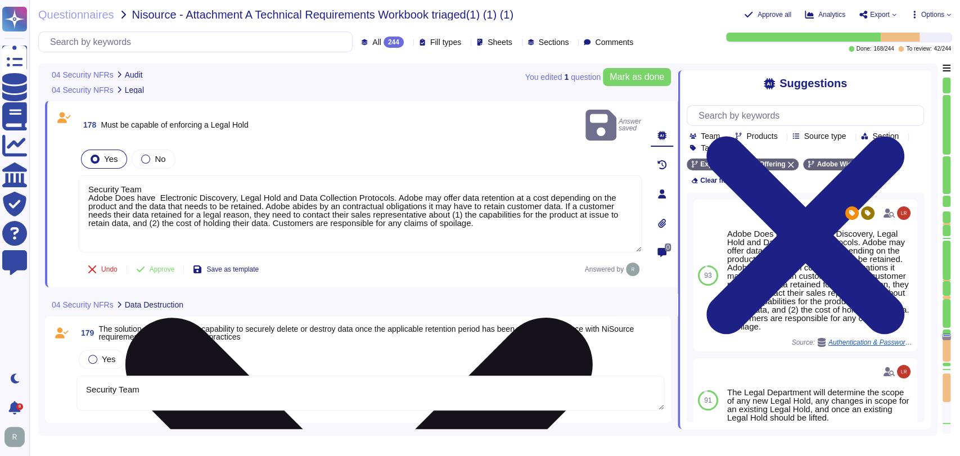
drag, startPoint x: 88, startPoint y: 181, endPoint x: 82, endPoint y: 172, distance: 10.9
click at [82, 175] on textarea "Security Team Adobe Does have Electronic Discovery, Legal Hold and Data Collect…" at bounding box center [360, 213] width 563 height 77
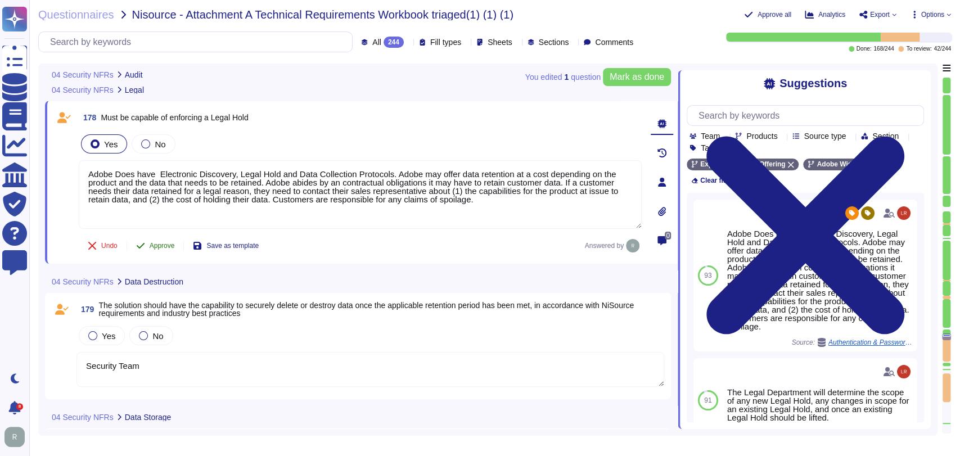
click at [166, 245] on span "Approve" at bounding box center [162, 245] width 25 height 7
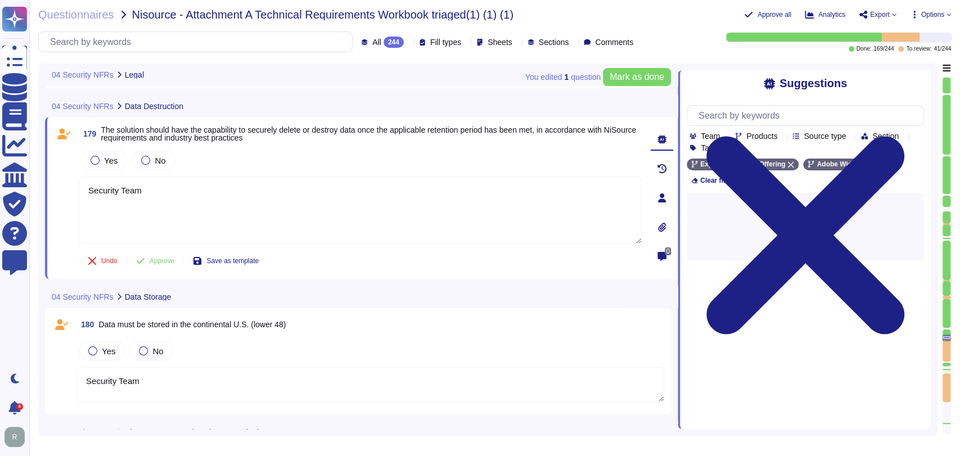
scroll to position [19104, 0]
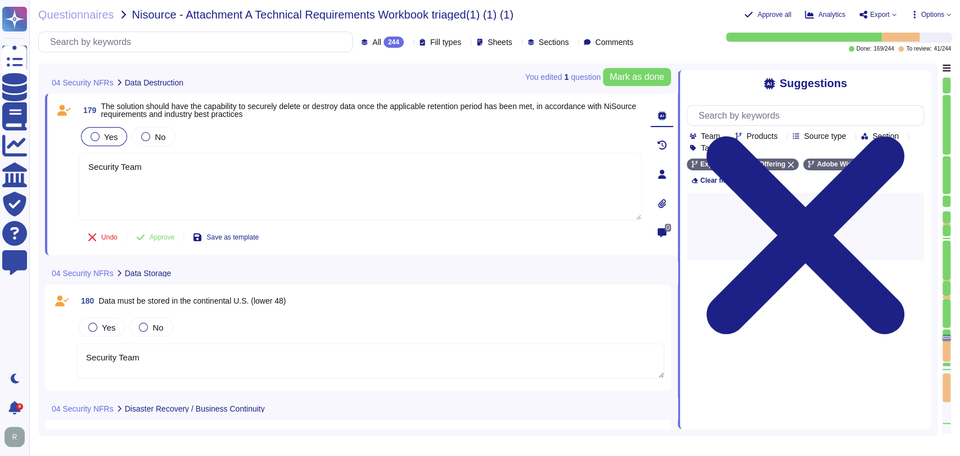
click at [111, 137] on span "Yes" at bounding box center [110, 137] width 13 height 10
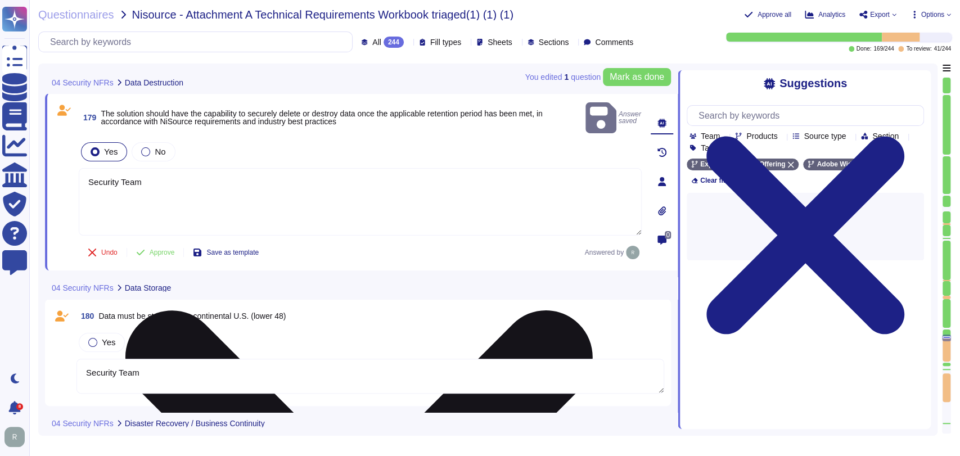
click at [173, 177] on textarea "Security Team" at bounding box center [360, 201] width 563 height 67
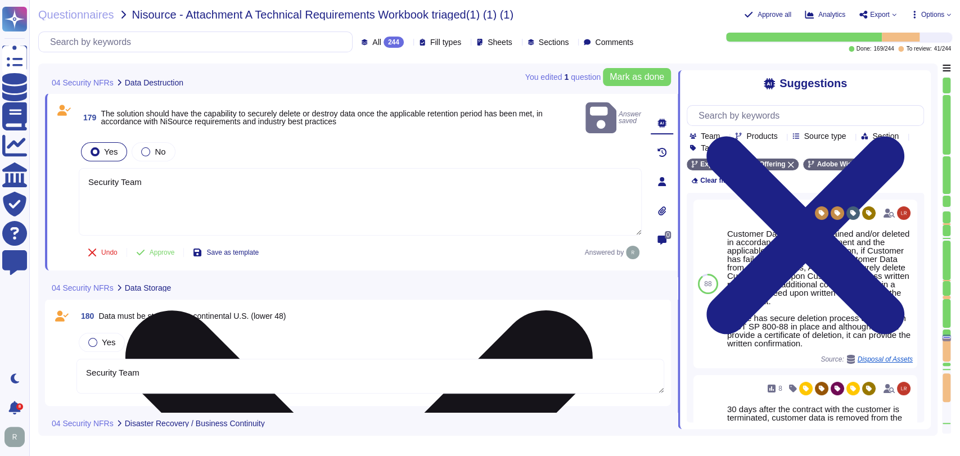
click at [172, 171] on textarea "Security Team" at bounding box center [360, 201] width 563 height 67
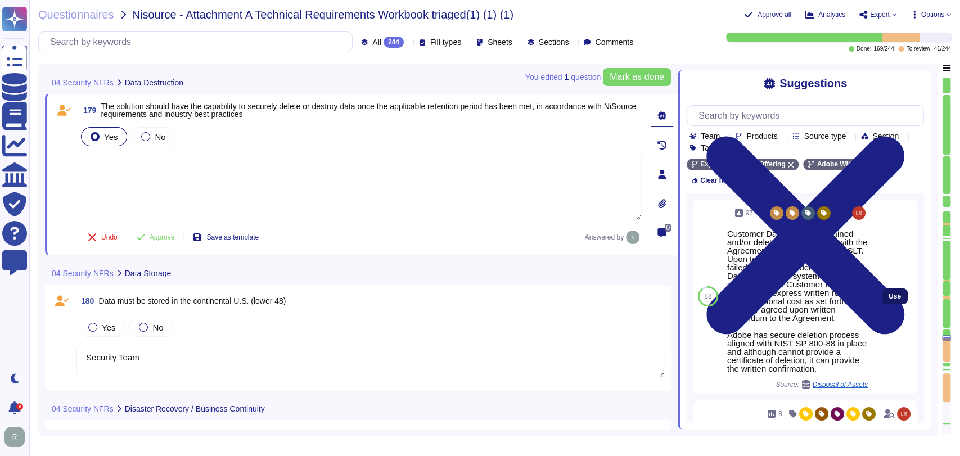
click at [881, 291] on button "Use" at bounding box center [894, 296] width 26 height 16
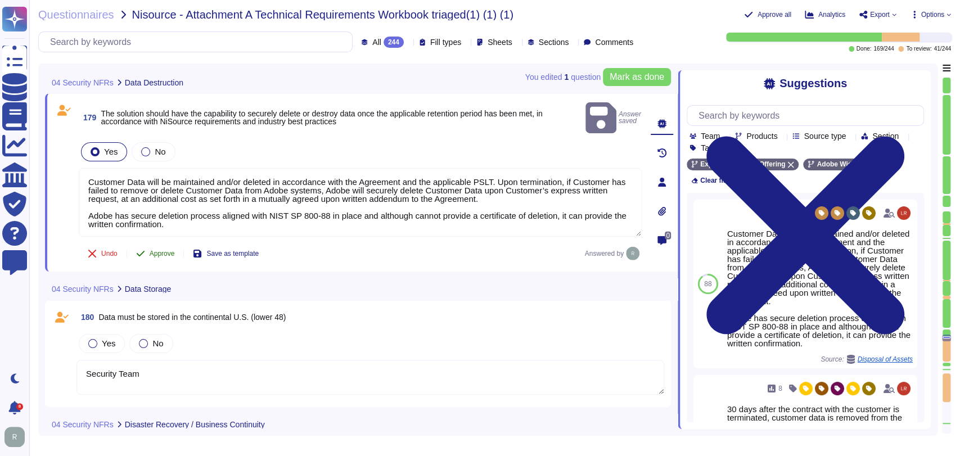
click at [161, 250] on span "Approve" at bounding box center [162, 253] width 25 height 7
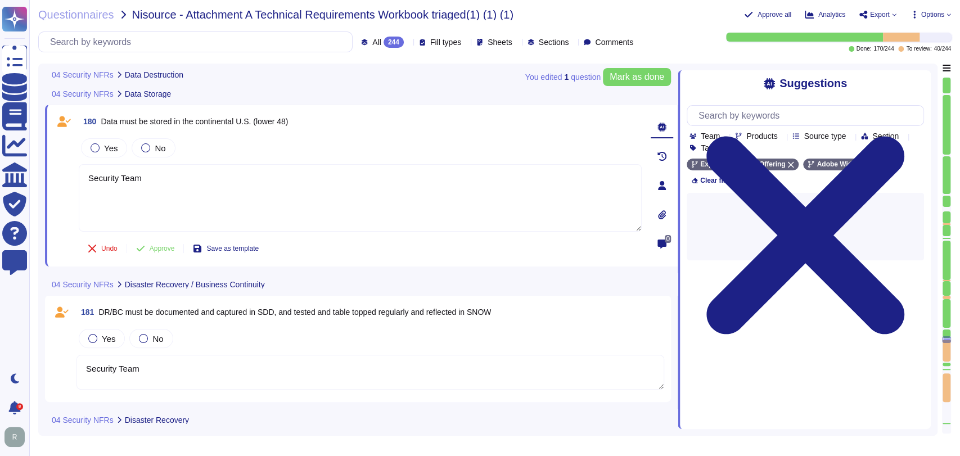
click at [360, 309] on span "181 DR/BC must be documented and captured in SDD, and tested and table topped r…" at bounding box center [283, 312] width 414 height 20
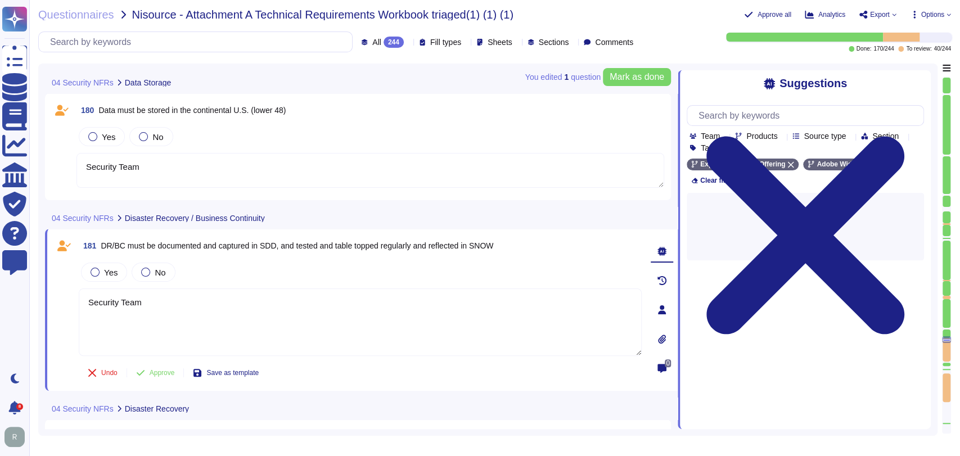
click at [289, 157] on textarea "Security Team" at bounding box center [369, 170] width 587 height 35
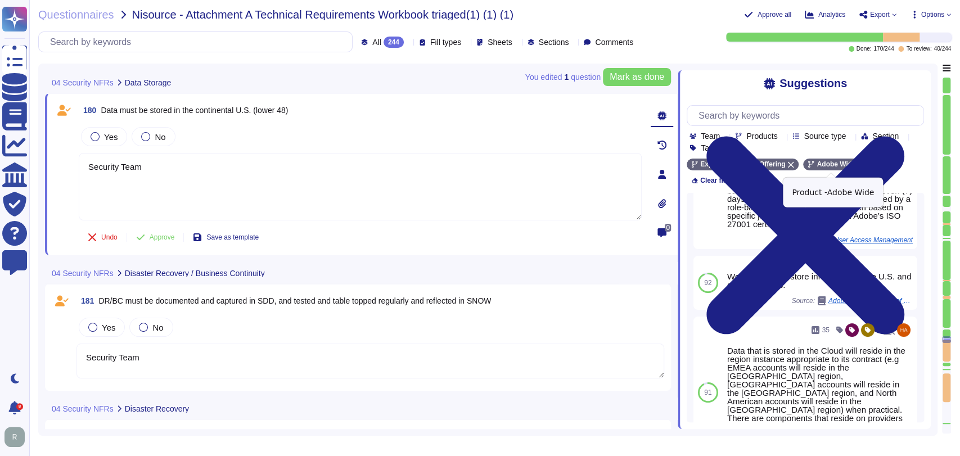
scroll to position [145, 0]
click at [858, 168] on icon at bounding box center [861, 164] width 7 height 7
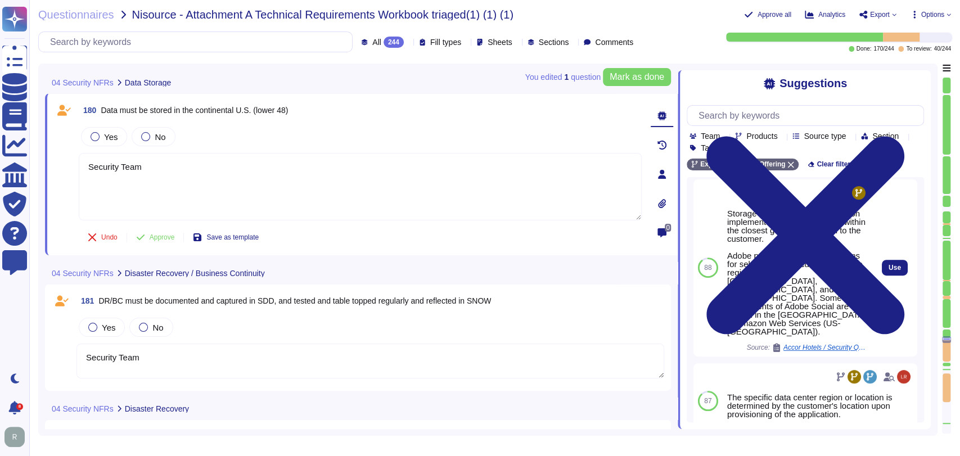
scroll to position [287, 0]
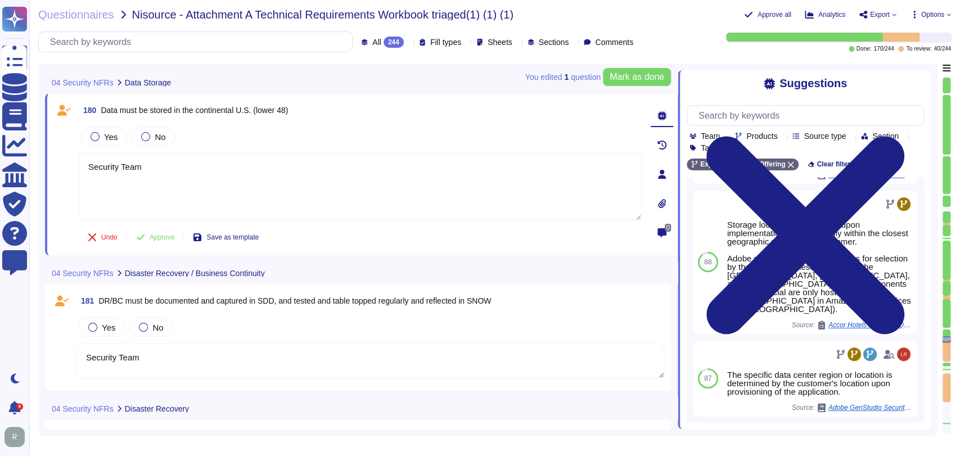
click at [806, 435] on span "Load more..." at bounding box center [804, 439] width 237 height 8
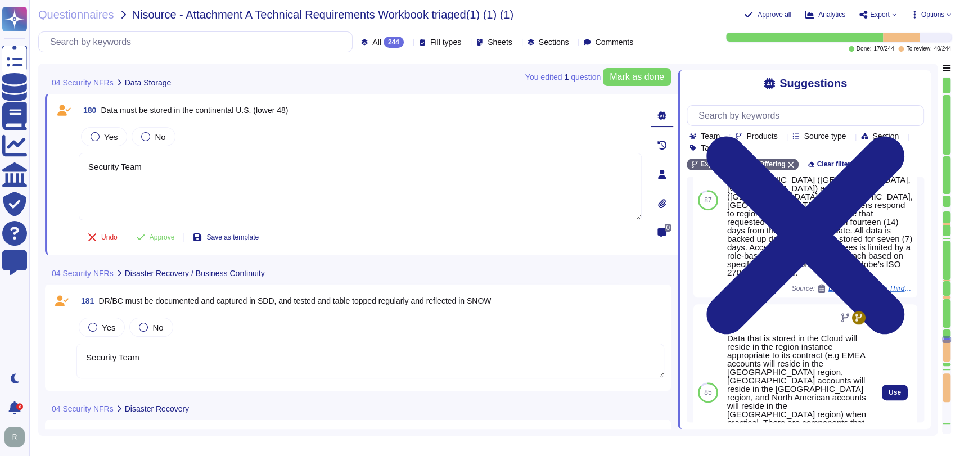
scroll to position [578, 0]
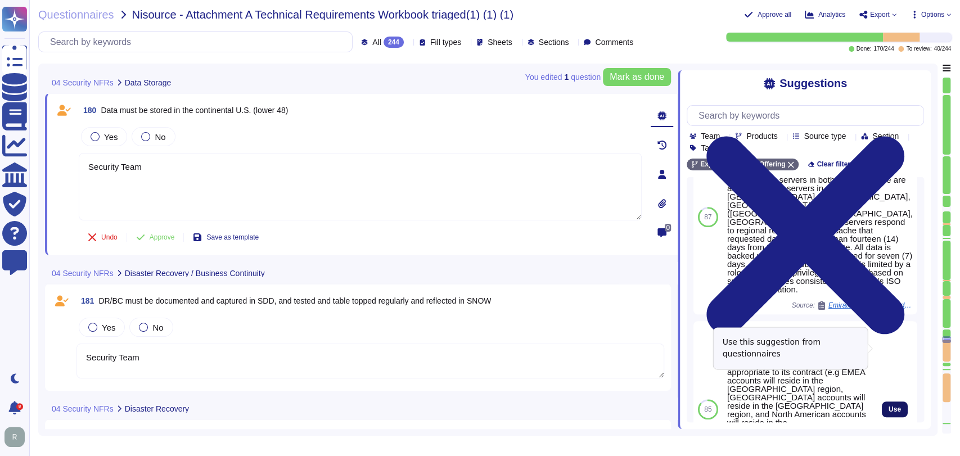
click at [896, 401] on button "Use" at bounding box center [894, 409] width 26 height 16
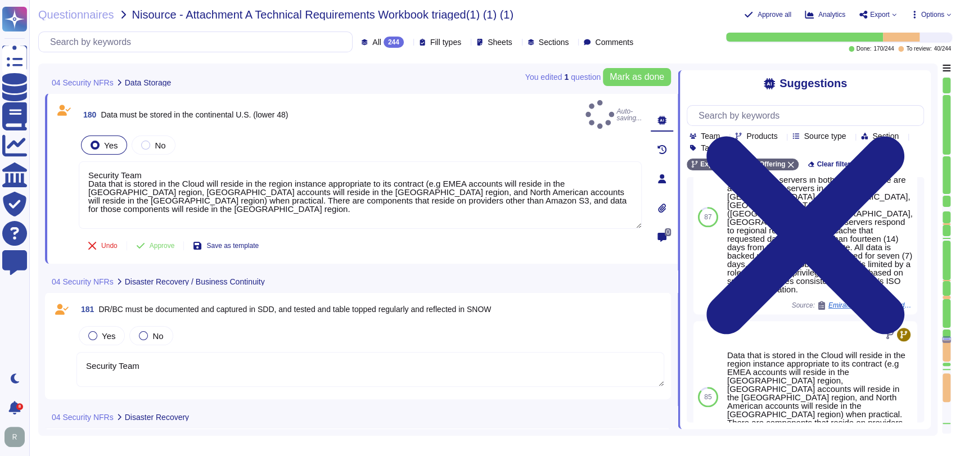
scroll to position [562, 0]
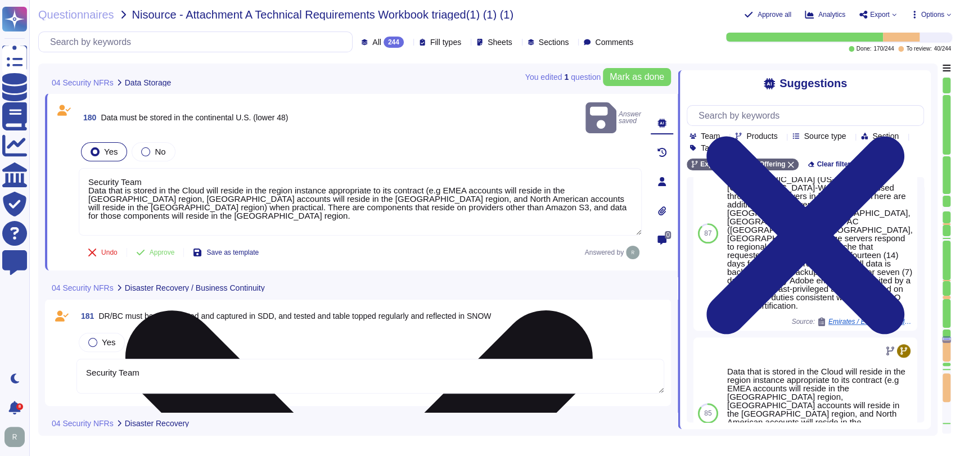
click at [90, 175] on textarea "Security Team Data that is stored in the Cloud will reside in the region instan…" at bounding box center [360, 201] width 563 height 67
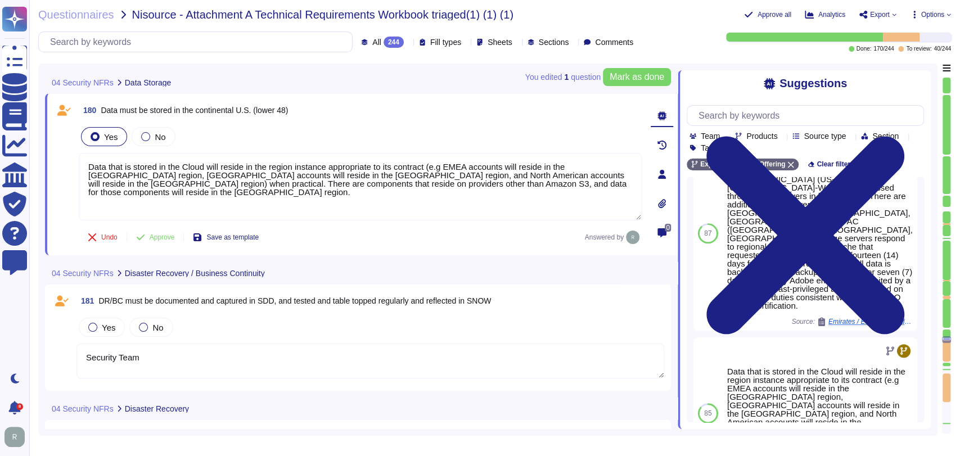
click at [376, 270] on div "04 Security NFRs Disaster Recovery / Business Continuity" at bounding box center [282, 273] width 475 height 22
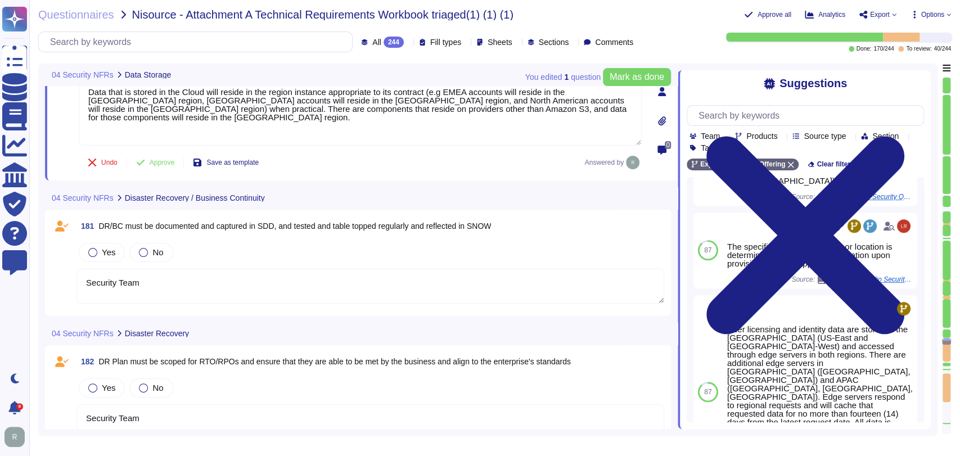
scroll to position [19362, 0]
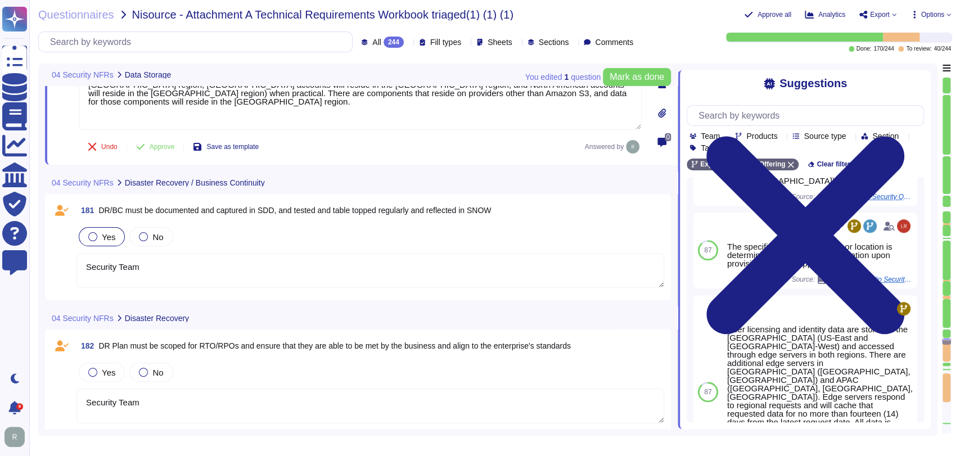
click at [98, 241] on div "Yes" at bounding box center [102, 236] width 46 height 19
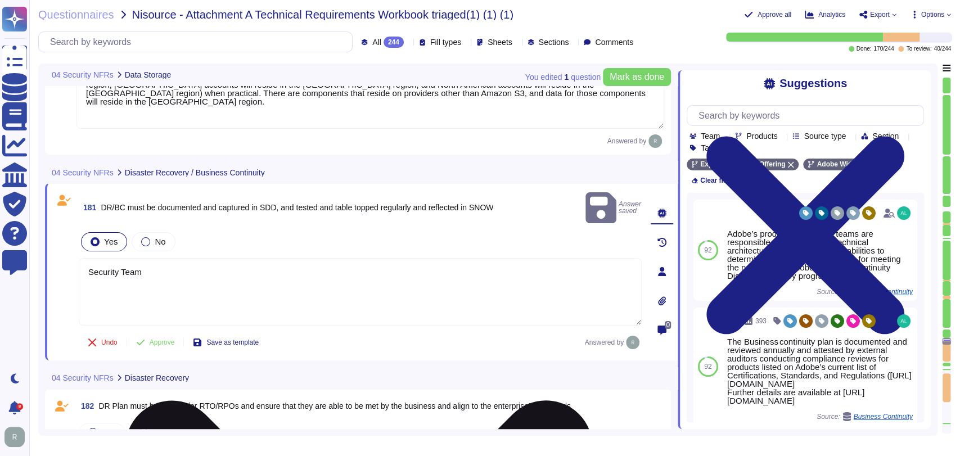
click at [181, 258] on textarea "Security Team" at bounding box center [360, 291] width 563 height 67
click at [180, 258] on textarea "Security Team" at bounding box center [360, 291] width 563 height 67
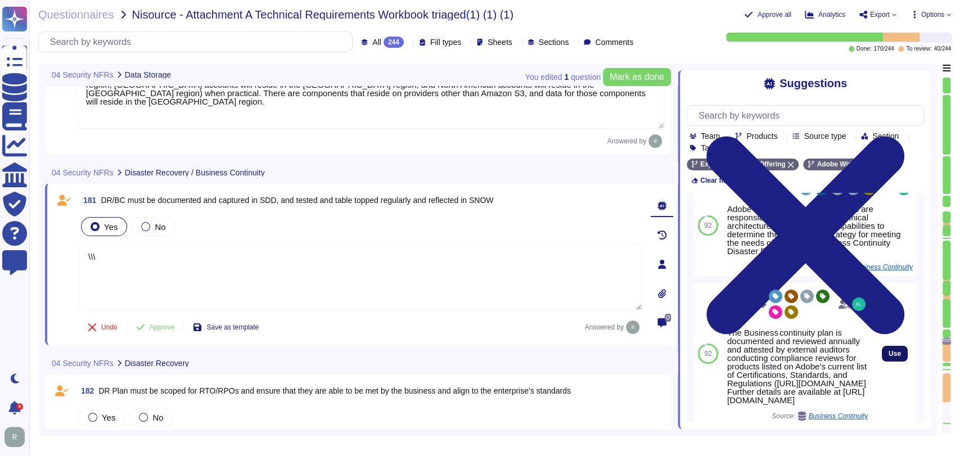
click at [888, 350] on span "Use" at bounding box center [894, 353] width 12 height 7
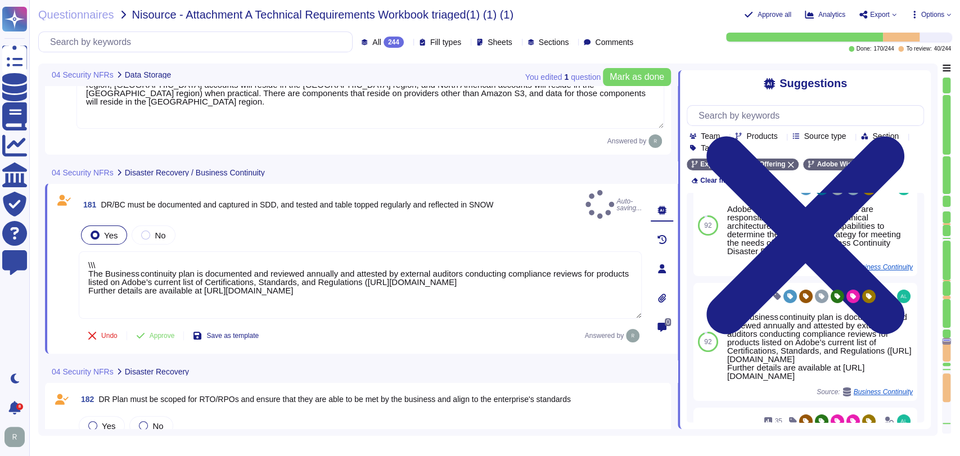
scroll to position [25, 0]
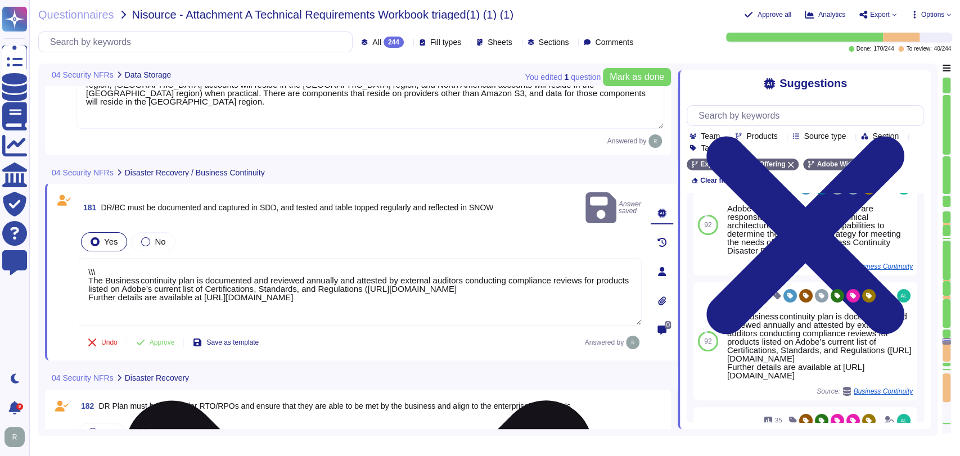
drag, startPoint x: 88, startPoint y: 262, endPoint x: 85, endPoint y: 251, distance: 11.0
click at [85, 258] on textarea "\\\ The Business continuity plan is documented and reviewed annually and attest…" at bounding box center [360, 291] width 563 height 67
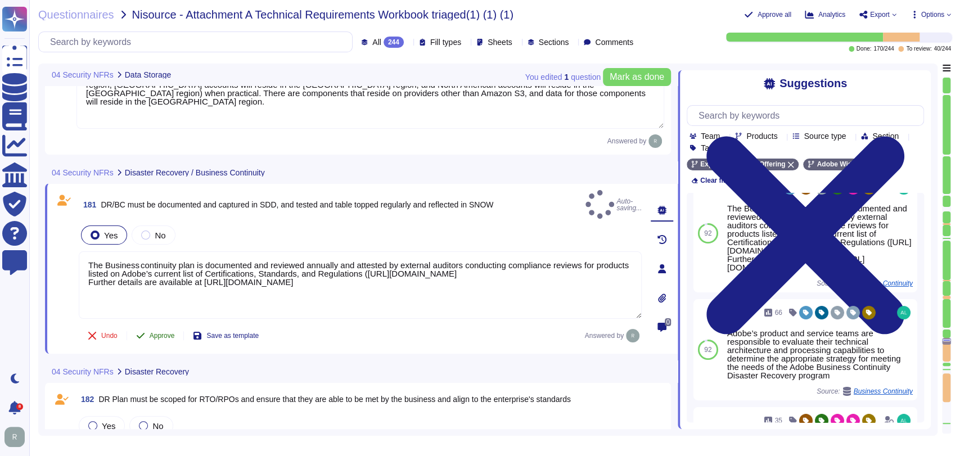
click at [168, 332] on span "Approve" at bounding box center [162, 335] width 25 height 7
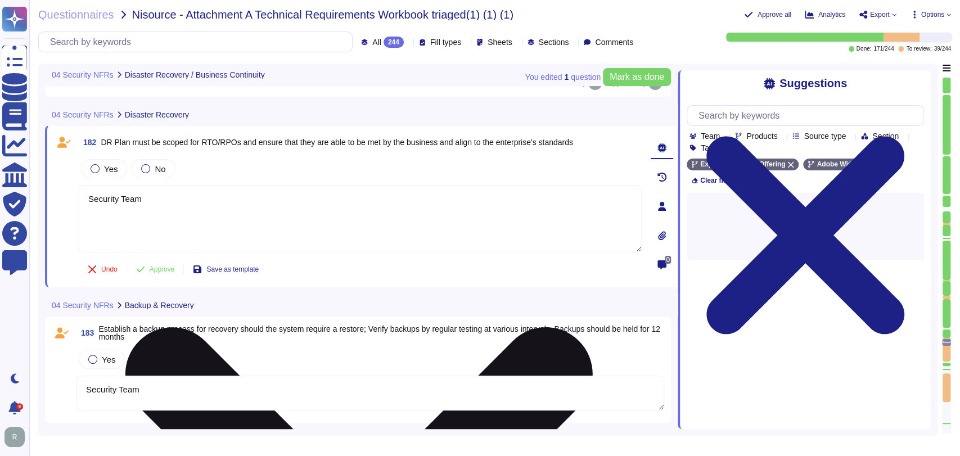
scroll to position [19625, 0]
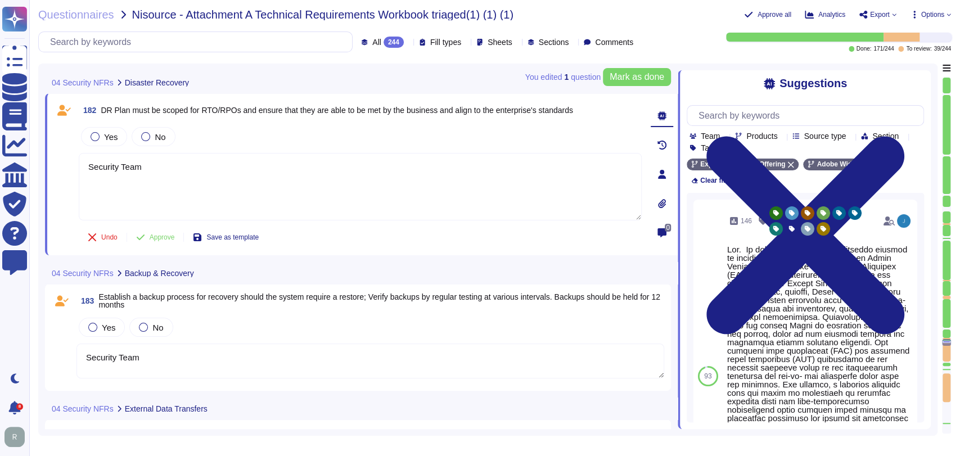
click at [306, 327] on div "Yes No" at bounding box center [369, 327] width 587 height 24
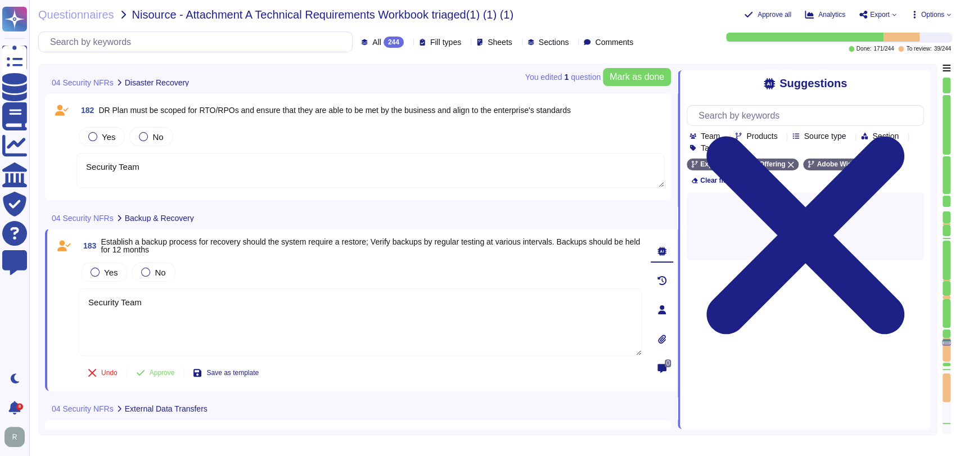
click at [304, 316] on textarea "Security Team" at bounding box center [360, 321] width 563 height 67
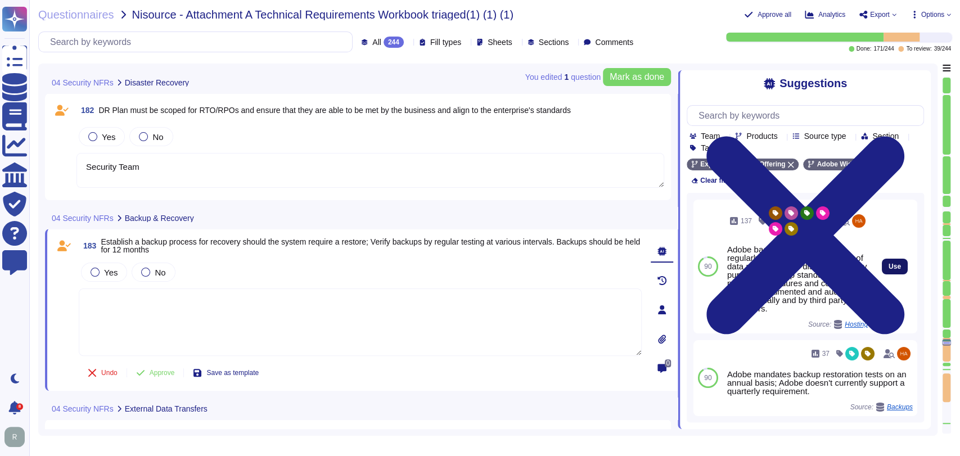
click at [881, 259] on button "Use" at bounding box center [894, 267] width 26 height 16
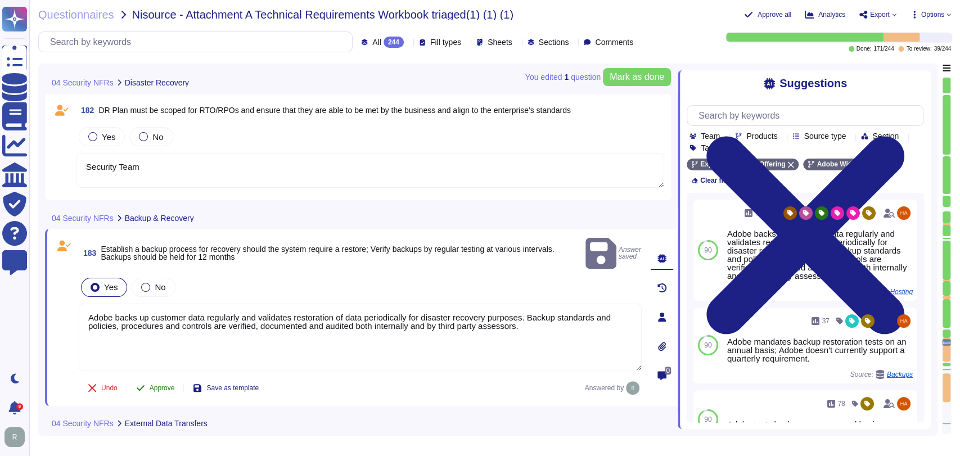
click at [166, 378] on button "Approve" at bounding box center [155, 388] width 57 height 22
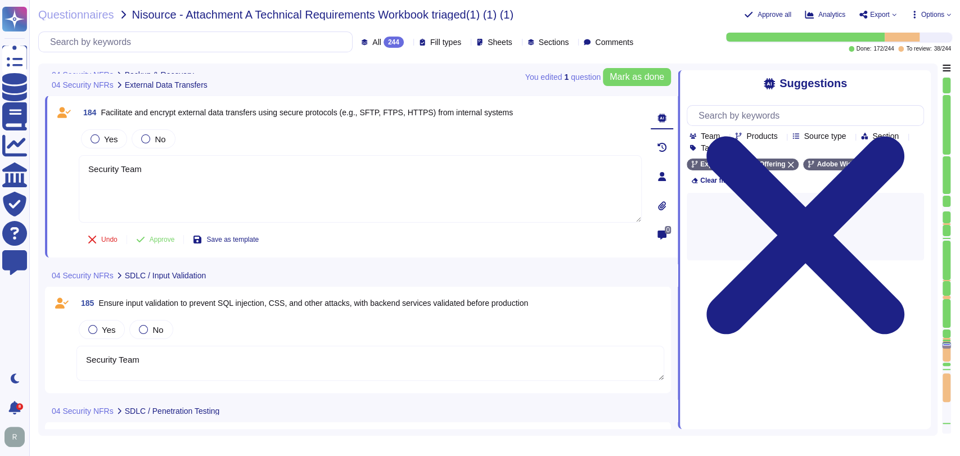
scroll to position [19927, 0]
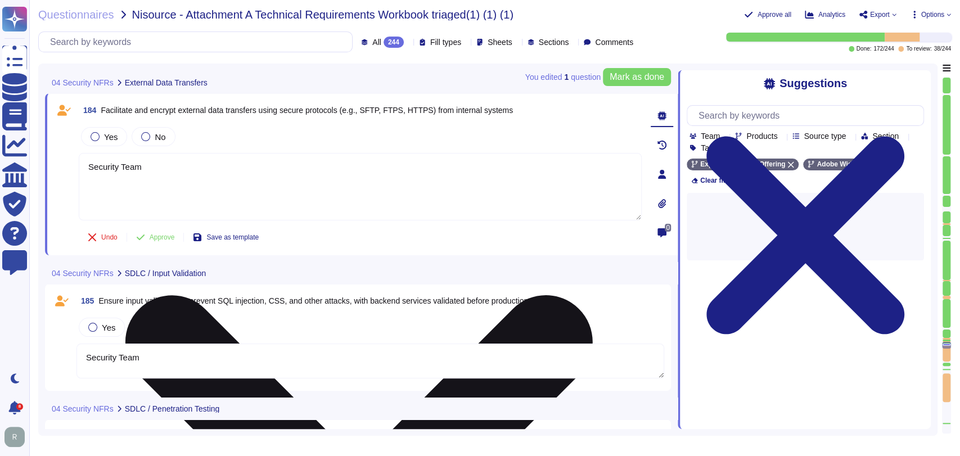
click at [252, 193] on textarea "Security Team" at bounding box center [360, 186] width 563 height 67
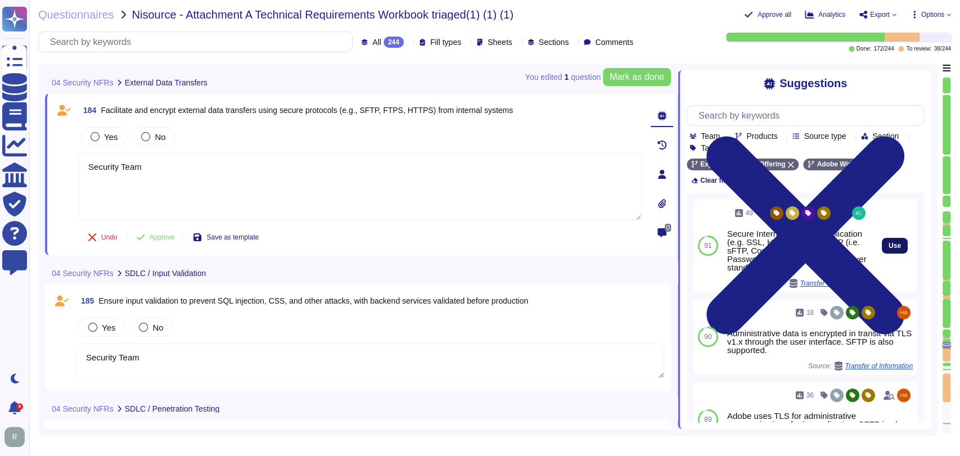
drag, startPoint x: 885, startPoint y: 241, endPoint x: 876, endPoint y: 247, distance: 11.4
click at [888, 242] on span "Use" at bounding box center [894, 245] width 12 height 7
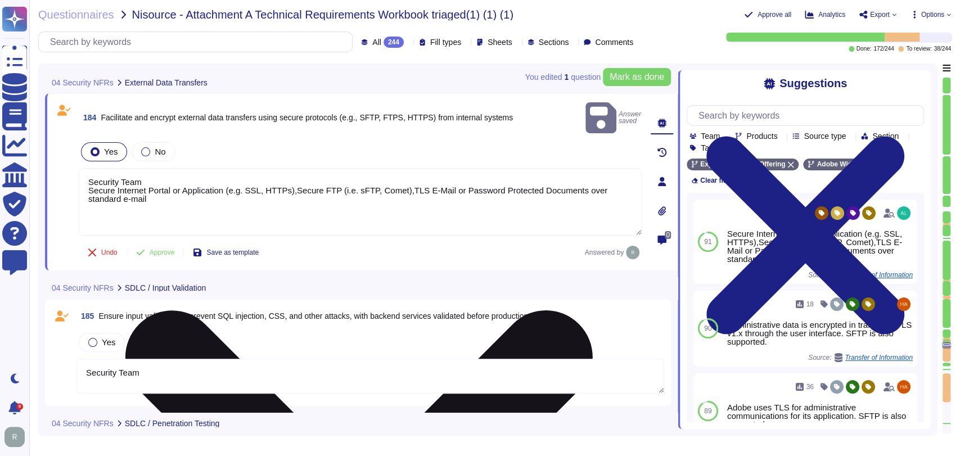
drag, startPoint x: 148, startPoint y: 168, endPoint x: 79, endPoint y: 167, distance: 69.7
click at [79, 168] on textarea "Security Team Secure Internet Portal or Application (e.g. SSL, HTTPs),Secure FT…" at bounding box center [360, 201] width 563 height 67
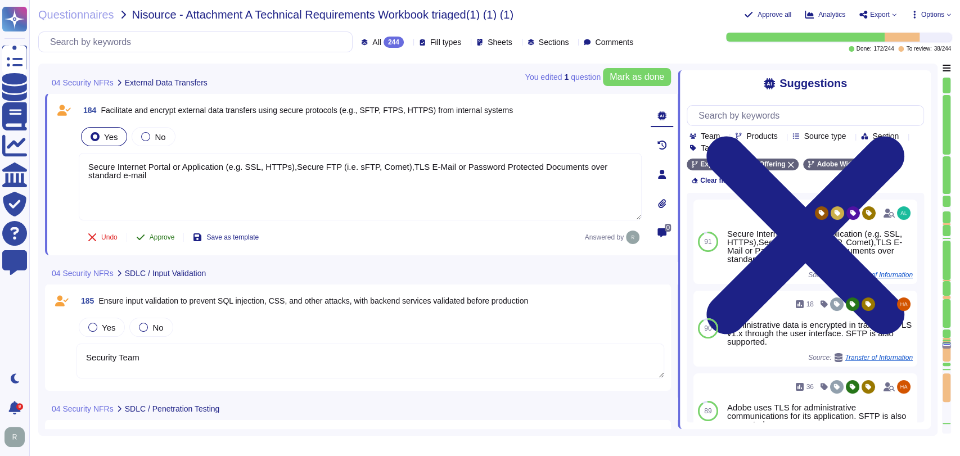
click at [153, 240] on button "Approve" at bounding box center [155, 237] width 57 height 22
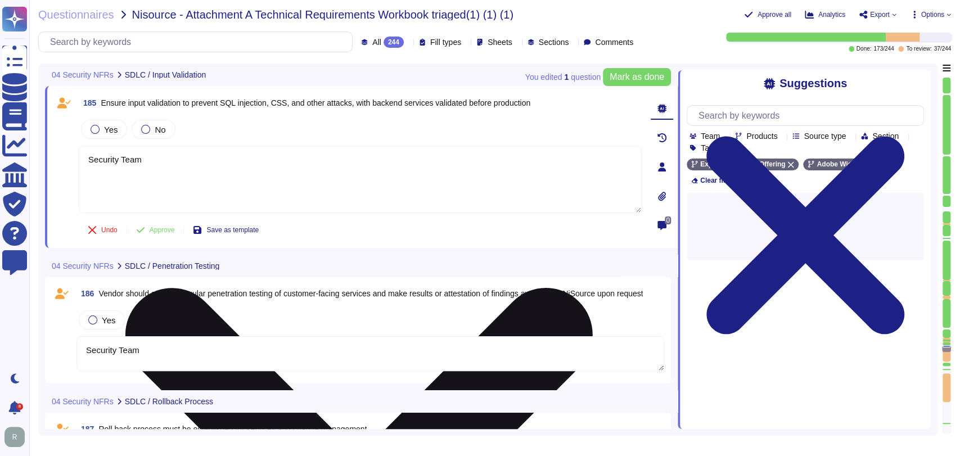
scroll to position [20100, 0]
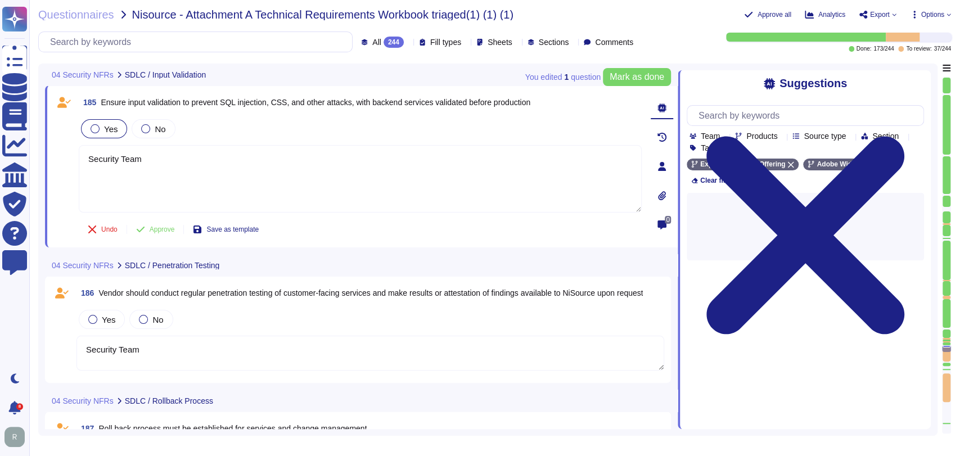
click at [108, 137] on div "Yes" at bounding box center [104, 128] width 46 height 19
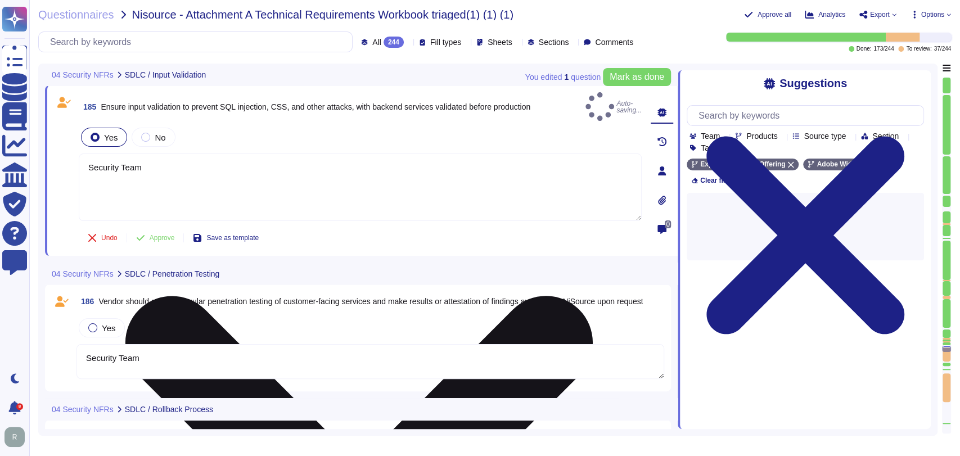
click at [247, 167] on textarea "Security Team" at bounding box center [360, 186] width 563 height 67
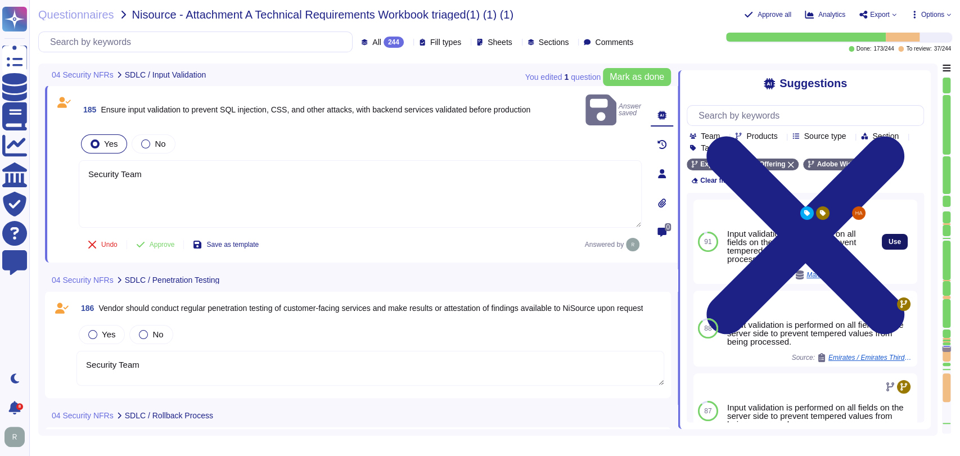
click at [886, 234] on button "Use" at bounding box center [894, 242] width 26 height 16
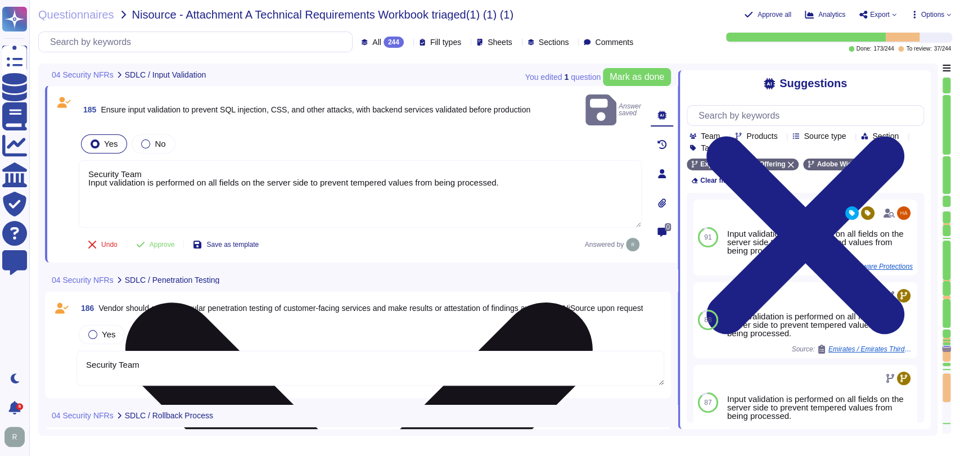
click at [90, 166] on textarea "Security Team Input validation is performed on all fields on the server side to…" at bounding box center [360, 193] width 563 height 67
click at [88, 168] on textarea "Security Team Input validation is performed on all fields on the server side to…" at bounding box center [360, 193] width 563 height 67
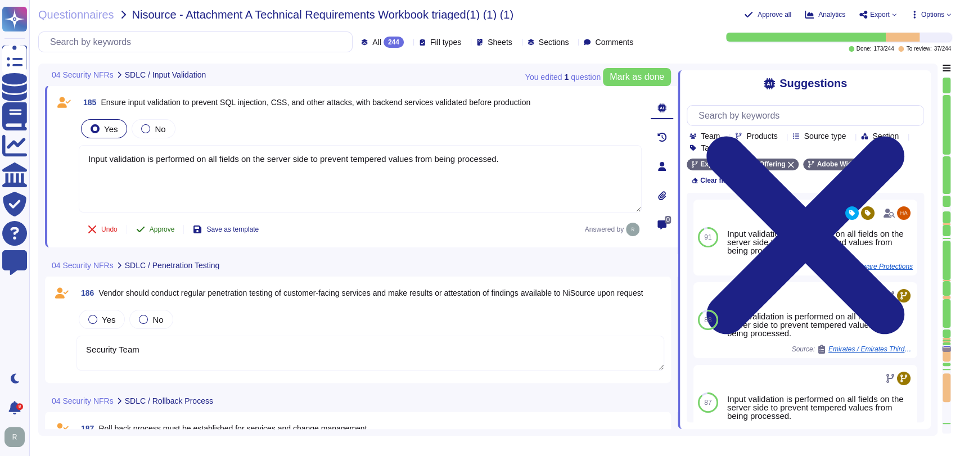
click at [158, 230] on span "Approve" at bounding box center [162, 229] width 25 height 7
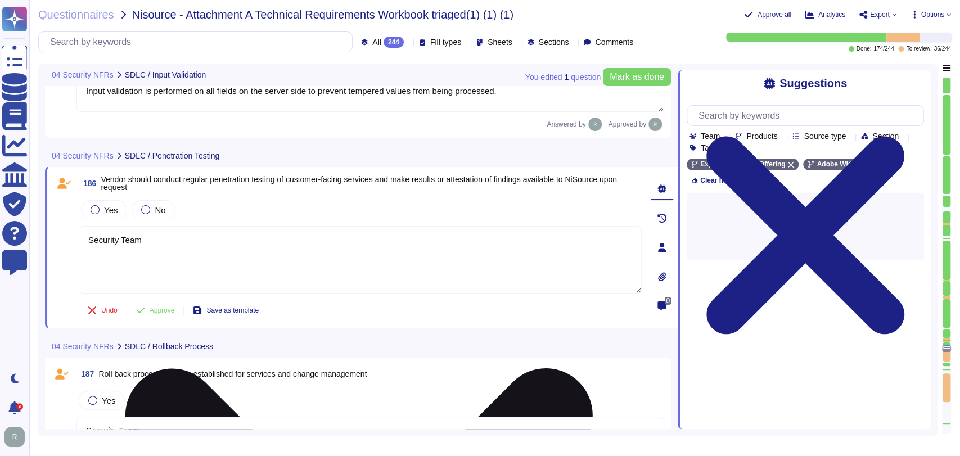
scroll to position [20241, 0]
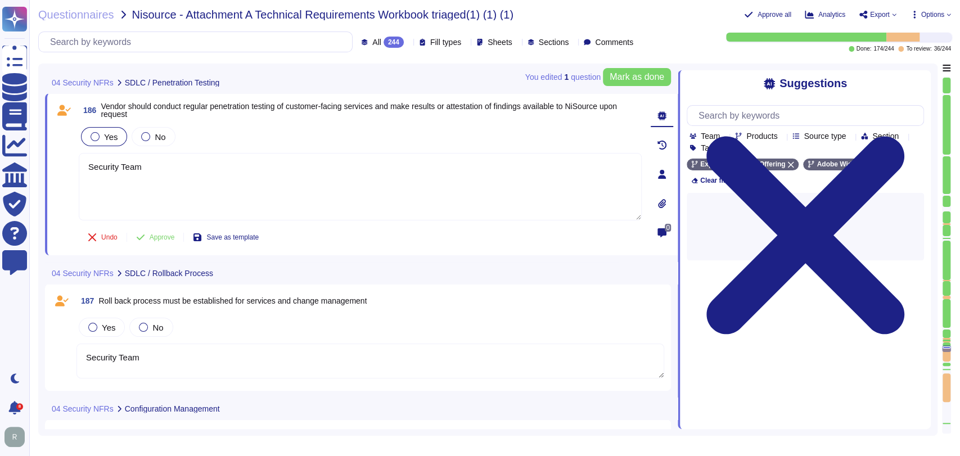
click at [110, 136] on span "Yes" at bounding box center [110, 137] width 13 height 10
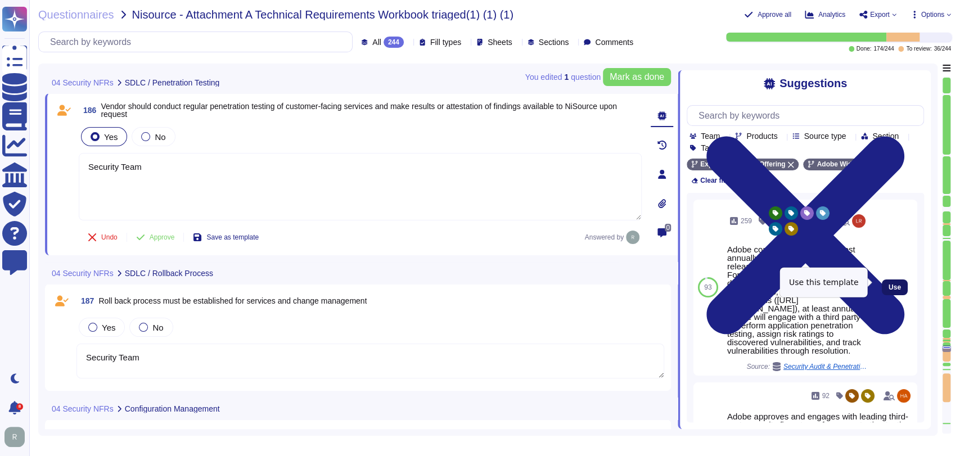
click at [888, 284] on span "Use" at bounding box center [894, 287] width 12 height 7
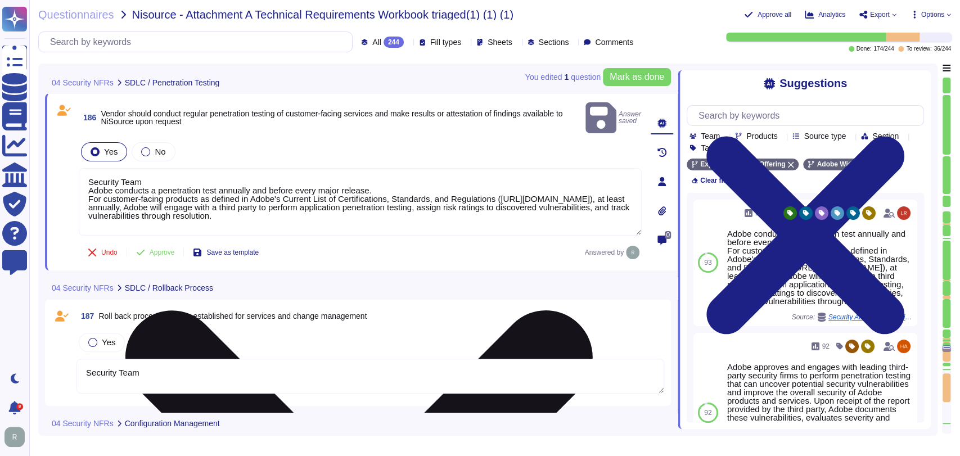
click at [88, 174] on textarea "Security Team Adobe conducts a penetration test annually and before every major…" at bounding box center [360, 201] width 563 height 67
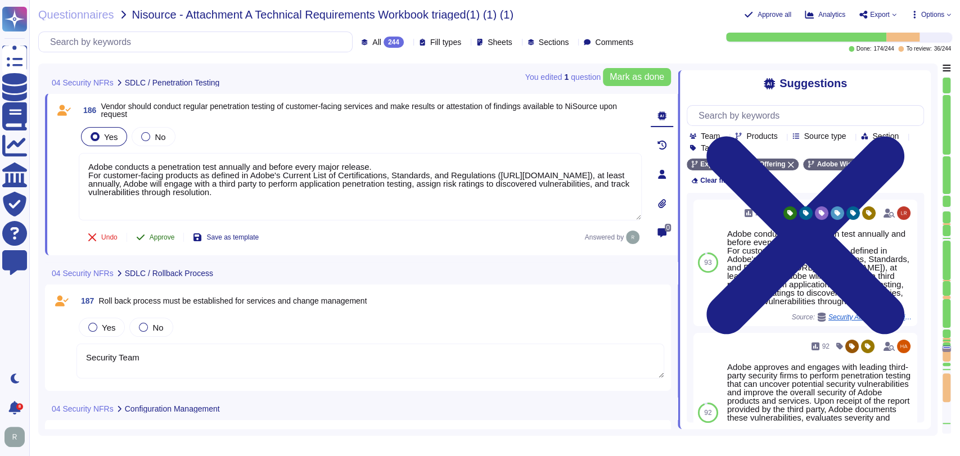
click at [160, 237] on span "Approve" at bounding box center [162, 237] width 25 height 7
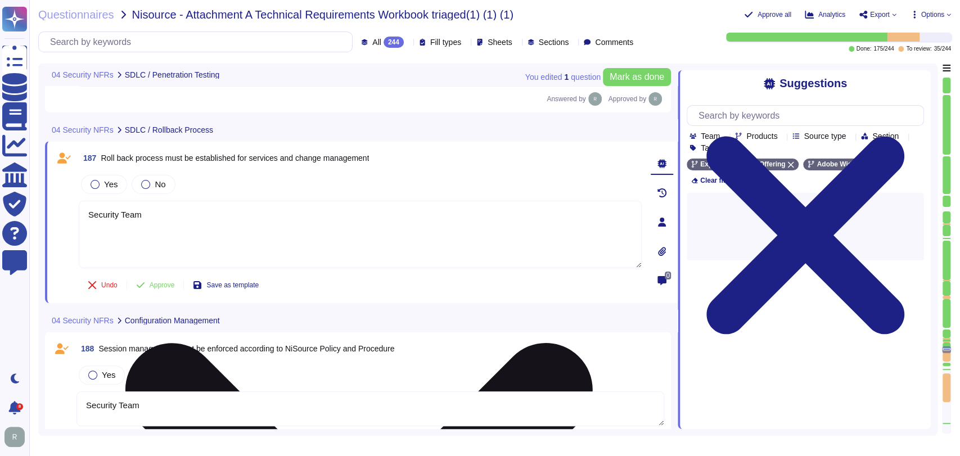
scroll to position [20415, 0]
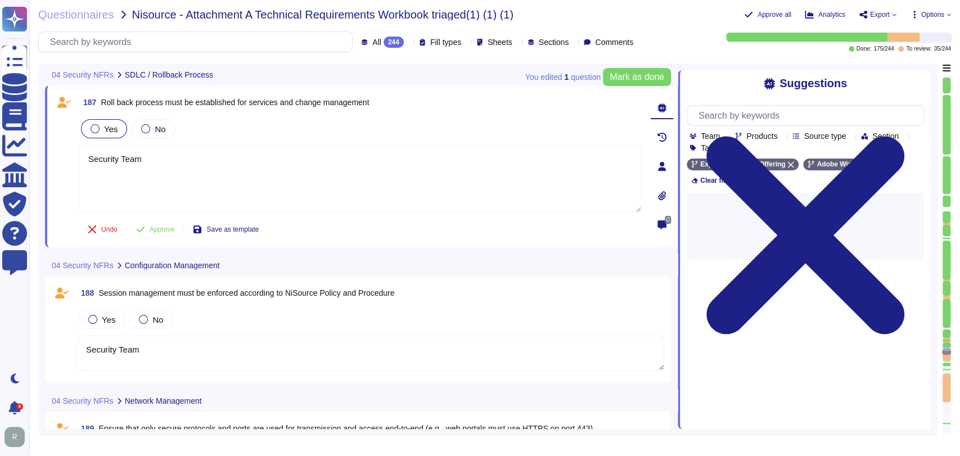
click at [113, 126] on span "Yes" at bounding box center [110, 129] width 13 height 10
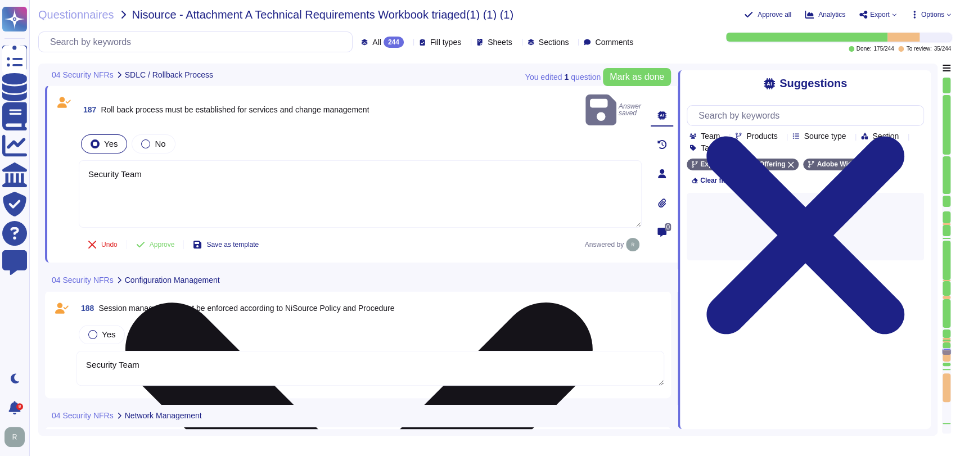
click at [178, 160] on textarea "Security Team" at bounding box center [360, 193] width 563 height 67
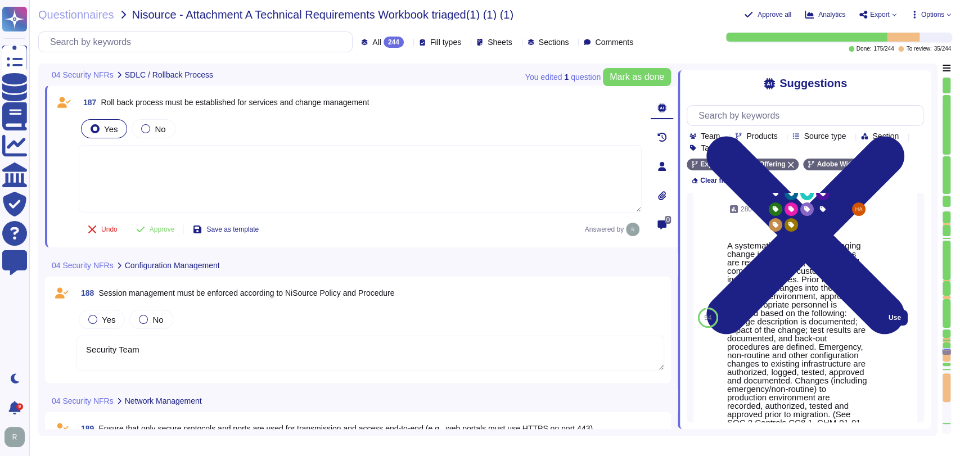
scroll to position [20, 0]
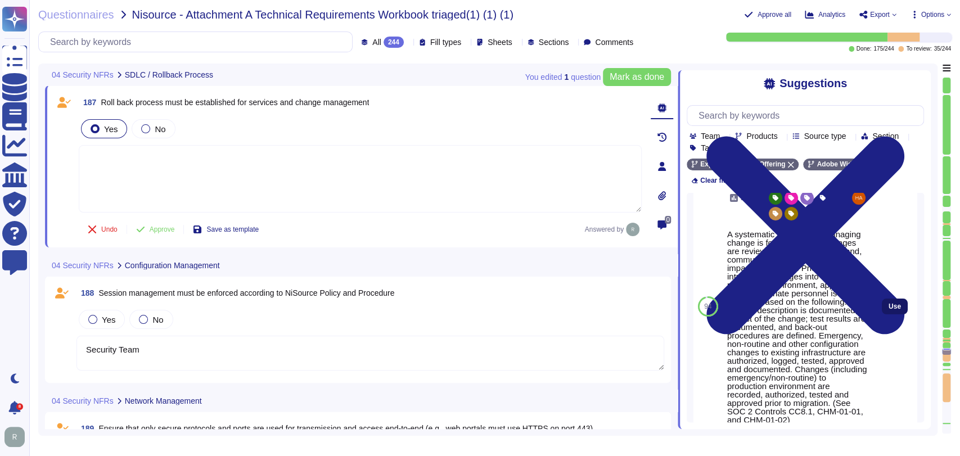
click at [888, 307] on span "Use" at bounding box center [894, 306] width 12 height 7
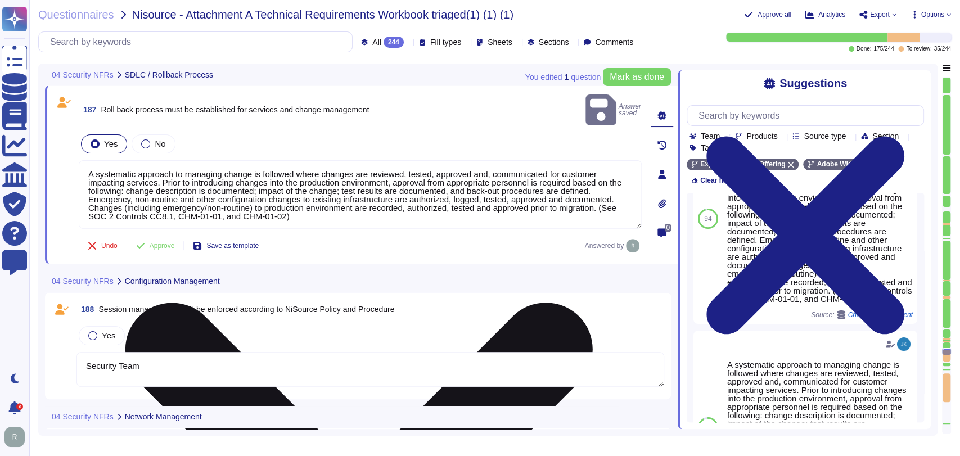
scroll to position [85, 0]
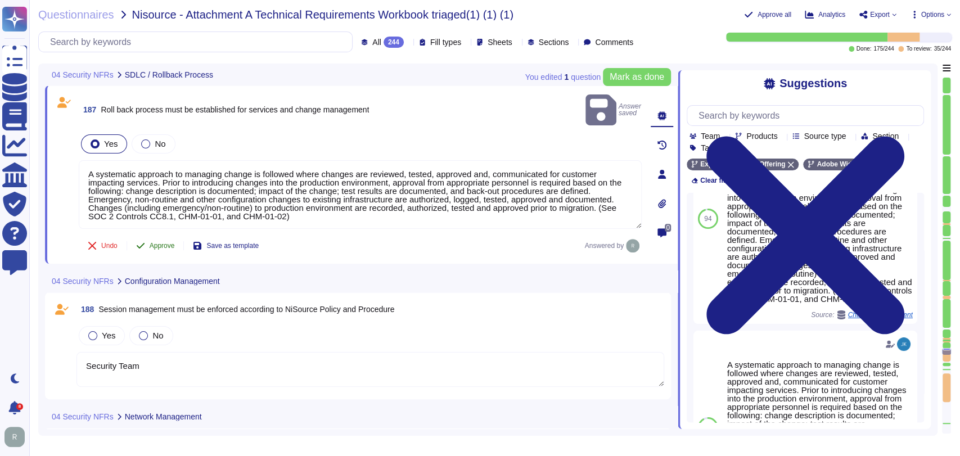
click at [160, 242] on span "Approve" at bounding box center [162, 245] width 25 height 7
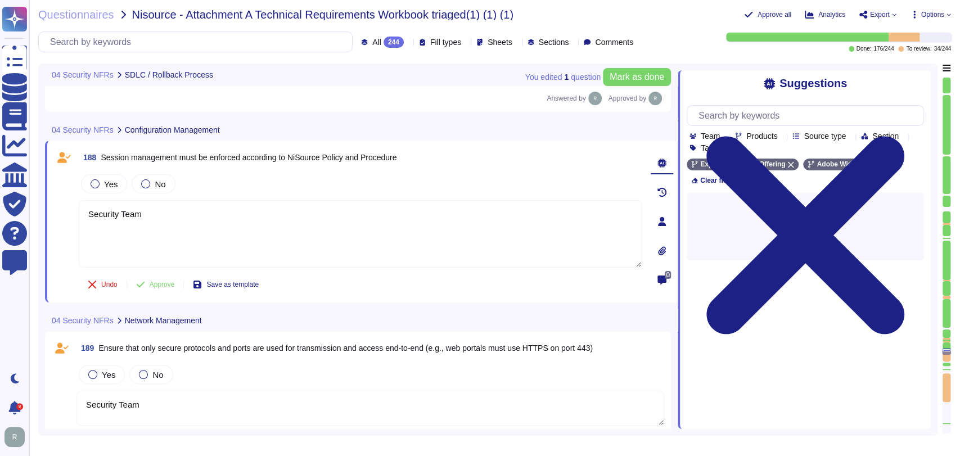
scroll to position [20591, 0]
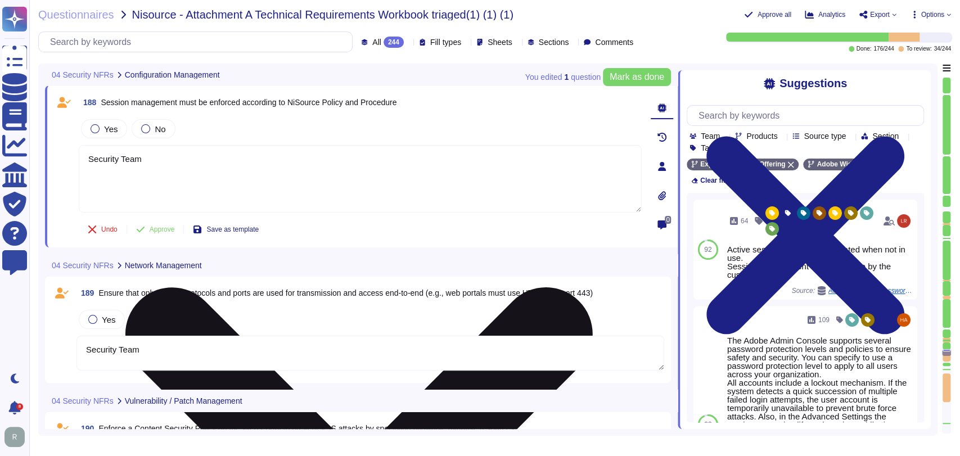
click at [309, 174] on textarea "Security Team" at bounding box center [360, 178] width 563 height 67
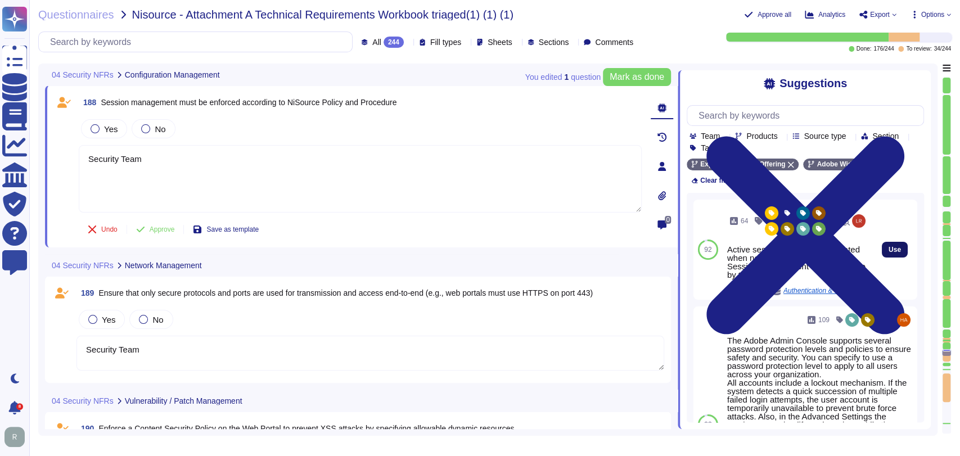
click at [888, 246] on span "Use" at bounding box center [894, 249] width 12 height 7
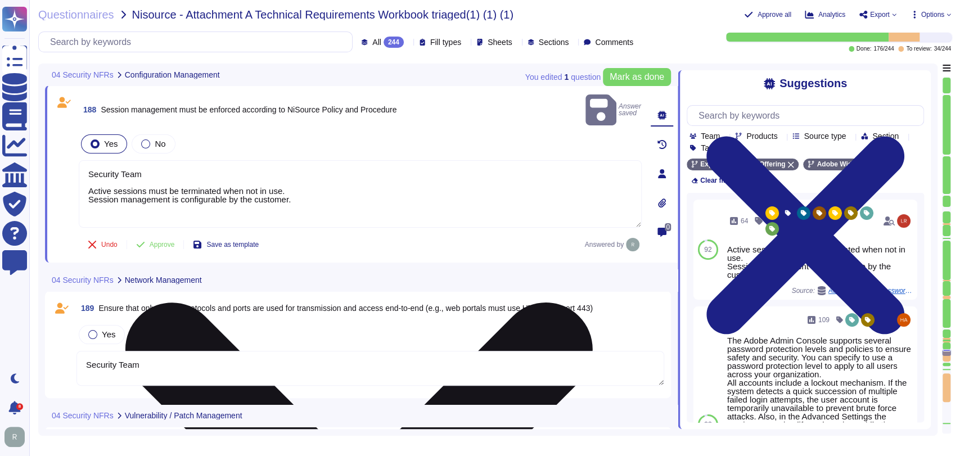
drag, startPoint x: 88, startPoint y: 175, endPoint x: 84, endPoint y: 152, distance: 23.3
click at [84, 160] on textarea "Security Team Active sessions must be terminated when not in use. Session manag…" at bounding box center [360, 193] width 563 height 67
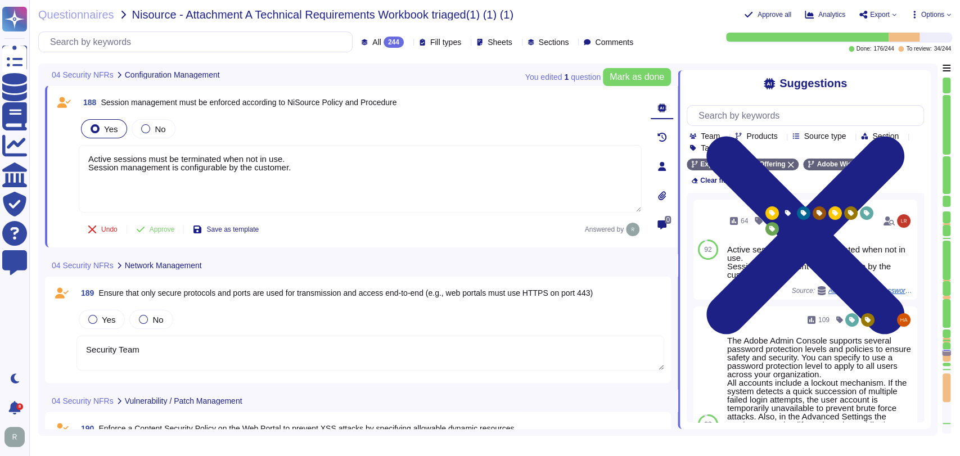
click at [168, 228] on span "Approve" at bounding box center [162, 229] width 25 height 7
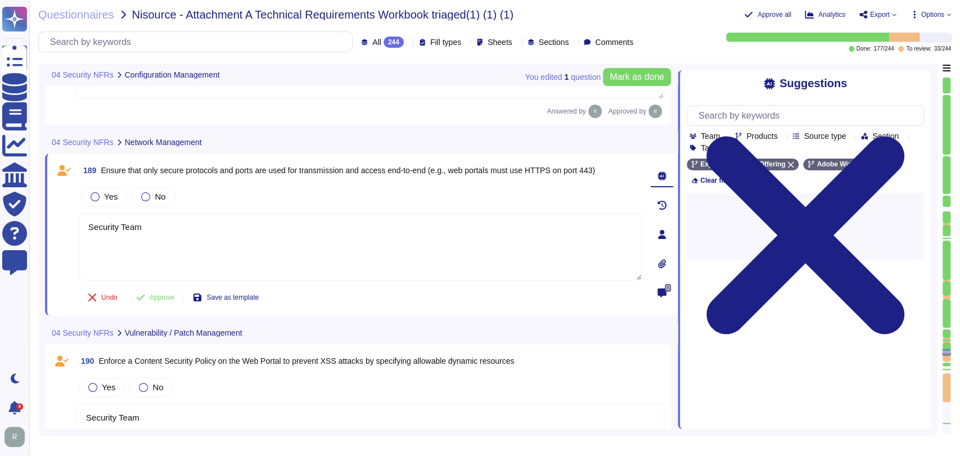
scroll to position [20763, 0]
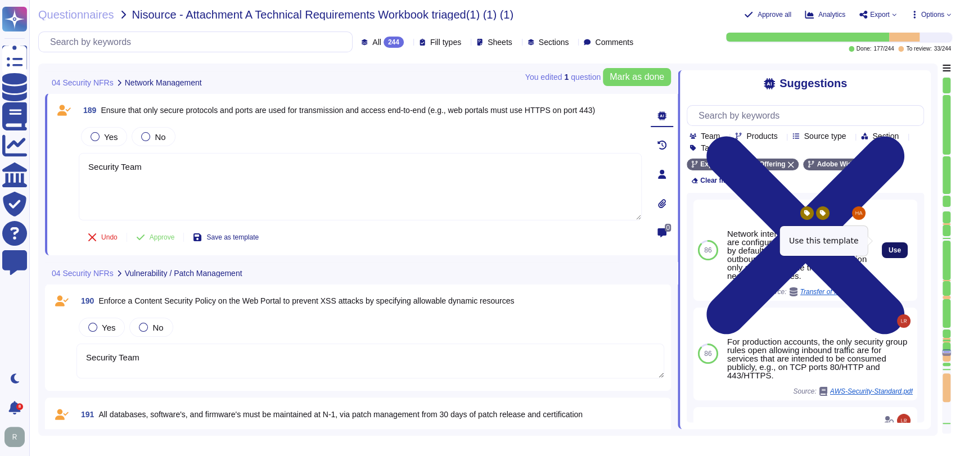
click at [889, 247] on span "Use" at bounding box center [894, 250] width 12 height 7
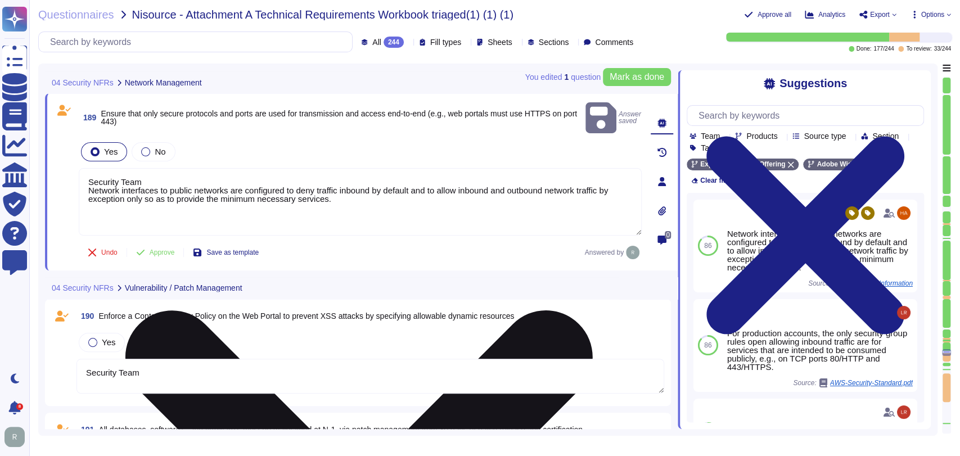
click at [88, 175] on textarea "Security Team Network interfaces to public networks are configured to deny traf…" at bounding box center [360, 201] width 563 height 67
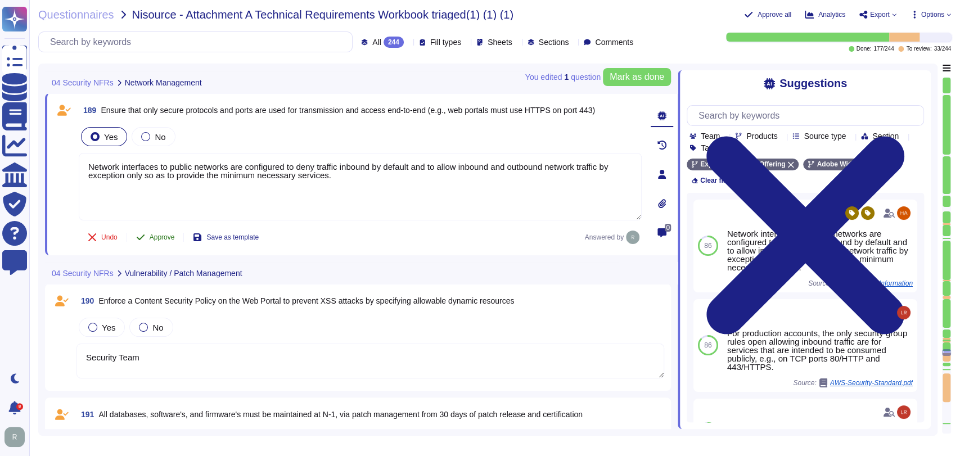
click at [162, 236] on span "Approve" at bounding box center [162, 237] width 25 height 7
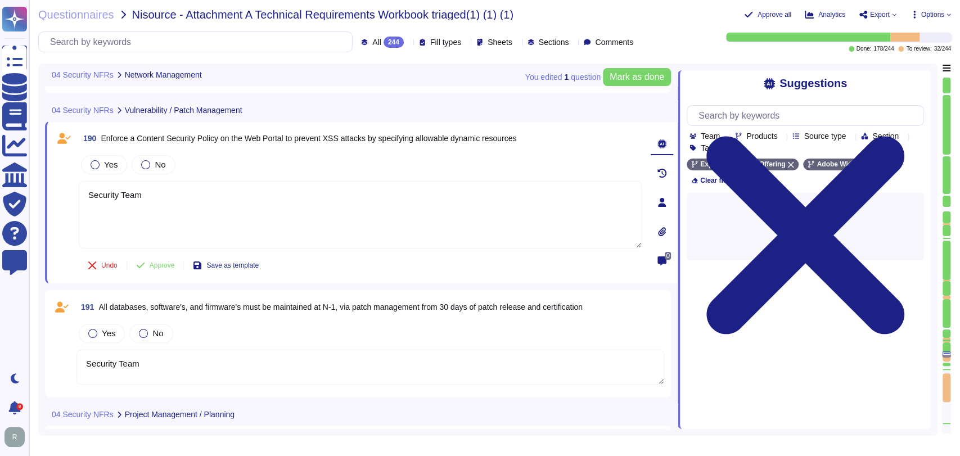
scroll to position [20937, 0]
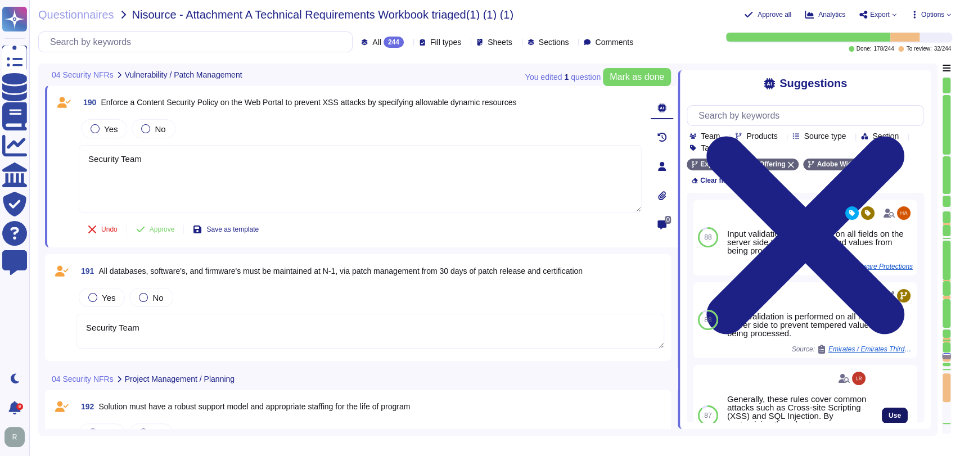
click at [889, 408] on button "Use" at bounding box center [894, 416] width 26 height 16
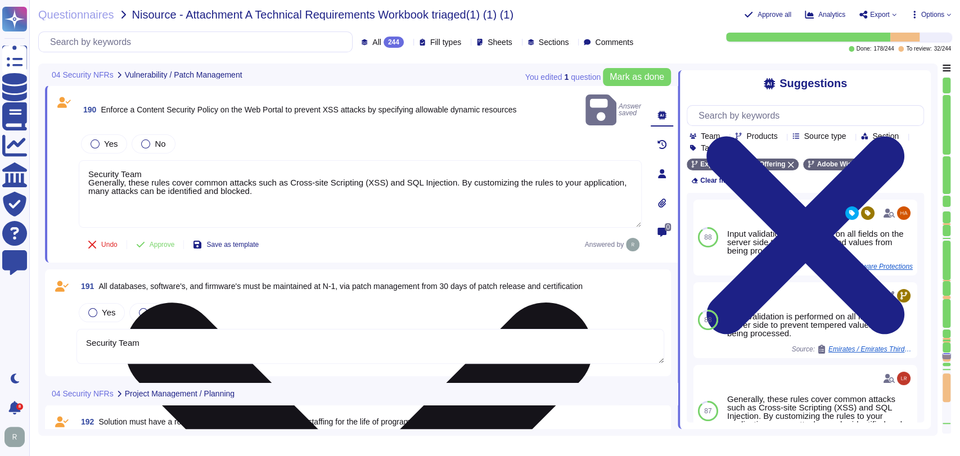
click at [84, 165] on textarea "Security Team Generally, these rules cover common attacks such as Cross-site Sc…" at bounding box center [360, 193] width 563 height 67
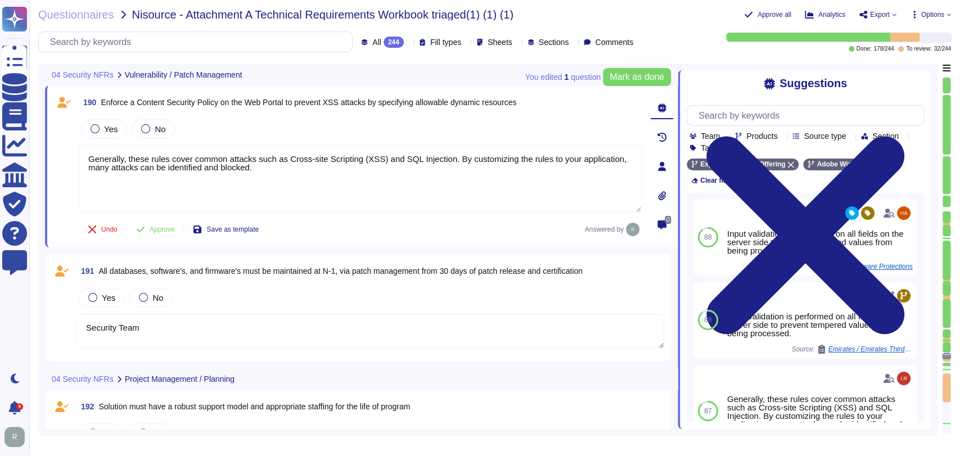
click at [148, 226] on button "Approve" at bounding box center [155, 229] width 57 height 22
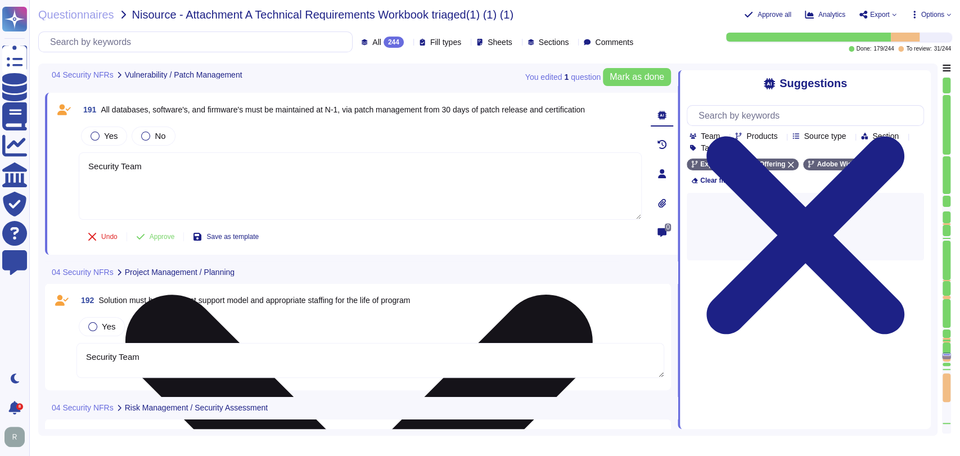
scroll to position [21056, 0]
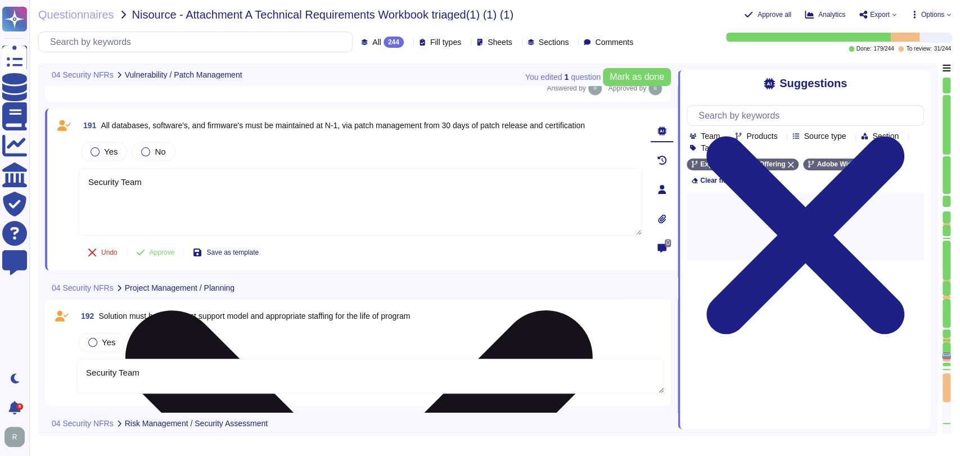
click at [265, 178] on textarea "Security Team" at bounding box center [360, 201] width 563 height 67
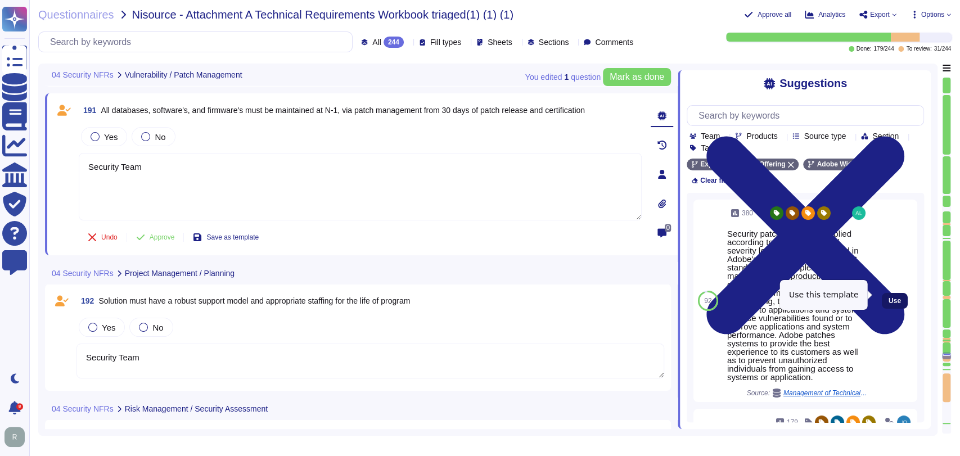
click at [888, 297] on span "Use" at bounding box center [894, 300] width 12 height 7
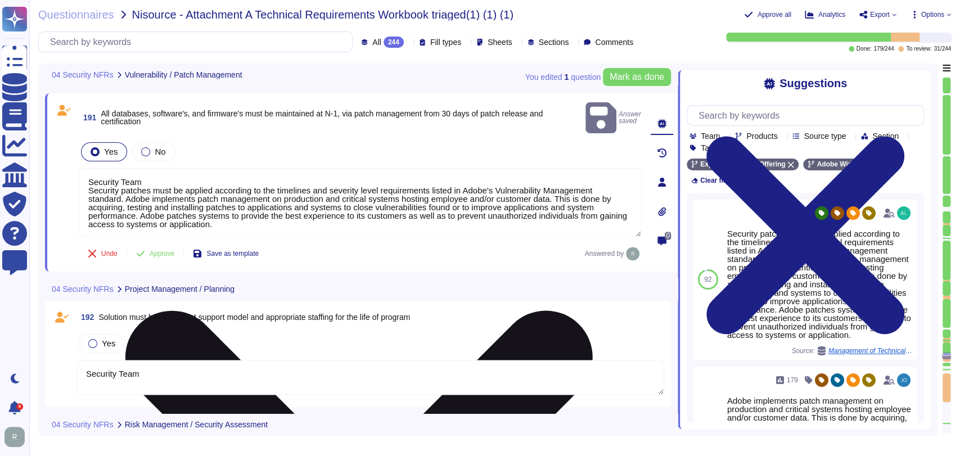
drag, startPoint x: 88, startPoint y: 173, endPoint x: 87, endPoint y: 159, distance: 14.1
click at [87, 168] on textarea "Security Team Security patches must be applied according to the timelines and s…" at bounding box center [360, 202] width 563 height 69
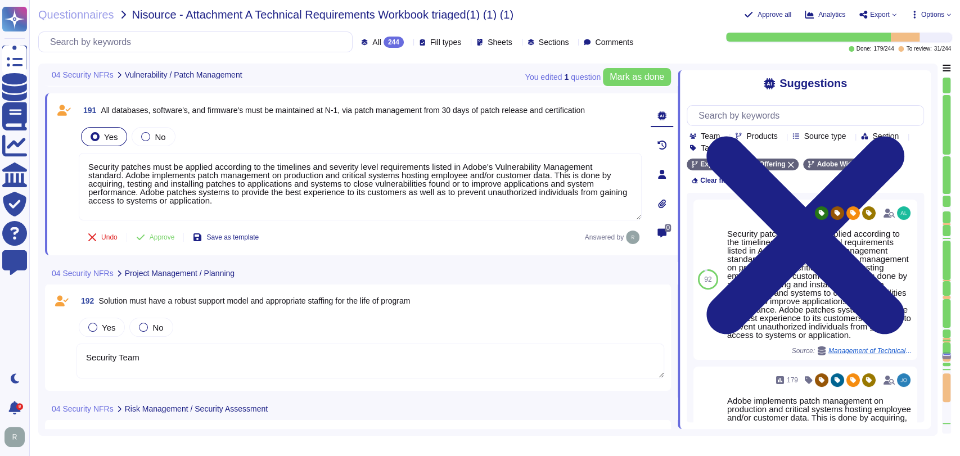
click at [361, 271] on div "04 Security NFRs Project Management / Planning" at bounding box center [282, 273] width 475 height 22
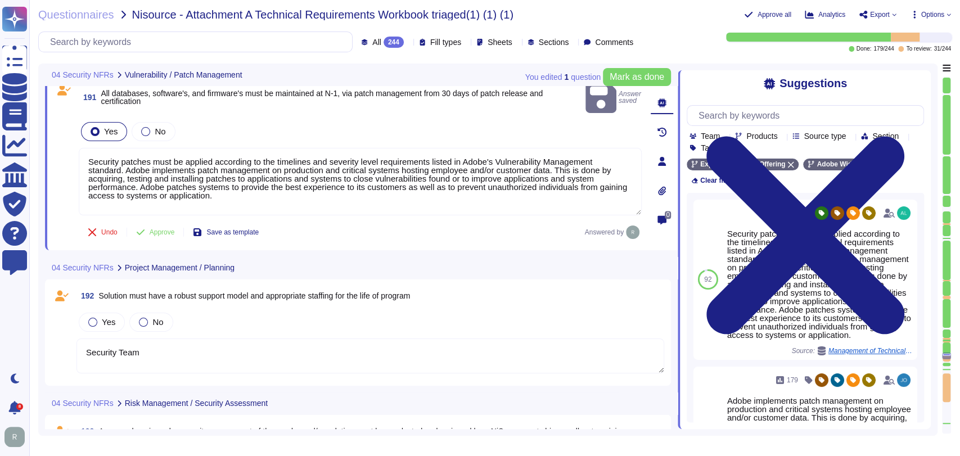
scroll to position [21077, 0]
click at [349, 341] on textarea "Security Team" at bounding box center [369, 355] width 587 height 35
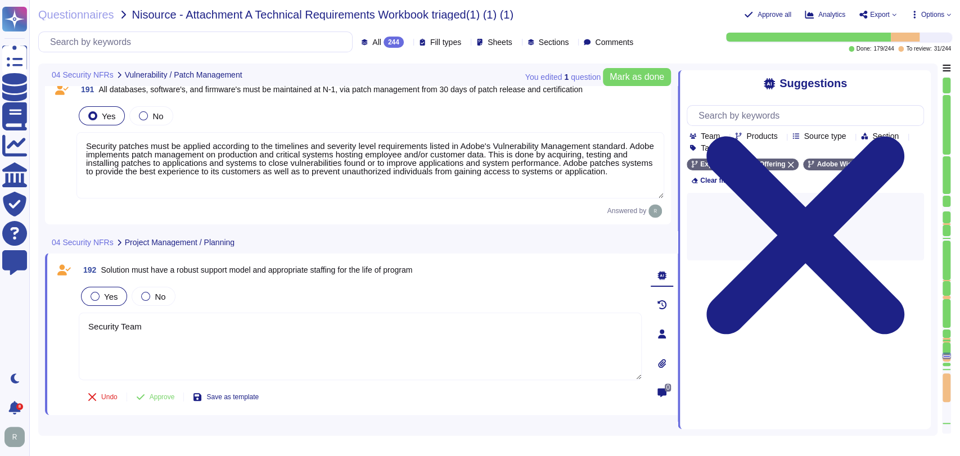
click at [115, 296] on span "Yes" at bounding box center [110, 297] width 13 height 10
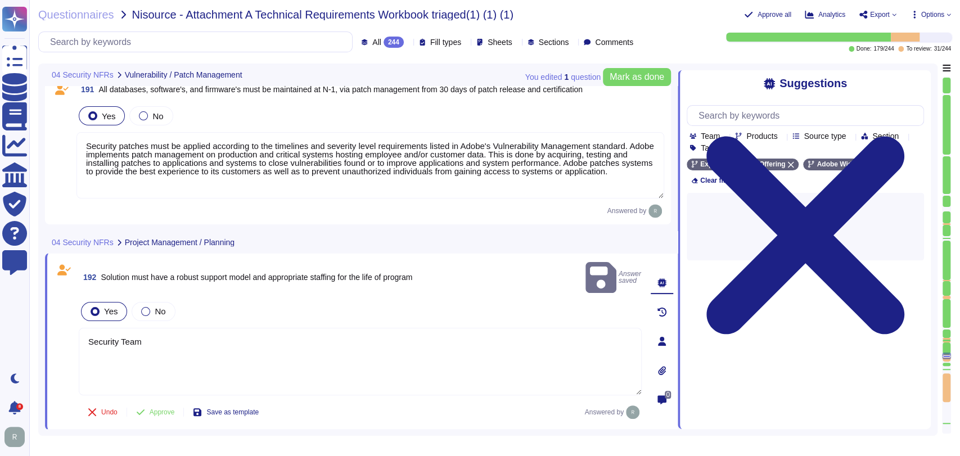
click at [175, 329] on textarea "Security Team" at bounding box center [360, 361] width 563 height 67
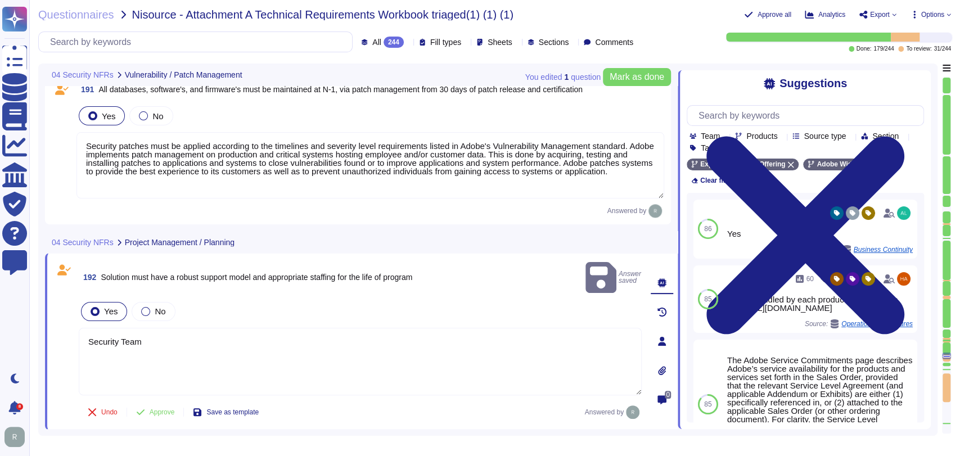
click at [228, 329] on textarea "Security Team" at bounding box center [360, 361] width 563 height 67
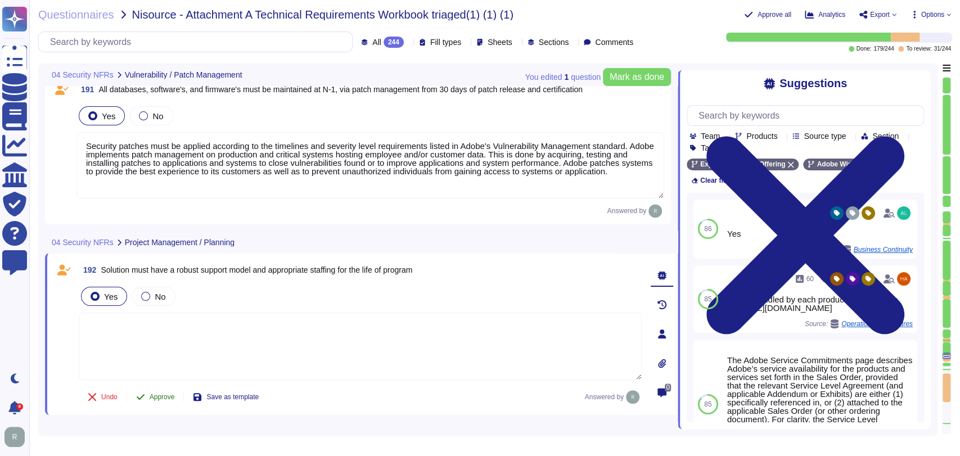
click at [170, 397] on span "Approve" at bounding box center [162, 396] width 25 height 7
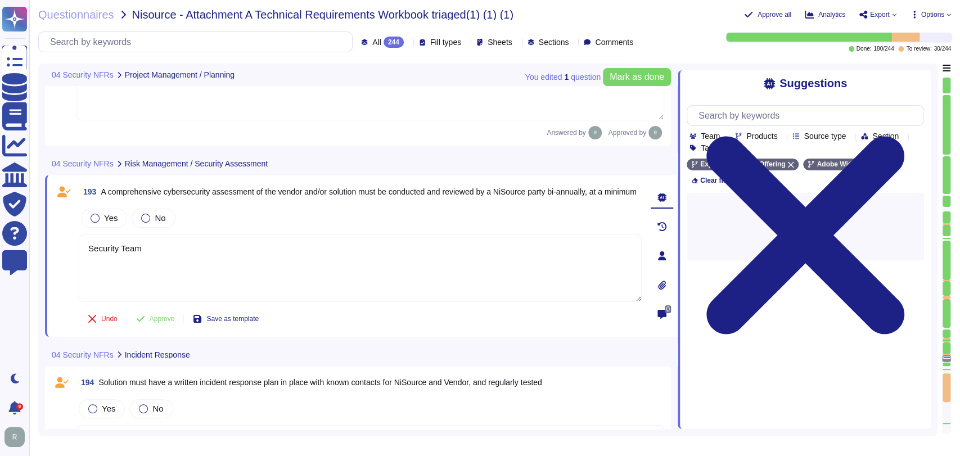
scroll to position [21402, 0]
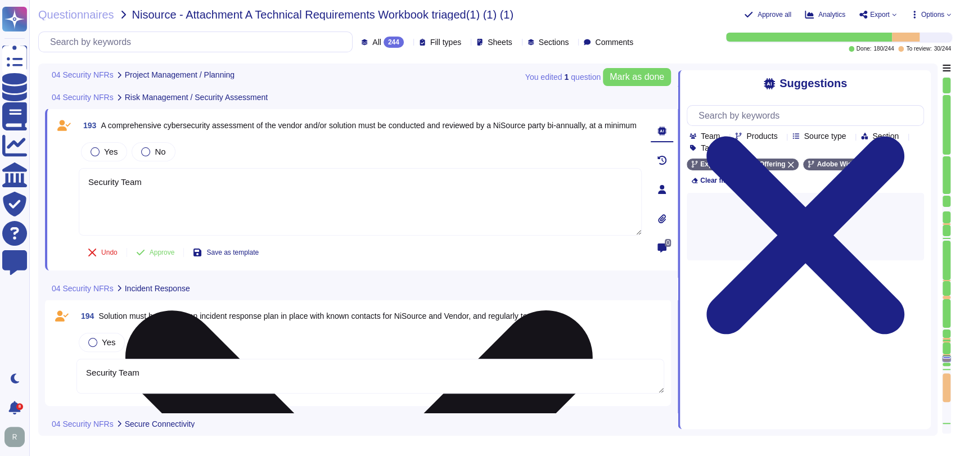
click at [315, 177] on textarea "Security Team" at bounding box center [360, 201] width 563 height 67
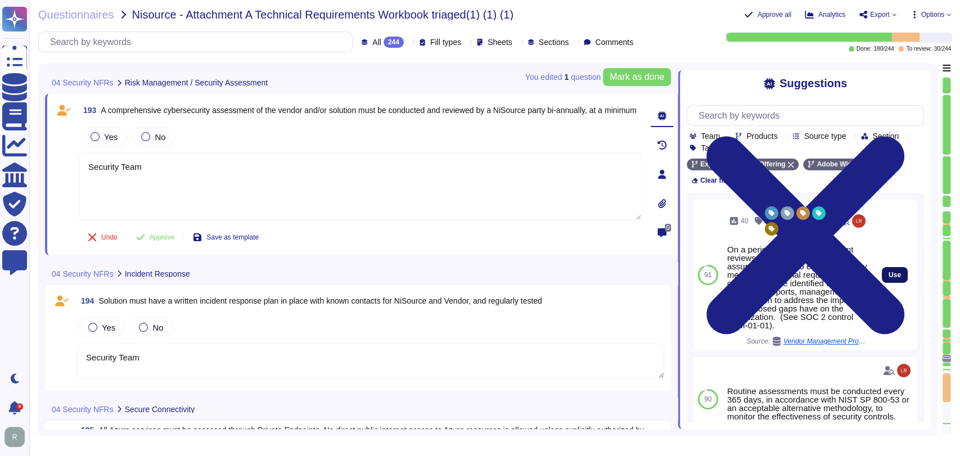
click at [888, 272] on span "Use" at bounding box center [894, 275] width 12 height 7
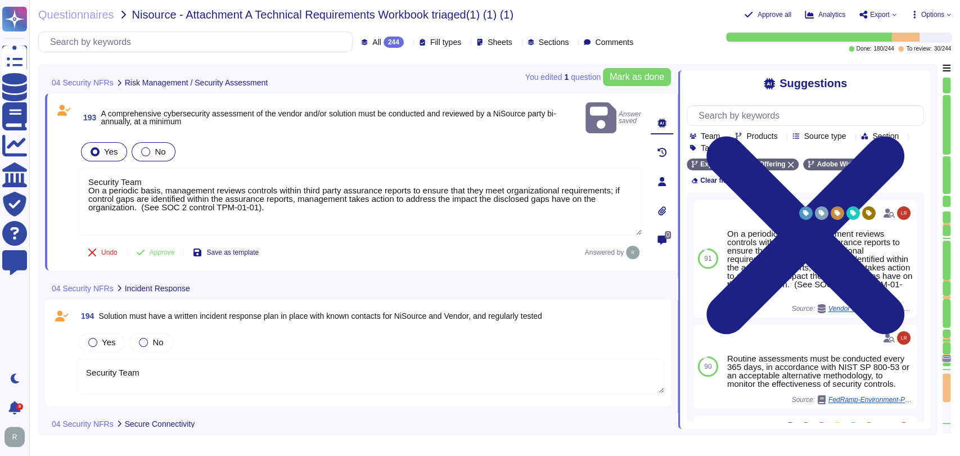
click at [150, 147] on label "No" at bounding box center [153, 151] width 24 height 9
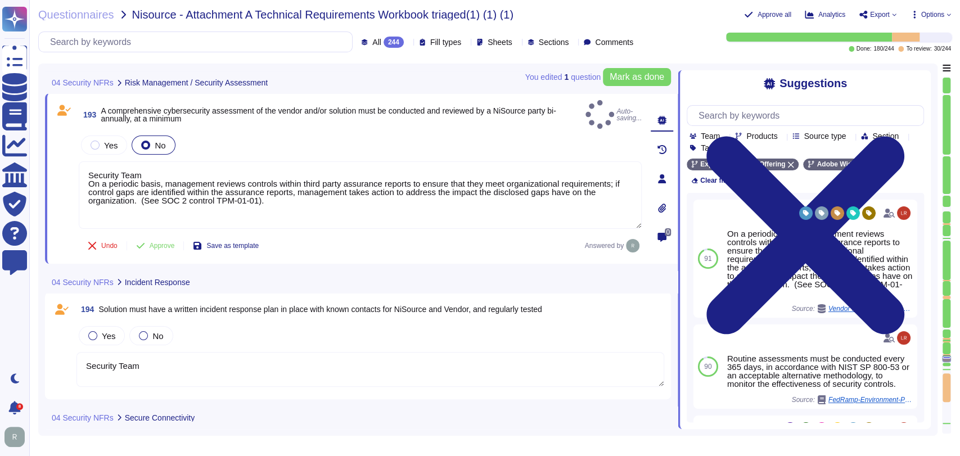
click at [292, 135] on div "Yes No" at bounding box center [360, 145] width 563 height 24
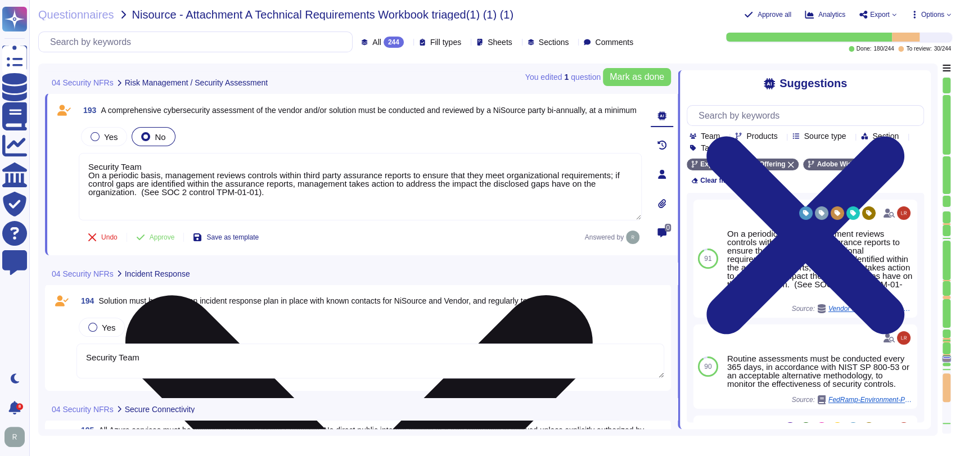
click at [85, 175] on textarea "Security Team On a periodic basis, management reviews controls within third par…" at bounding box center [360, 186] width 563 height 67
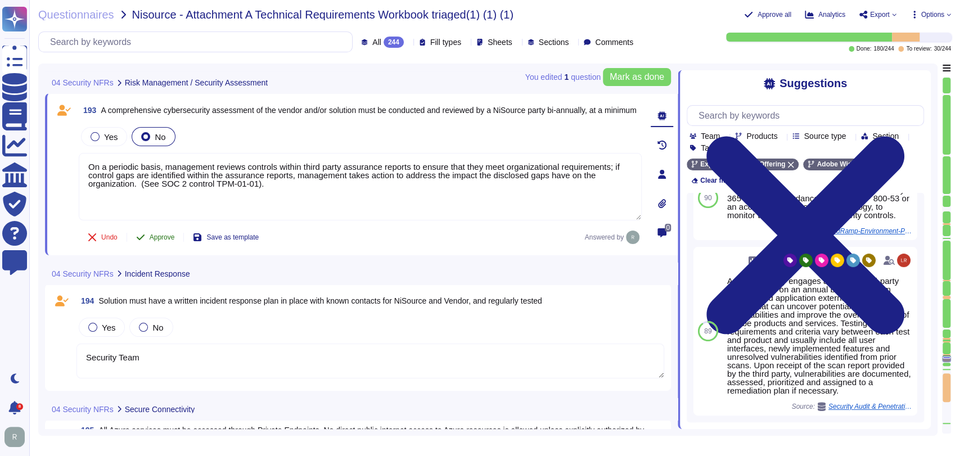
scroll to position [169, 0]
click at [152, 239] on span "Approve" at bounding box center [162, 237] width 25 height 7
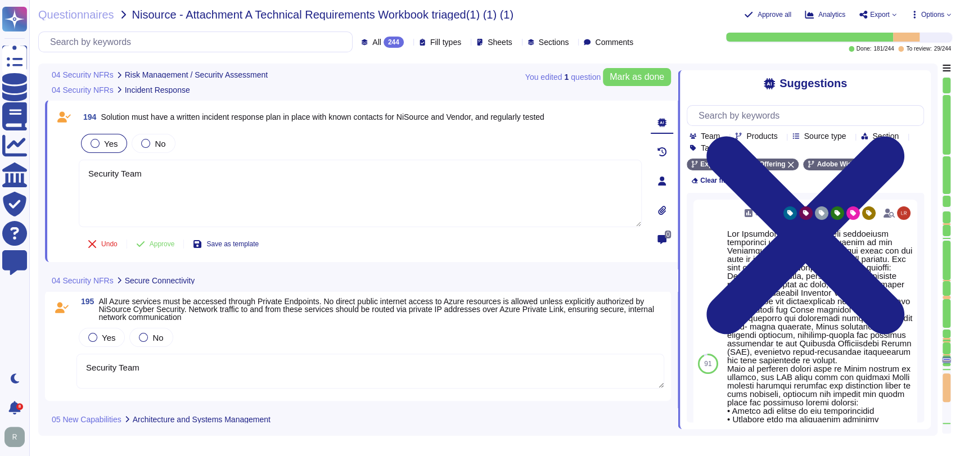
scroll to position [21553, 0]
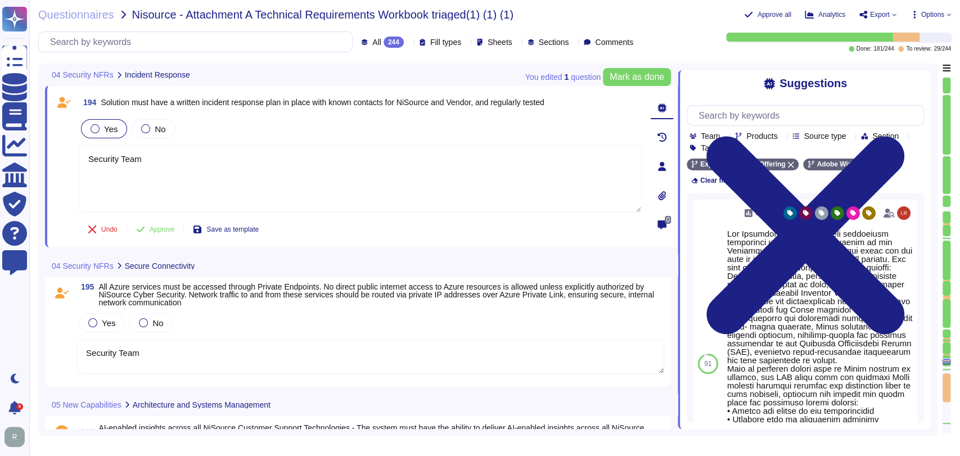
click at [103, 136] on div "Yes" at bounding box center [104, 128] width 46 height 19
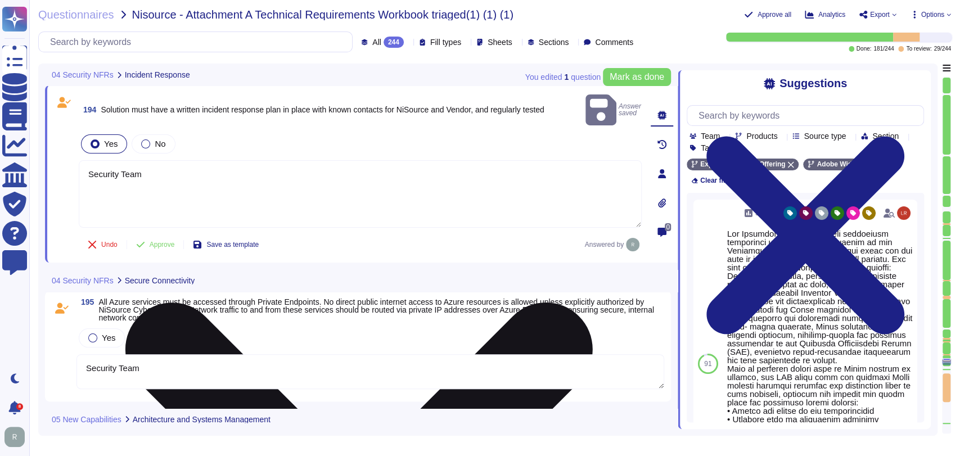
click at [288, 160] on textarea "Security Team" at bounding box center [360, 193] width 563 height 67
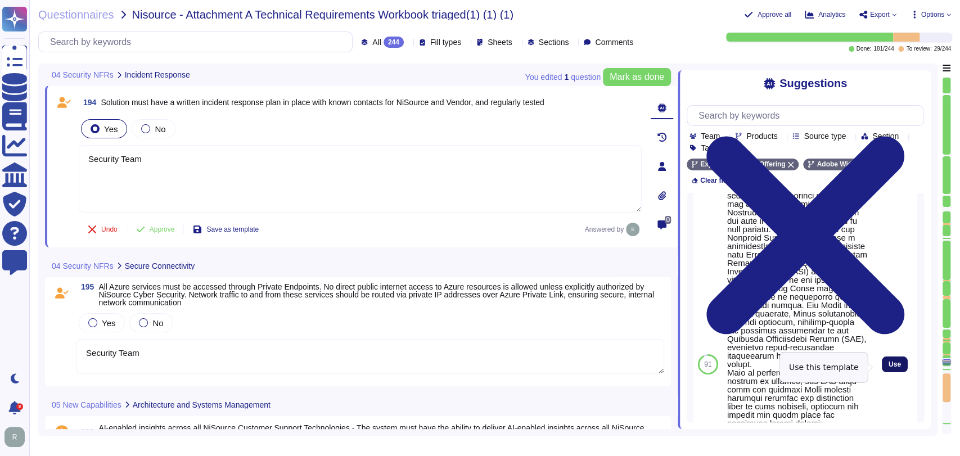
click at [888, 368] on span "Use" at bounding box center [894, 364] width 12 height 7
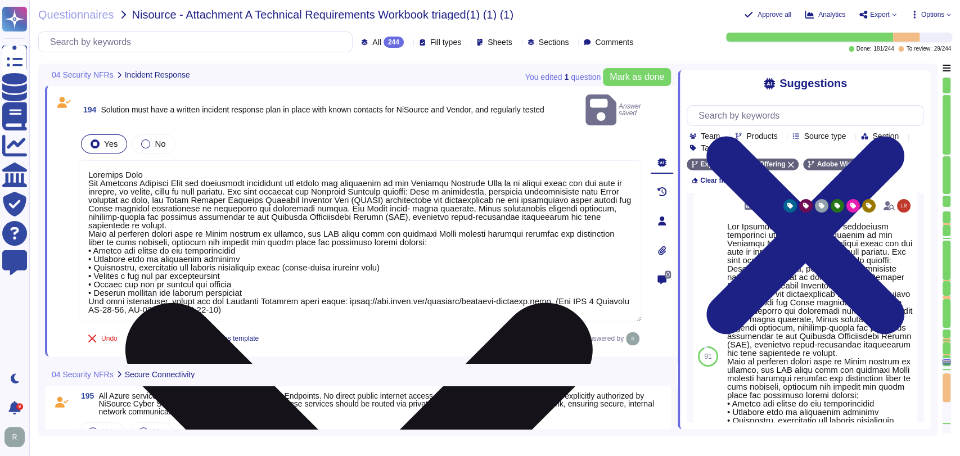
scroll to position [0, 0]
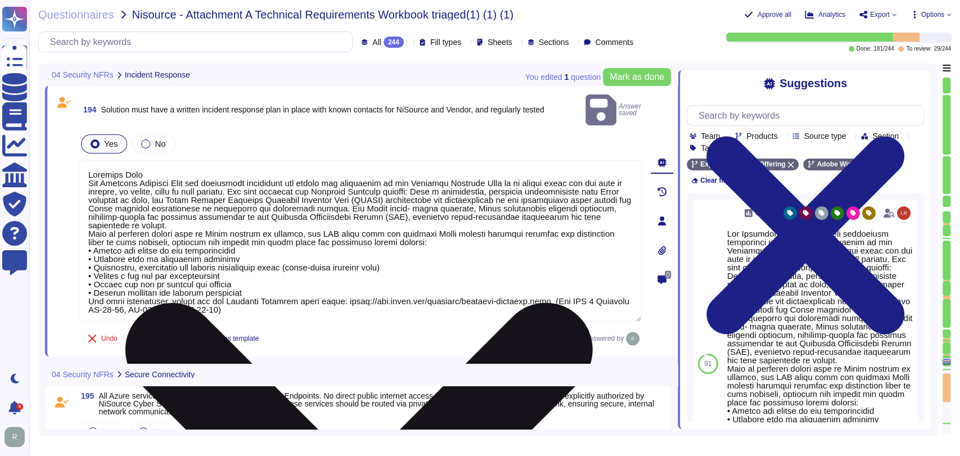
click at [88, 165] on textarea at bounding box center [360, 240] width 563 height 161
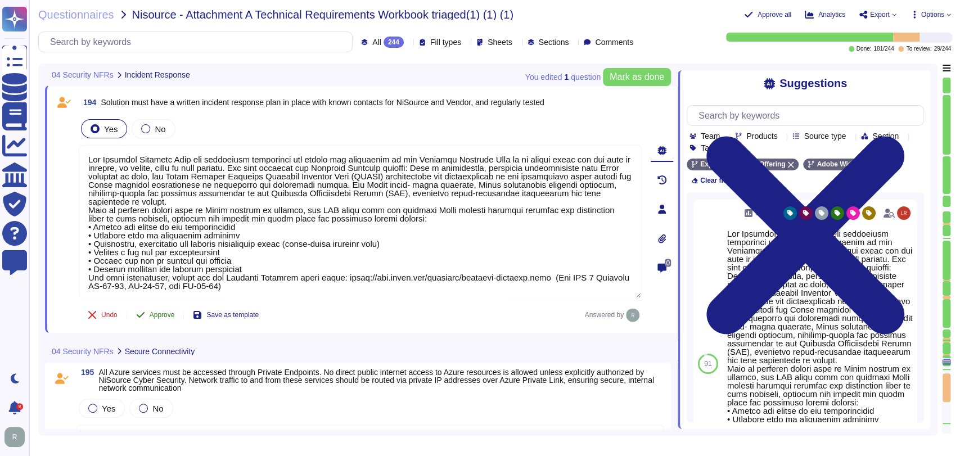
click at [145, 316] on button "Approve" at bounding box center [155, 315] width 57 height 22
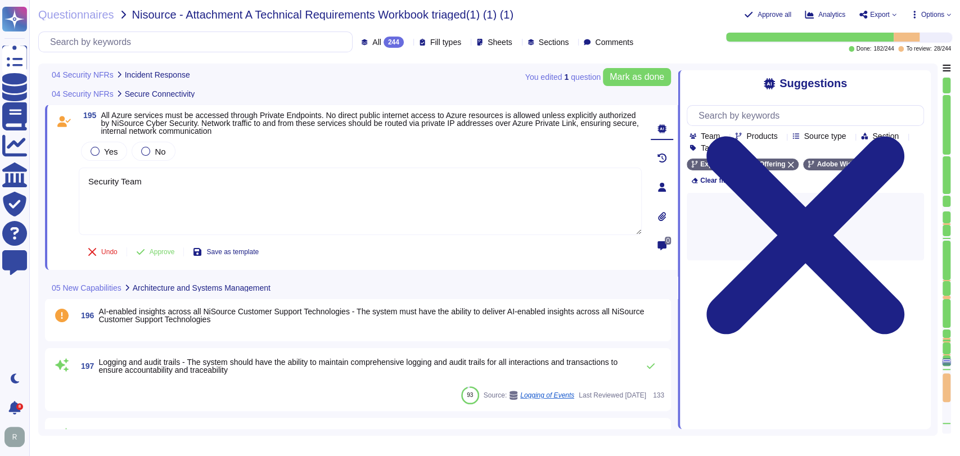
scroll to position [21812, 0]
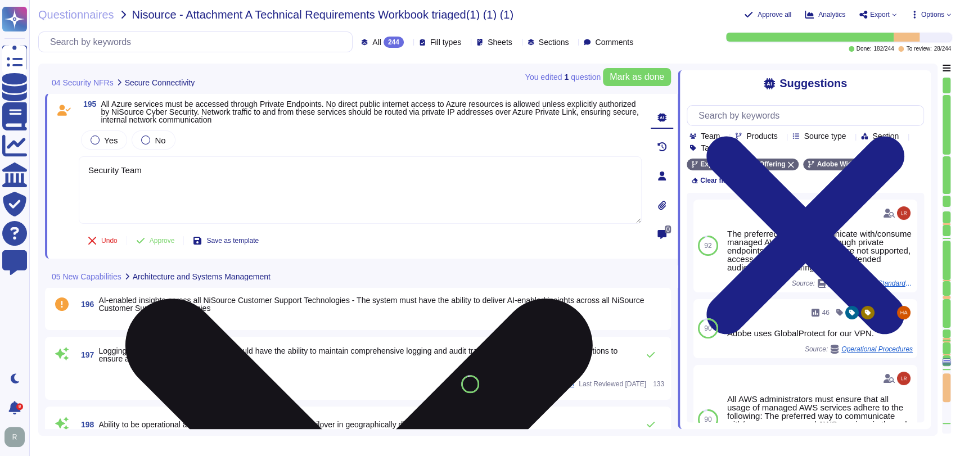
click at [264, 188] on textarea "Security Team" at bounding box center [360, 189] width 563 height 67
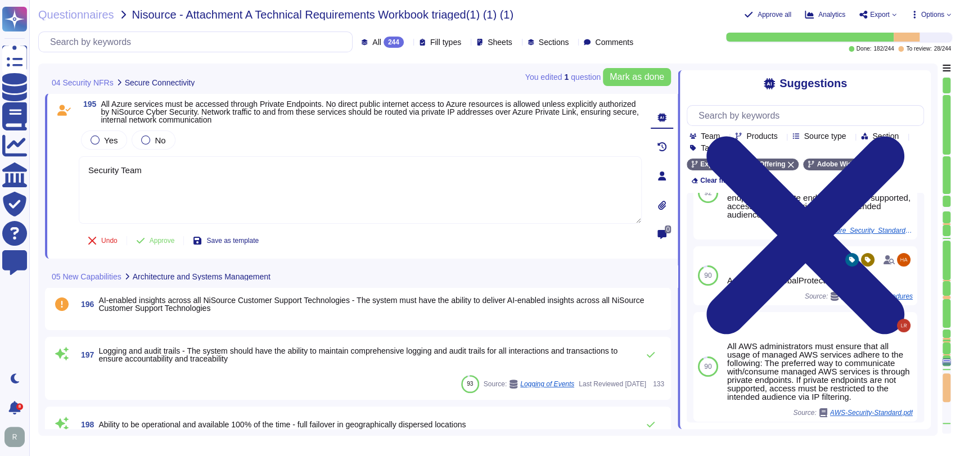
scroll to position [53, 0]
click at [859, 164] on div "Adobe Wide" at bounding box center [836, 165] width 66 height 12
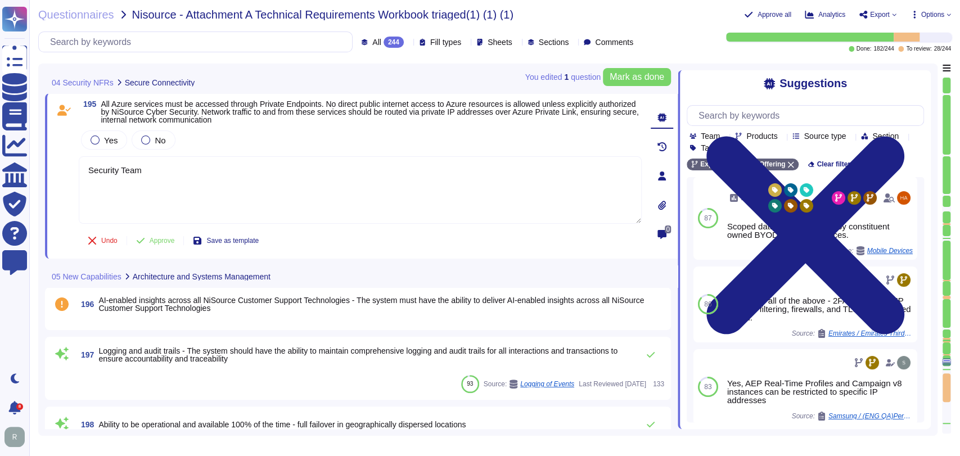
scroll to position [0, 0]
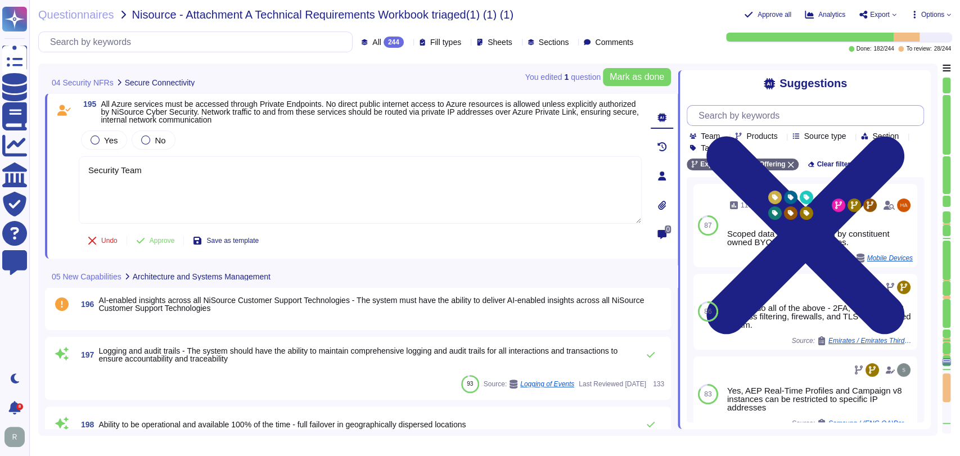
click at [790, 118] on input "text" at bounding box center [808, 116] width 230 height 20
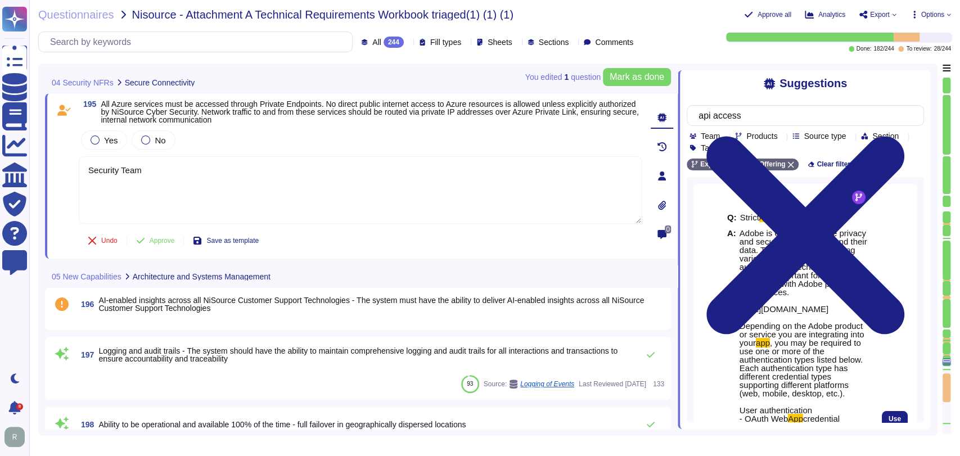
drag, startPoint x: 891, startPoint y: 411, endPoint x: 840, endPoint y: 407, distance: 50.7
click at [891, 412] on button "Use" at bounding box center [894, 419] width 26 height 16
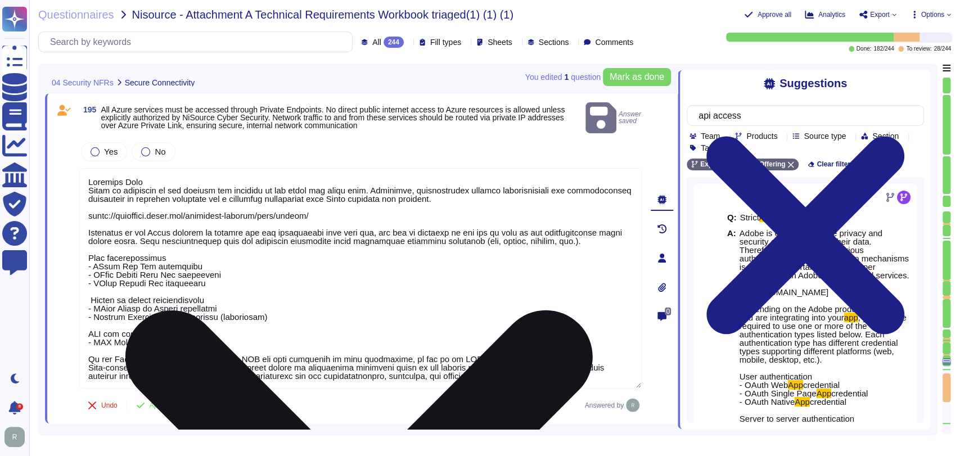
drag, startPoint x: 147, startPoint y: 169, endPoint x: 87, endPoint y: 168, distance: 59.6
click at [87, 168] on textarea at bounding box center [360, 278] width 563 height 220
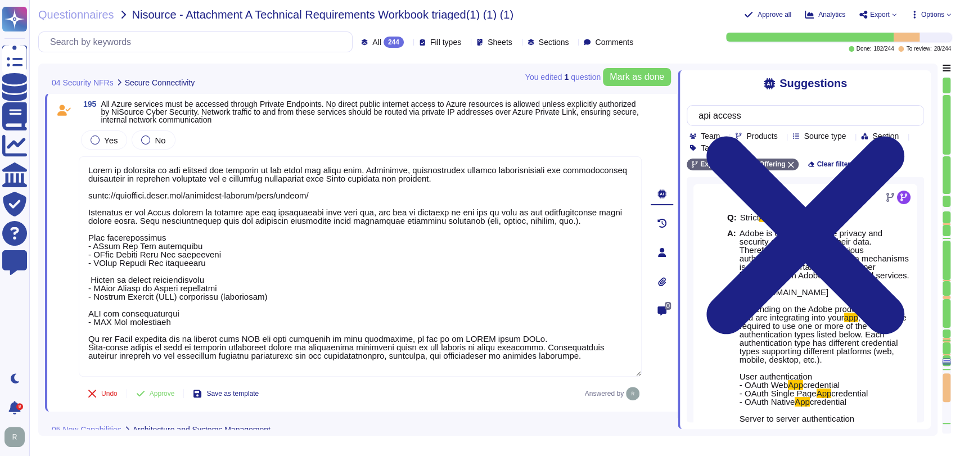
click at [351, 423] on div "05 New Capabilities Architecture and Systems Management" at bounding box center [282, 429] width 475 height 22
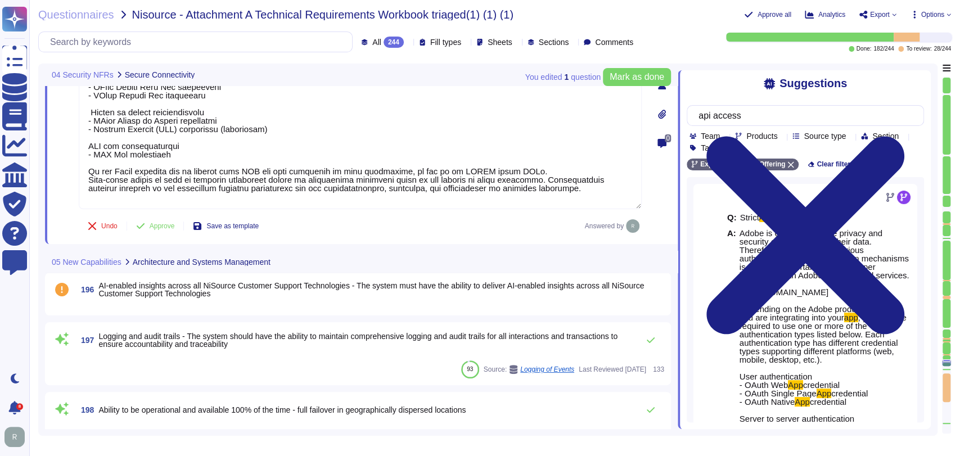
scroll to position [21973, 0]
click at [227, 297] on span "196 AI-enabled insights across all NiSource Customer Support Technologies - The…" at bounding box center [369, 289] width 587 height 20
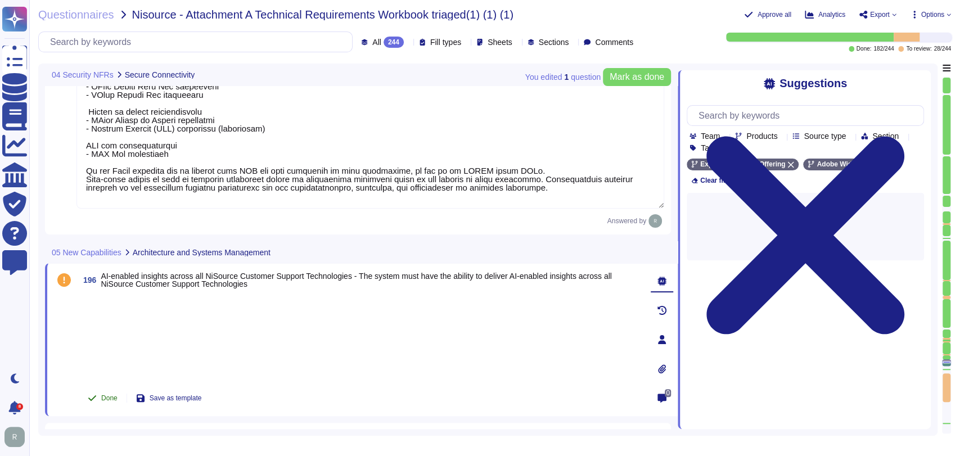
click at [110, 395] on span "Done" at bounding box center [109, 398] width 16 height 7
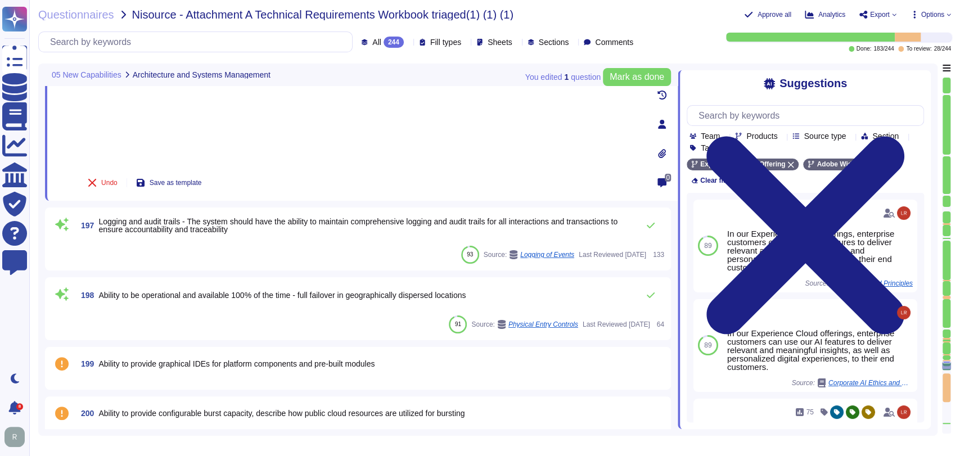
scroll to position [22220, 0]
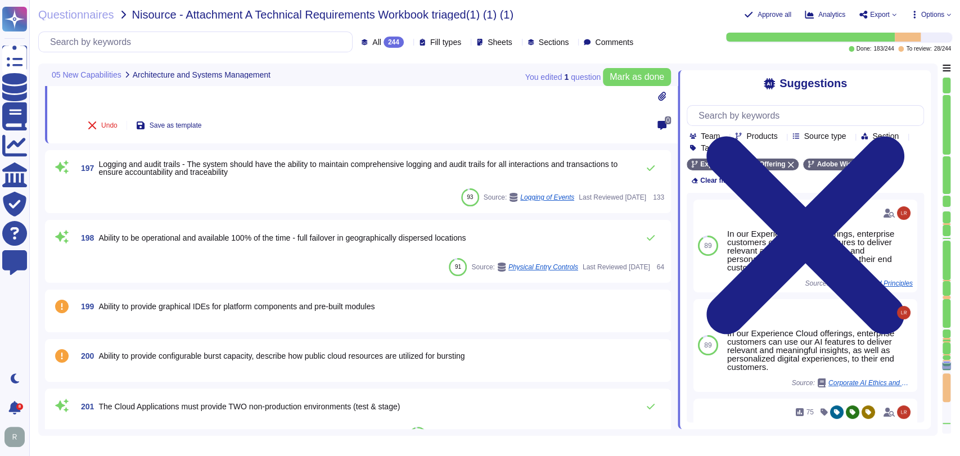
click at [213, 304] on span "Ability to provide graphical IDEs for platform components and pre-built modules​" at bounding box center [236, 306] width 276 height 9
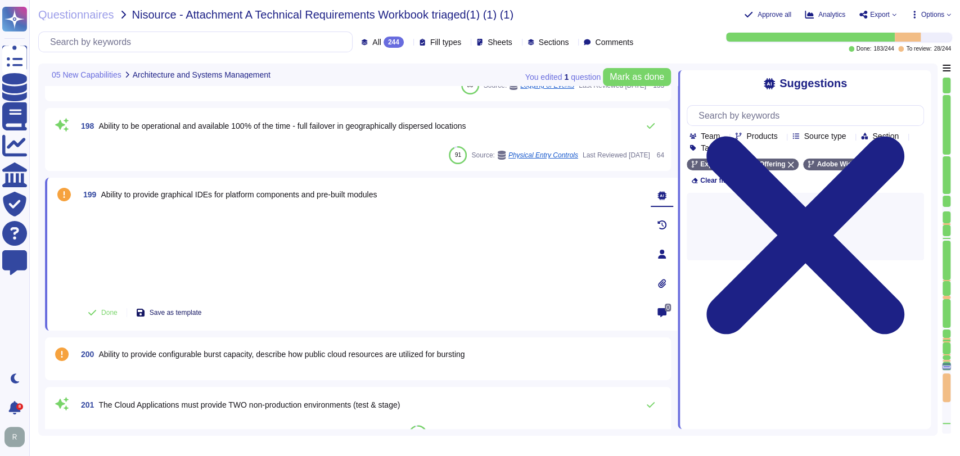
scroll to position [22240, 0]
click at [106, 309] on span "Done" at bounding box center [109, 312] width 16 height 7
click at [306, 349] on span "Ability to provide configurable burst capacity​, describe how public cloud reso…" at bounding box center [281, 353] width 366 height 9
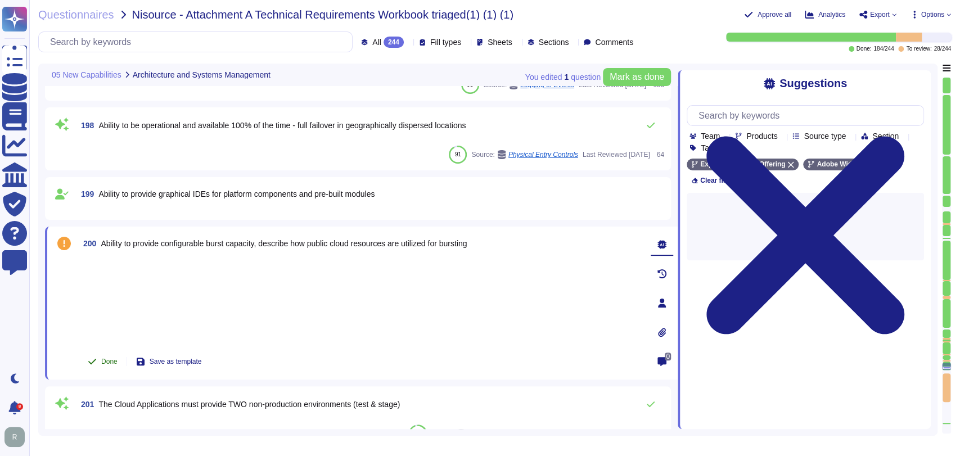
click at [101, 358] on span "Done" at bounding box center [109, 361] width 16 height 7
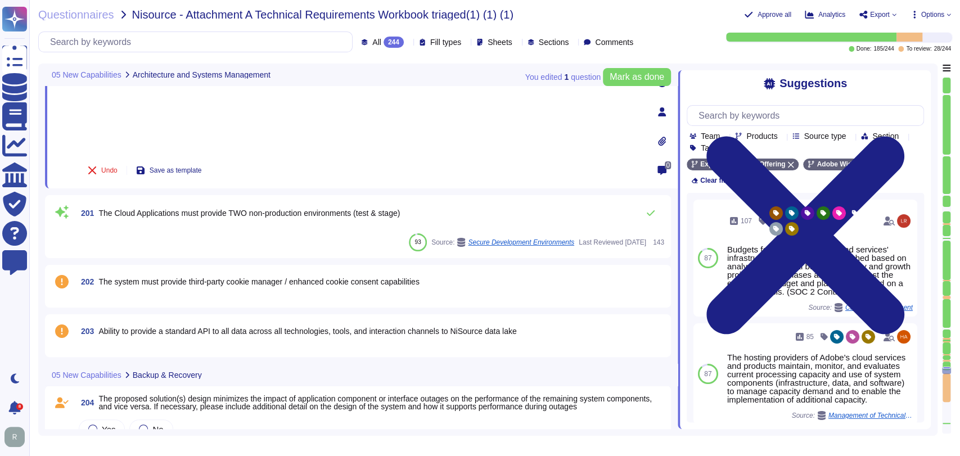
click at [258, 279] on span "The system must provide third-party cookie manager / enhanced cookie consent ca…" at bounding box center [258, 281] width 320 height 9
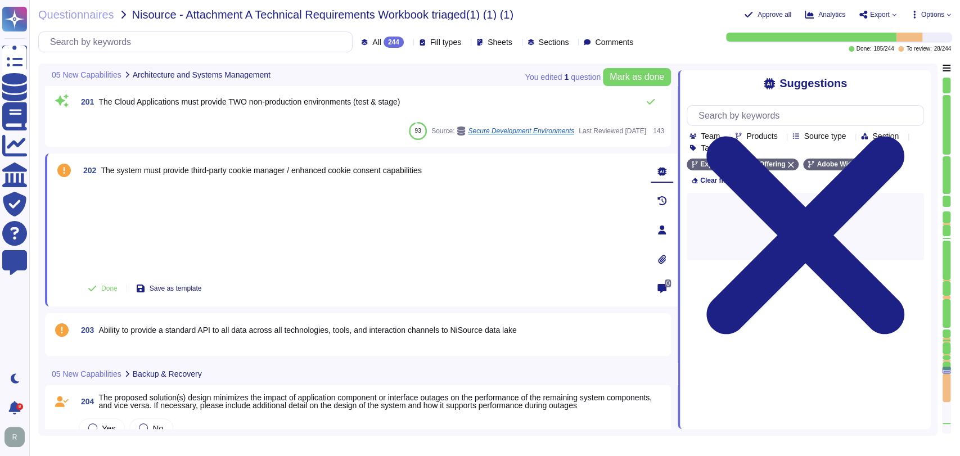
scroll to position [22433, 0]
click at [105, 289] on span "Done" at bounding box center [109, 287] width 16 height 7
click at [270, 329] on span "Ability to provide a standard API to all data across all technologies, tools, a…" at bounding box center [307, 329] width 418 height 9
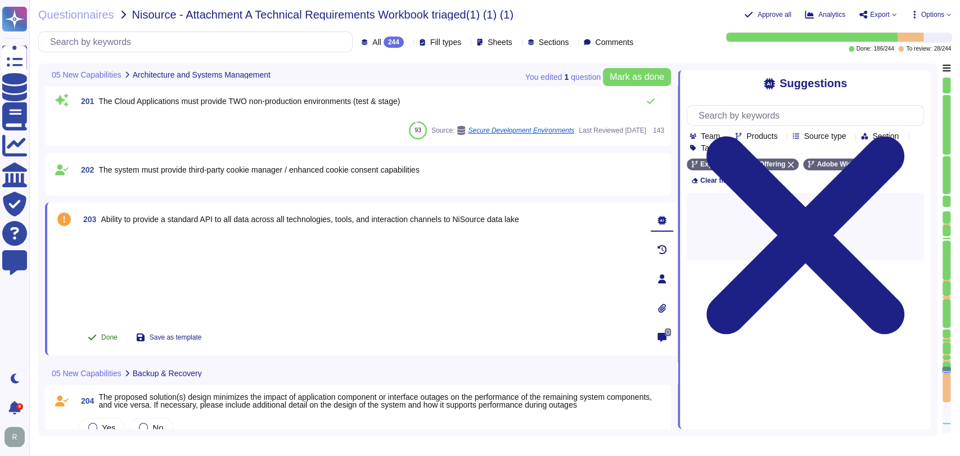
click at [85, 337] on button "Done" at bounding box center [103, 337] width 48 height 22
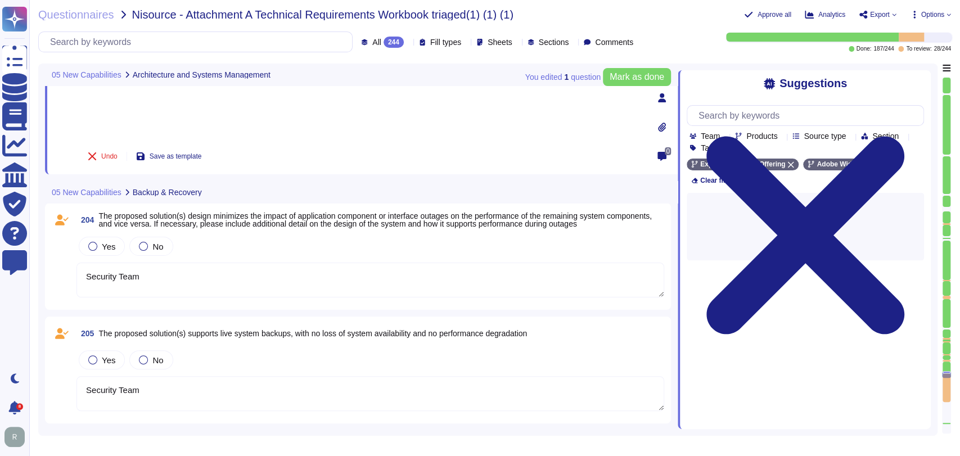
scroll to position [22595, 0]
click at [206, 283] on textarea "Security Team" at bounding box center [369, 279] width 587 height 35
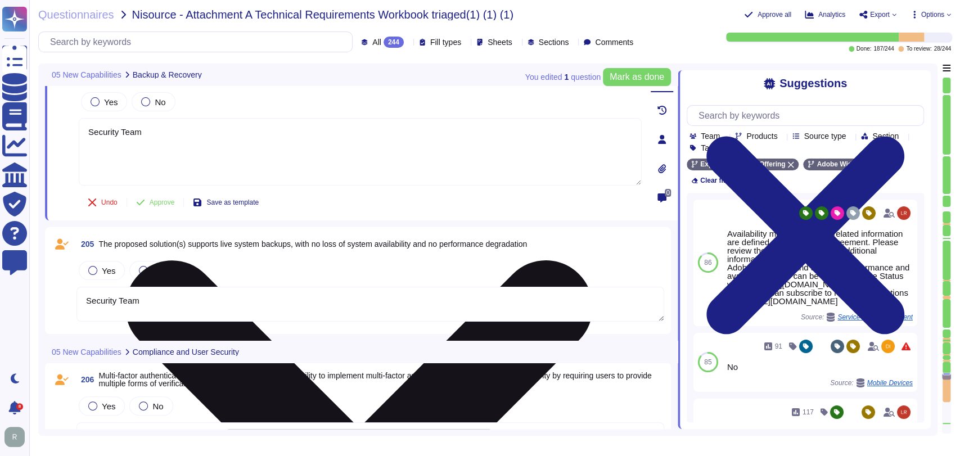
click at [255, 159] on textarea "Security Team" at bounding box center [360, 151] width 563 height 67
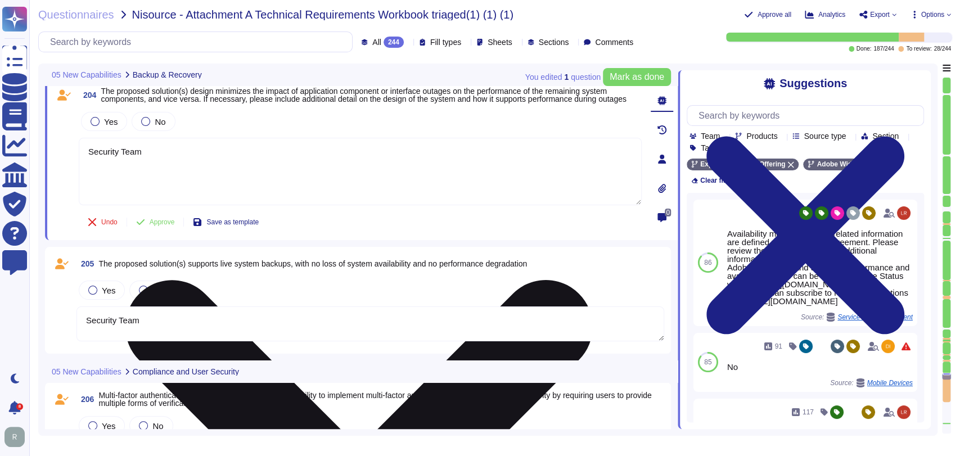
scroll to position [22574, 0]
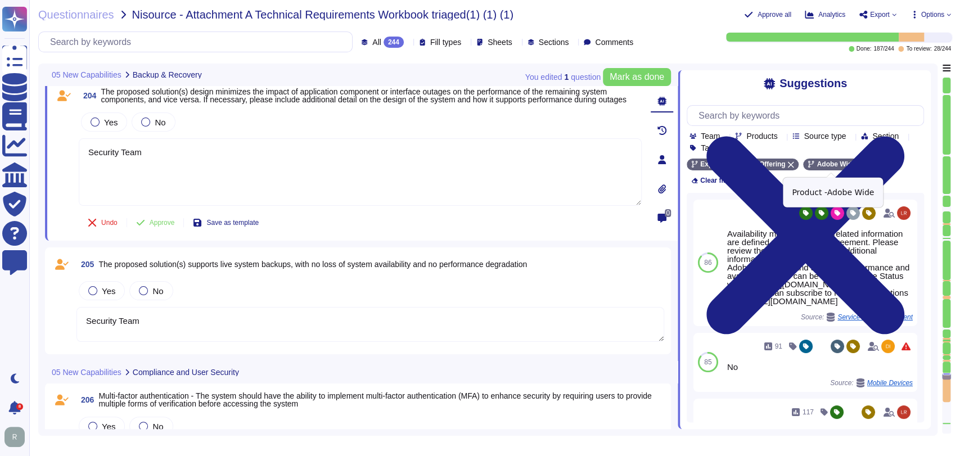
click at [858, 166] on icon at bounding box center [861, 165] width 6 height 6
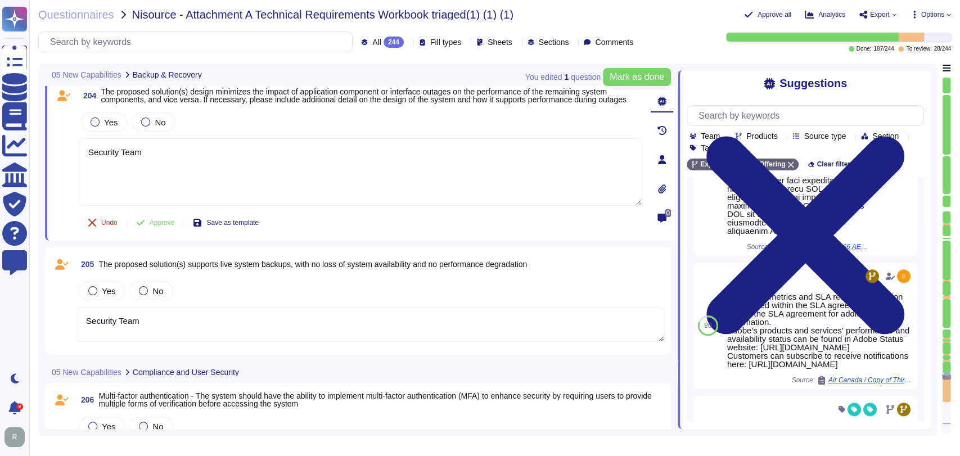
scroll to position [667, 0]
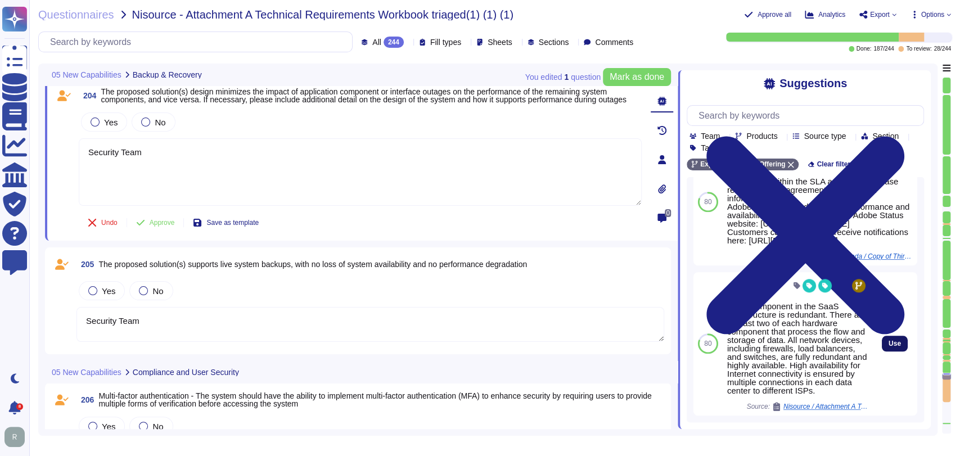
click at [888, 341] on span "Use" at bounding box center [894, 343] width 12 height 7
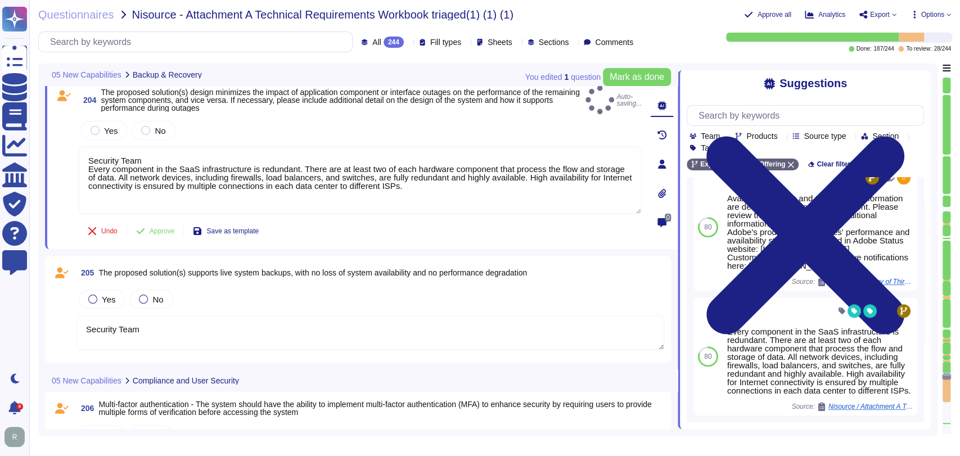
scroll to position [716, 0]
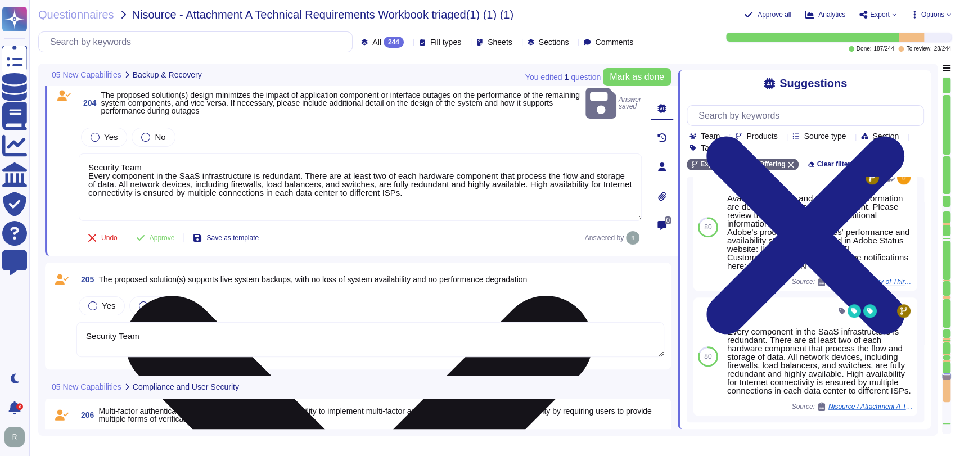
click at [88, 163] on textarea "Security Team Every component in the SaaS infrastructure is redundant. There ar…" at bounding box center [360, 186] width 563 height 67
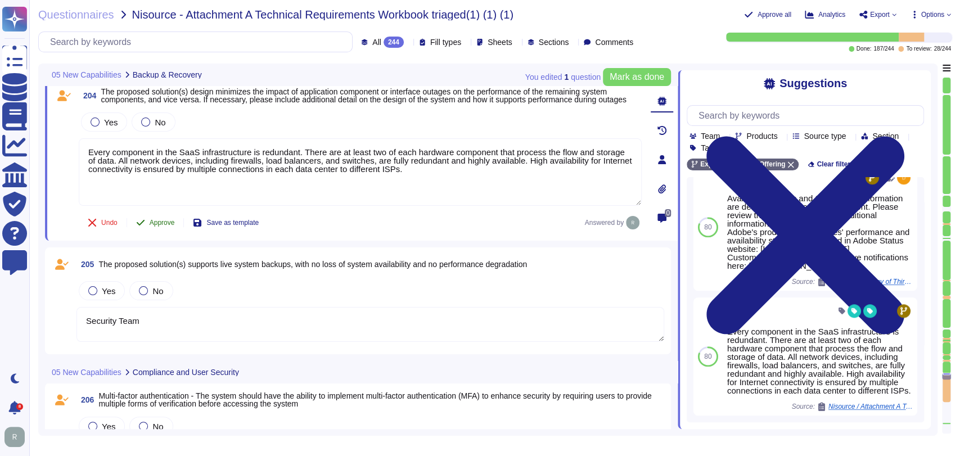
click at [157, 221] on span "Approve" at bounding box center [162, 222] width 25 height 7
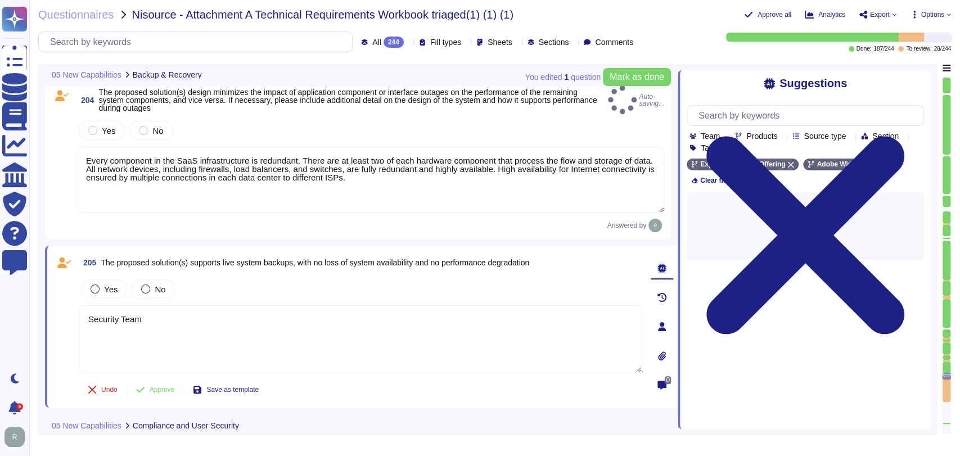
scroll to position [0, 0]
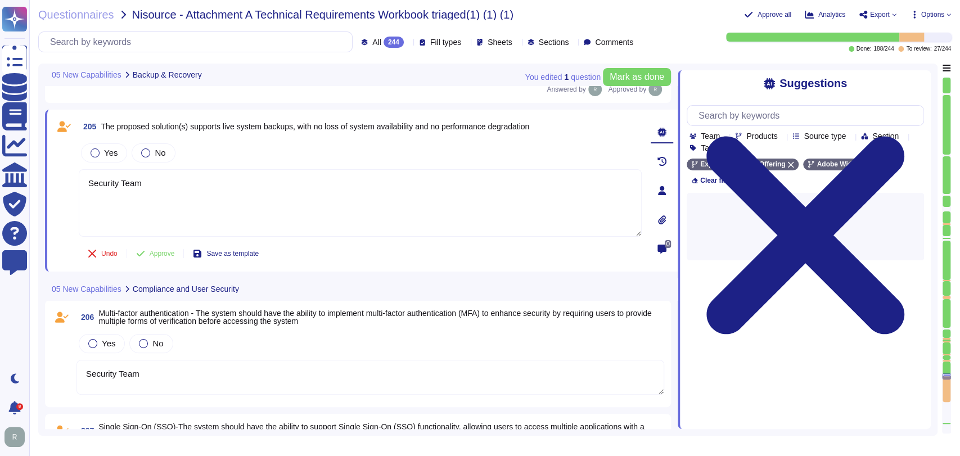
click at [257, 332] on div "Yes No" at bounding box center [369, 344] width 587 height 24
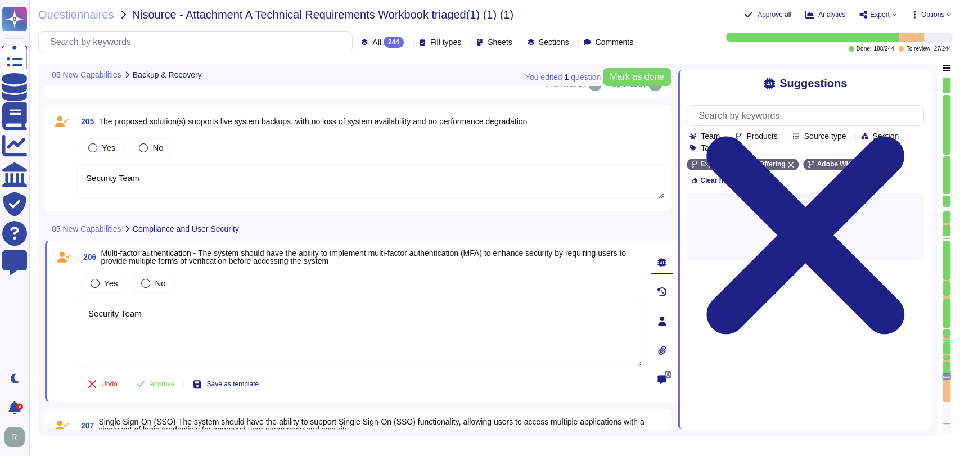
click at [245, 164] on textarea "Security Team" at bounding box center [369, 181] width 587 height 35
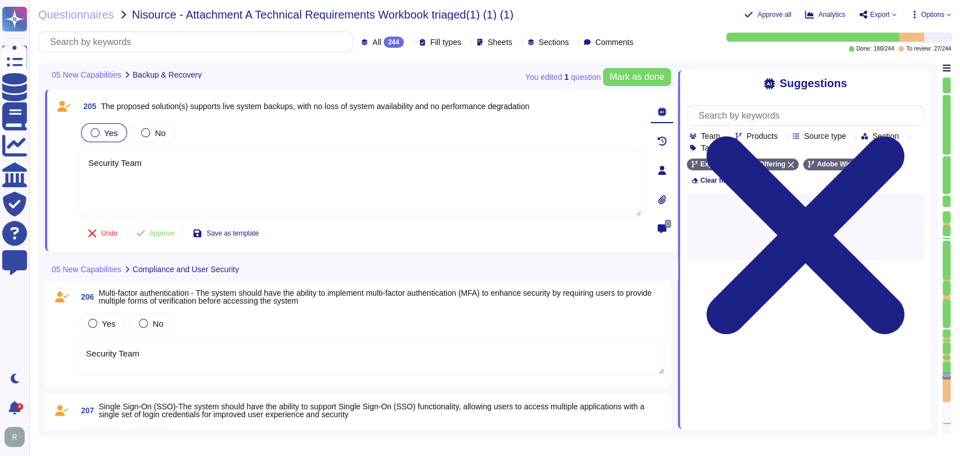
click at [101, 135] on label "Yes" at bounding box center [104, 132] width 27 height 9
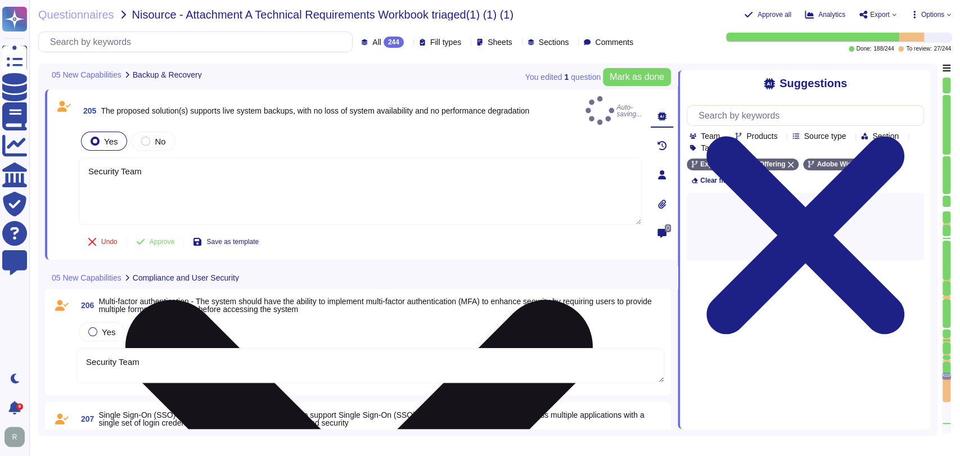
click at [192, 165] on textarea "Security Team" at bounding box center [360, 190] width 563 height 67
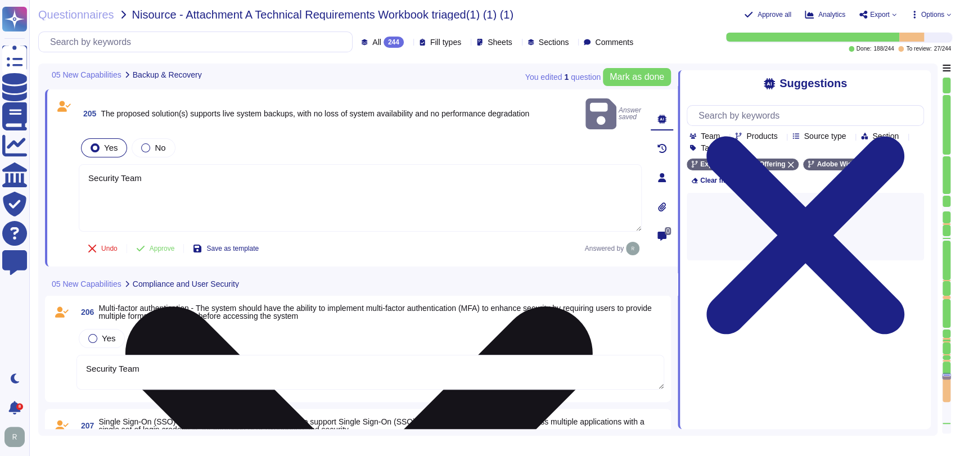
click at [192, 165] on textarea "Security Team" at bounding box center [360, 197] width 563 height 67
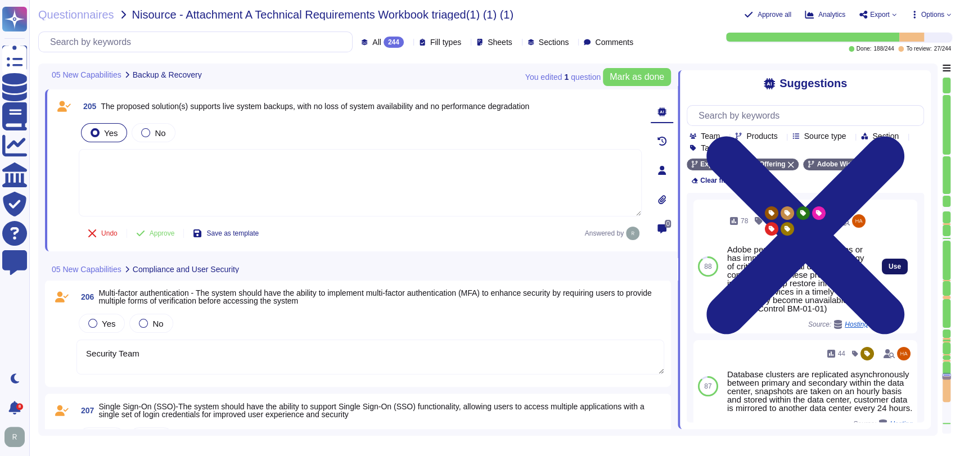
click at [888, 263] on span "Use" at bounding box center [894, 266] width 12 height 7
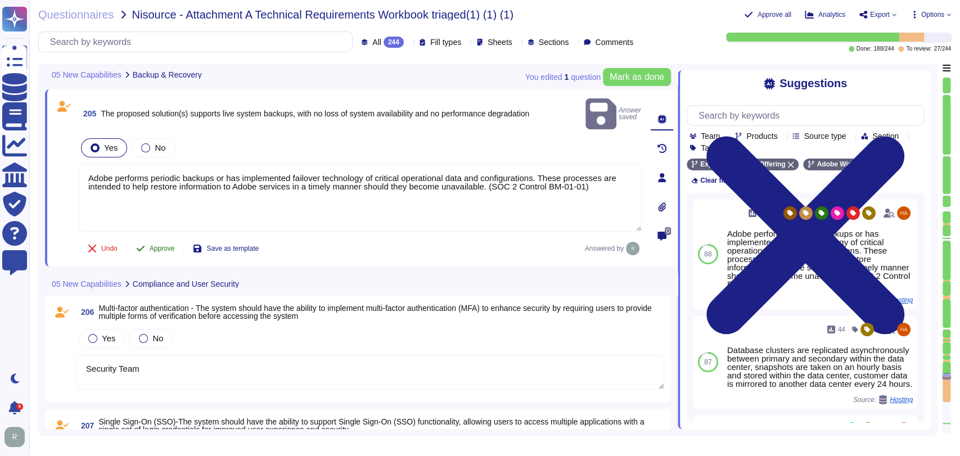
click at [153, 245] on span "Approve" at bounding box center [162, 248] width 25 height 7
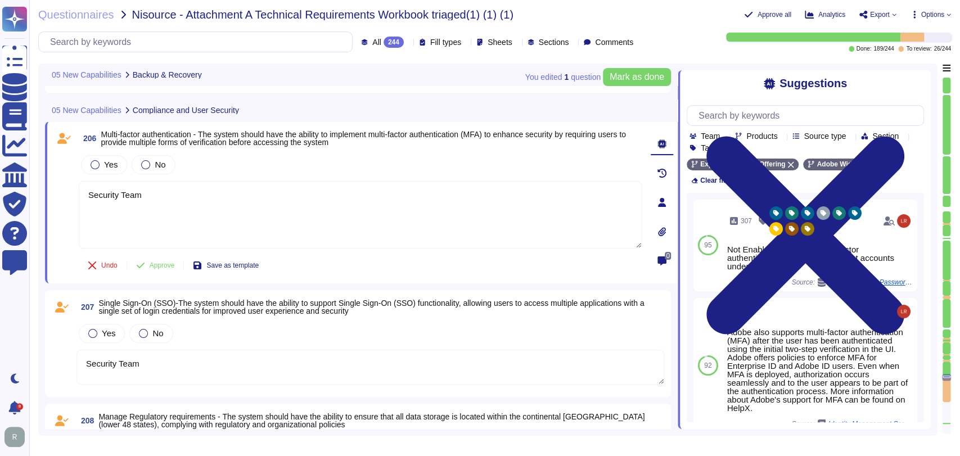
scroll to position [22891, 0]
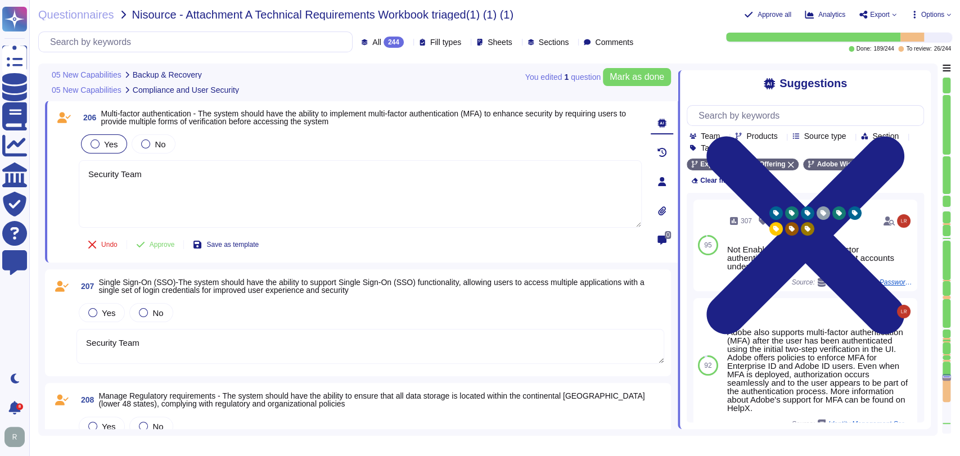
click at [102, 150] on div "Yes" at bounding box center [104, 143] width 46 height 19
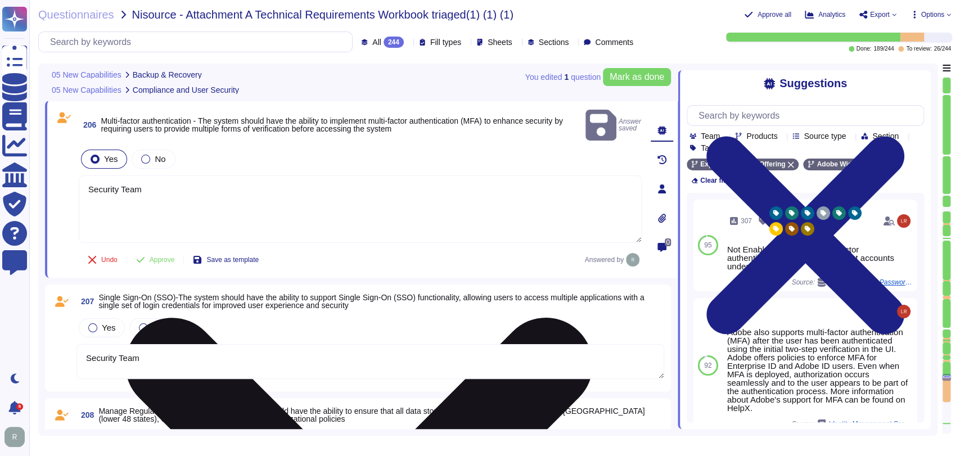
click at [150, 178] on textarea "Security Team" at bounding box center [360, 208] width 563 height 67
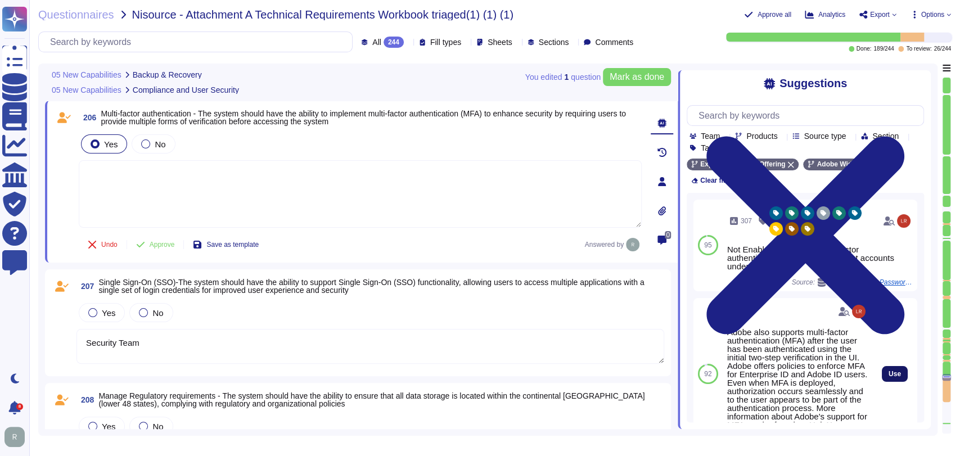
click at [888, 370] on span "Use" at bounding box center [894, 373] width 12 height 7
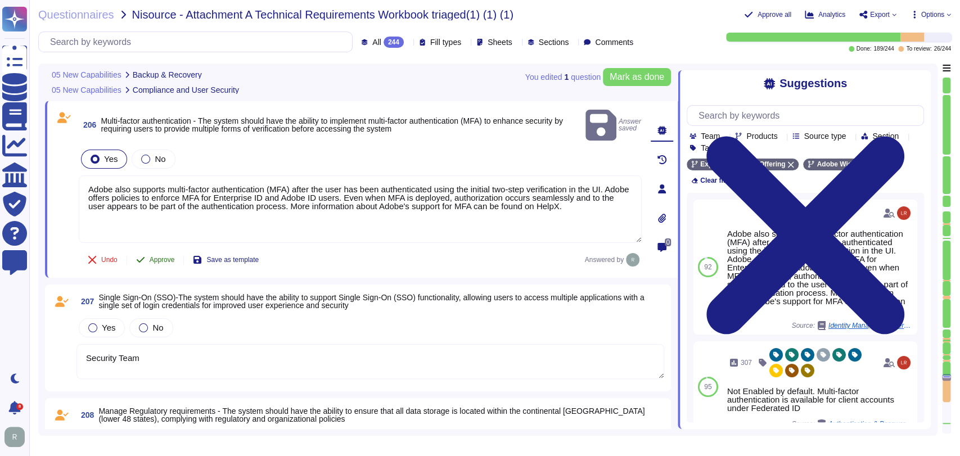
click at [161, 256] on span "Approve" at bounding box center [162, 259] width 25 height 7
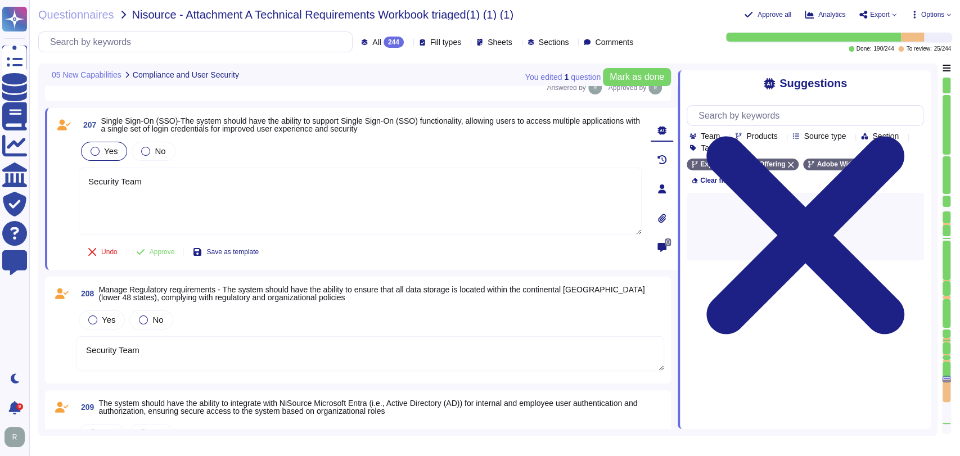
click at [107, 146] on span "Yes" at bounding box center [110, 151] width 13 height 10
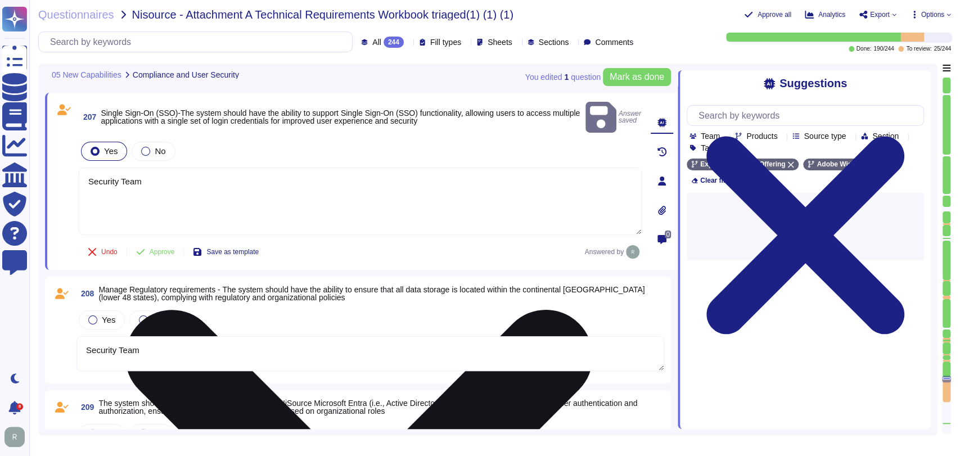
click at [187, 168] on textarea "Security Team" at bounding box center [360, 201] width 563 height 67
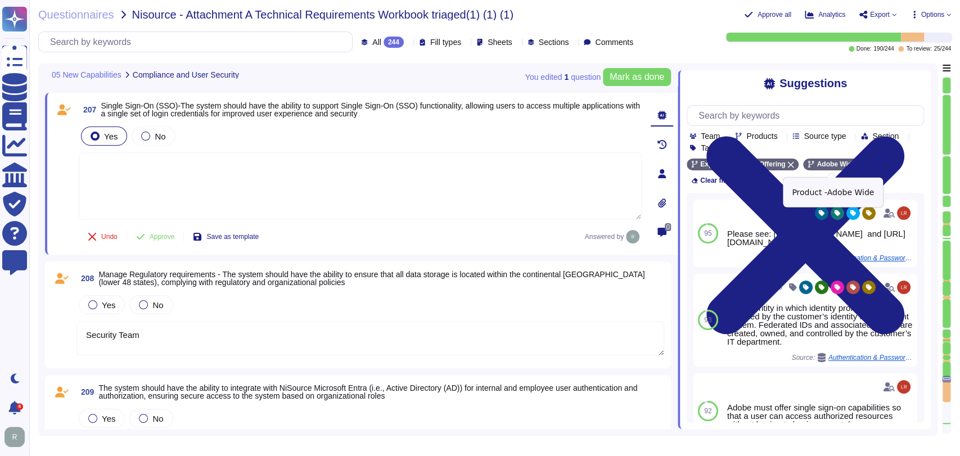
click at [862, 164] on div "Adobe Wide" at bounding box center [836, 165] width 66 height 12
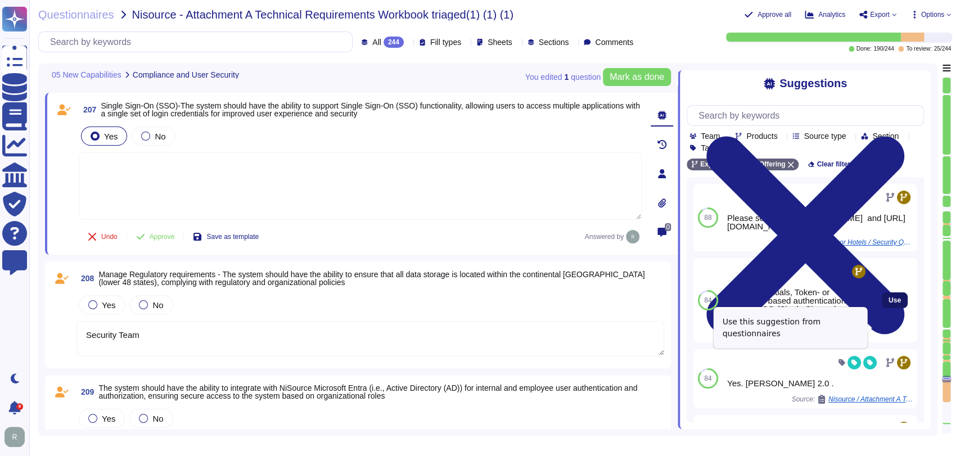
click at [888, 304] on span "Use" at bounding box center [894, 300] width 12 height 7
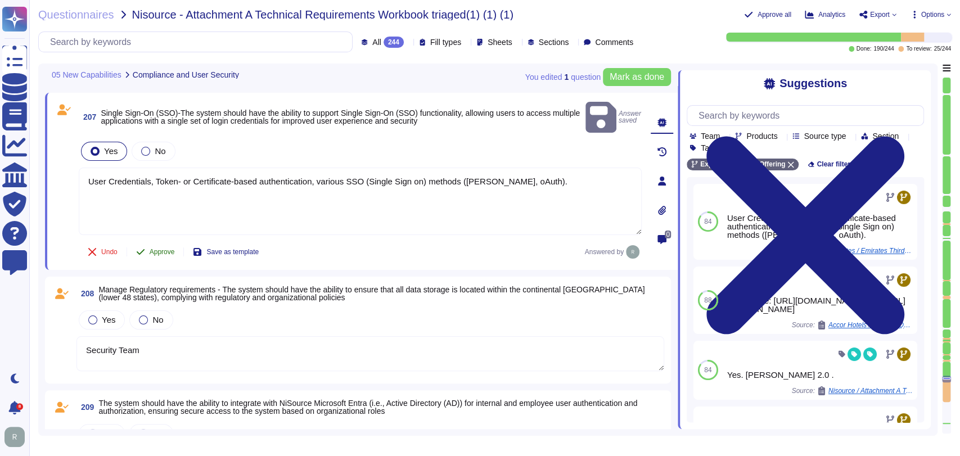
click at [162, 248] on span "Approve" at bounding box center [162, 251] width 25 height 7
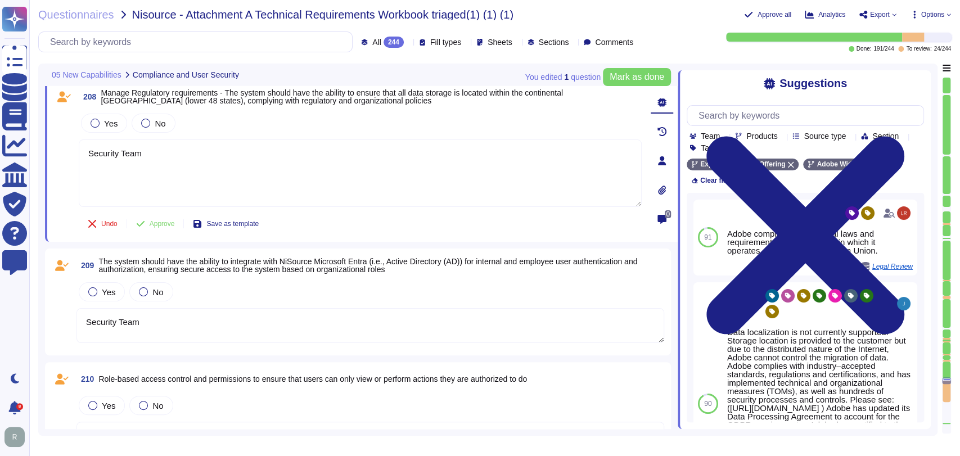
scroll to position [23215, 0]
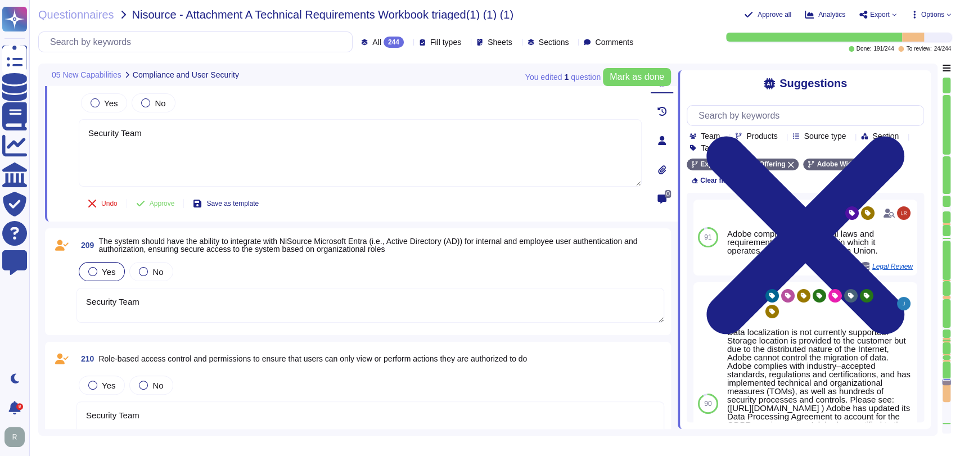
click at [94, 274] on div at bounding box center [92, 271] width 9 height 9
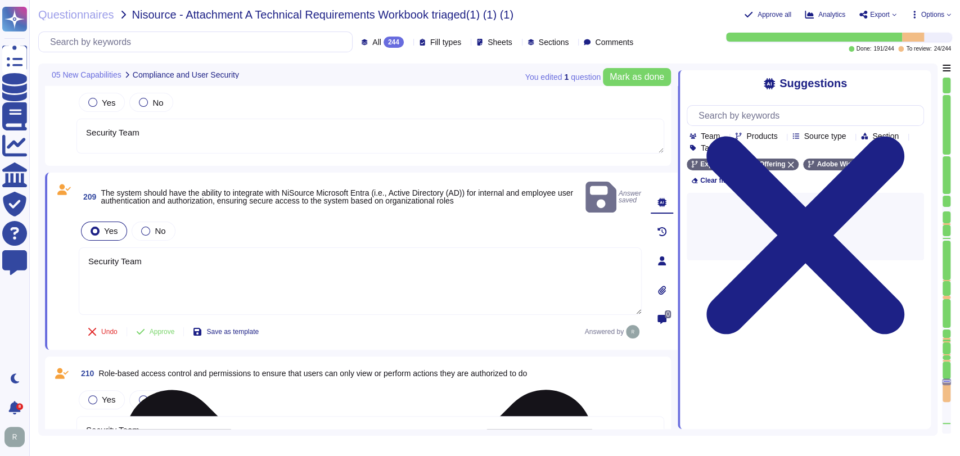
scroll to position [23236, 0]
click at [180, 248] on textarea "Security Team" at bounding box center [360, 280] width 563 height 67
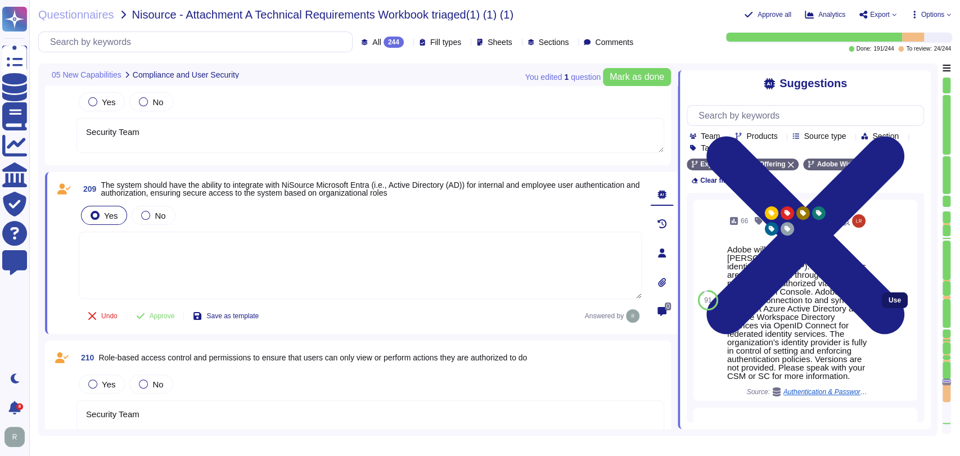
click at [888, 297] on span "Use" at bounding box center [894, 300] width 12 height 7
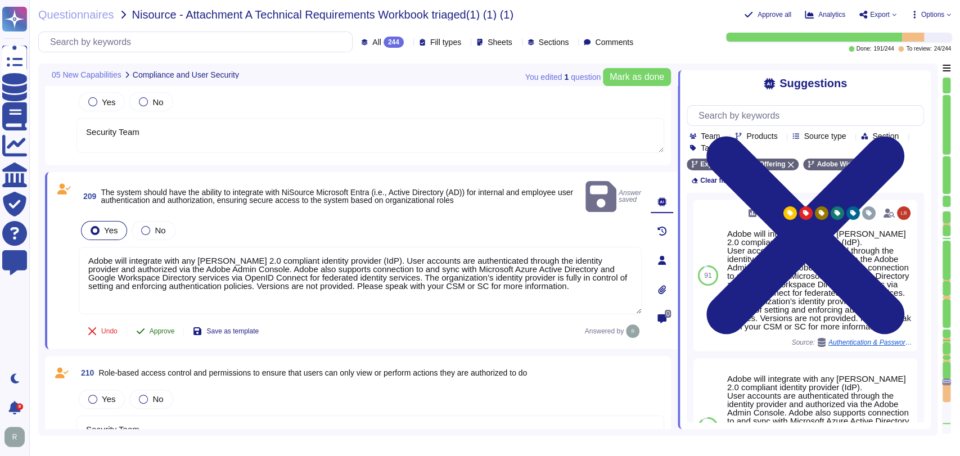
click at [165, 328] on span "Approve" at bounding box center [162, 331] width 25 height 7
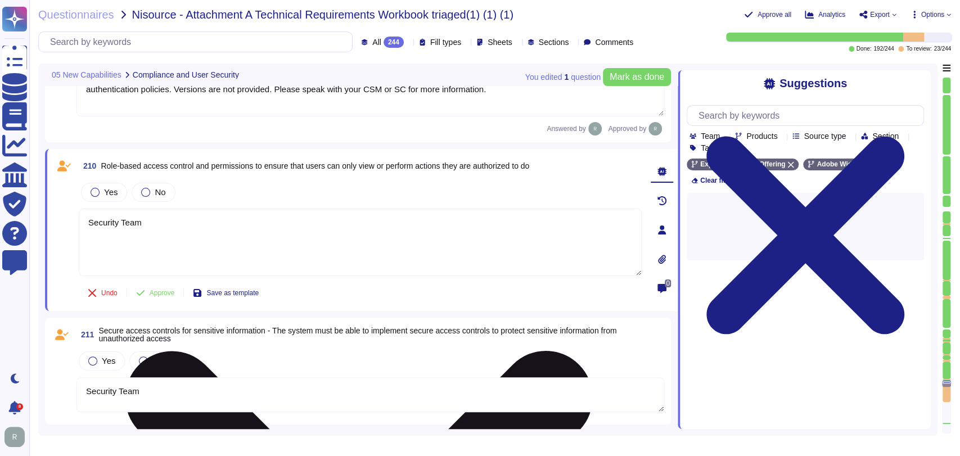
click at [292, 231] on textarea "Security Team" at bounding box center [360, 242] width 563 height 67
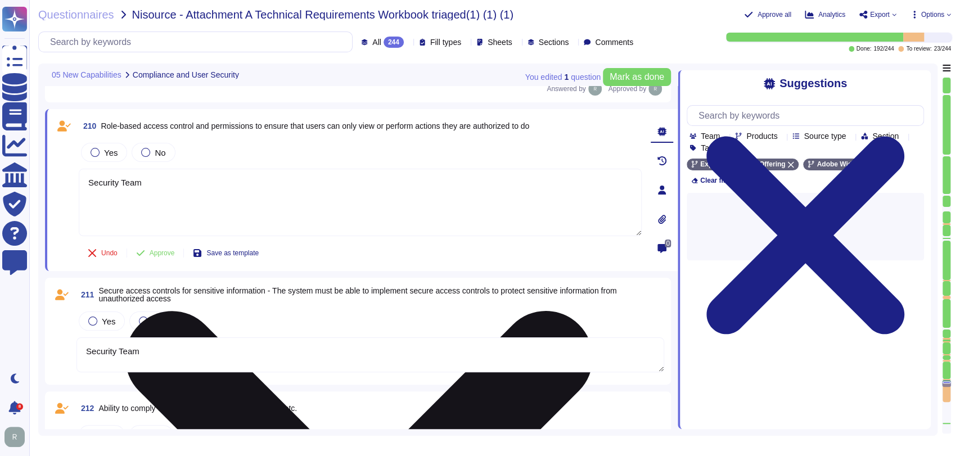
scroll to position [23420, 0]
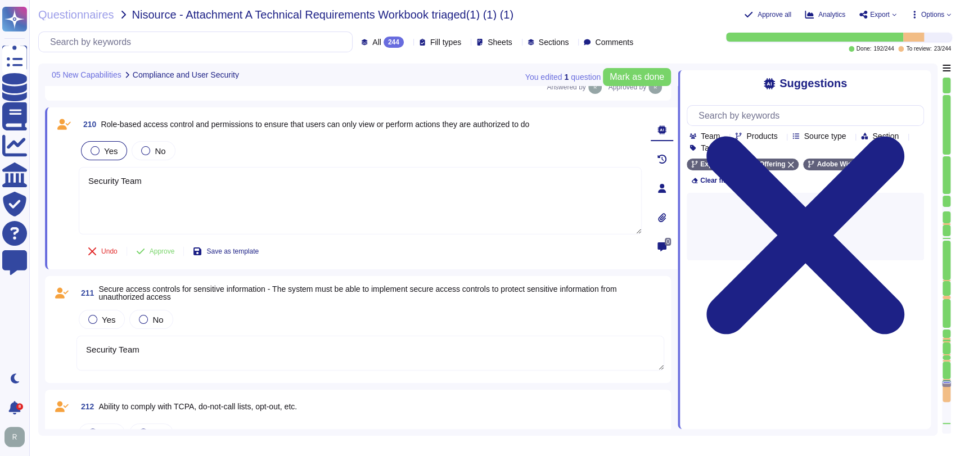
click at [108, 150] on span "Yes" at bounding box center [110, 151] width 13 height 10
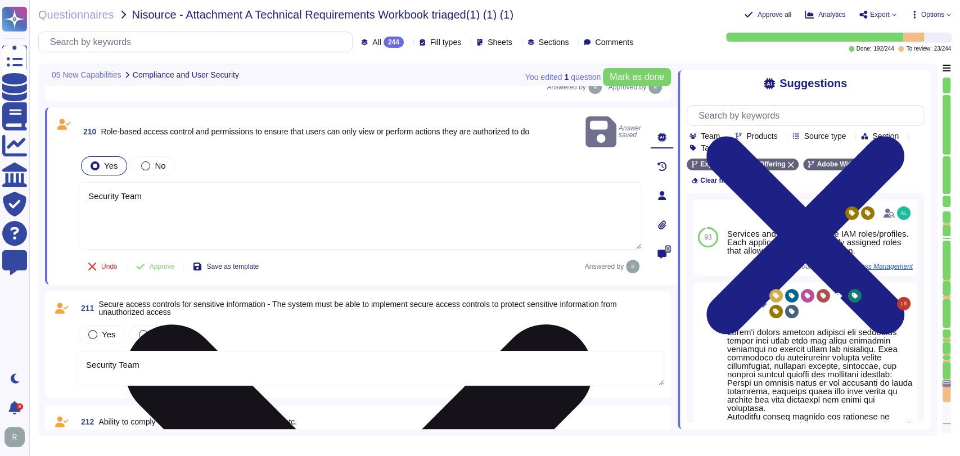
click at [180, 182] on textarea "Security Team" at bounding box center [360, 215] width 563 height 67
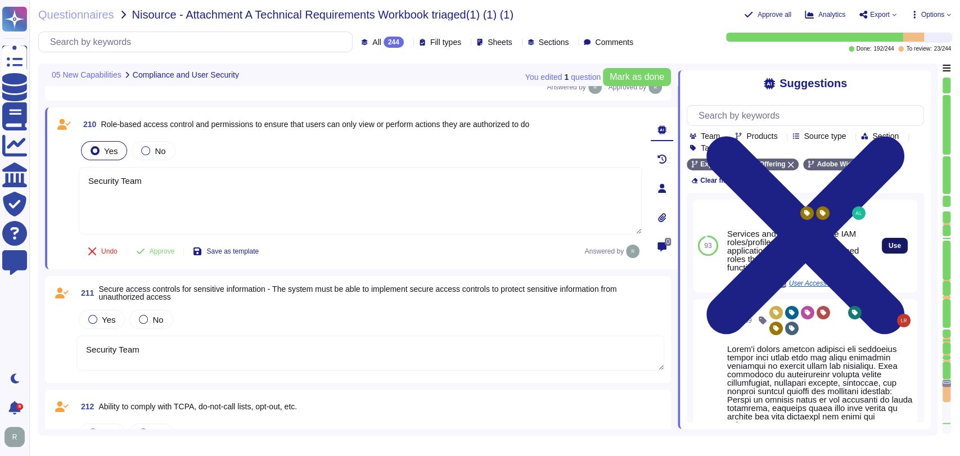
click at [888, 242] on span "Use" at bounding box center [894, 245] width 12 height 7
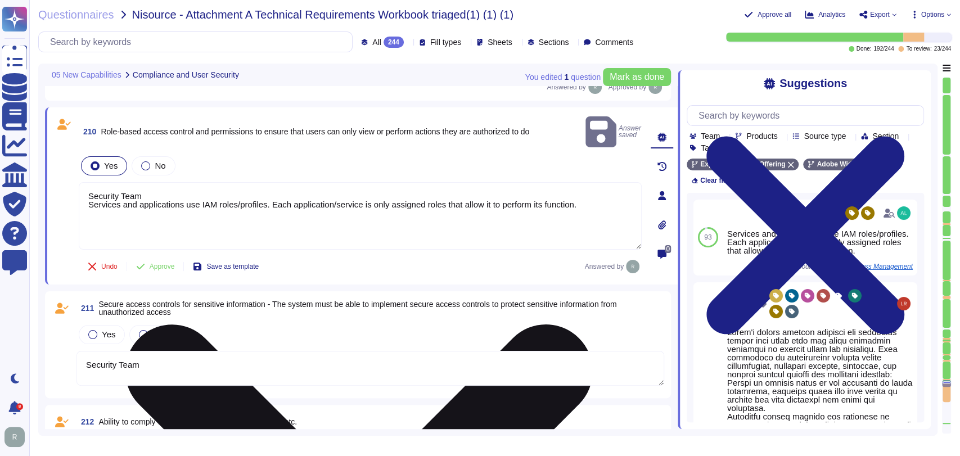
drag, startPoint x: 146, startPoint y: 182, endPoint x: 83, endPoint y: 175, distance: 62.7
click at [83, 182] on textarea "Security Team Services and applications use IAM roles/profiles. Each applicatio…" at bounding box center [360, 215] width 563 height 67
click at [85, 182] on textarea "Security Team Services and applications use IAM roles/profiles. Each applicatio…" at bounding box center [360, 215] width 563 height 67
click at [147, 182] on textarea "Security Team Services and applications use IAM roles/profiles. Each applicatio…" at bounding box center [360, 215] width 563 height 67
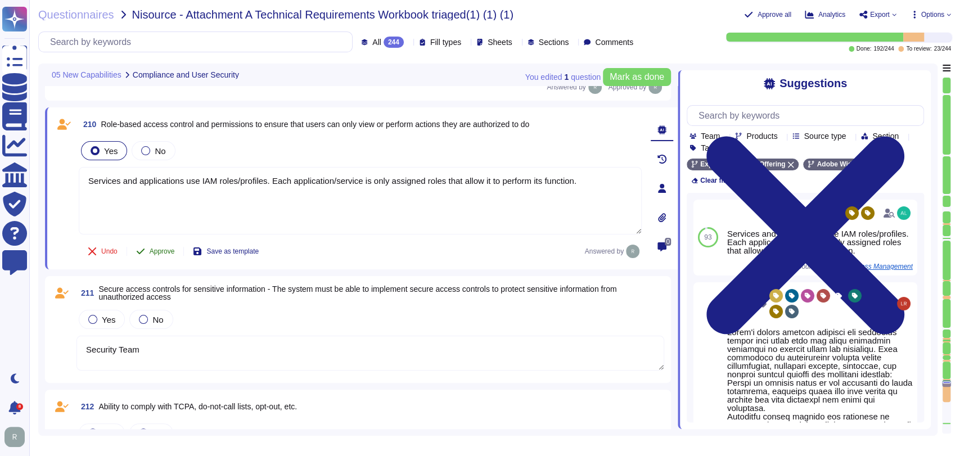
click at [164, 254] on button "Approve" at bounding box center [155, 251] width 57 height 22
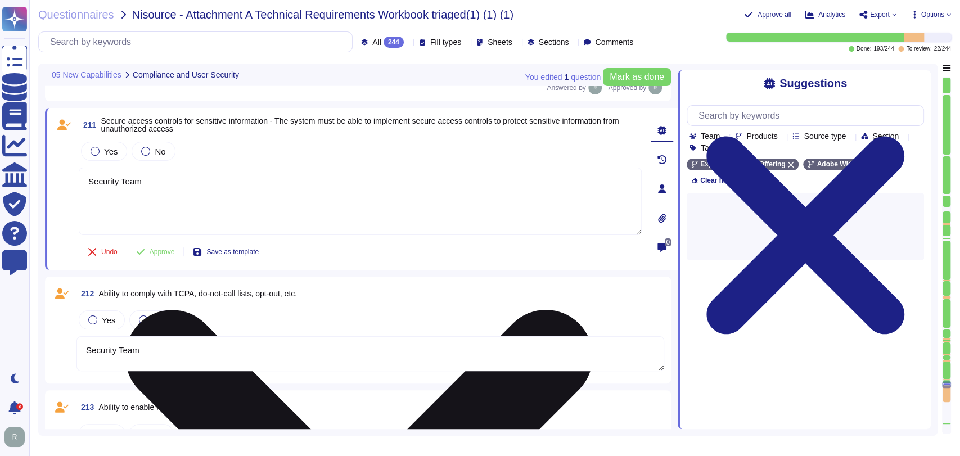
scroll to position [23572, 0]
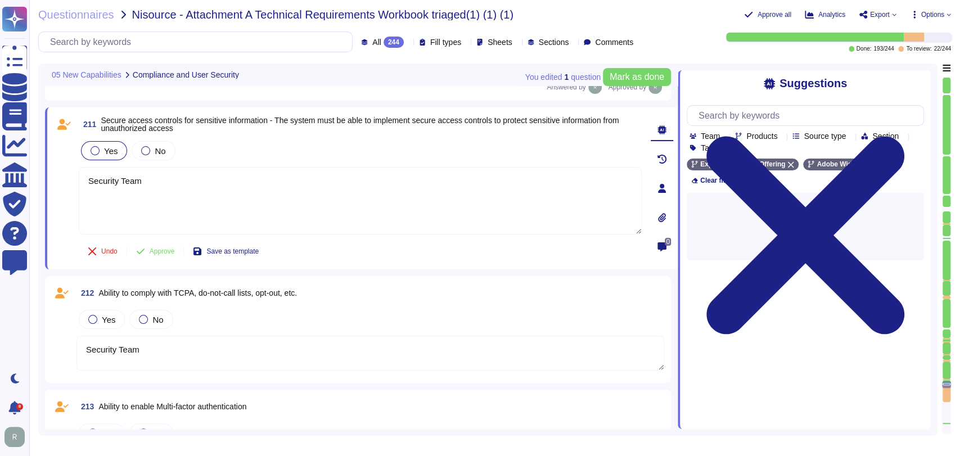
click at [116, 154] on div "Yes" at bounding box center [104, 150] width 46 height 19
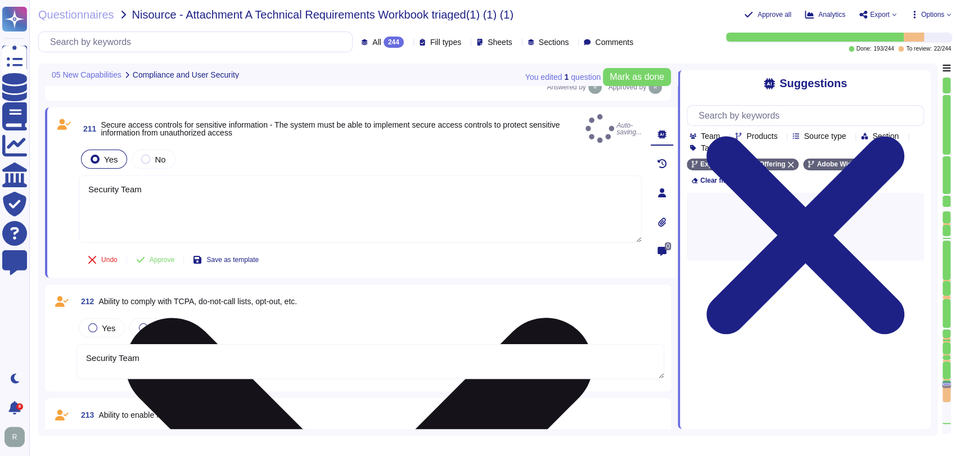
click at [157, 177] on textarea "Security Team" at bounding box center [360, 208] width 563 height 67
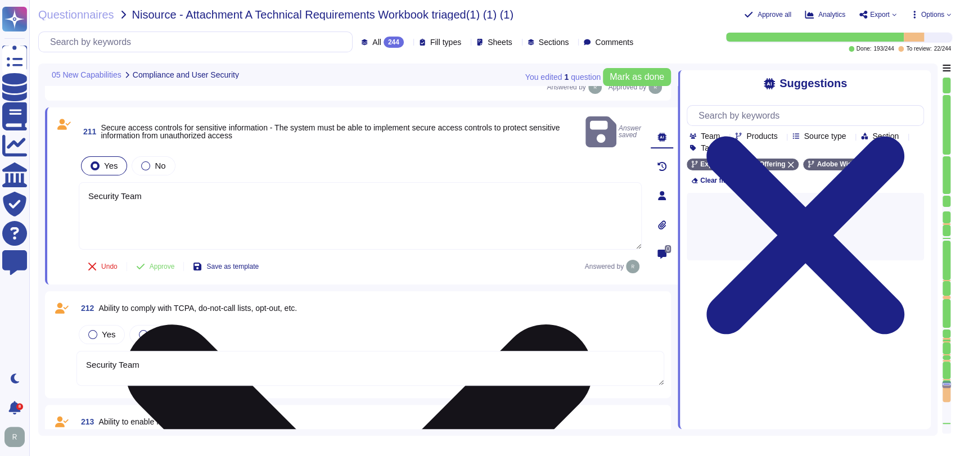
click at [157, 182] on textarea "Security Team" at bounding box center [360, 215] width 563 height 67
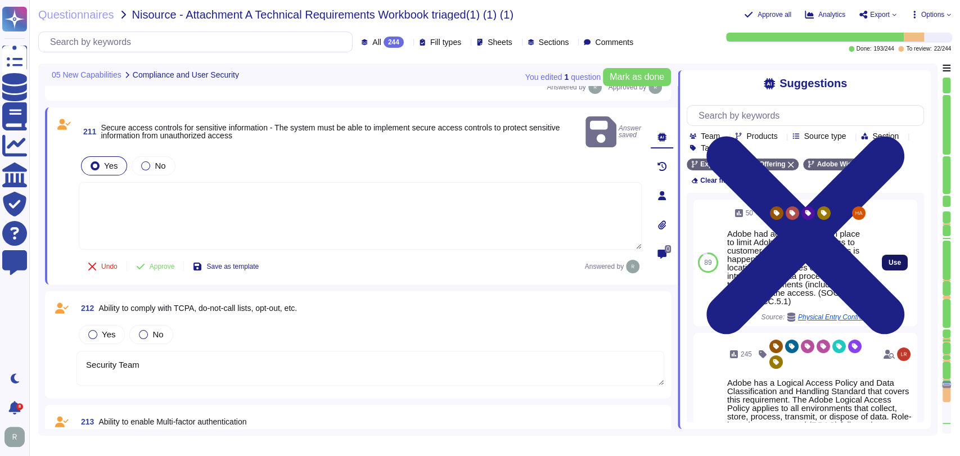
click at [888, 259] on span "Use" at bounding box center [894, 262] width 12 height 7
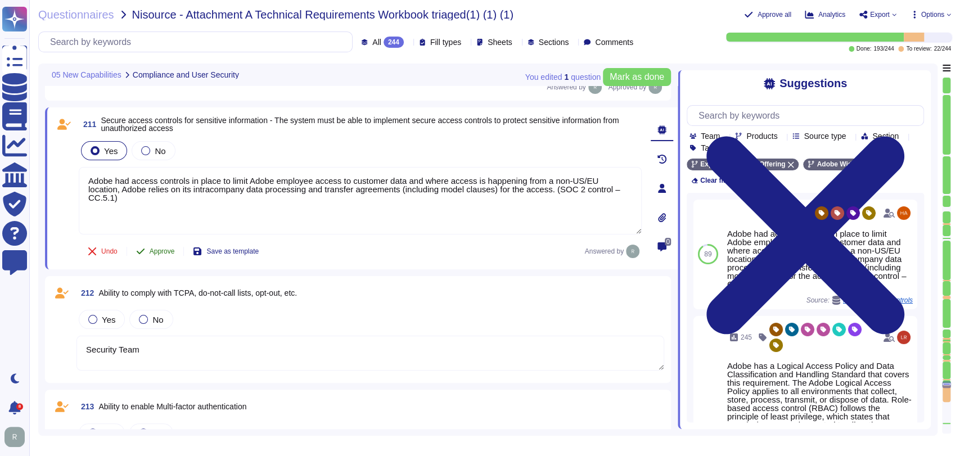
click at [155, 252] on span "Approve" at bounding box center [162, 251] width 25 height 7
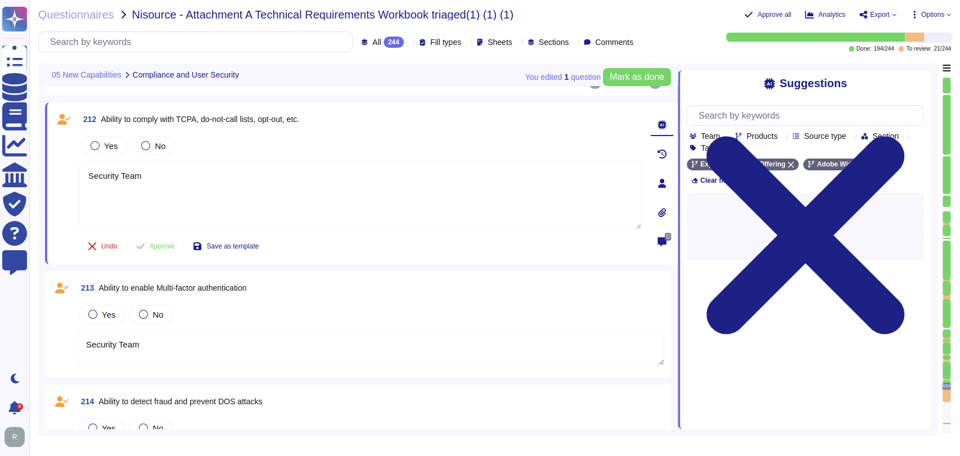
scroll to position [23722, 0]
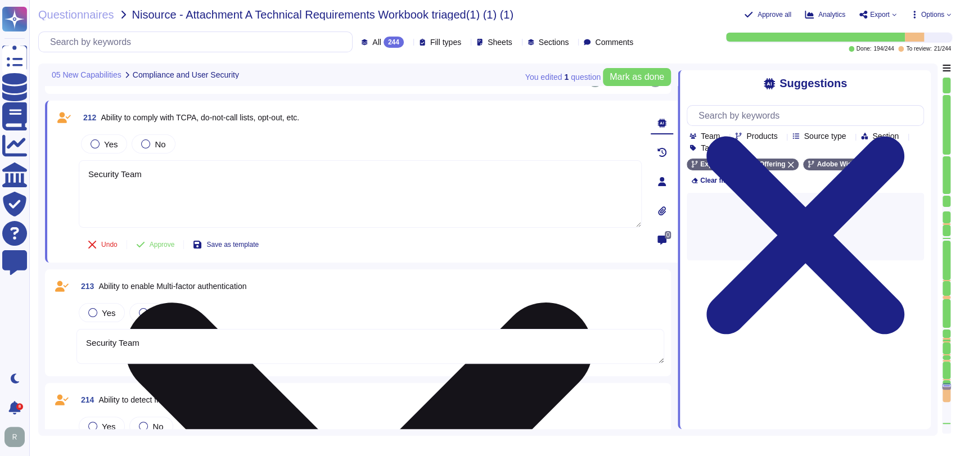
click at [163, 176] on textarea "Security Team" at bounding box center [360, 193] width 563 height 67
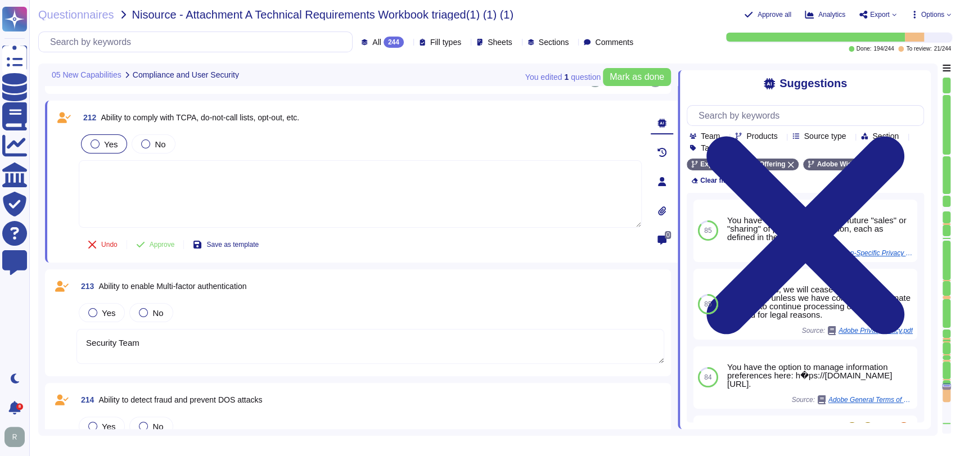
click at [101, 150] on div "Yes" at bounding box center [104, 143] width 46 height 19
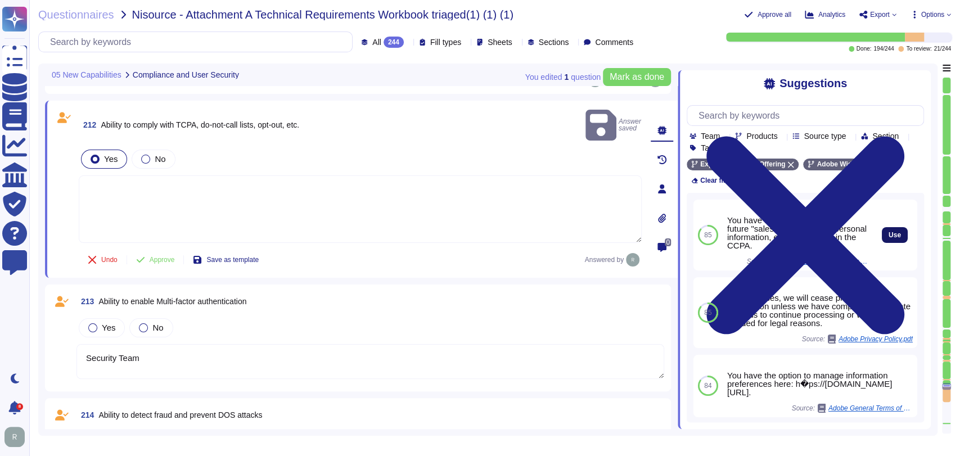
click at [893, 227] on button "Use" at bounding box center [894, 235] width 26 height 16
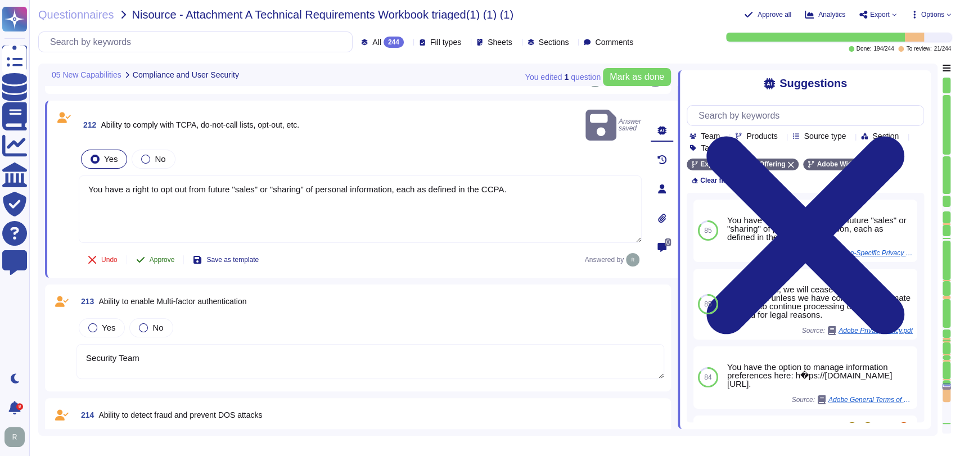
click at [160, 256] on span "Approve" at bounding box center [162, 259] width 25 height 7
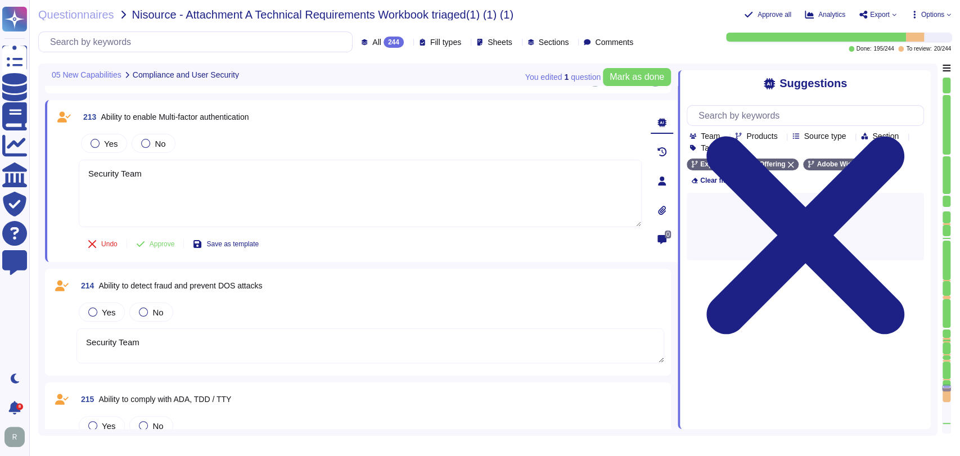
scroll to position [23883, 0]
click at [112, 142] on span "Yes" at bounding box center [110, 142] width 13 height 10
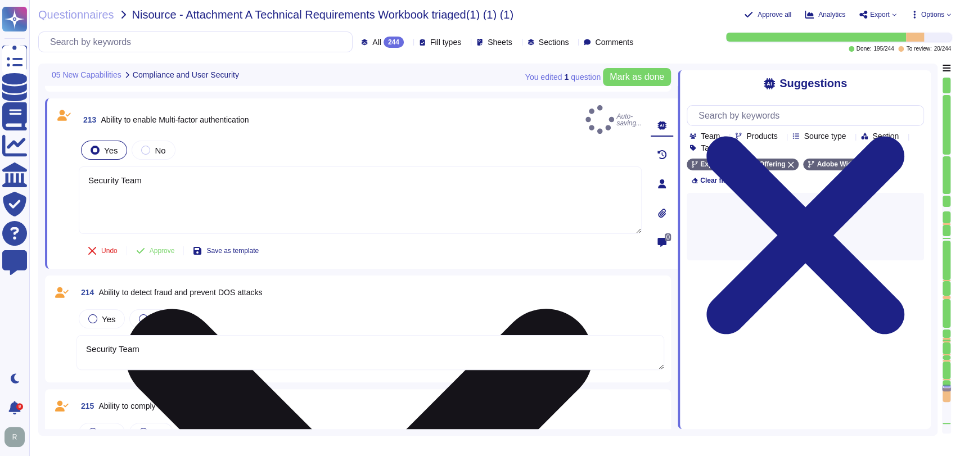
scroll to position [23874, 0]
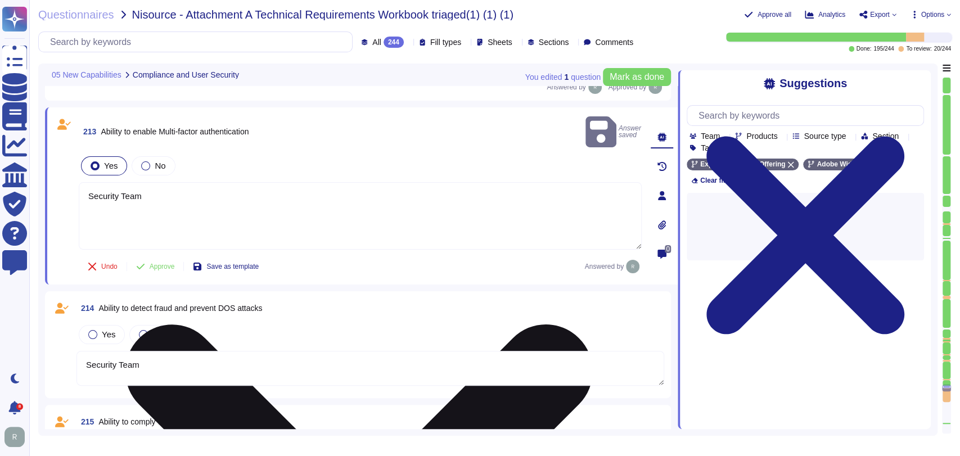
click at [180, 182] on textarea "Security Team" at bounding box center [360, 215] width 563 height 67
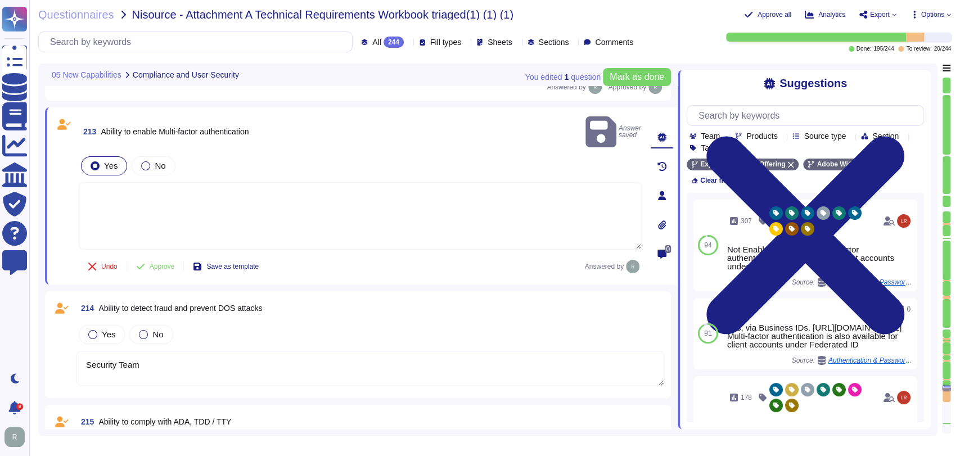
click at [294, 222] on textarea at bounding box center [360, 215] width 563 height 67
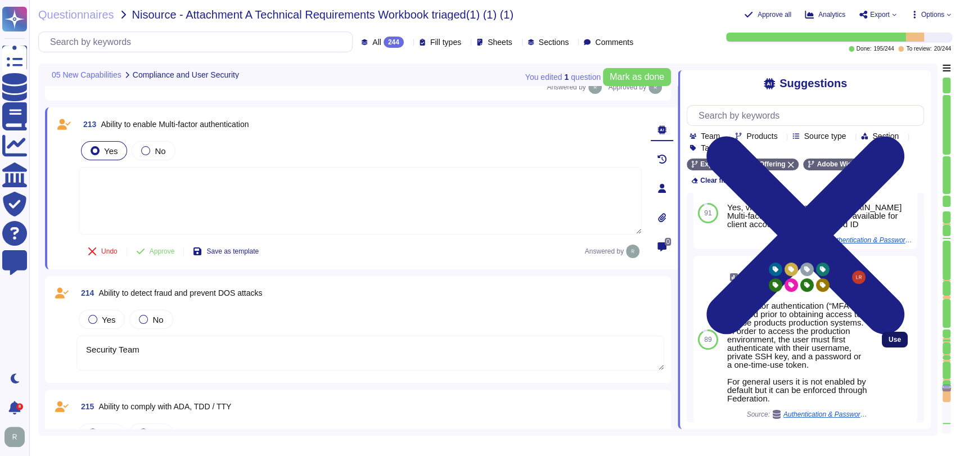
click at [888, 343] on span "Use" at bounding box center [894, 339] width 12 height 7
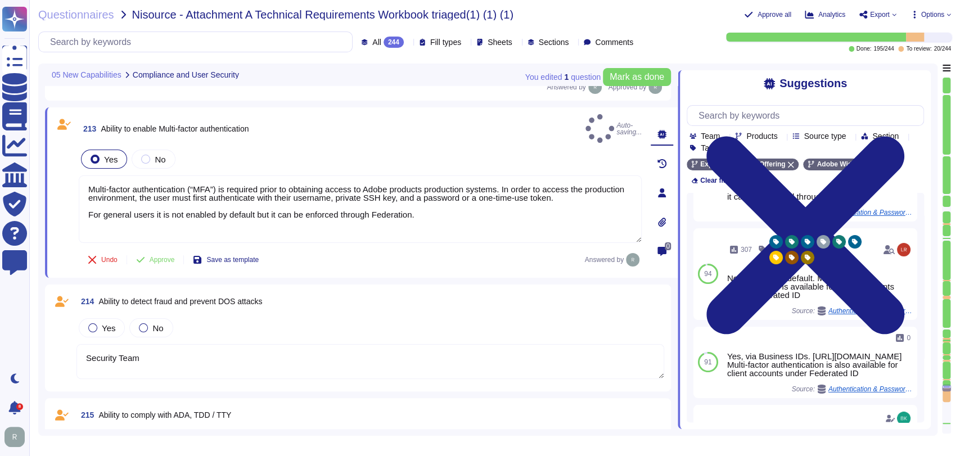
scroll to position [121, 0]
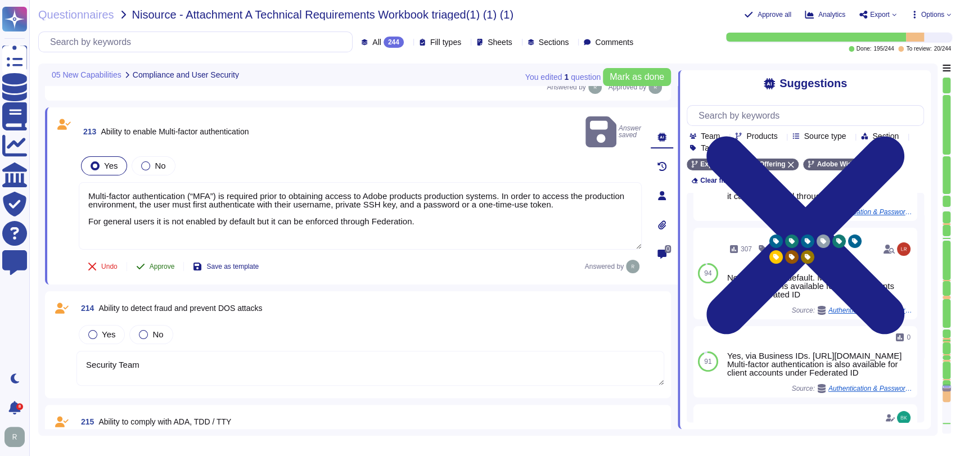
click at [156, 263] on span "Approve" at bounding box center [162, 266] width 25 height 7
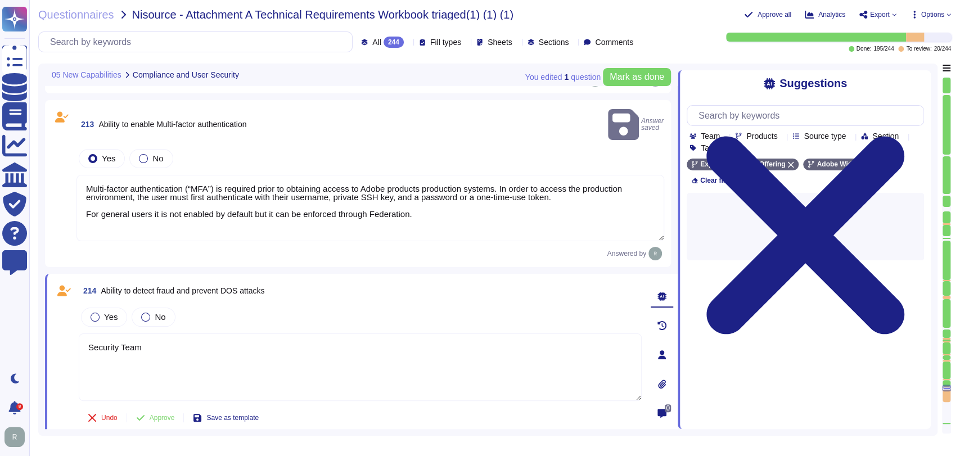
scroll to position [0, 0]
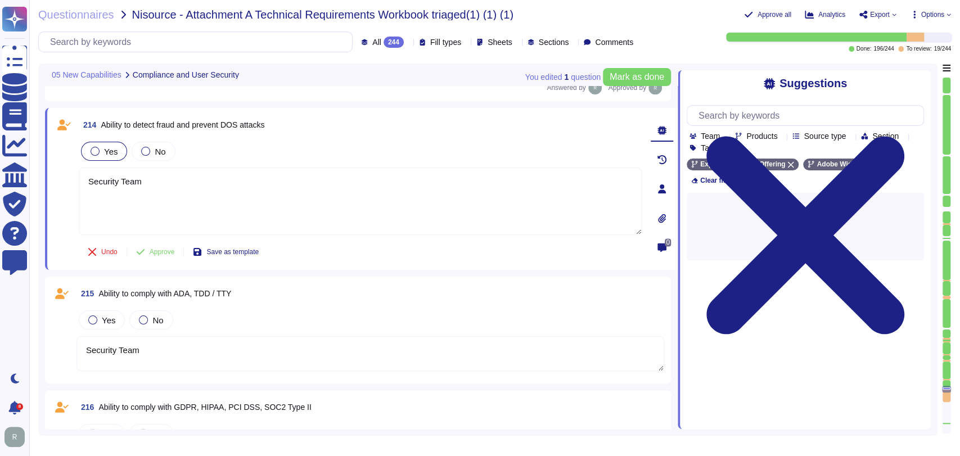
click at [106, 242] on button "Undo" at bounding box center [103, 252] width 48 height 22
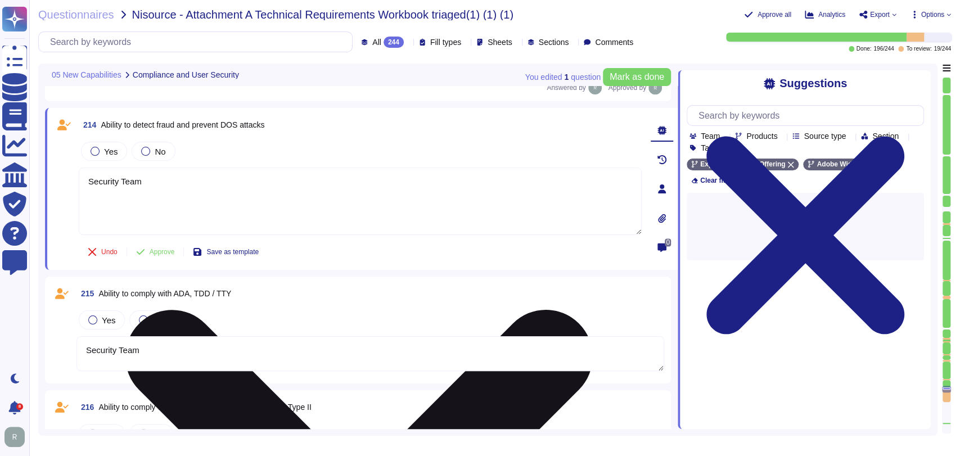
scroll to position [23993, 0]
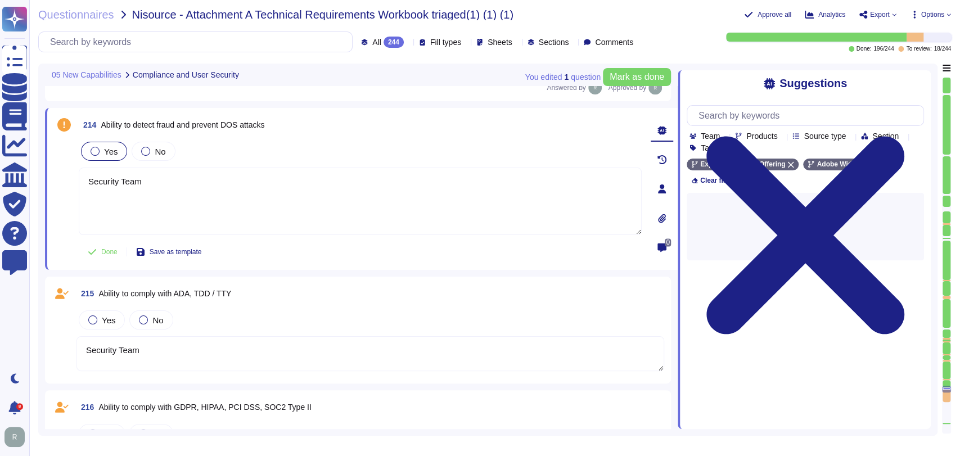
click at [115, 152] on span "Yes" at bounding box center [110, 152] width 13 height 10
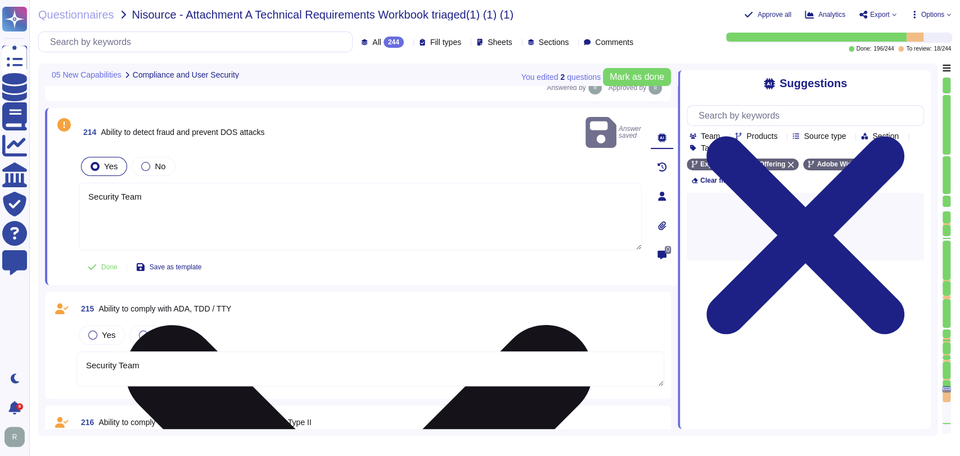
click at [143, 192] on textarea "Security Team" at bounding box center [360, 216] width 563 height 67
click at [144, 192] on textarea "Security Team" at bounding box center [360, 216] width 563 height 67
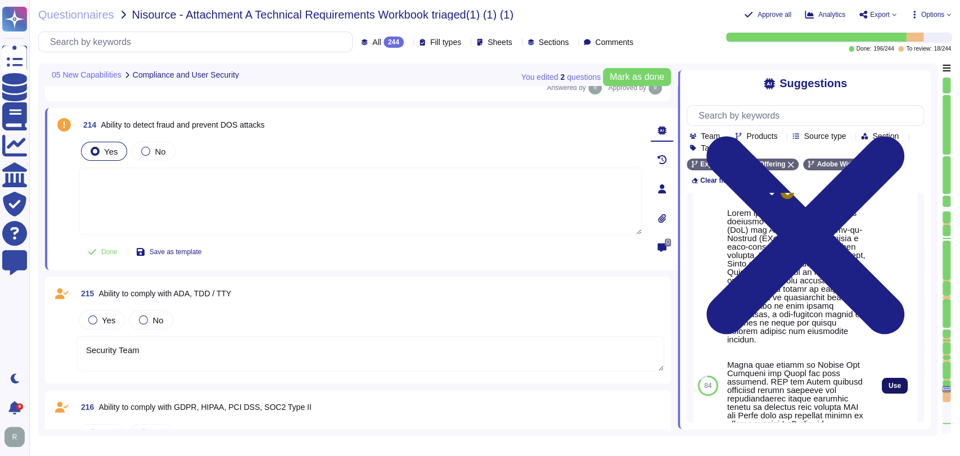
click at [888, 382] on span "Use" at bounding box center [894, 385] width 12 height 7
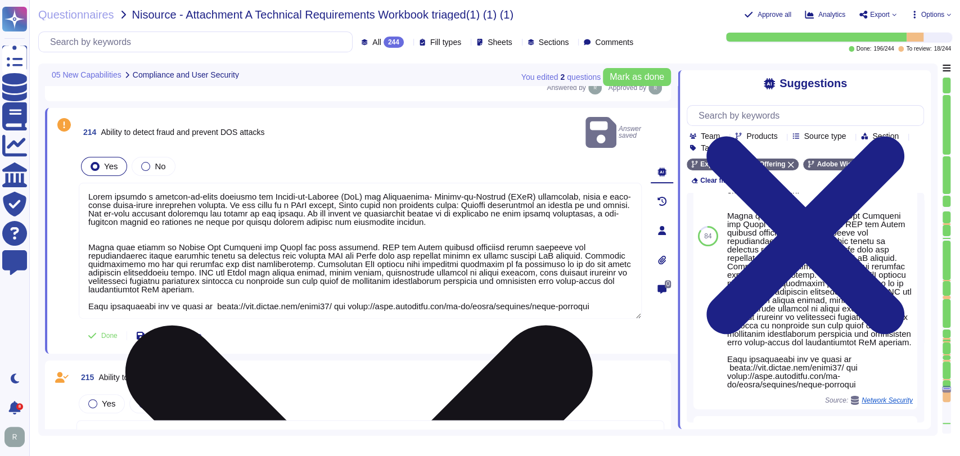
scroll to position [137, 0]
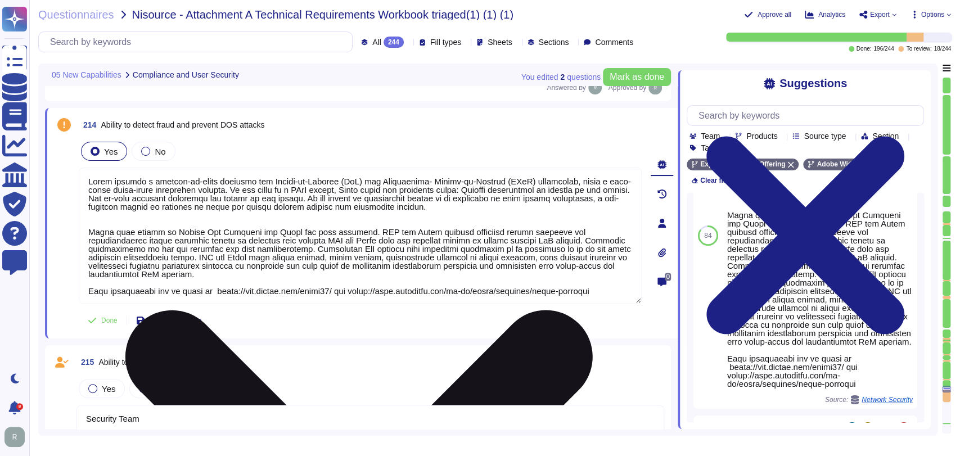
drag, startPoint x: 85, startPoint y: 227, endPoint x: 612, endPoint y: 288, distance: 530.3
click at [612, 288] on textarea at bounding box center [360, 236] width 563 height 136
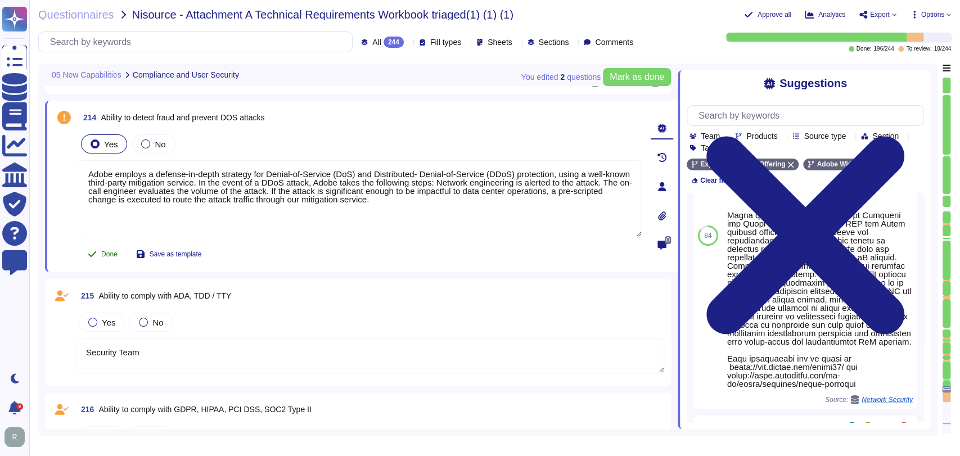
click at [112, 252] on span "Done" at bounding box center [109, 254] width 16 height 7
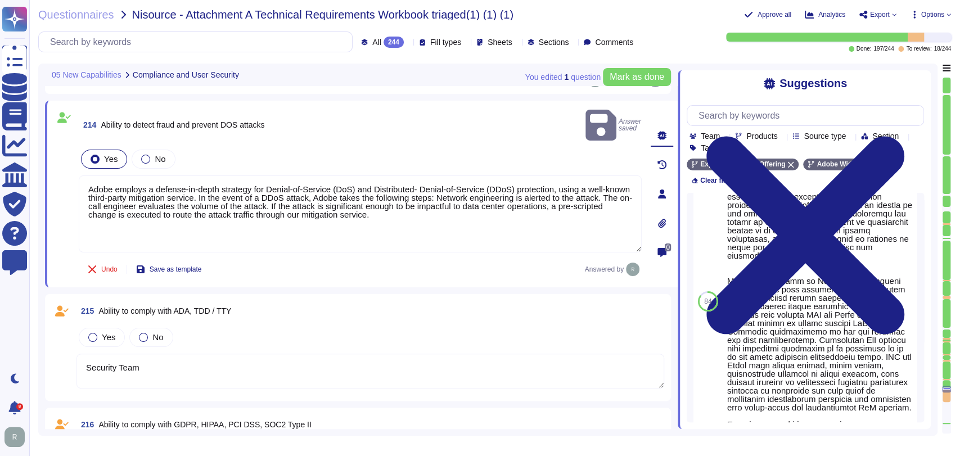
click at [463, 301] on div "215 Ability to comply with [PERSON_NAME], TDD / TTY ​" at bounding box center [369, 311] width 587 height 20
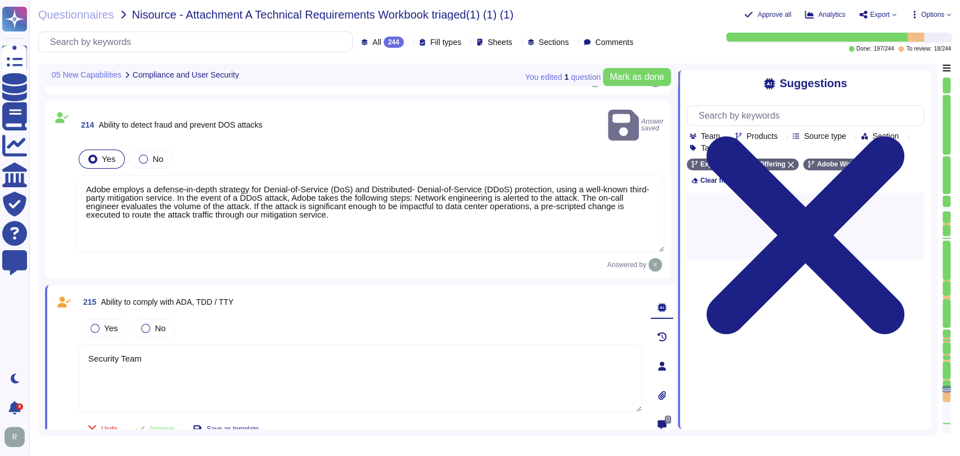
scroll to position [0, 0]
click at [99, 324] on label "Yes" at bounding box center [104, 328] width 27 height 9
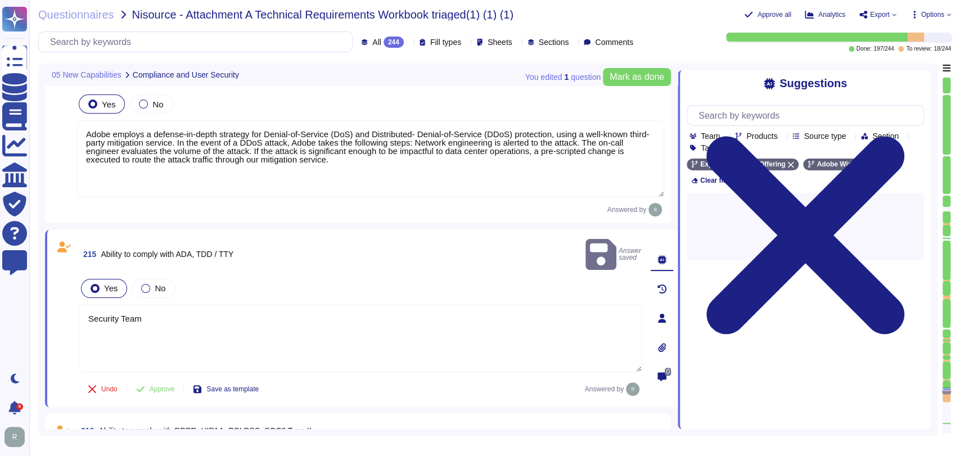
click at [229, 306] on textarea "Security Team" at bounding box center [360, 338] width 563 height 67
click at [198, 303] on textarea "Security Team" at bounding box center [360, 336] width 563 height 67
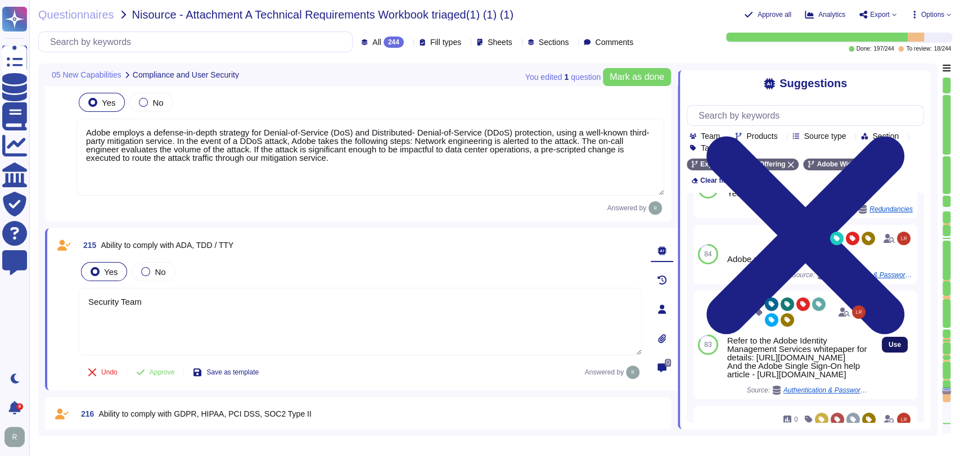
click at [893, 352] on button "Use" at bounding box center [894, 345] width 26 height 16
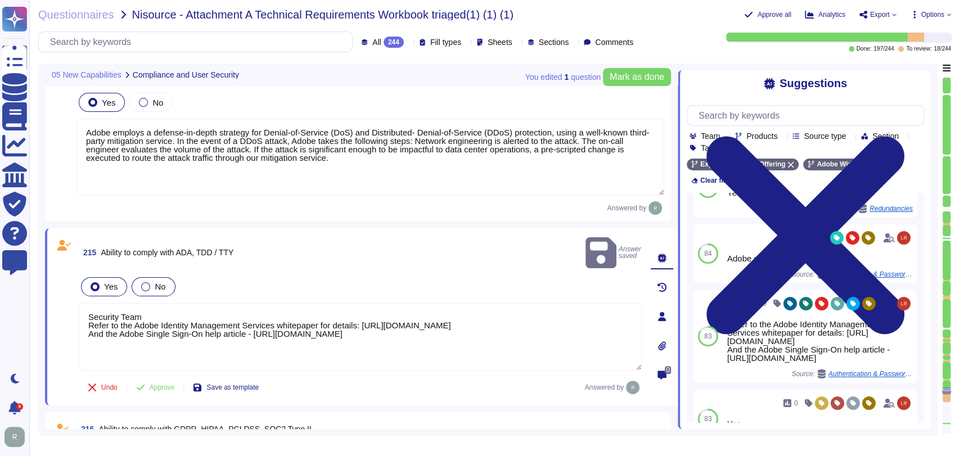
scroll to position [24035, 0]
drag, startPoint x: 161, startPoint y: 299, endPoint x: 90, endPoint y: 299, distance: 71.4
click at [90, 302] on textarea "Security Team Refer to the Adobe Identity Management Services whitepaper for de…" at bounding box center [360, 335] width 563 height 67
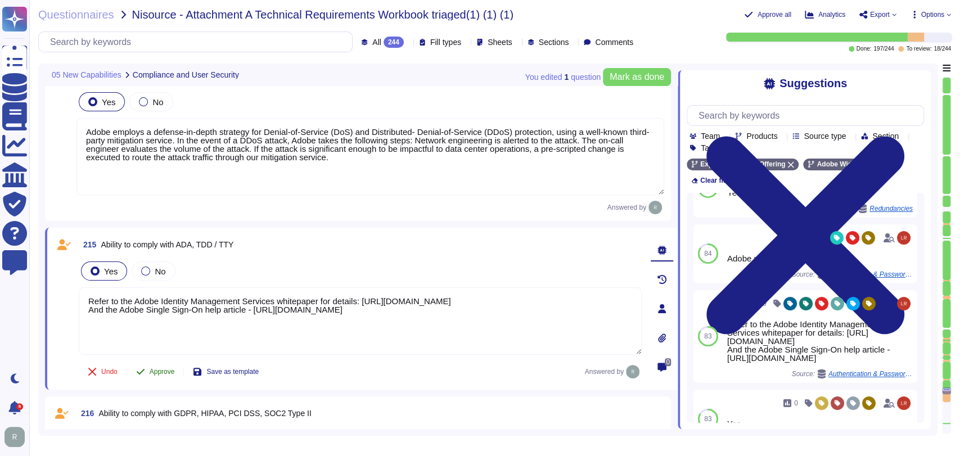
click at [154, 370] on span "Approve" at bounding box center [162, 371] width 25 height 7
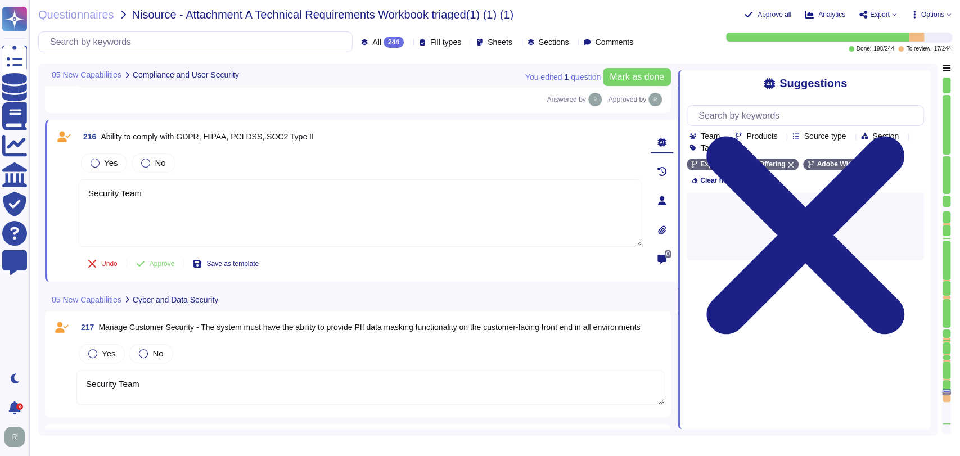
scroll to position [24307, 0]
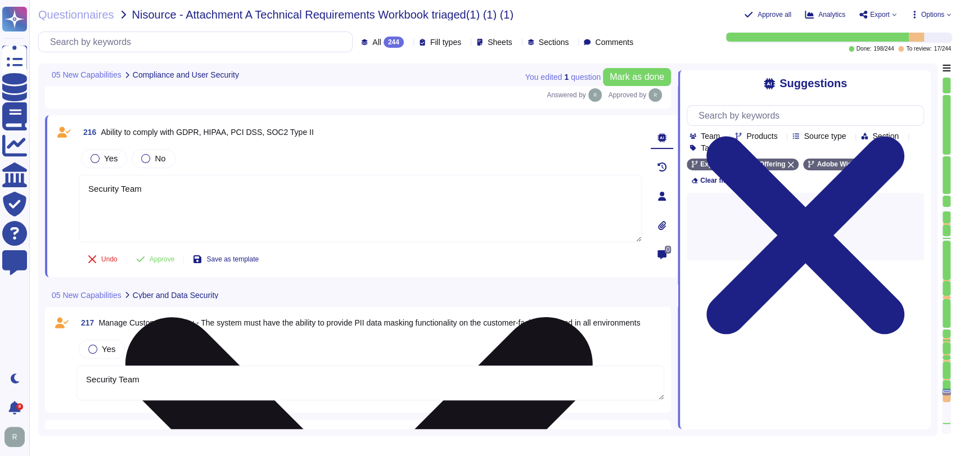
click at [242, 198] on textarea "Security Team" at bounding box center [360, 208] width 563 height 67
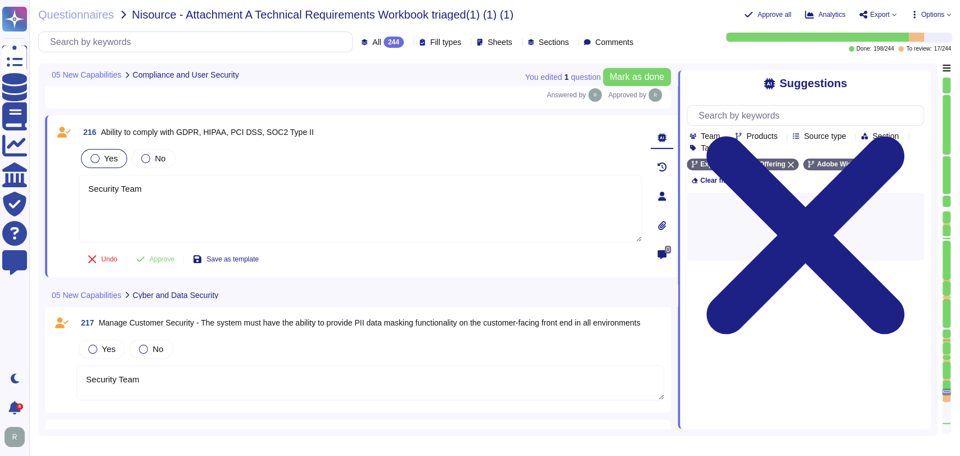
click at [116, 149] on div "Yes" at bounding box center [104, 158] width 46 height 19
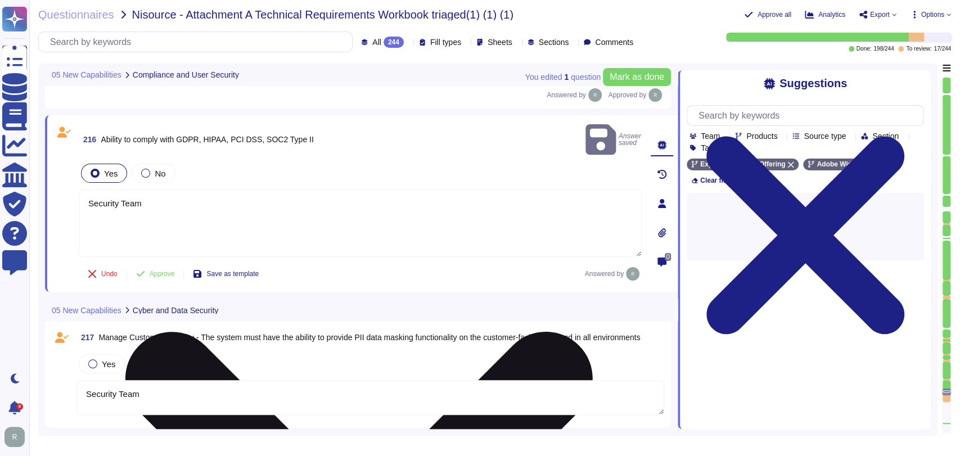
click at [312, 194] on textarea "Security Team" at bounding box center [360, 222] width 563 height 67
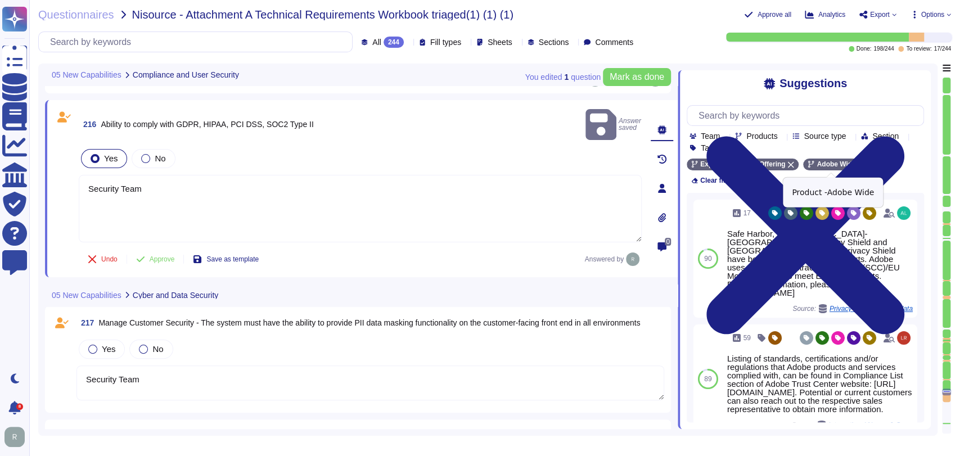
click at [858, 166] on div "Adobe Wide" at bounding box center [836, 165] width 66 height 12
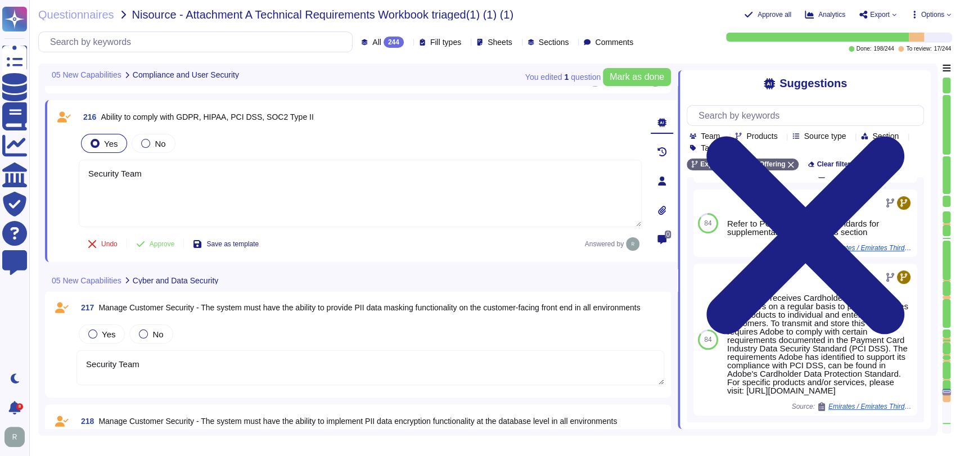
scroll to position [324, 0]
click at [785, 120] on input "text" at bounding box center [808, 116] width 230 height 20
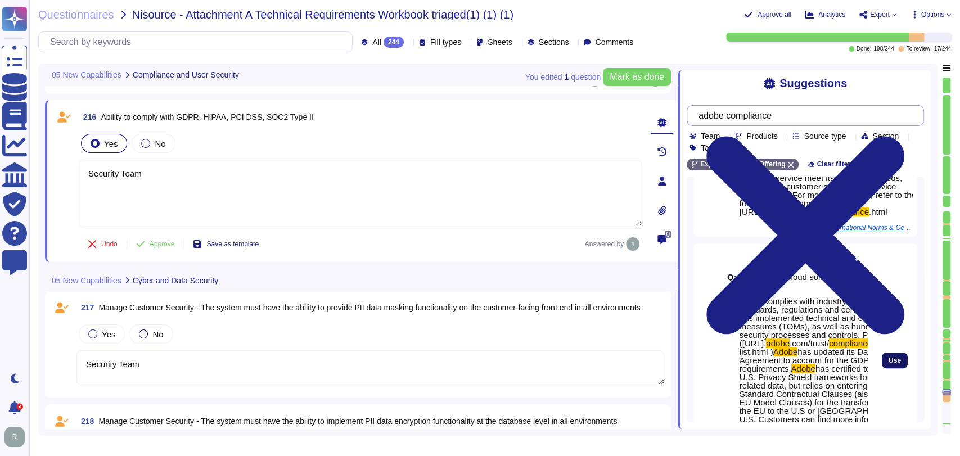
scroll to position [474, 0]
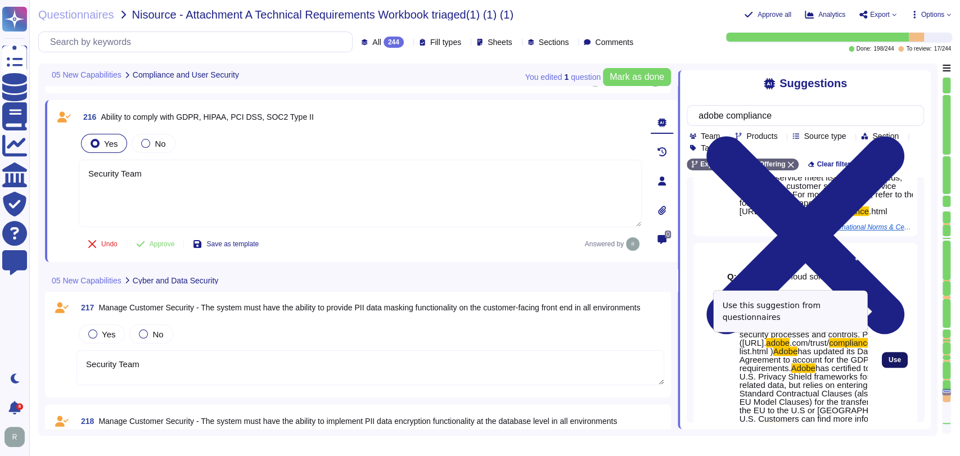
drag, startPoint x: 886, startPoint y: 309, endPoint x: 879, endPoint y: 311, distance: 7.3
click at [888, 356] on span "Use" at bounding box center [894, 359] width 12 height 7
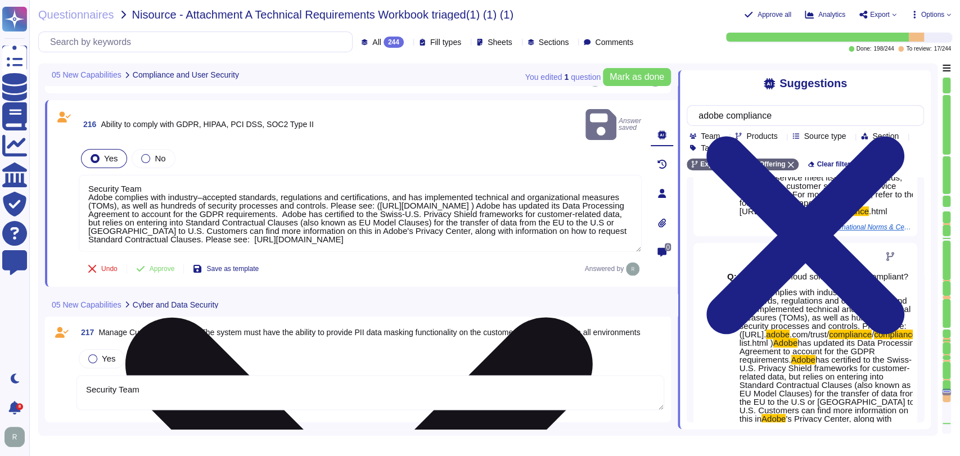
click at [88, 182] on textarea "Security Team Adobe complies with industry–accepted standards, regulations and …" at bounding box center [360, 213] width 563 height 77
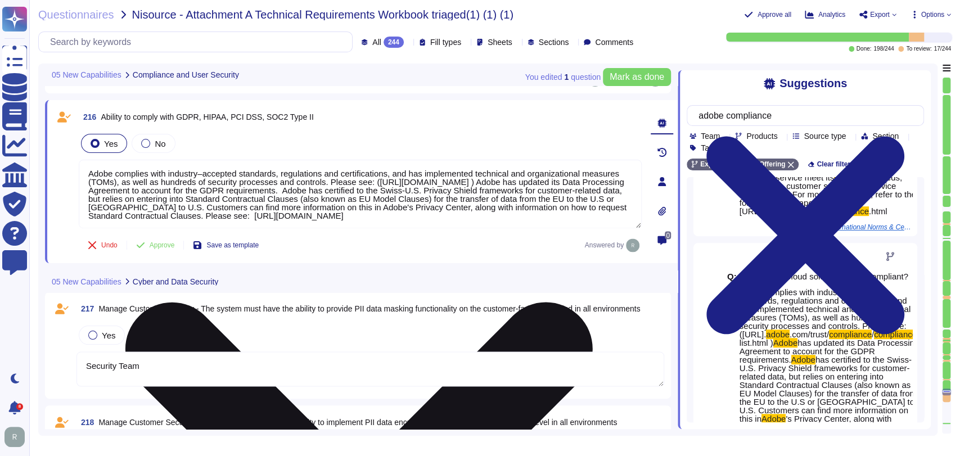
click at [519, 216] on textarea "Adobe complies with industry–accepted standards, regulations and certifications…" at bounding box center [360, 194] width 563 height 69
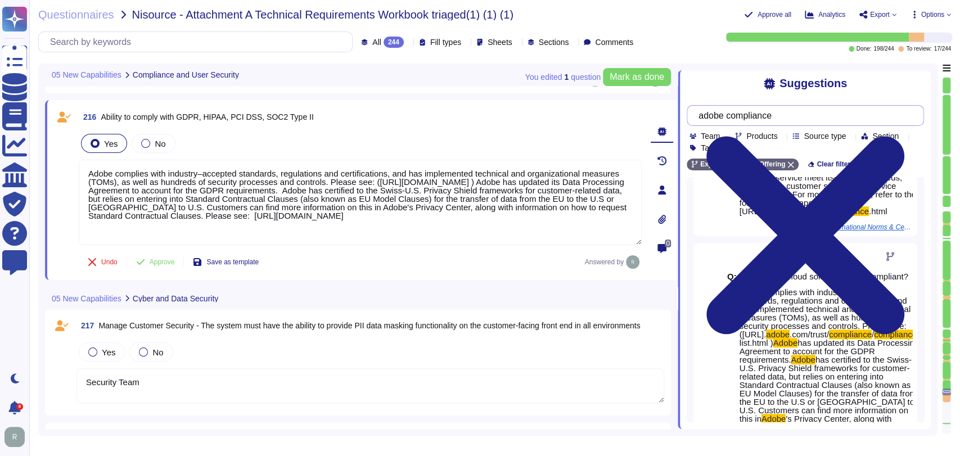
click at [818, 119] on input "adobe compliance" at bounding box center [802, 116] width 219 height 20
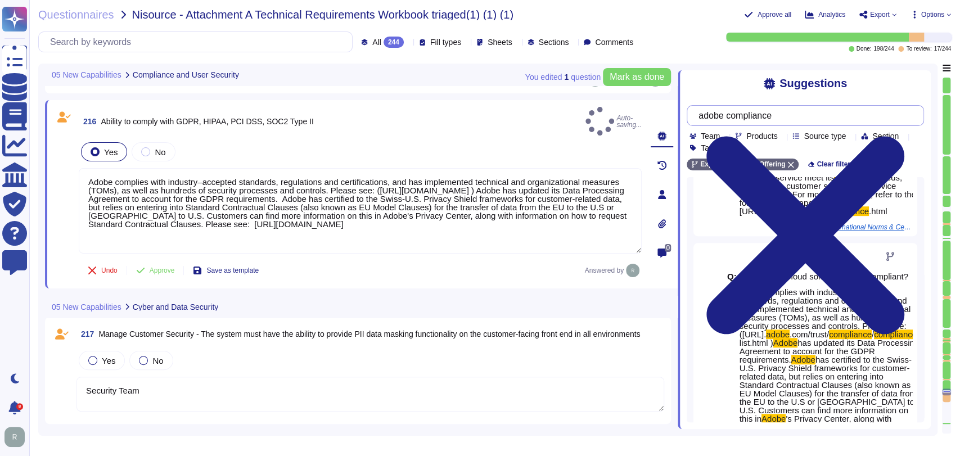
click at [818, 119] on input "adobe compliance" at bounding box center [802, 116] width 219 height 20
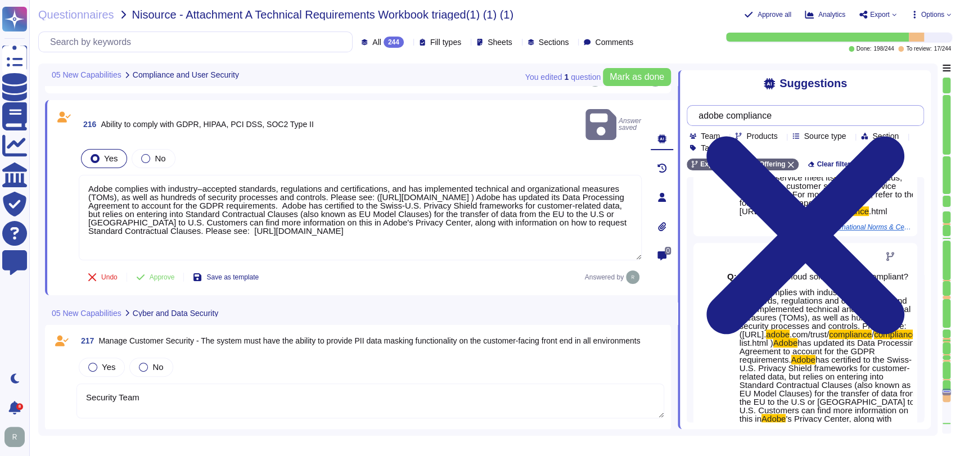
scroll to position [0, 0]
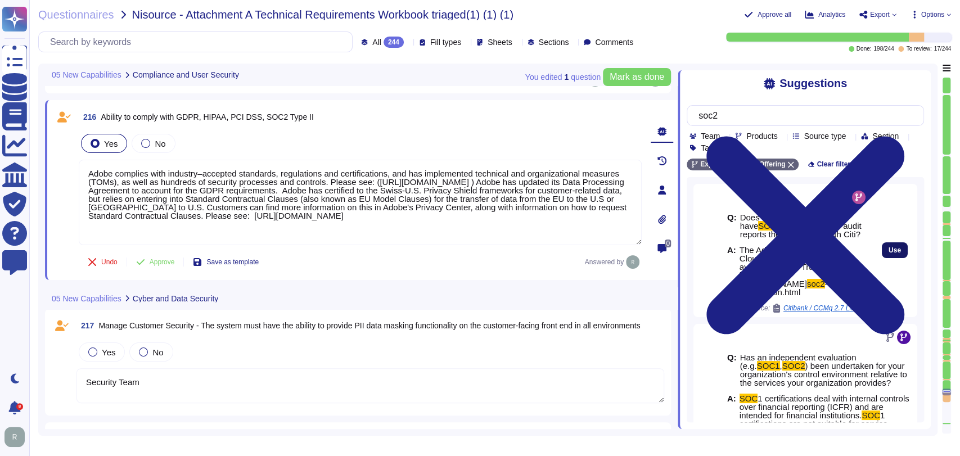
drag, startPoint x: 885, startPoint y: 251, endPoint x: 876, endPoint y: 242, distance: 12.3
click at [885, 250] on button "Use" at bounding box center [894, 250] width 26 height 16
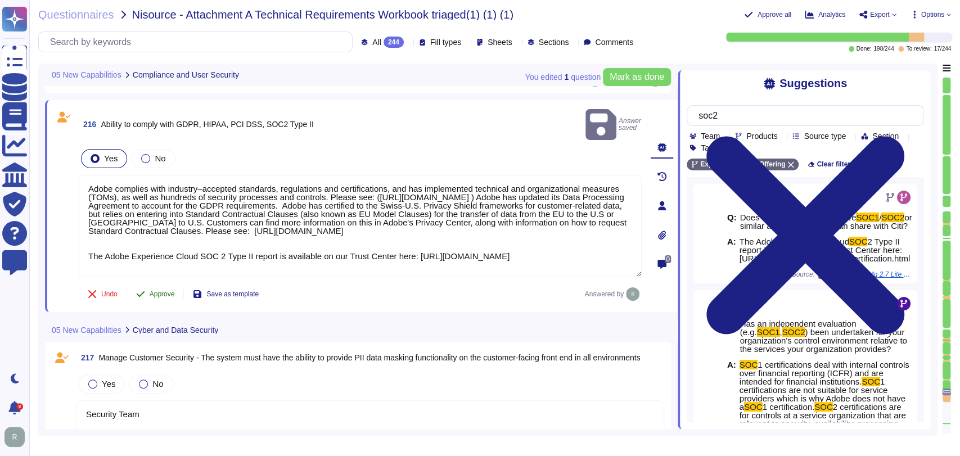
click at [158, 291] on span "Approve" at bounding box center [162, 294] width 25 height 7
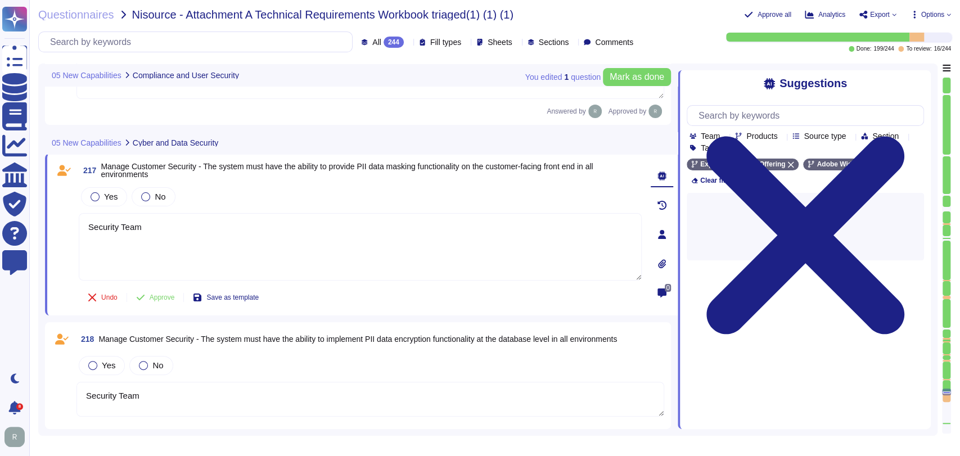
scroll to position [24516, 0]
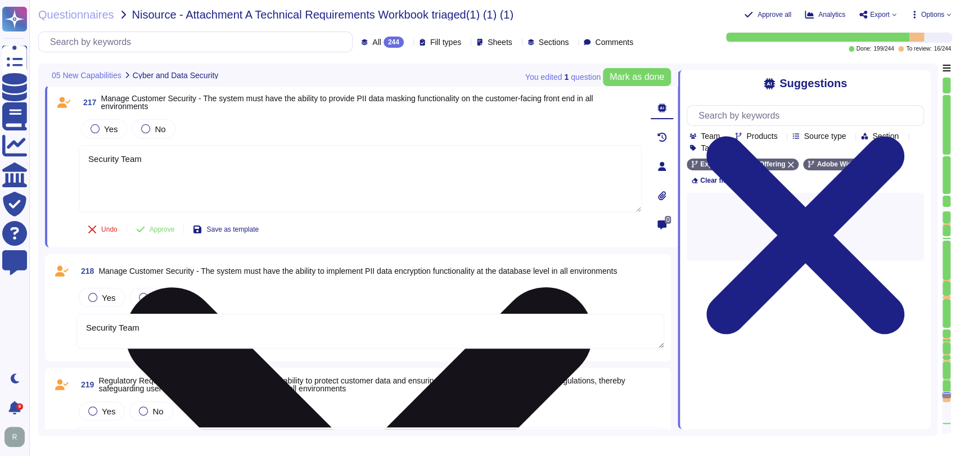
click at [310, 189] on textarea "Security Team" at bounding box center [360, 178] width 563 height 67
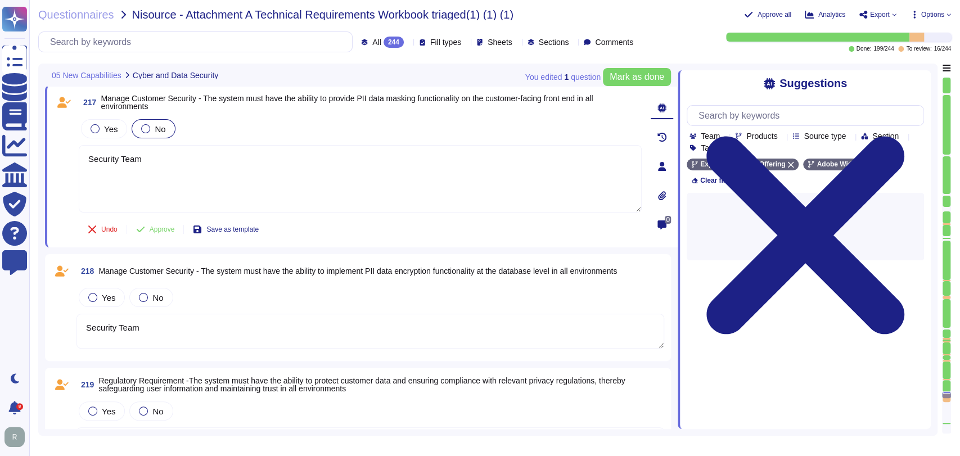
click at [163, 132] on span "No" at bounding box center [160, 129] width 11 height 10
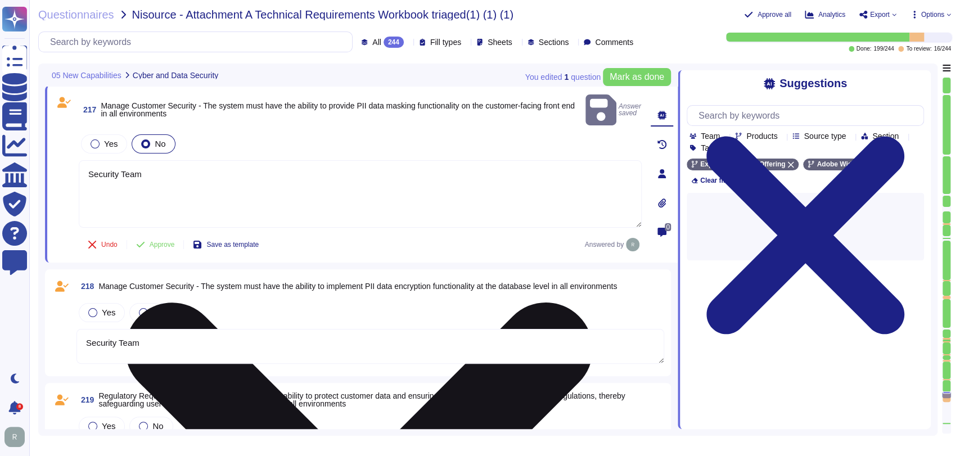
click at [151, 164] on textarea "Security Team" at bounding box center [360, 193] width 563 height 67
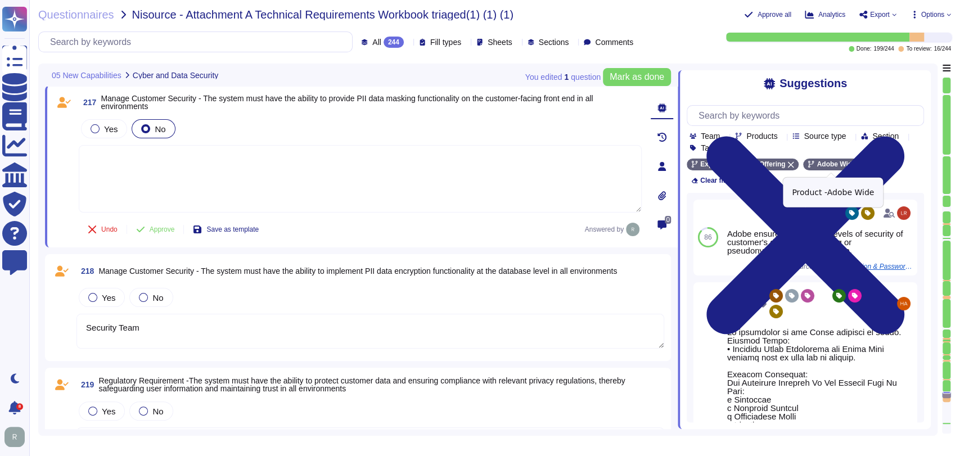
click at [858, 165] on icon at bounding box center [861, 164] width 7 height 7
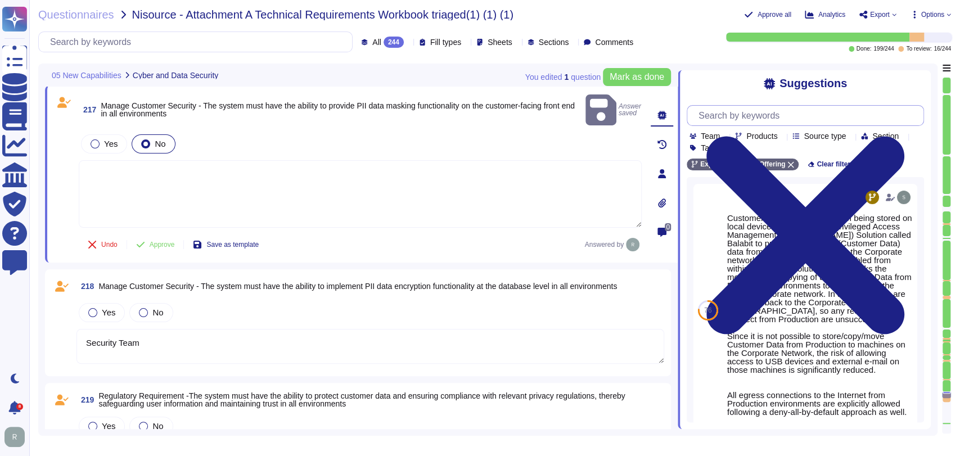
click at [762, 121] on input "text" at bounding box center [808, 116] width 230 height 20
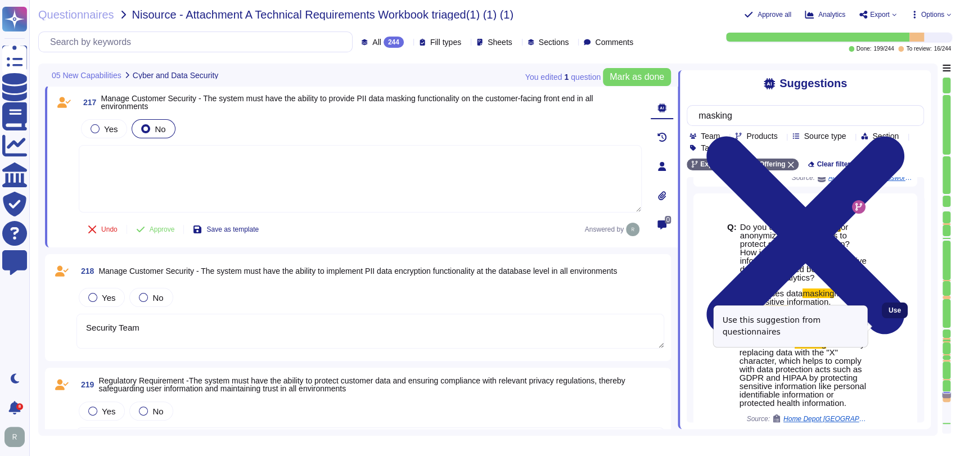
click at [894, 318] on button "Use" at bounding box center [894, 310] width 26 height 16
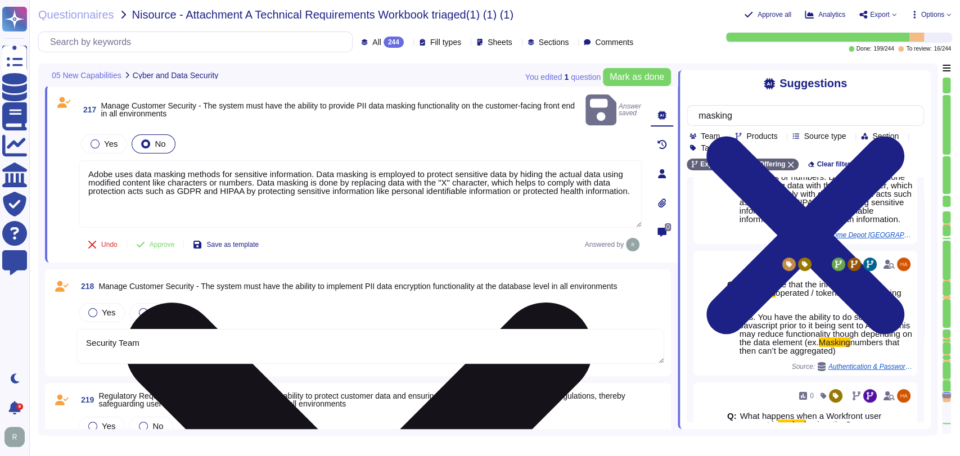
scroll to position [124, 0]
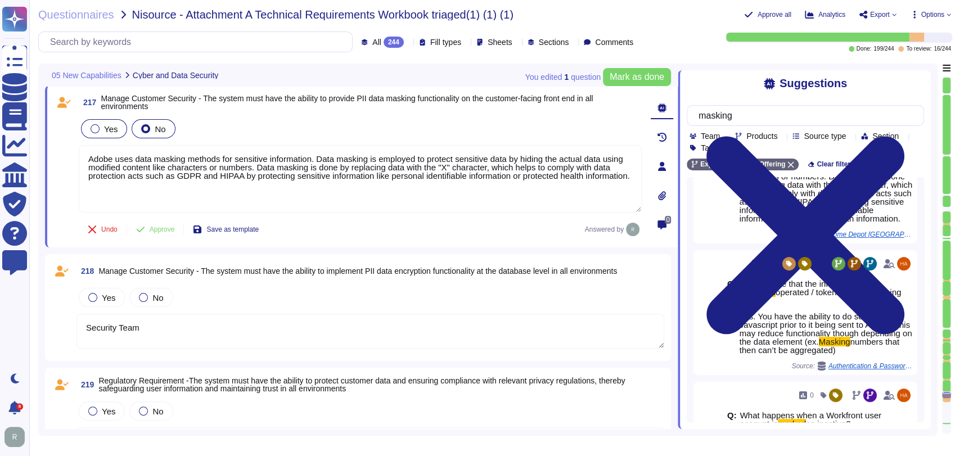
click at [115, 128] on span "Yes" at bounding box center [110, 129] width 13 height 10
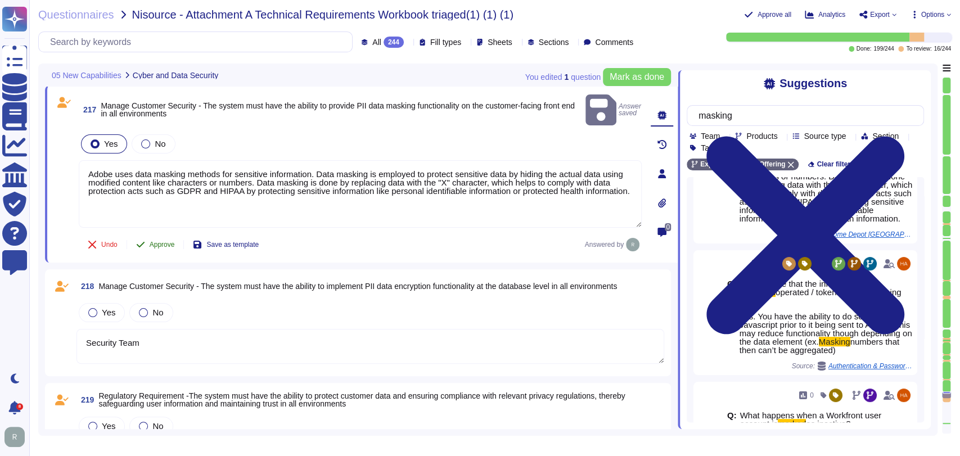
click at [156, 233] on button "Approve" at bounding box center [155, 244] width 57 height 22
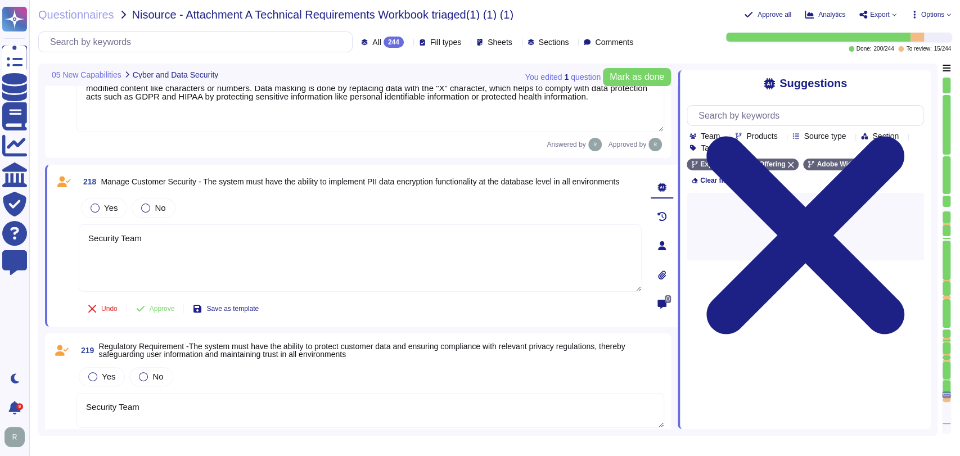
scroll to position [24667, 0]
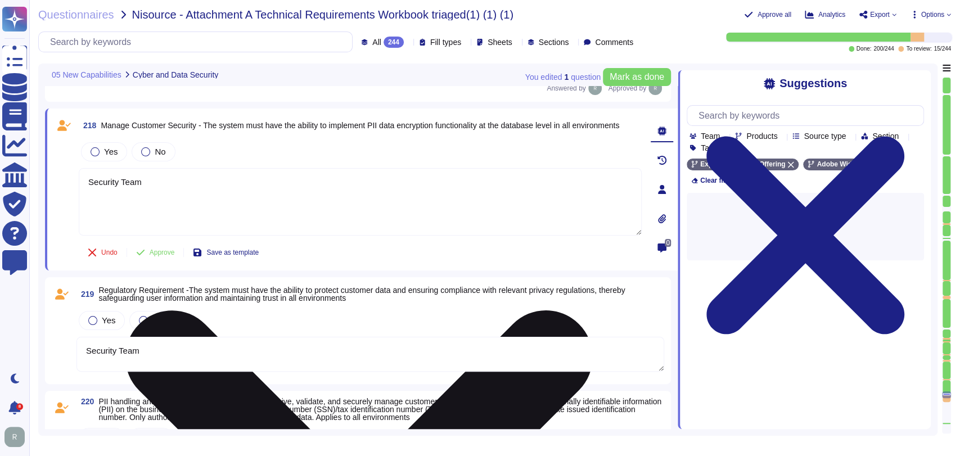
click at [389, 184] on textarea "Security Team" at bounding box center [360, 201] width 563 height 67
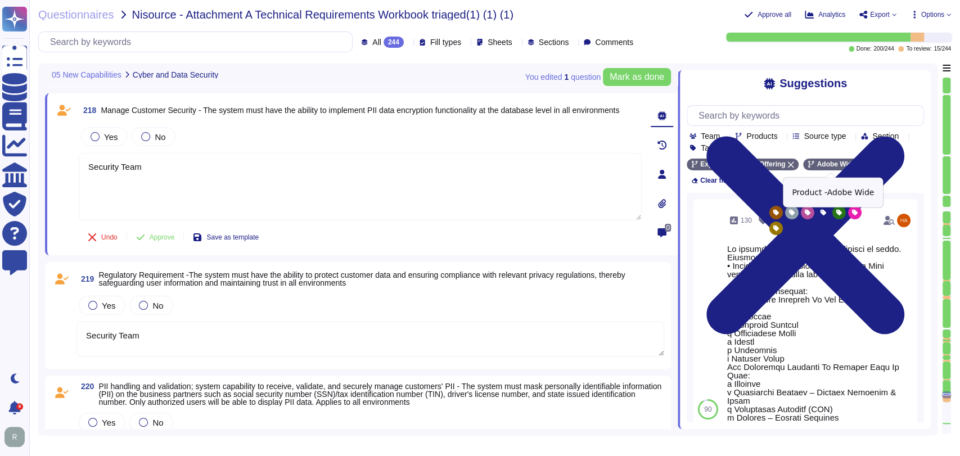
scroll to position [1, 0]
click at [858, 167] on icon at bounding box center [861, 164] width 7 height 7
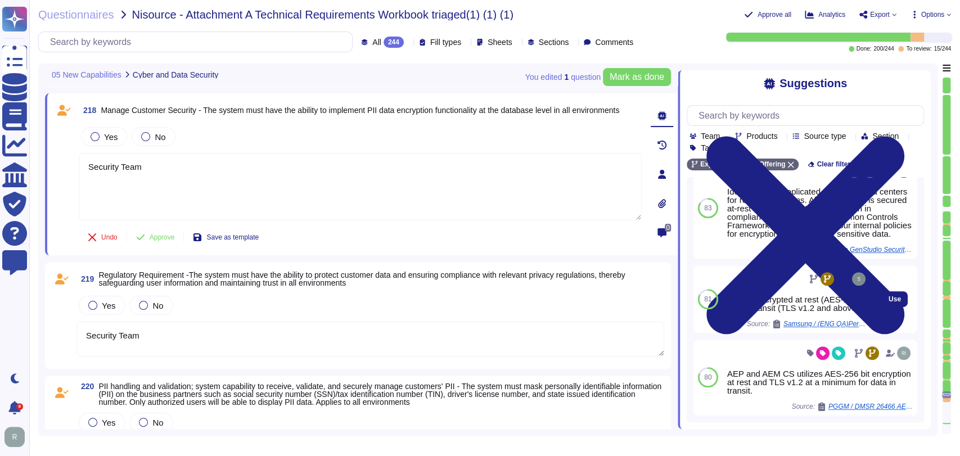
scroll to position [494, 0]
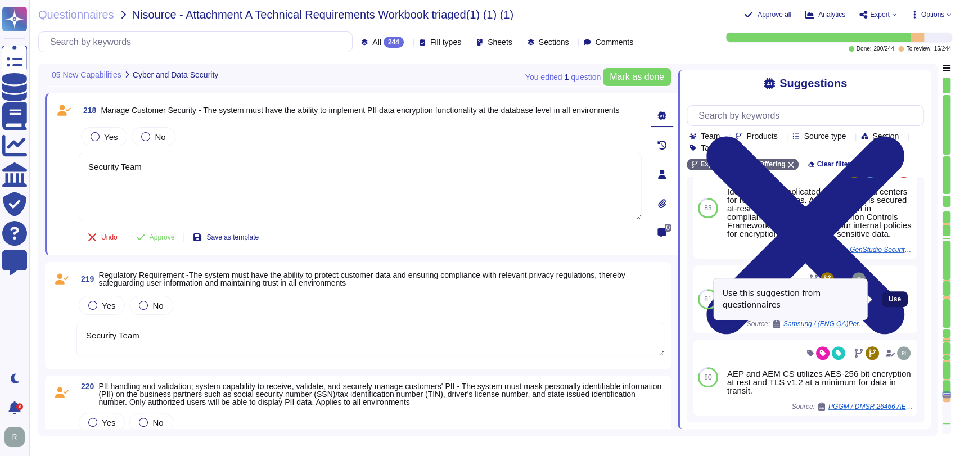
click at [888, 297] on span "Use" at bounding box center [894, 299] width 12 height 7
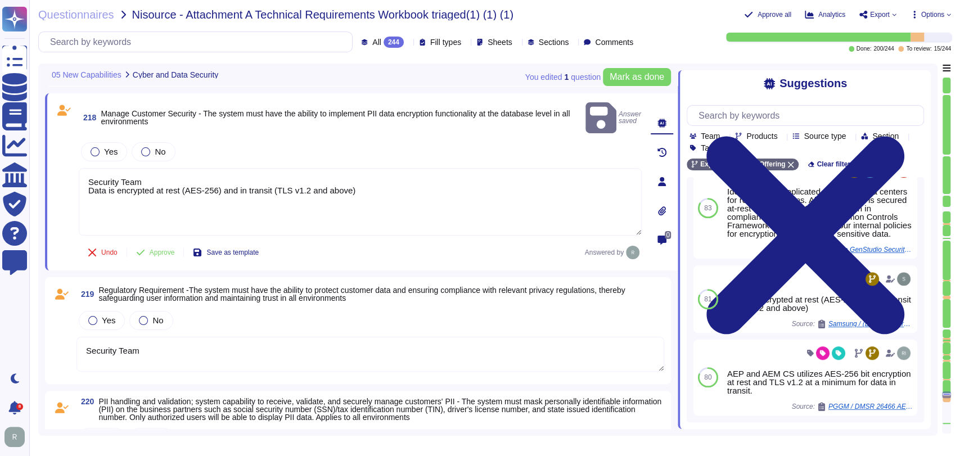
scroll to position [24667, 0]
click at [275, 348] on textarea "Security Team" at bounding box center [369, 353] width 587 height 35
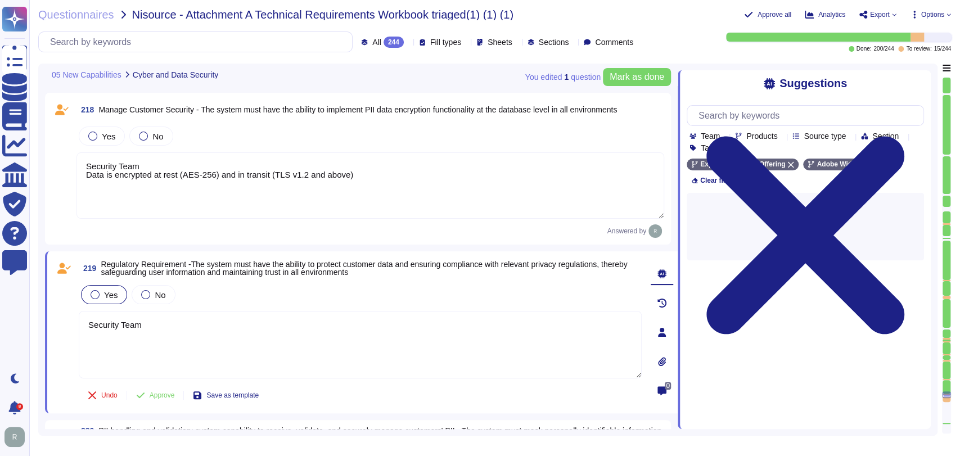
click at [105, 291] on span "Yes" at bounding box center [110, 295] width 13 height 10
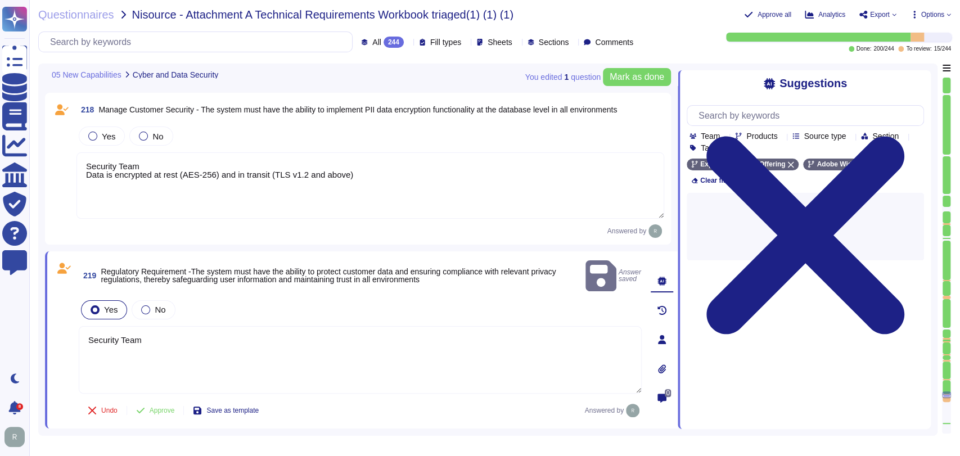
click at [165, 326] on textarea "Security Team" at bounding box center [360, 359] width 563 height 67
click at [164, 326] on textarea "Security Team" at bounding box center [360, 359] width 563 height 67
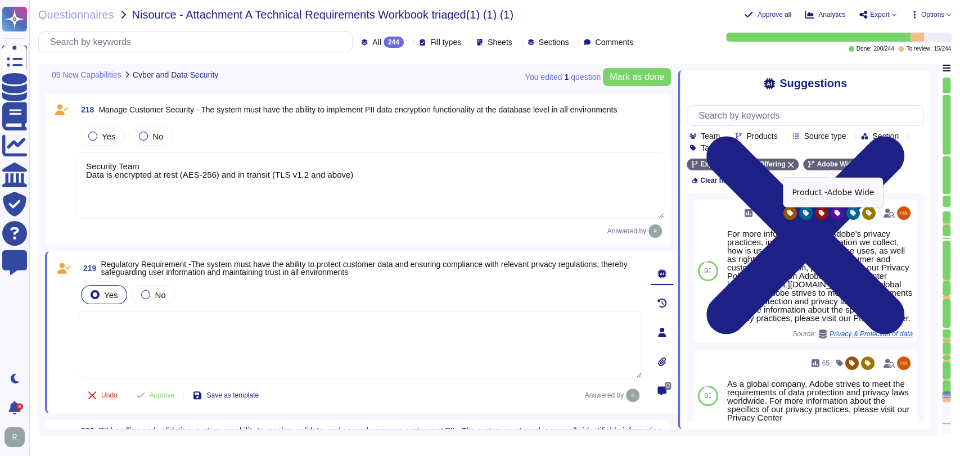
click at [858, 165] on icon at bounding box center [861, 165] width 6 height 6
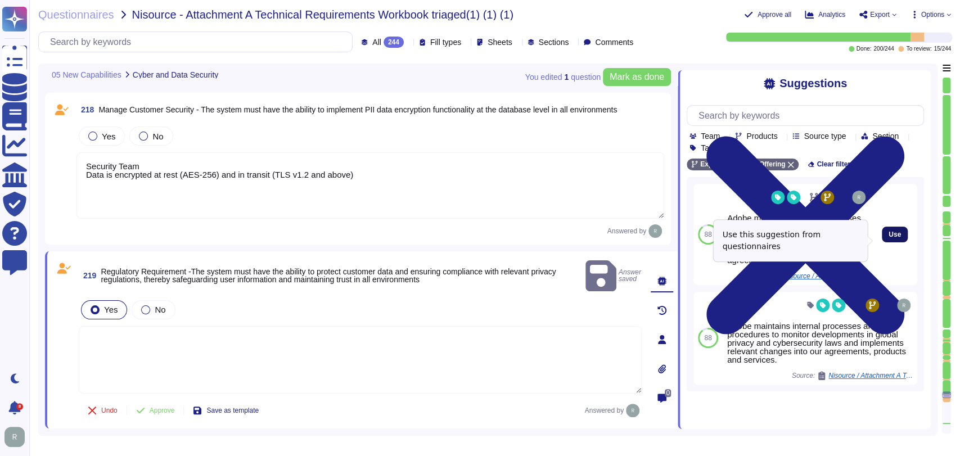
click at [890, 238] on span "Use" at bounding box center [894, 234] width 12 height 7
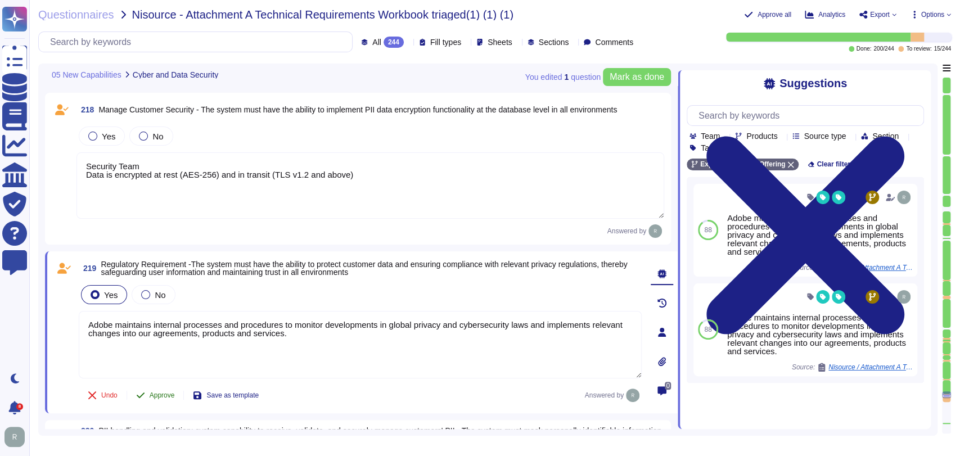
click at [160, 396] on span "Approve" at bounding box center [162, 395] width 25 height 7
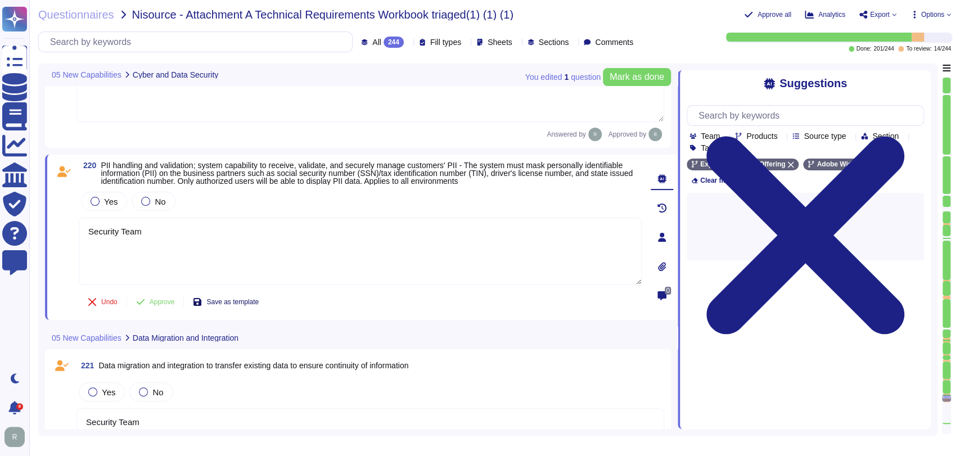
scroll to position [24969, 0]
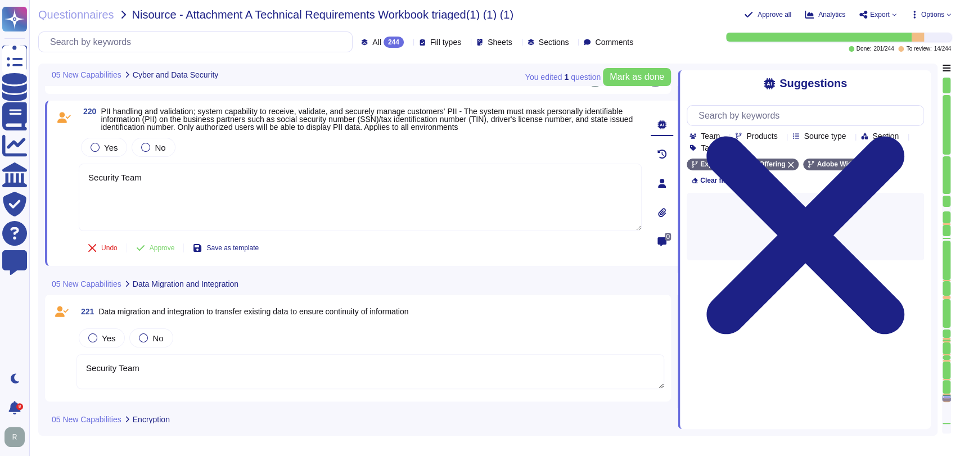
click at [246, 261] on div "220 PII handling and validation; system capability to receive, validate, and se…" at bounding box center [361, 183] width 632 height 165
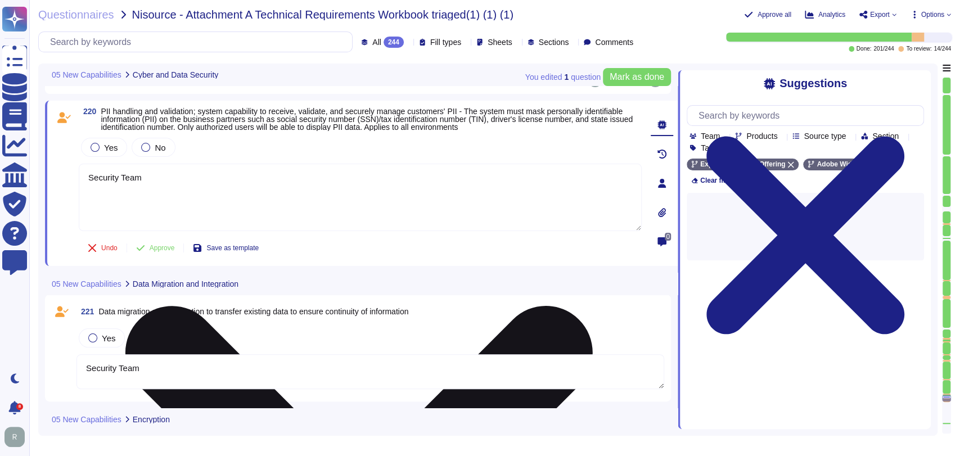
click at [242, 189] on textarea "Security Team" at bounding box center [360, 197] width 563 height 67
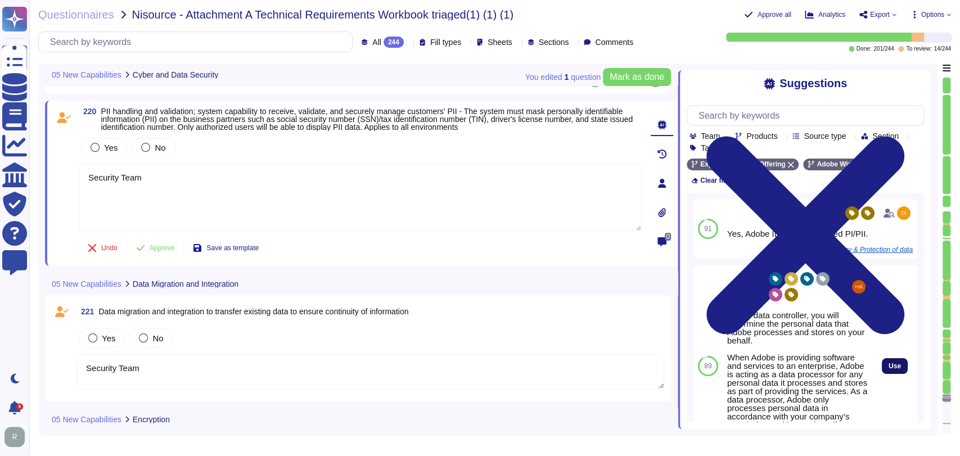
click at [888, 363] on span "Use" at bounding box center [894, 366] width 12 height 7
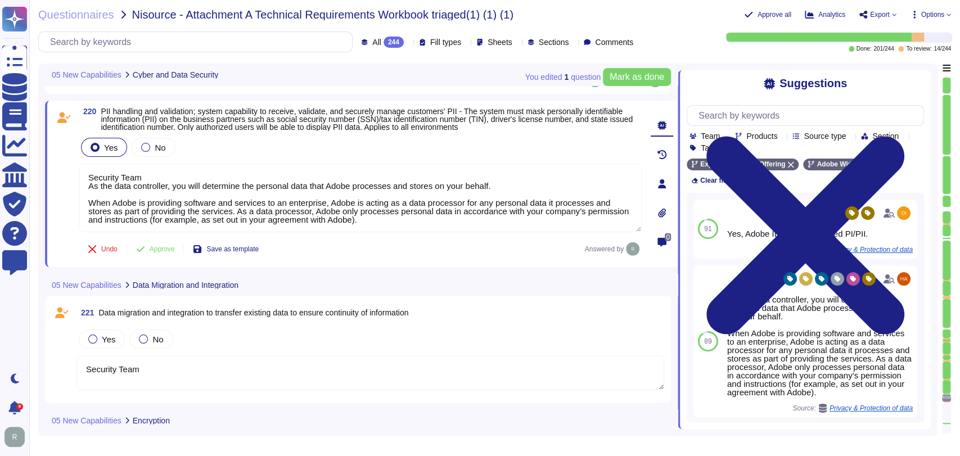
click at [364, 286] on div "05 New Capabilities Data Migration and Integration" at bounding box center [282, 285] width 475 height 22
click at [505, 304] on div "221 Data migration and integration to transfer existing data to ensure continui…" at bounding box center [369, 312] width 587 height 20
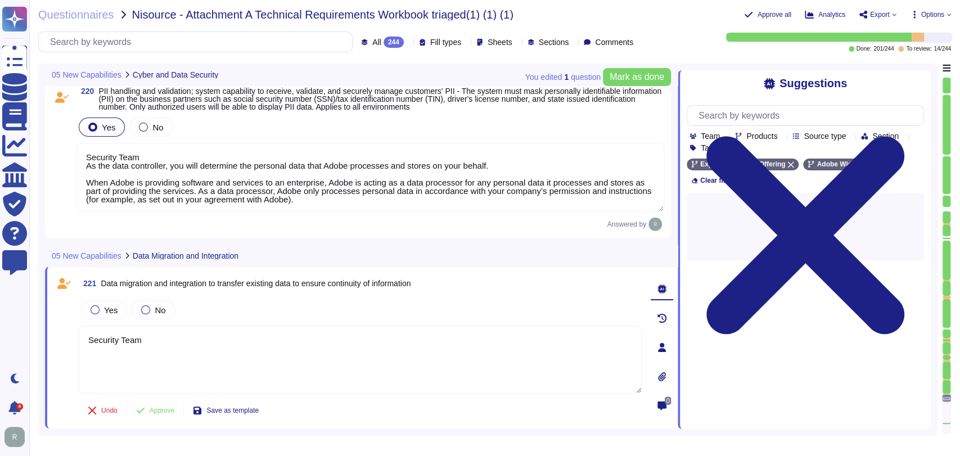
scroll to position [24990, 0]
click at [115, 301] on div "Yes" at bounding box center [104, 309] width 46 height 19
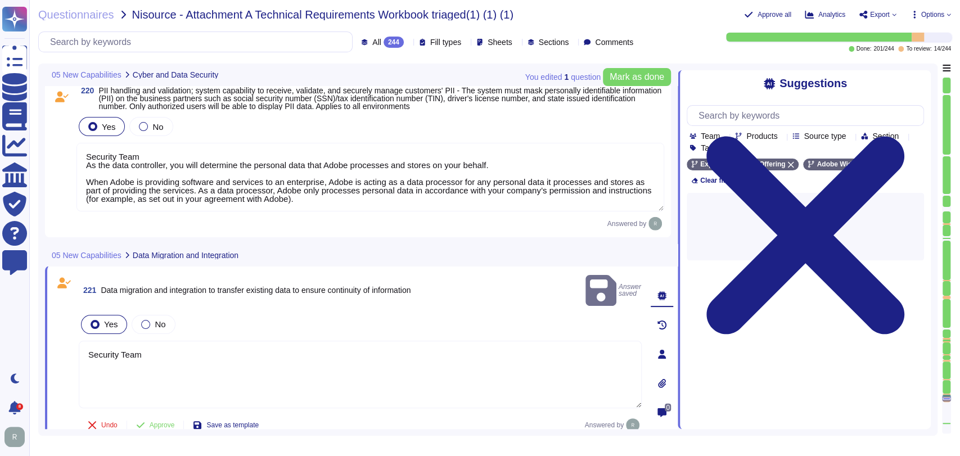
click at [190, 341] on textarea "Security Team" at bounding box center [360, 374] width 563 height 67
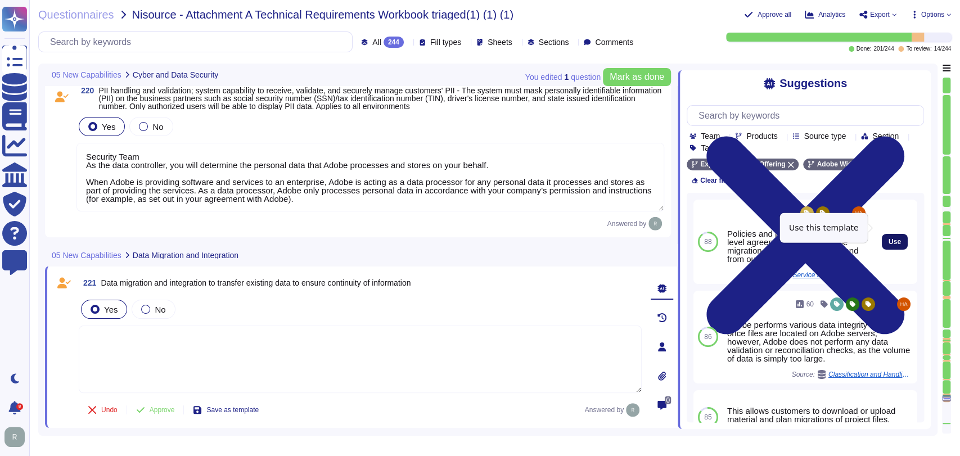
click at [892, 234] on button "Use" at bounding box center [894, 242] width 26 height 16
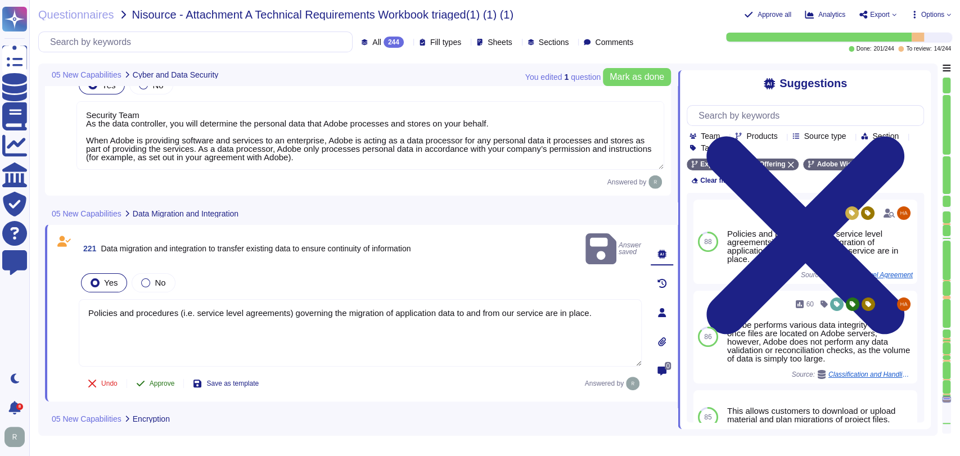
click at [150, 372] on button "Approve" at bounding box center [155, 383] width 57 height 22
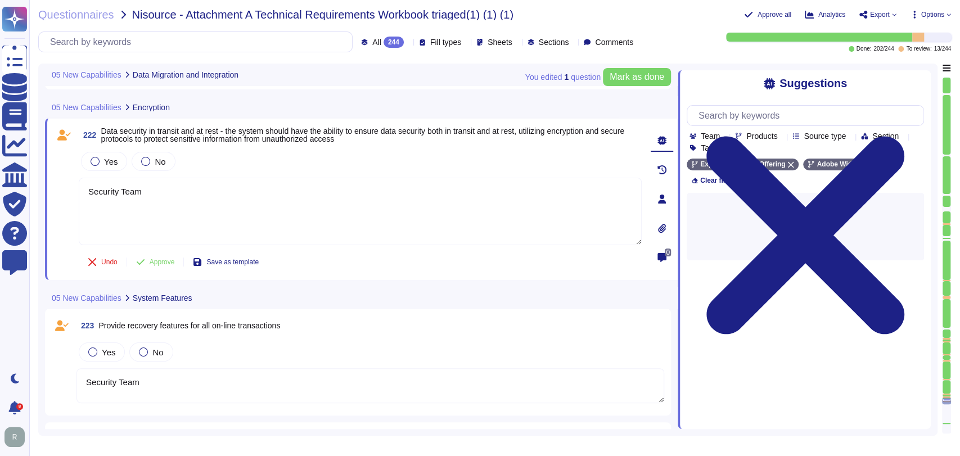
scroll to position [25322, 0]
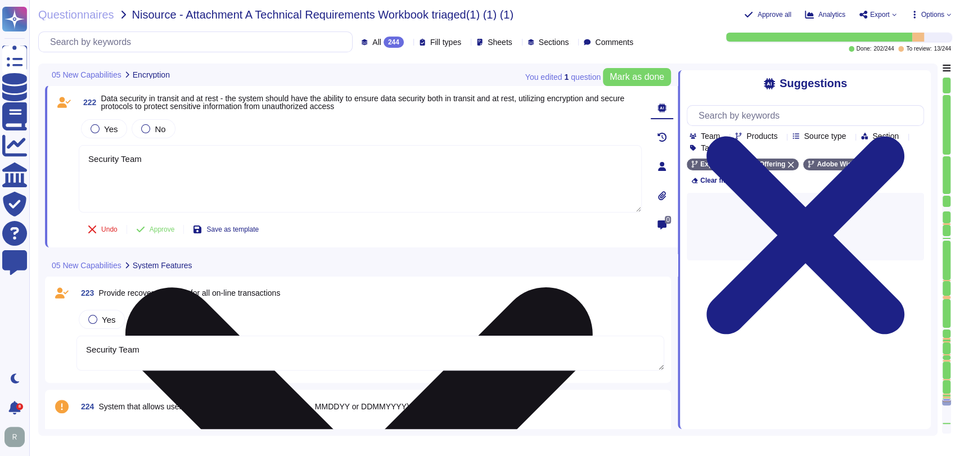
click at [234, 168] on textarea "Security Team" at bounding box center [360, 178] width 563 height 67
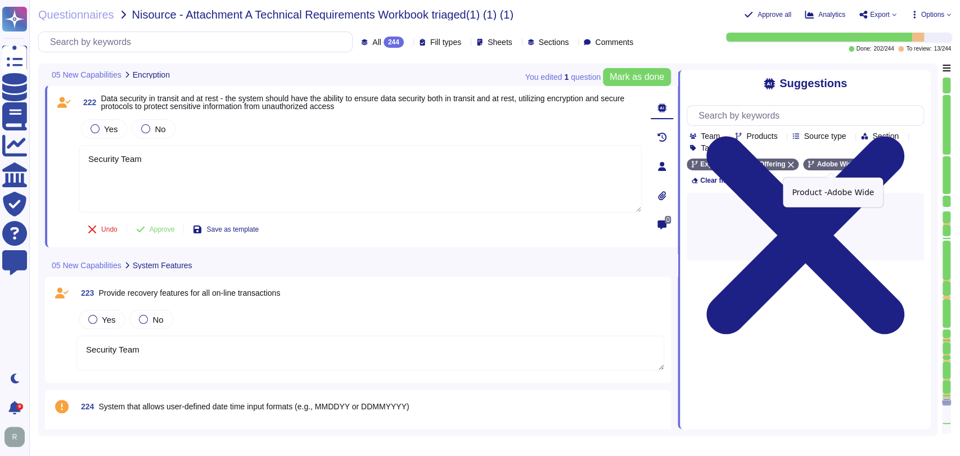
click at [856, 162] on div "Adobe Wide" at bounding box center [836, 165] width 66 height 12
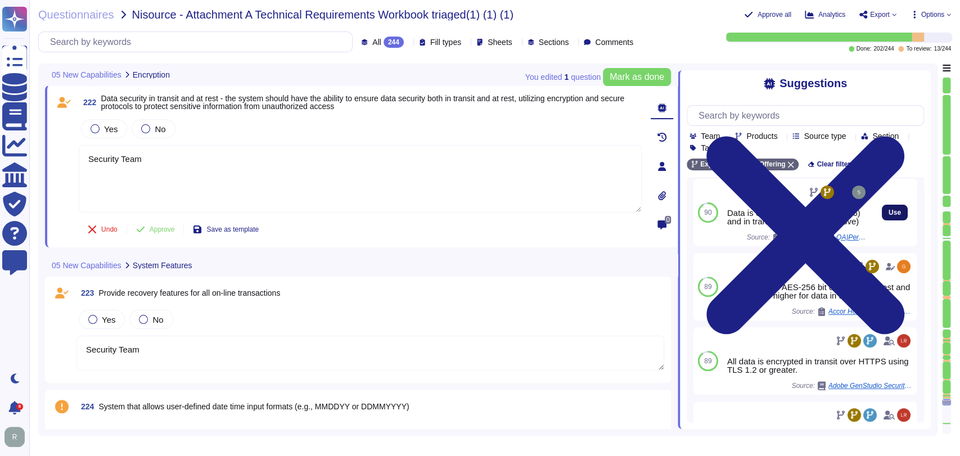
click at [888, 216] on span "Use" at bounding box center [894, 212] width 12 height 7
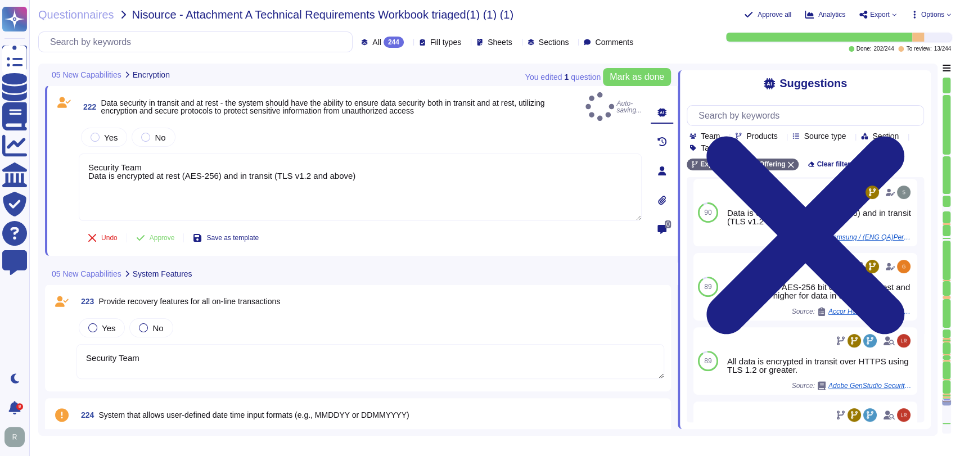
scroll to position [273, 0]
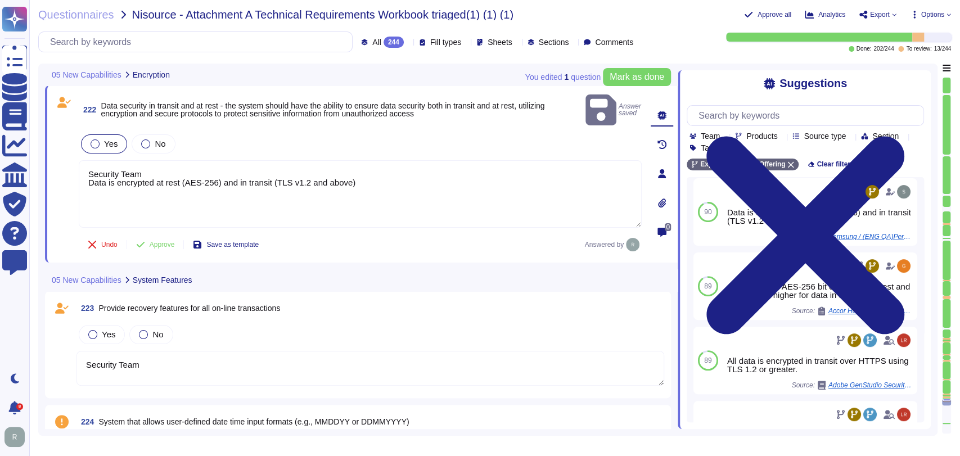
click at [107, 139] on span "Yes" at bounding box center [110, 144] width 13 height 10
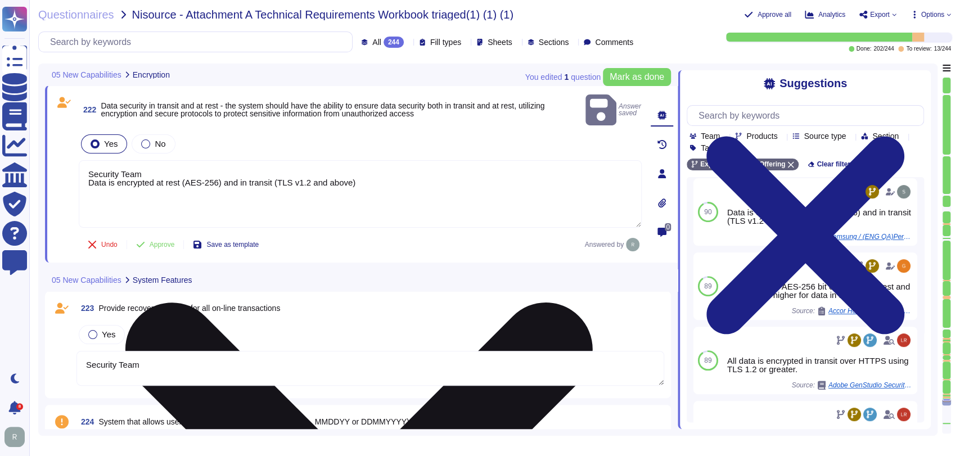
drag, startPoint x: 88, startPoint y: 165, endPoint x: 83, endPoint y: 155, distance: 11.1
click at [83, 160] on textarea "Security Team Data is encrypted at rest (AES-256) and in transit (TLS v1.2 and …" at bounding box center [360, 193] width 563 height 67
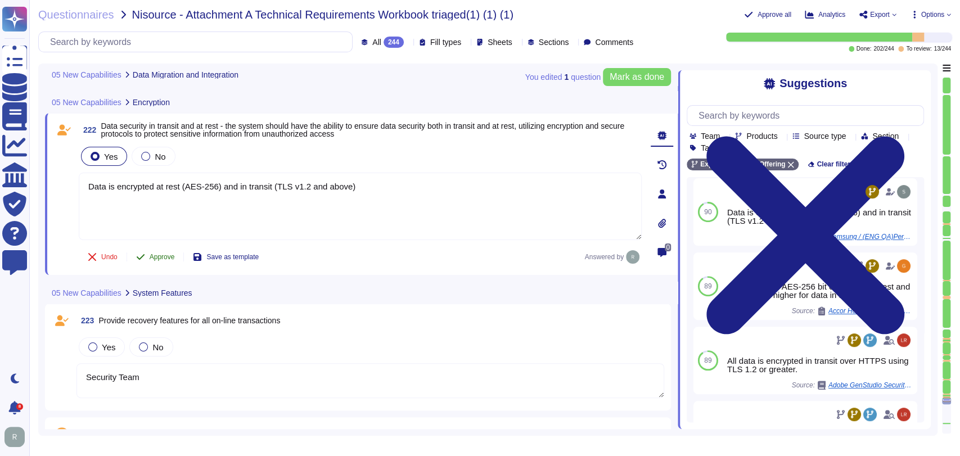
scroll to position [25269, 0]
click at [153, 256] on span "Approve" at bounding box center [162, 257] width 25 height 7
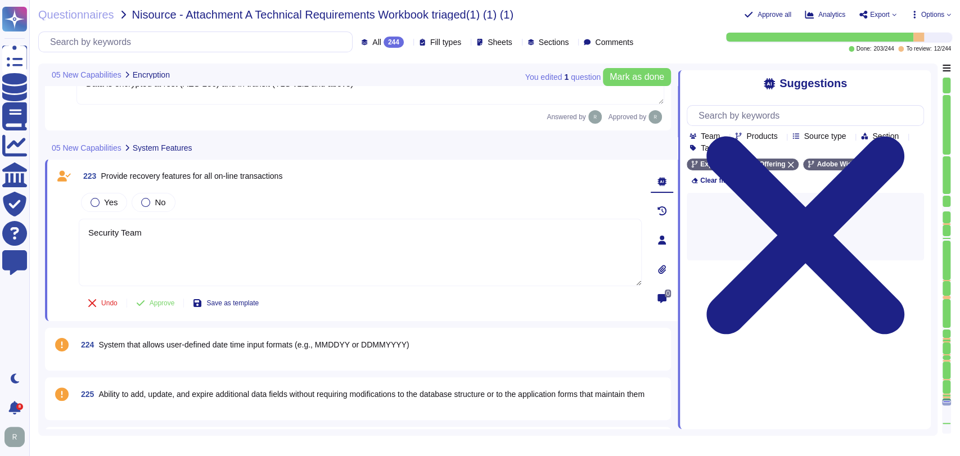
scroll to position [25431, 0]
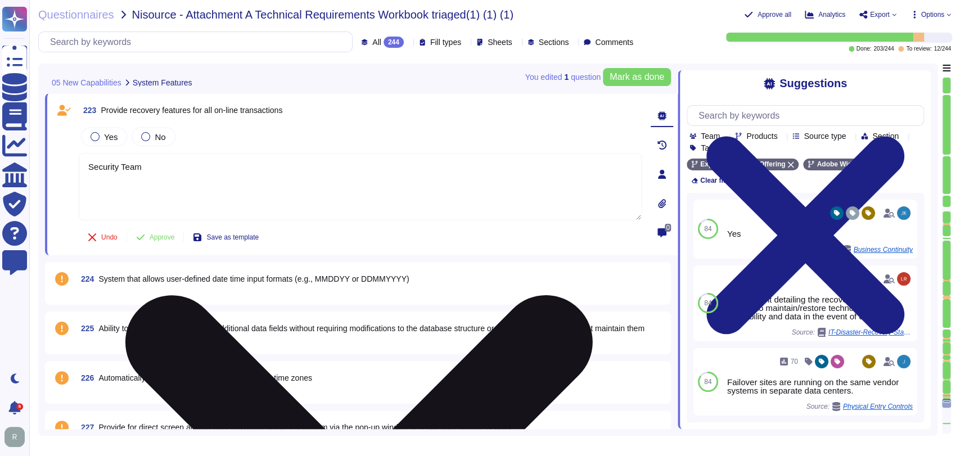
click at [229, 168] on textarea "Security Team" at bounding box center [360, 186] width 563 height 67
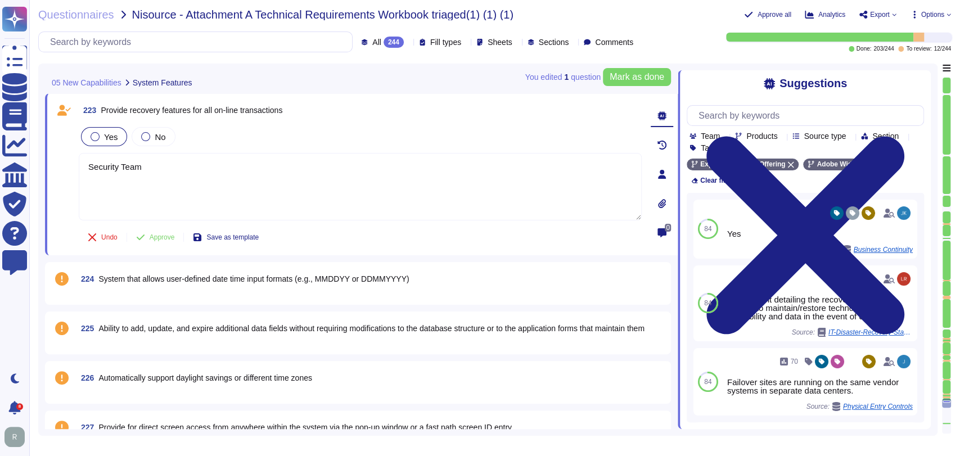
click at [110, 137] on span "Yes" at bounding box center [110, 137] width 13 height 10
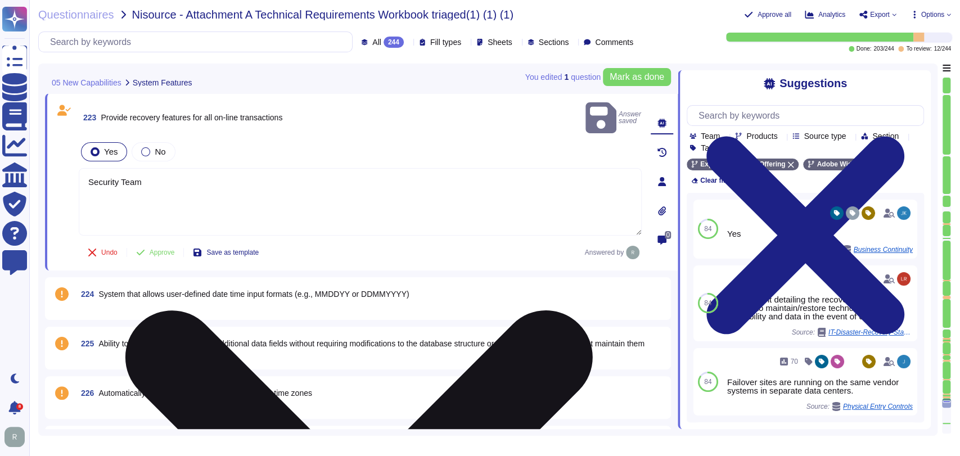
click at [151, 175] on textarea "Security Team" at bounding box center [360, 201] width 563 height 67
click at [149, 174] on textarea "Security Team" at bounding box center [360, 201] width 563 height 67
click at [148, 174] on textarea "Security Team" at bounding box center [360, 201] width 563 height 67
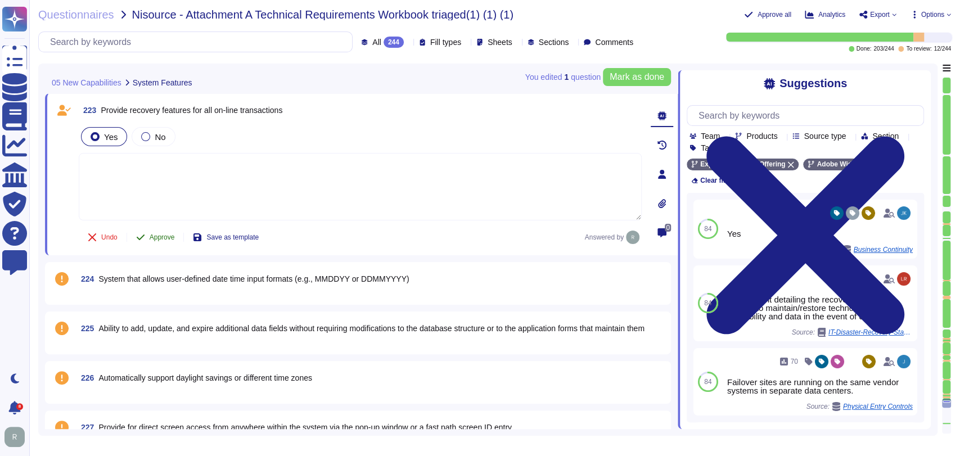
click at [160, 234] on span "Approve" at bounding box center [162, 237] width 25 height 7
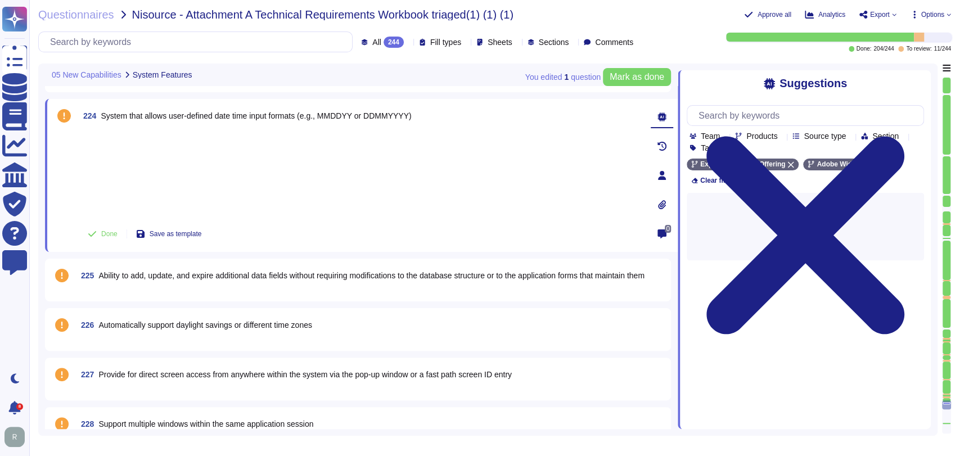
scroll to position [25583, 0]
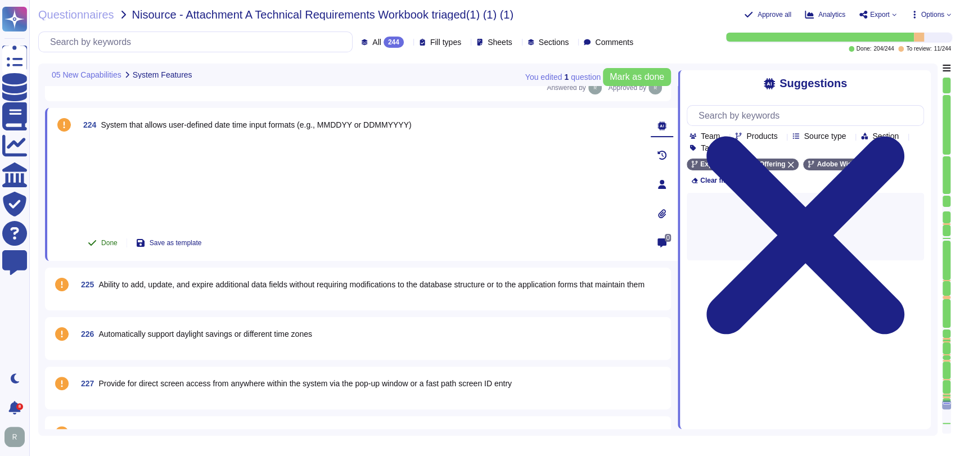
click at [103, 239] on span "Done" at bounding box center [109, 242] width 16 height 7
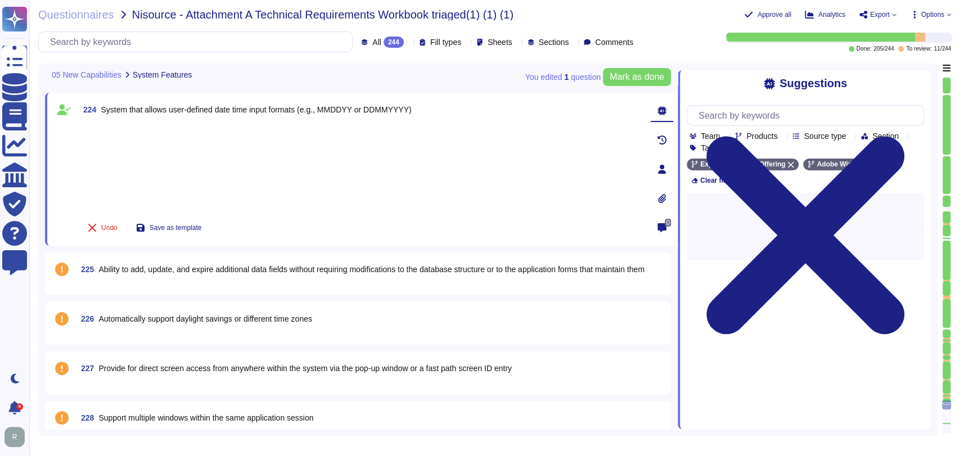
click at [150, 273] on span "Ability to add, update, and expire additional data fields without requiring mod…" at bounding box center [370, 269] width 545 height 8
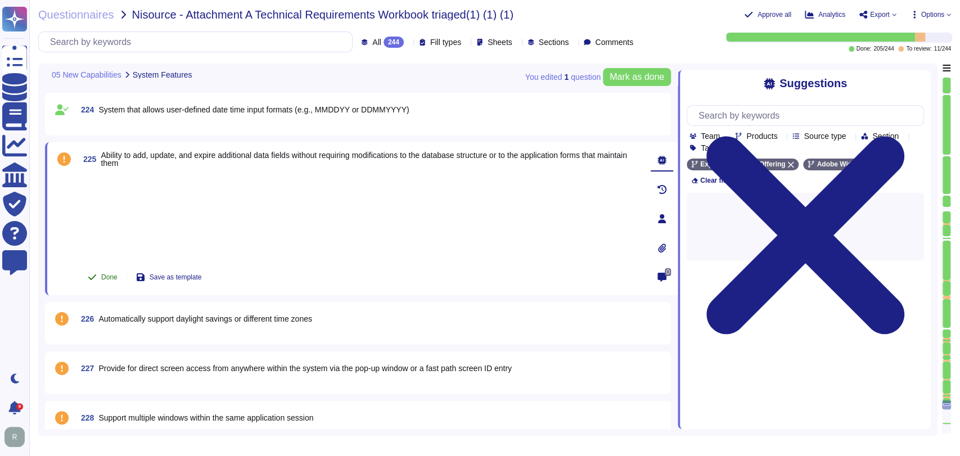
click at [103, 274] on span "Done" at bounding box center [109, 277] width 16 height 7
click at [169, 318] on span "Automatically support daylight savings or different time zones" at bounding box center [205, 318] width 214 height 9
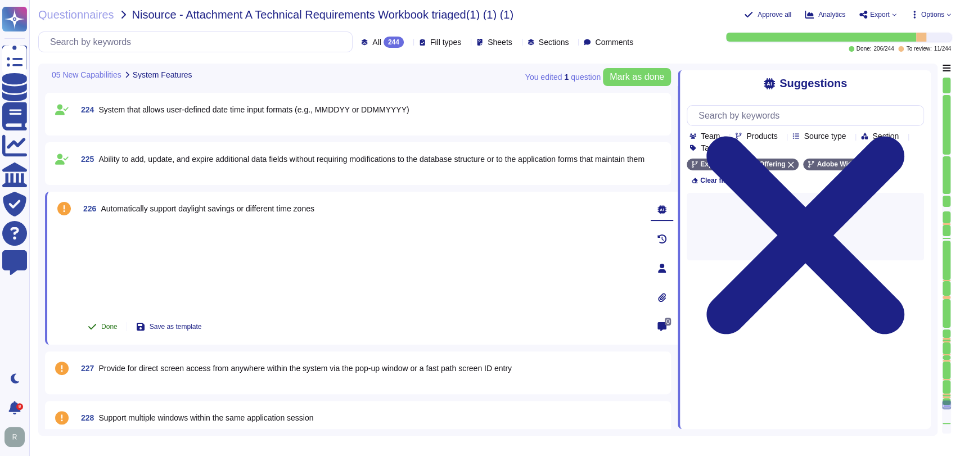
click at [103, 325] on span "Done" at bounding box center [109, 326] width 16 height 7
click at [147, 364] on span "Provide for direct screen access from anywhere within the system via the pop-up…" at bounding box center [304, 368] width 413 height 9
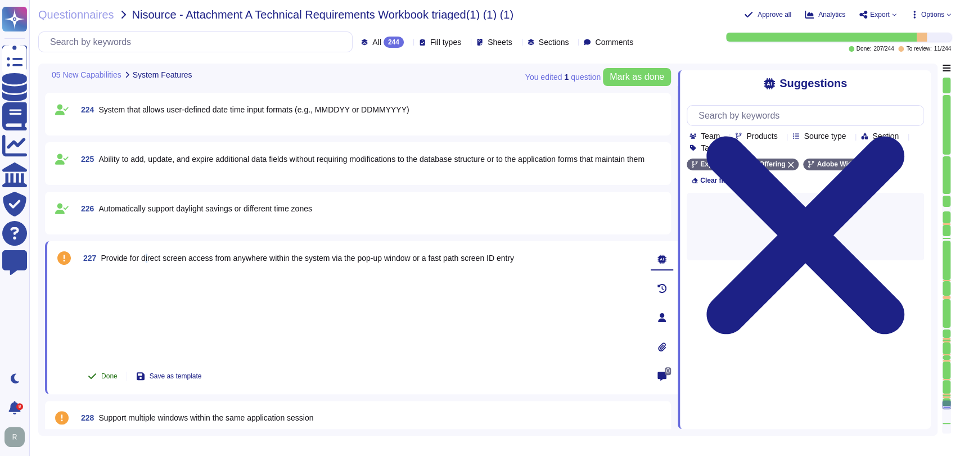
click at [109, 378] on span "Done" at bounding box center [109, 376] width 16 height 7
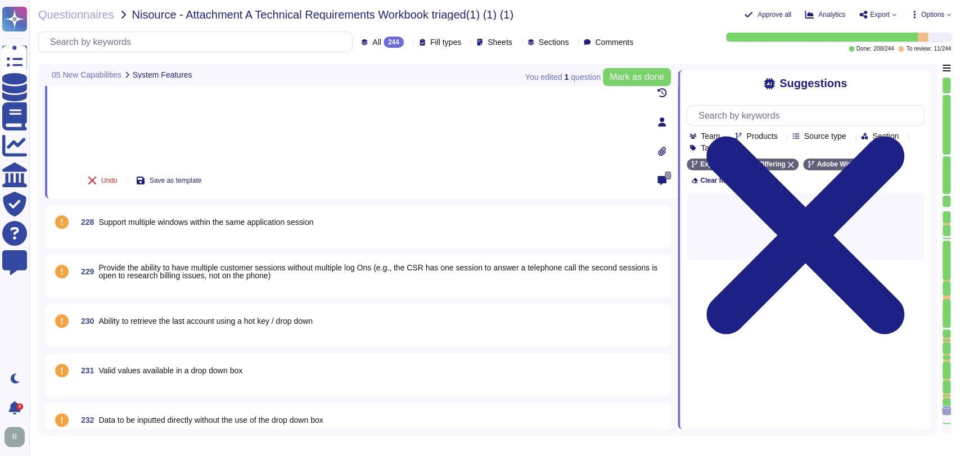
scroll to position [25780, 0]
click at [166, 225] on span "228 Support multiple windows within the same application session" at bounding box center [194, 221] width 237 height 20
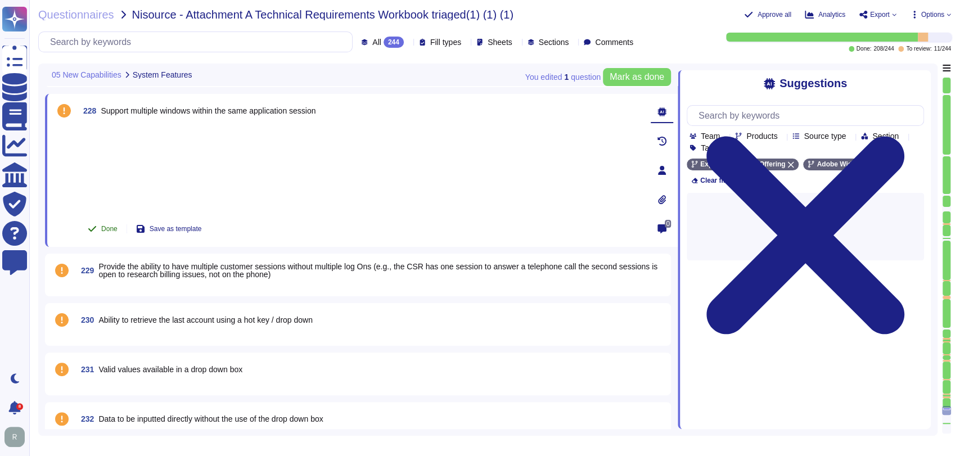
click at [114, 229] on span "Done" at bounding box center [109, 228] width 16 height 7
click at [144, 270] on span "Provide the ability to have multiple customer sessions without multiple log Ons…" at bounding box center [377, 270] width 559 height 17
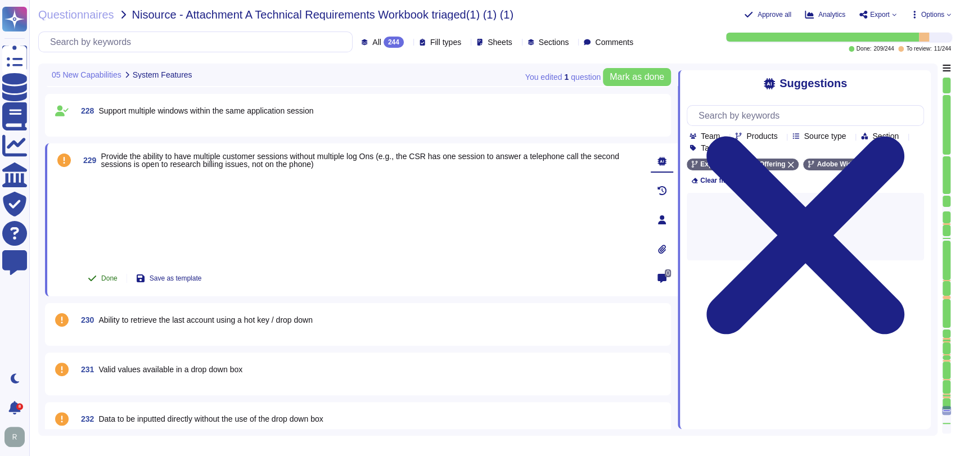
click at [106, 277] on span "Done" at bounding box center [109, 278] width 16 height 7
click at [143, 318] on span "Ability to retrieve the last account using a hot key / drop down" at bounding box center [205, 319] width 214 height 9
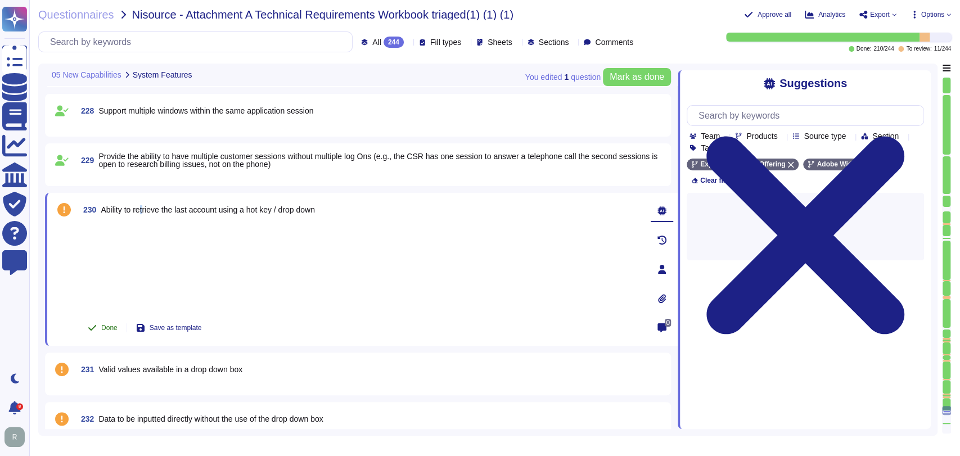
click at [105, 329] on span "Done" at bounding box center [109, 327] width 16 height 7
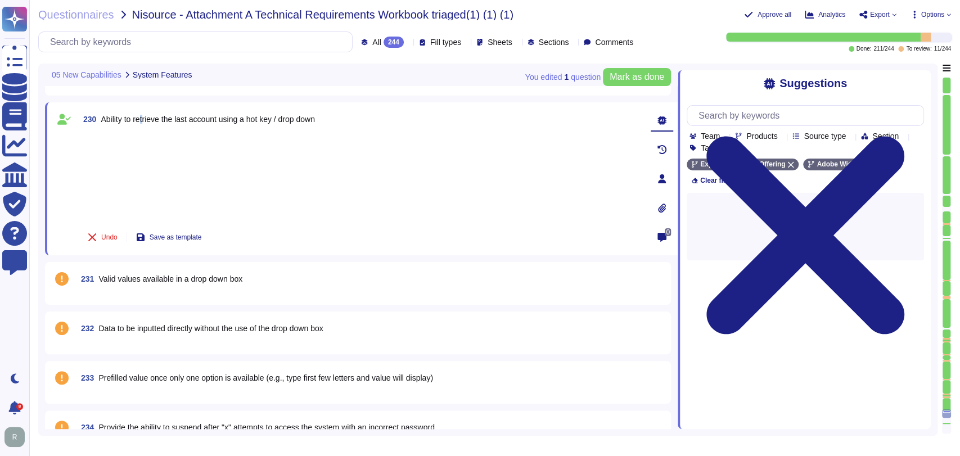
click at [152, 280] on span "Valid values available in a drop down box" at bounding box center [170, 278] width 144 height 9
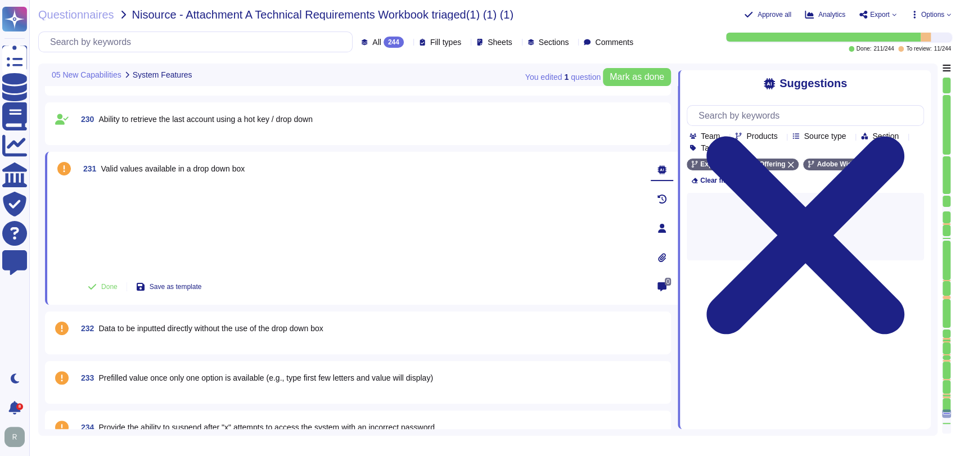
scroll to position [25863, 0]
click at [108, 289] on span "Done" at bounding box center [109, 286] width 16 height 7
click at [130, 319] on span "232 Data to be inputted directly without the use of the drop down box" at bounding box center [199, 328] width 247 height 20
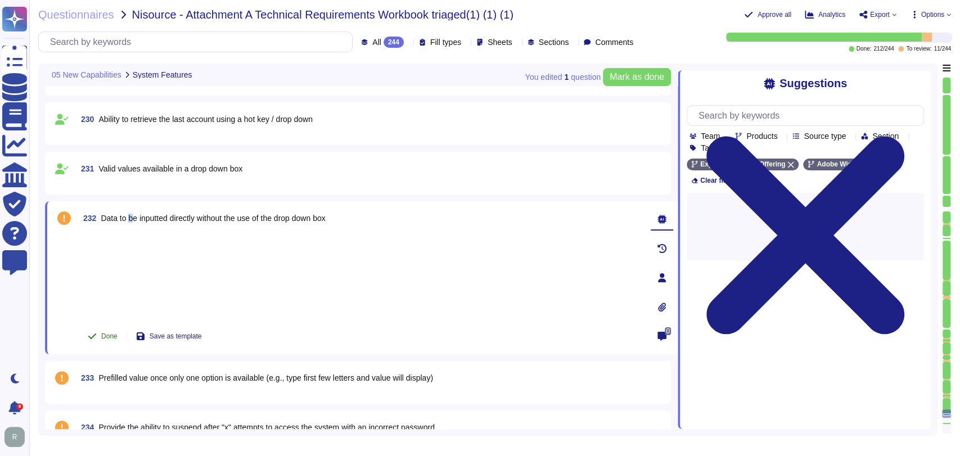
click at [111, 335] on span "Done" at bounding box center [109, 336] width 16 height 7
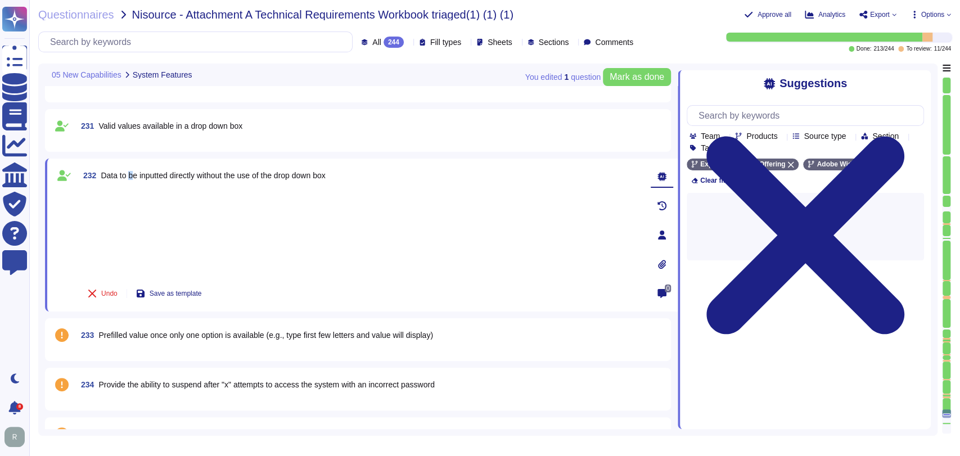
scroll to position [25925, 0]
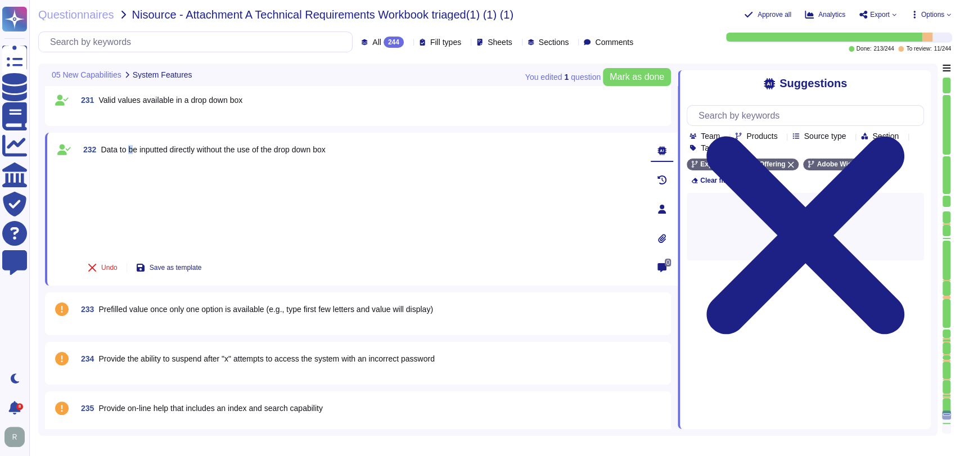
click at [174, 312] on span "Prefilled value once only one option is available (e.g., type first few letters…" at bounding box center [265, 309] width 334 height 9
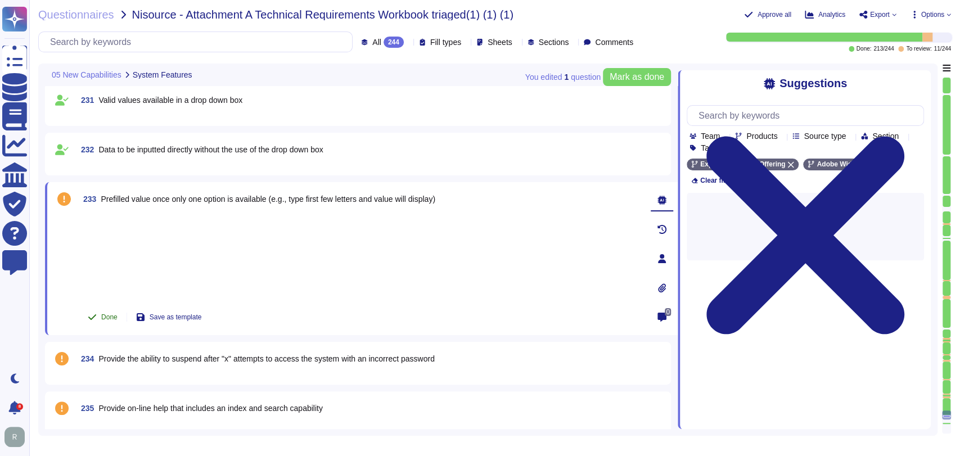
click at [108, 320] on button "Done" at bounding box center [103, 317] width 48 height 22
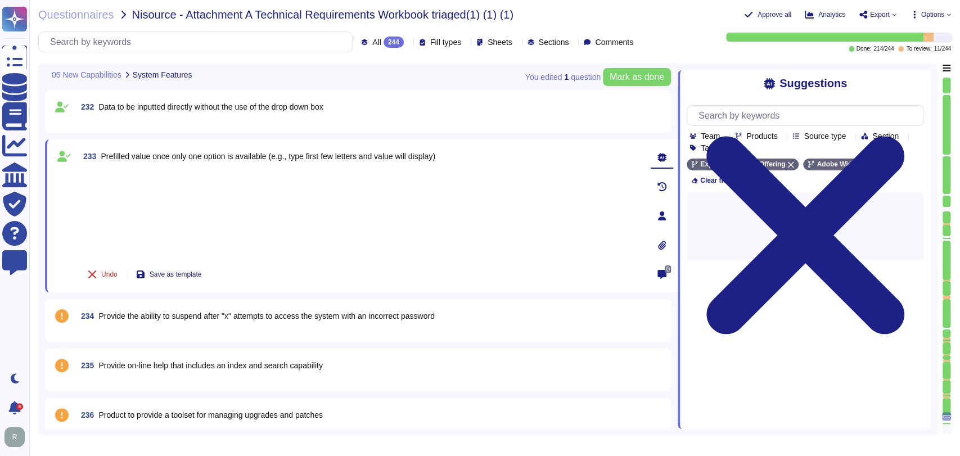
click at [189, 322] on span "234 Provide the ability to suspend after "x" attempts to access the system with…" at bounding box center [255, 316] width 358 height 20
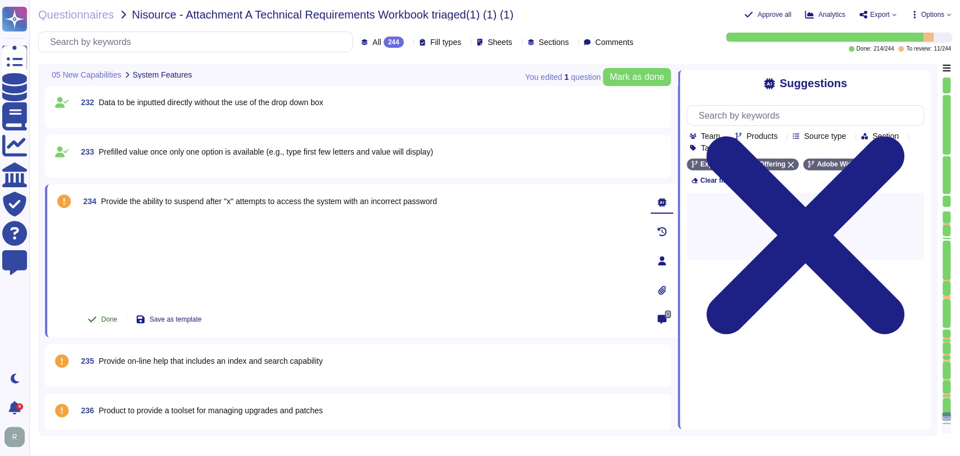
click at [112, 316] on span "Done" at bounding box center [109, 319] width 16 height 7
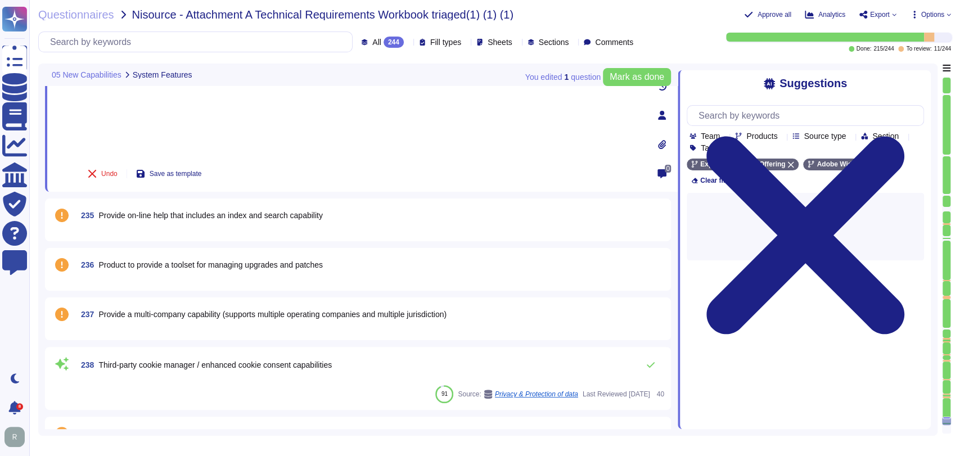
scroll to position [26091, 0]
click at [170, 210] on span "Provide on-line help that includes an index and search capability" at bounding box center [210, 214] width 224 height 9
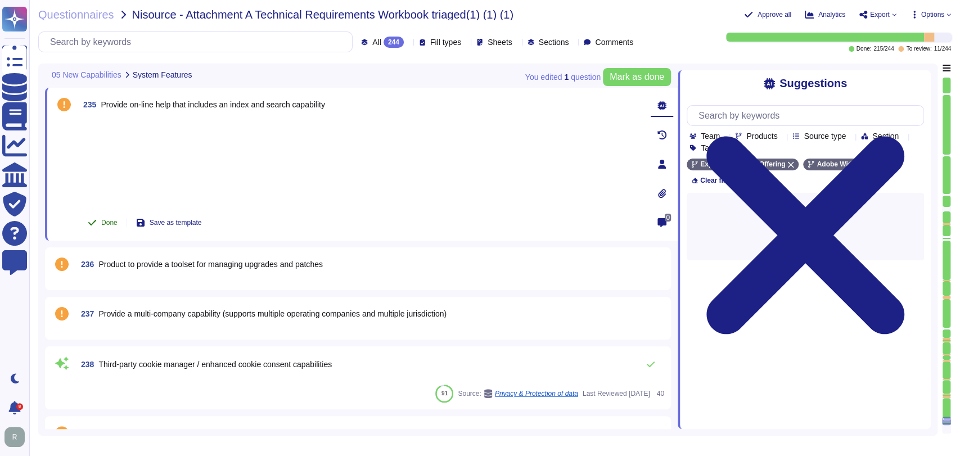
click at [102, 221] on span "Done" at bounding box center [109, 222] width 16 height 7
click at [158, 256] on span "236 Product to provide a toolset for managing upgrades and patches" at bounding box center [199, 264] width 246 height 20
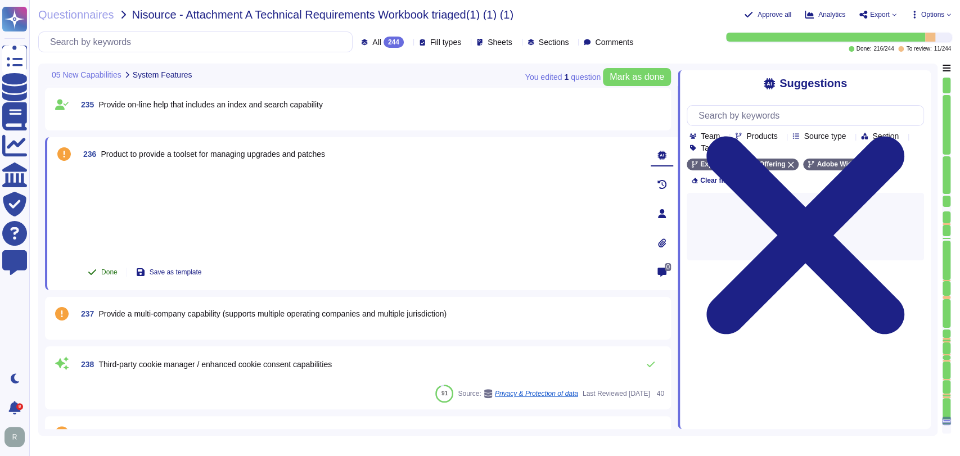
click at [105, 271] on span "Done" at bounding box center [109, 272] width 16 height 7
click at [166, 309] on span "Provide a multi-company capability (supports multiple operating companies and m…" at bounding box center [272, 313] width 348 height 9
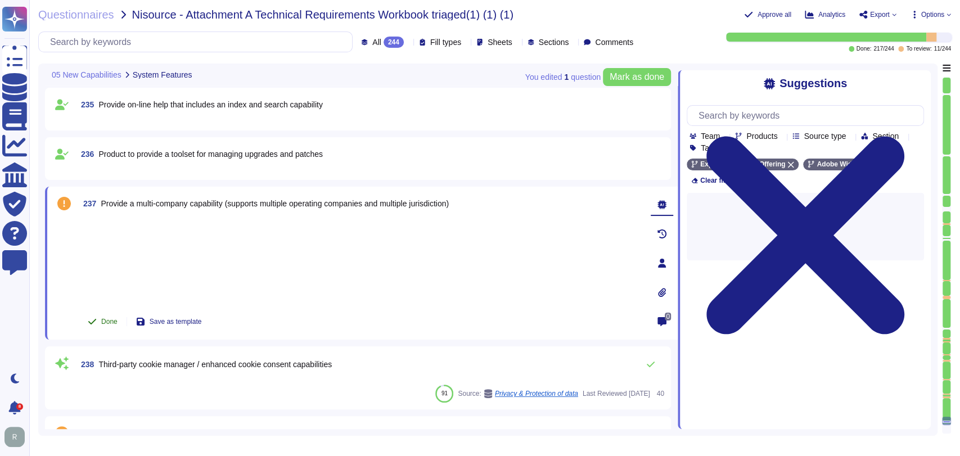
click at [96, 320] on icon at bounding box center [92, 321] width 9 height 9
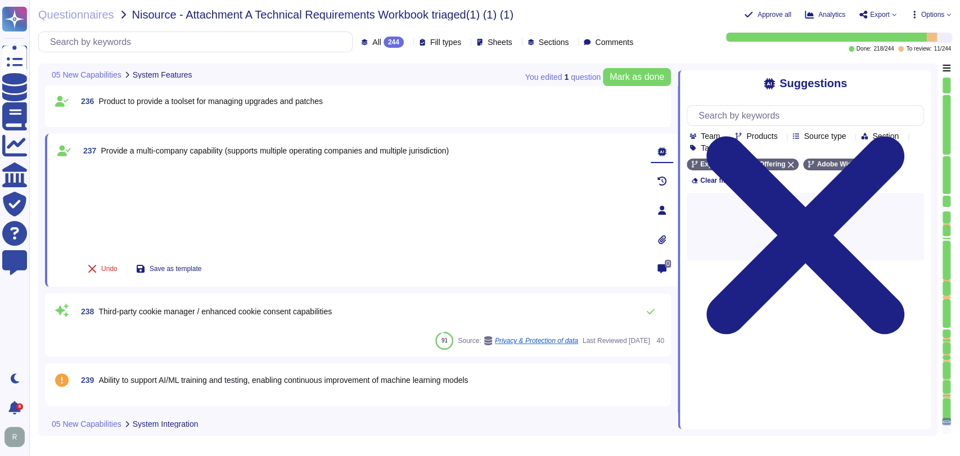
scroll to position [26153, 0]
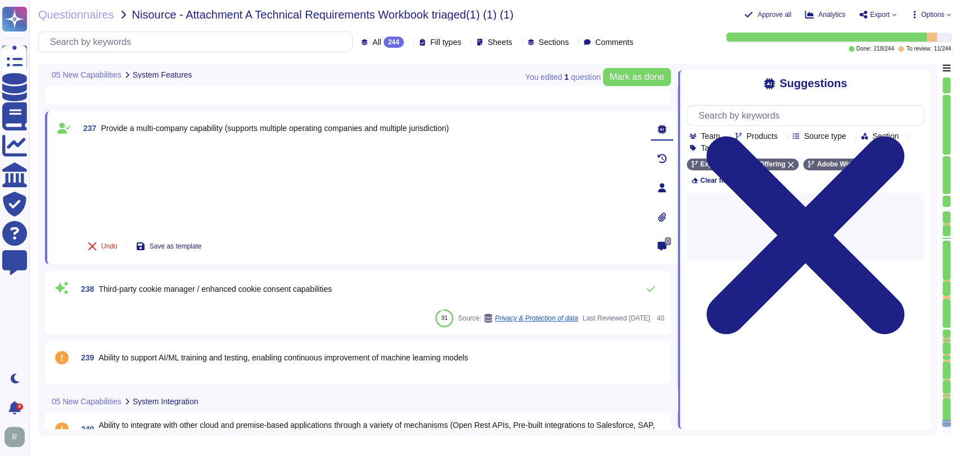
click at [179, 315] on div "91 Source: Privacy & Protection of data Last Reviewed [DATE] 40" at bounding box center [369, 318] width 587 height 18
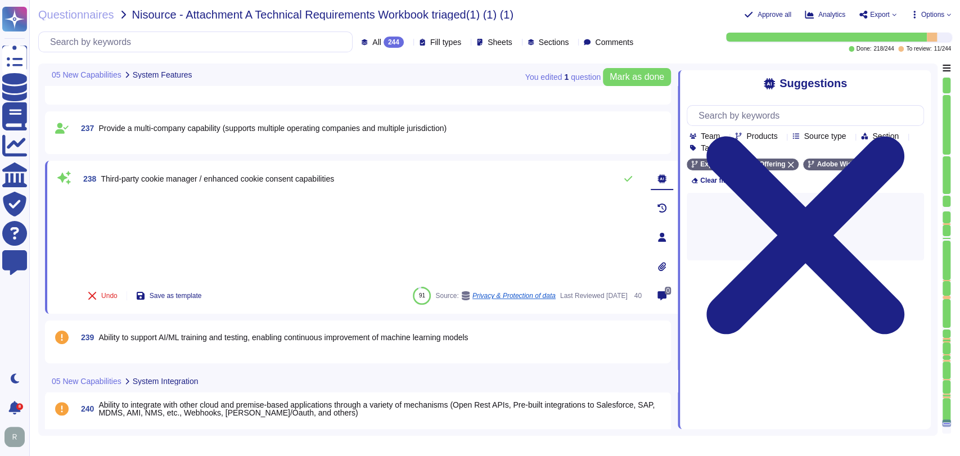
click at [157, 333] on span "Ability to support AI/ML training and testing, enabling continuous improvement …" at bounding box center [282, 337] width 369 height 9
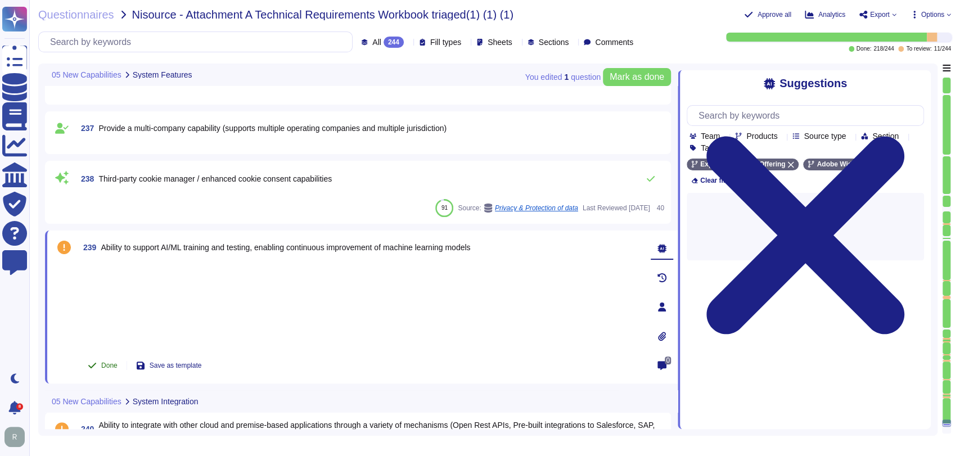
click at [103, 359] on button "Done" at bounding box center [103, 365] width 48 height 22
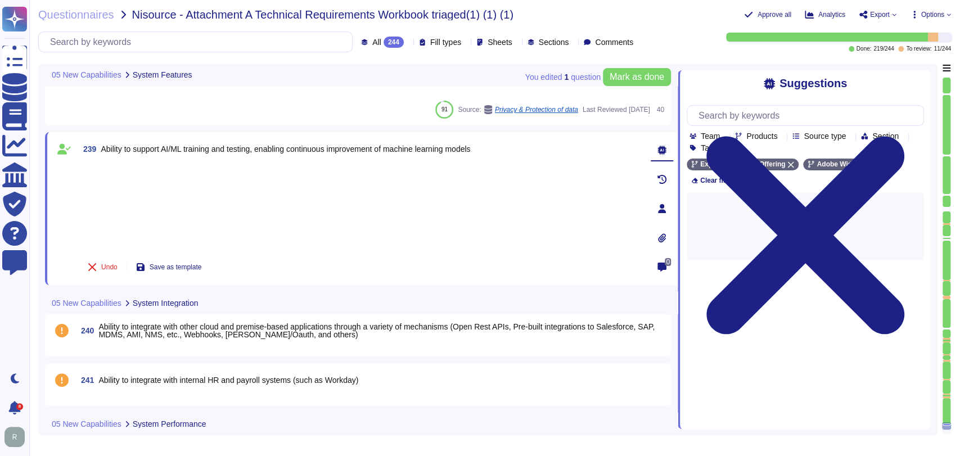
scroll to position [26260, 0]
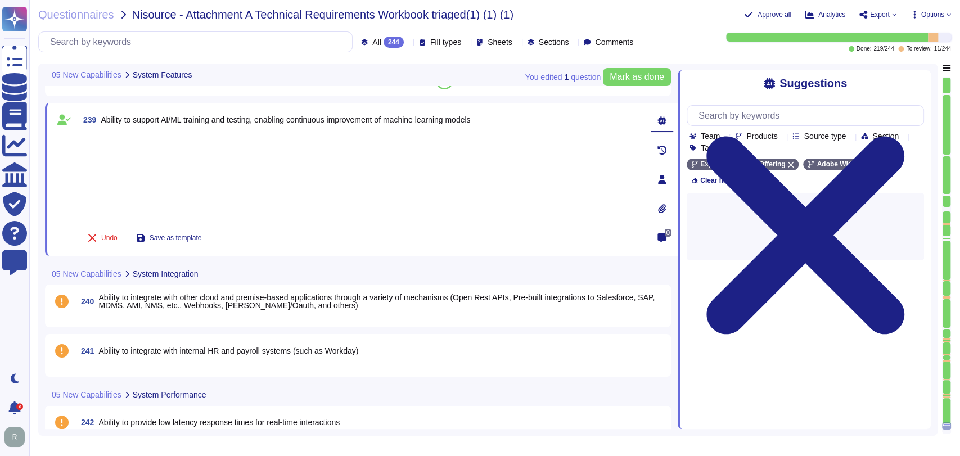
click at [207, 291] on span "240 Ability to integrate with other cloud and premise-based applications throug…" at bounding box center [369, 301] width 587 height 20
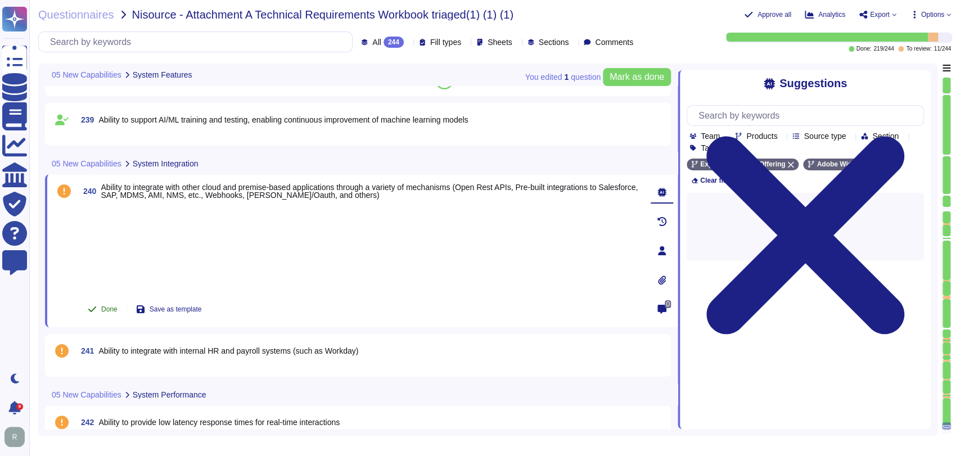
click at [114, 306] on span "Done" at bounding box center [109, 309] width 16 height 7
click at [154, 349] on span "Ability to integrate with internal HR and payroll systems (such as Workday)" at bounding box center [228, 350] width 260 height 9
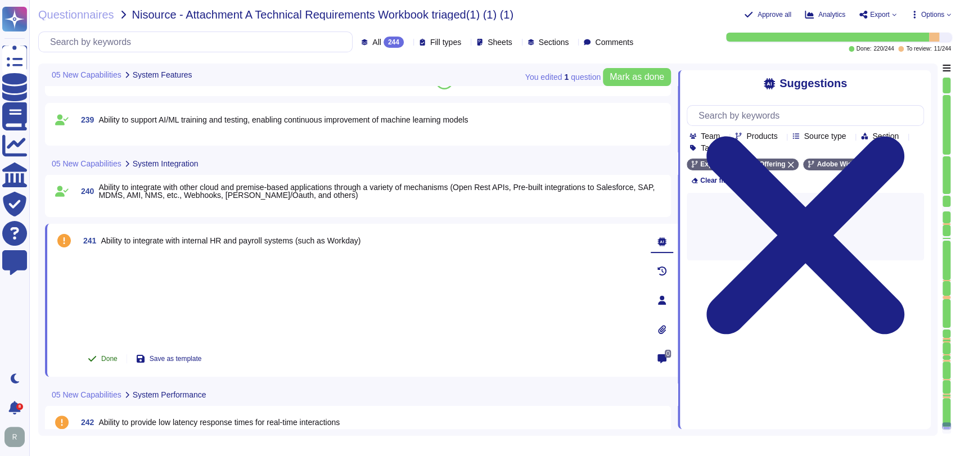
click at [114, 356] on span "Done" at bounding box center [109, 358] width 16 height 7
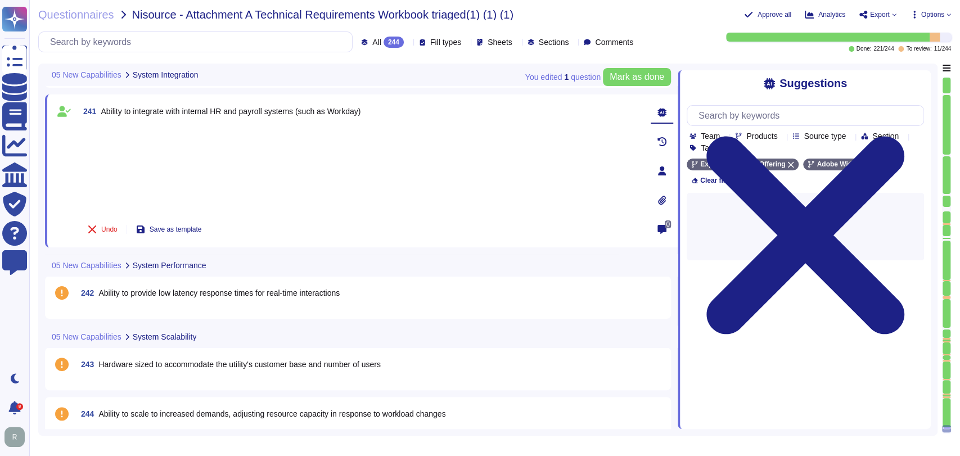
scroll to position [26359, 0]
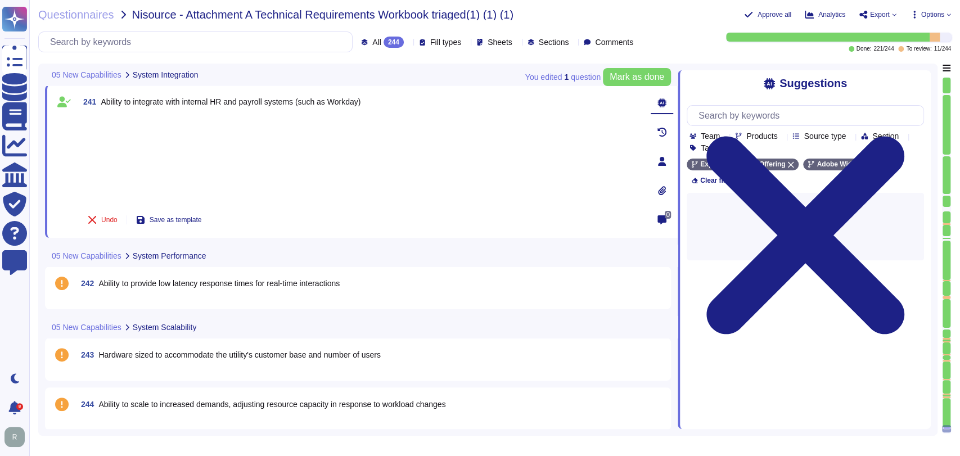
click at [174, 284] on span "Ability to provide low latency response times for real-time interactions​" at bounding box center [218, 283] width 241 height 9
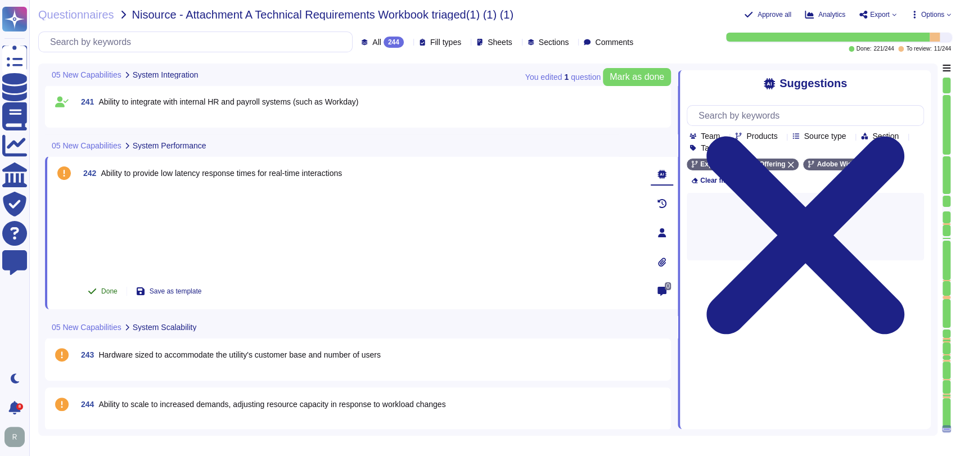
click at [114, 293] on span "Done" at bounding box center [109, 291] width 16 height 7
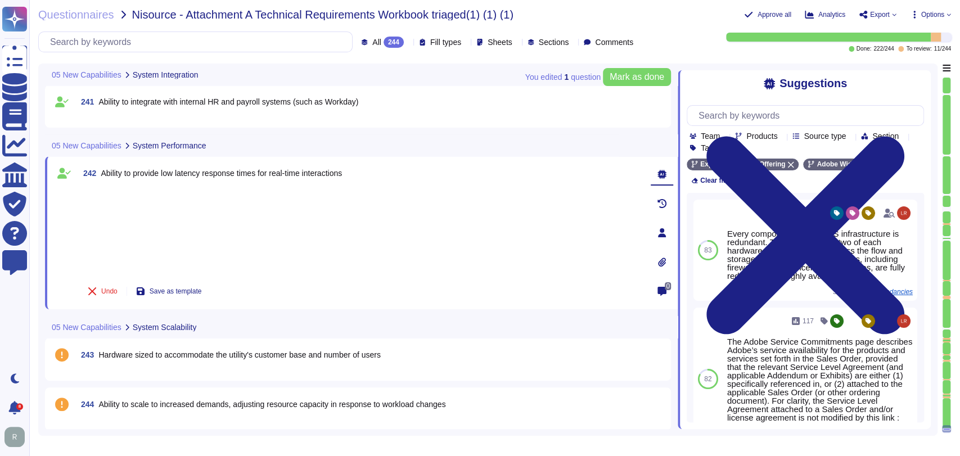
click at [181, 354] on span "Hardware sized to accommodate the utility's customer base and number of users" at bounding box center [239, 354] width 282 height 9
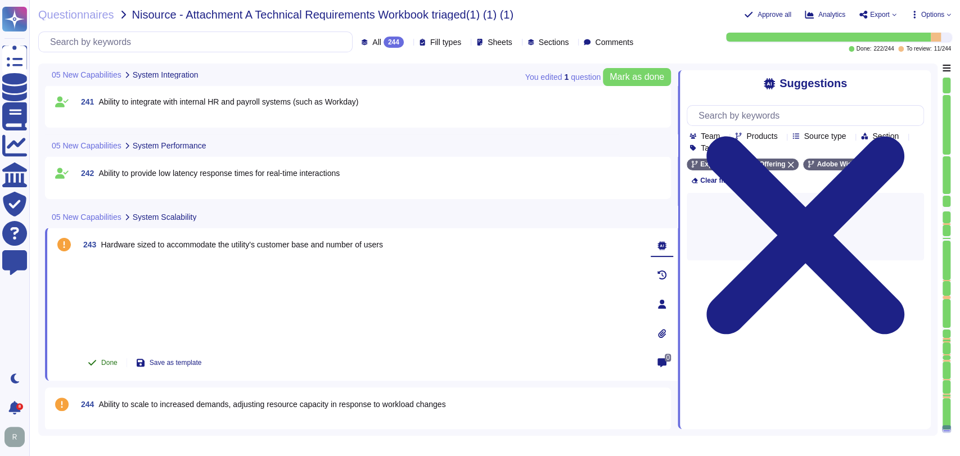
click at [99, 358] on button "Done" at bounding box center [103, 362] width 48 height 22
click at [127, 409] on span "244 Ability to scale to increased demands, adjusting resource capacity in respo…" at bounding box center [260, 404] width 369 height 20
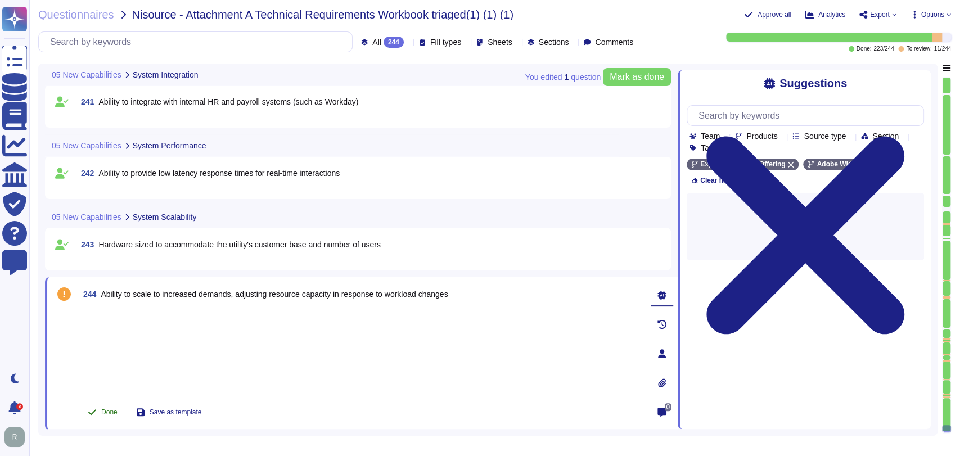
click at [106, 414] on span "Done" at bounding box center [109, 412] width 16 height 7
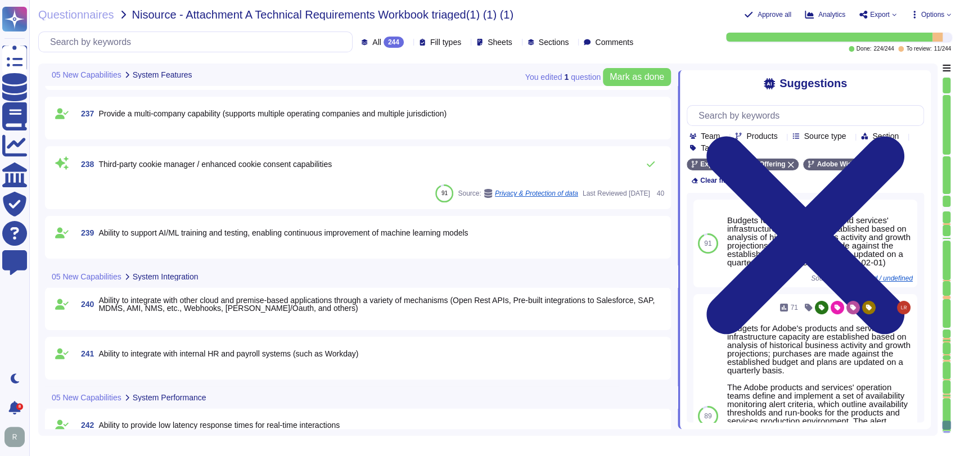
scroll to position [26196, 0]
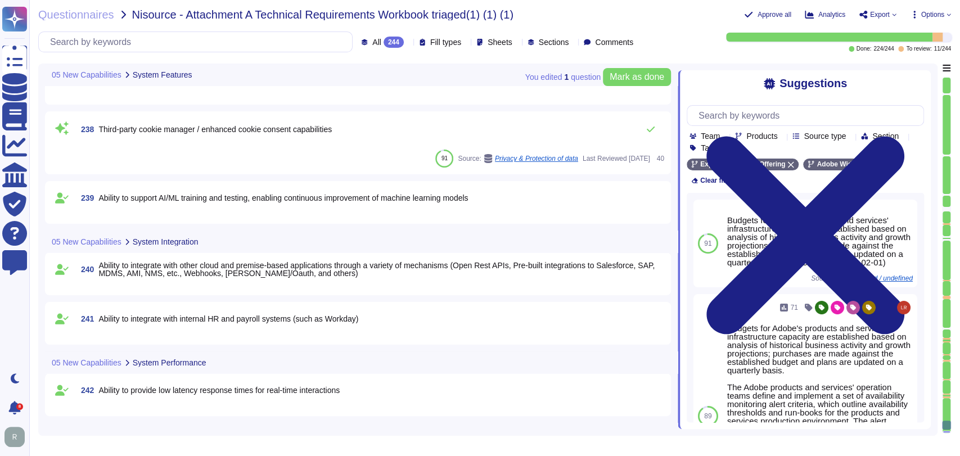
click at [517, 43] on icon at bounding box center [517, 43] width 0 height 0
click at [675, 19] on div "Questionnaires Nisource - Attachment A Technical Requirements Workbook triaged(…" at bounding box center [382, 14] width 689 height 11
click at [675, 46] on div "Done: 224 / 244 To review: 11 / 244" at bounding box center [801, 42] width 300 height 19
click at [673, 29] on div "Questionnaires Nisource - Attachment A Technical Requirements Workbook triaged(…" at bounding box center [494, 228] width 930 height 456
